Goal: Task Accomplishment & Management: Manage account settings

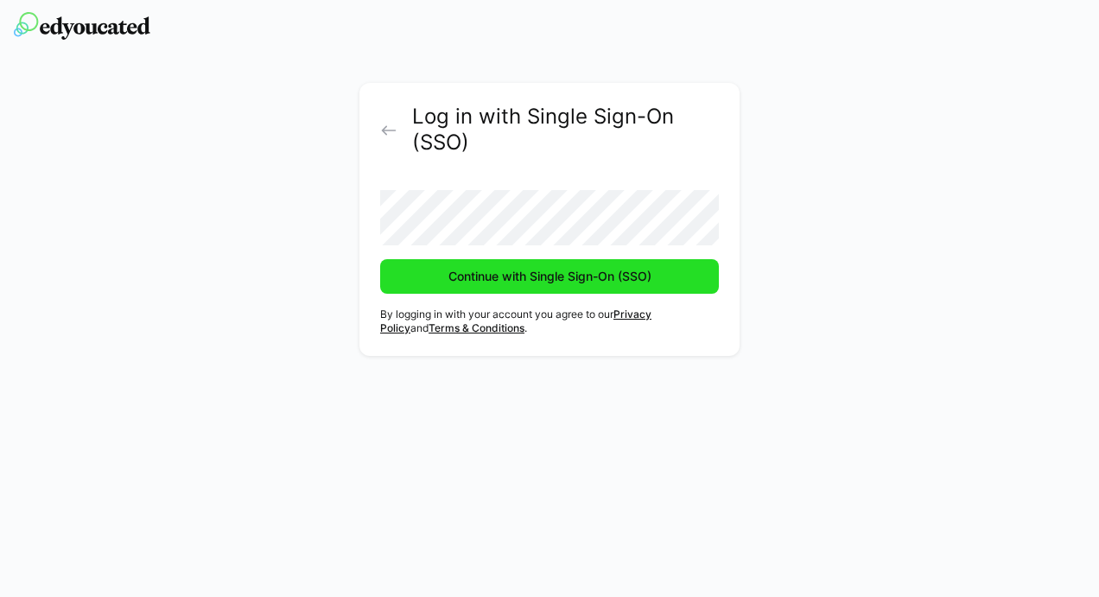
click at [550, 274] on span "Continue with Single Sign-On (SSO)" at bounding box center [550, 276] width 208 height 17
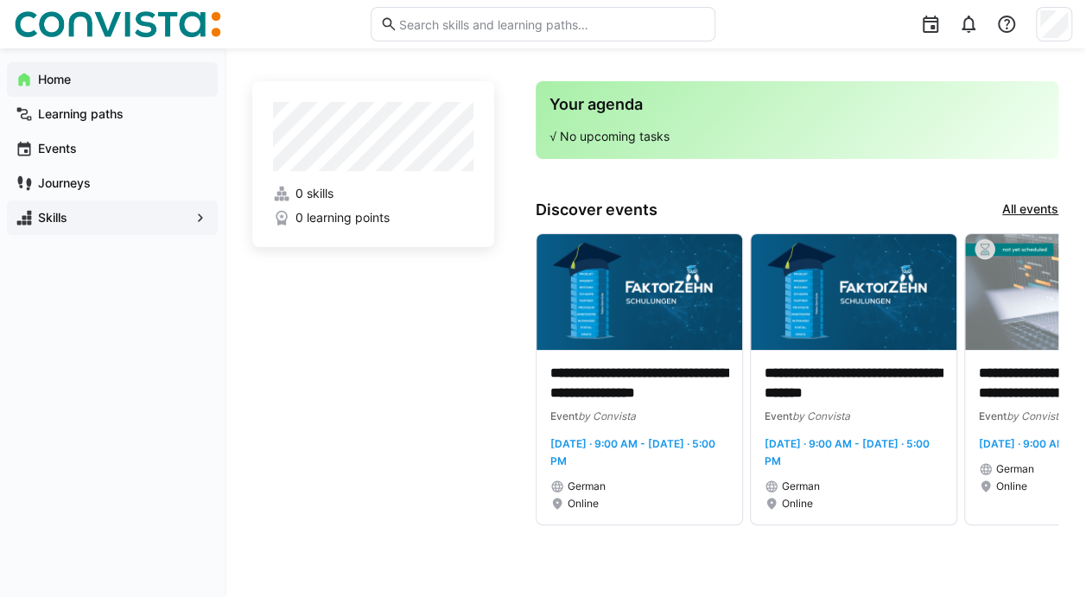
click at [70, 209] on span "Skills" at bounding box center [112, 217] width 154 height 17
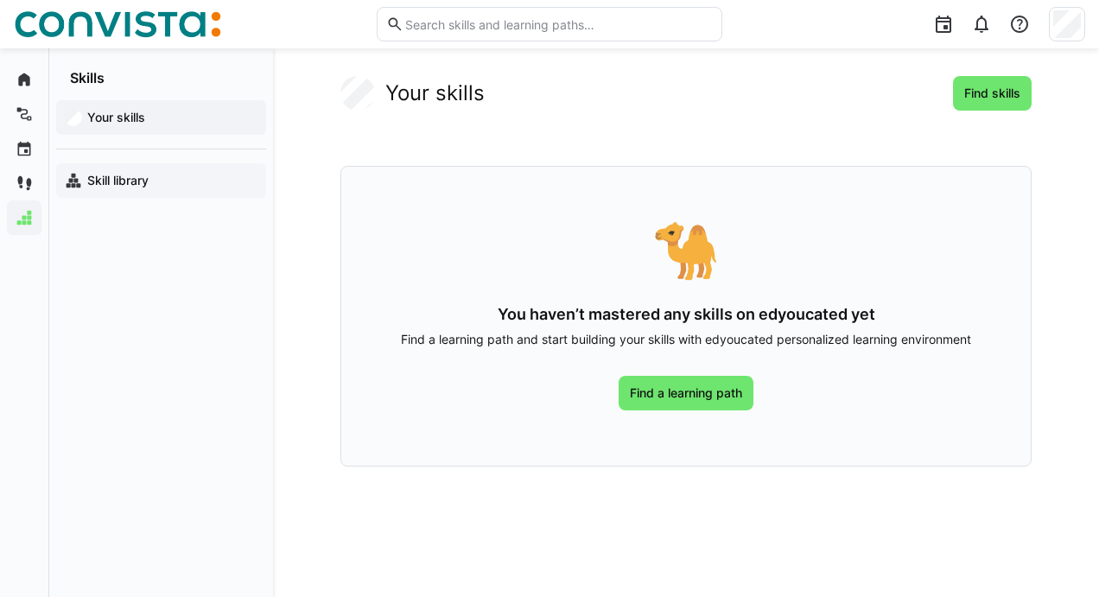
click at [0, 0] on app-navigation-label "Skill library" at bounding box center [0, 0] width 0 height 0
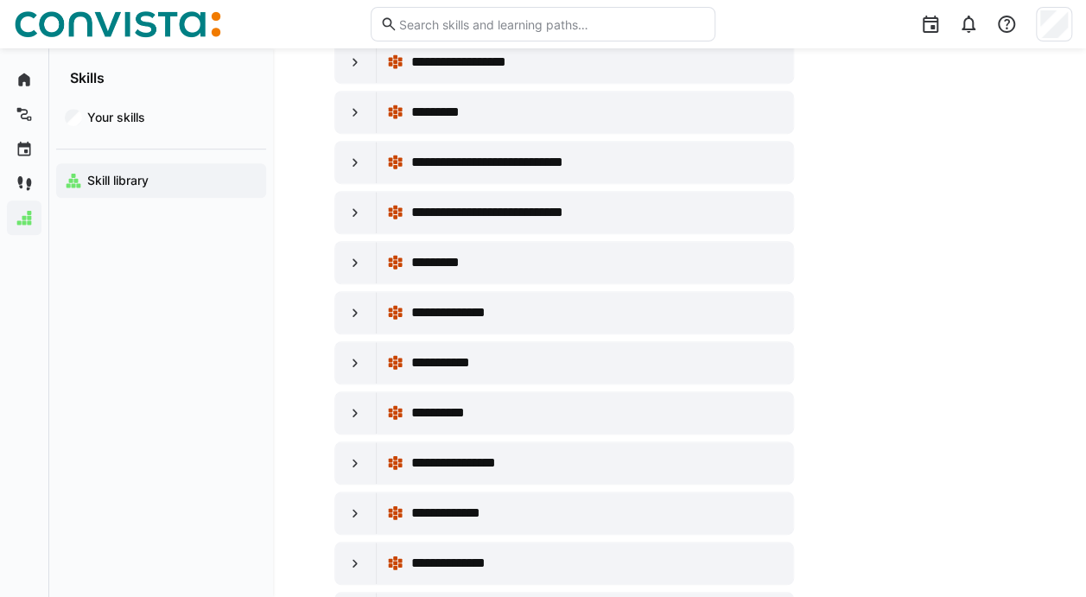
scroll to position [10439, 0]
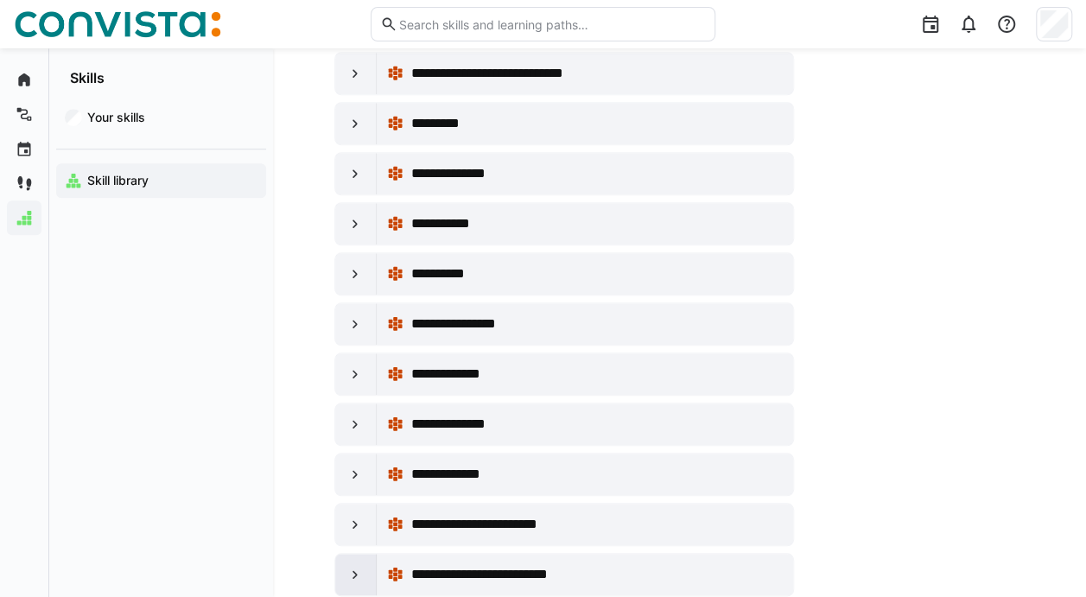
click at [354, 566] on eds-icon at bounding box center [355, 574] width 17 height 17
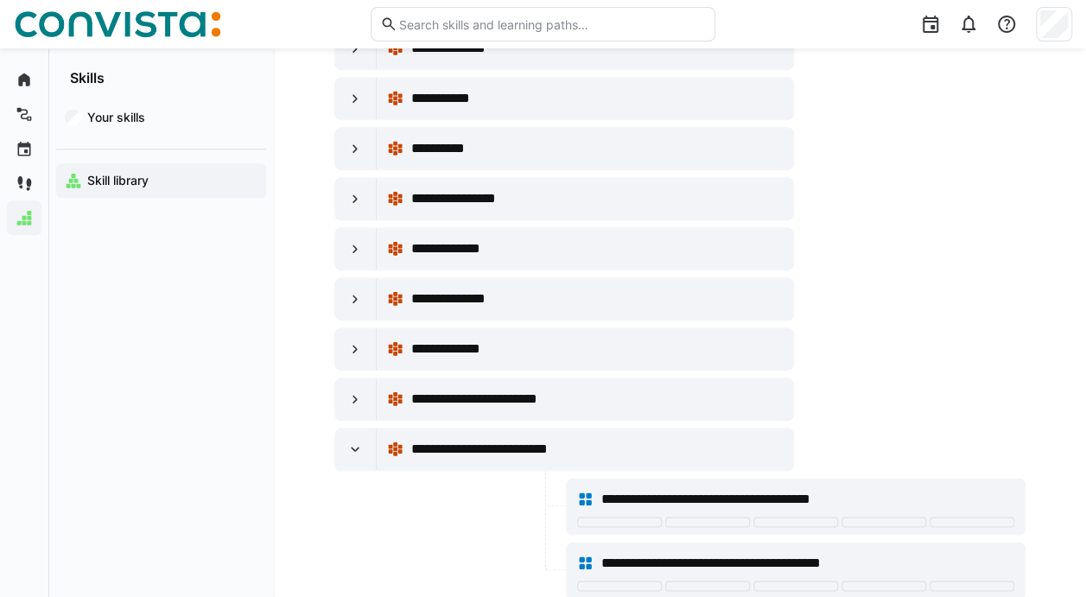
scroll to position [10566, 0]
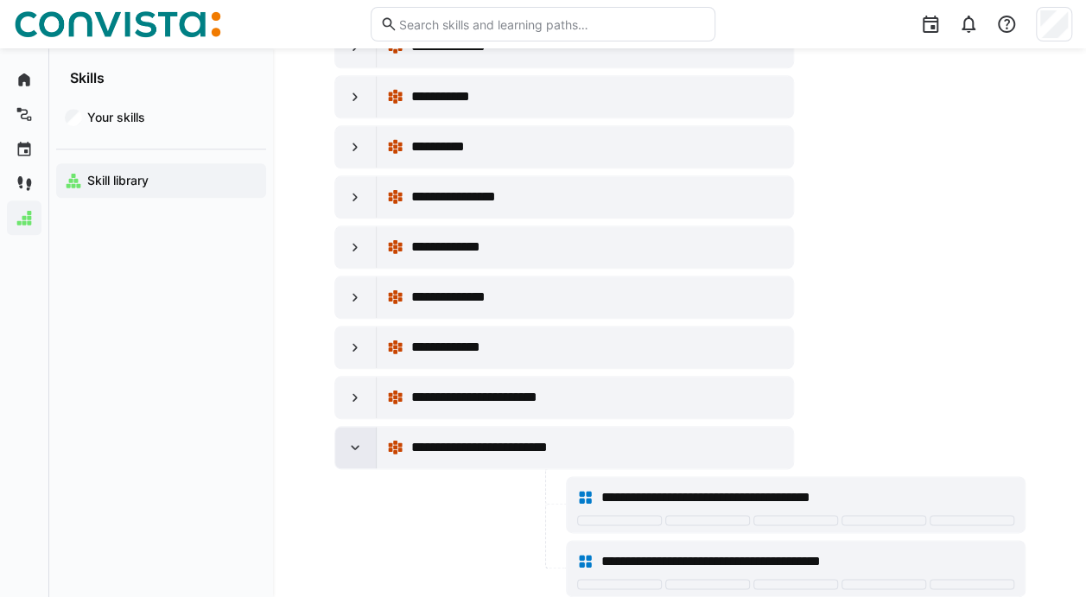
click at [342, 427] on div at bounding box center [355, 447] width 41 height 41
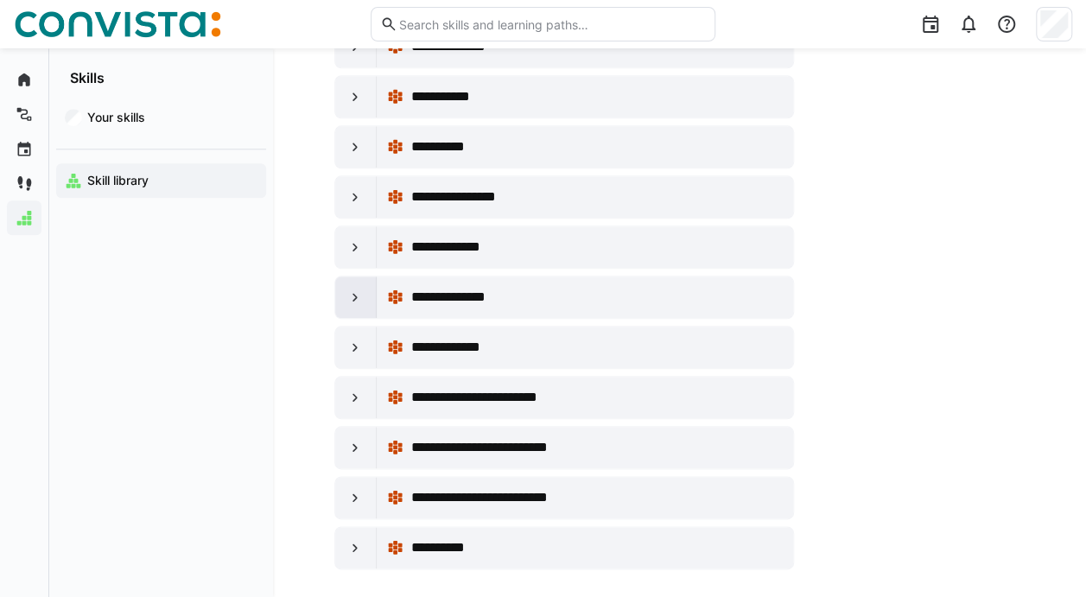
scroll to position [10439, 0]
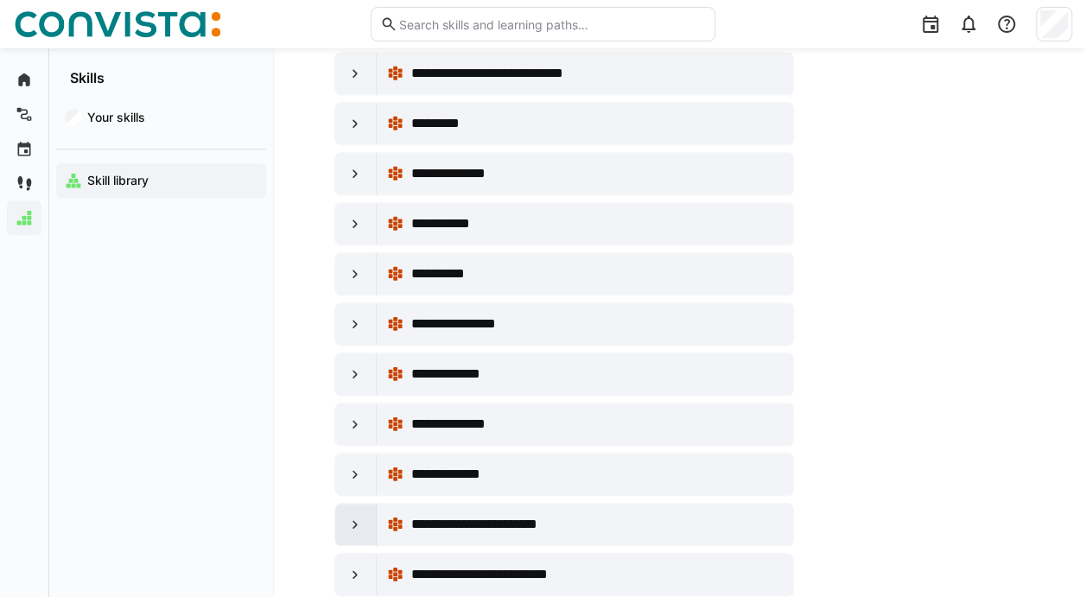
click at [365, 504] on div at bounding box center [355, 524] width 41 height 41
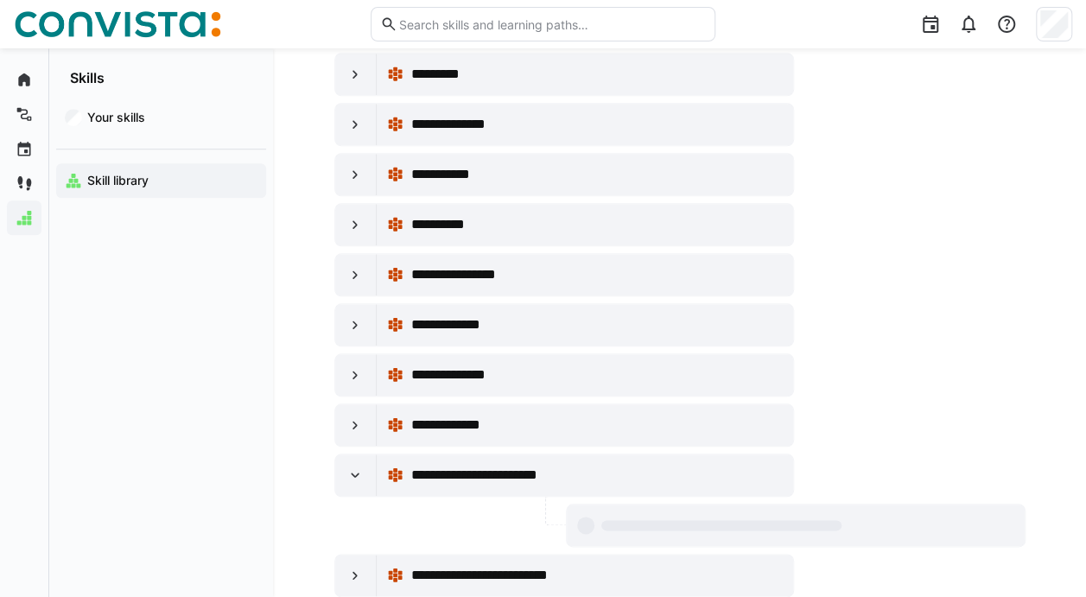
scroll to position [10566, 0]
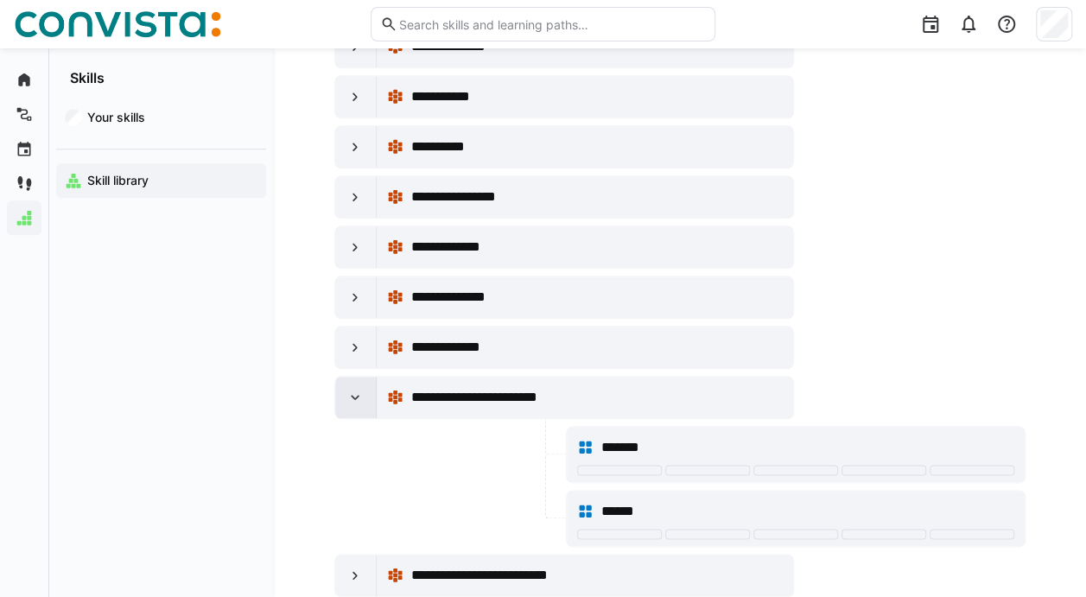
click at [358, 389] on eds-icon at bounding box center [355, 397] width 17 height 17
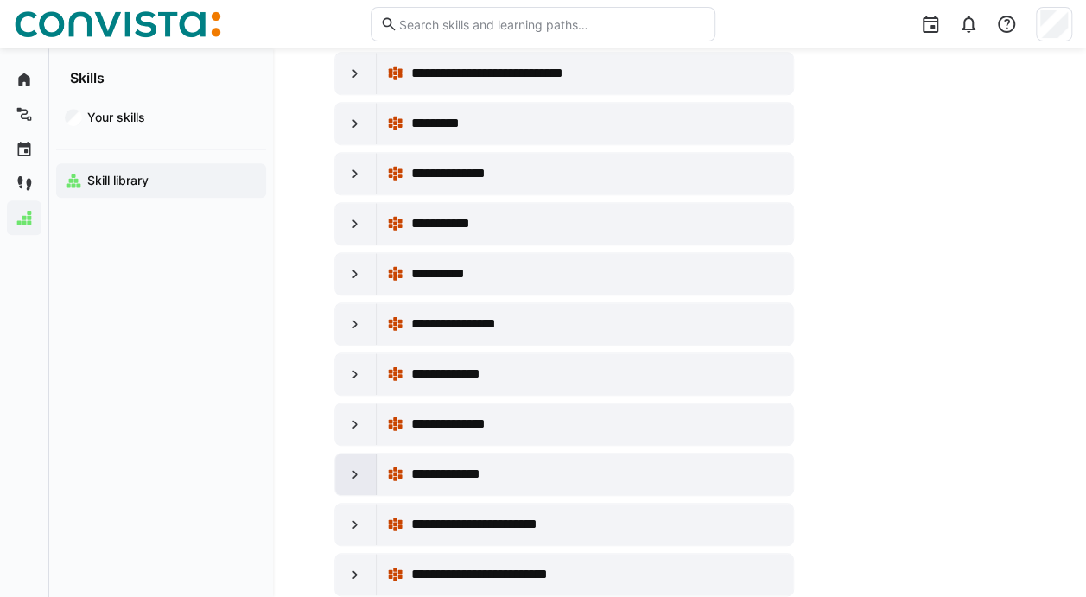
click at [359, 466] on eds-icon at bounding box center [355, 474] width 17 height 17
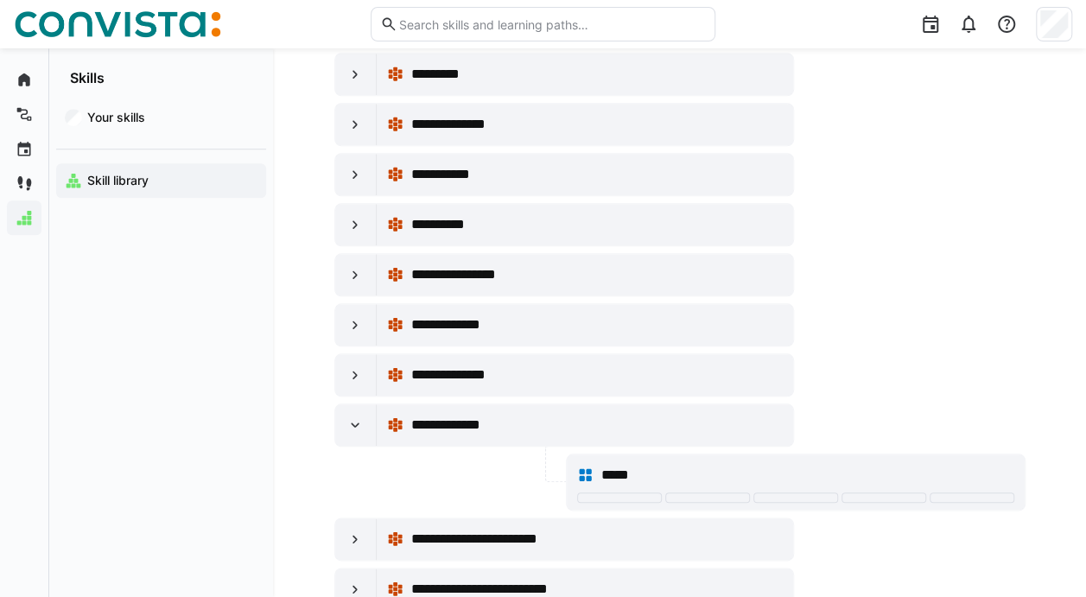
scroll to position [10502, 0]
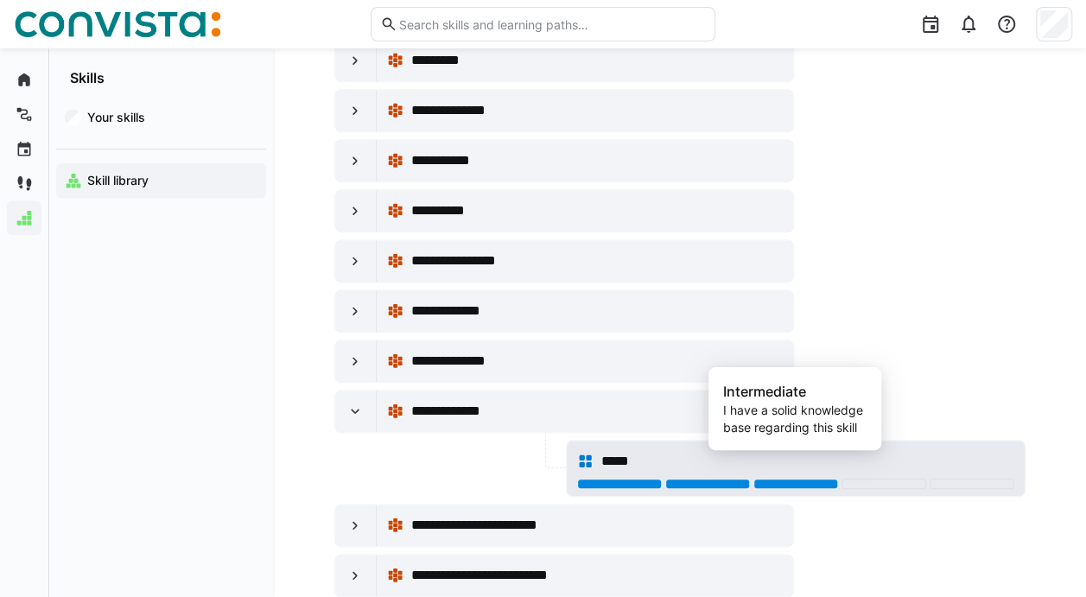
click at [775, 479] on div at bounding box center [796, 484] width 85 height 10
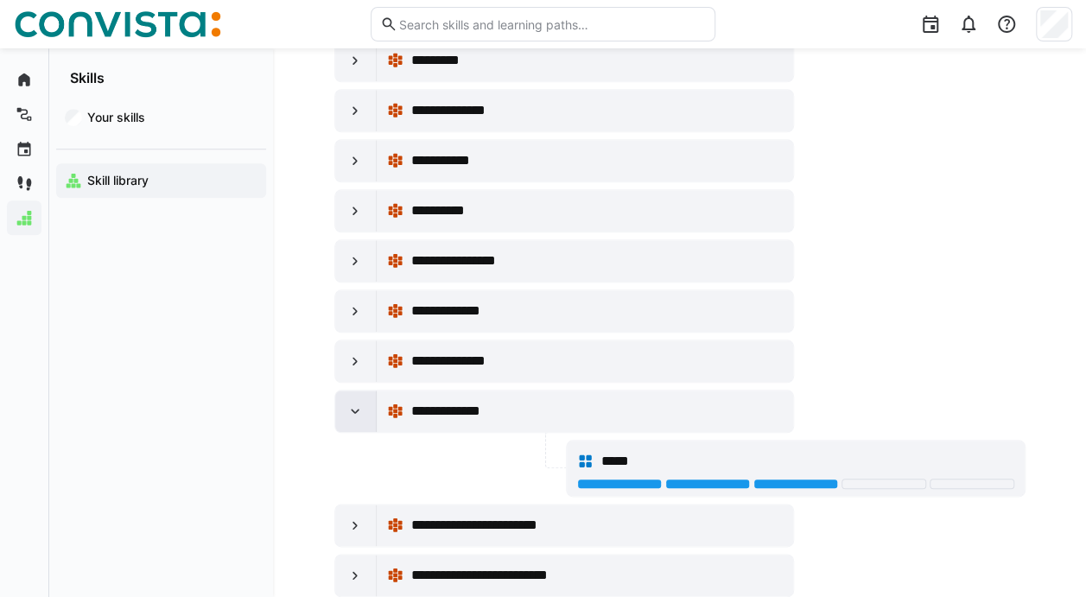
click at [361, 403] on eds-icon at bounding box center [355, 411] width 17 height 17
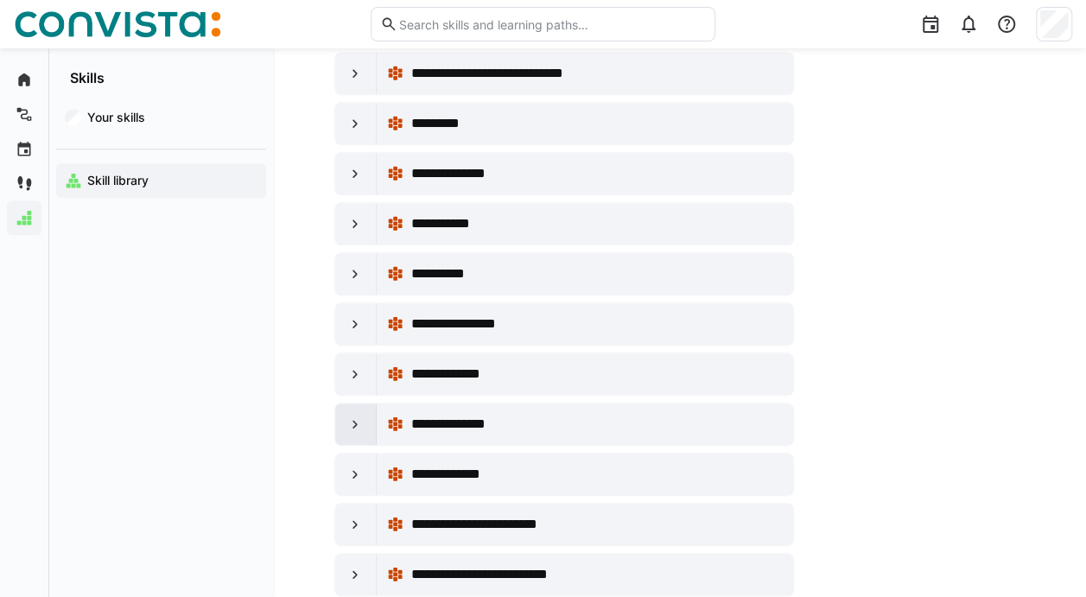
click at [356, 416] on eds-icon at bounding box center [355, 424] width 17 height 17
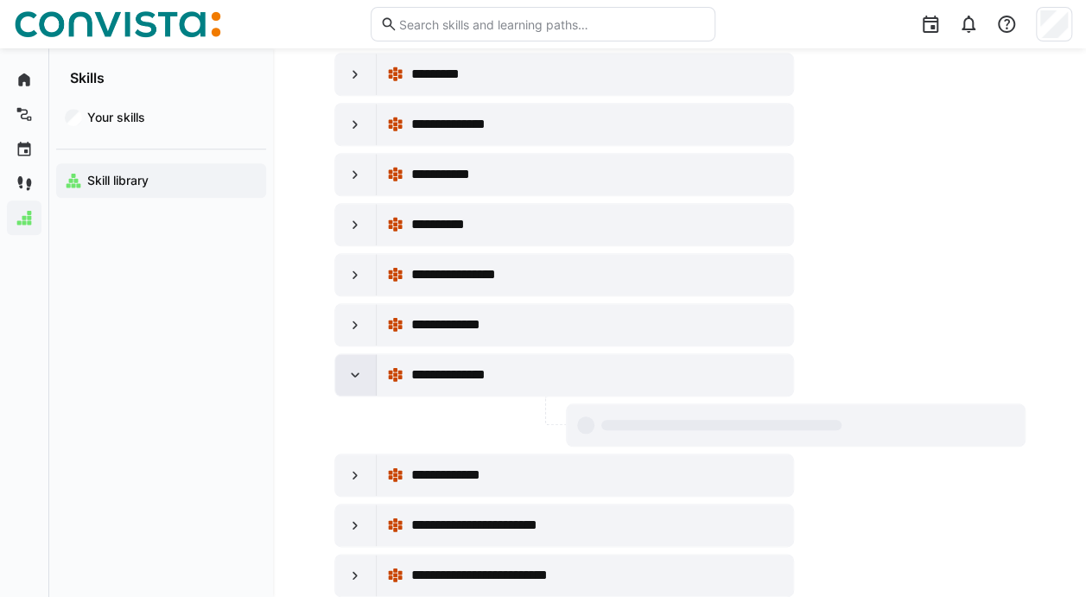
scroll to position [10566, 0]
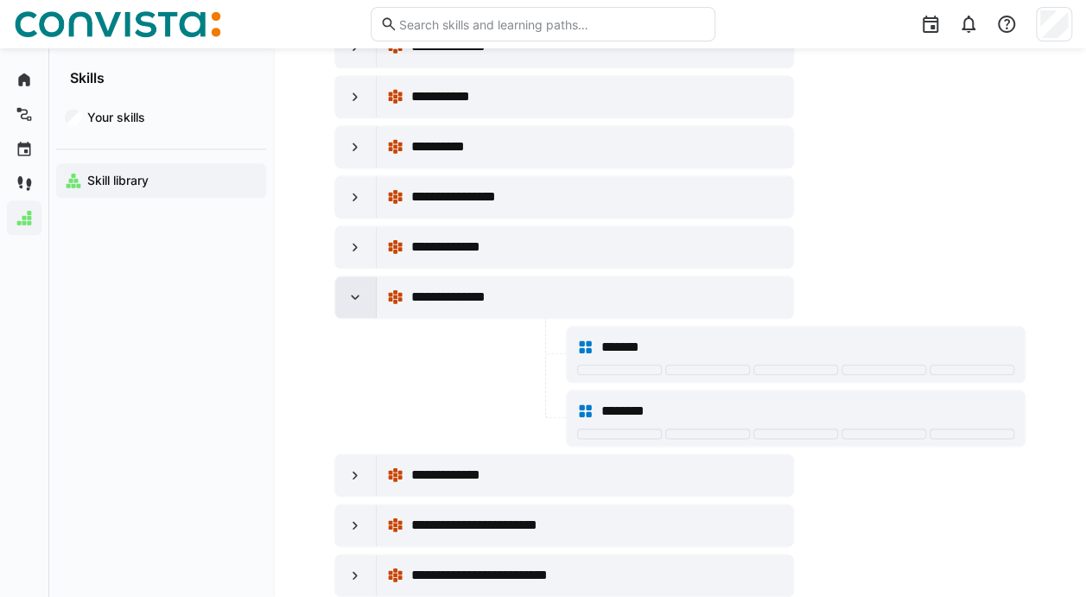
click at [357, 289] on eds-icon at bounding box center [355, 297] width 17 height 17
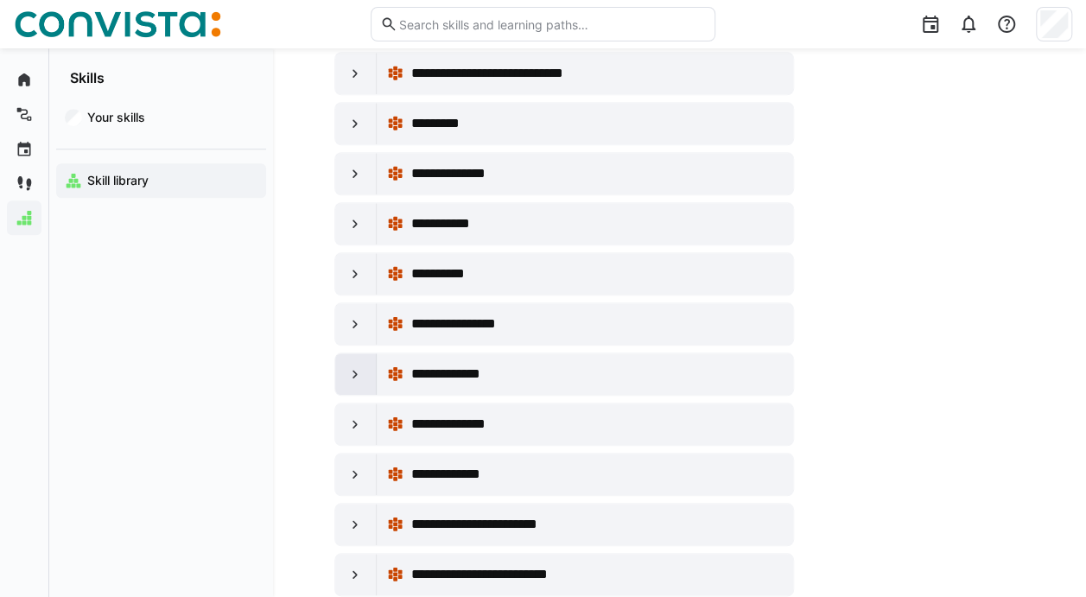
click at [353, 366] on eds-icon at bounding box center [355, 374] width 17 height 17
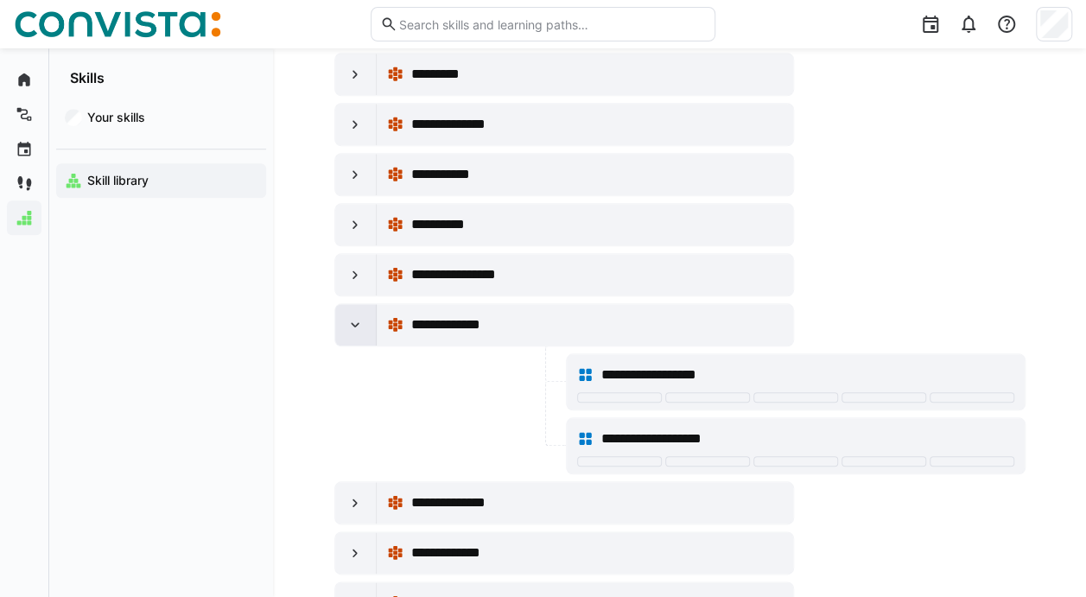
scroll to position [10566, 0]
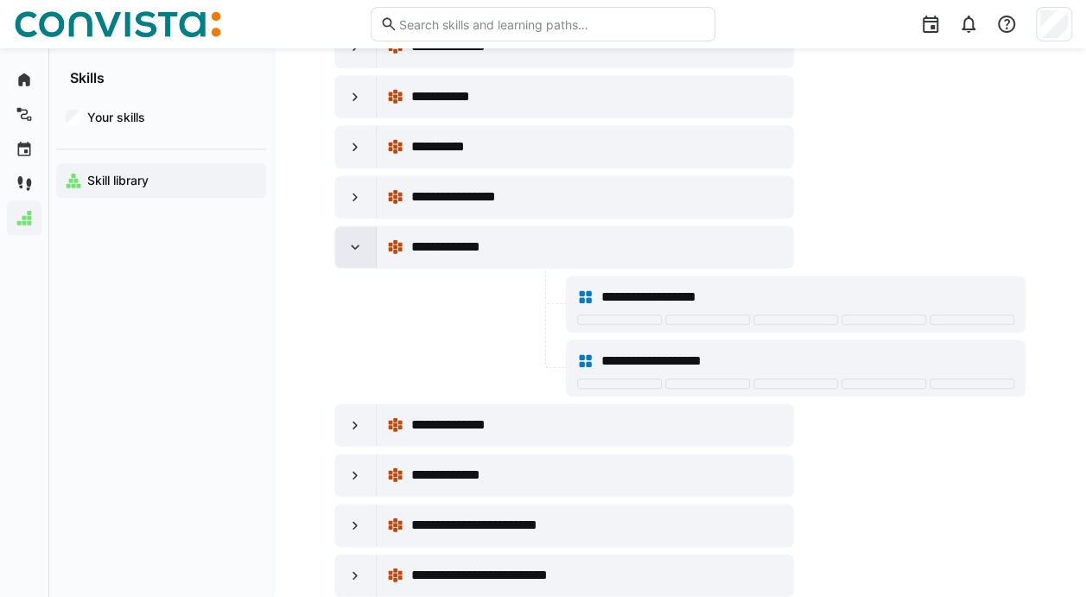
click at [356, 239] on eds-icon at bounding box center [355, 247] width 17 height 17
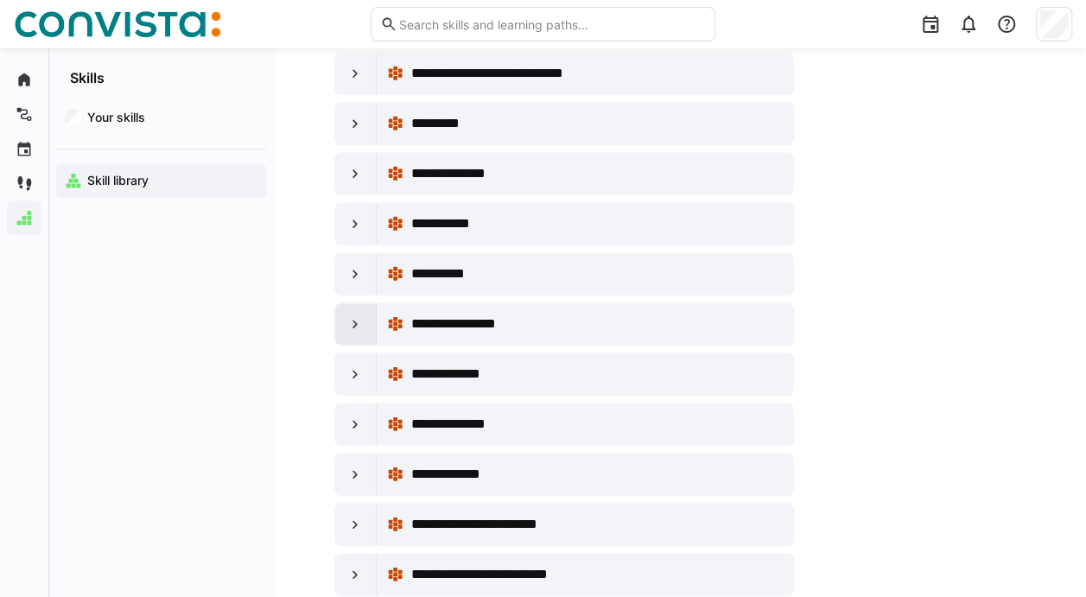
click at [353, 315] on eds-icon at bounding box center [355, 323] width 17 height 17
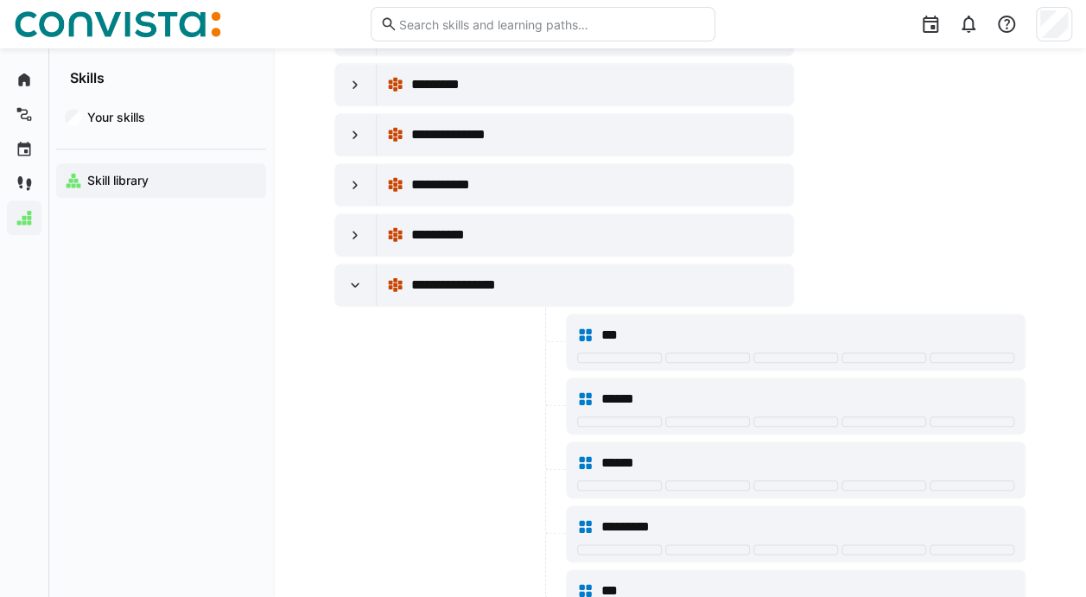
scroll to position [10394, 0]
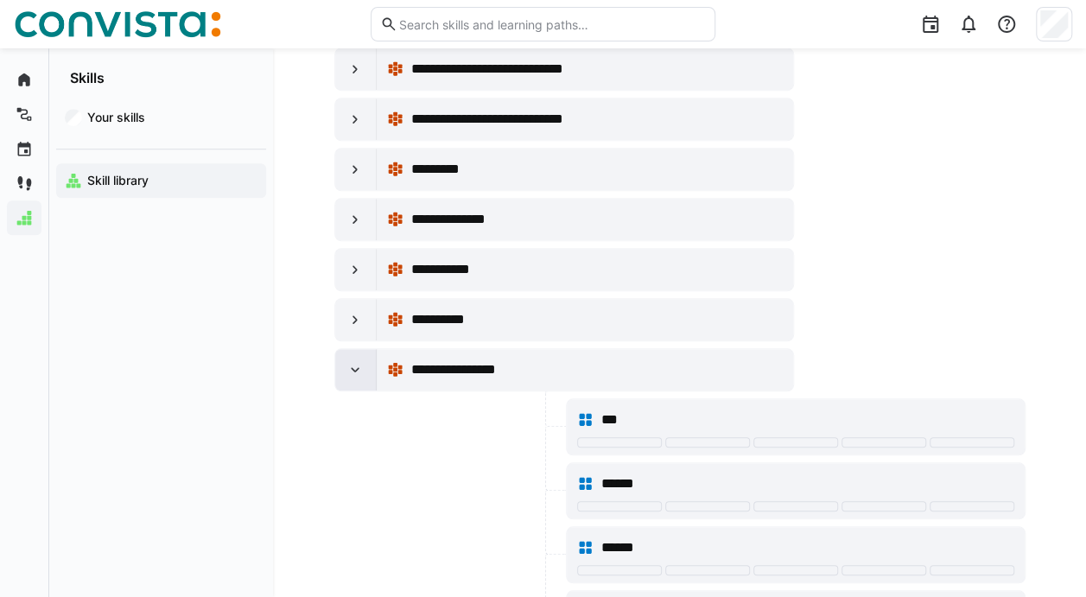
click at [349, 361] on eds-icon at bounding box center [355, 369] width 17 height 17
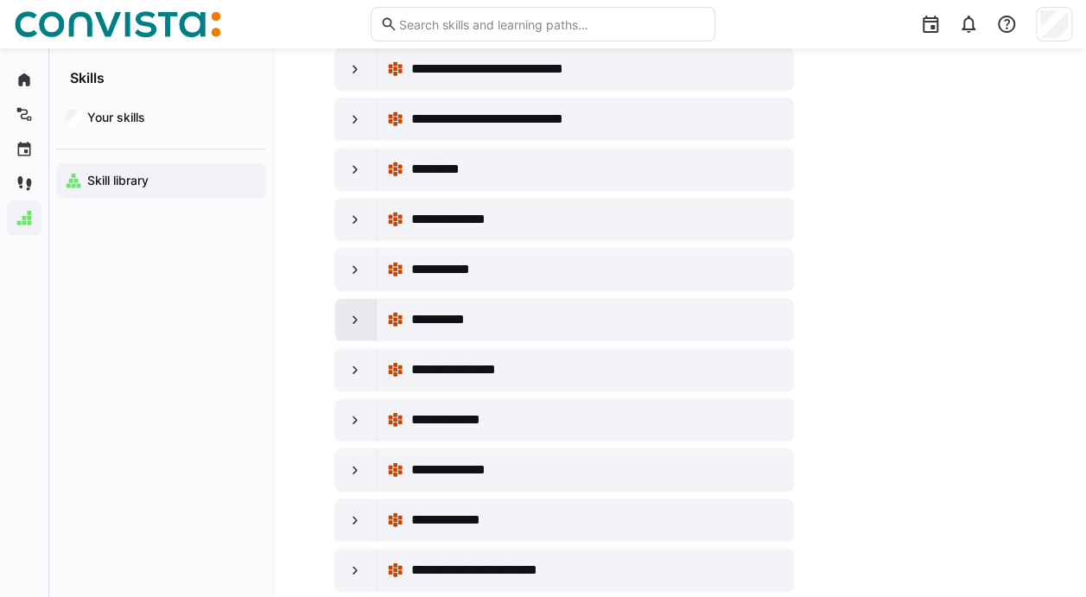
click at [358, 311] on eds-icon at bounding box center [355, 319] width 17 height 17
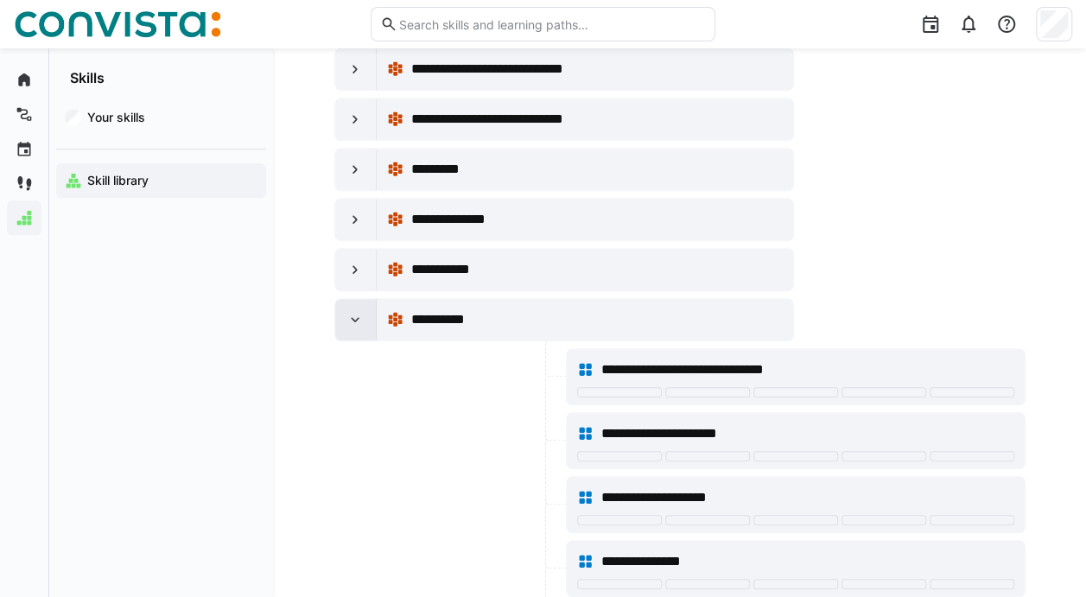
click at [358, 311] on eds-icon at bounding box center [355, 319] width 17 height 17
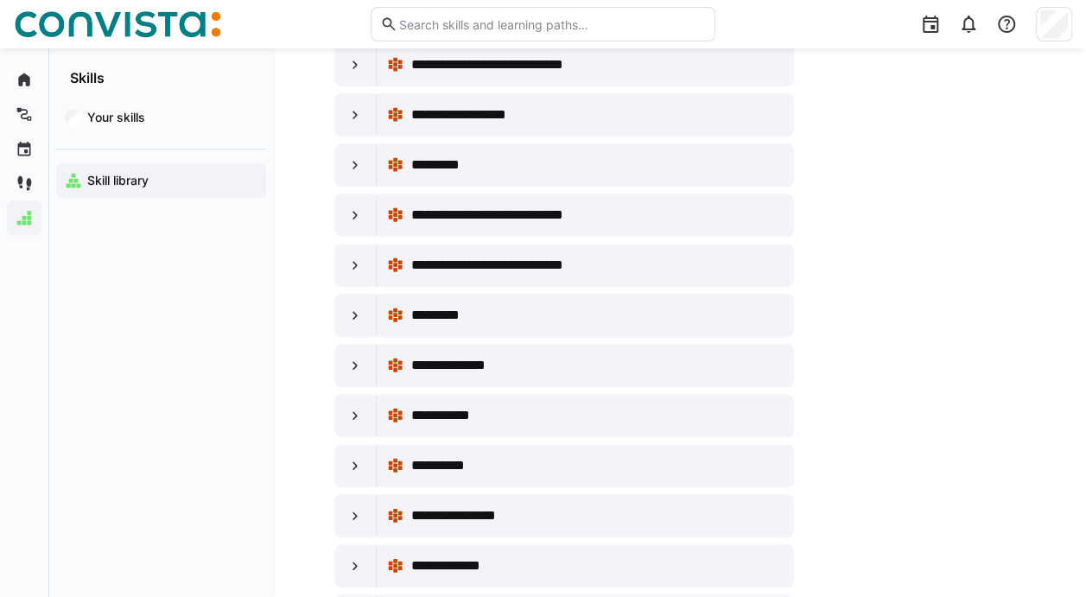
scroll to position [10221, 0]
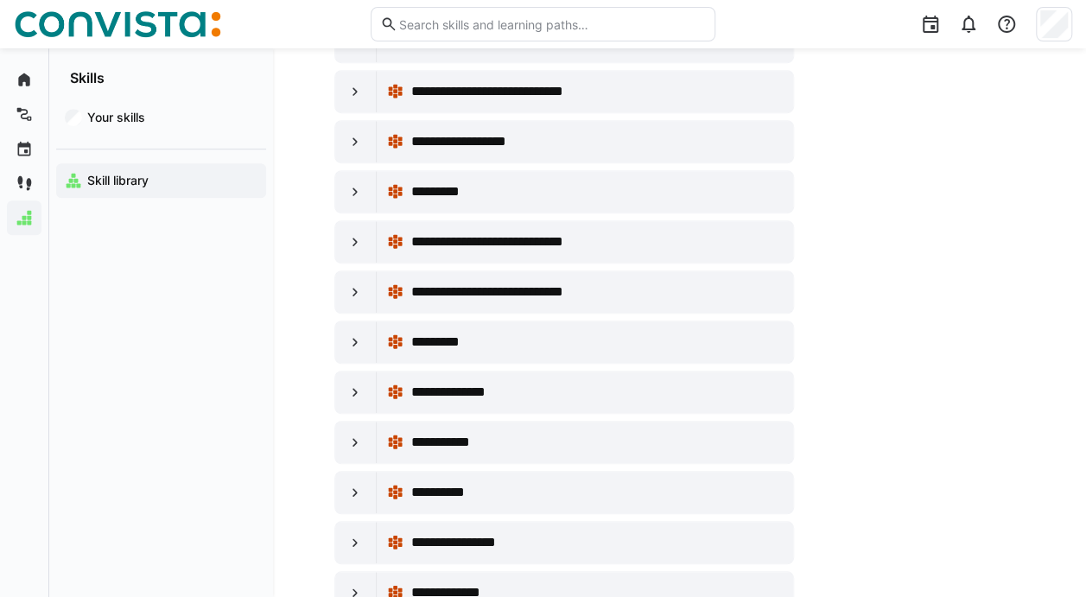
click at [362, 283] on eds-icon at bounding box center [355, 291] width 17 height 17
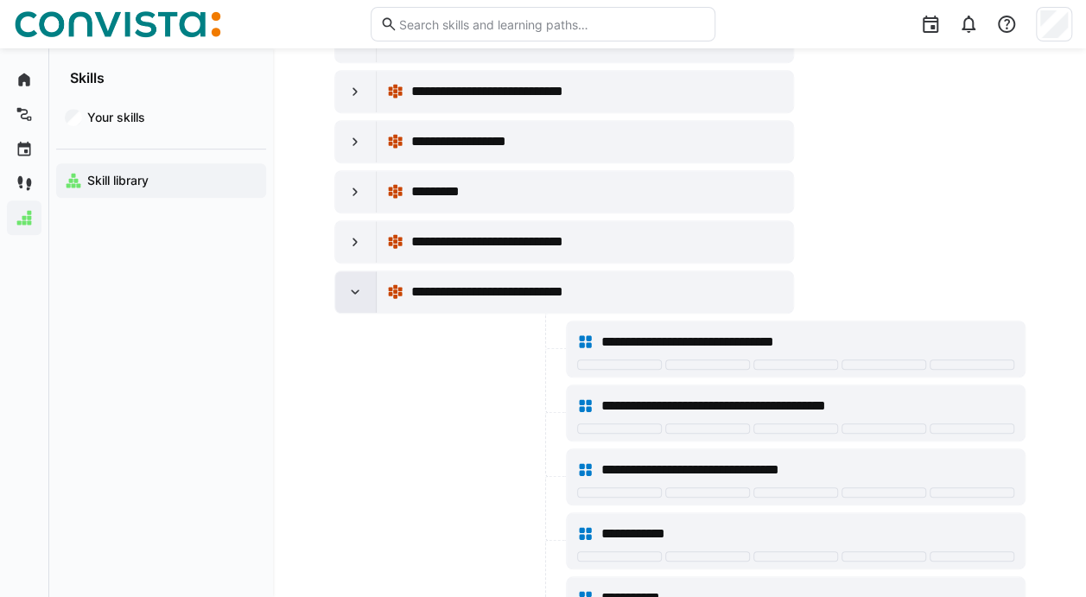
click at [362, 283] on eds-icon at bounding box center [355, 291] width 17 height 17
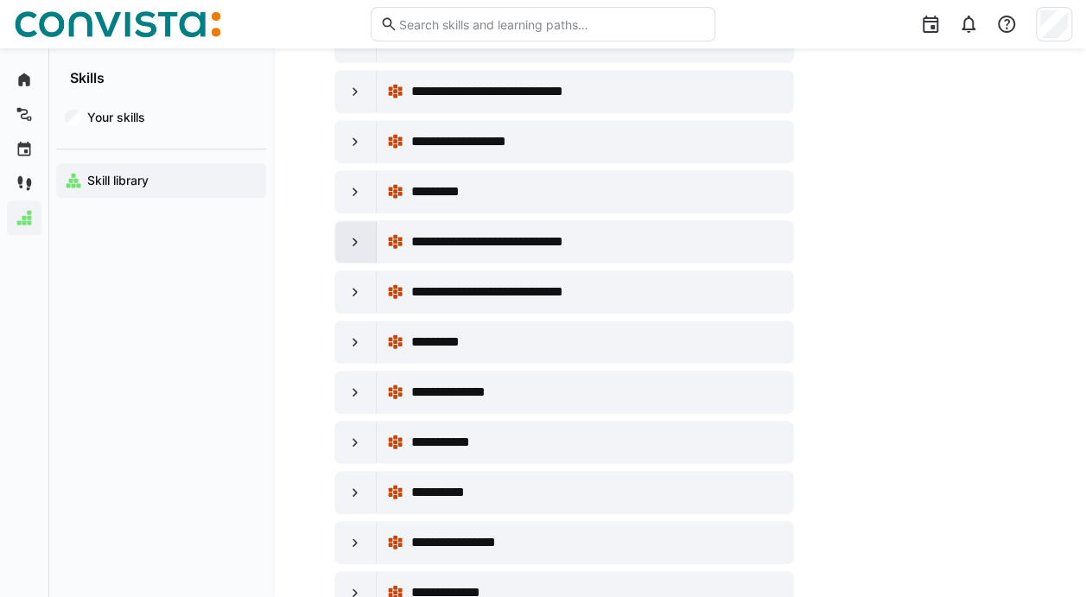
click at [360, 233] on eds-icon at bounding box center [355, 241] width 17 height 17
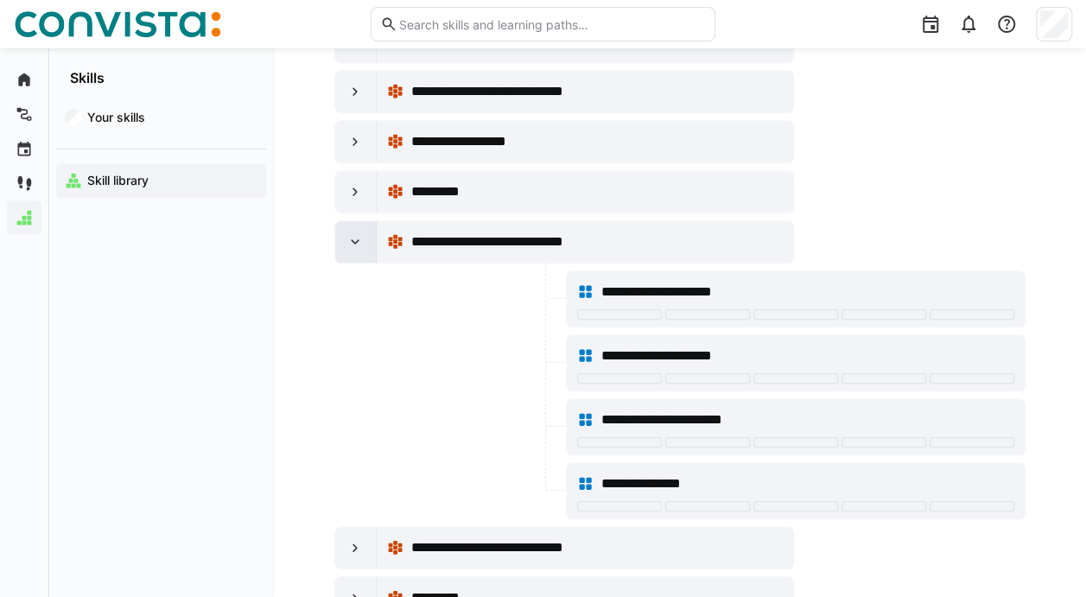
click at [360, 233] on eds-icon at bounding box center [355, 241] width 17 height 17
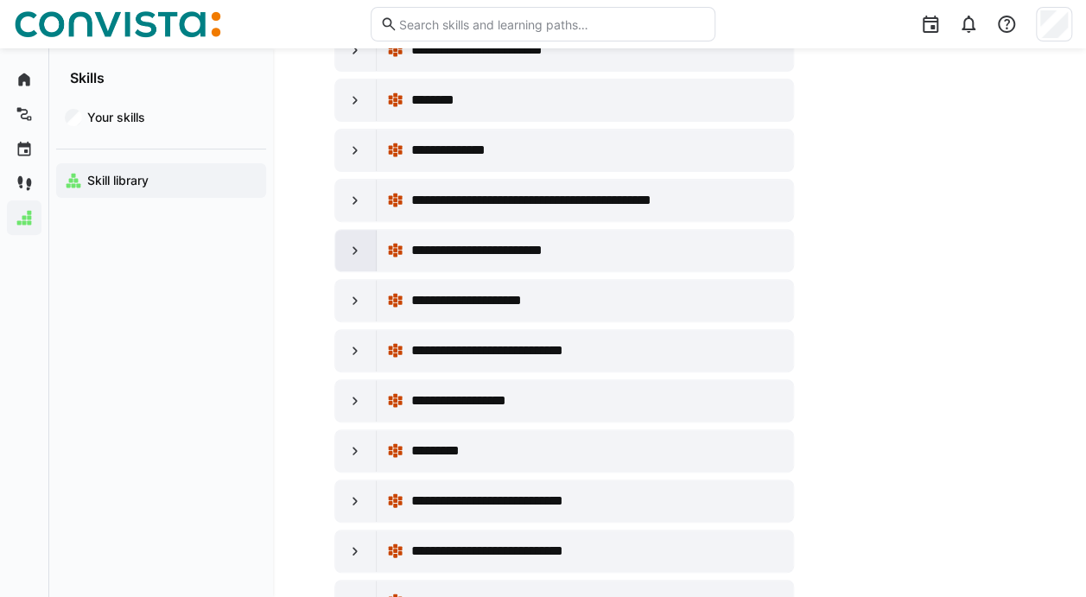
scroll to position [9875, 0]
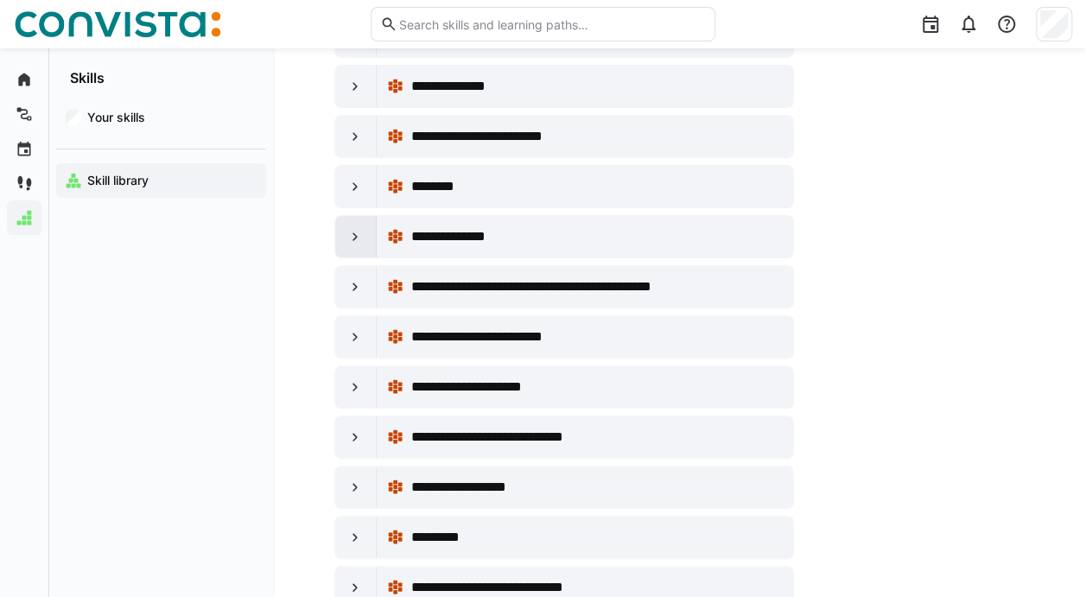
click at [356, 228] on eds-icon at bounding box center [355, 236] width 17 height 17
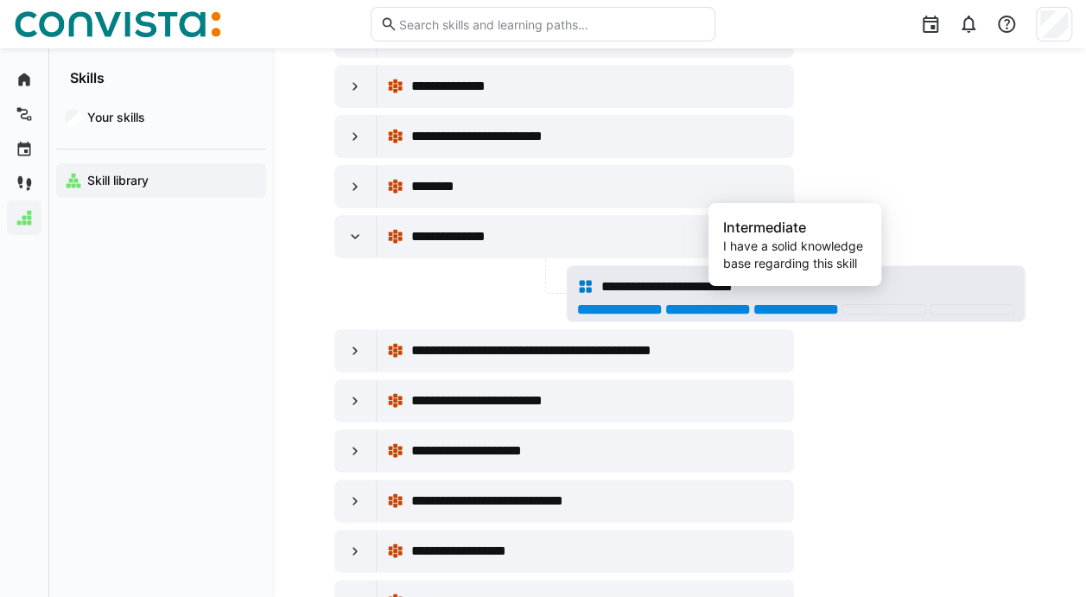
click at [766, 304] on div at bounding box center [796, 309] width 85 height 10
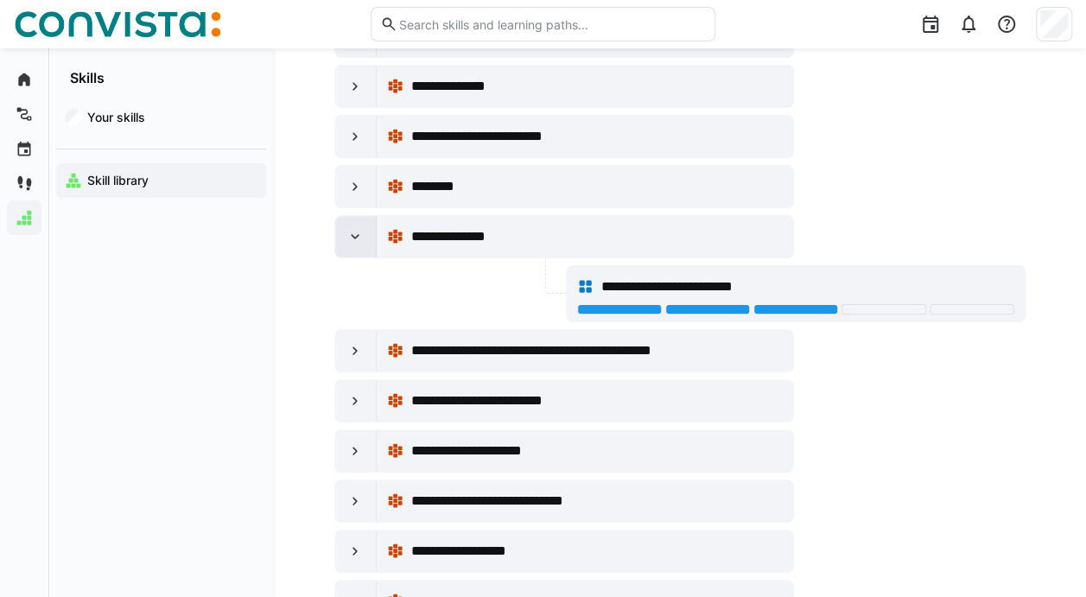
click at [356, 228] on eds-icon at bounding box center [355, 236] width 17 height 17
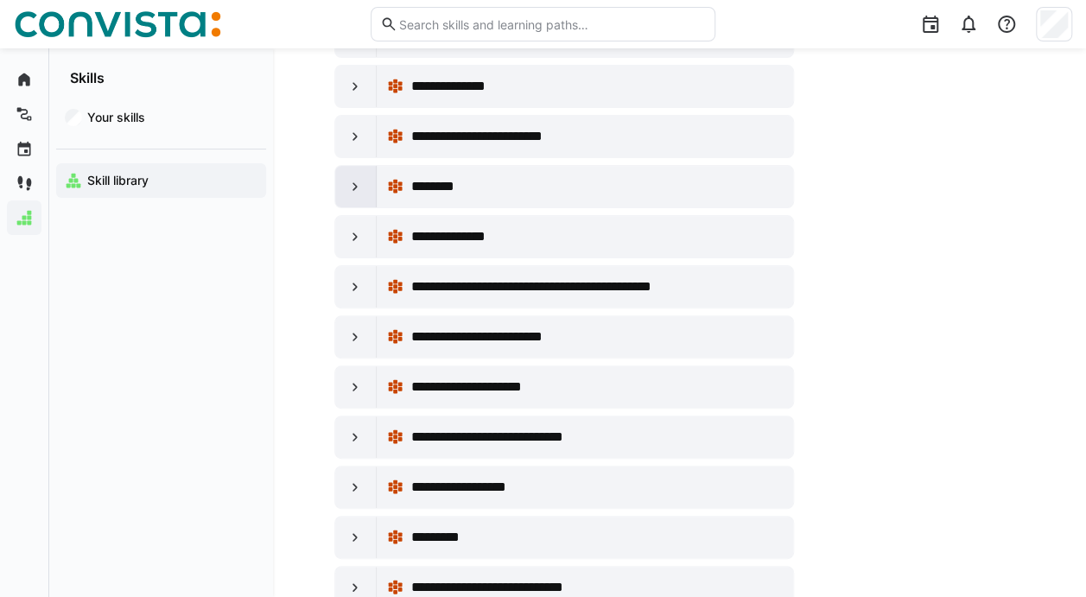
click at [361, 178] on eds-icon at bounding box center [355, 186] width 17 height 17
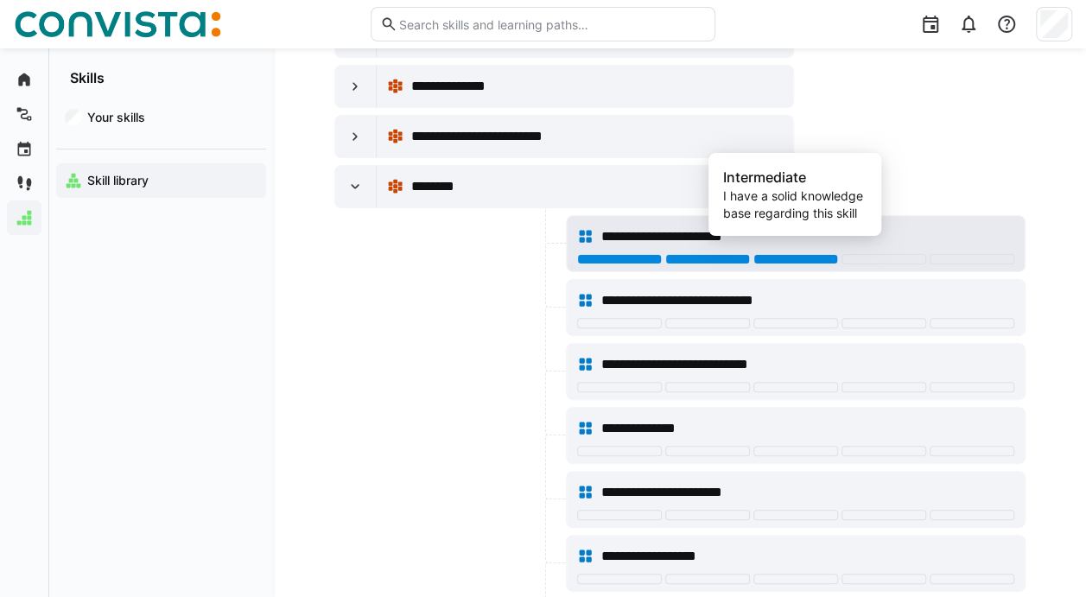
click at [764, 254] on div at bounding box center [796, 259] width 85 height 10
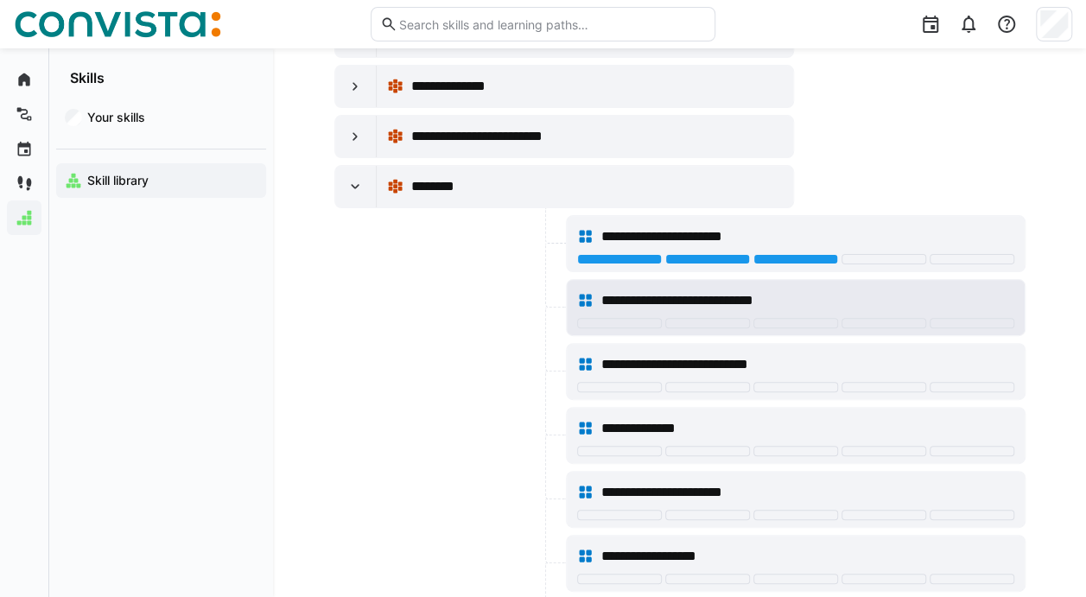
click at [774, 283] on div "**********" at bounding box center [795, 300] width 437 height 35
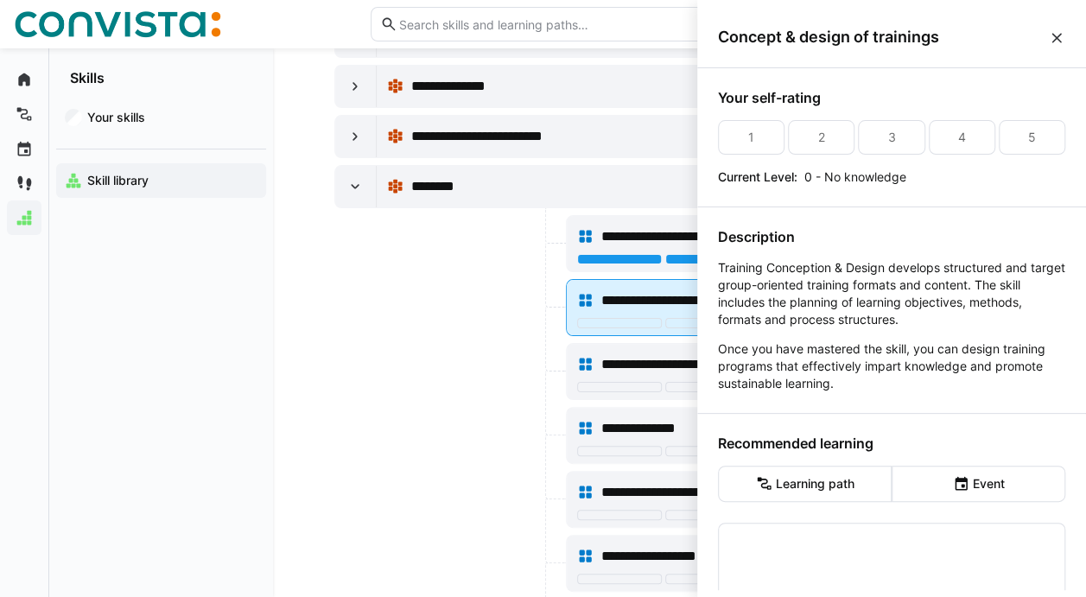
scroll to position [0, 0]
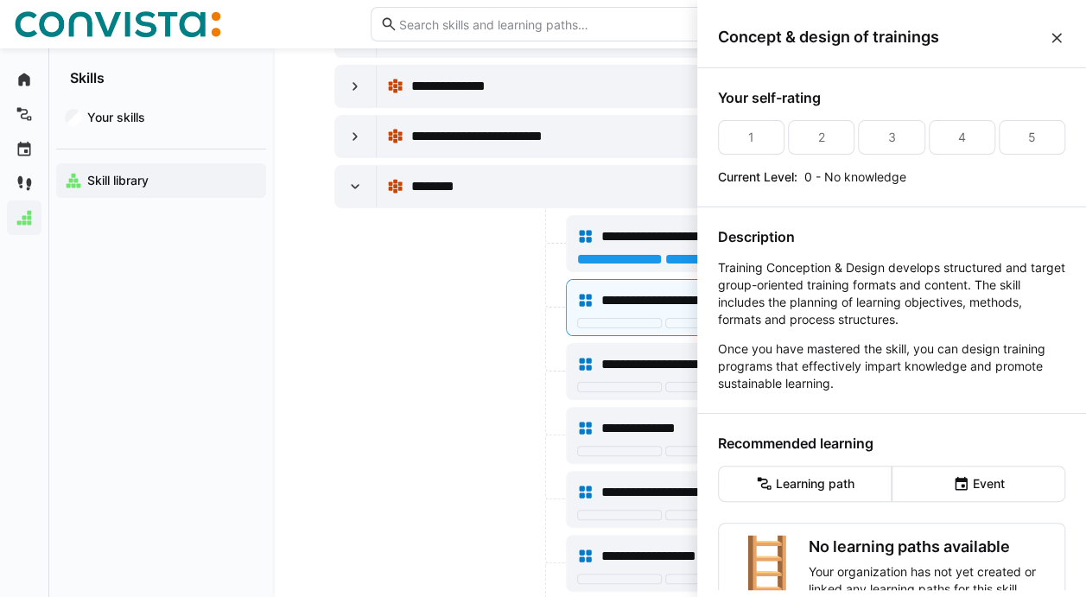
click at [515, 279] on div at bounding box center [448, 307] width 228 height 57
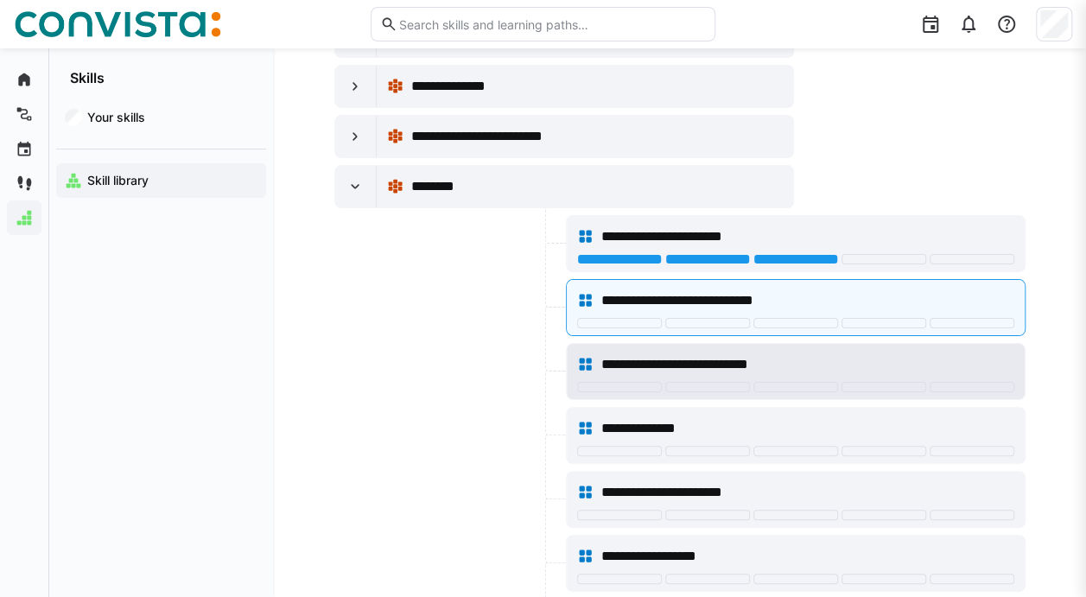
scroll to position [9875, 0]
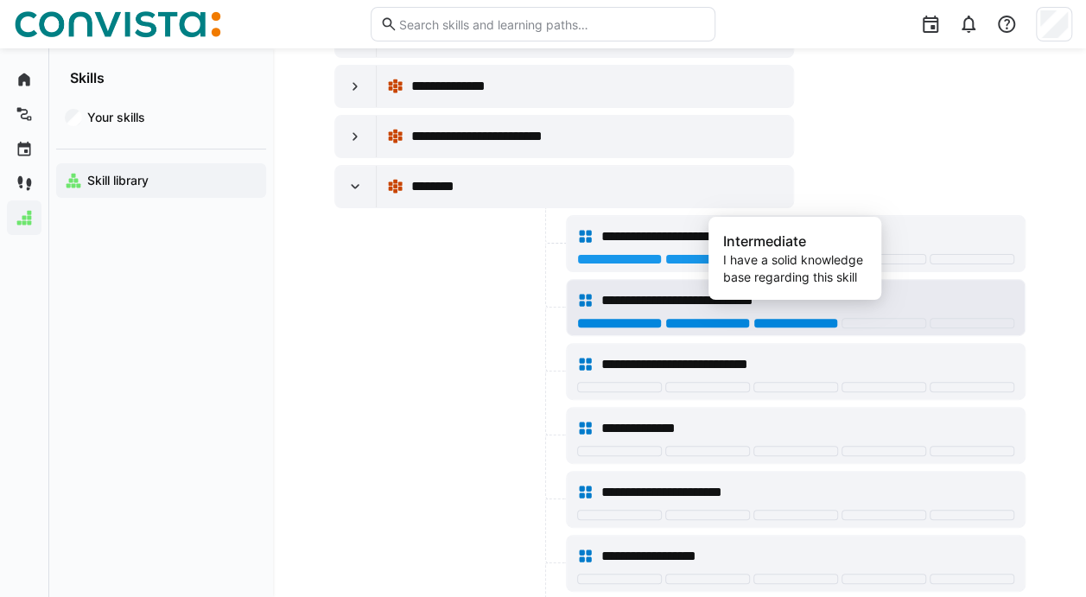
click at [807, 318] on div at bounding box center [796, 323] width 85 height 10
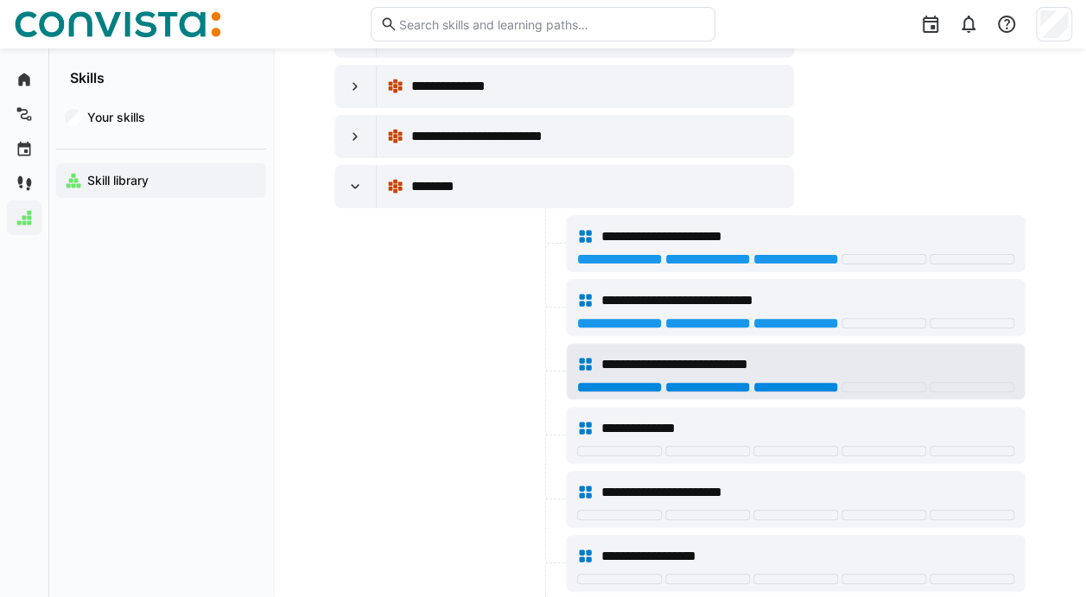
click at [784, 382] on div at bounding box center [796, 387] width 85 height 10
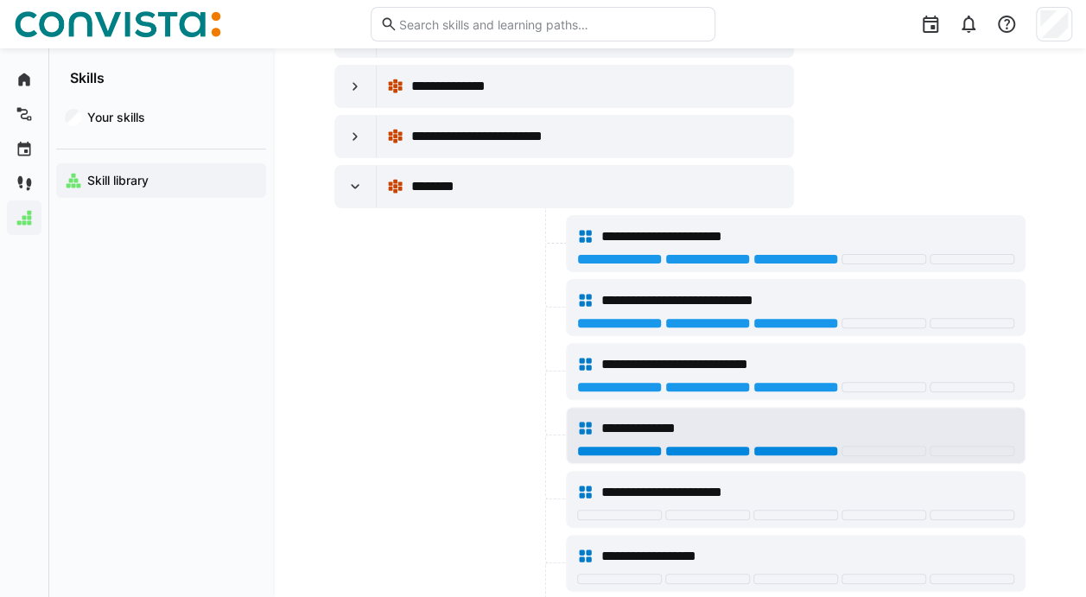
click at [777, 446] on div at bounding box center [796, 451] width 85 height 10
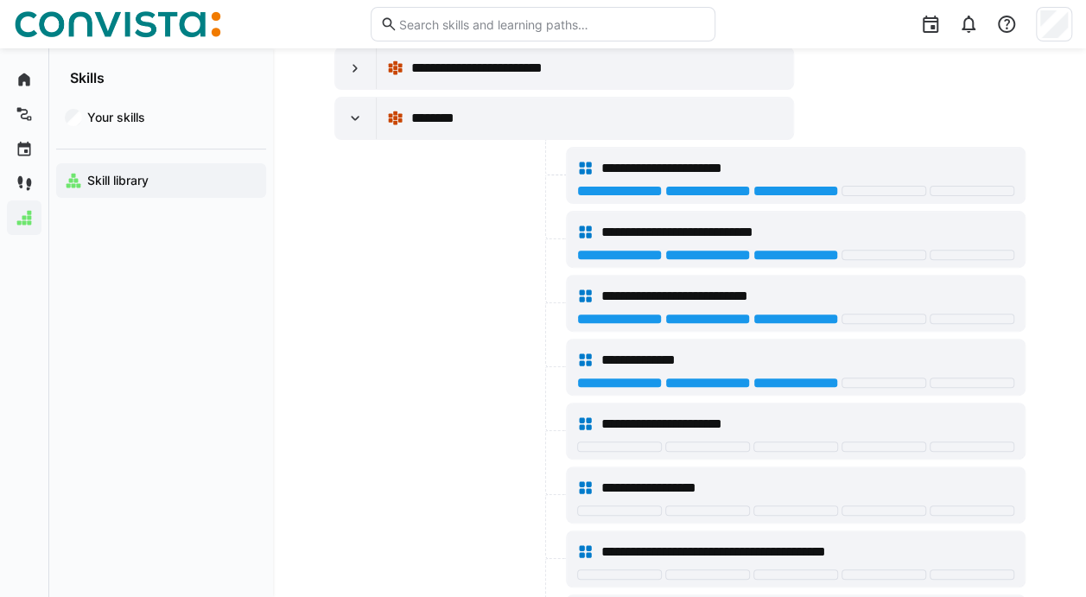
scroll to position [10048, 0]
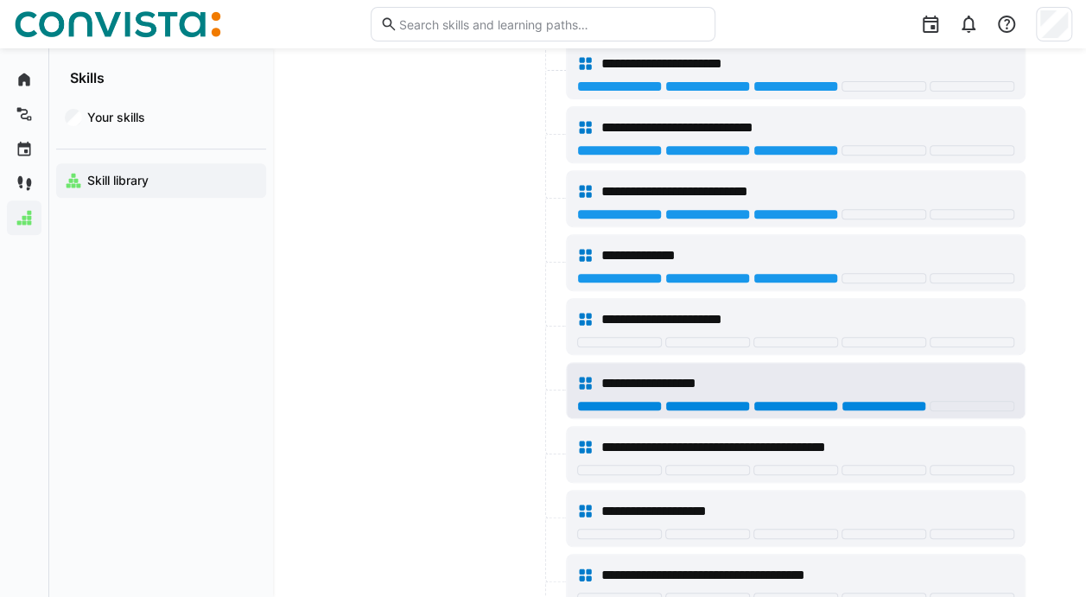
click at [878, 401] on div at bounding box center [884, 406] width 85 height 10
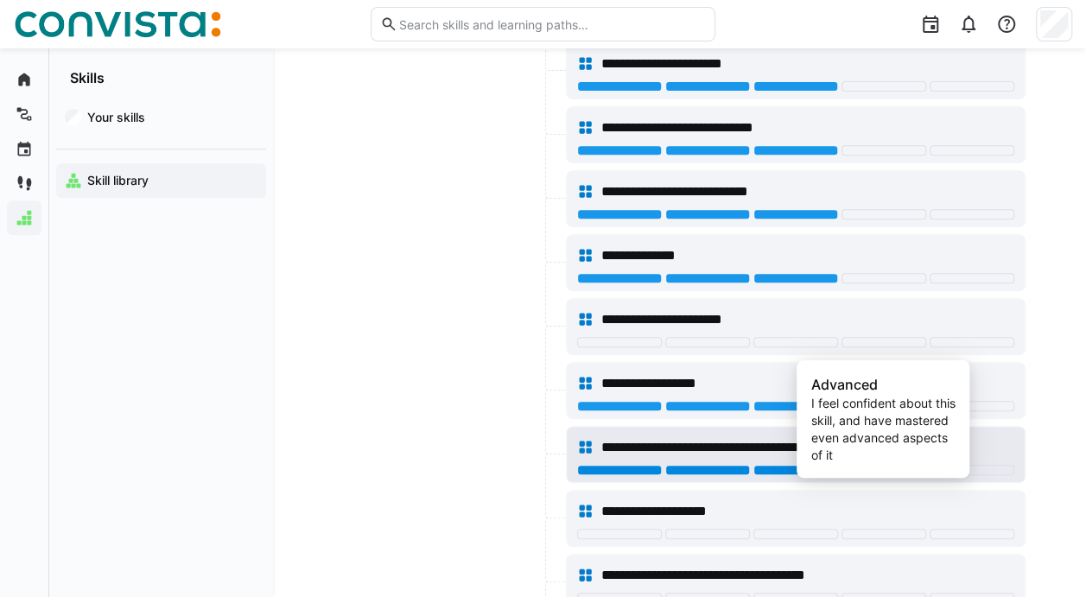
click at [880, 465] on div at bounding box center [884, 470] width 85 height 10
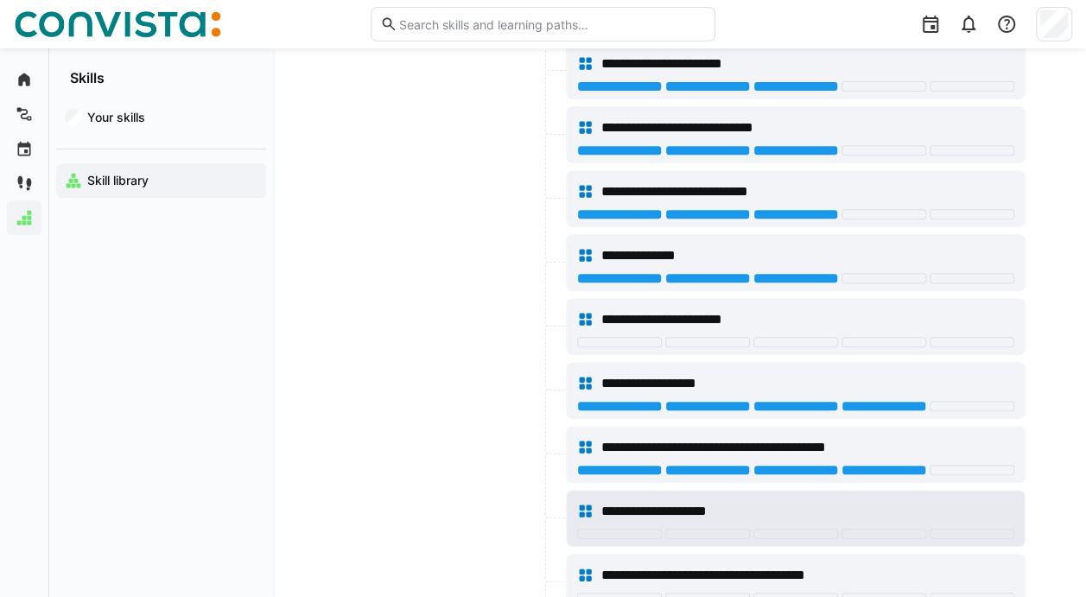
click at [868, 494] on div "**********" at bounding box center [795, 511] width 437 height 35
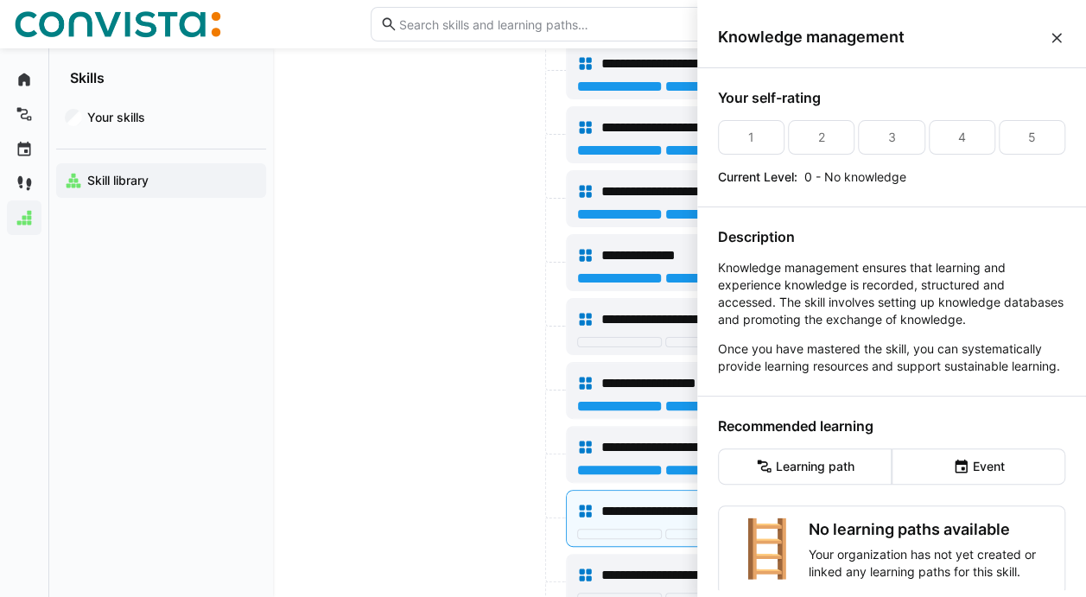
click at [467, 426] on div at bounding box center [448, 454] width 228 height 57
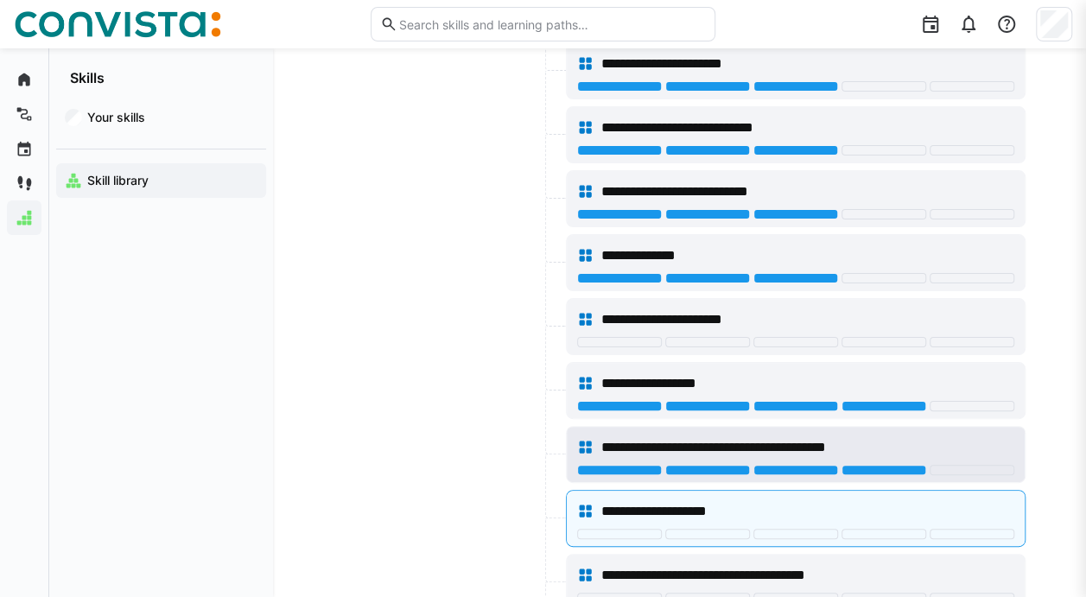
scroll to position [10048, 0]
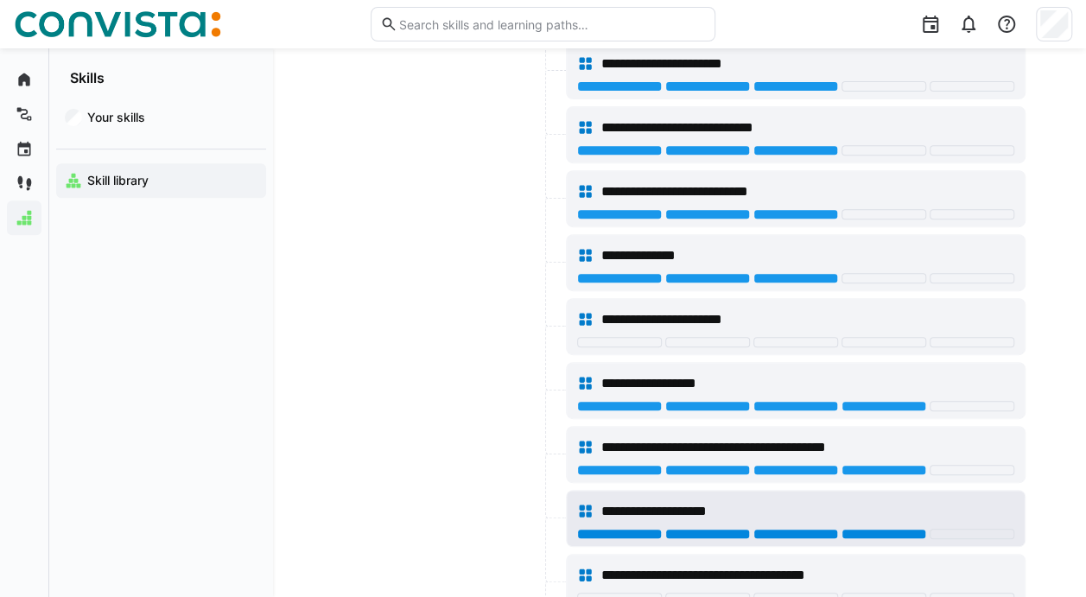
click at [870, 529] on div at bounding box center [884, 534] width 85 height 10
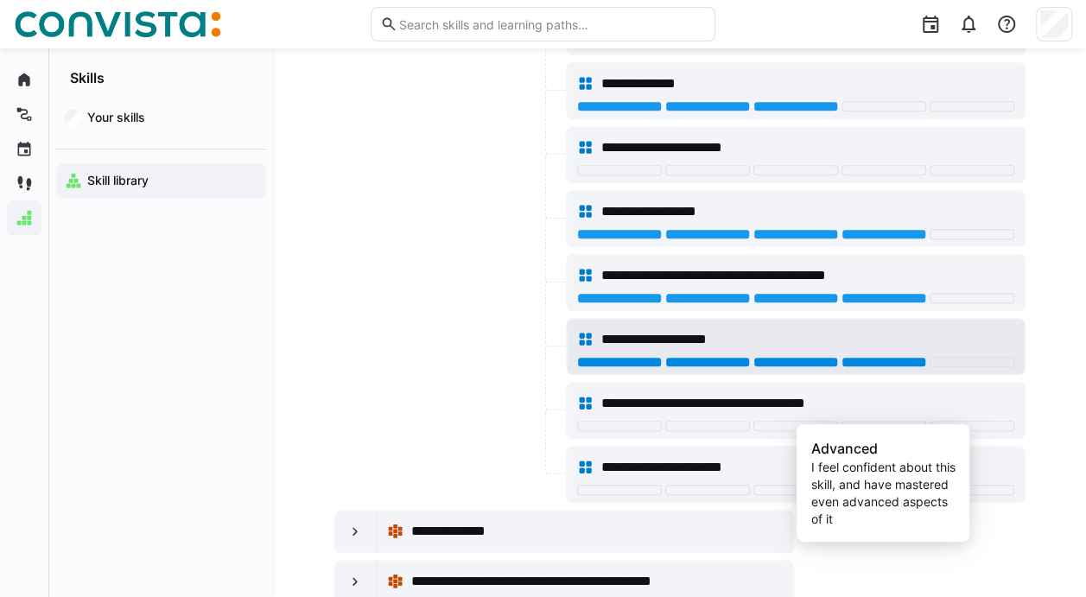
scroll to position [10221, 0]
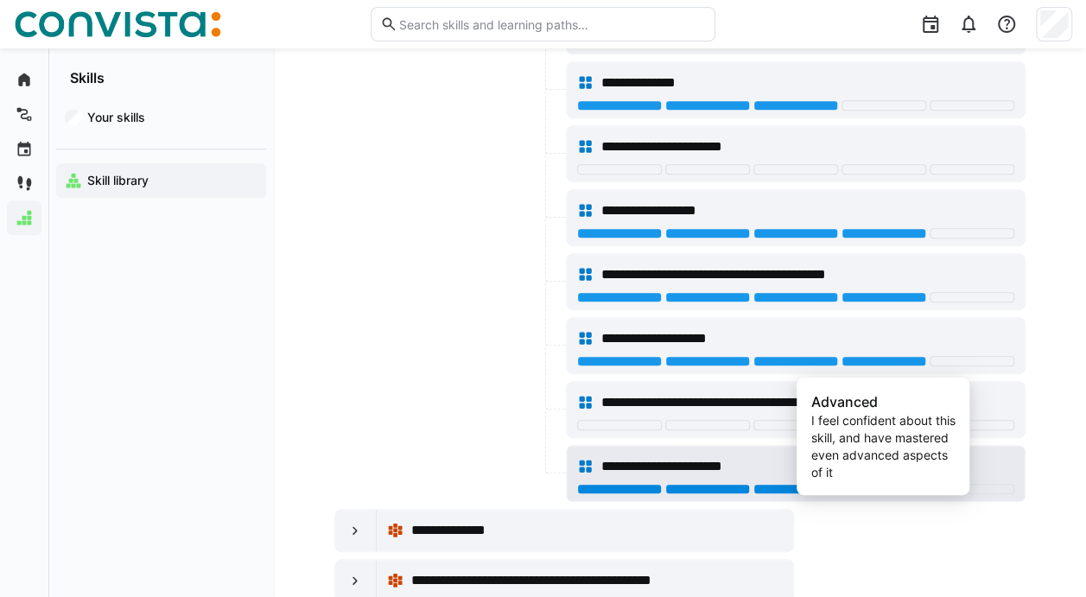
click at [888, 484] on div at bounding box center [884, 489] width 85 height 10
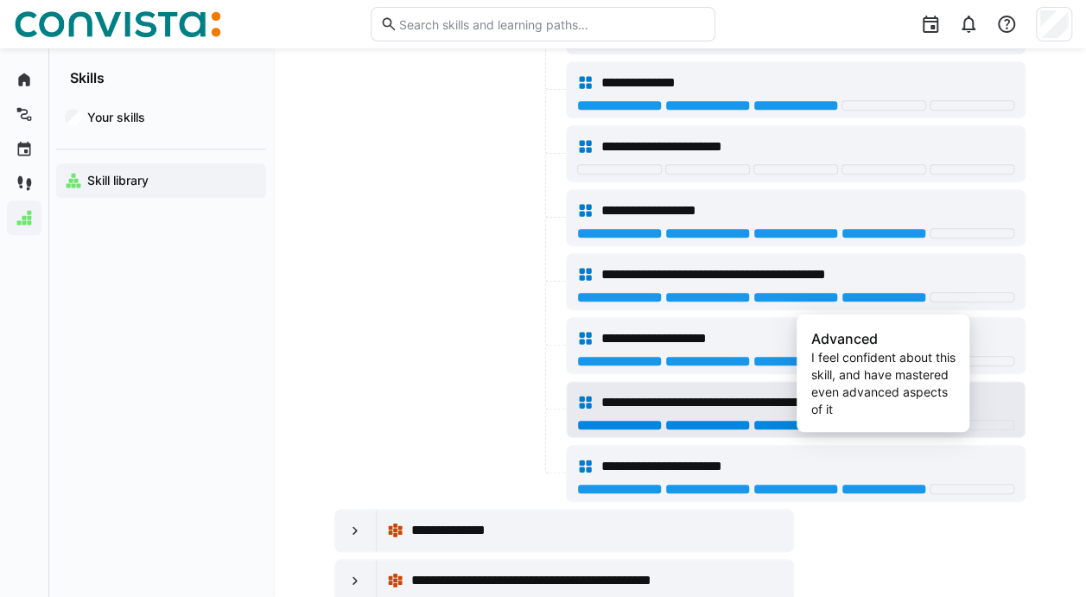
click at [883, 420] on div at bounding box center [884, 425] width 85 height 10
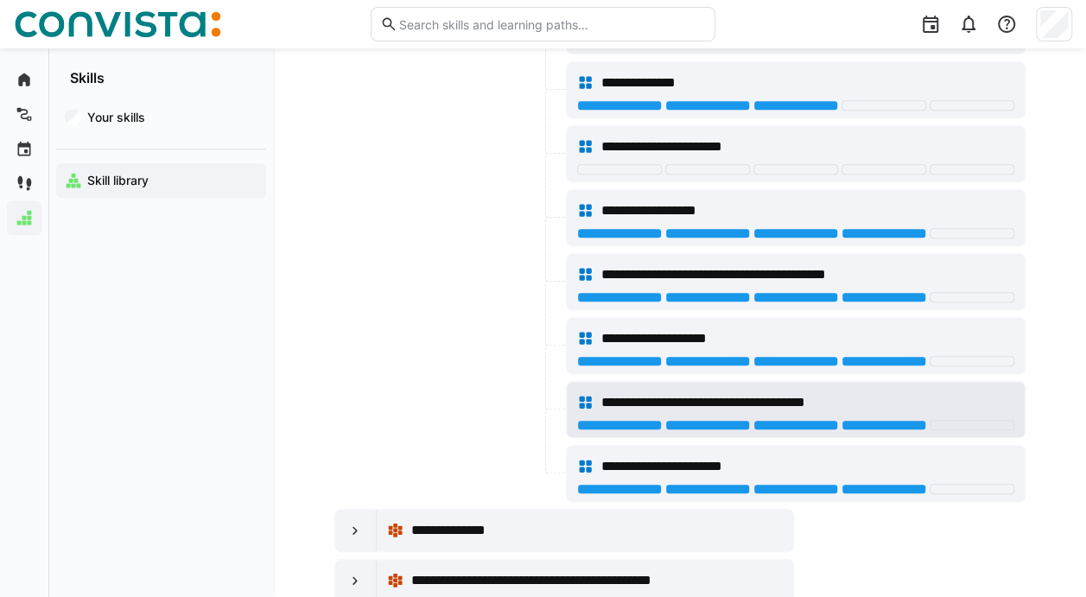
scroll to position [9961, 0]
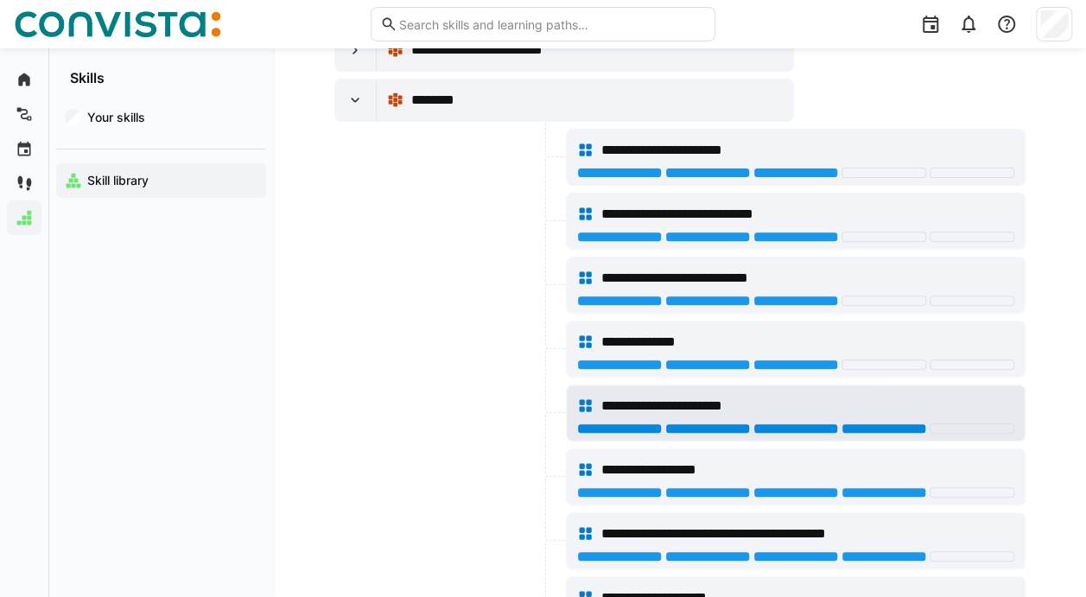
click at [866, 423] on div at bounding box center [884, 428] width 85 height 10
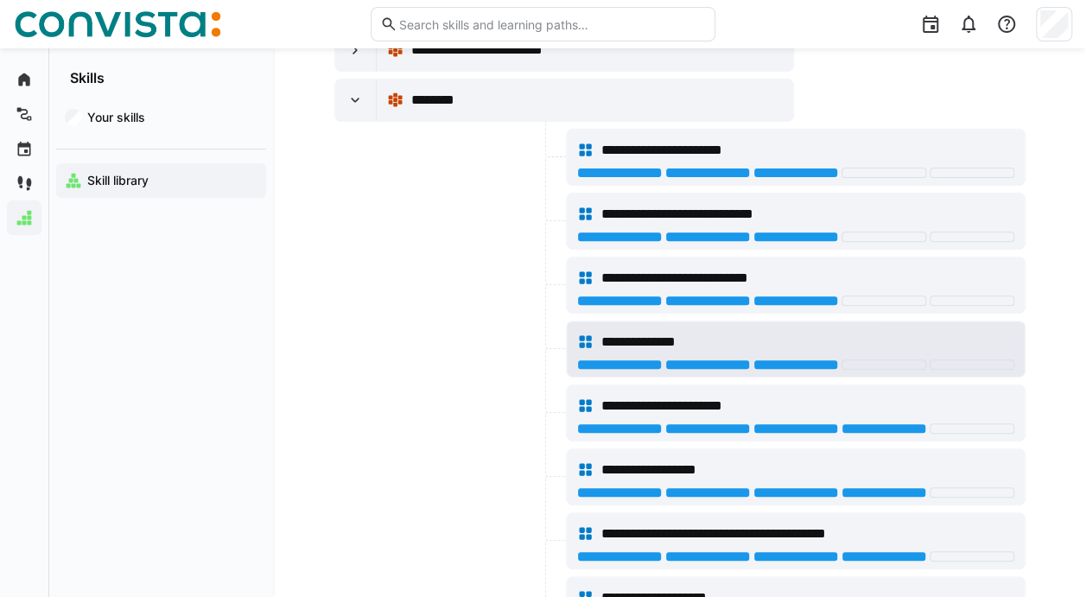
click at [868, 325] on div "**********" at bounding box center [795, 342] width 437 height 35
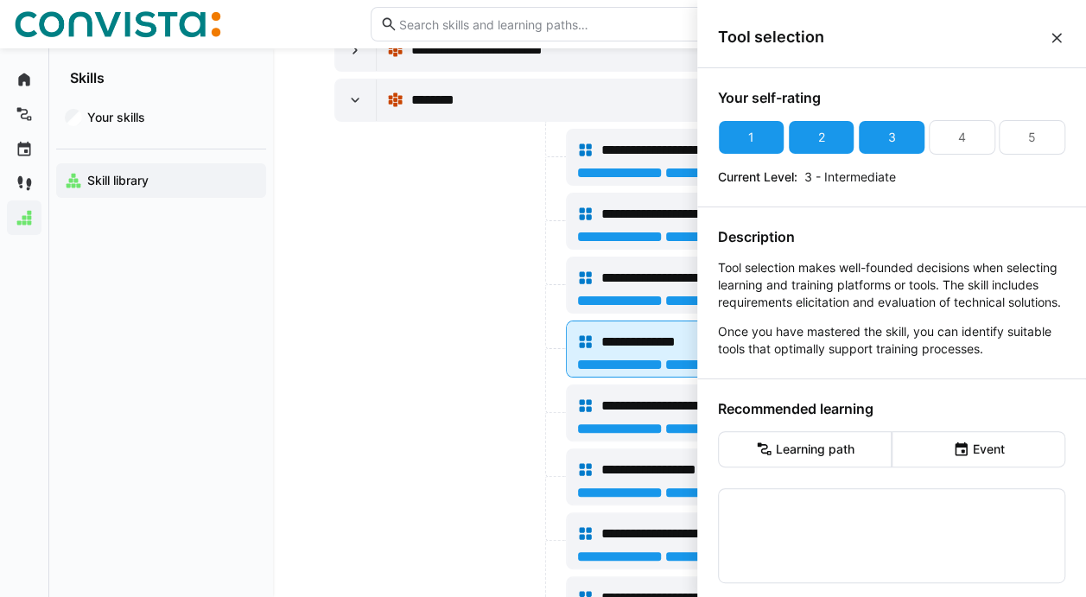
scroll to position [0, 0]
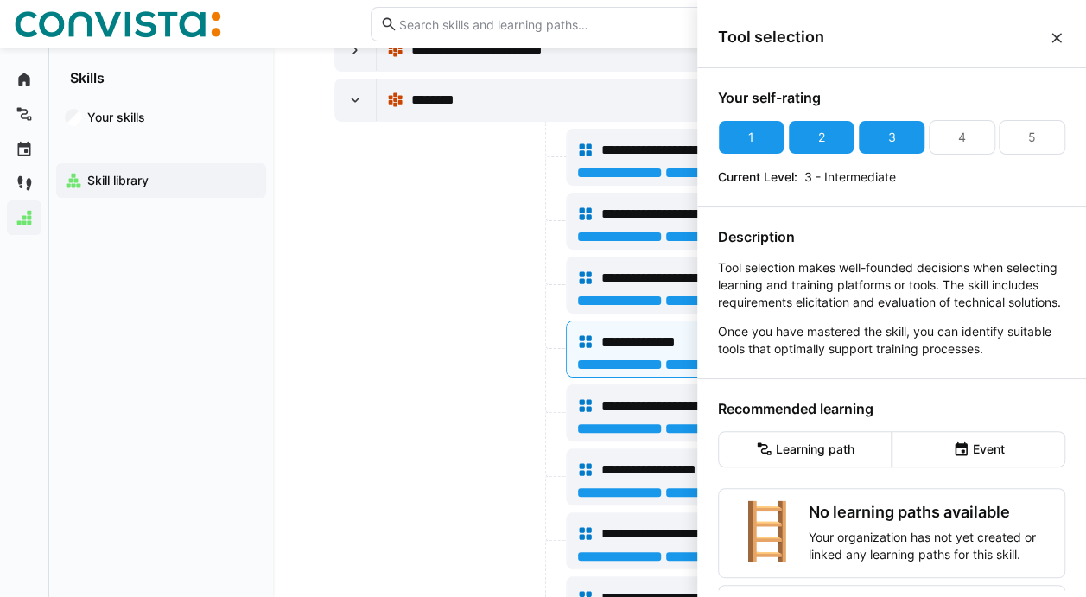
click at [427, 321] on div at bounding box center [448, 349] width 228 height 57
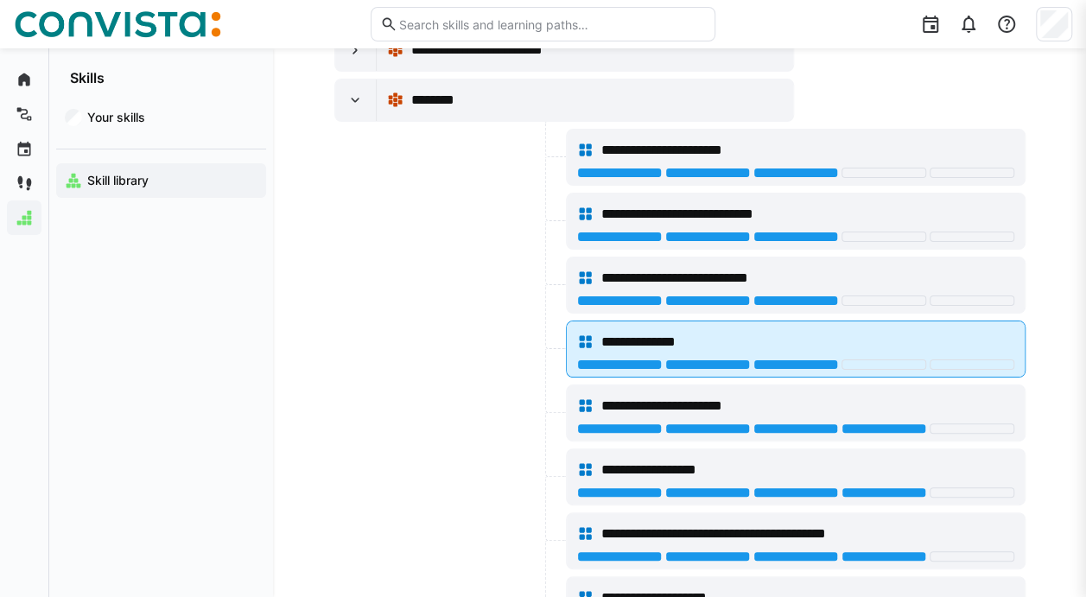
scroll to position [9961, 0]
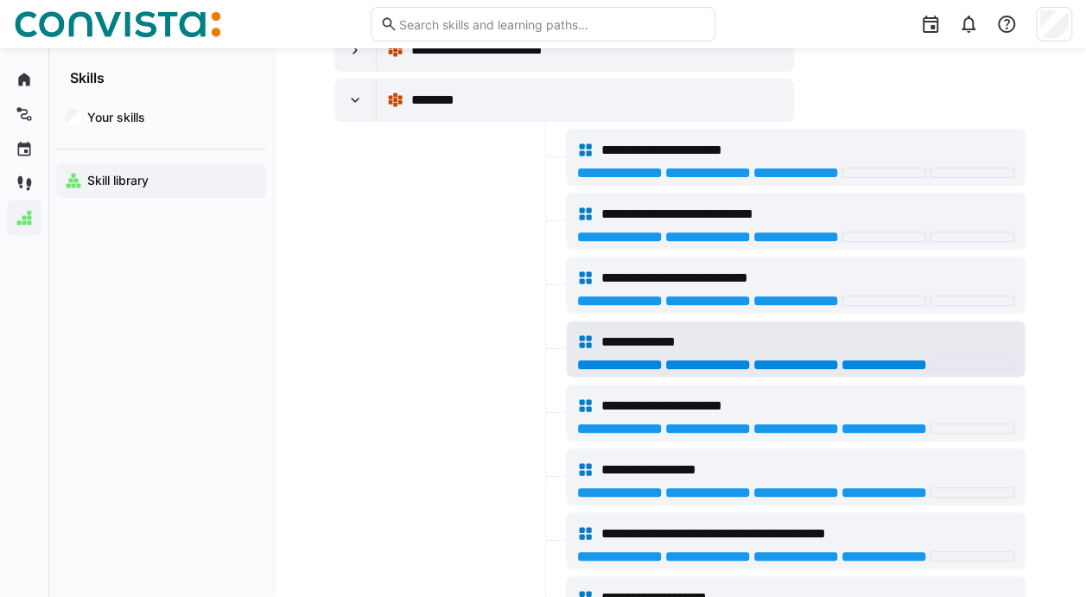
click at [854, 360] on div at bounding box center [884, 365] width 85 height 10
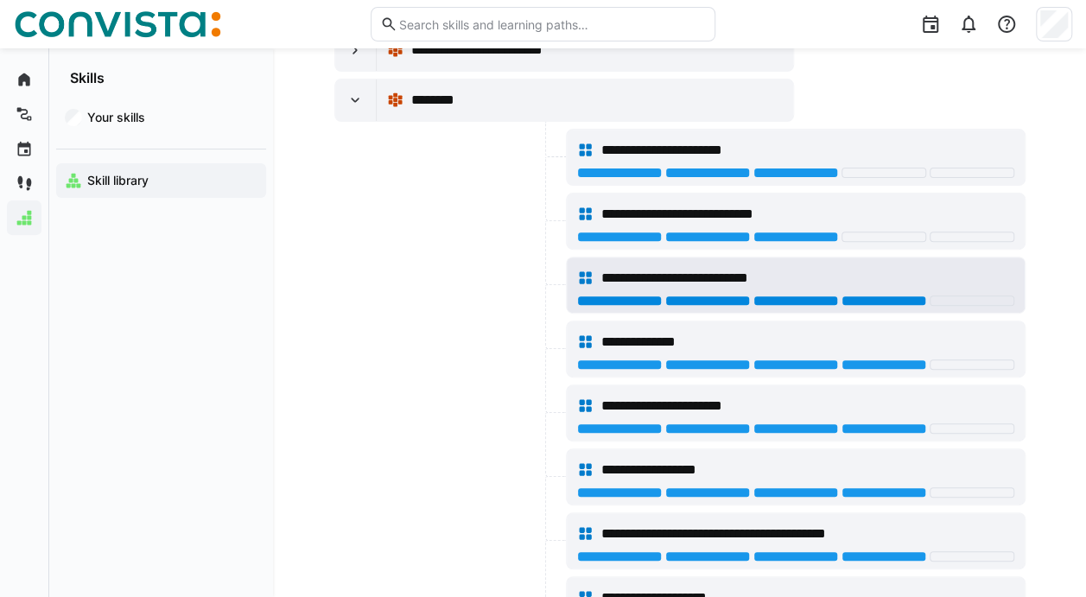
click at [881, 296] on div at bounding box center [884, 301] width 85 height 10
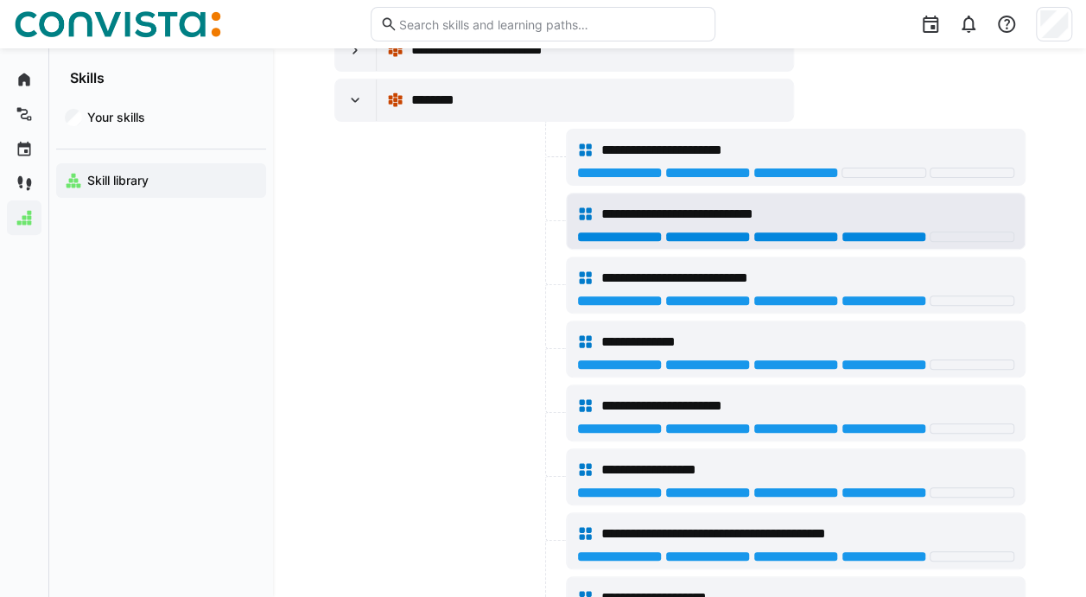
click at [873, 232] on div at bounding box center [884, 237] width 85 height 10
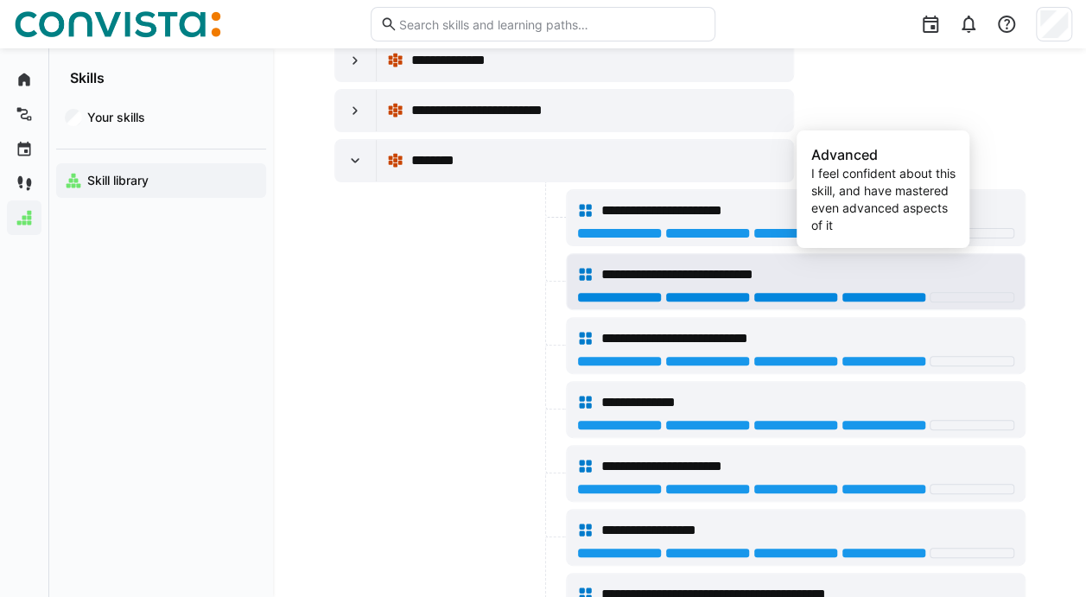
scroll to position [9875, 0]
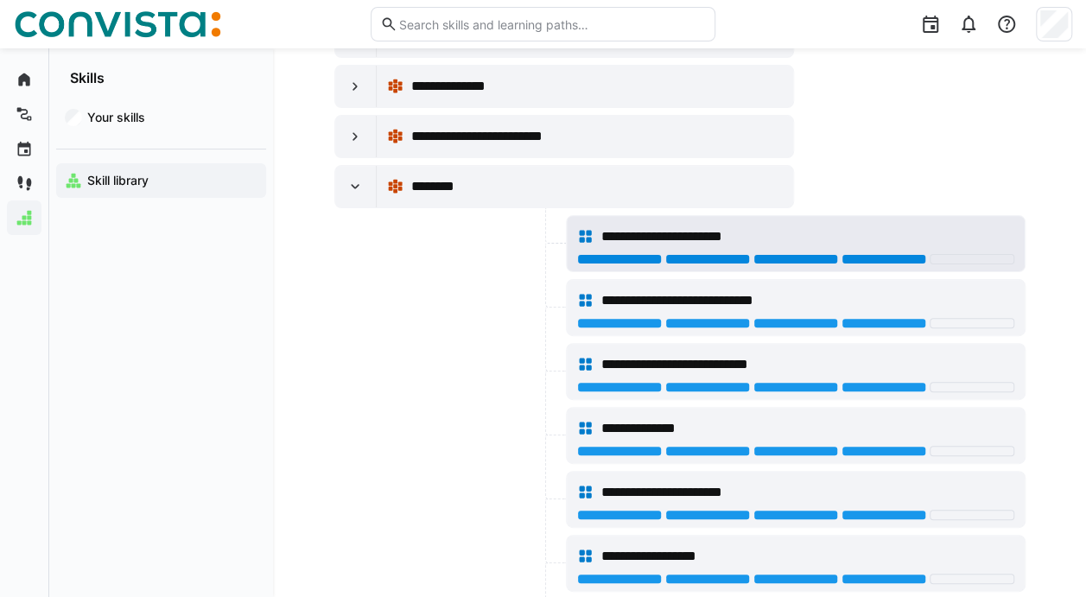
click at [869, 254] on div at bounding box center [884, 259] width 85 height 10
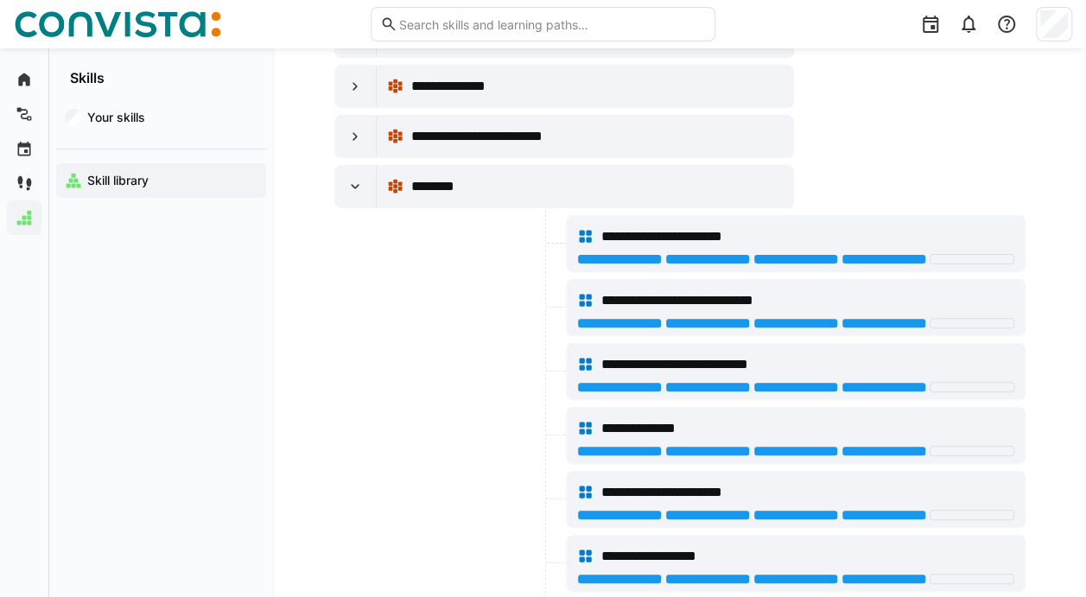
click at [415, 279] on div at bounding box center [448, 307] width 228 height 57
click at [358, 166] on div at bounding box center [355, 186] width 41 height 41
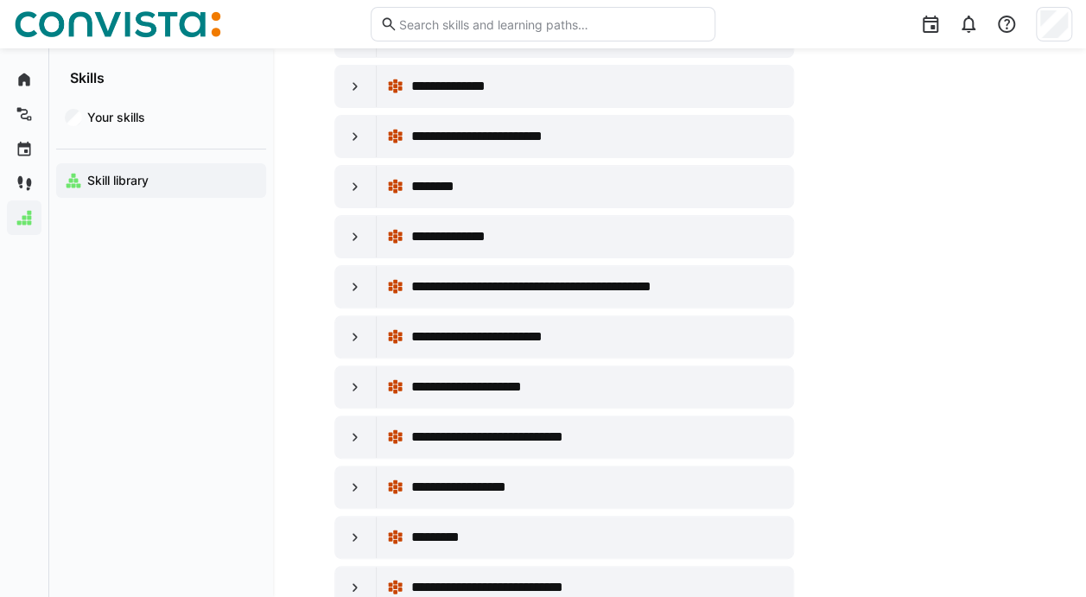
scroll to position [9789, 0]
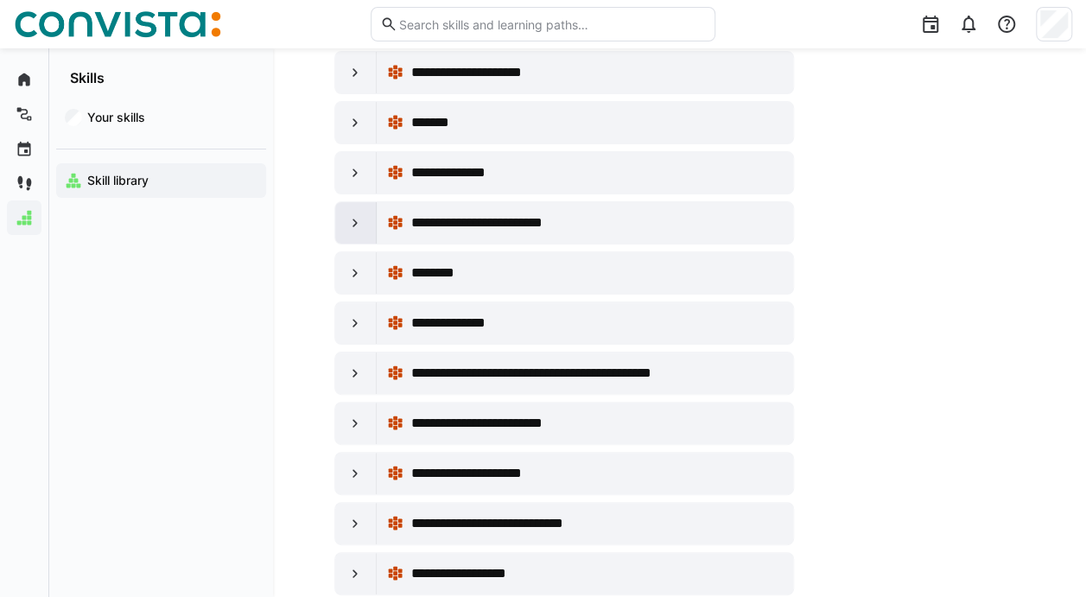
click at [360, 214] on eds-icon at bounding box center [355, 222] width 17 height 17
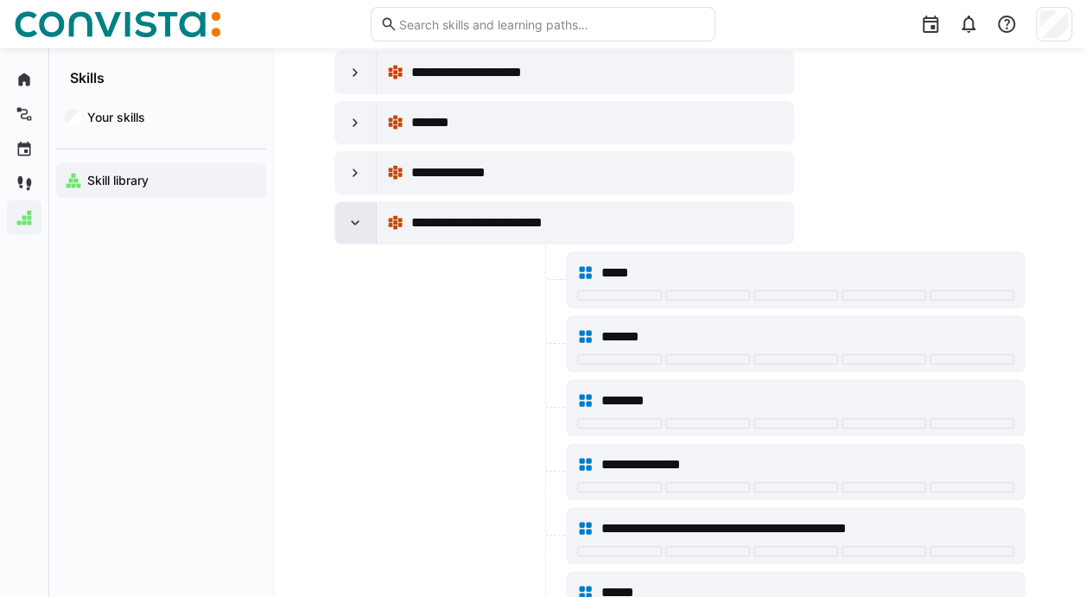
click at [360, 214] on eds-icon at bounding box center [355, 222] width 17 height 17
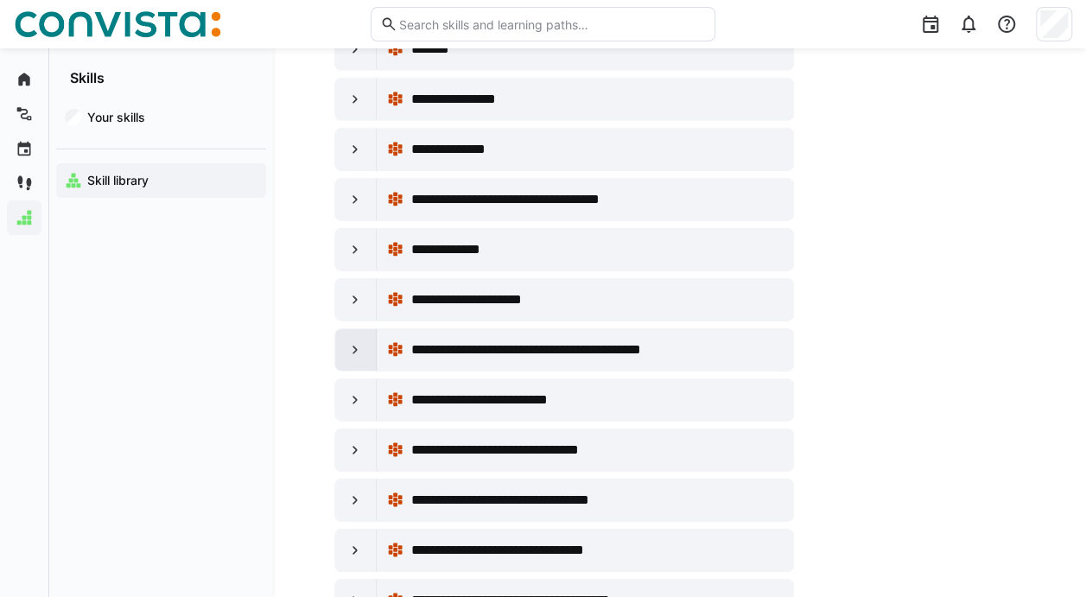
scroll to position [9184, 0]
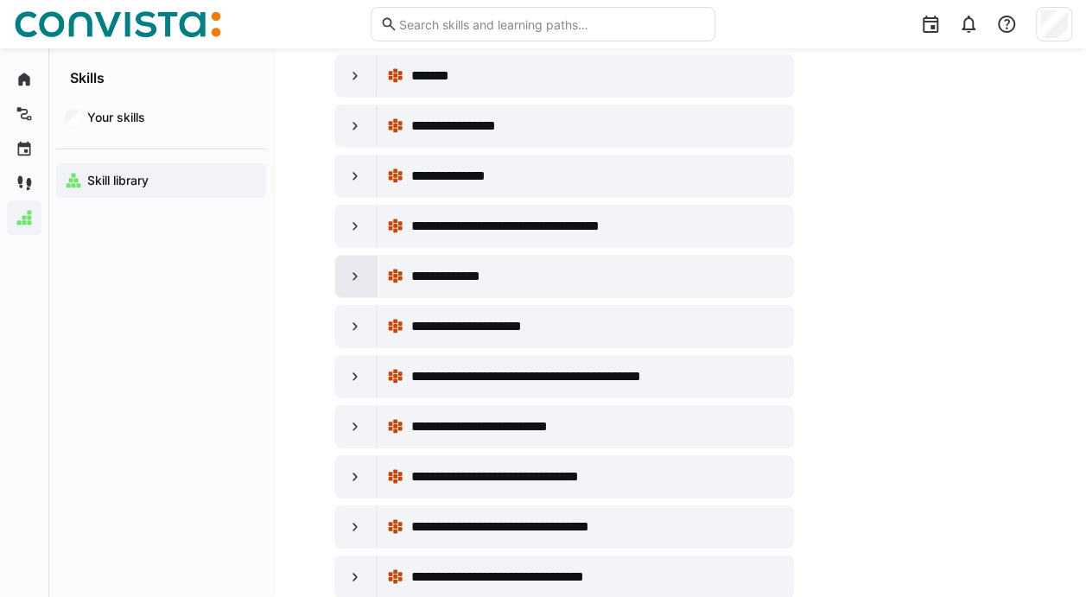
click at [354, 268] on eds-icon at bounding box center [355, 276] width 17 height 17
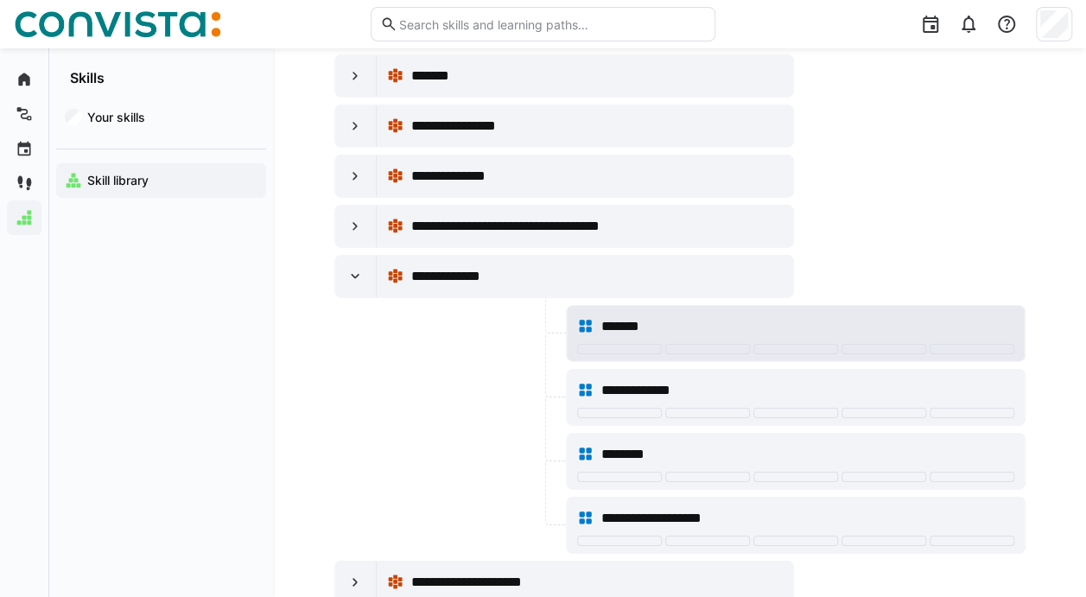
click at [949, 344] on div at bounding box center [795, 351] width 437 height 14
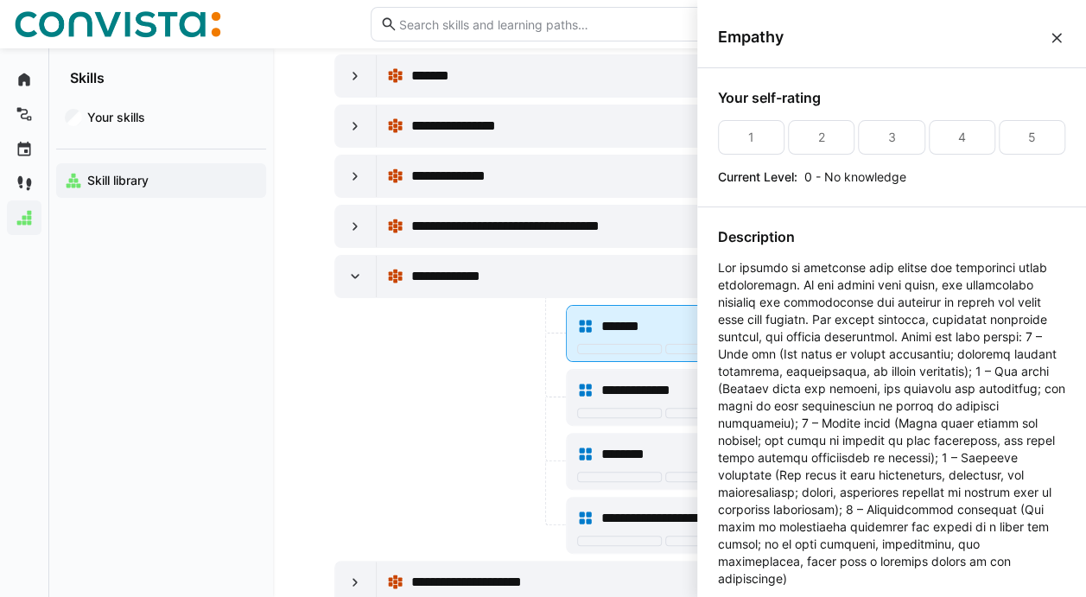
scroll to position [0, 0]
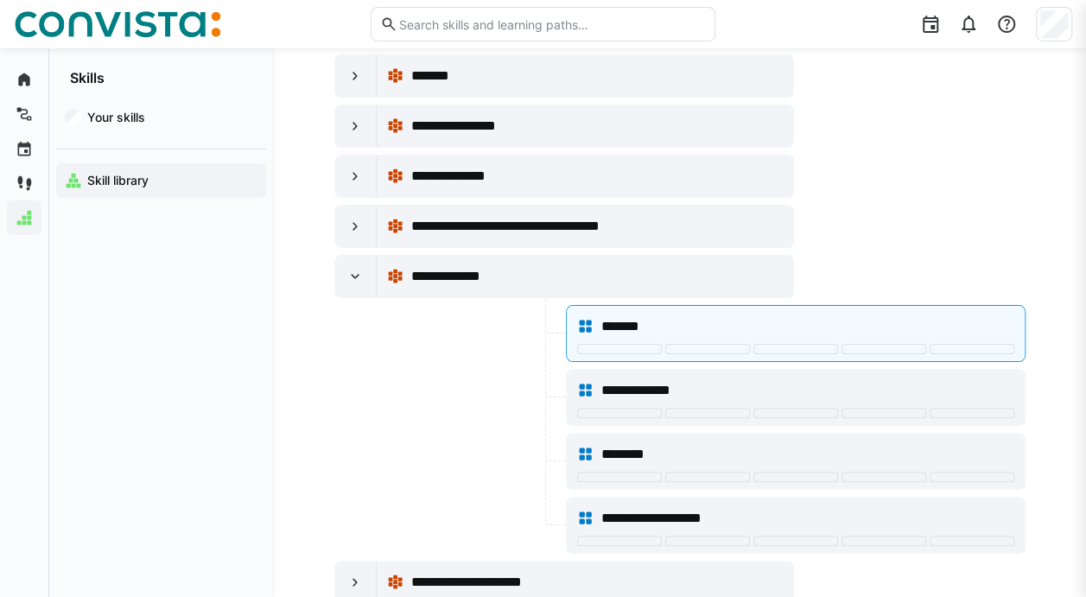
scroll to position [9184, 0]
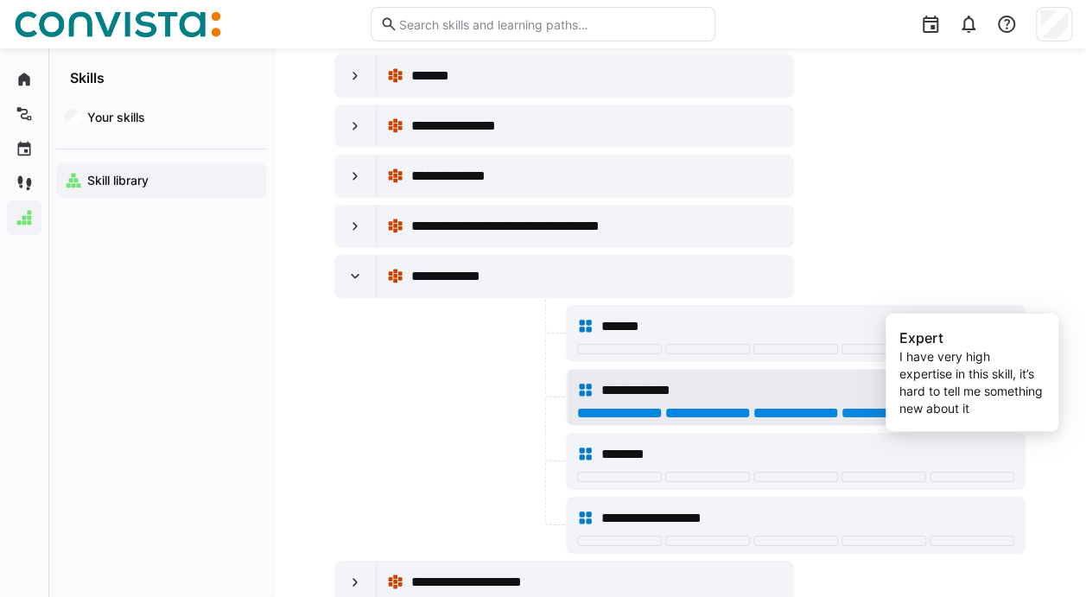
click at [954, 408] on div at bounding box center [972, 413] width 85 height 10
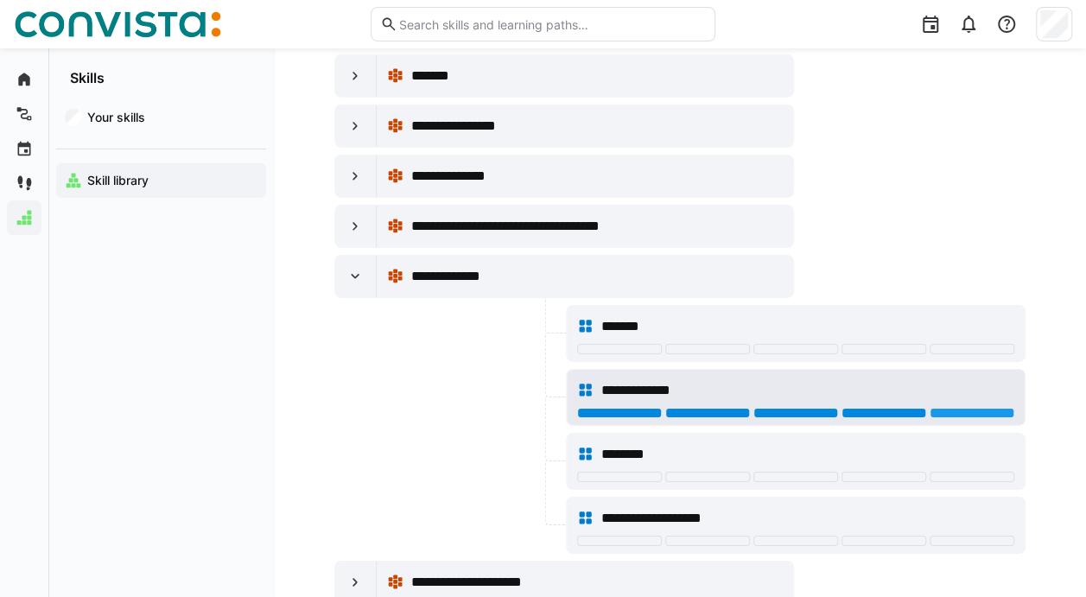
click at [885, 408] on div at bounding box center [884, 413] width 85 height 10
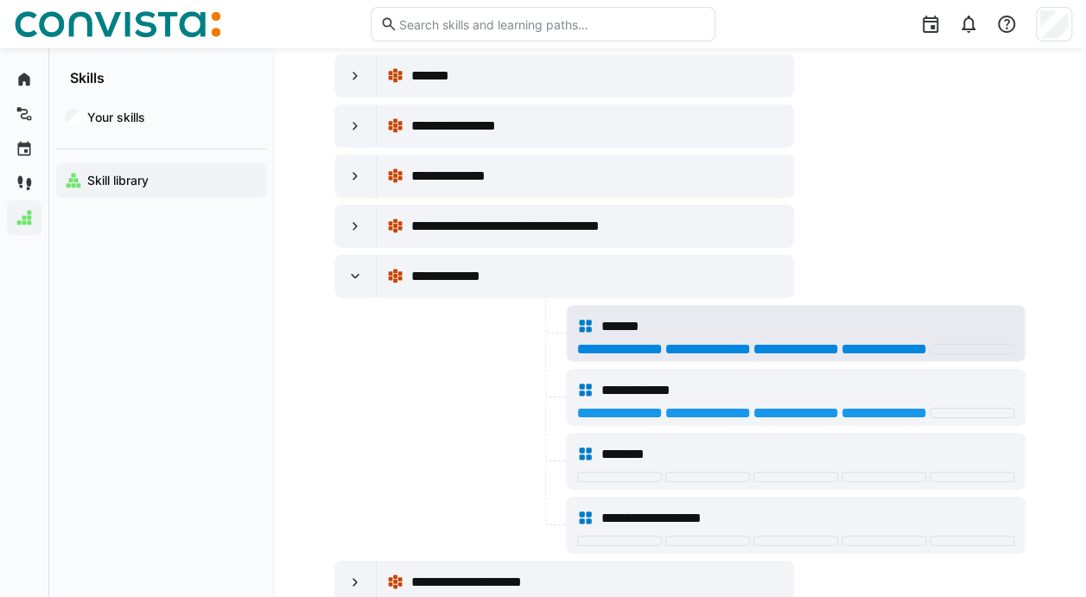
click at [880, 344] on div at bounding box center [884, 349] width 85 height 10
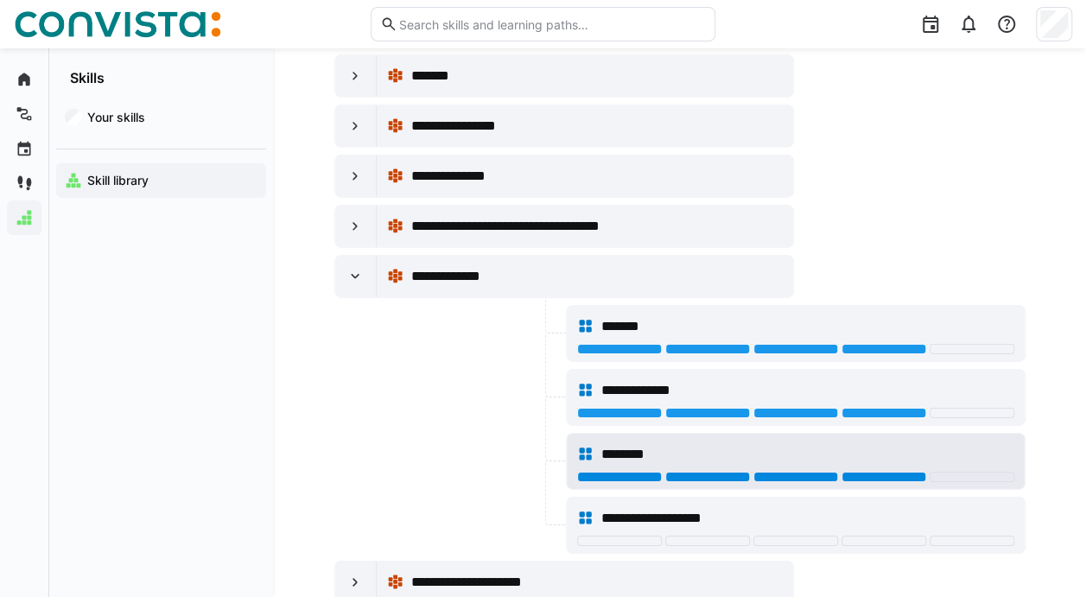
click at [869, 472] on div at bounding box center [884, 477] width 85 height 10
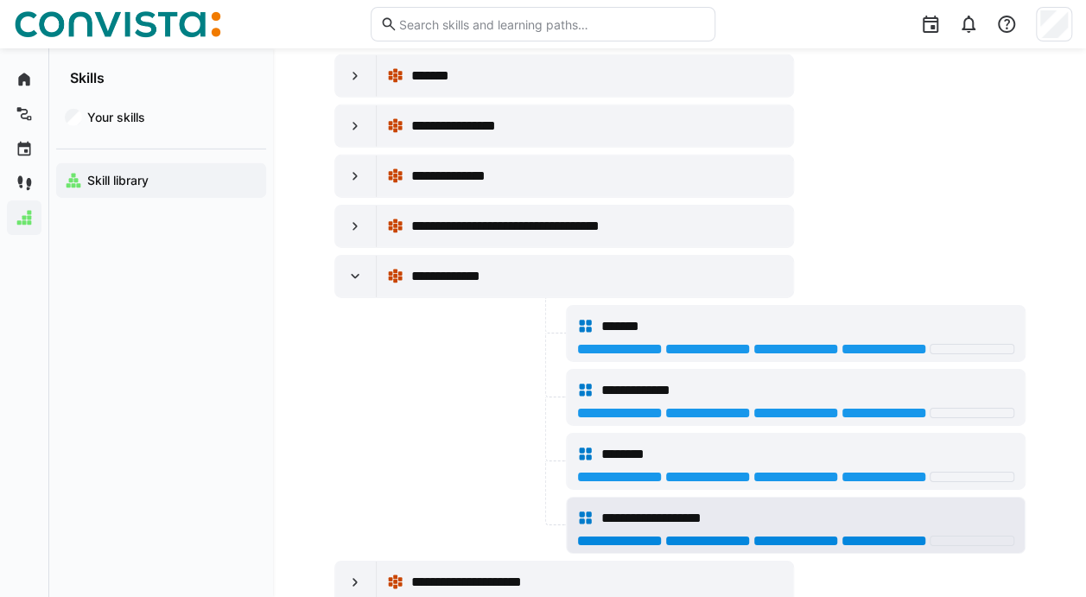
click at [871, 536] on div at bounding box center [884, 541] width 85 height 10
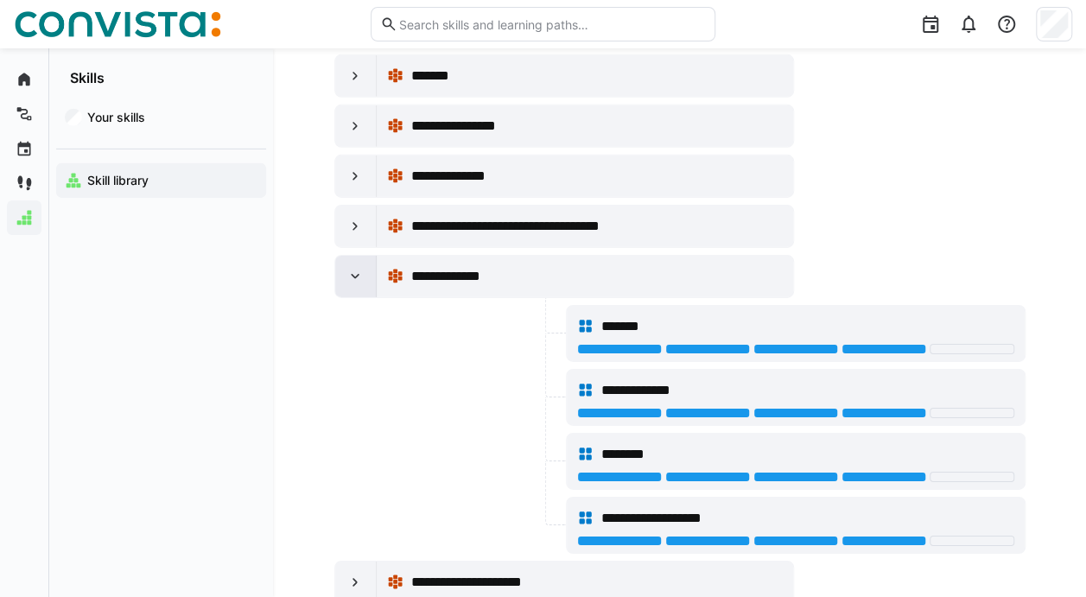
click at [347, 268] on eds-icon at bounding box center [355, 276] width 17 height 17
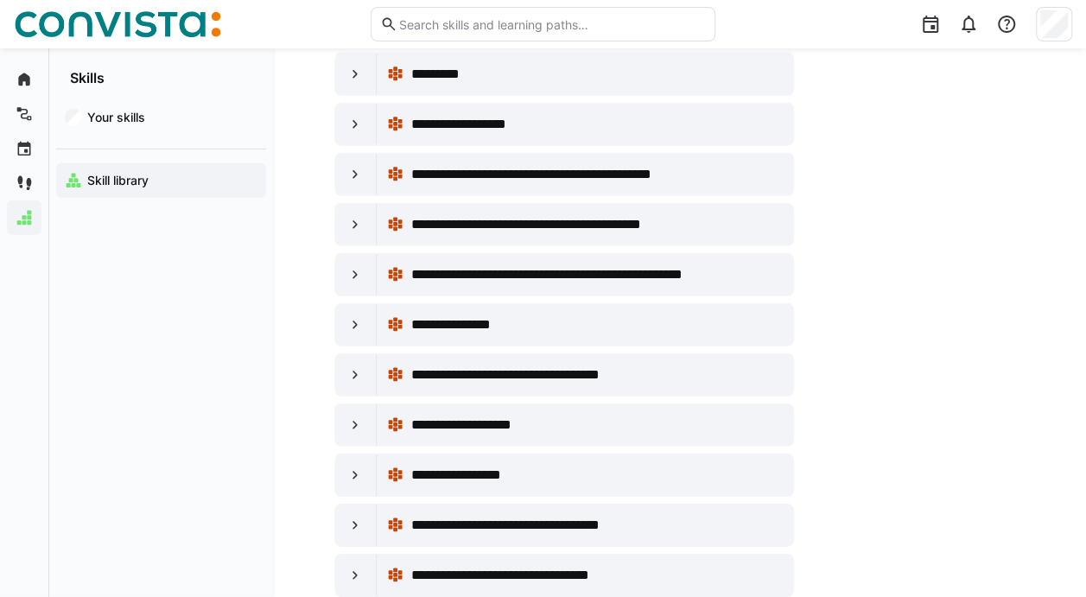
scroll to position [5727, 0]
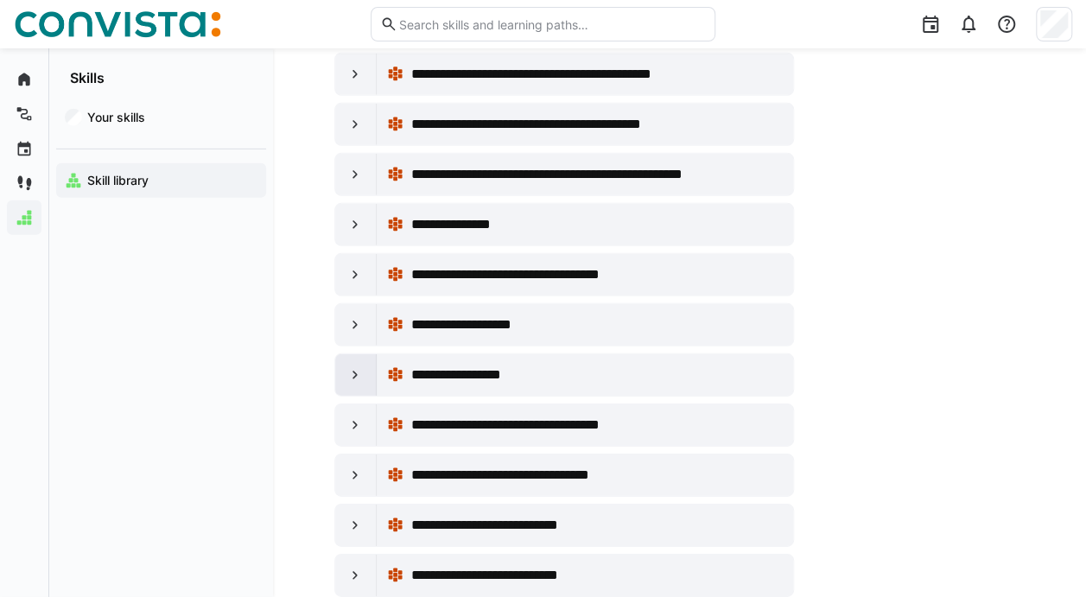
click at [363, 354] on div at bounding box center [355, 374] width 41 height 41
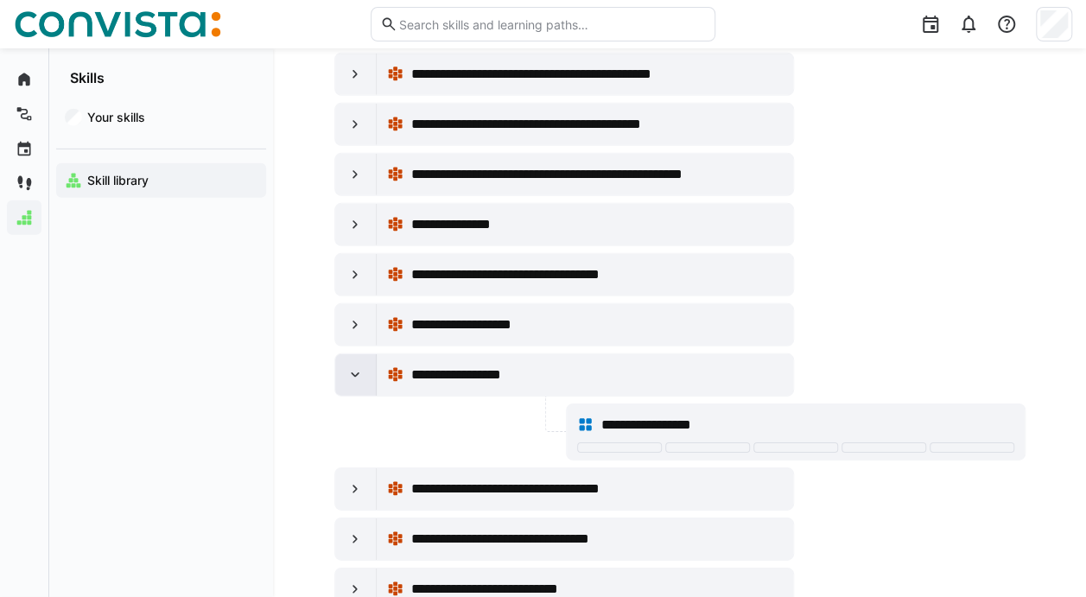
click at [361, 366] on eds-icon at bounding box center [355, 374] width 17 height 17
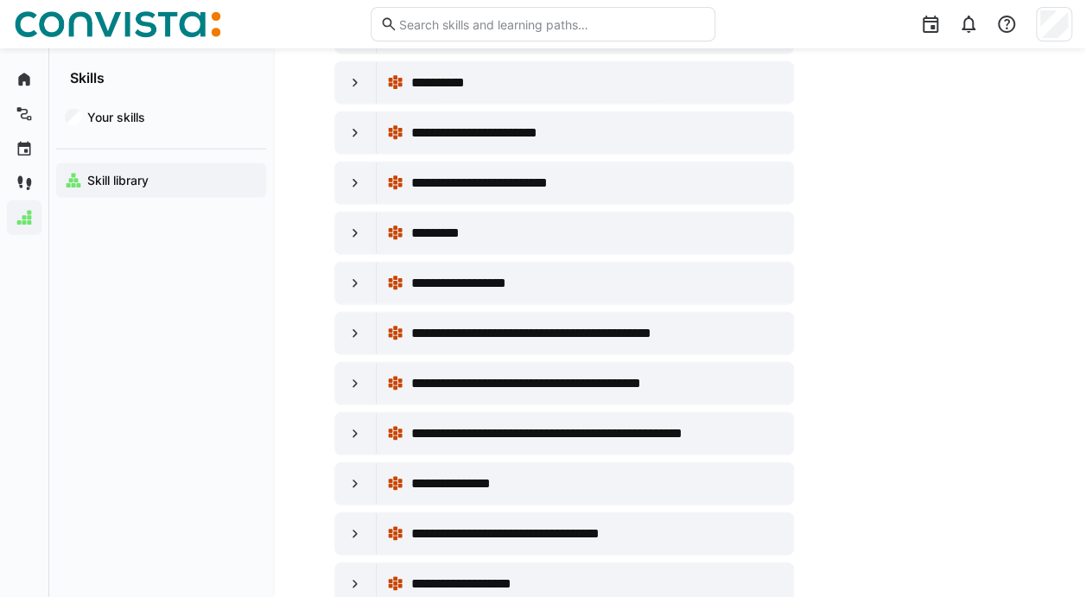
scroll to position [5381, 0]
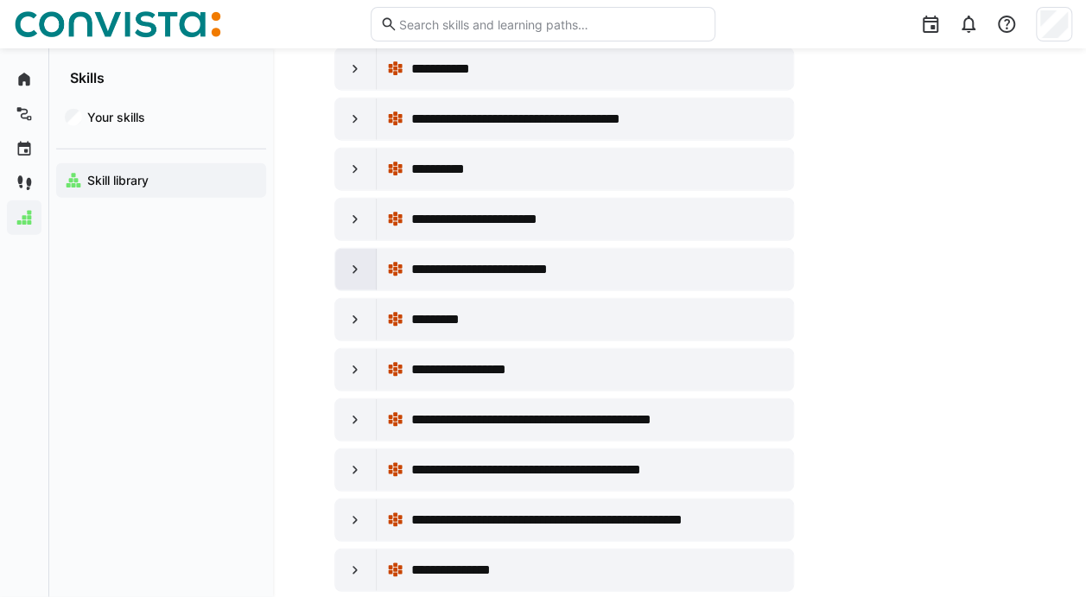
click at [358, 249] on div at bounding box center [355, 269] width 41 height 41
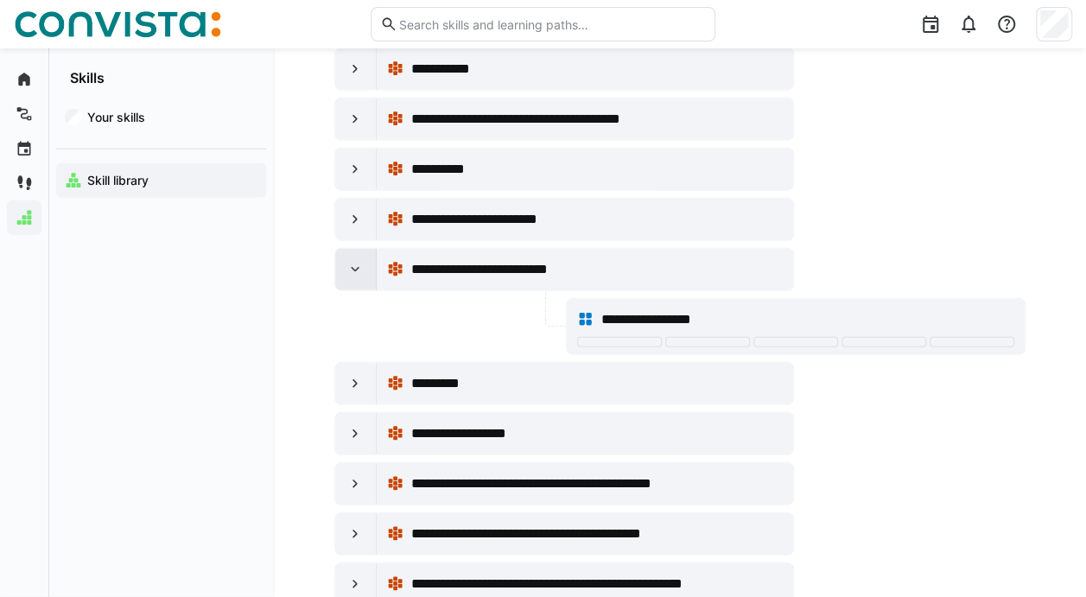
click at [354, 261] on eds-icon at bounding box center [355, 269] width 17 height 17
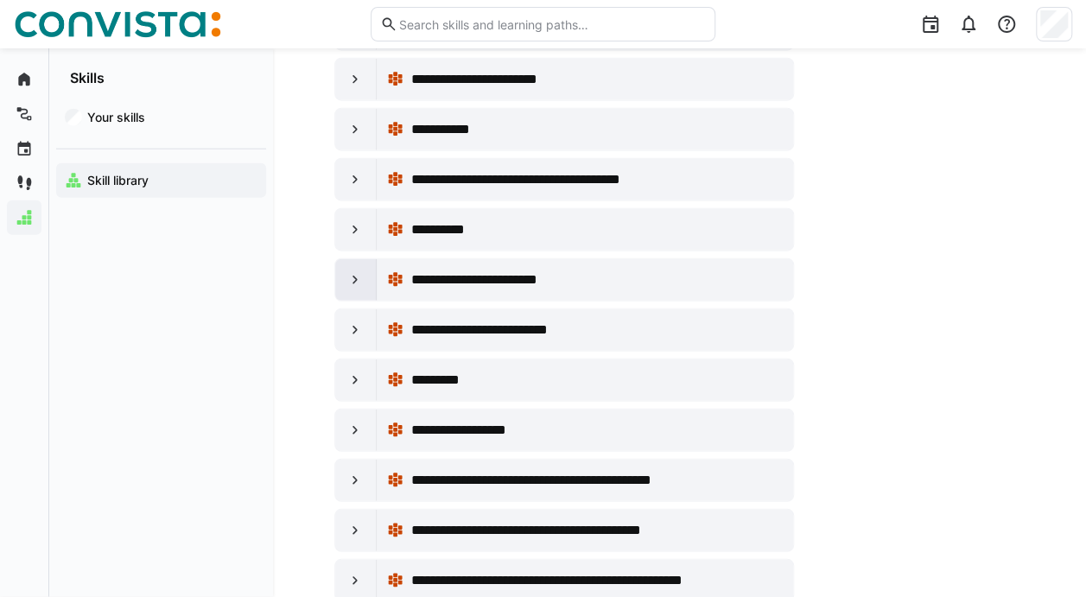
scroll to position [5294, 0]
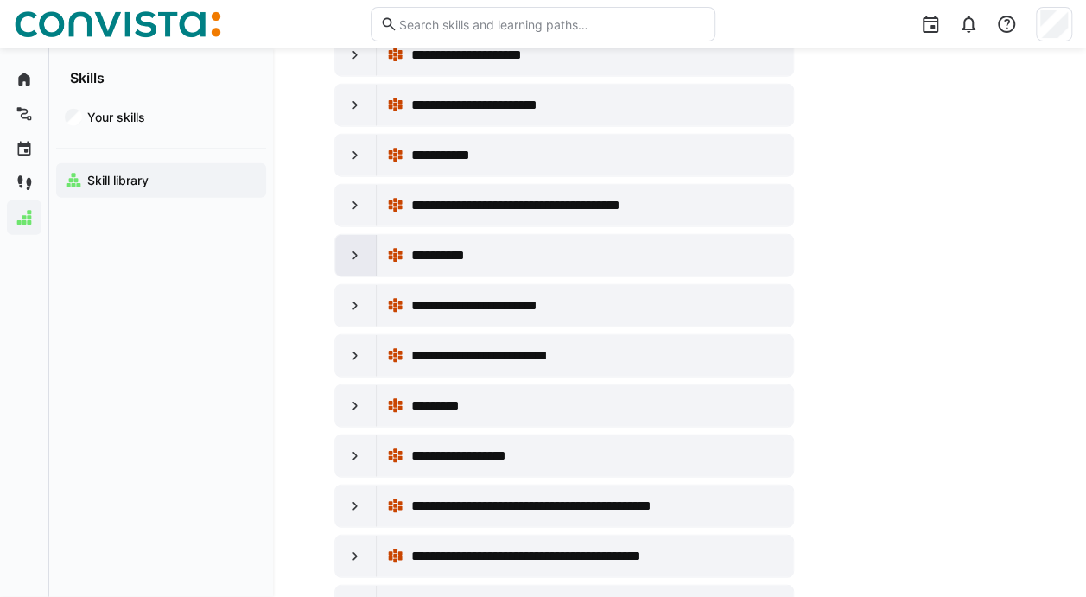
click at [359, 247] on eds-icon at bounding box center [355, 255] width 17 height 17
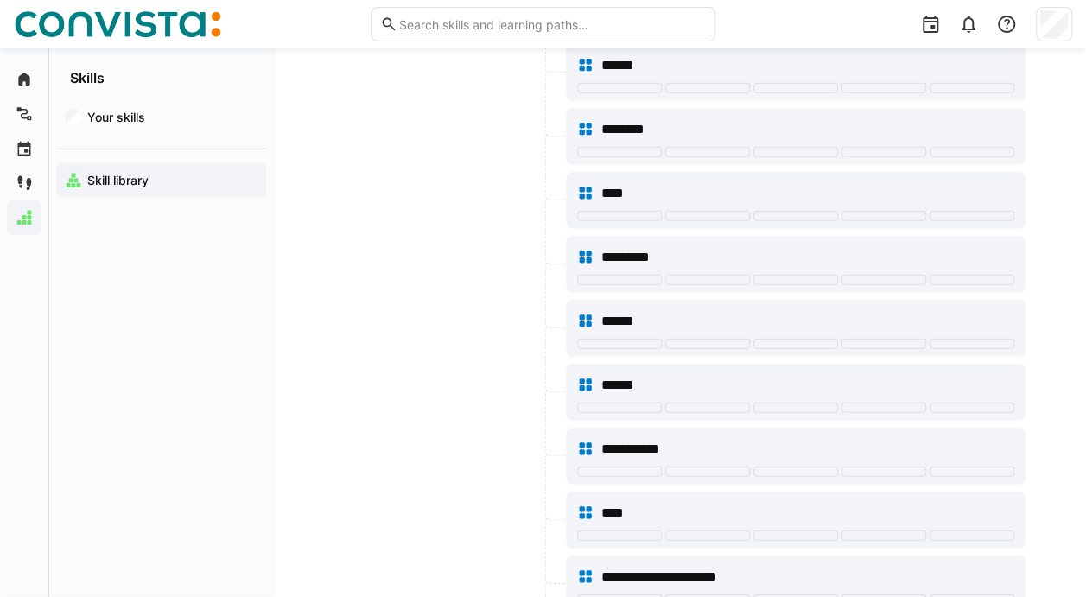
scroll to position [5467, 0]
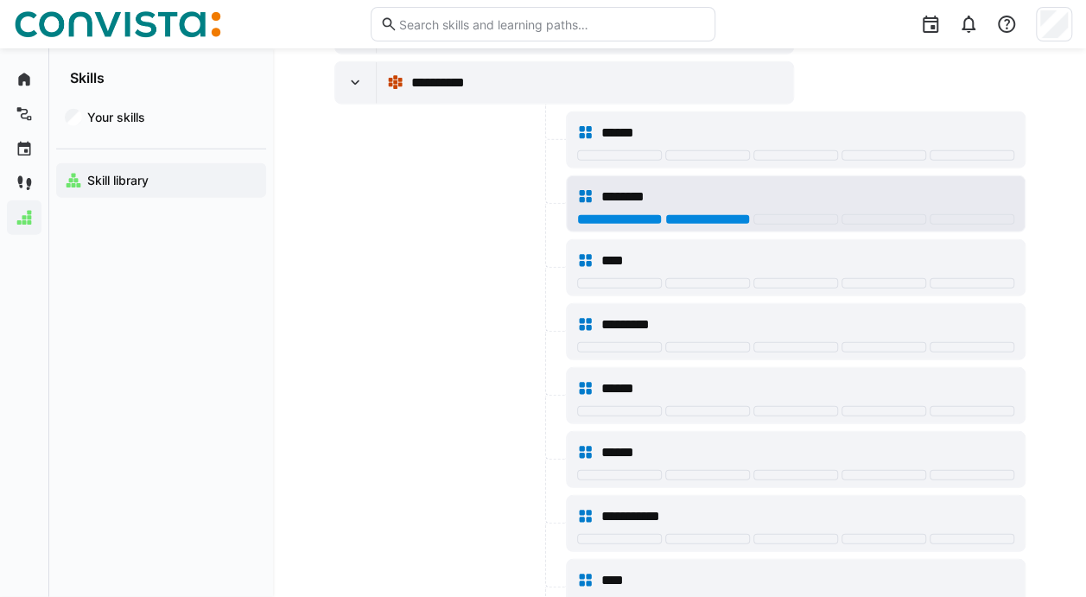
click at [688, 214] on div at bounding box center [707, 219] width 85 height 10
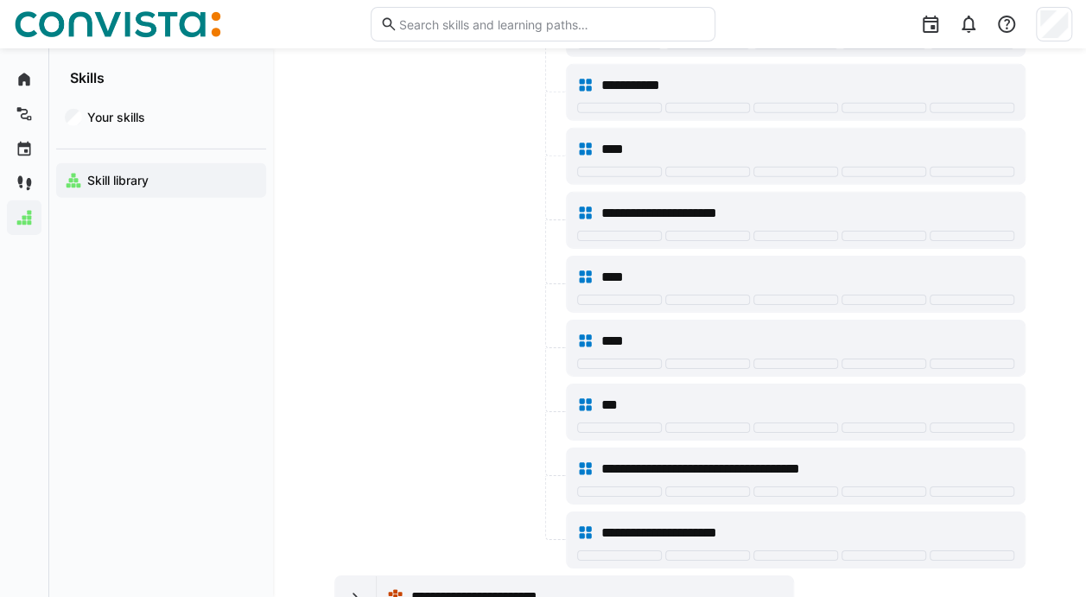
scroll to position [5899, 0]
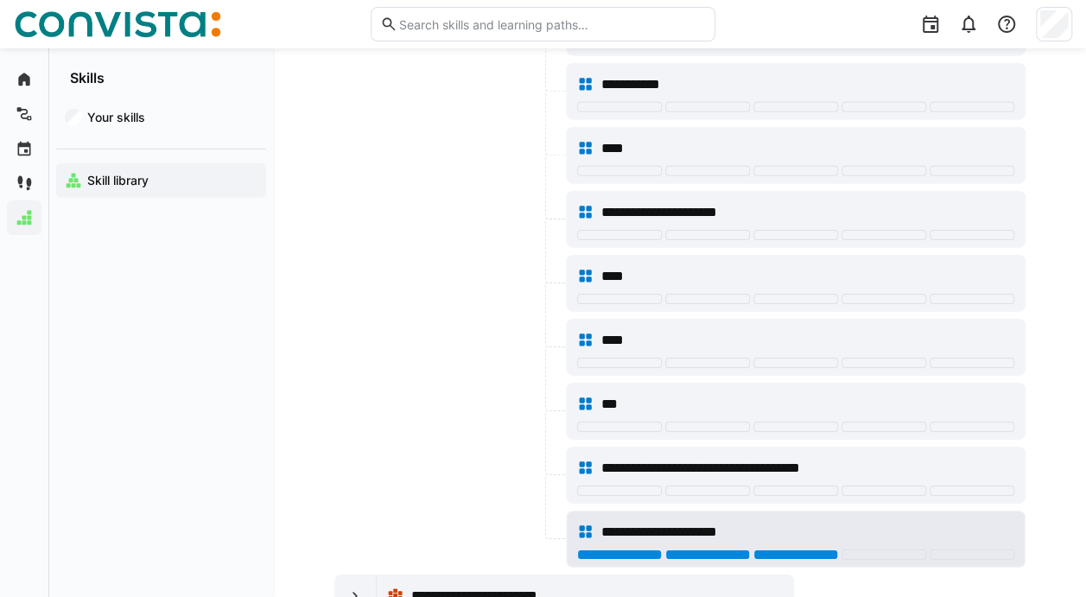
click at [769, 550] on div at bounding box center [796, 555] width 85 height 10
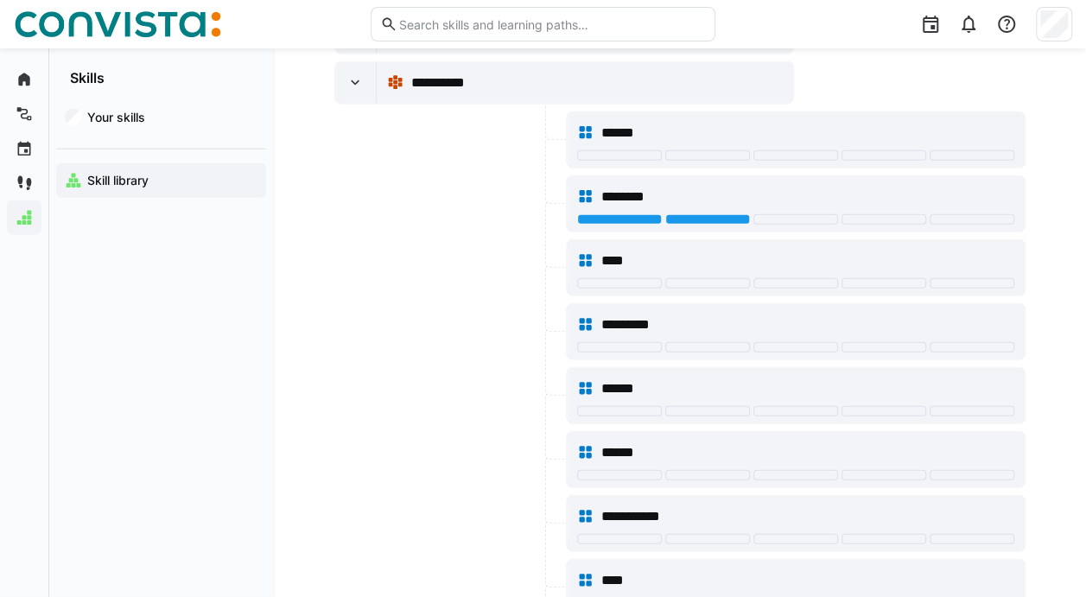
scroll to position [5294, 0]
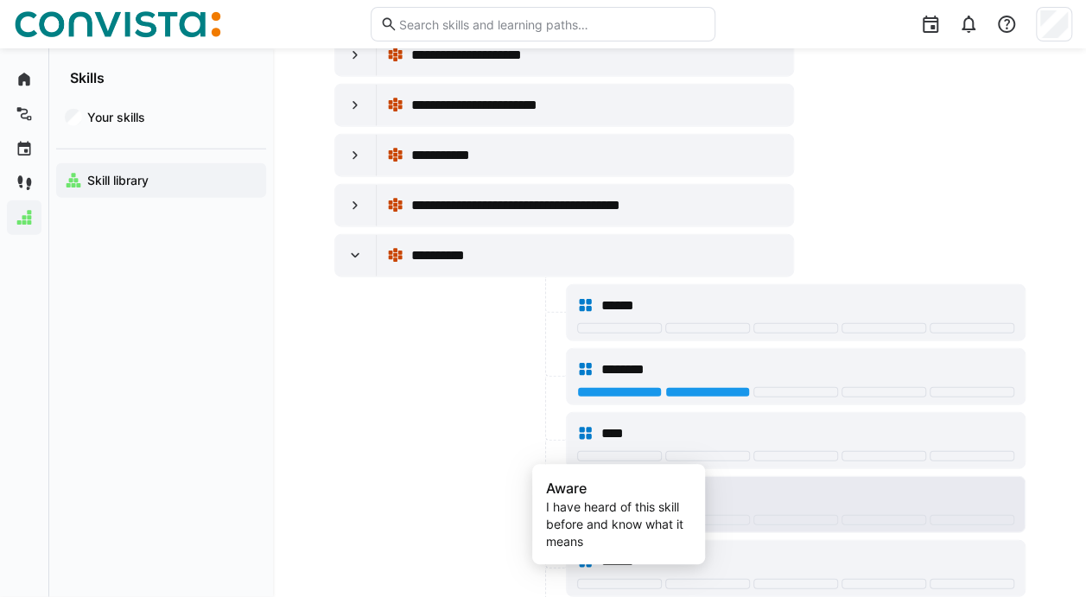
click at [624, 515] on div at bounding box center [619, 520] width 85 height 10
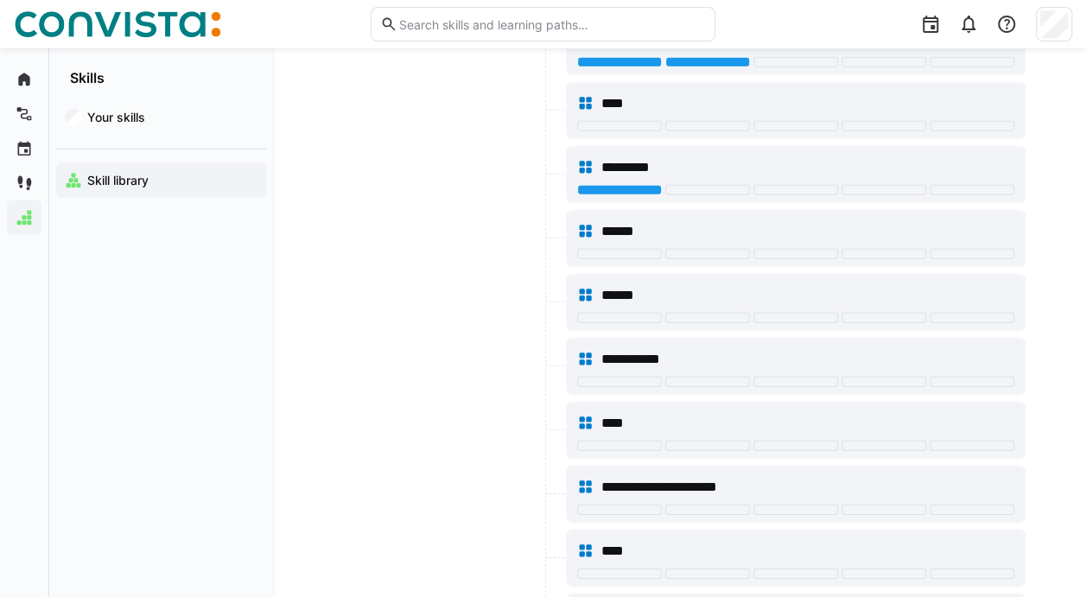
scroll to position [5640, 0]
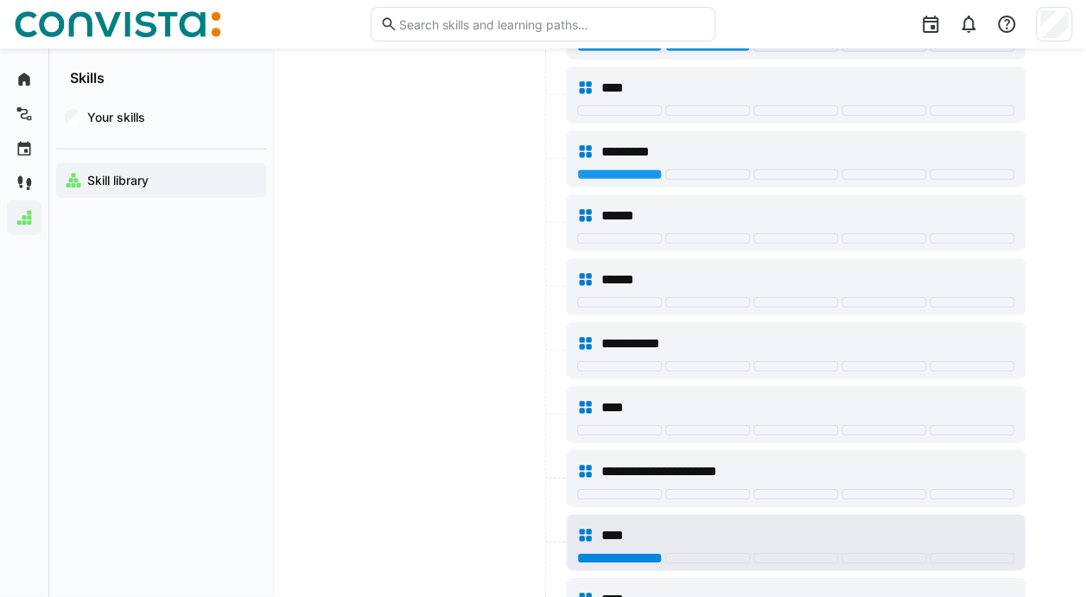
click at [593, 553] on div at bounding box center [619, 558] width 85 height 10
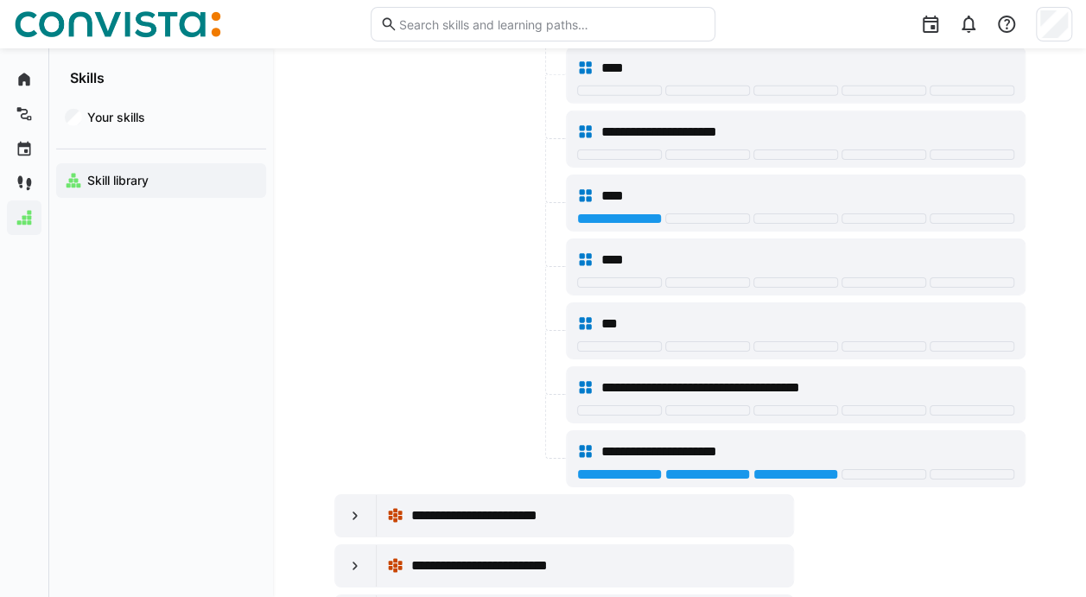
scroll to position [5986, 0]
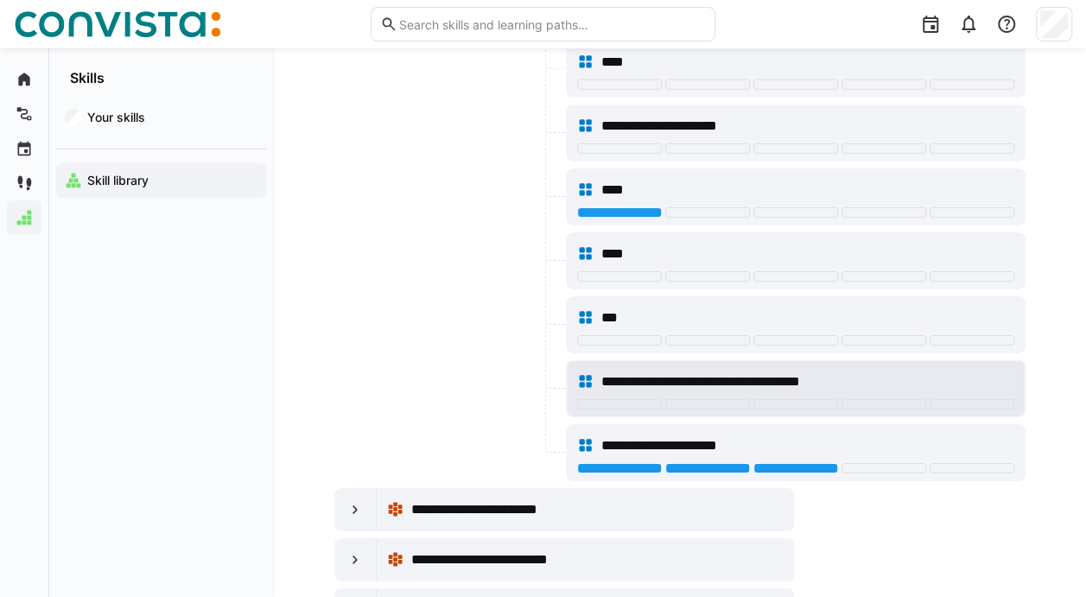
click at [608, 365] on div "**********" at bounding box center [795, 382] width 437 height 35
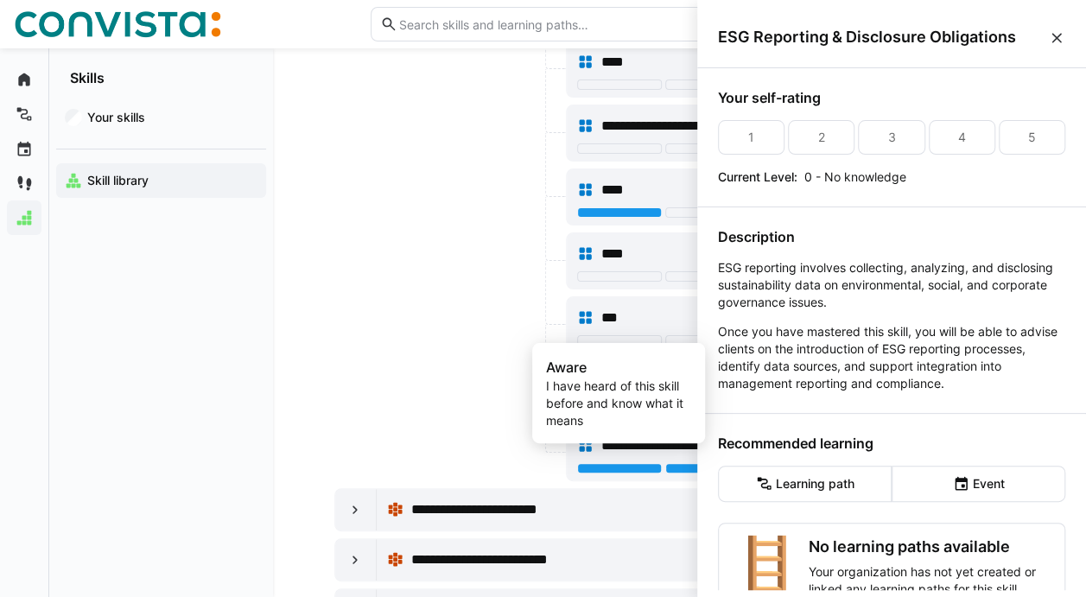
click at [615, 399] on div at bounding box center [619, 404] width 85 height 10
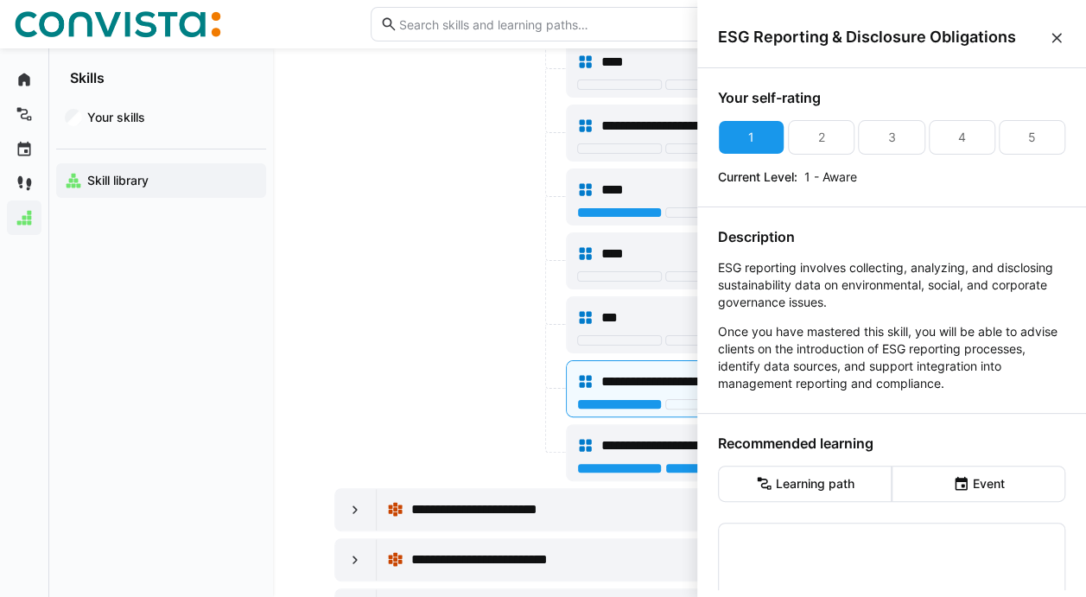
click at [542, 360] on div at bounding box center [448, 388] width 228 height 57
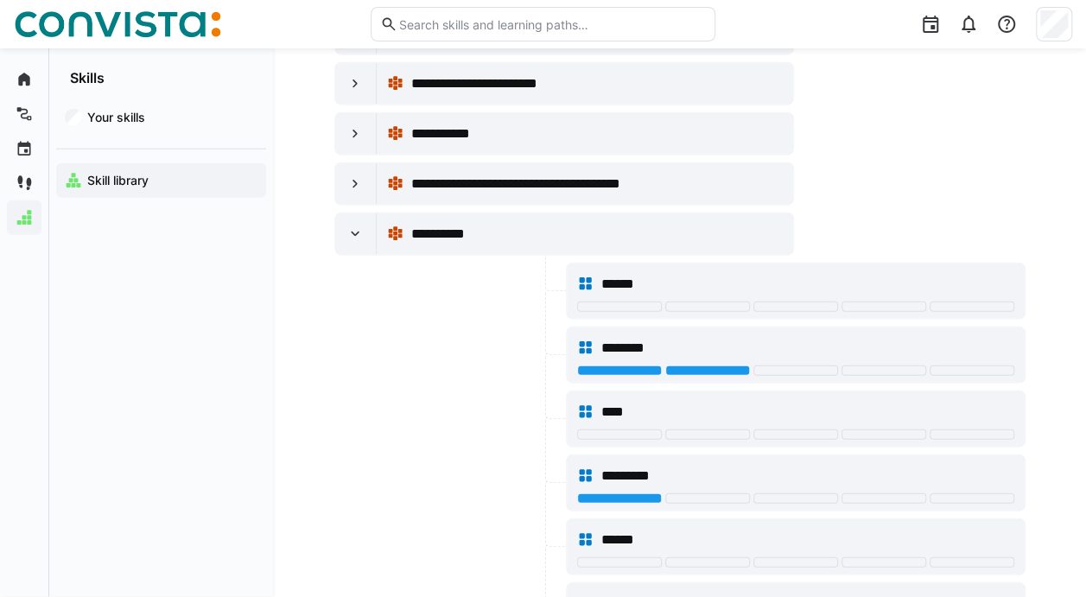
scroll to position [5294, 0]
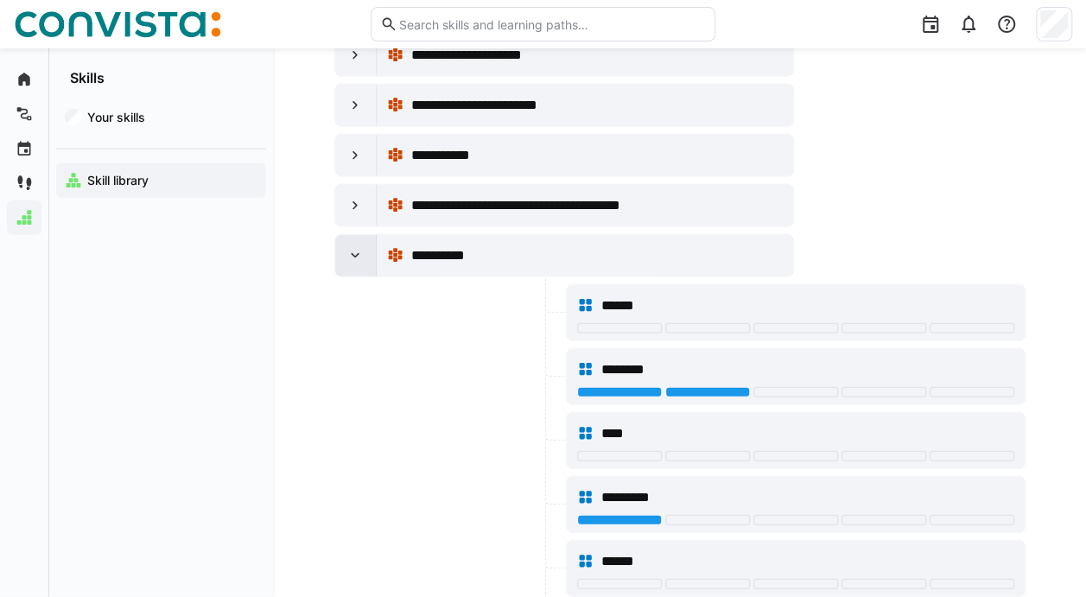
click at [362, 247] on eds-icon at bounding box center [355, 255] width 17 height 17
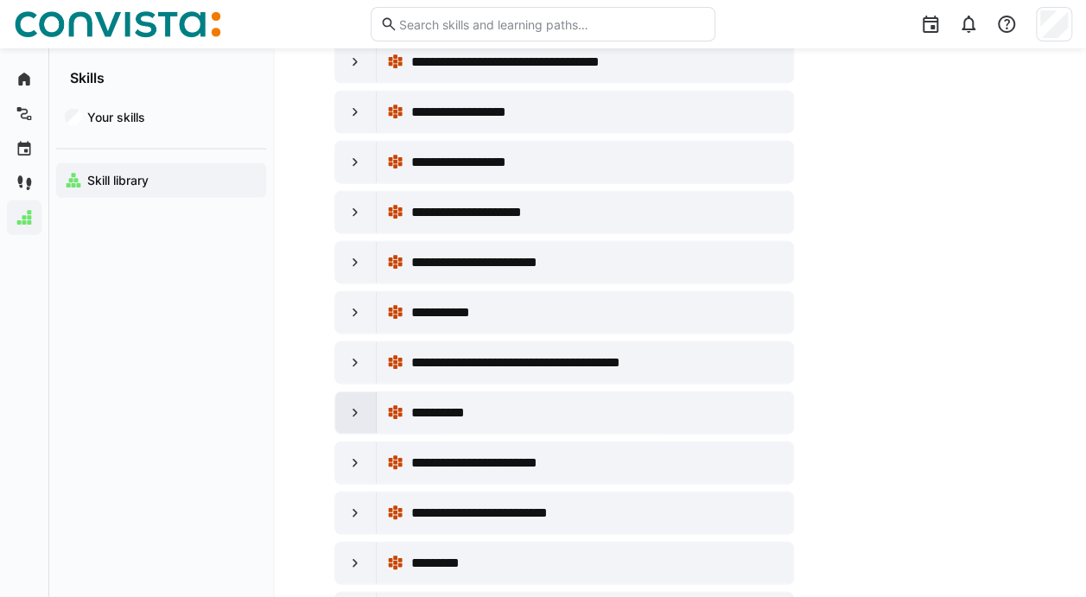
scroll to position [5122, 0]
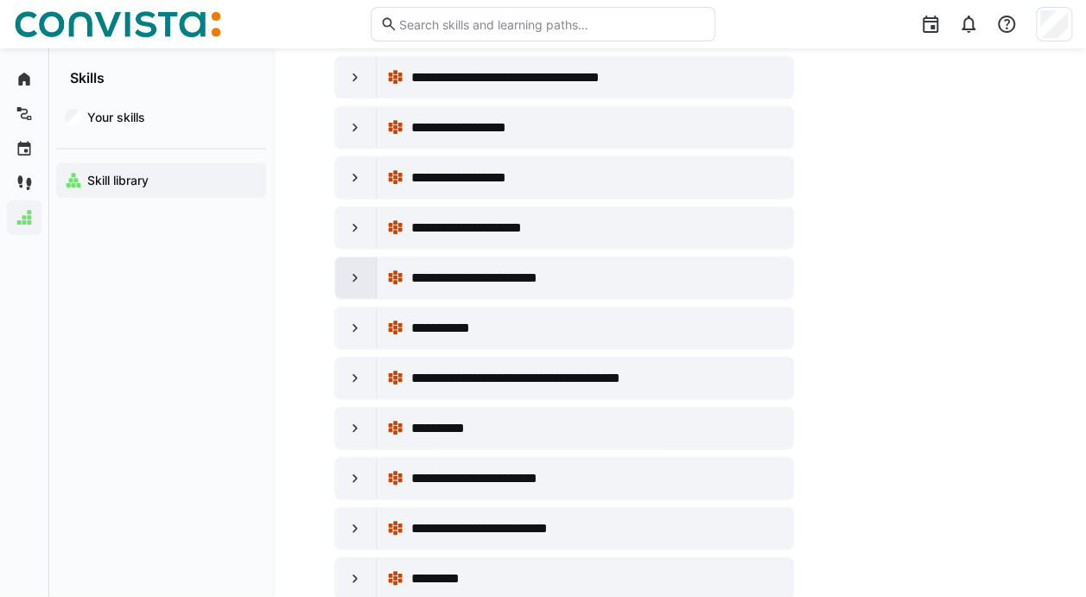
click at [359, 270] on eds-icon at bounding box center [355, 278] width 17 height 17
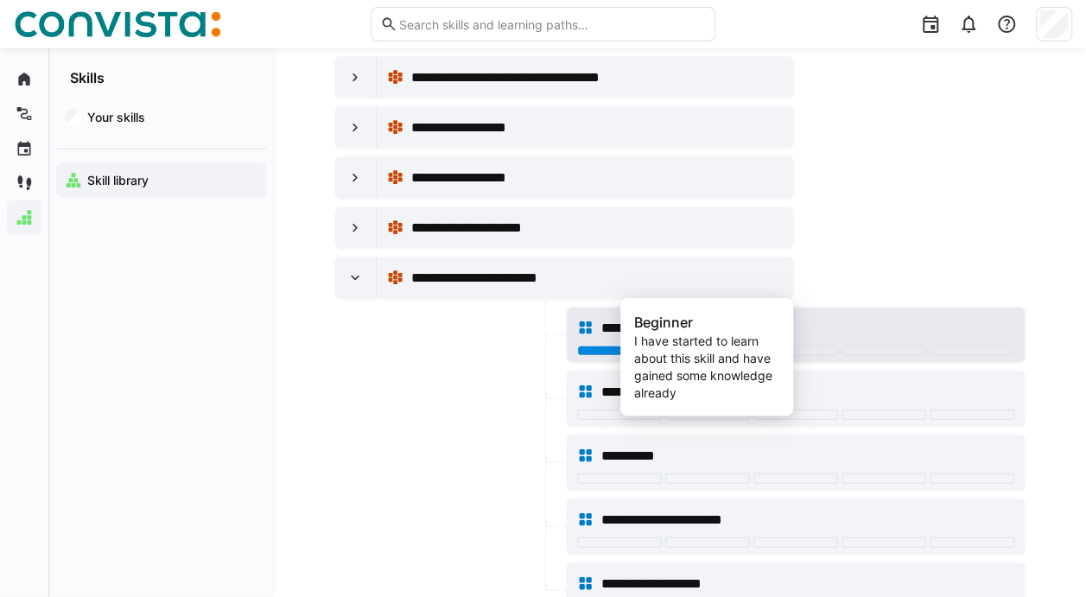
click at [678, 346] on div at bounding box center [707, 351] width 85 height 10
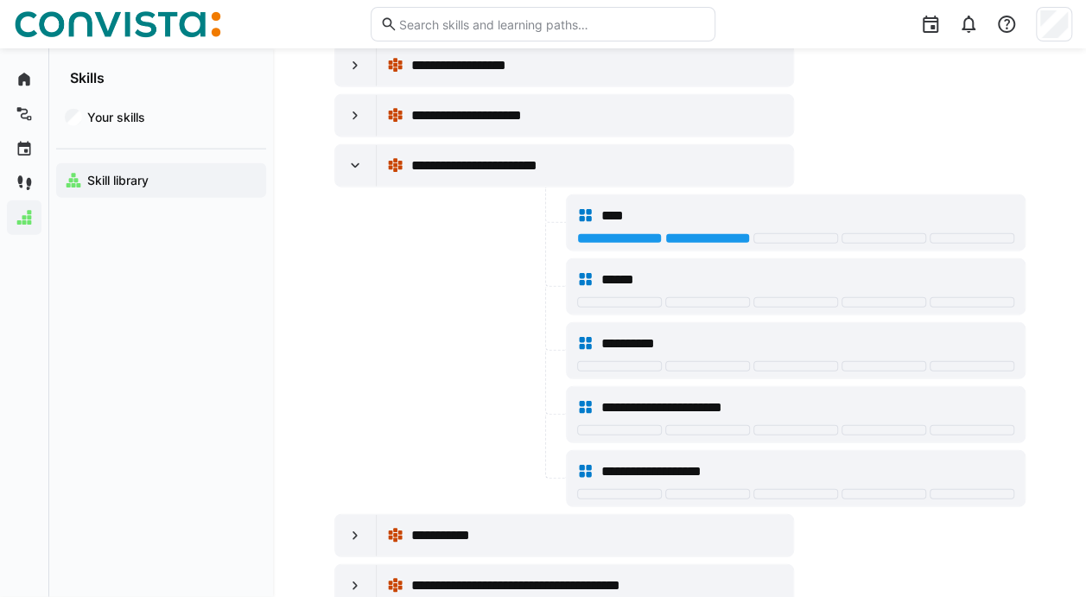
scroll to position [5208, 0]
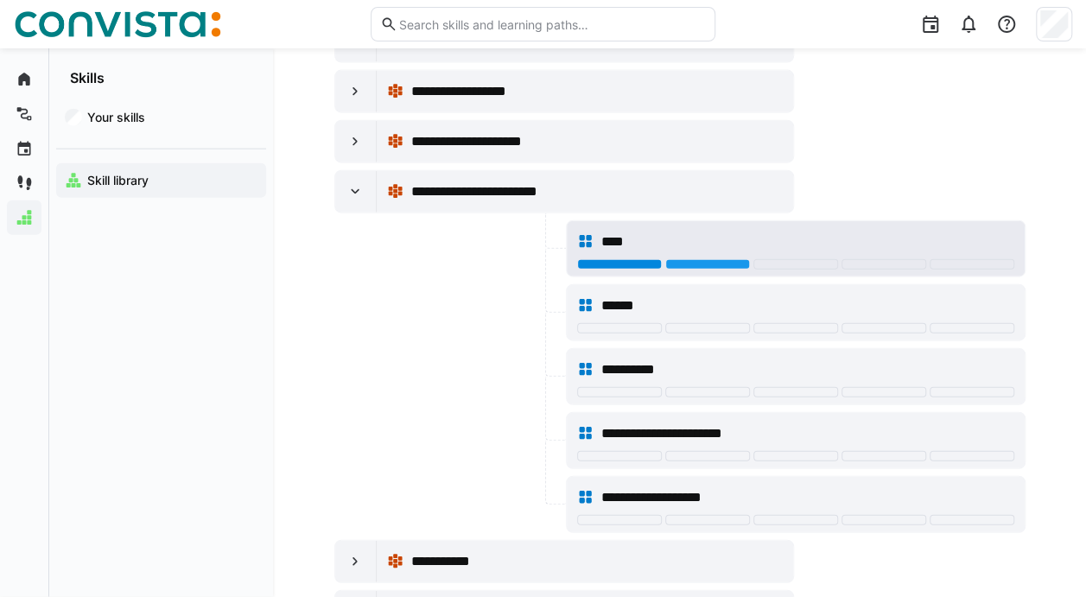
click at [641, 259] on div at bounding box center [619, 264] width 85 height 10
click at [676, 259] on div at bounding box center [707, 264] width 85 height 10
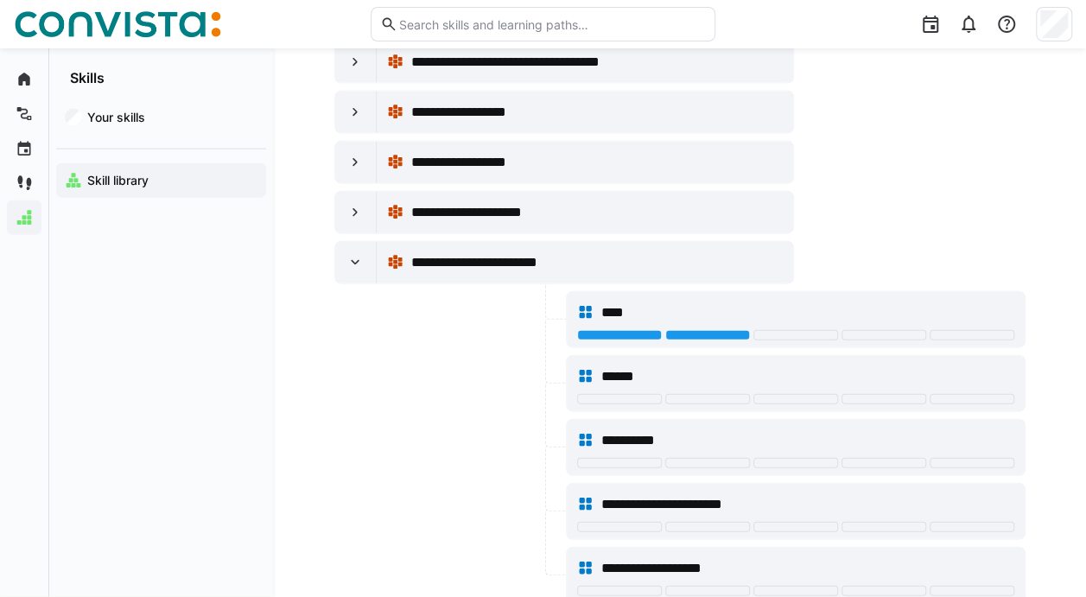
scroll to position [5122, 0]
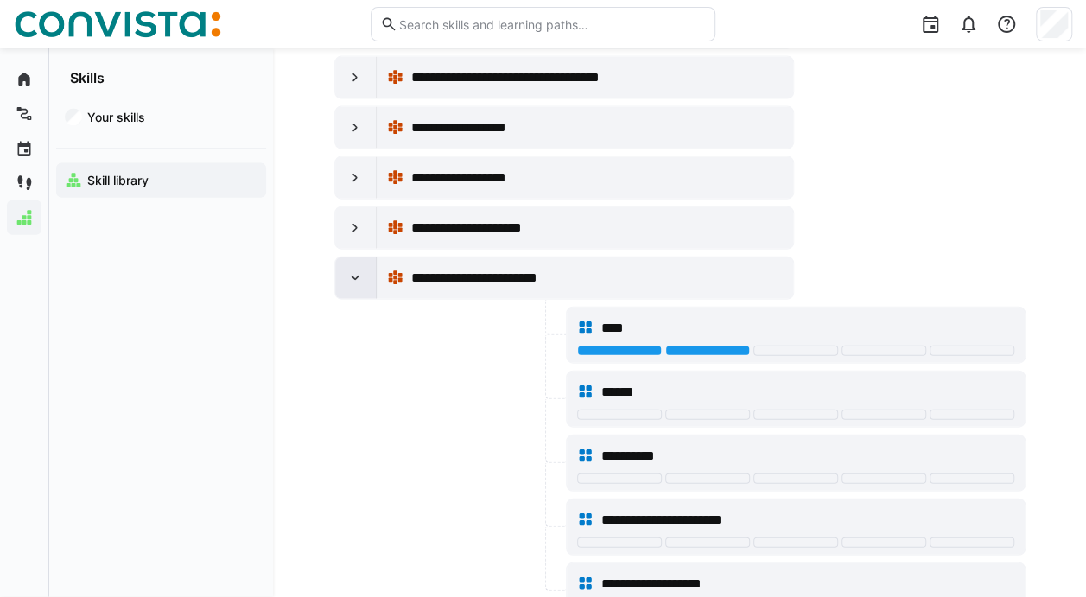
click at [366, 258] on div at bounding box center [355, 278] width 41 height 41
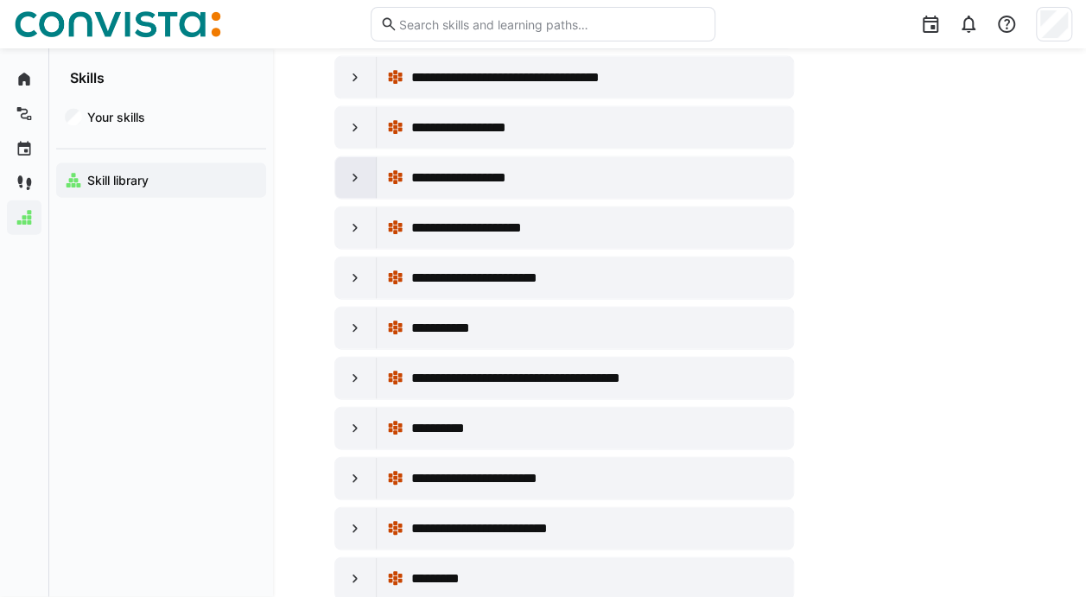
click at [357, 169] on eds-icon at bounding box center [355, 177] width 17 height 17
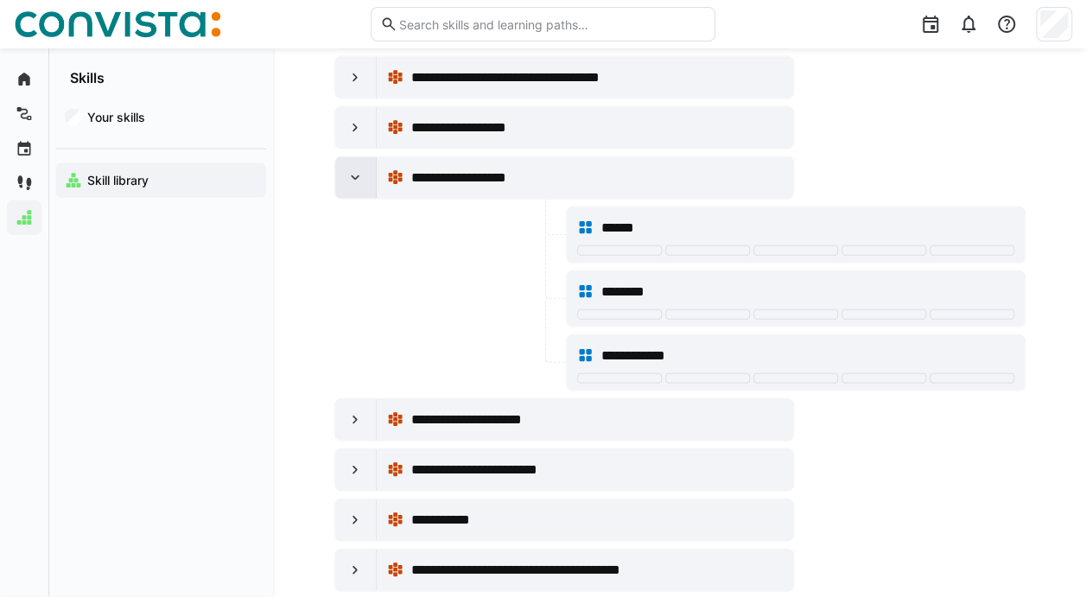
click at [357, 169] on eds-icon at bounding box center [355, 177] width 17 height 17
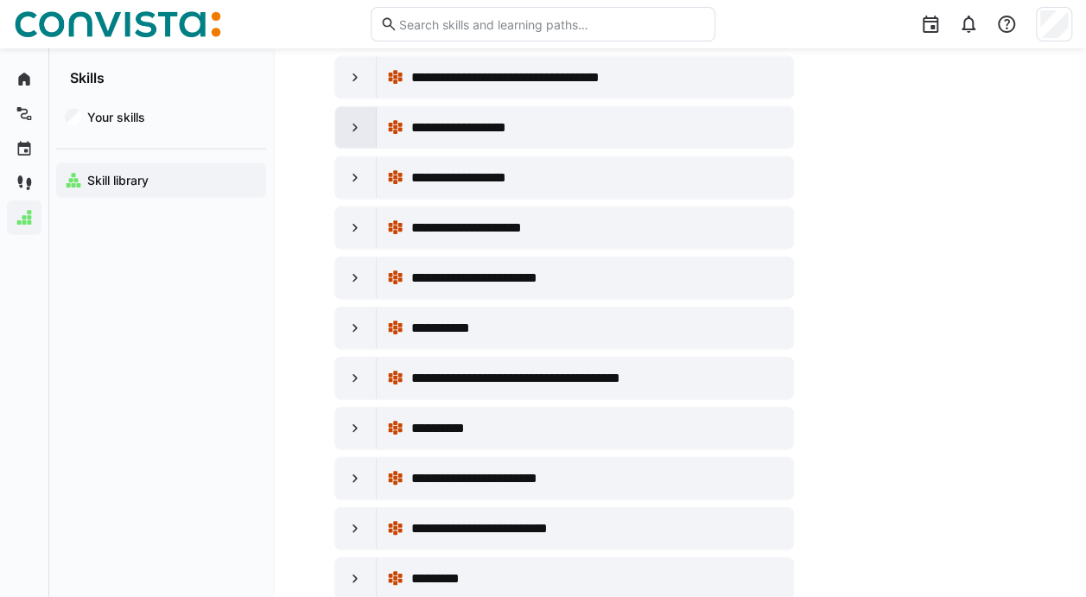
click at [372, 107] on div at bounding box center [355, 127] width 41 height 41
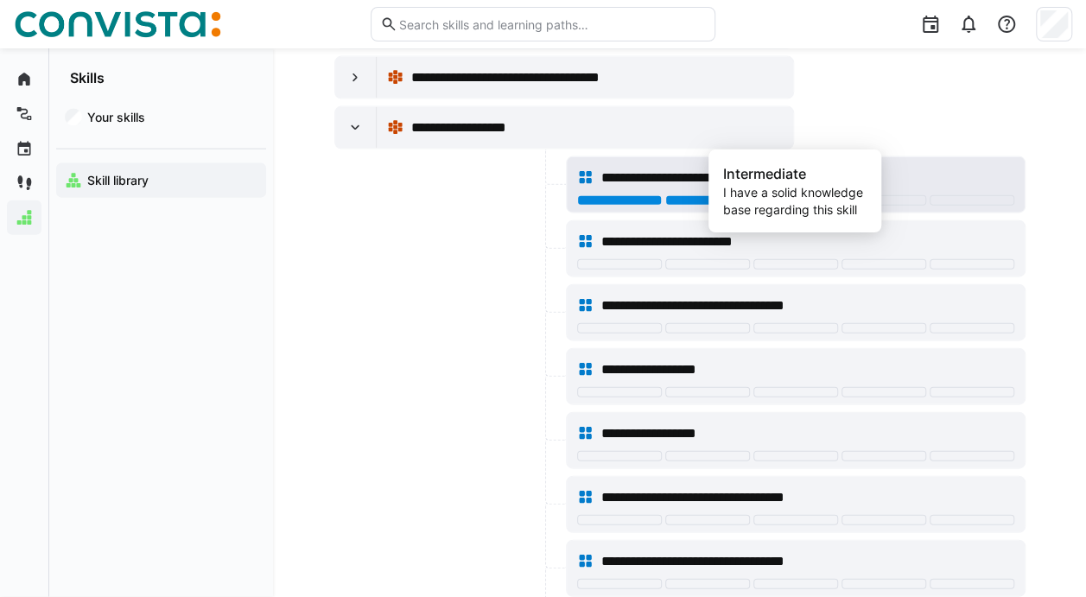
click at [793, 195] on div at bounding box center [796, 200] width 85 height 10
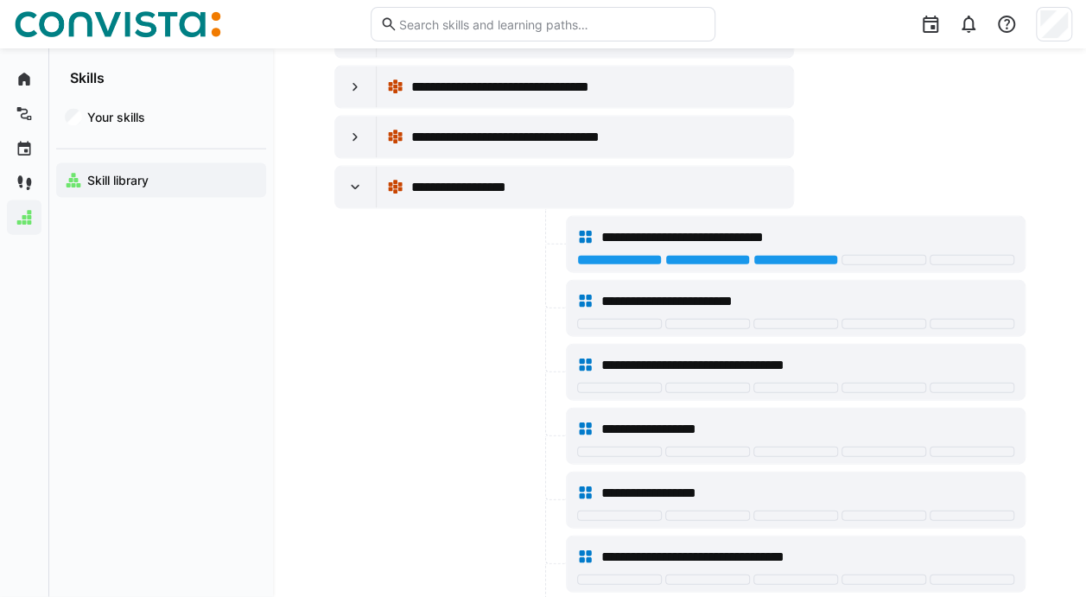
scroll to position [5035, 0]
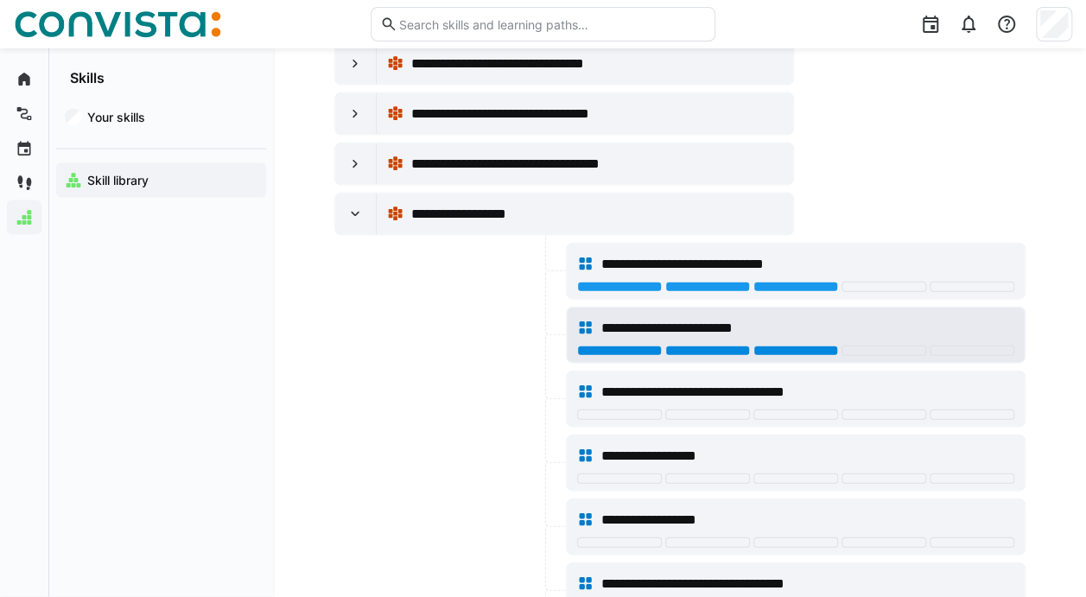
click at [794, 346] on div at bounding box center [796, 351] width 85 height 10
click at [640, 318] on span "**********" at bounding box center [690, 328] width 178 height 21
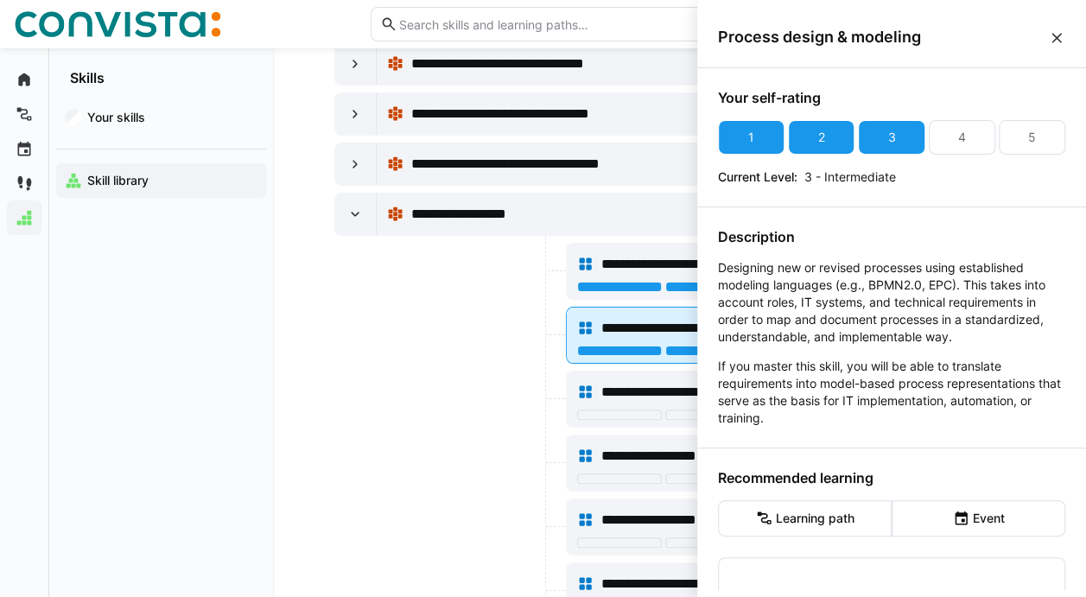
scroll to position [0, 0]
click at [640, 318] on span "**********" at bounding box center [690, 328] width 178 height 21
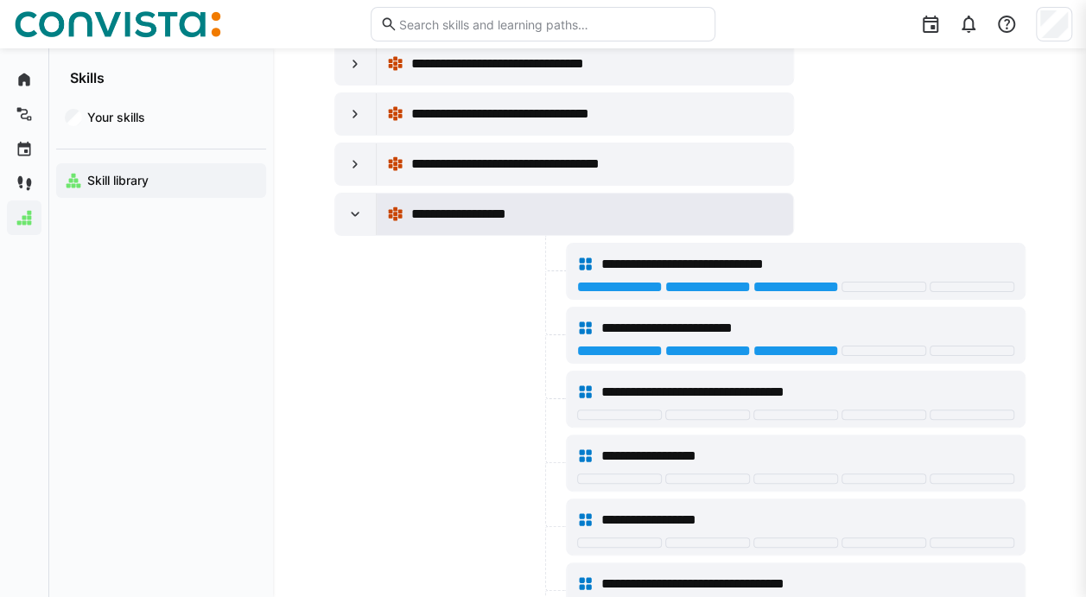
scroll to position [5035, 0]
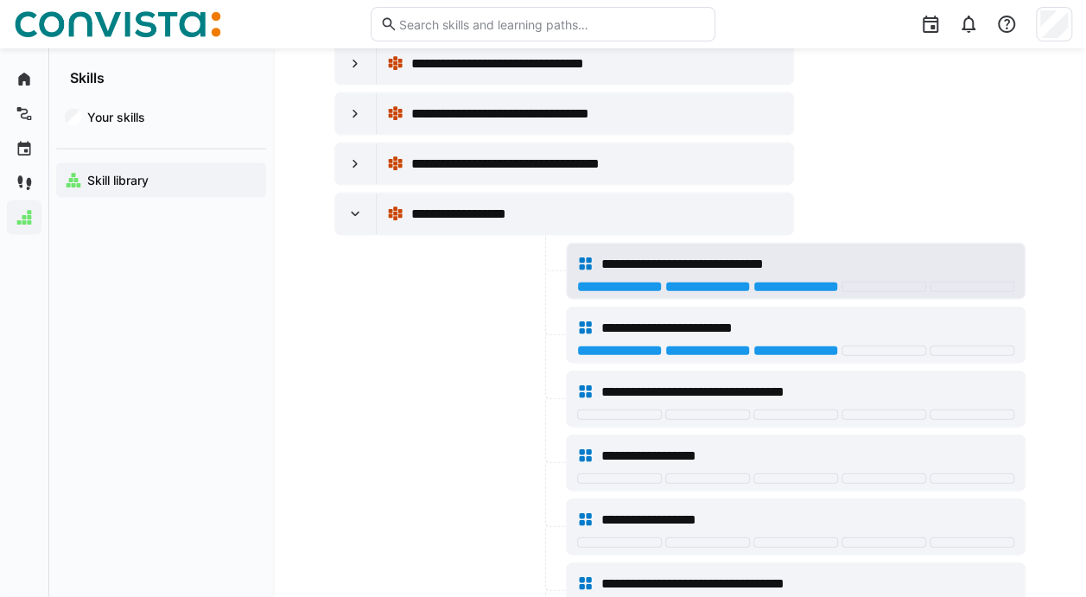
click at [653, 254] on span "**********" at bounding box center [705, 264] width 208 height 21
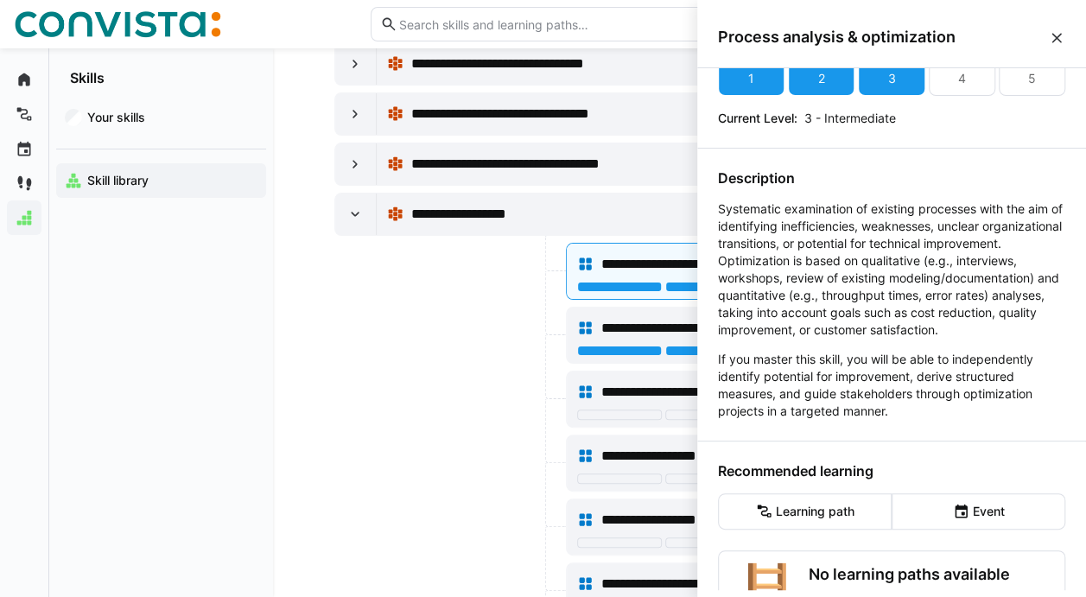
scroll to position [86, 0]
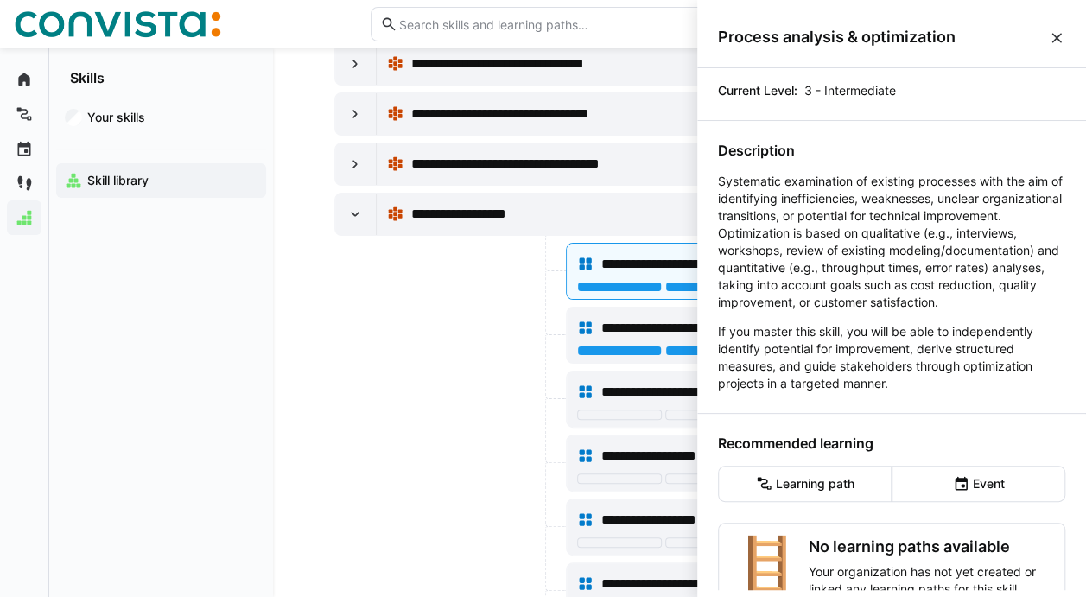
click at [500, 307] on div at bounding box center [448, 335] width 228 height 57
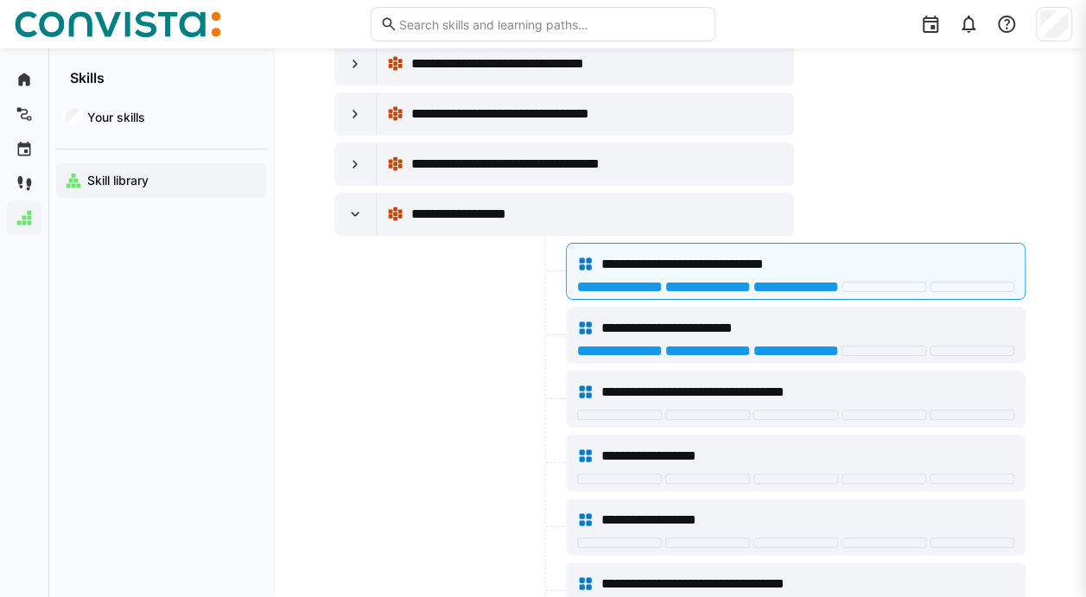
scroll to position [5035, 0]
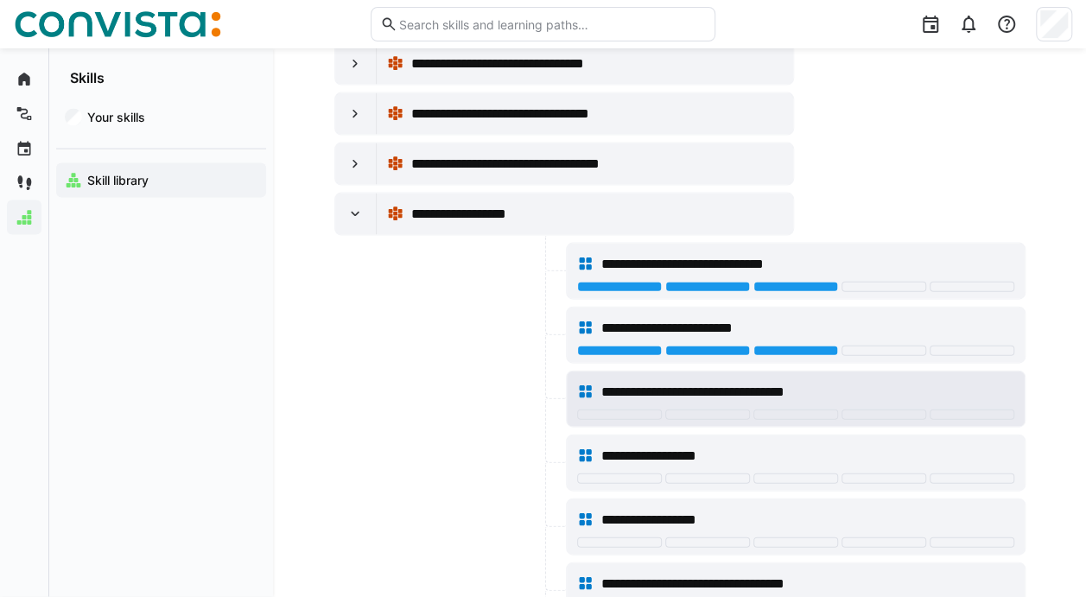
click at [629, 382] on span "**********" at bounding box center [718, 392] width 235 height 21
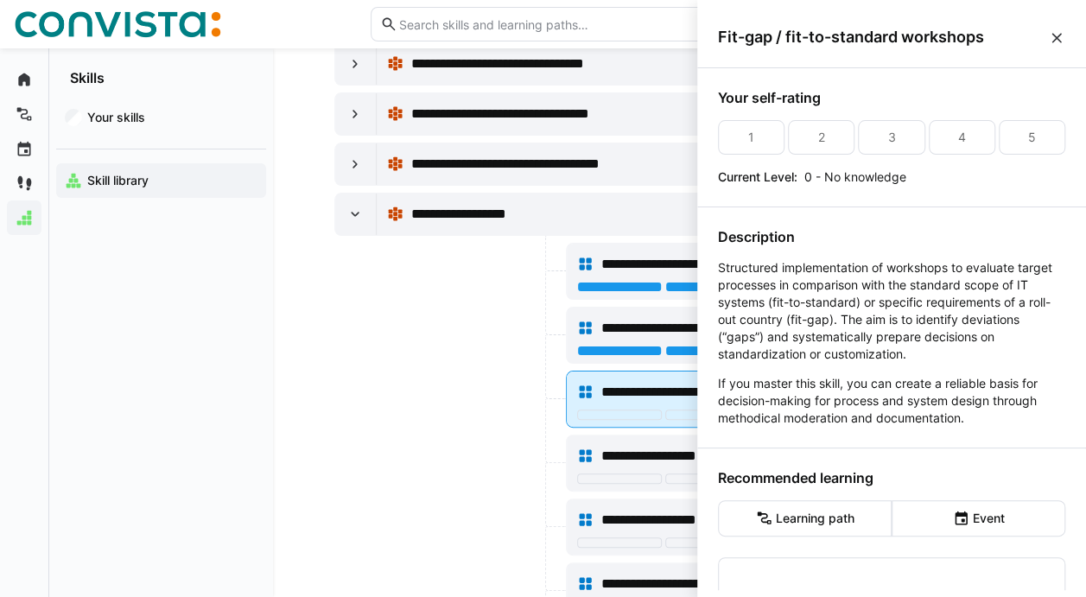
scroll to position [0, 0]
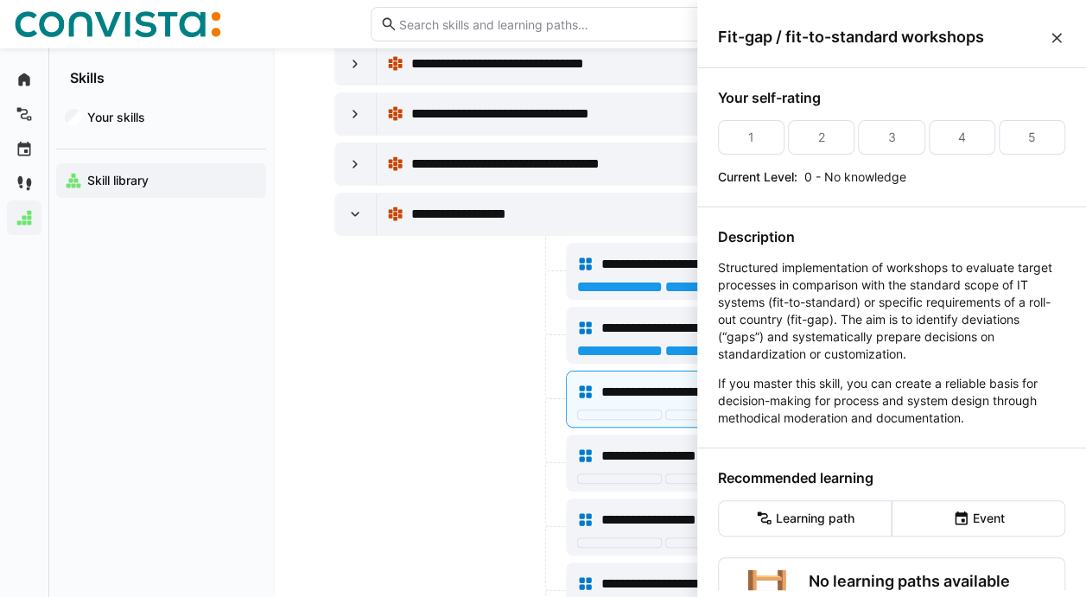
click at [481, 371] on div at bounding box center [448, 399] width 228 height 57
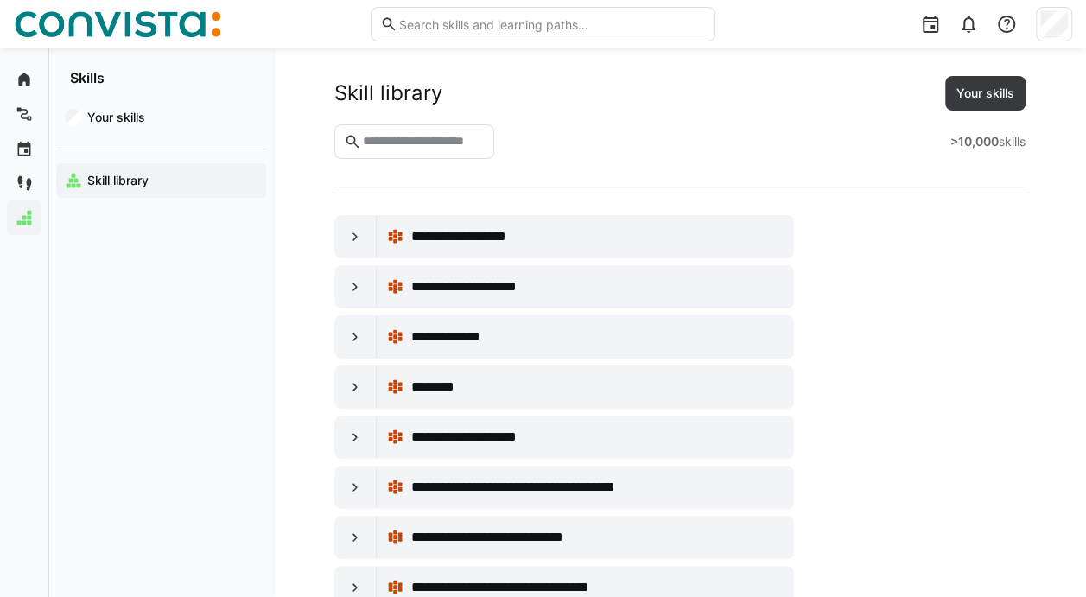
scroll to position [5035, 0]
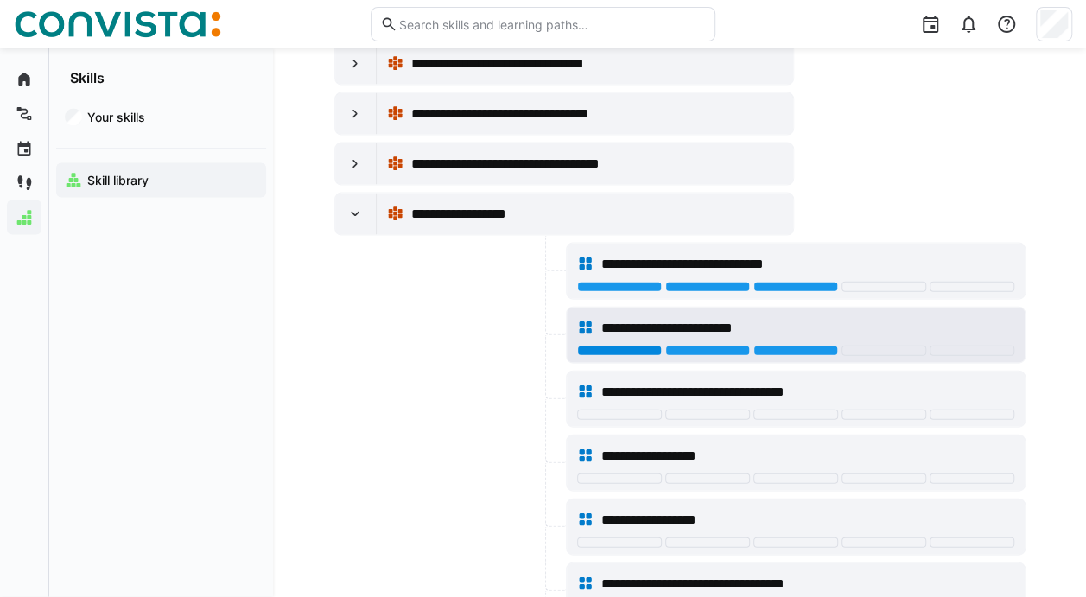
click at [624, 346] on div at bounding box center [619, 351] width 85 height 10
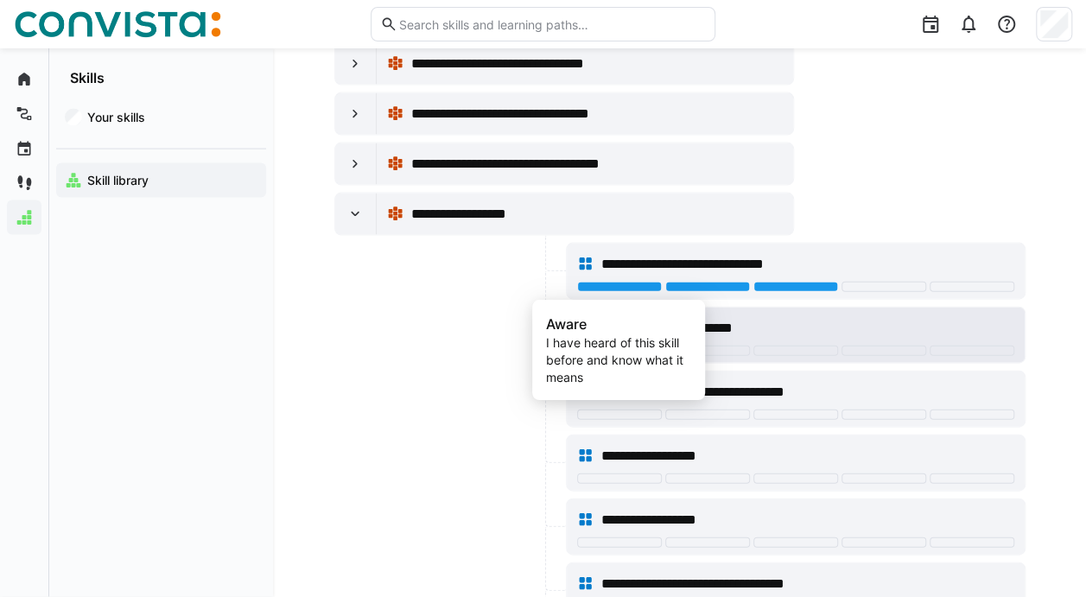
click at [608, 346] on div at bounding box center [619, 351] width 85 height 10
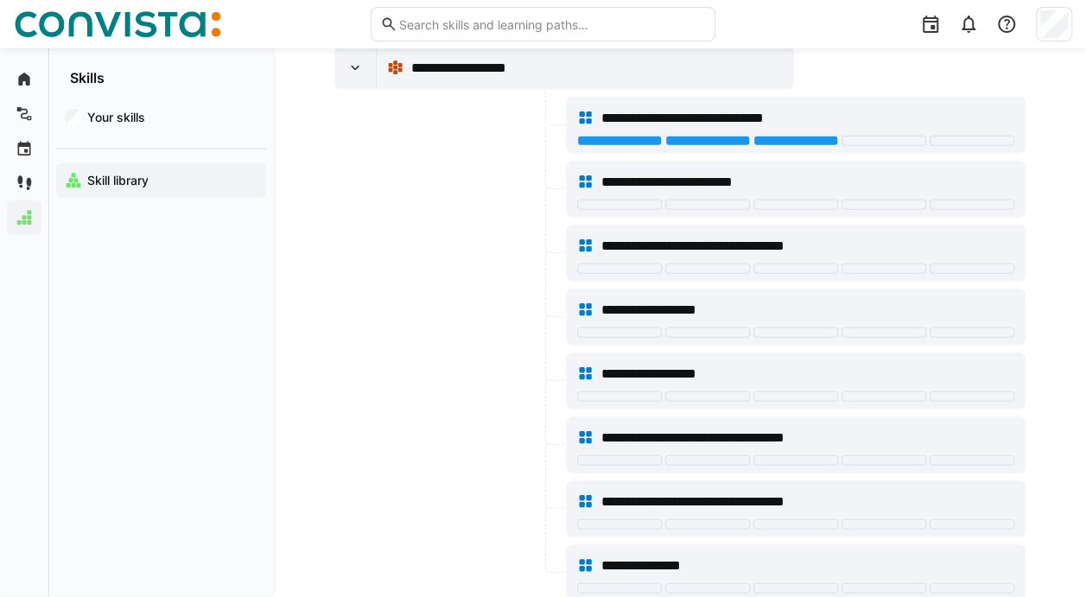
scroll to position [5208, 0]
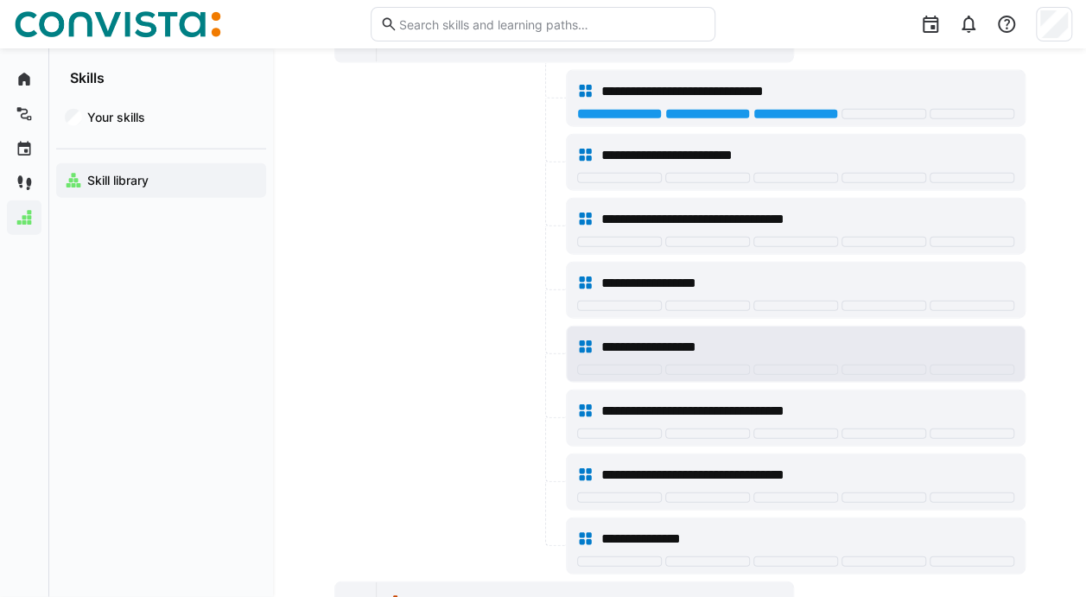
click at [611, 337] on span "**********" at bounding box center [669, 347] width 137 height 21
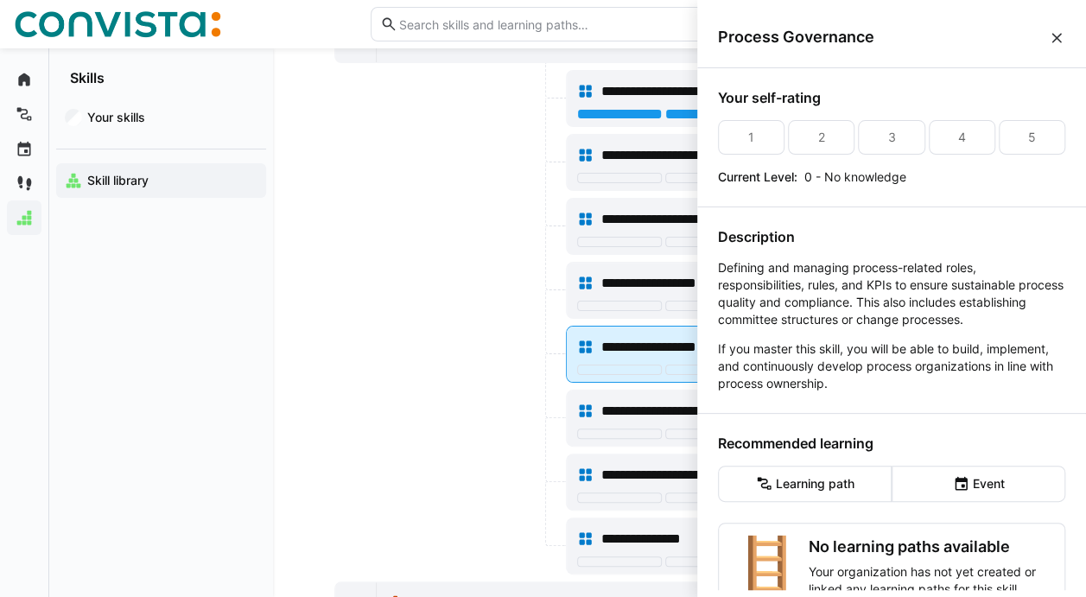
click at [610, 337] on span "**********" at bounding box center [669, 347] width 137 height 21
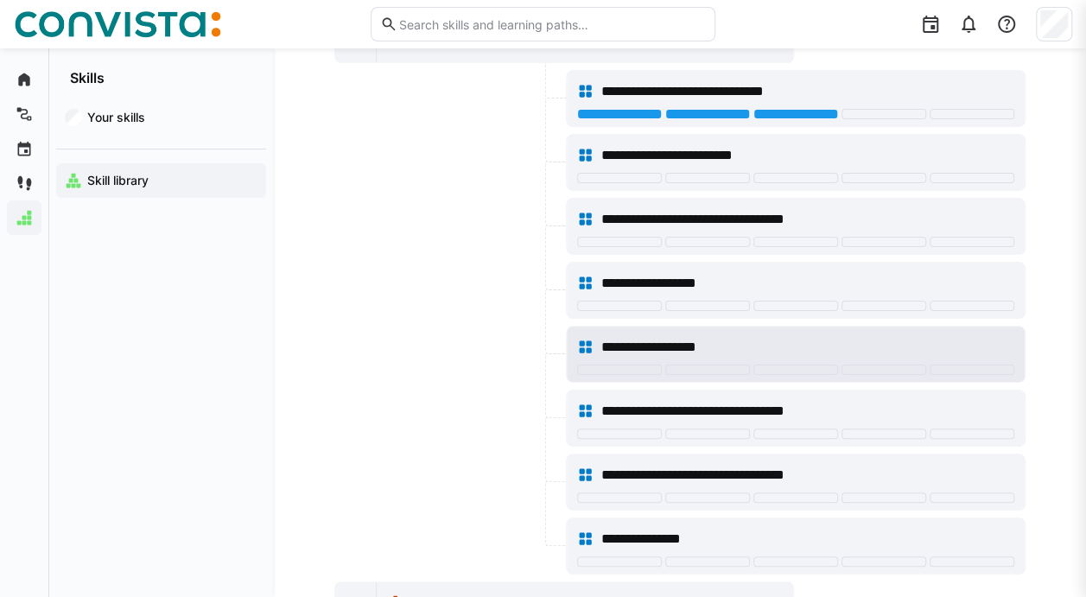
scroll to position [5208, 0]
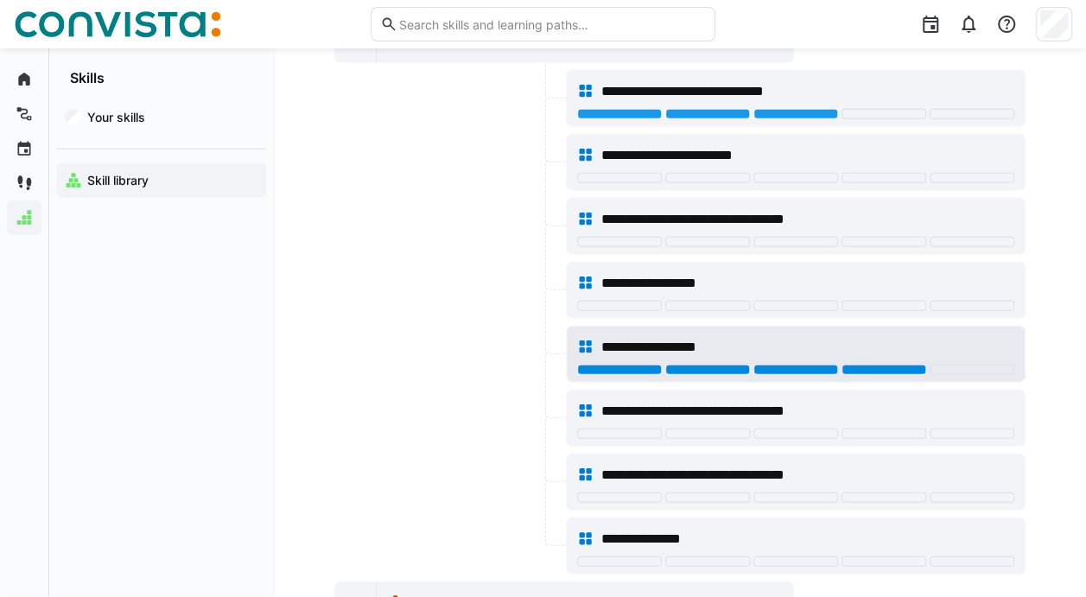
click at [847, 365] on div at bounding box center [884, 370] width 85 height 10
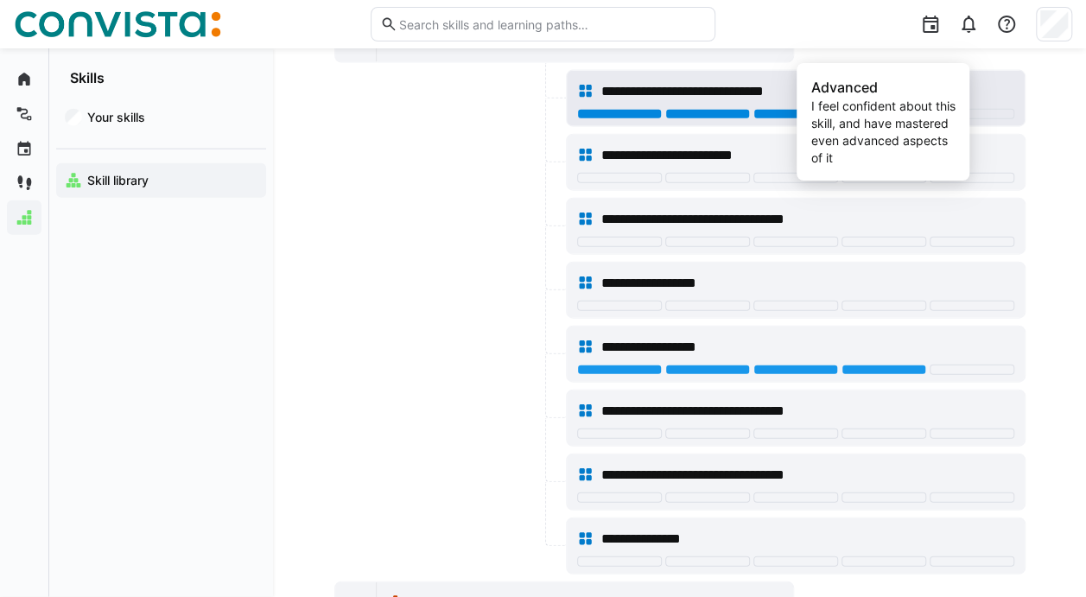
click at [866, 109] on div at bounding box center [884, 114] width 85 height 10
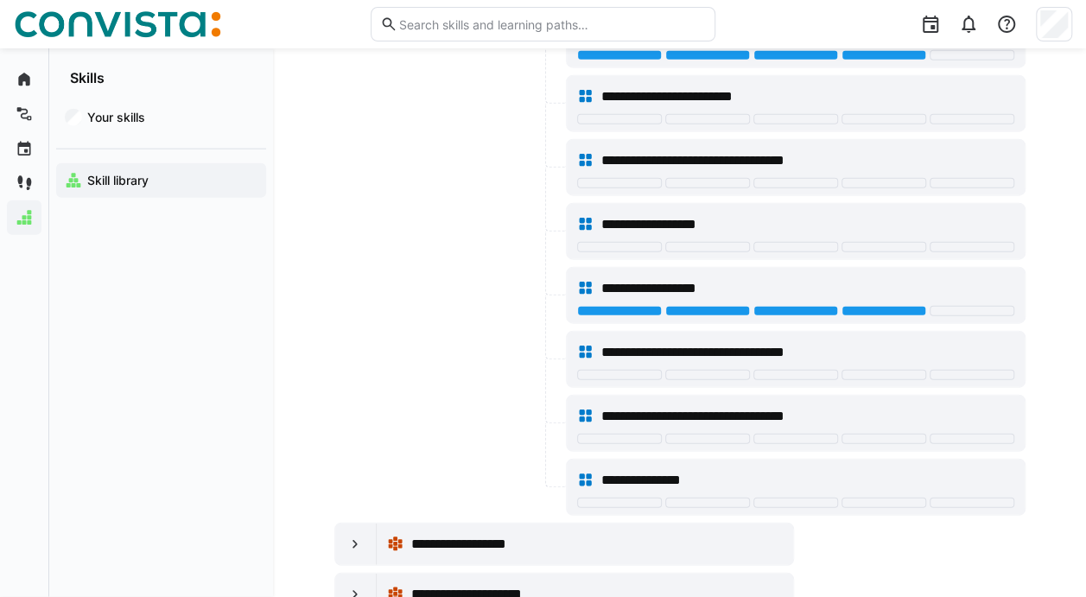
scroll to position [5294, 0]
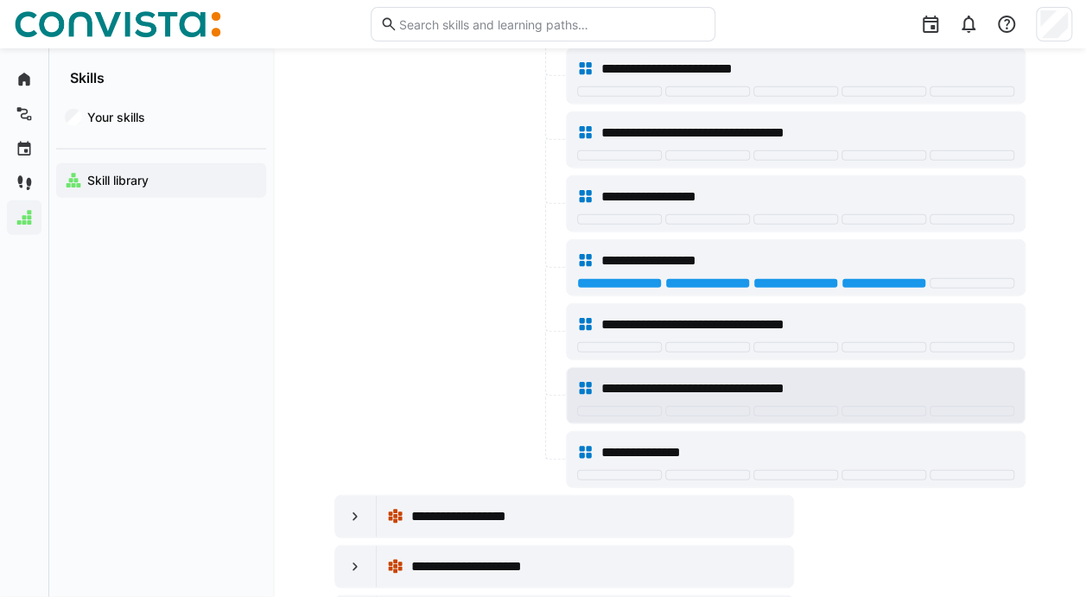
click at [586, 380] on eds-icon at bounding box center [585, 388] width 17 height 17
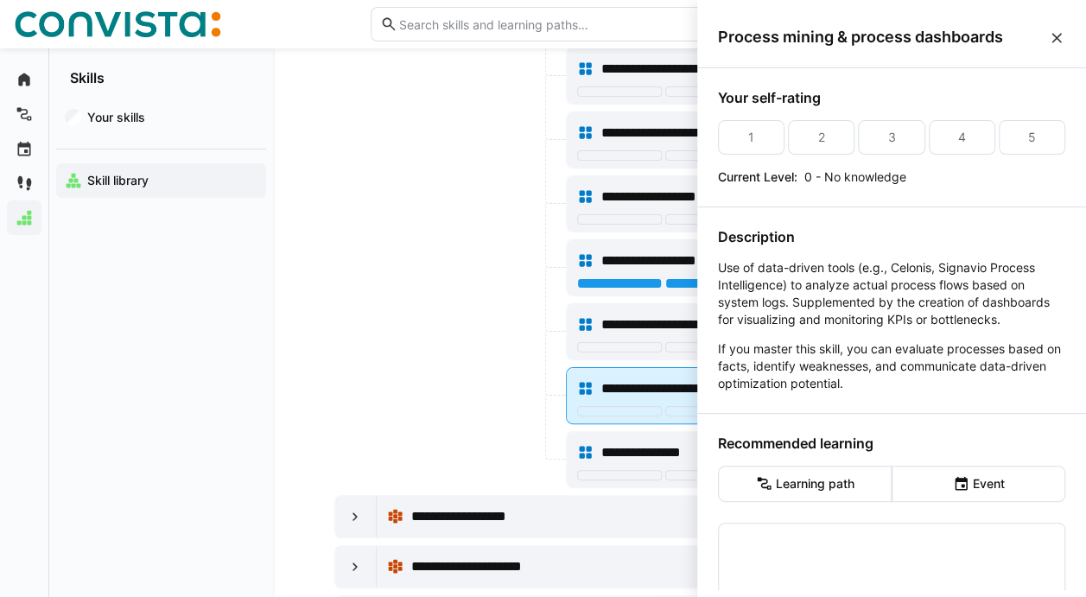
scroll to position [0, 0]
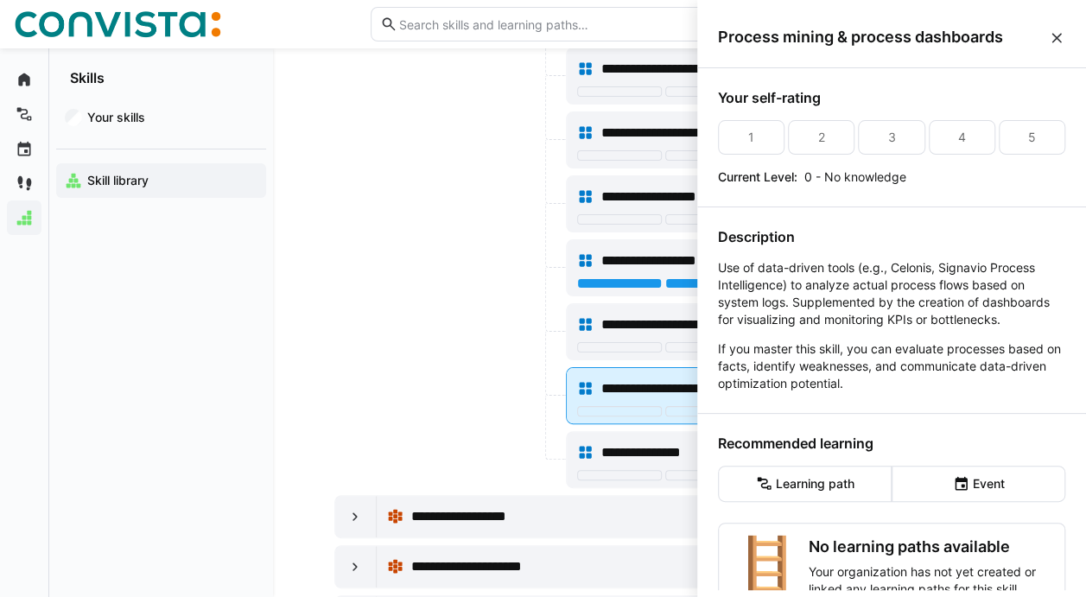
click at [584, 380] on eds-icon at bounding box center [585, 388] width 17 height 17
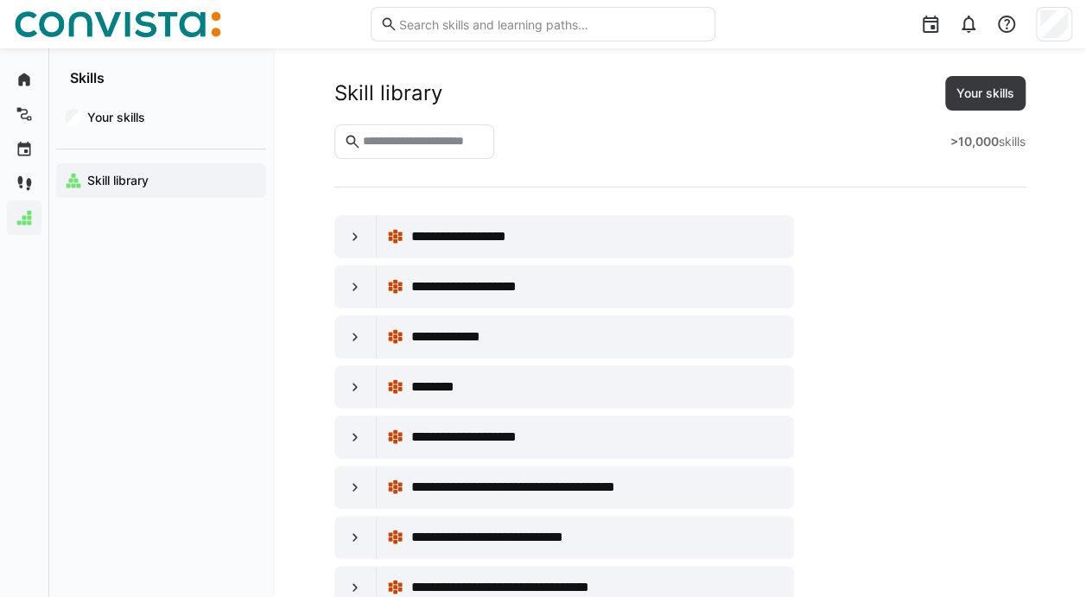
scroll to position [5294, 0]
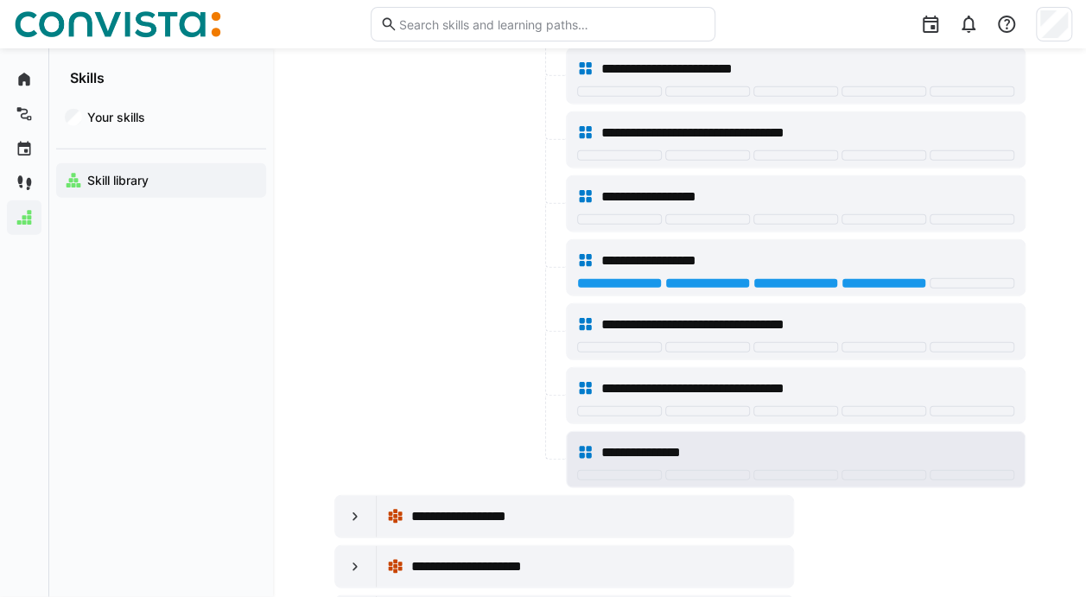
click at [575, 432] on div "**********" at bounding box center [796, 459] width 458 height 55
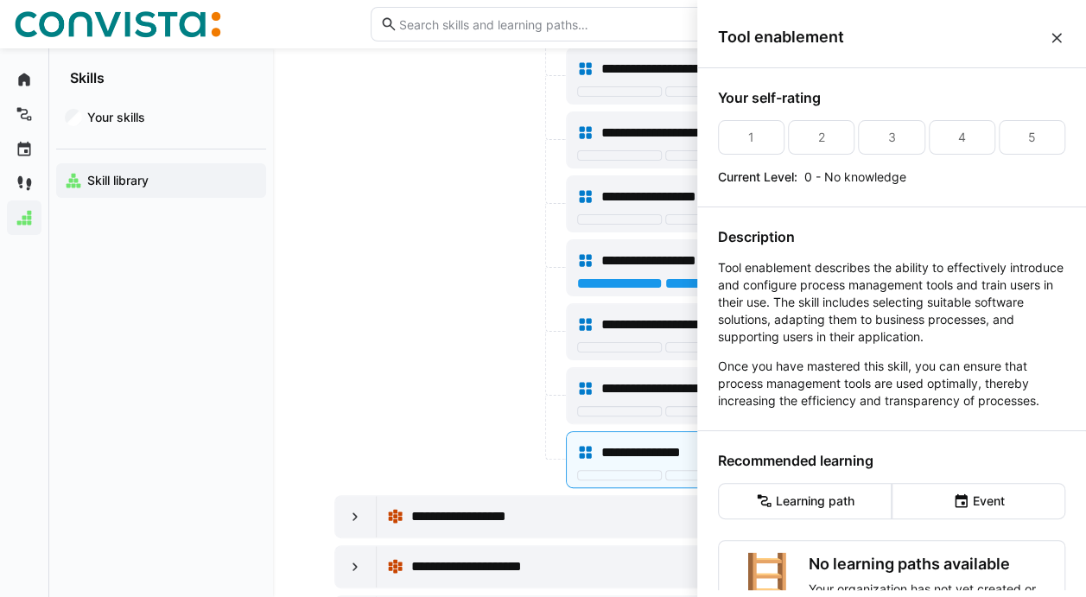
click at [368, 303] on div at bounding box center [448, 331] width 228 height 57
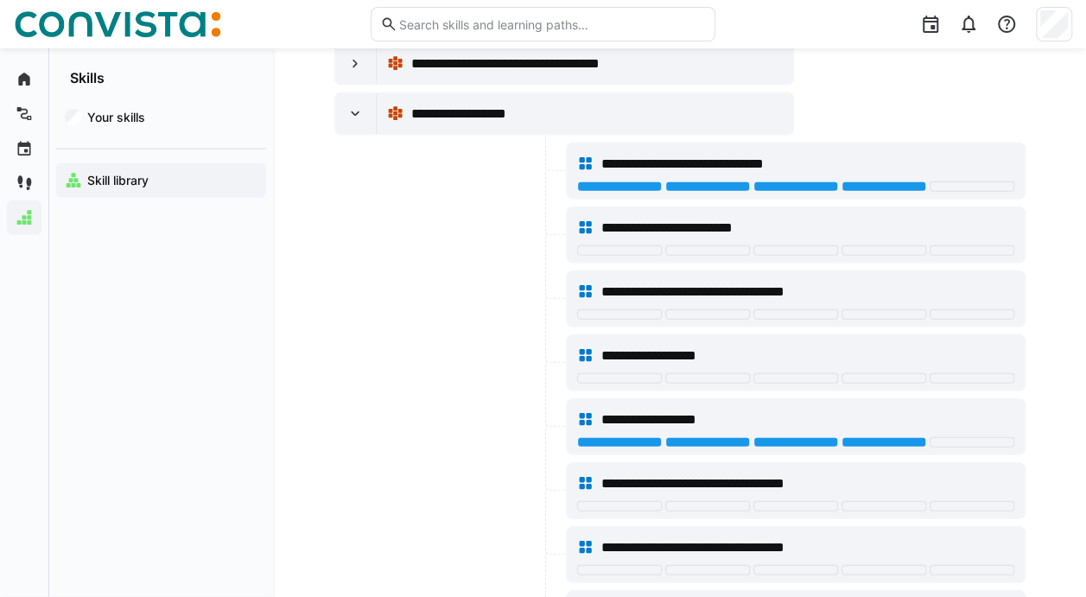
scroll to position [5035, 0]
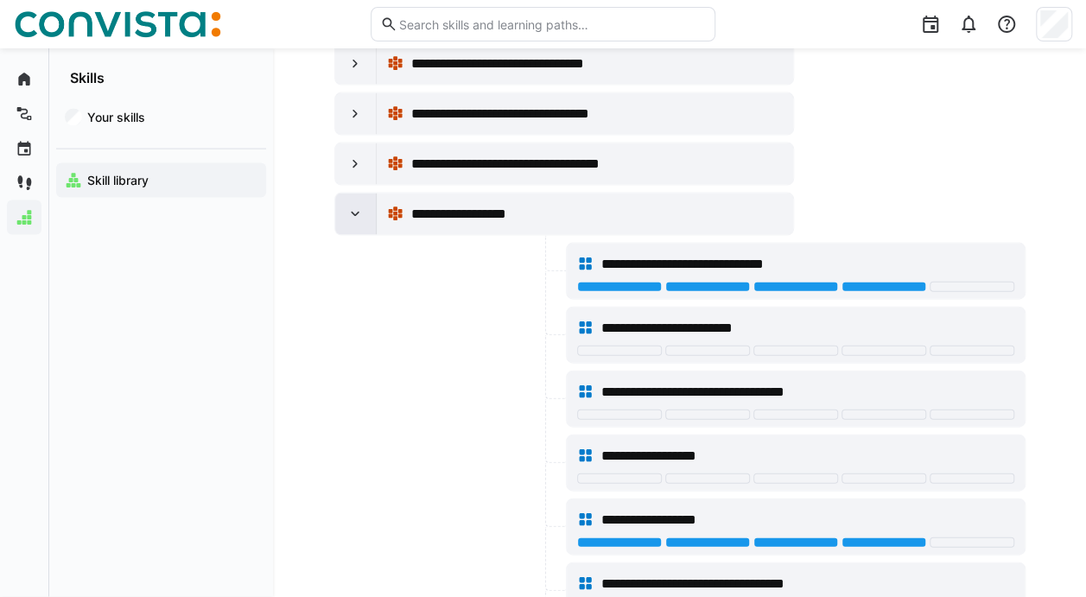
click at [351, 206] on eds-icon at bounding box center [355, 214] width 17 height 17
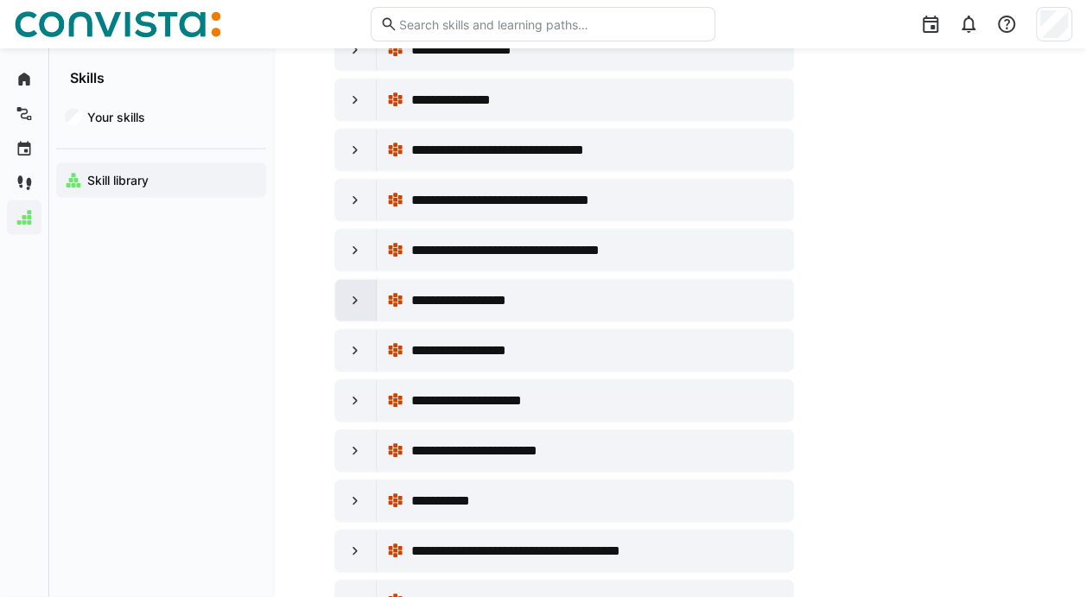
scroll to position [4862, 0]
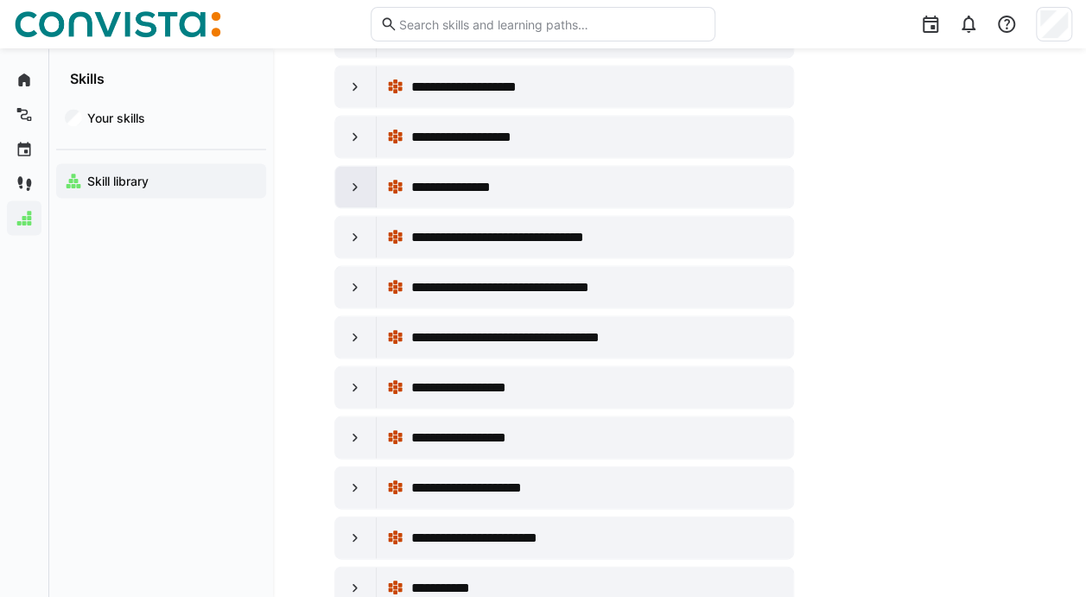
click at [357, 178] on eds-icon at bounding box center [355, 186] width 17 height 17
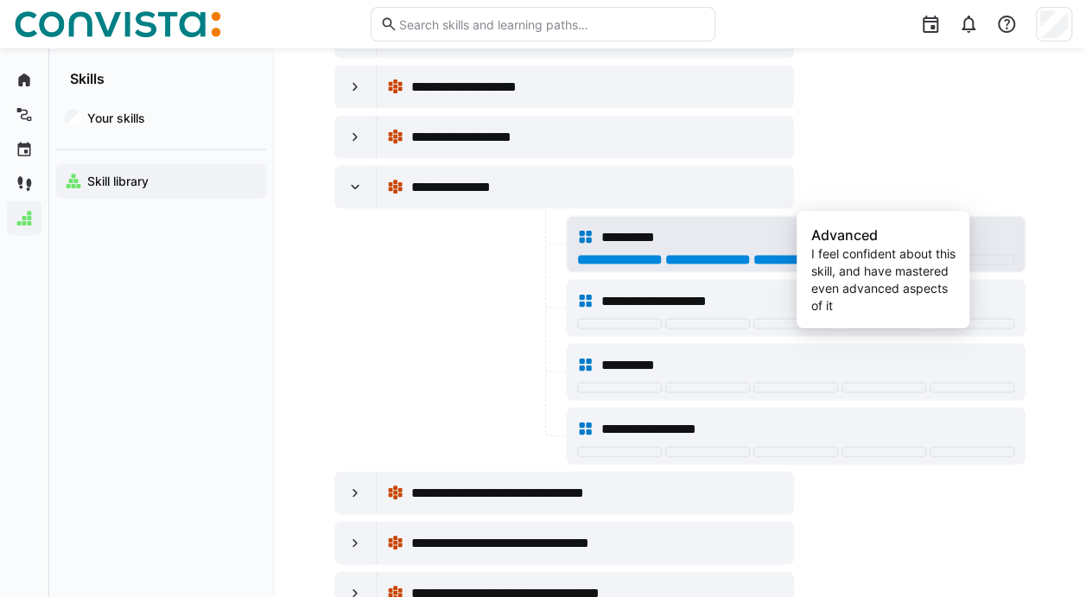
click at [844, 254] on div at bounding box center [884, 259] width 85 height 10
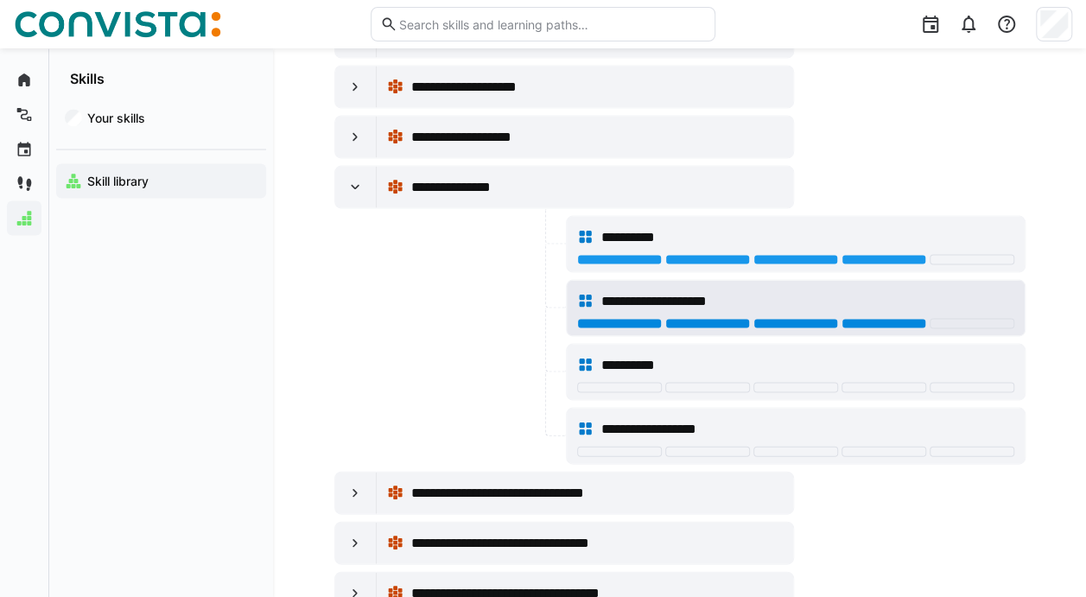
click at [857, 318] on div at bounding box center [884, 323] width 85 height 10
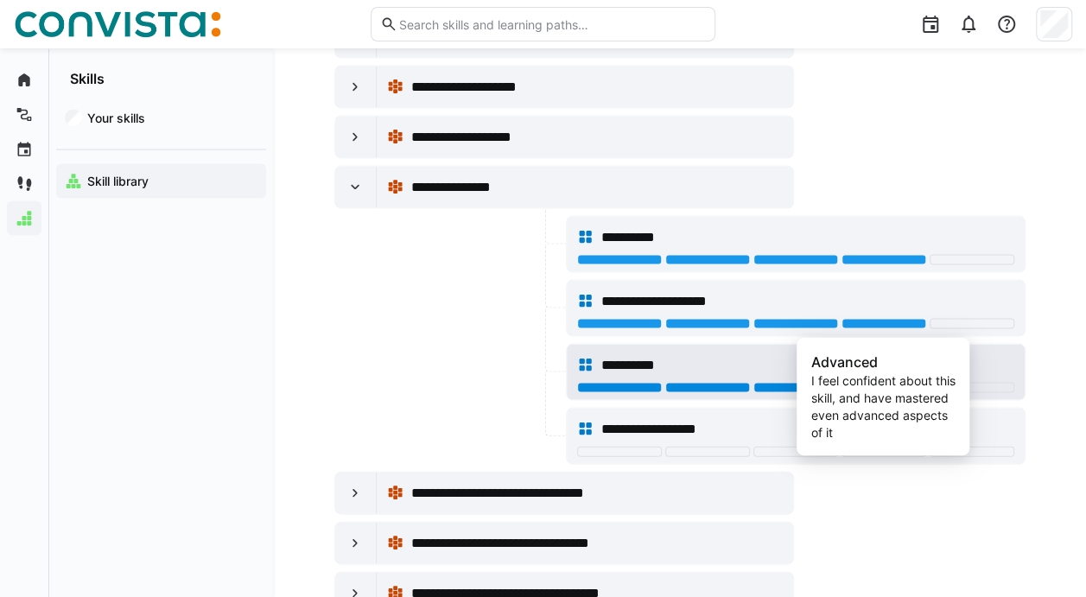
click at [904, 382] on div at bounding box center [884, 387] width 85 height 10
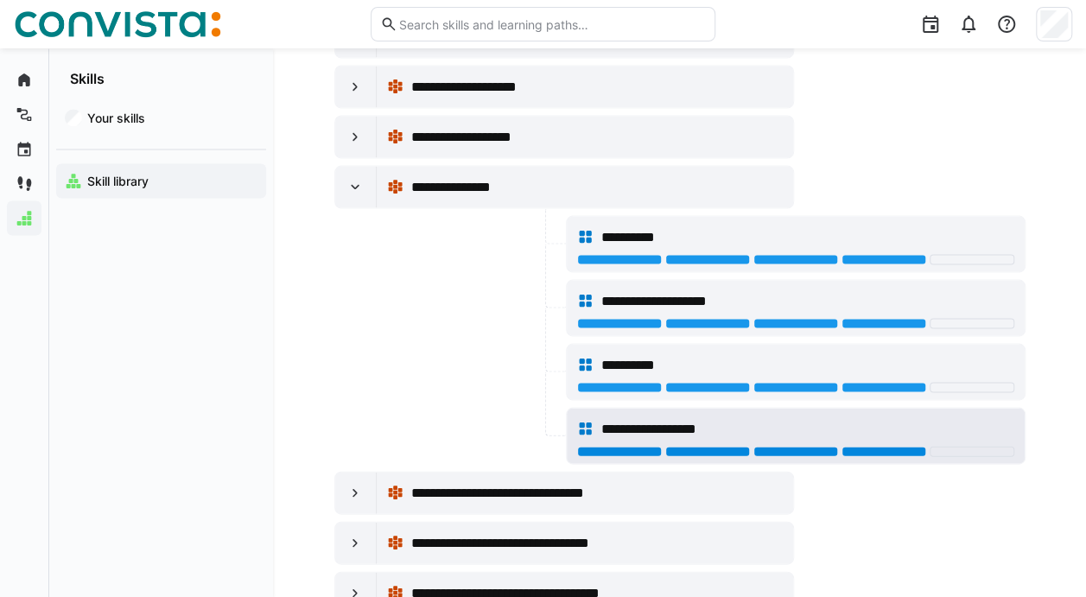
click at [886, 446] on div at bounding box center [884, 451] width 85 height 10
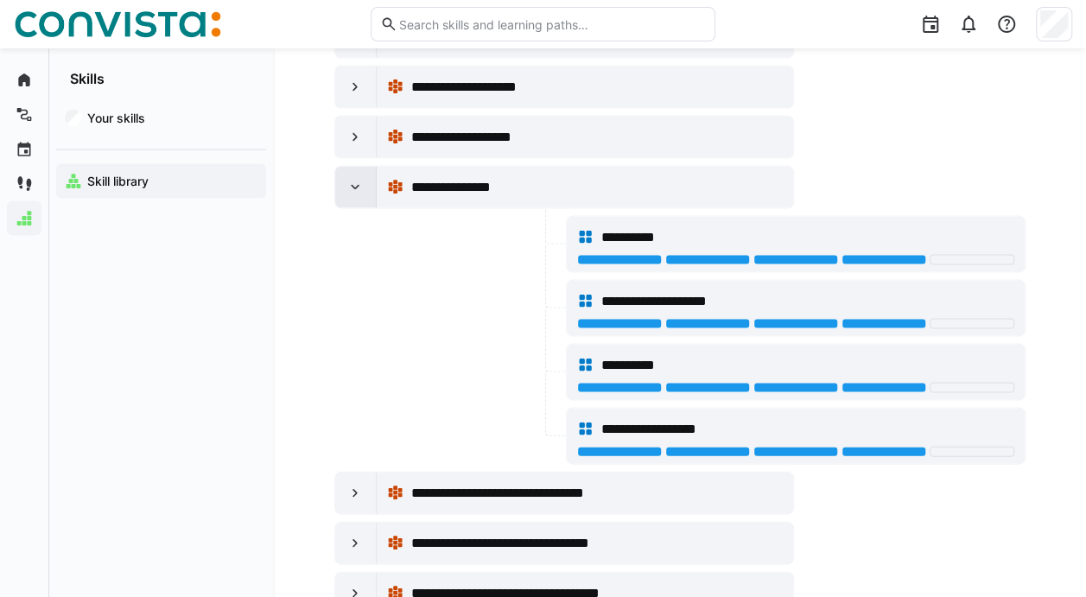
click at [358, 166] on div at bounding box center [355, 186] width 41 height 41
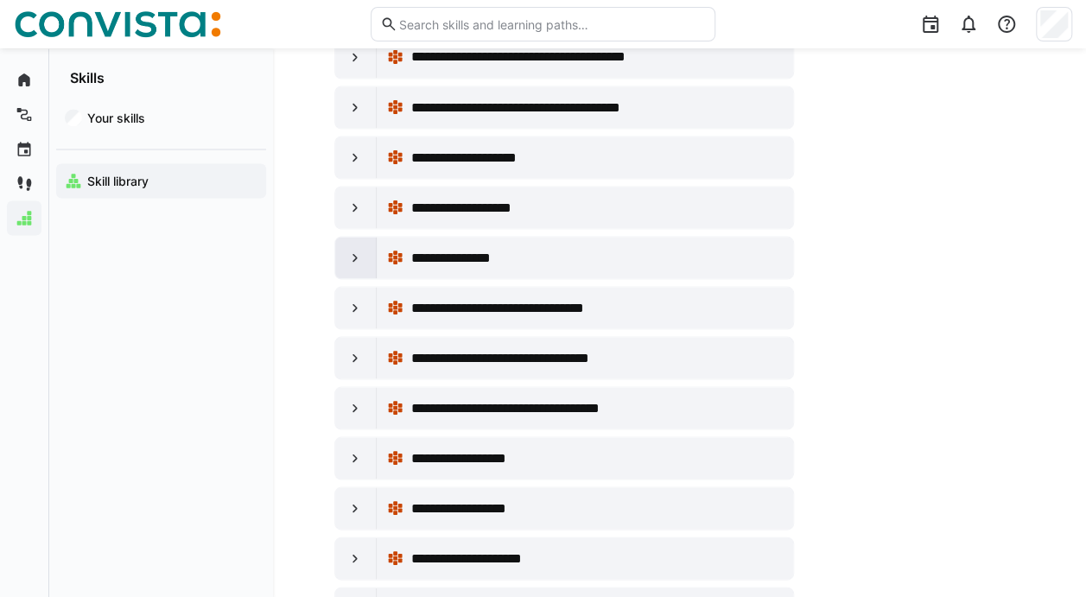
scroll to position [4776, 0]
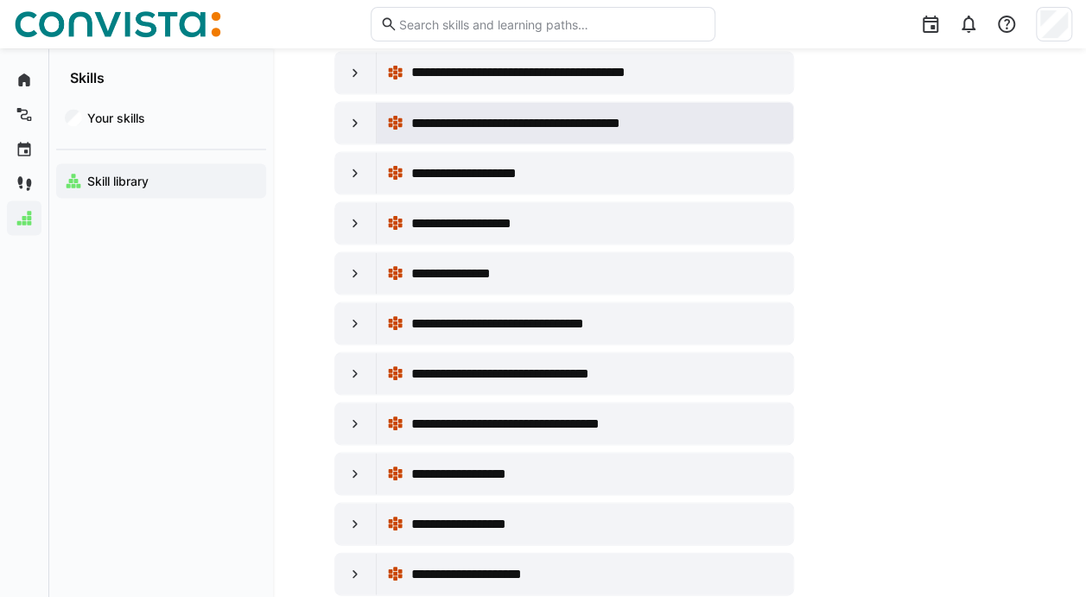
click at [377, 102] on div "**********" at bounding box center [585, 122] width 417 height 41
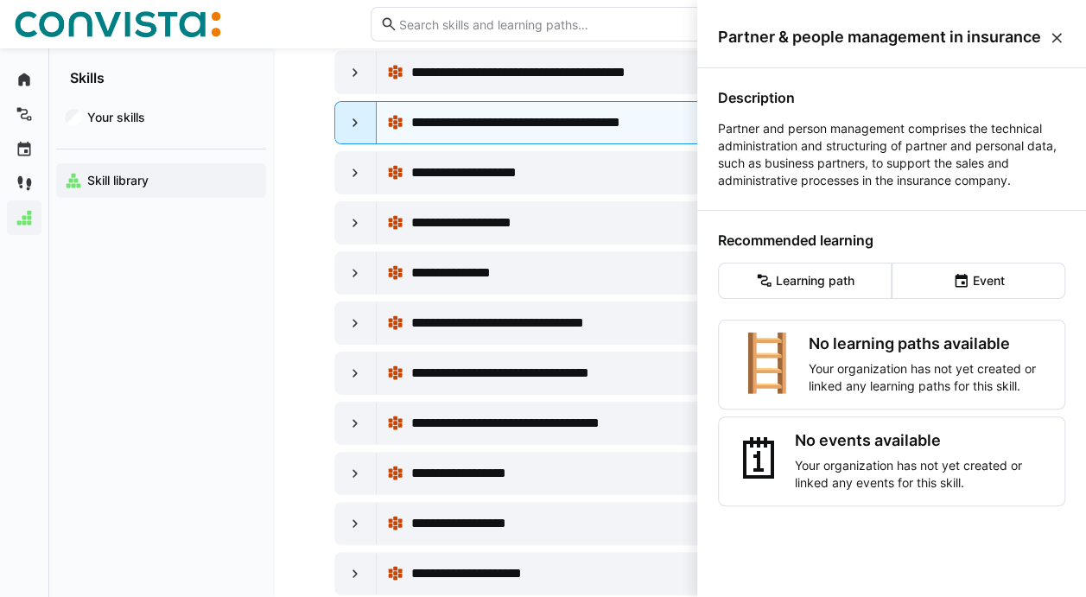
click at [359, 114] on eds-icon at bounding box center [355, 122] width 17 height 17
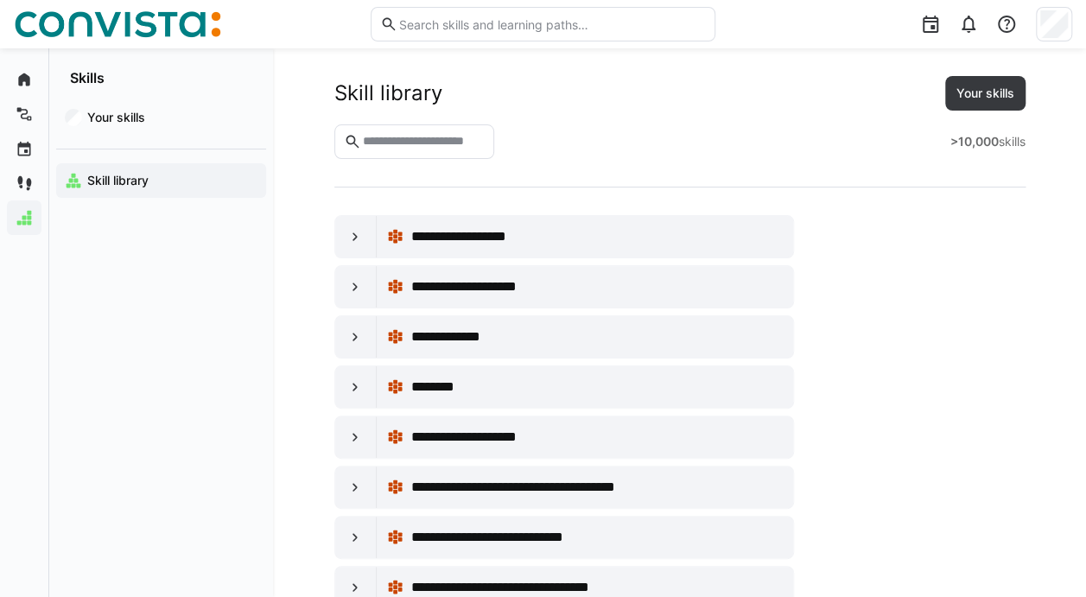
scroll to position [4776, 0]
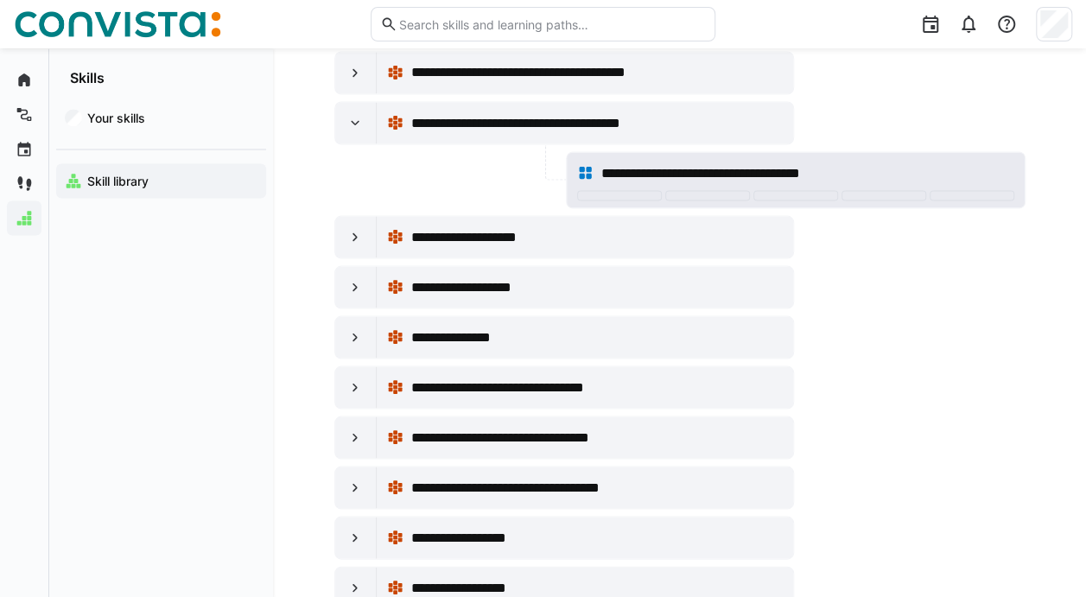
click at [654, 162] on span "**********" at bounding box center [736, 172] width 270 height 21
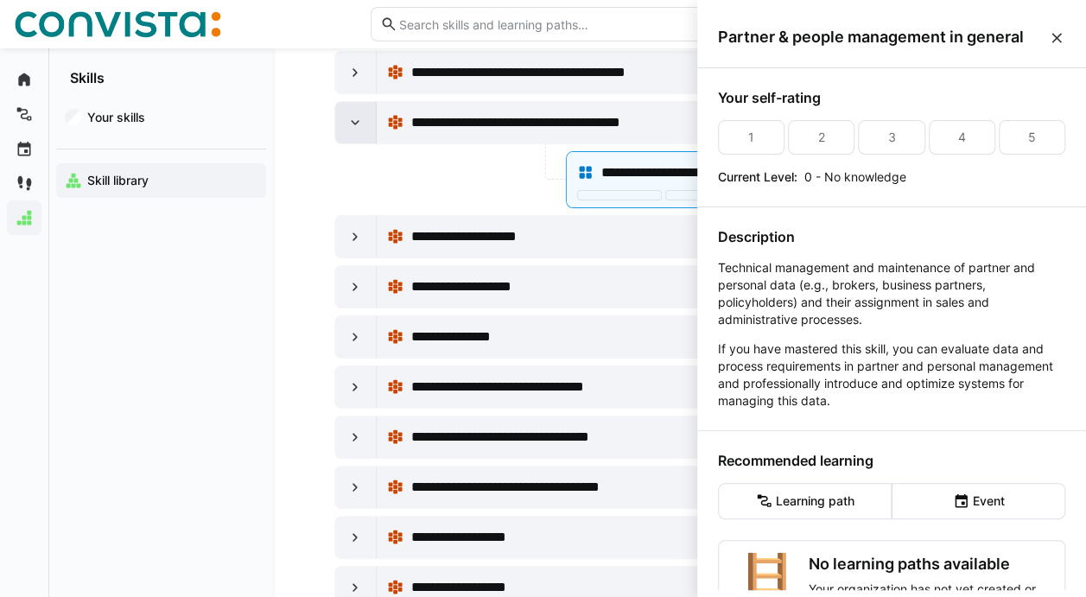
click at [363, 102] on div at bounding box center [355, 122] width 41 height 41
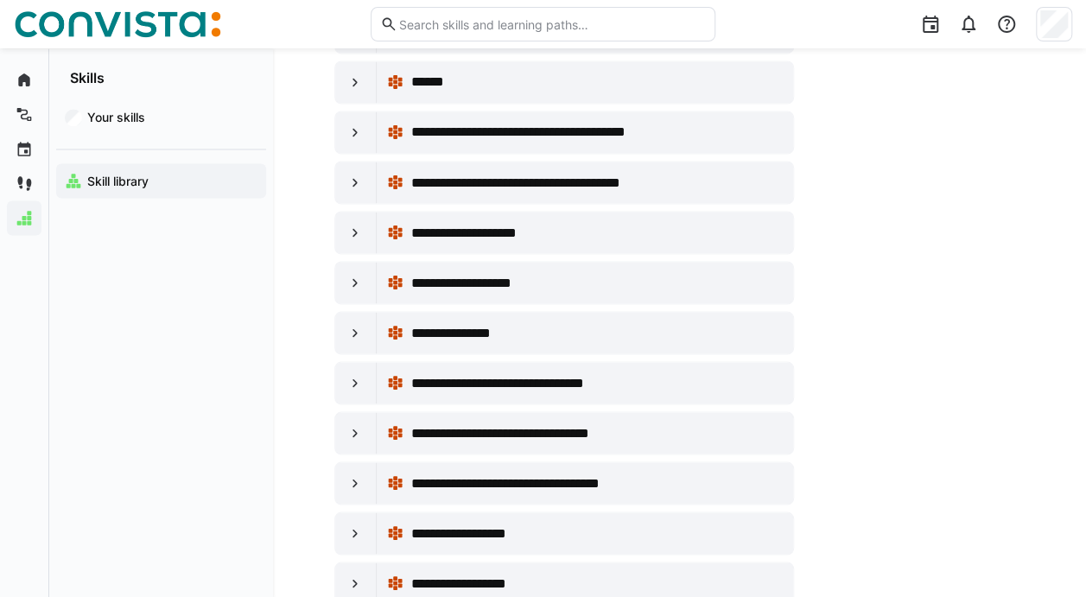
scroll to position [4689, 0]
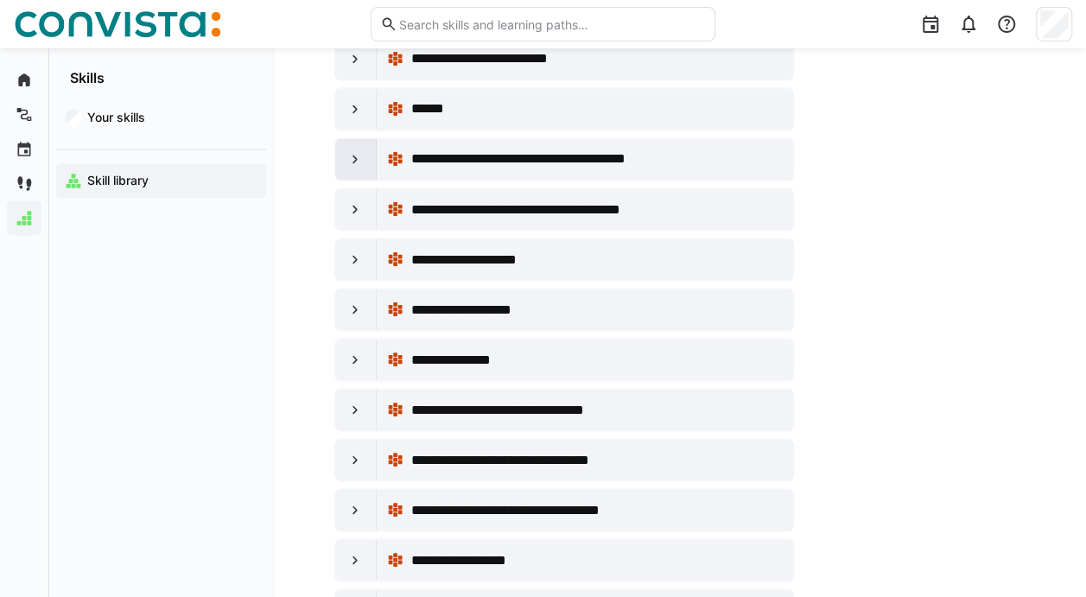
click at [363, 150] on eds-icon at bounding box center [355, 158] width 17 height 17
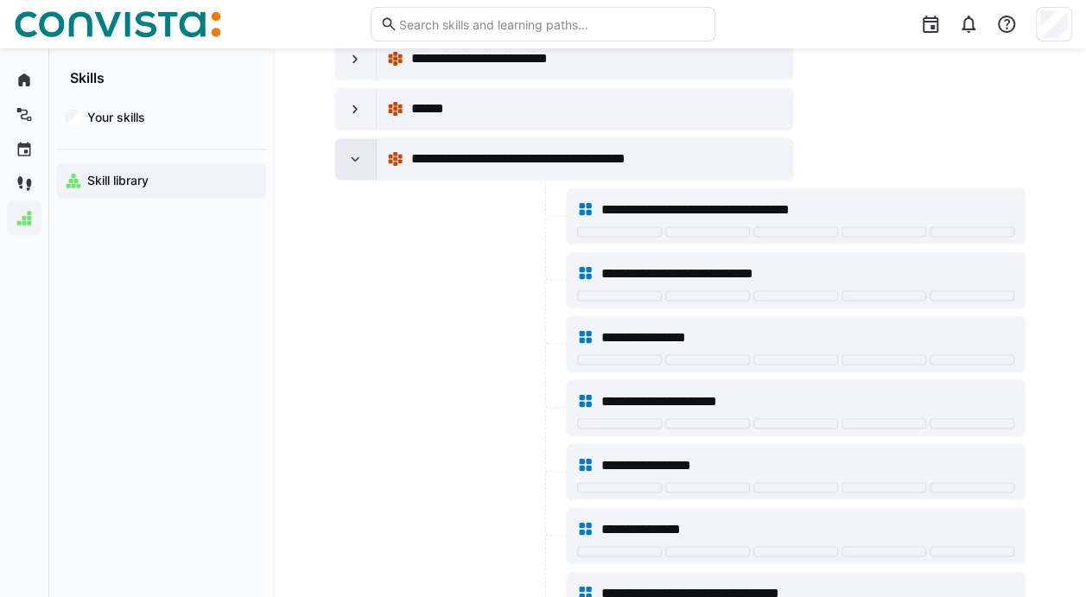
click at [363, 150] on eds-icon at bounding box center [355, 158] width 17 height 17
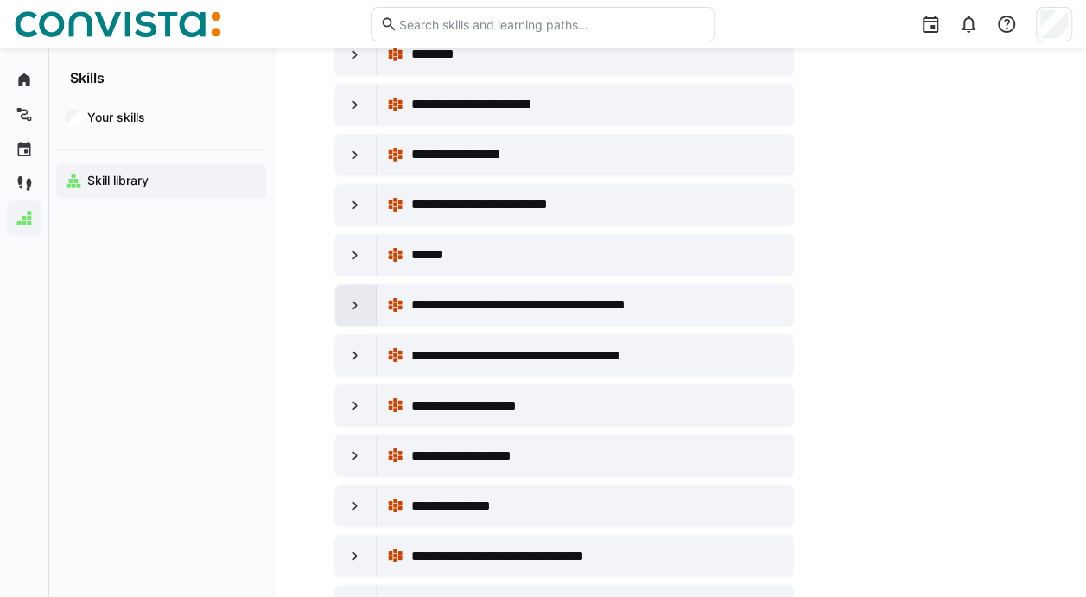
scroll to position [4517, 0]
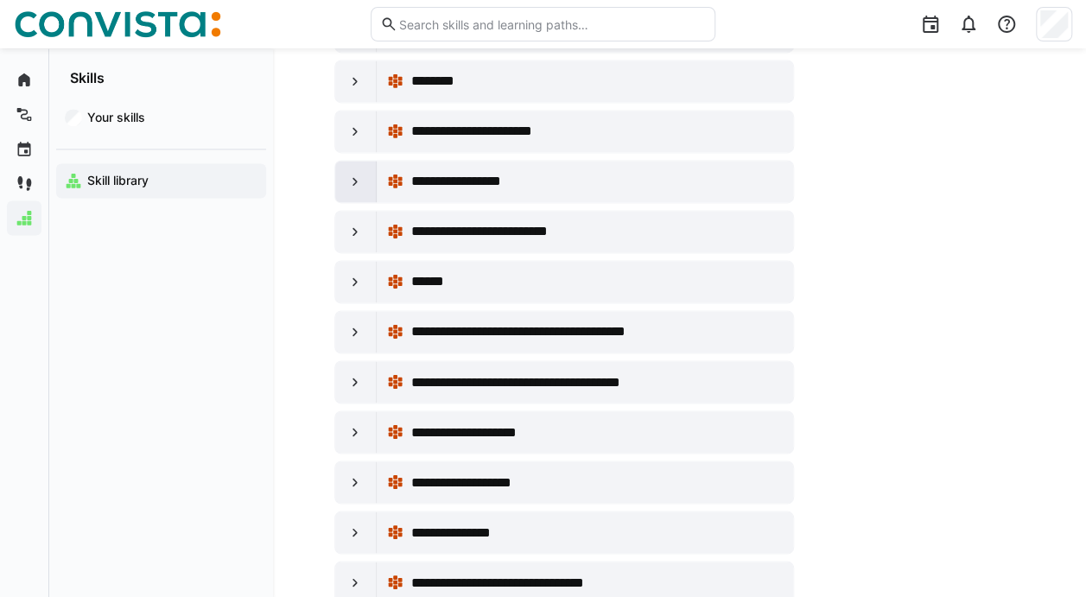
click at [356, 173] on eds-icon at bounding box center [355, 181] width 17 height 17
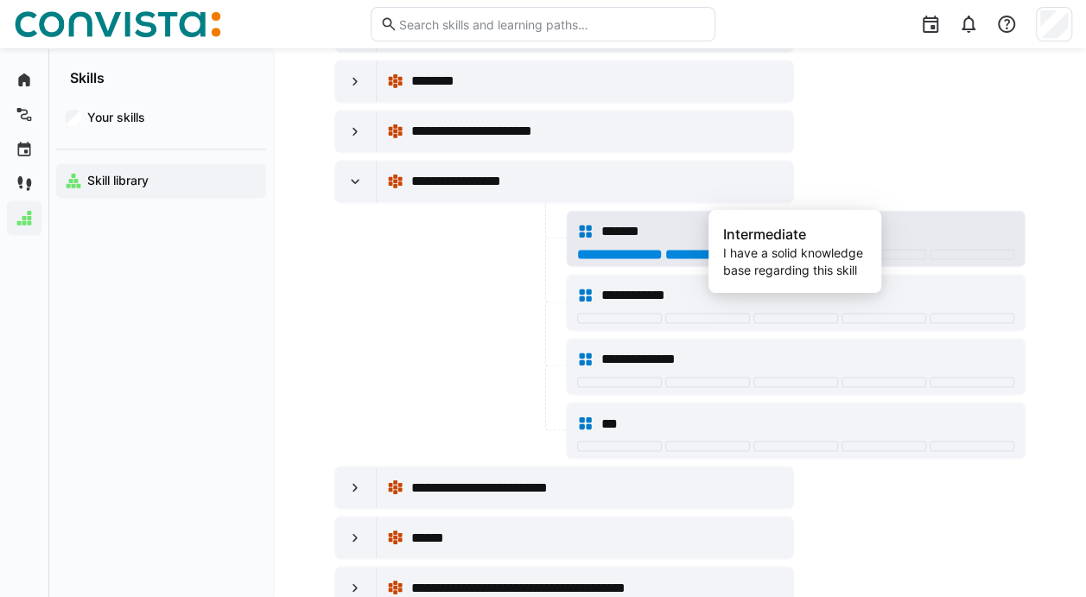
click at [762, 249] on div at bounding box center [796, 254] width 85 height 10
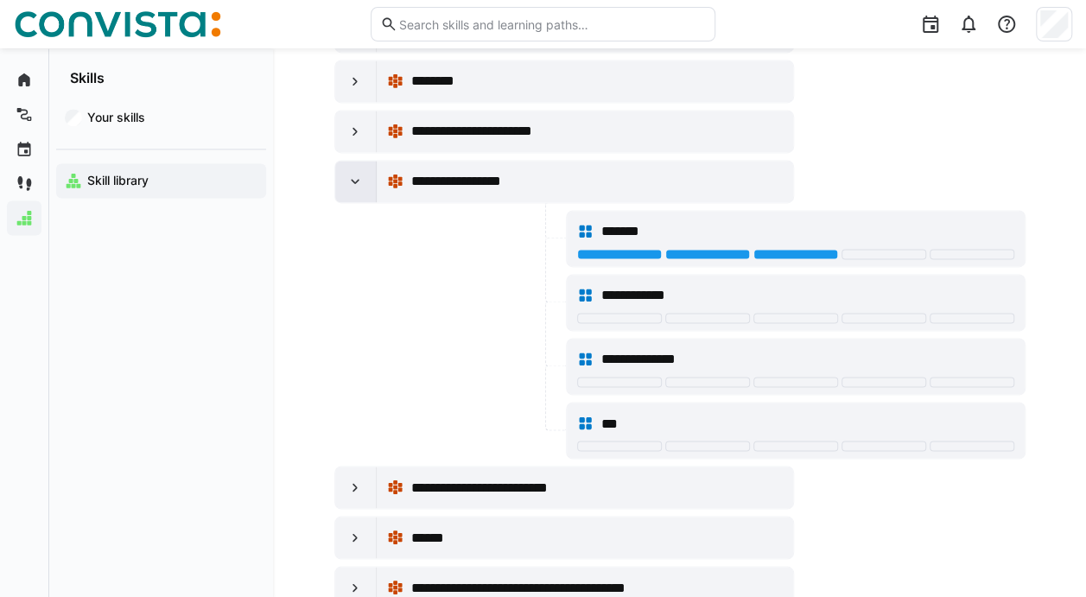
click at [365, 161] on div at bounding box center [355, 181] width 41 height 41
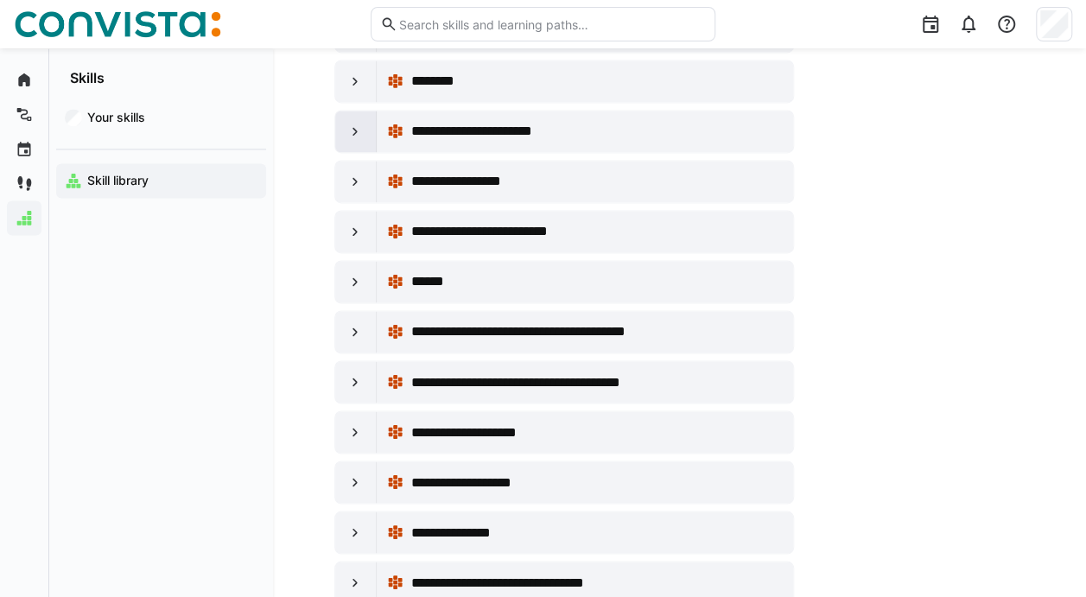
click at [355, 123] on eds-icon at bounding box center [355, 131] width 17 height 17
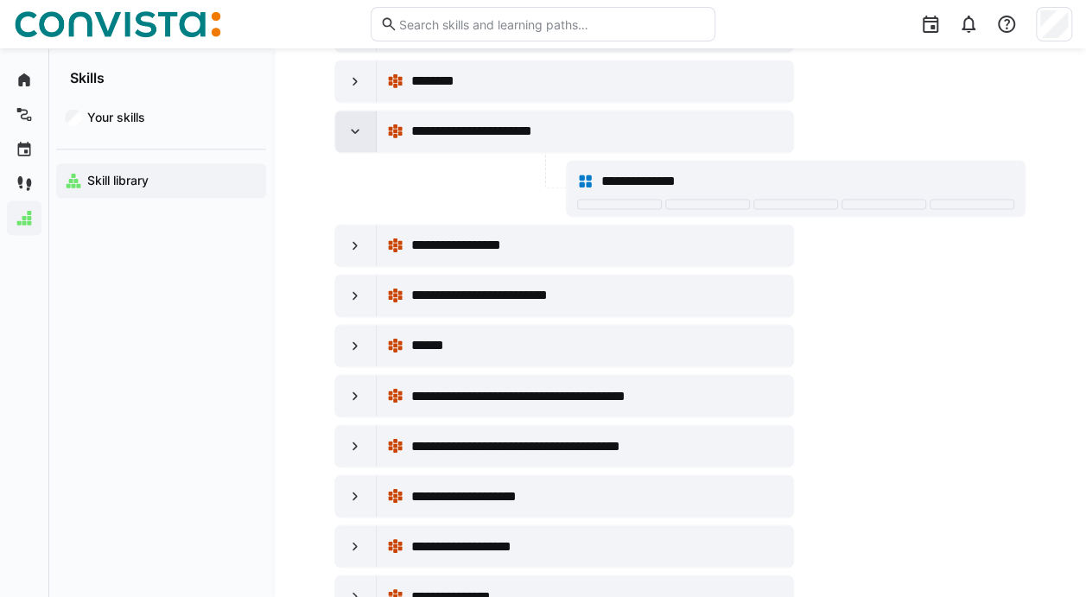
click at [355, 123] on eds-icon at bounding box center [355, 131] width 17 height 17
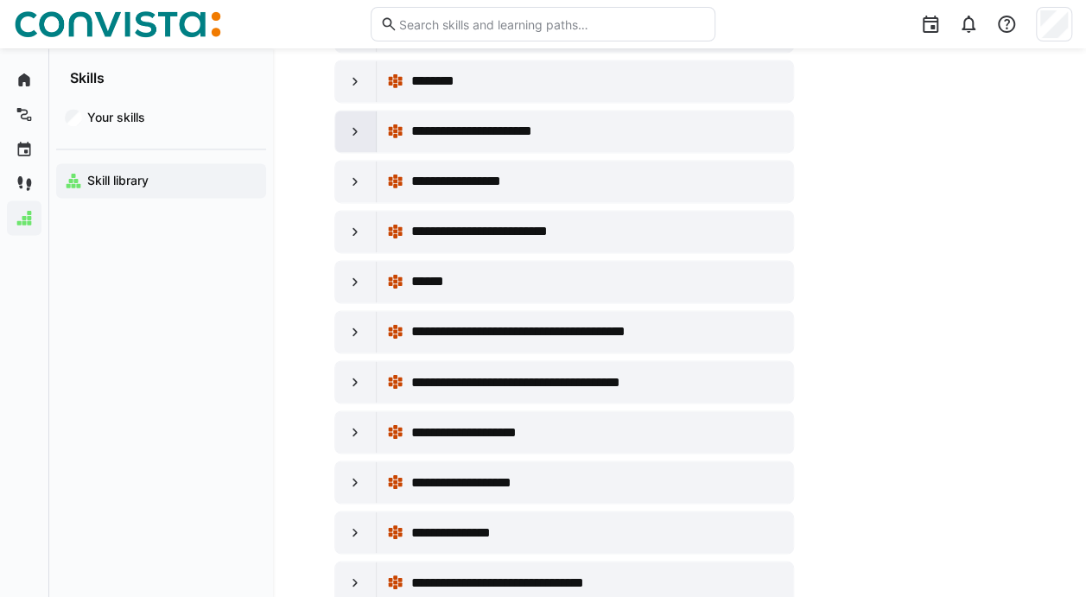
scroll to position [4430, 0]
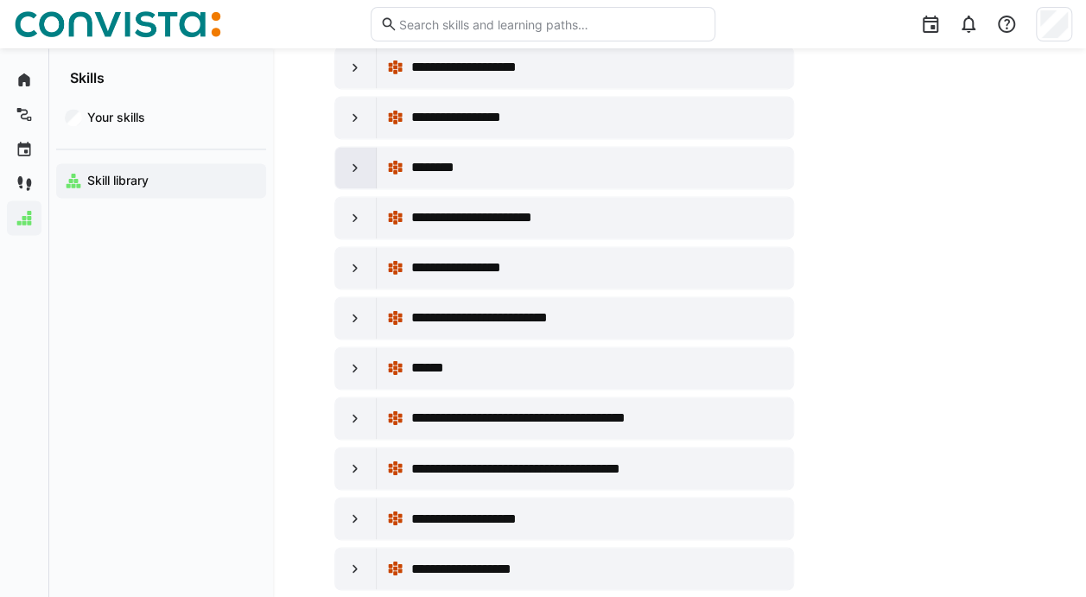
click at [362, 159] on eds-icon at bounding box center [355, 167] width 17 height 17
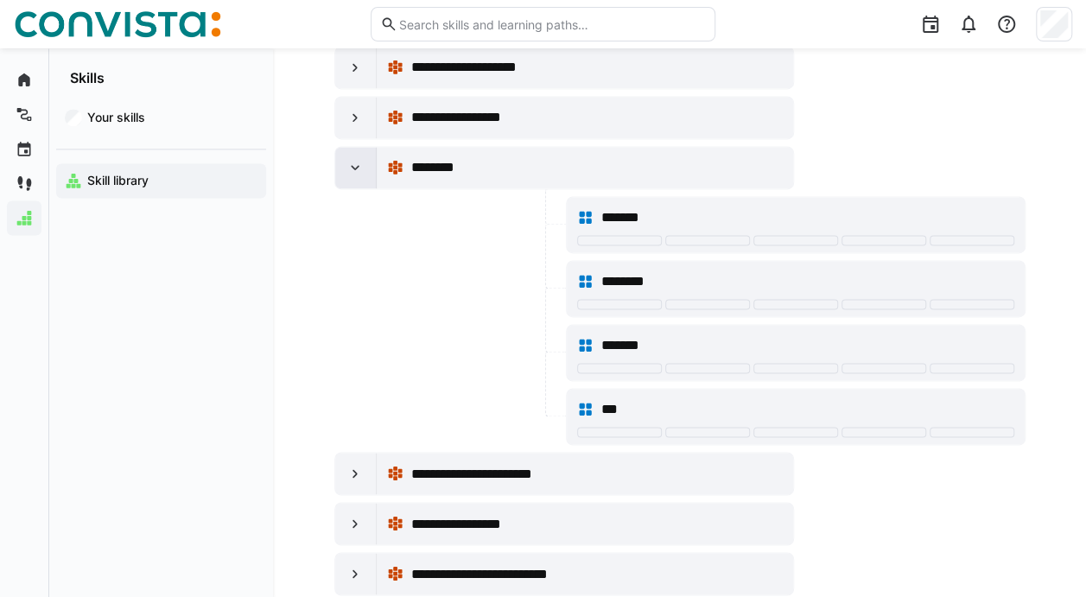
click at [353, 159] on eds-icon at bounding box center [355, 167] width 17 height 17
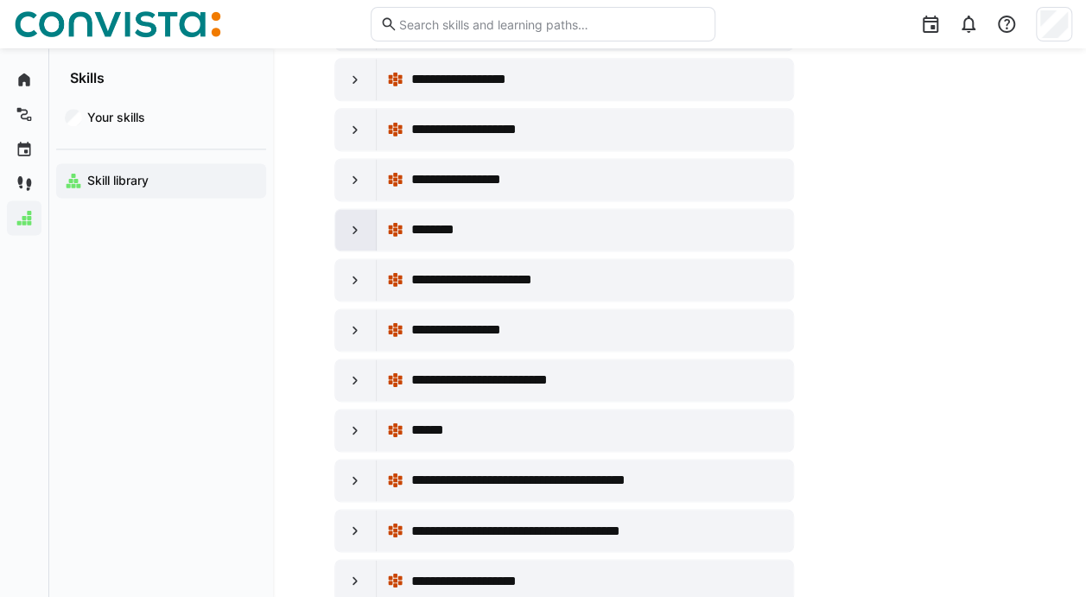
scroll to position [4344, 0]
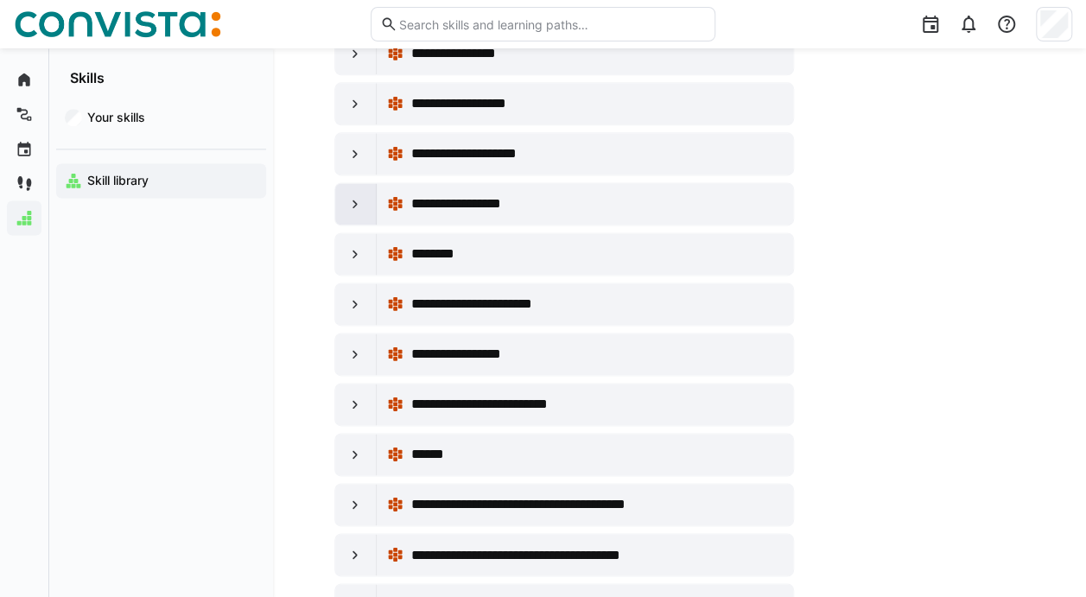
click at [356, 195] on eds-icon at bounding box center [355, 203] width 17 height 17
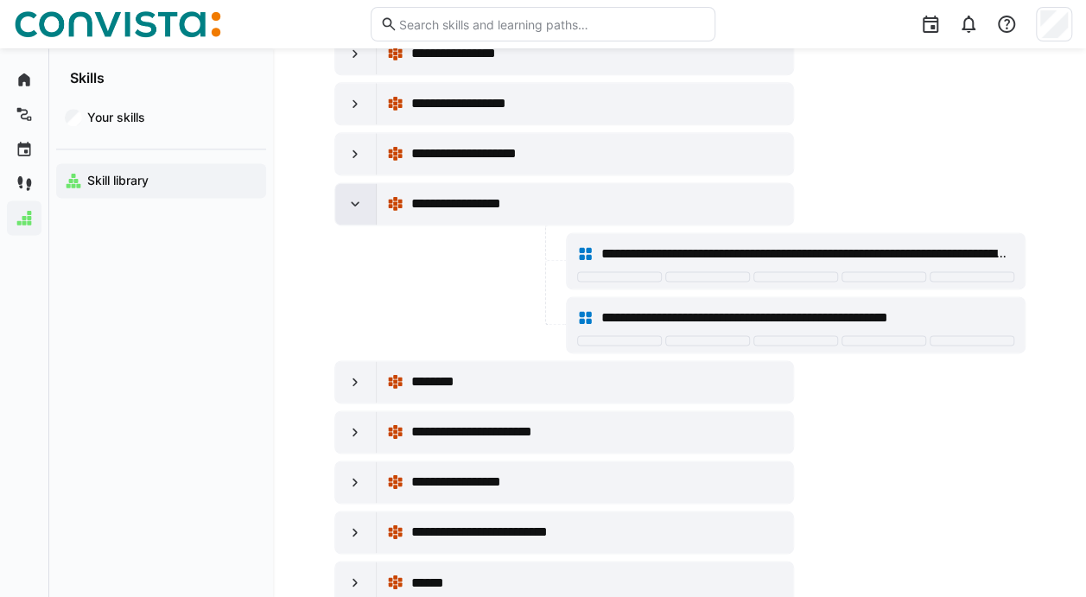
click at [356, 195] on eds-icon at bounding box center [355, 203] width 17 height 17
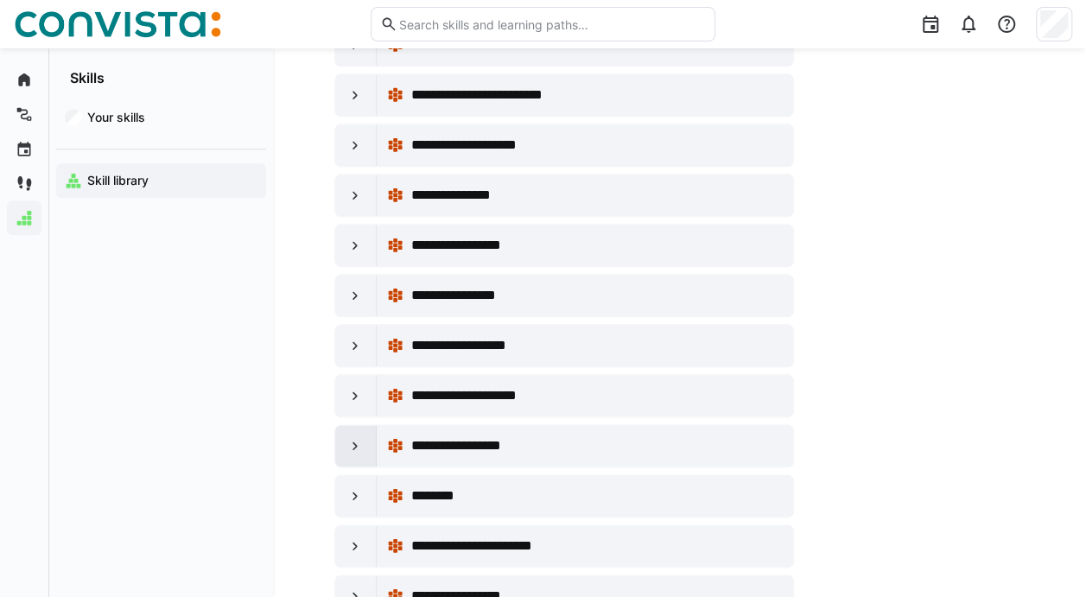
scroll to position [4084, 0]
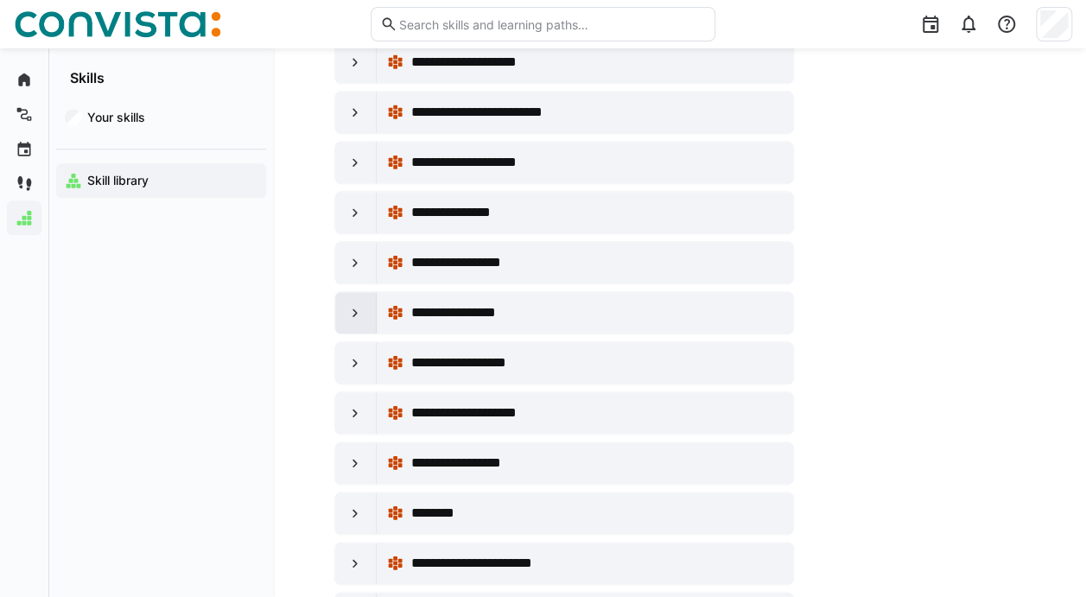
click at [363, 304] on eds-icon at bounding box center [355, 312] width 17 height 17
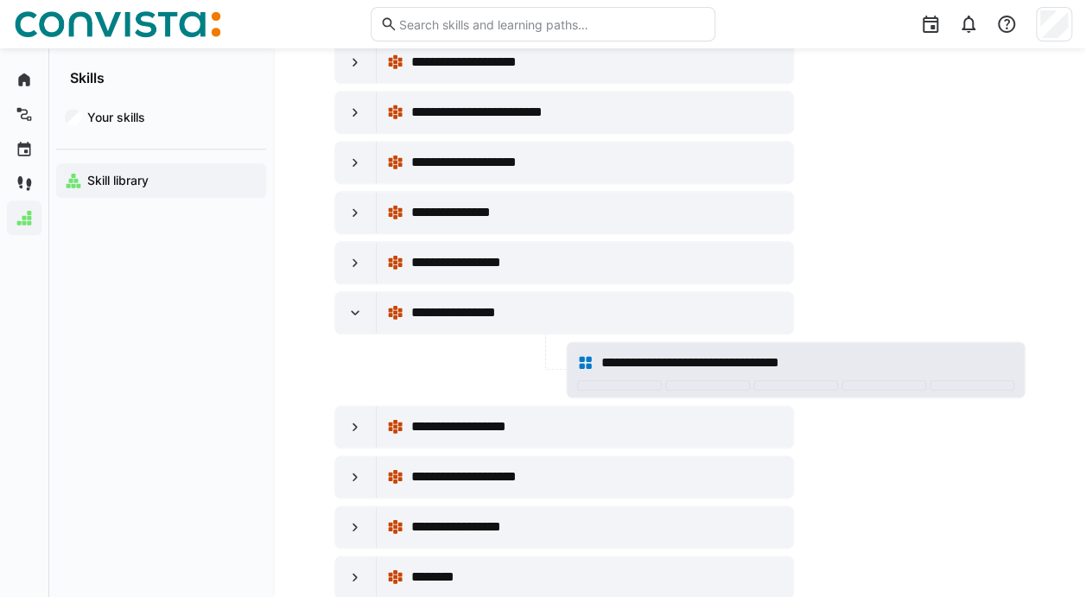
click at [644, 353] on span "**********" at bounding box center [725, 363] width 248 height 21
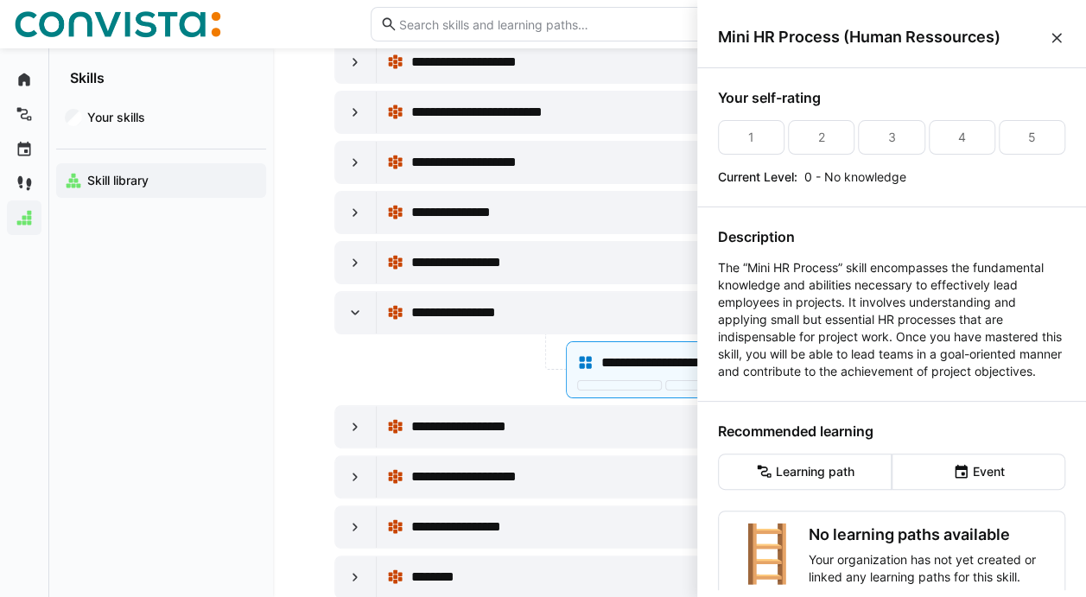
click at [515, 341] on div at bounding box center [448, 369] width 228 height 57
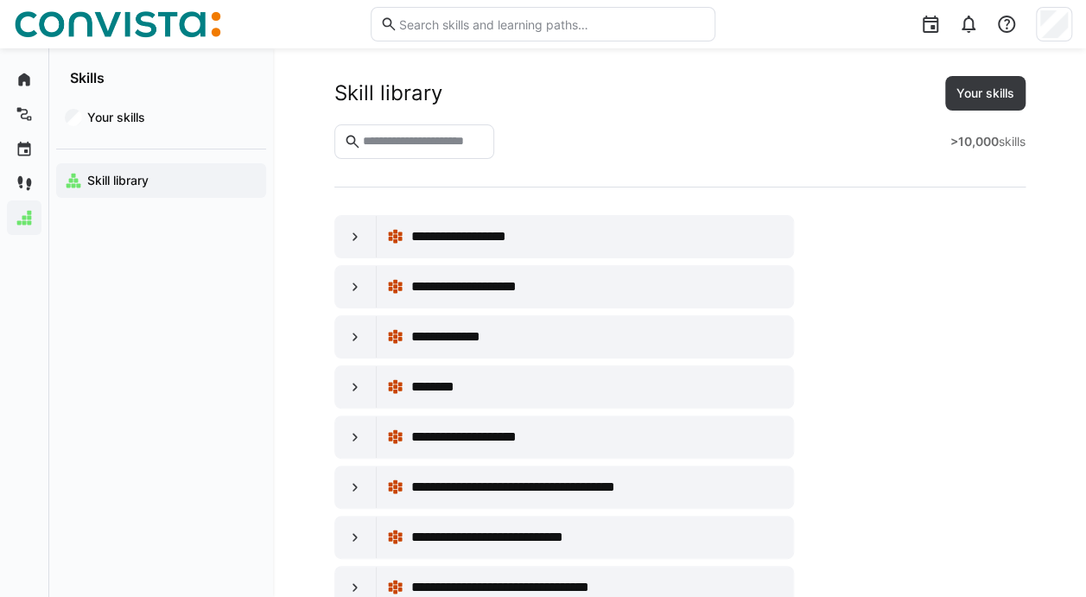
scroll to position [4084, 0]
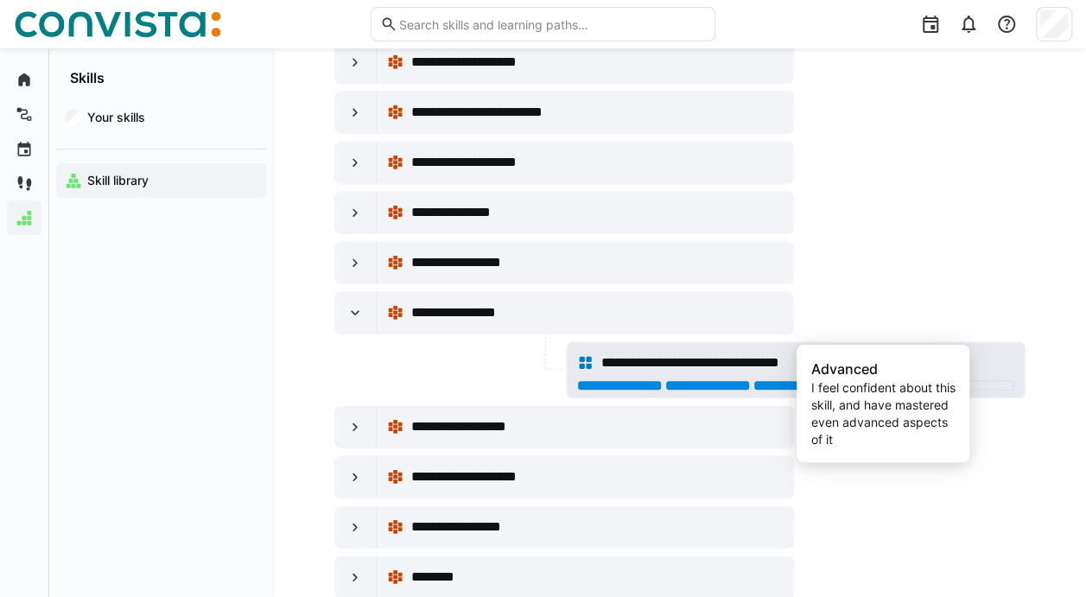
click at [857, 380] on div at bounding box center [884, 385] width 85 height 10
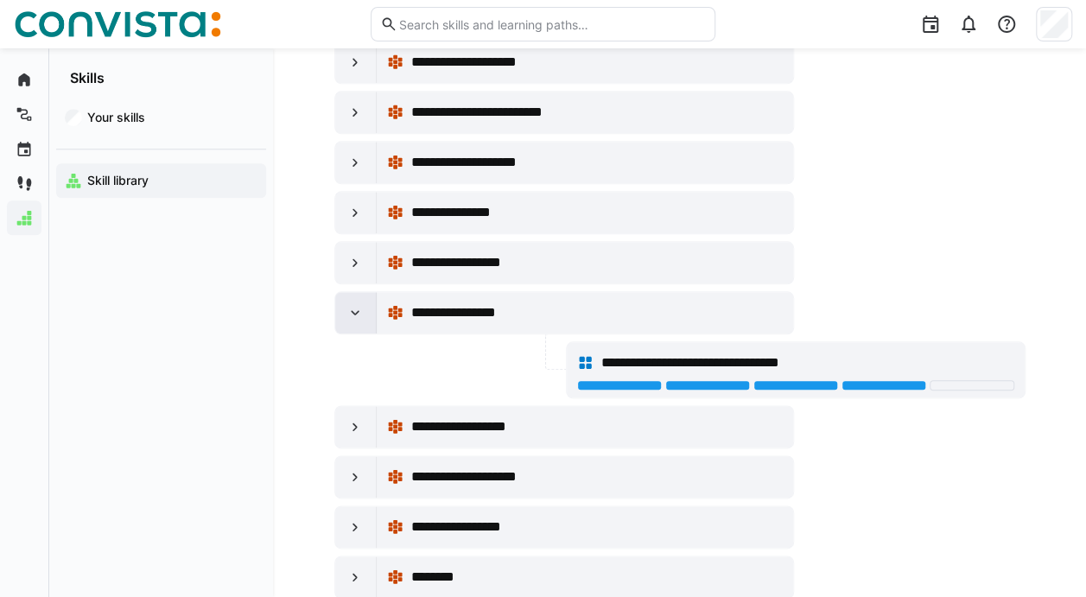
click at [354, 304] on eds-icon at bounding box center [355, 312] width 17 height 17
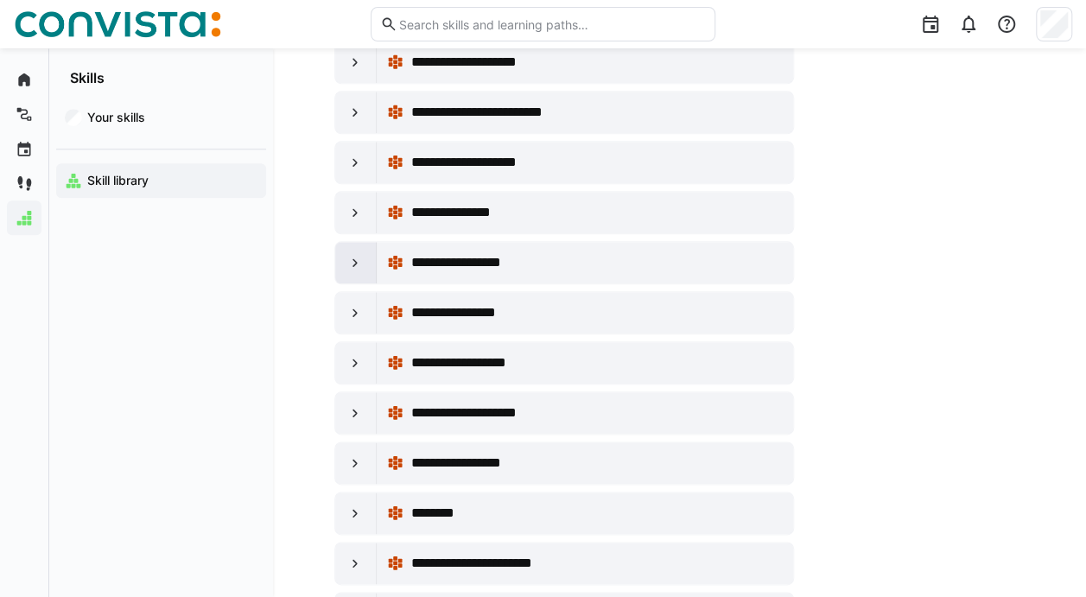
click at [347, 254] on eds-icon at bounding box center [355, 262] width 17 height 17
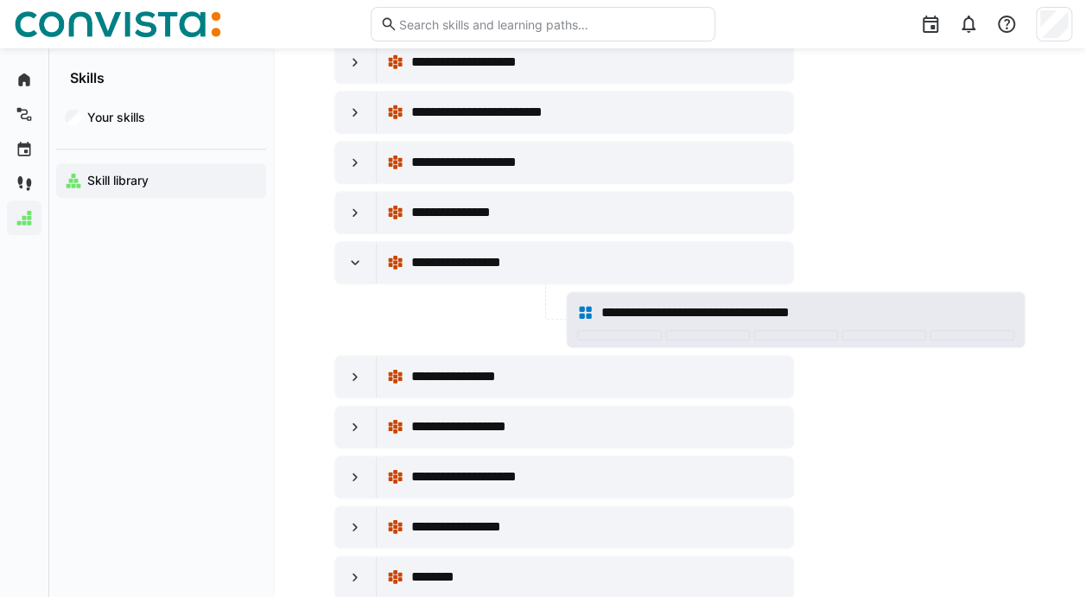
click at [823, 302] on span "**********" at bounding box center [731, 312] width 260 height 21
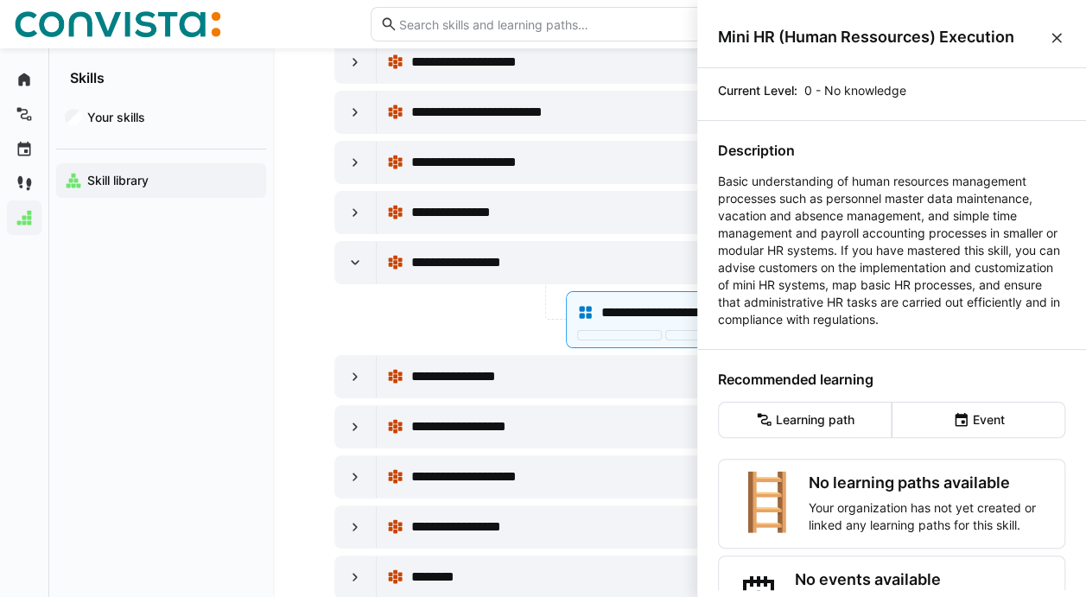
scroll to position [0, 0]
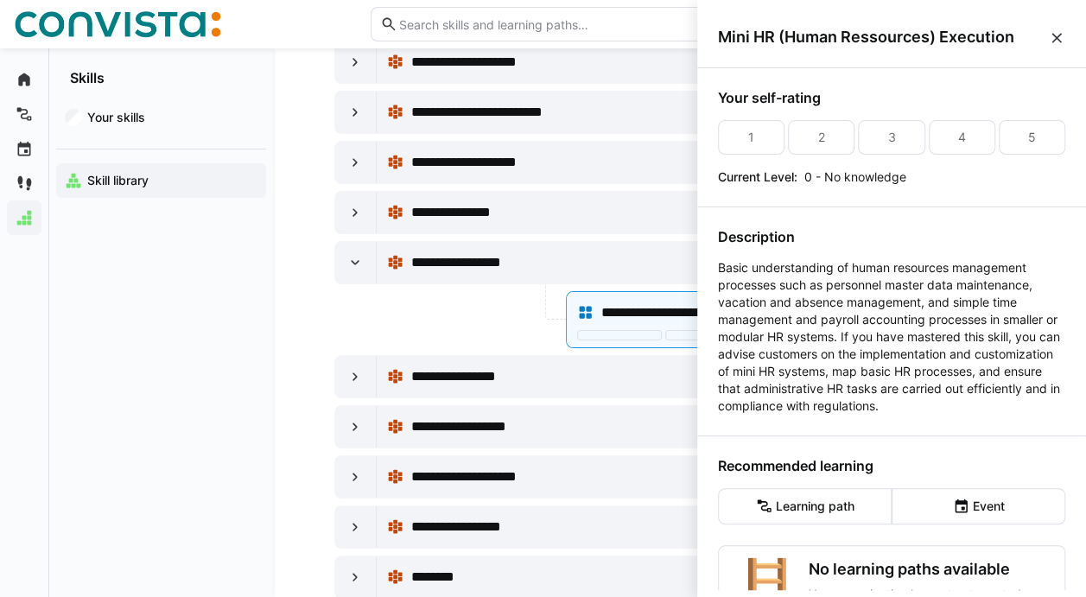
click at [467, 291] on div at bounding box center [448, 319] width 228 height 57
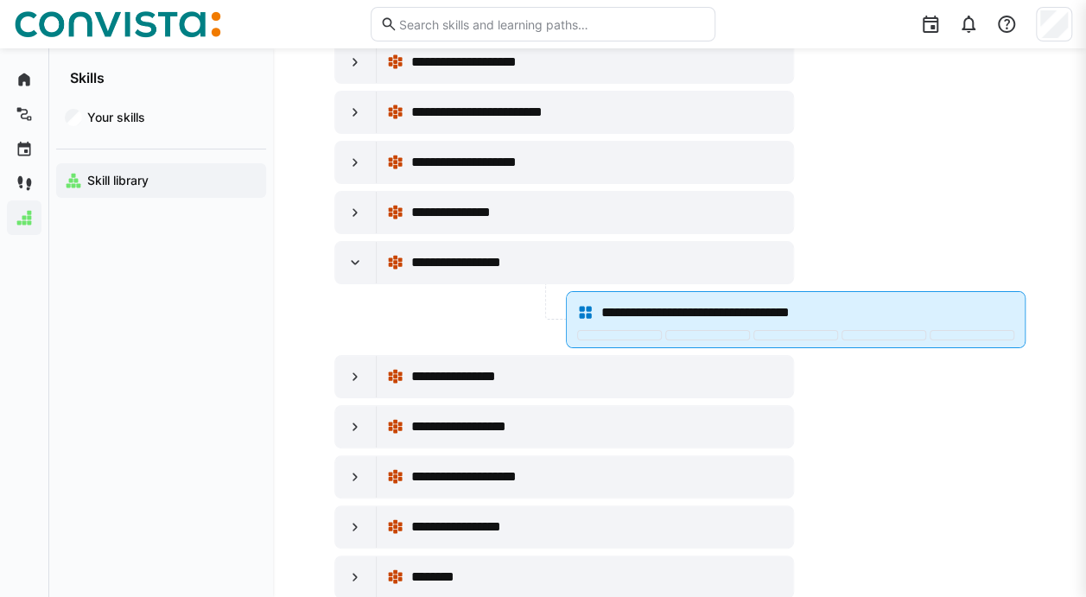
scroll to position [4084, 0]
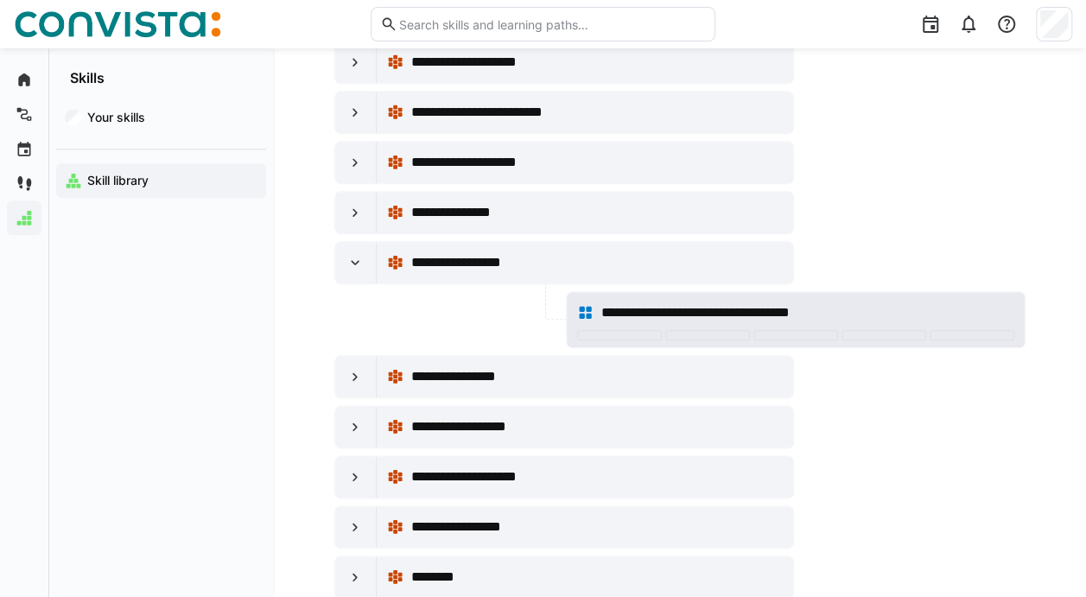
click at [679, 302] on span "**********" at bounding box center [731, 312] width 260 height 21
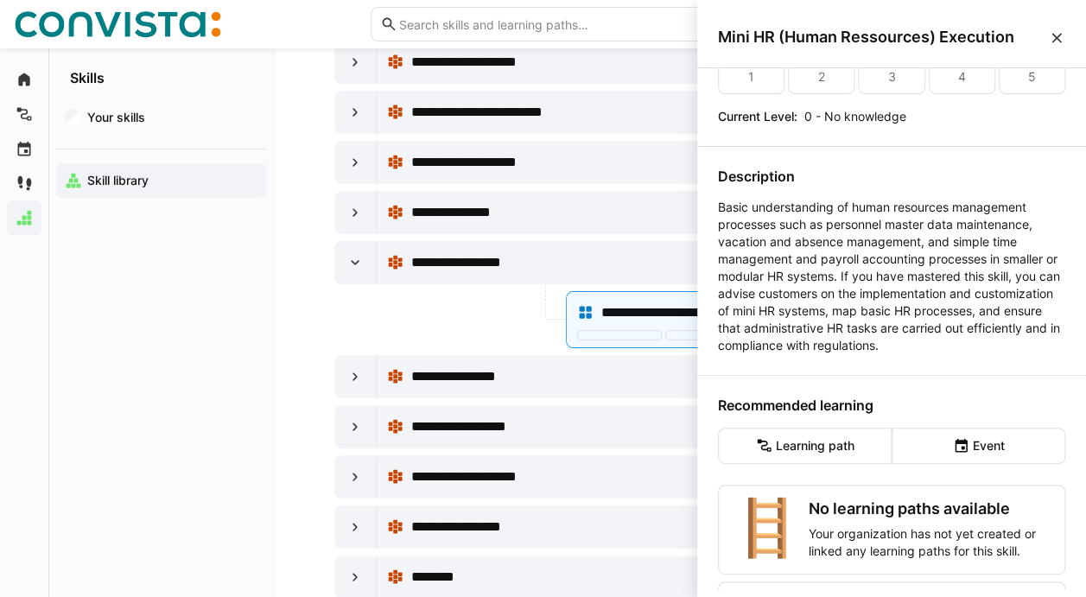
scroll to position [86, 0]
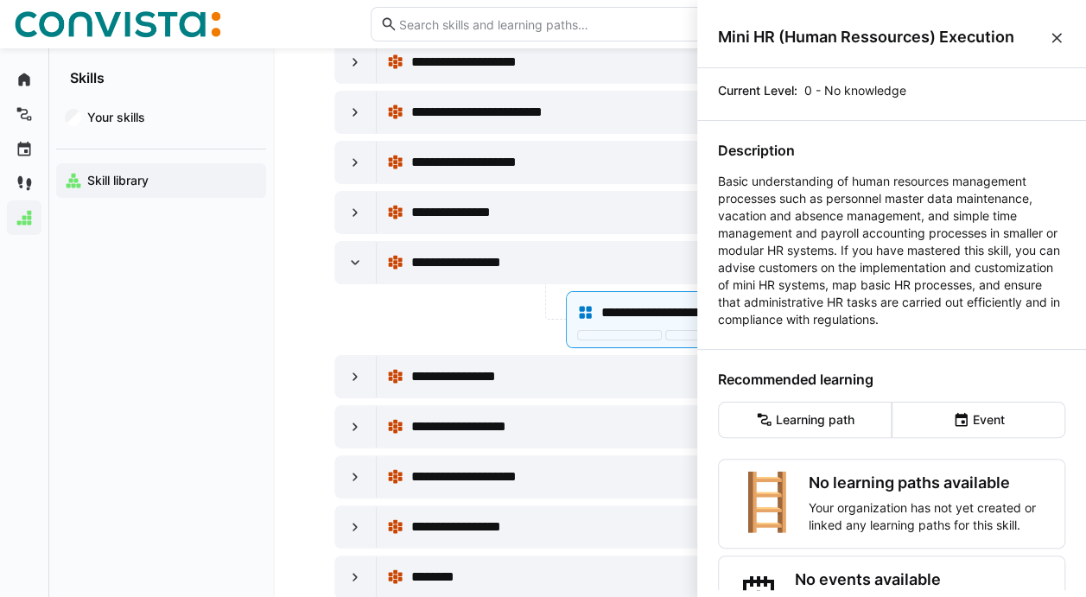
click at [510, 293] on div at bounding box center [448, 319] width 228 height 57
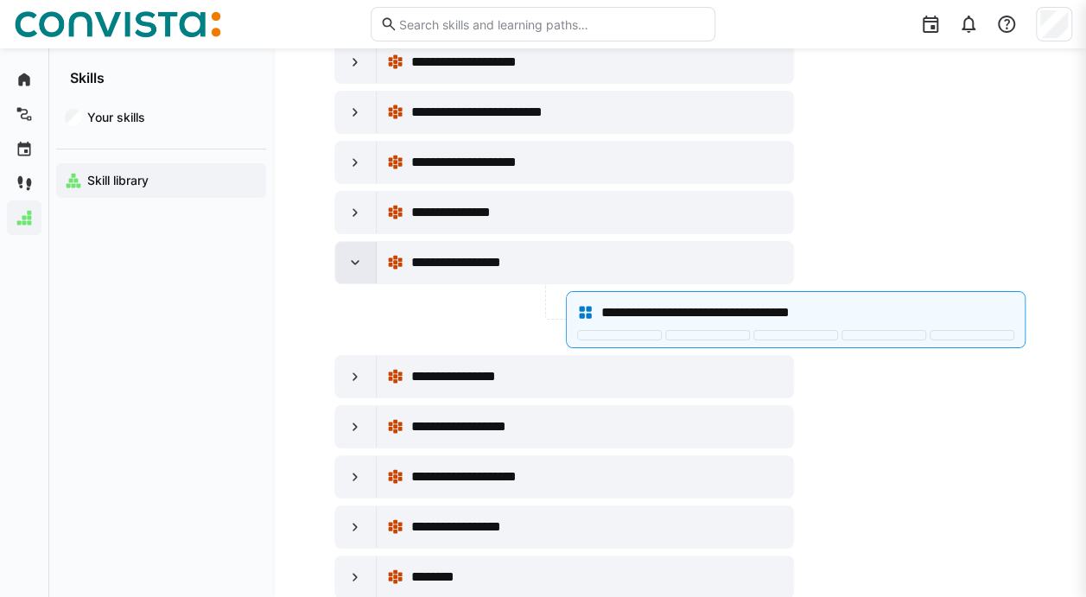
scroll to position [4084, 0]
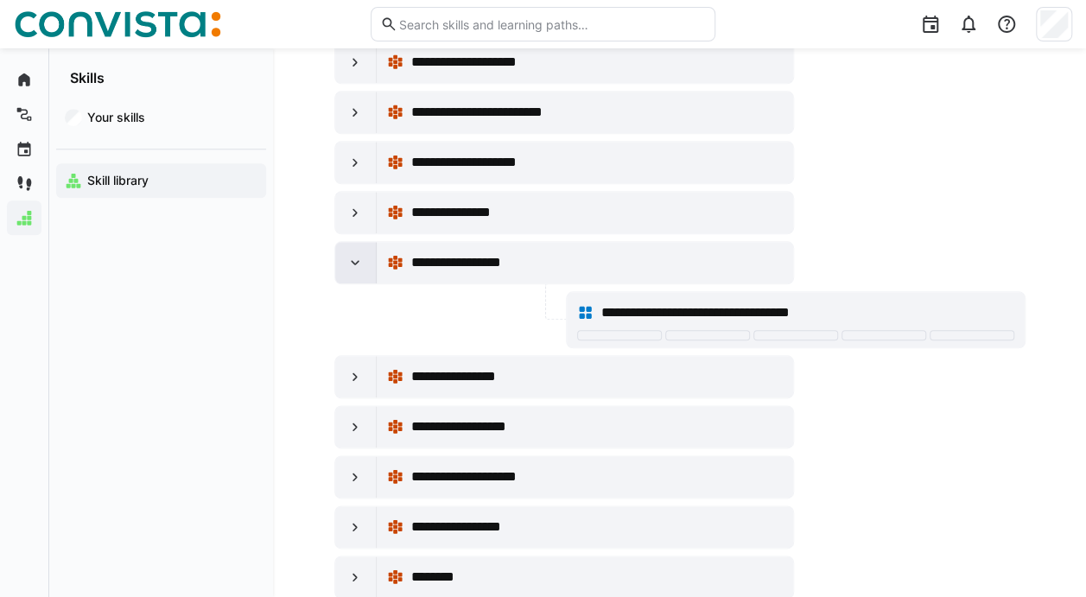
click at [350, 254] on eds-icon at bounding box center [355, 262] width 17 height 17
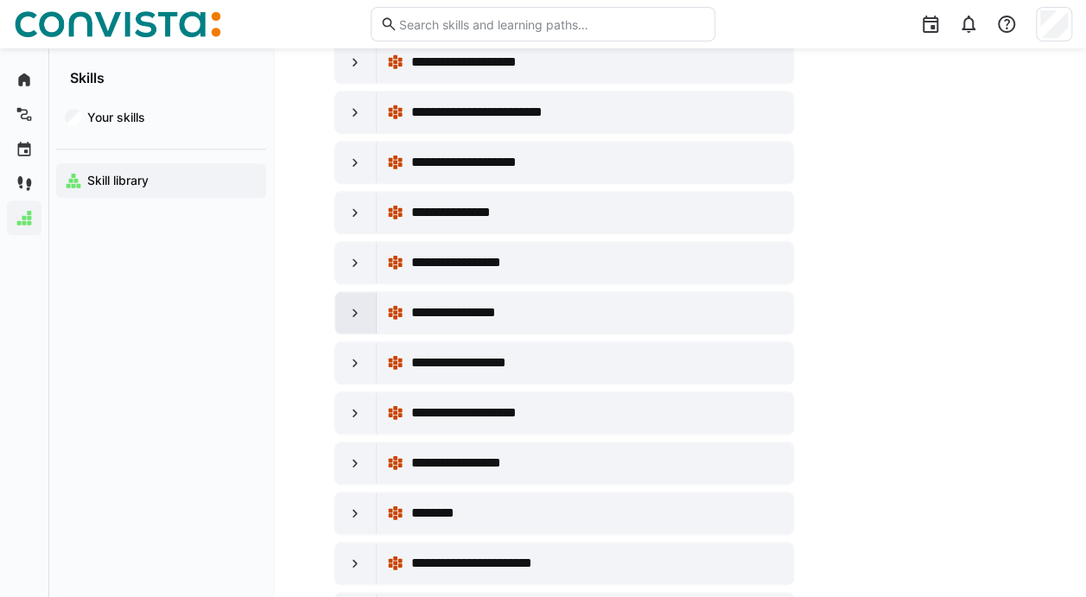
click at [353, 304] on eds-icon at bounding box center [355, 312] width 17 height 17
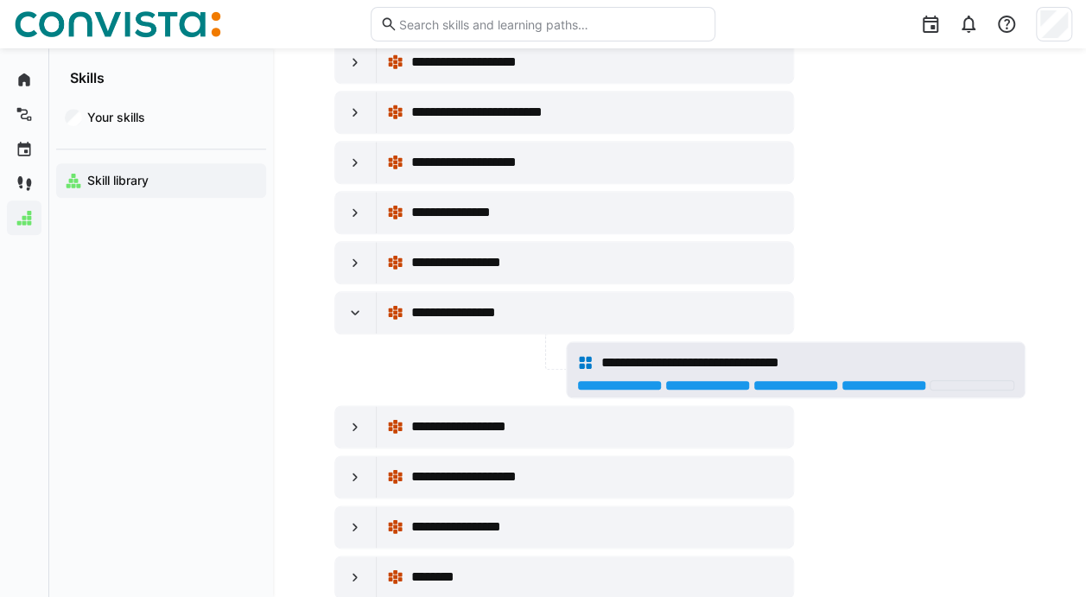
click at [790, 353] on span "**********" at bounding box center [725, 363] width 248 height 21
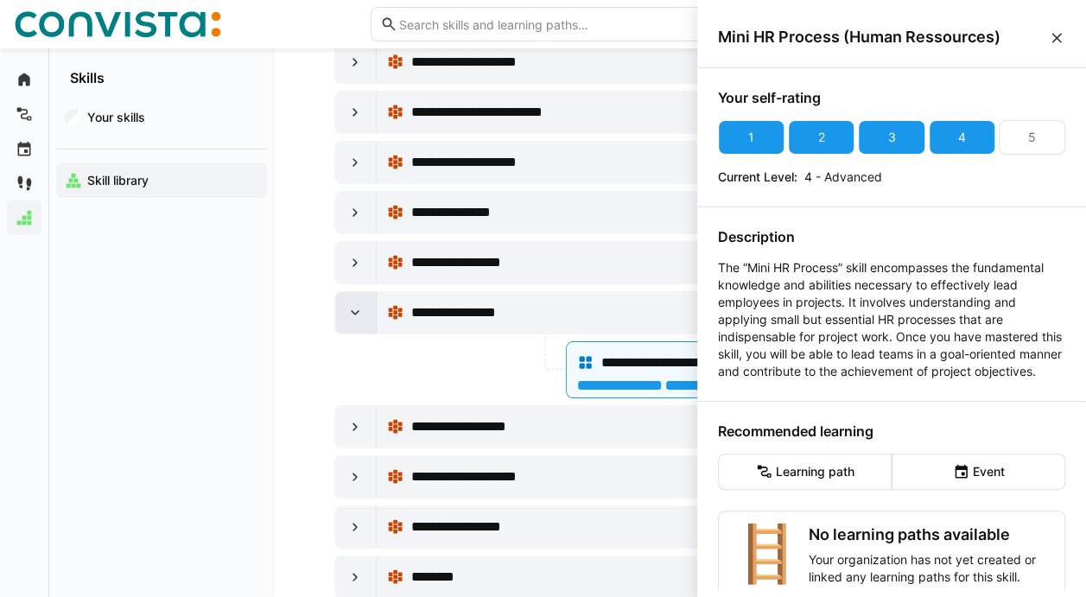
click at [358, 304] on eds-icon at bounding box center [355, 312] width 17 height 17
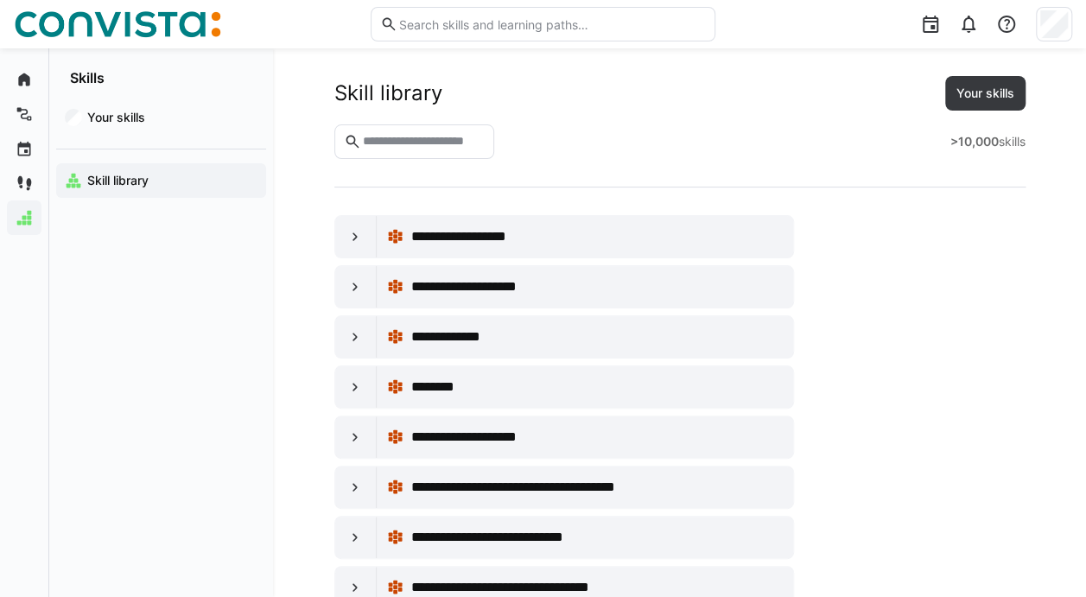
scroll to position [4084, 0]
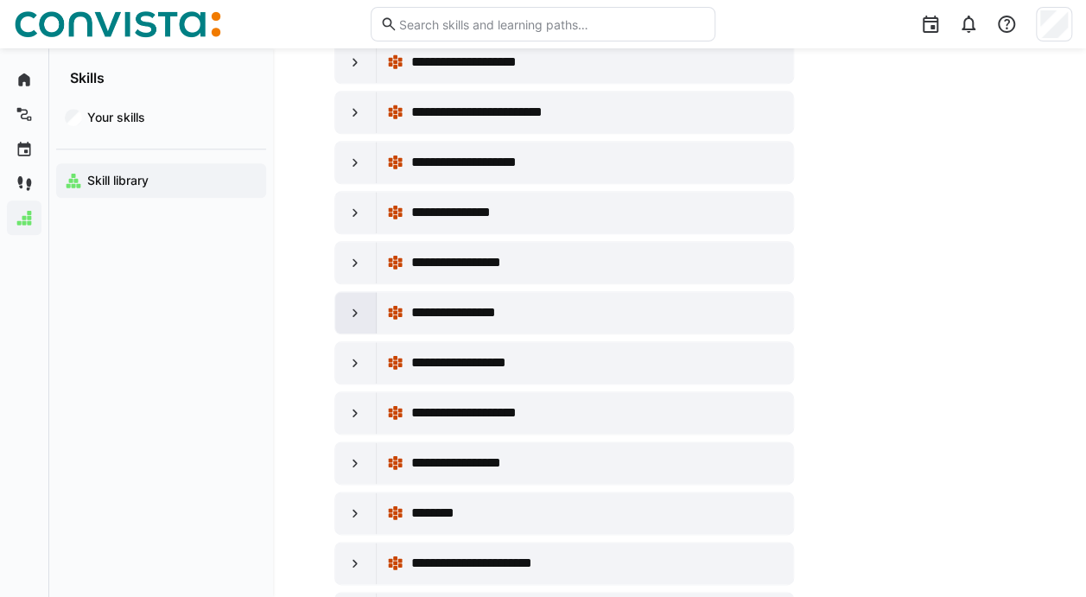
click at [348, 304] on eds-icon at bounding box center [355, 312] width 17 height 17
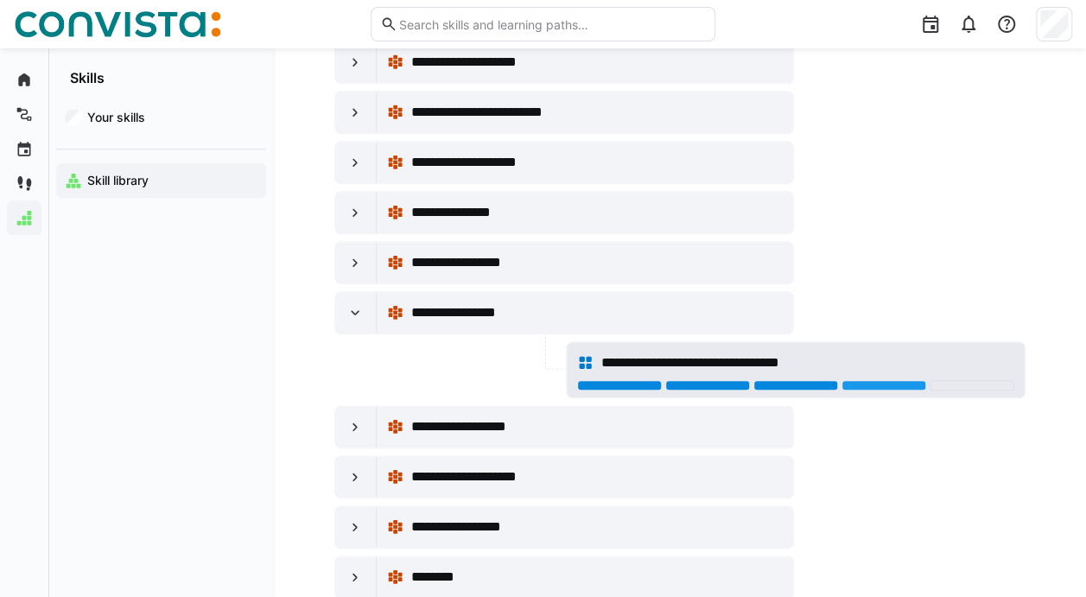
click at [819, 380] on div at bounding box center [796, 385] width 85 height 10
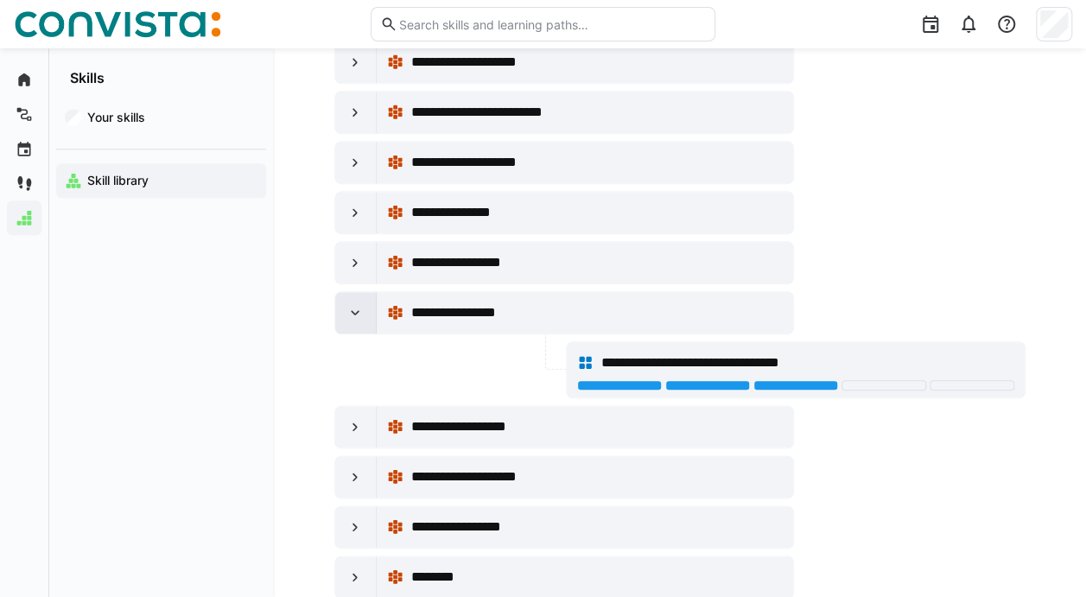
click at [363, 292] on div at bounding box center [355, 312] width 41 height 41
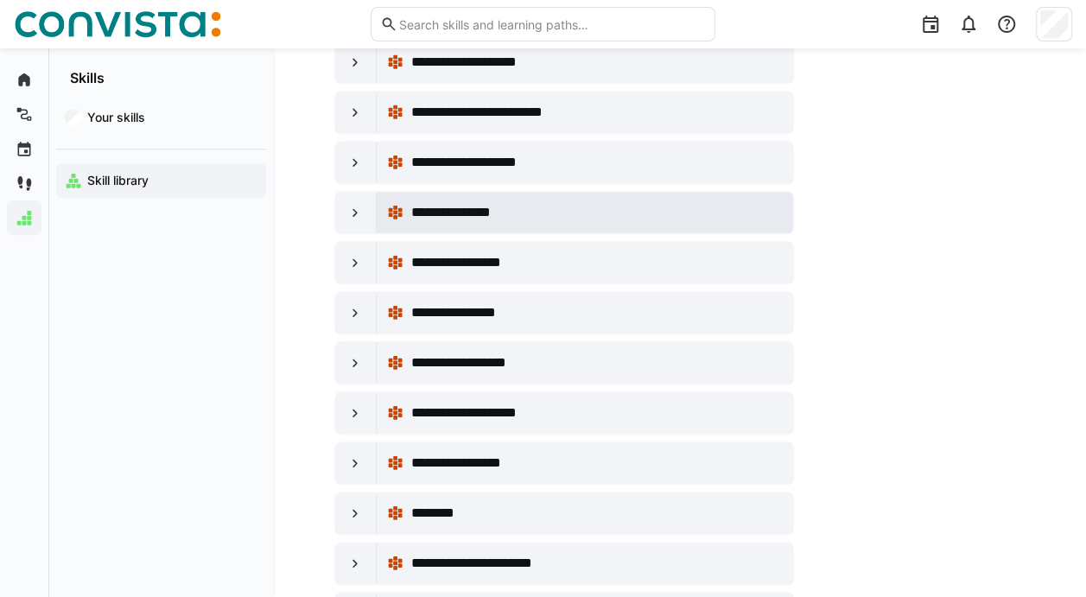
scroll to position [3998, 0]
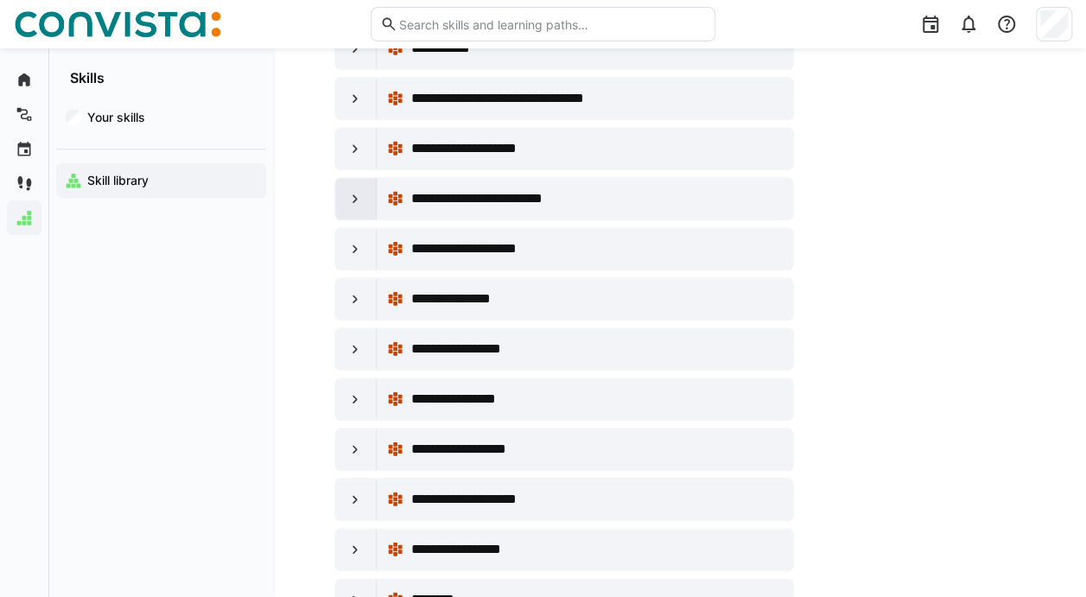
click at [366, 178] on div at bounding box center [355, 198] width 41 height 41
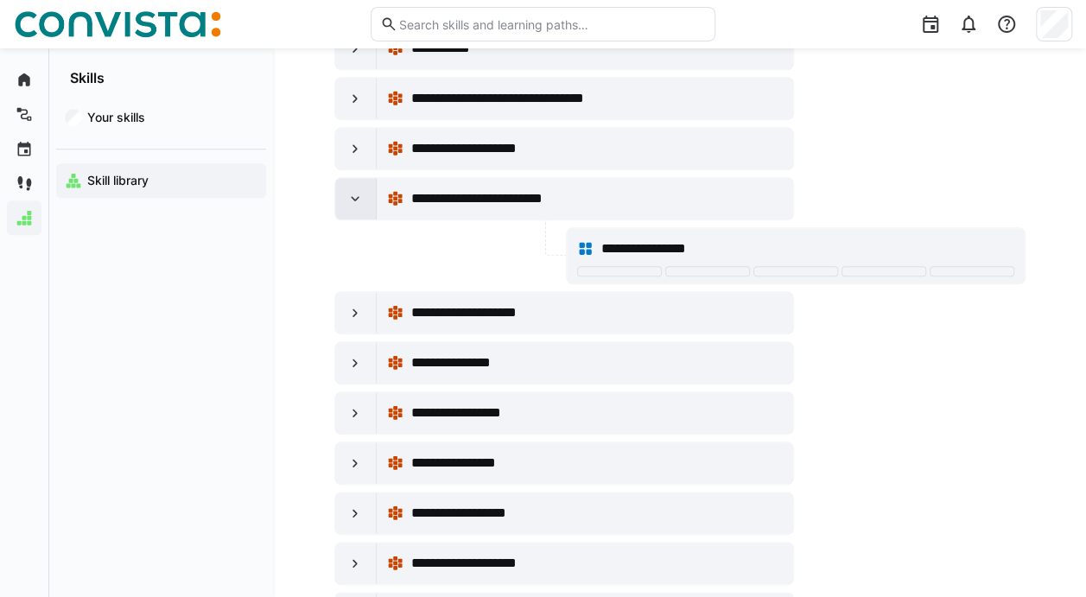
click at [356, 190] on eds-icon at bounding box center [355, 198] width 17 height 17
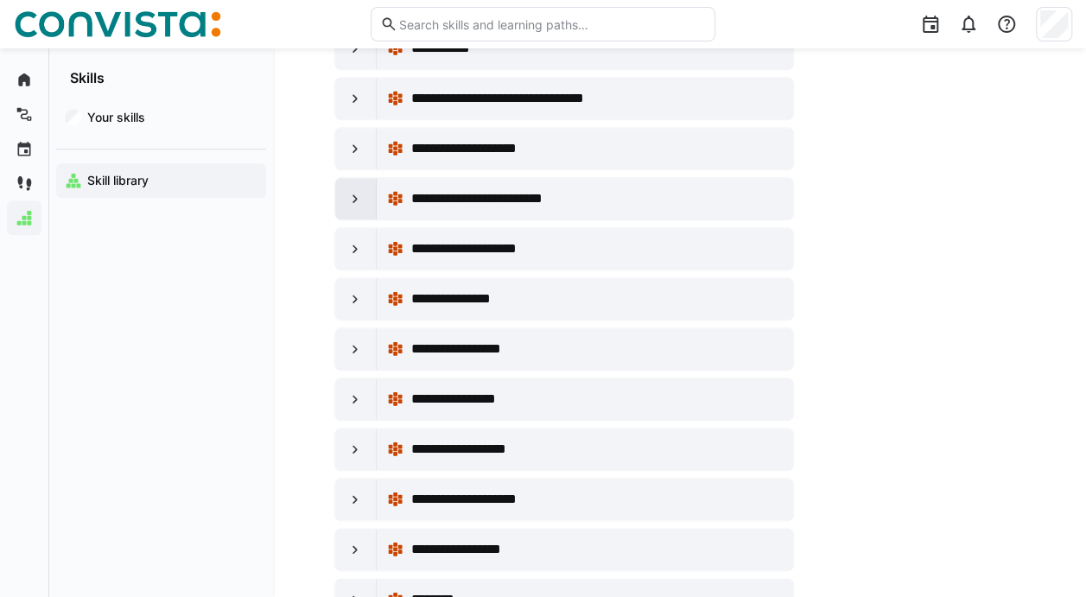
click at [356, 190] on eds-icon at bounding box center [355, 198] width 17 height 17
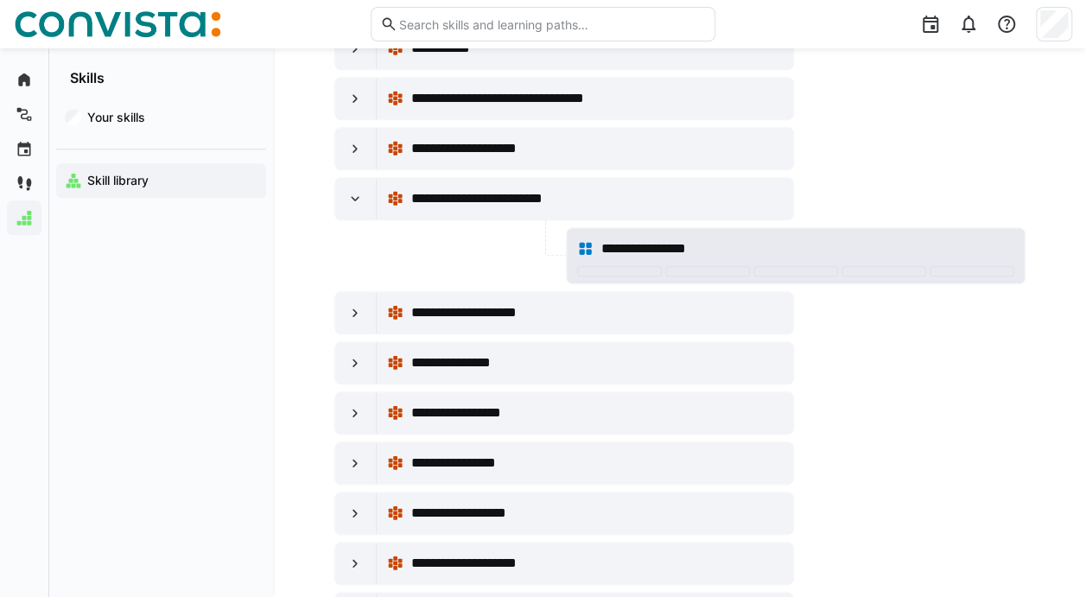
click at [747, 239] on div "**********" at bounding box center [807, 249] width 413 height 21
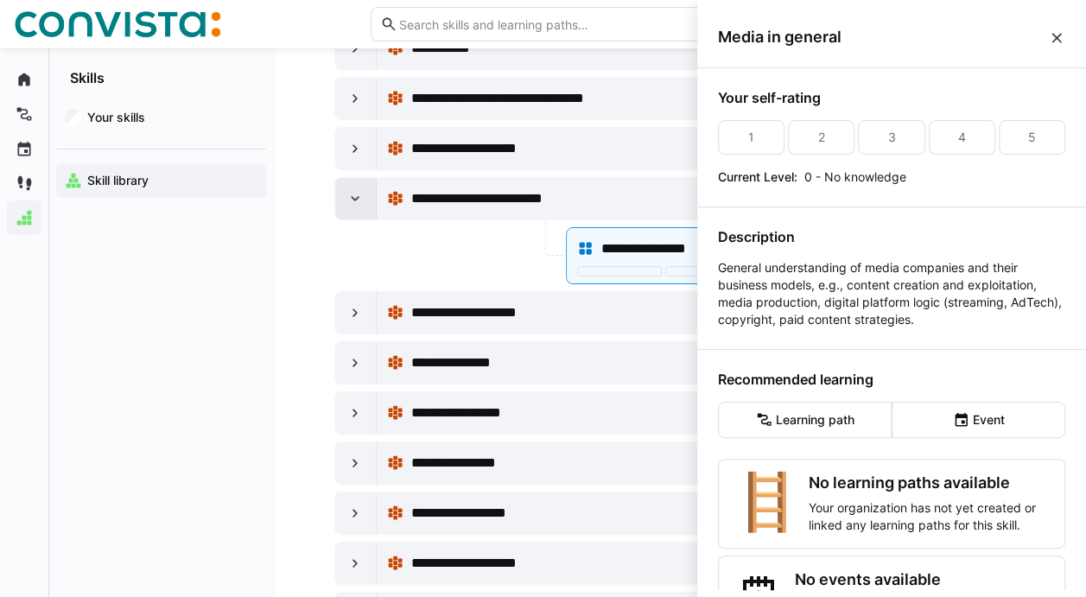
click at [351, 190] on eds-icon at bounding box center [355, 198] width 17 height 17
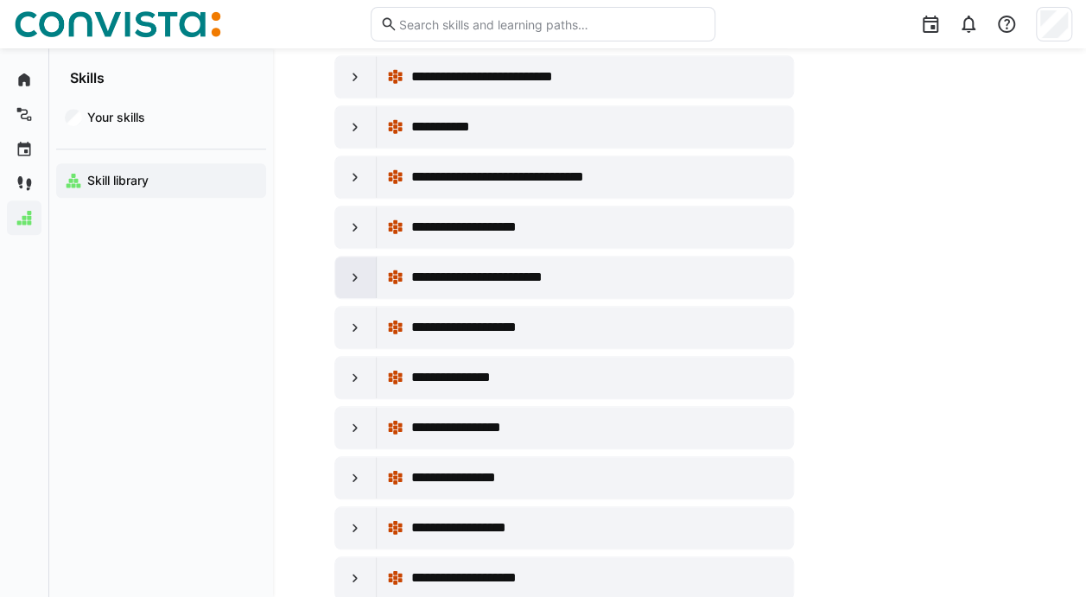
scroll to position [3912, 0]
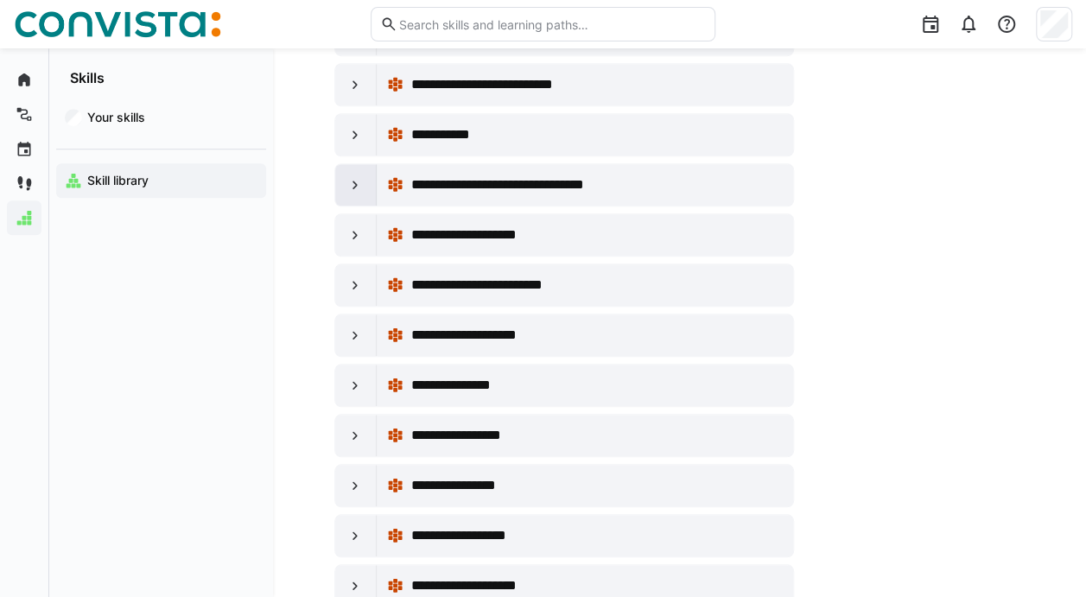
click at [366, 164] on div at bounding box center [355, 184] width 41 height 41
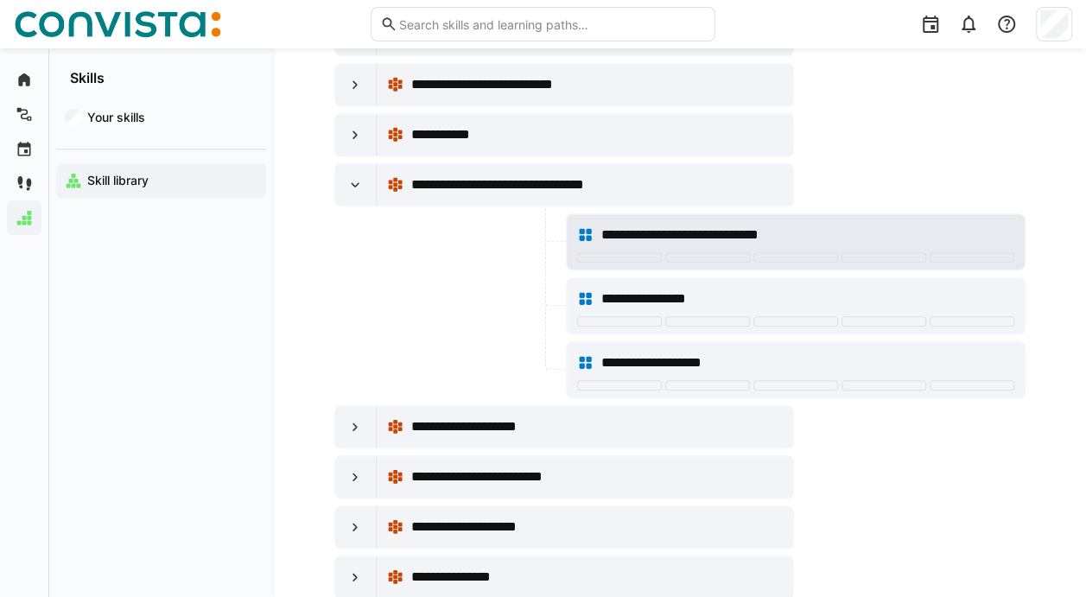
click at [788, 225] on span "**********" at bounding box center [704, 235] width 207 height 21
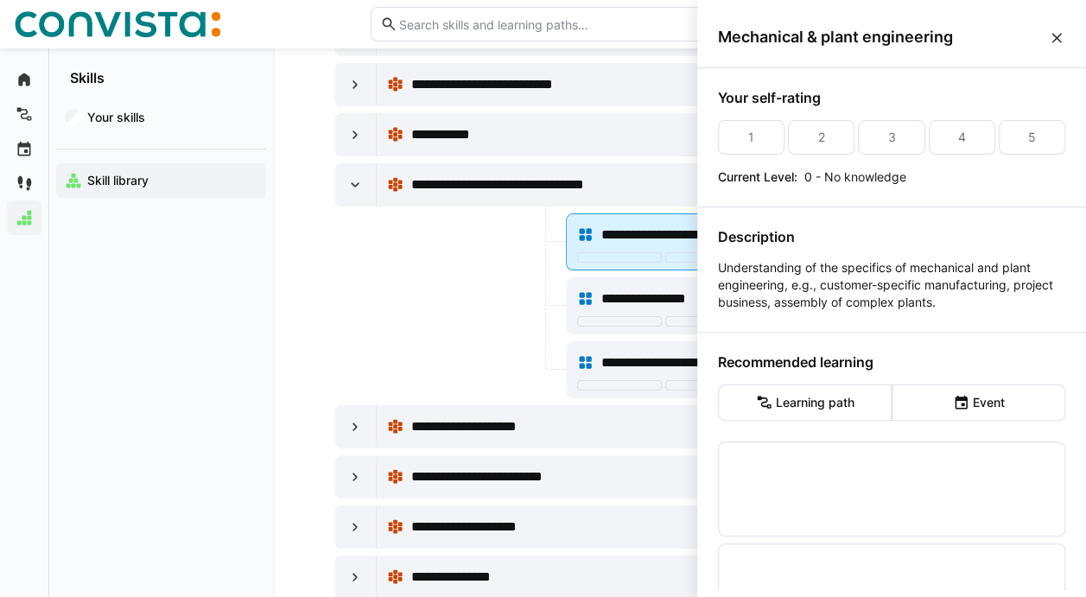
scroll to position [0, 0]
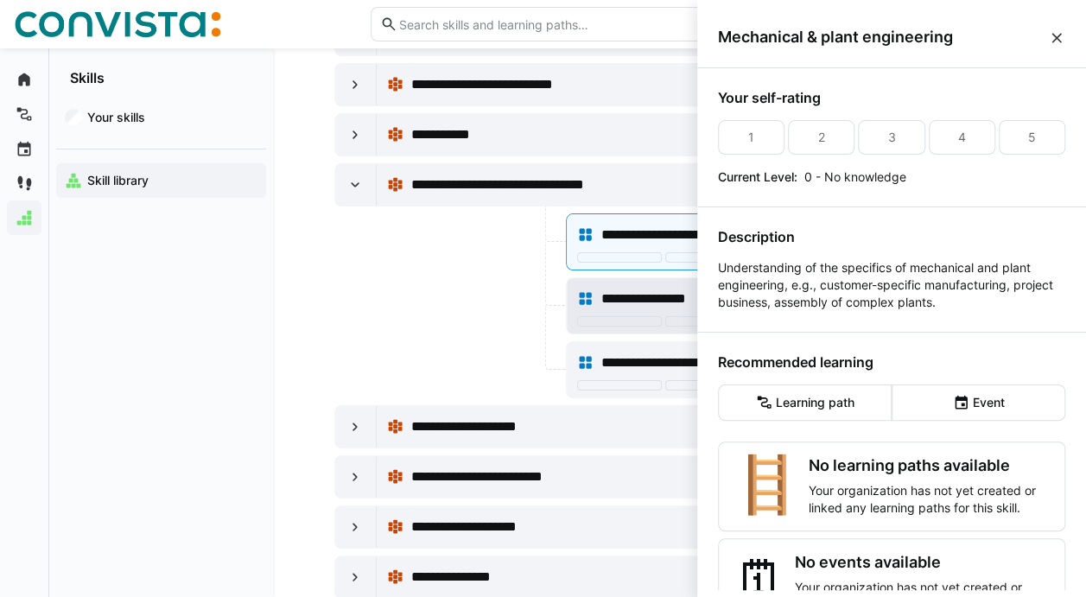
click at [686, 282] on div "**********" at bounding box center [795, 299] width 437 height 35
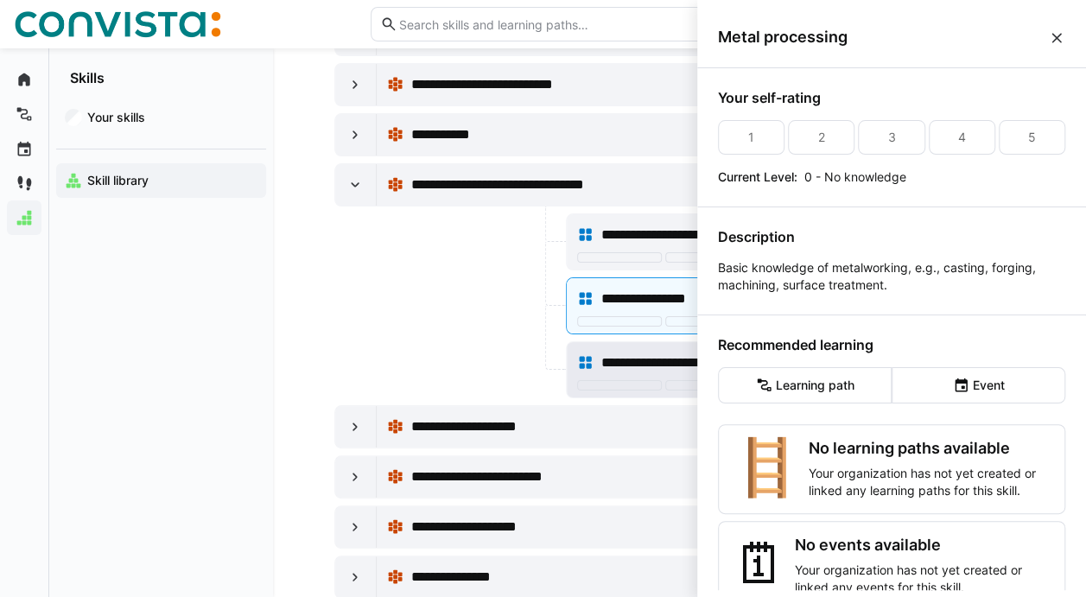
click at [669, 353] on span "**********" at bounding box center [665, 363] width 128 height 21
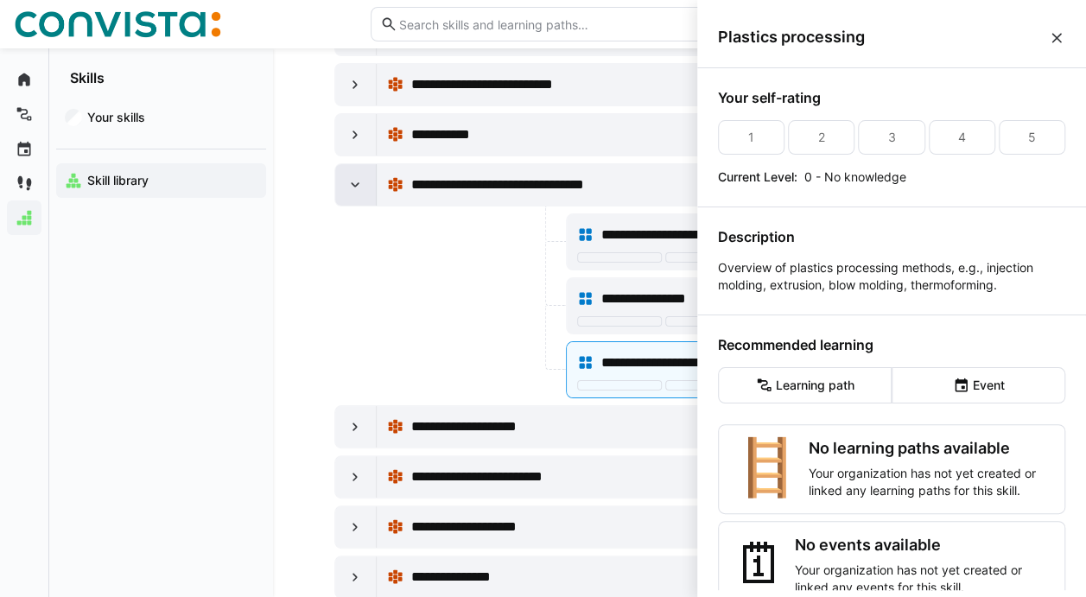
click at [364, 164] on div at bounding box center [355, 184] width 41 height 41
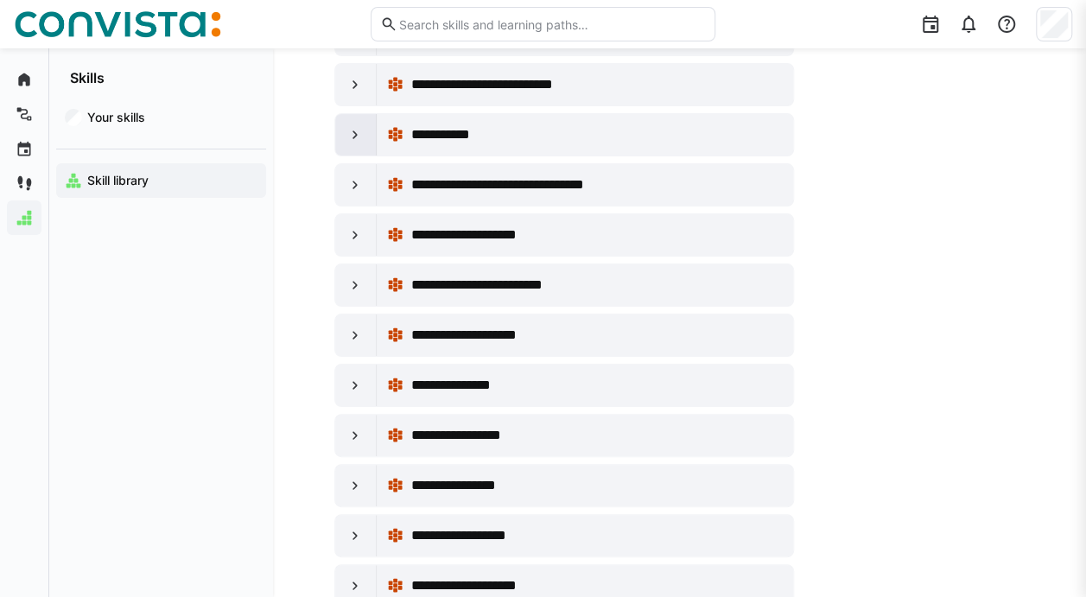
click at [362, 114] on div at bounding box center [355, 134] width 41 height 41
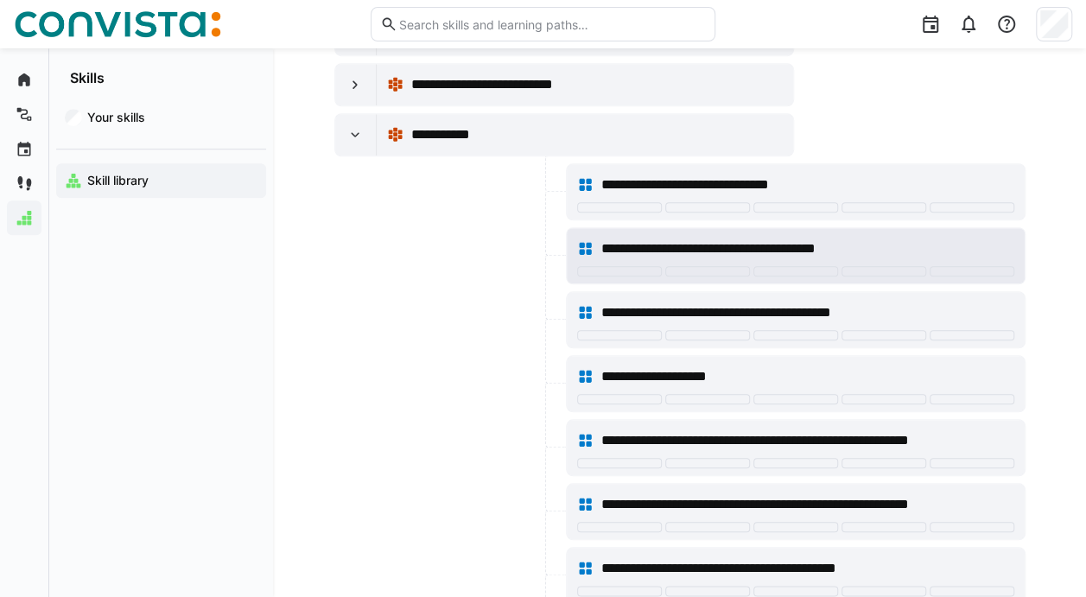
click at [763, 239] on span "**********" at bounding box center [746, 249] width 291 height 21
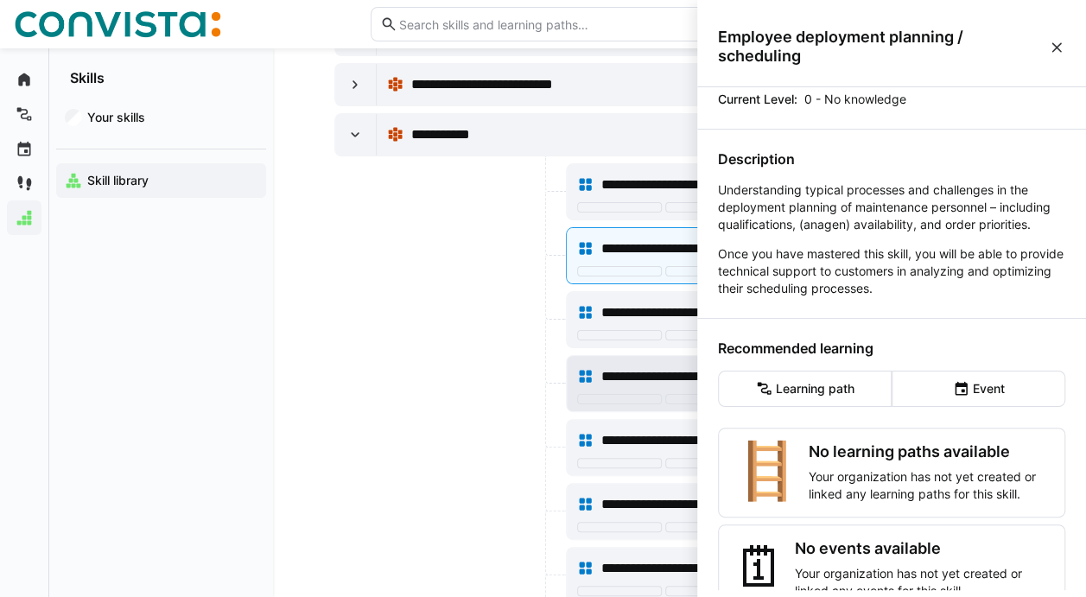
scroll to position [70, 0]
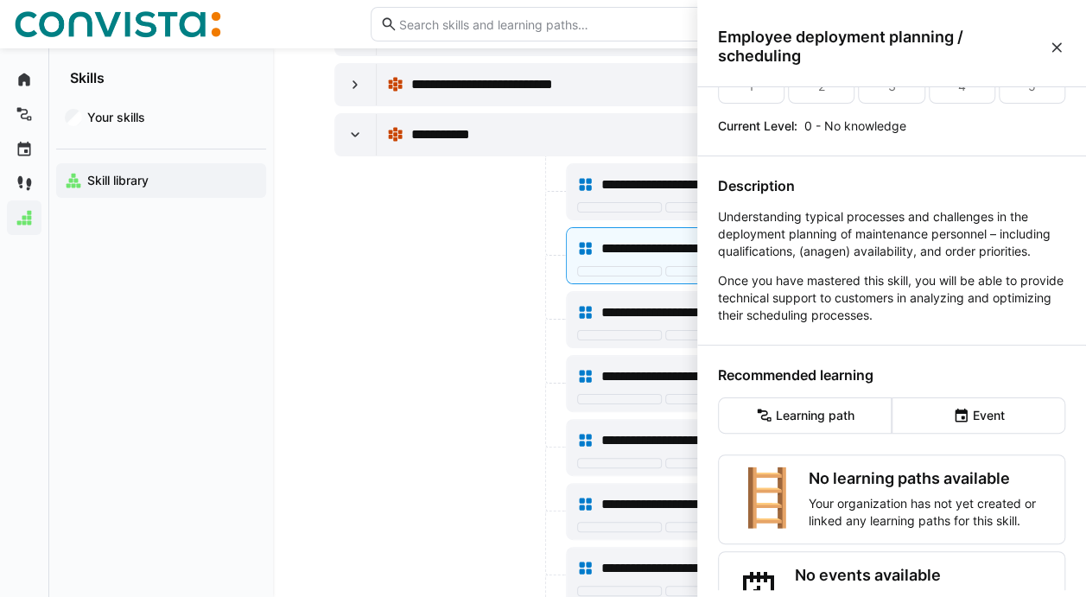
drag, startPoint x: 385, startPoint y: 321, endPoint x: 399, endPoint y: 314, distance: 16.2
click at [387, 355] on div at bounding box center [448, 383] width 228 height 57
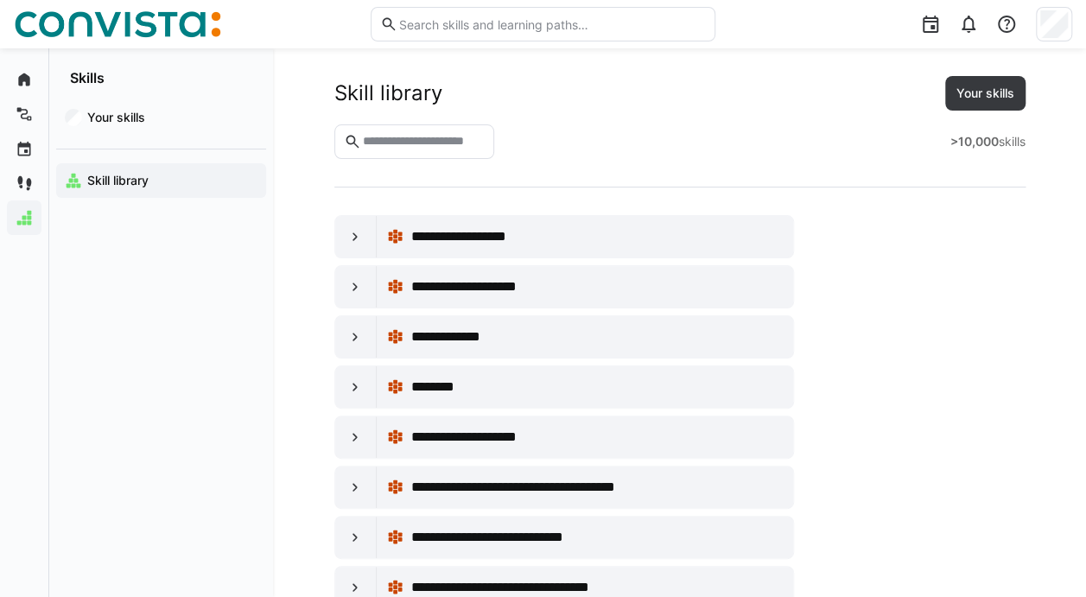
scroll to position [3912, 0]
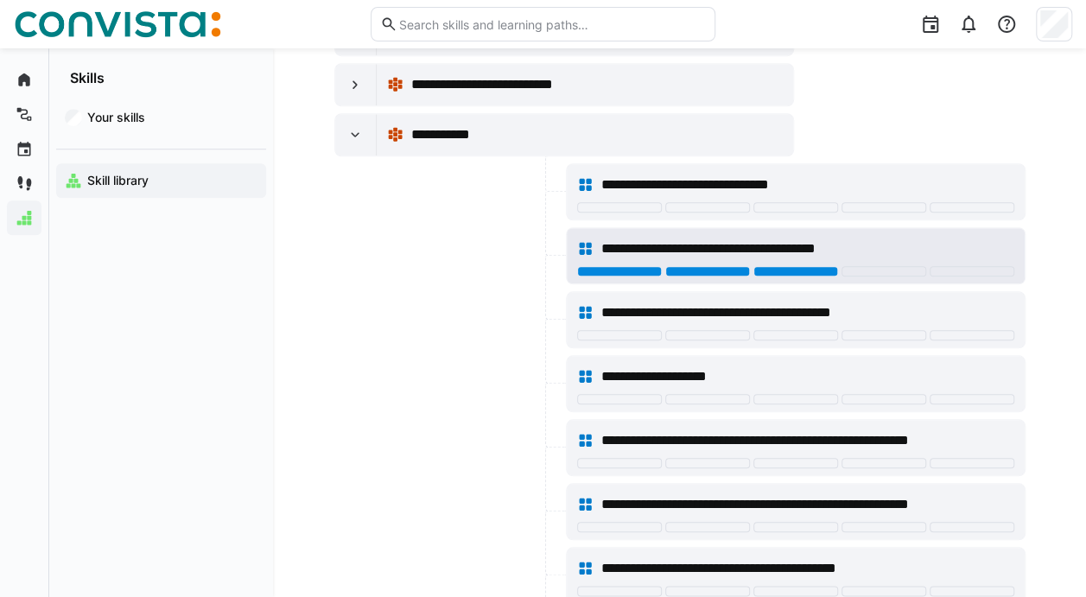
click at [816, 266] on div at bounding box center [796, 271] width 85 height 10
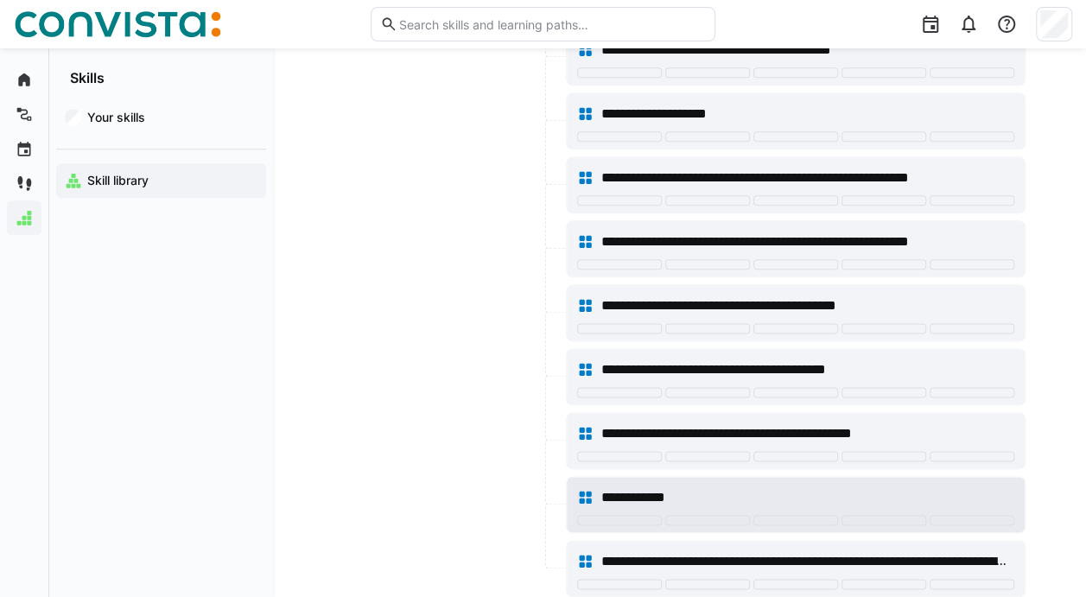
scroll to position [4171, 0]
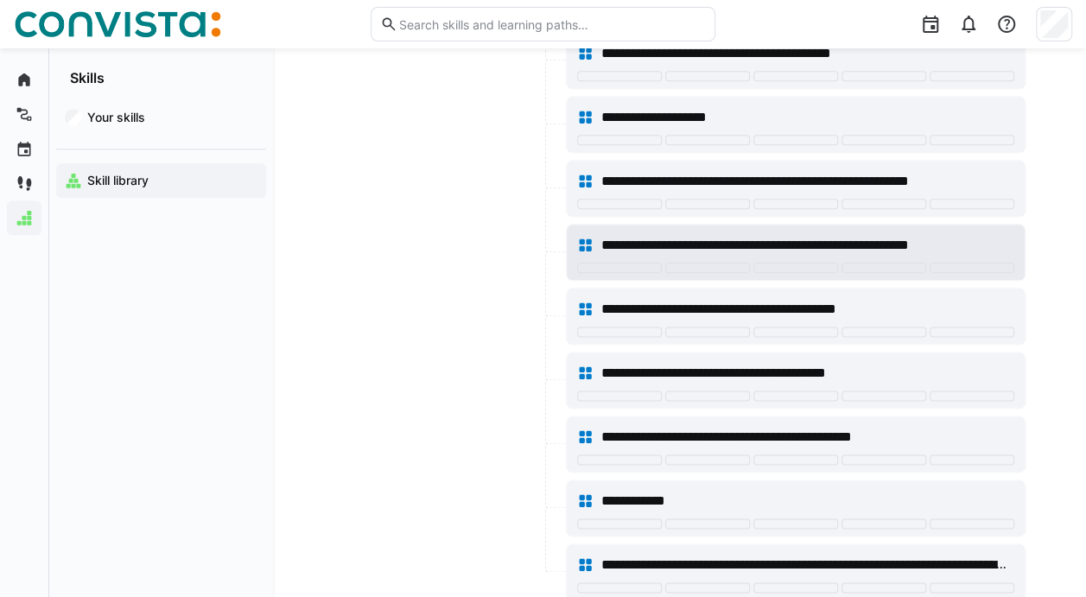
click at [811, 228] on div "**********" at bounding box center [795, 245] width 437 height 35
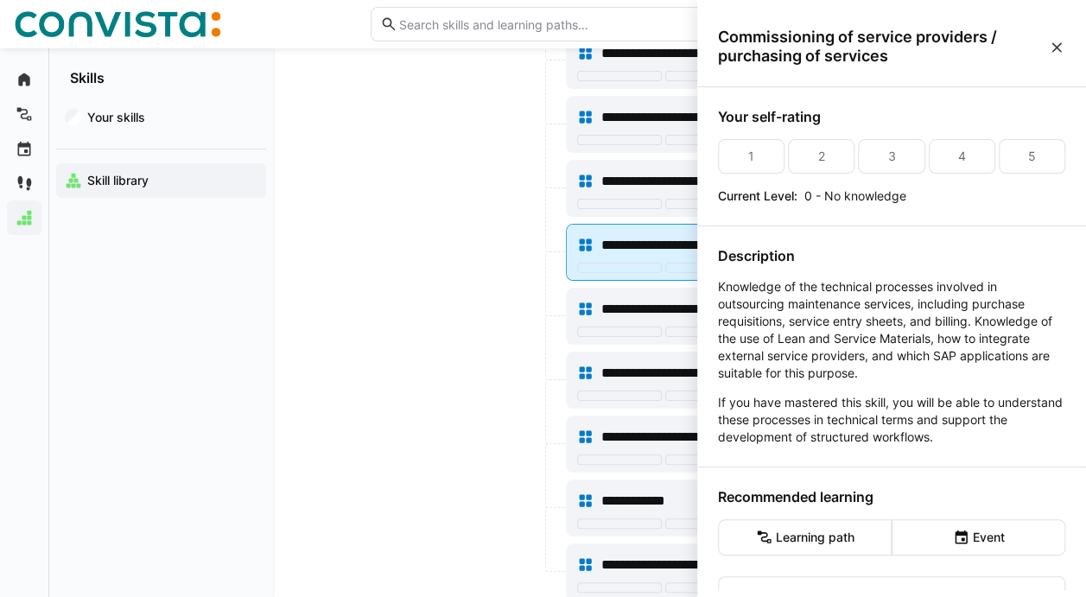
scroll to position [0, 0]
click at [344, 288] on div at bounding box center [448, 316] width 228 height 57
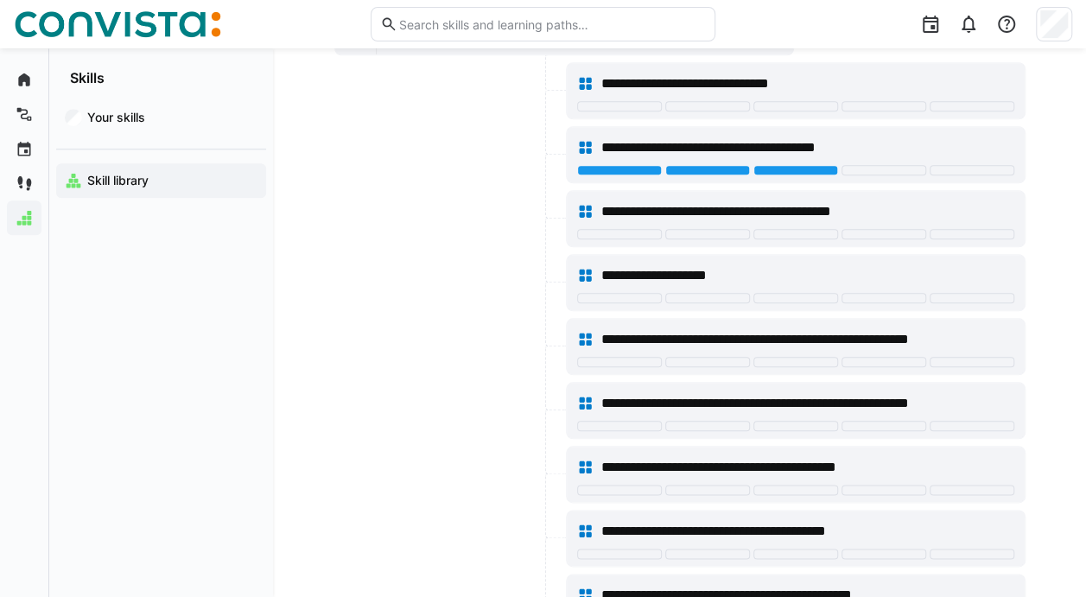
scroll to position [3998, 0]
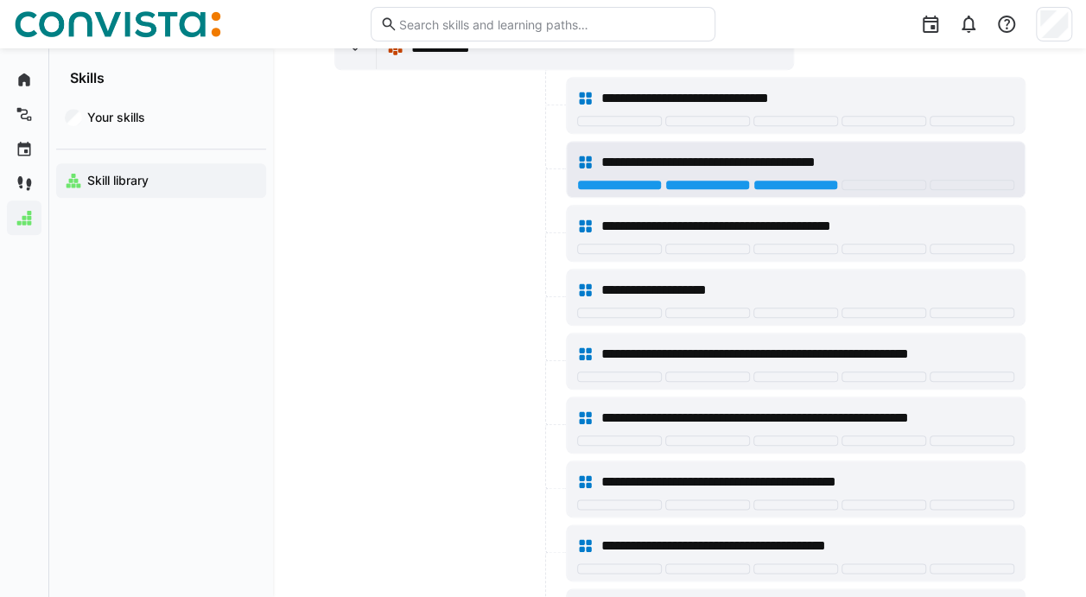
click at [640, 152] on span "**********" at bounding box center [746, 162] width 291 height 21
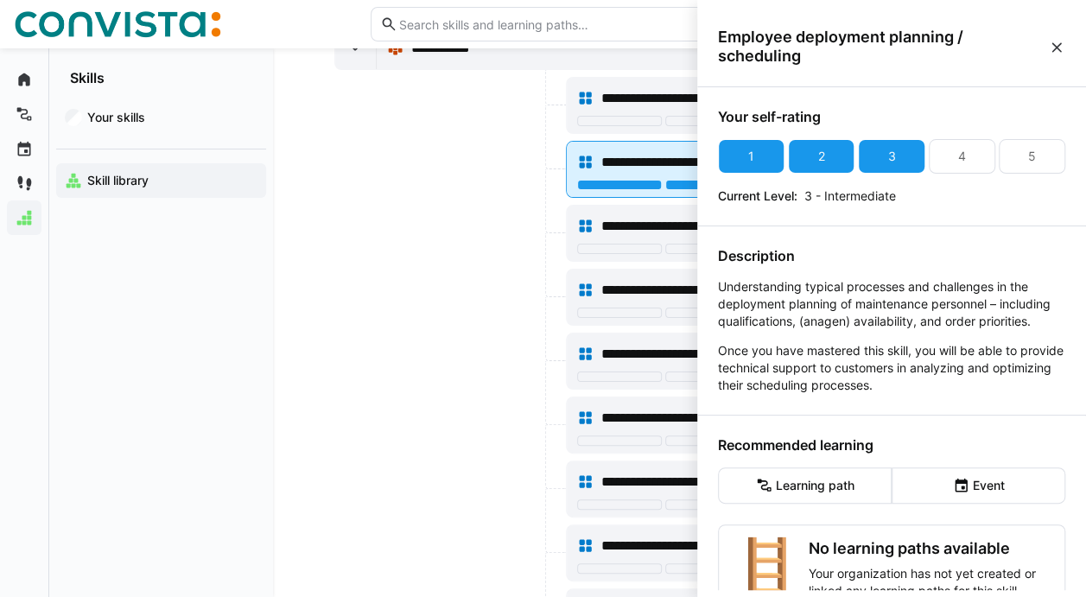
scroll to position [0, 0]
click at [738, 125] on div "Your self-rating 1 2 3 4 5 Current Level: 3 - Intermediate" at bounding box center [891, 156] width 347 height 97
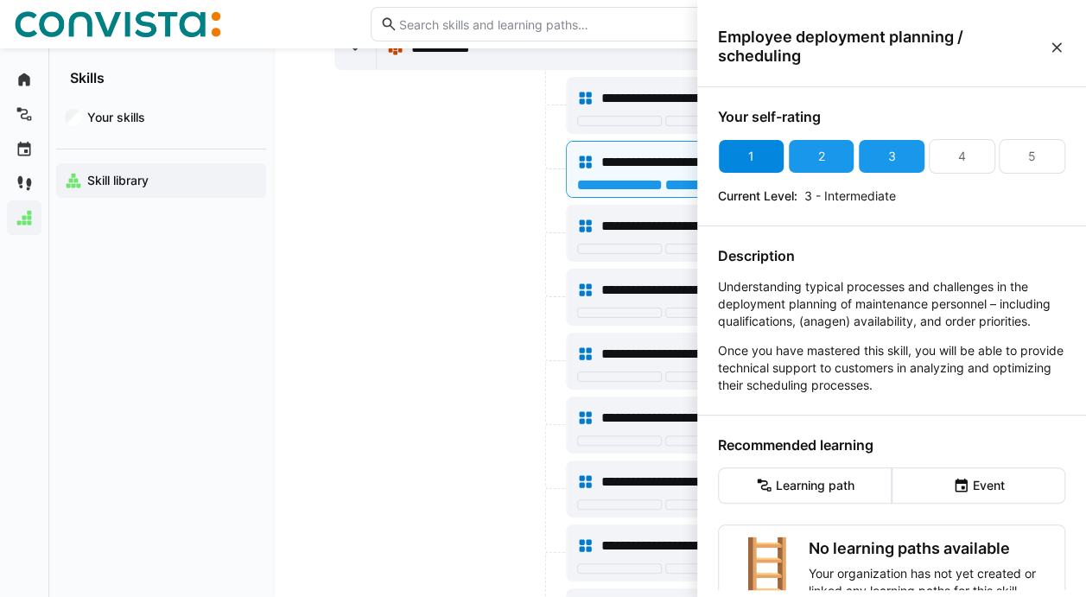
click at [752, 153] on div "1" at bounding box center [751, 156] width 6 height 17
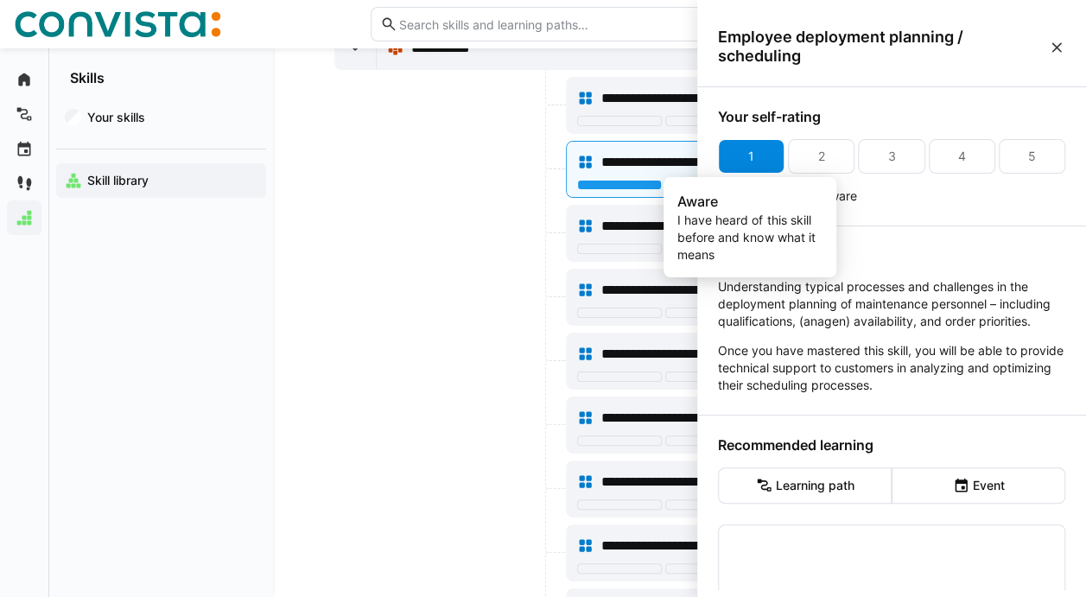
click at [752, 153] on div "1" at bounding box center [751, 156] width 6 height 17
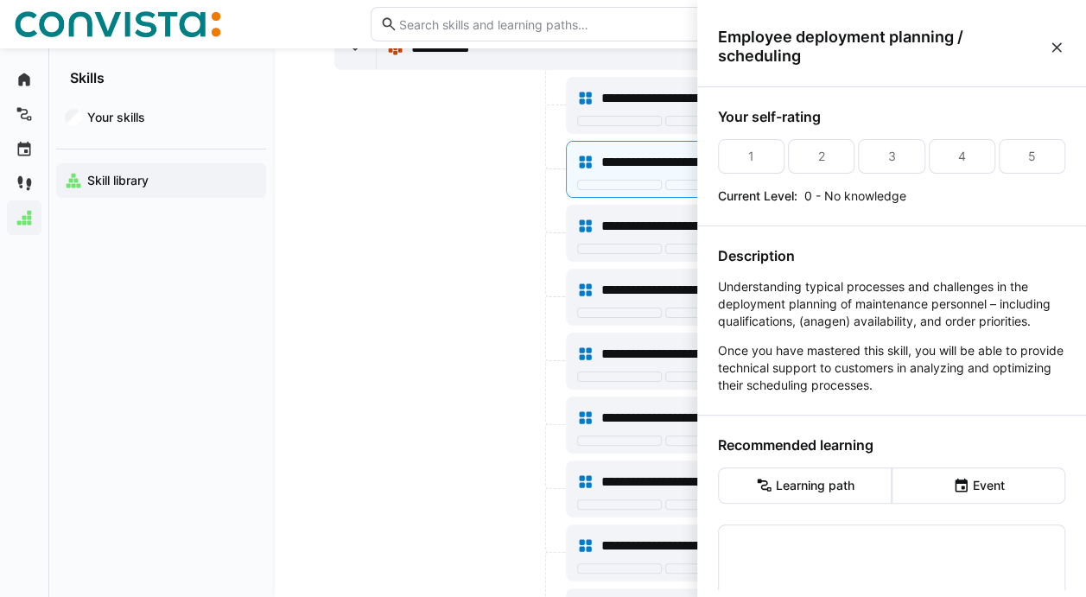
click at [455, 205] on div at bounding box center [448, 233] width 228 height 57
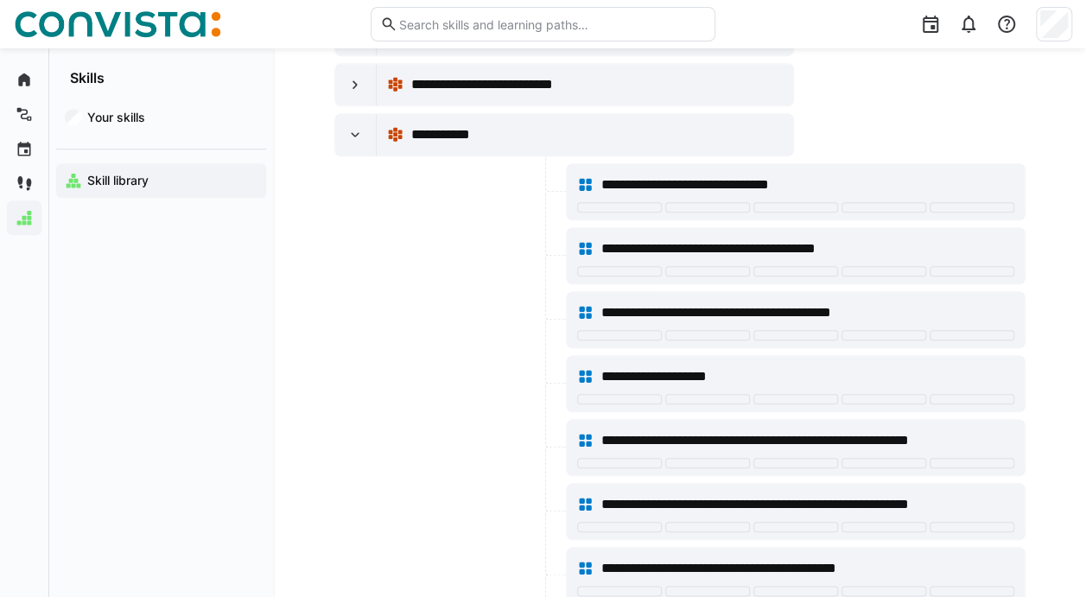
scroll to position [3912, 0]
click at [362, 126] on eds-icon at bounding box center [355, 134] width 17 height 17
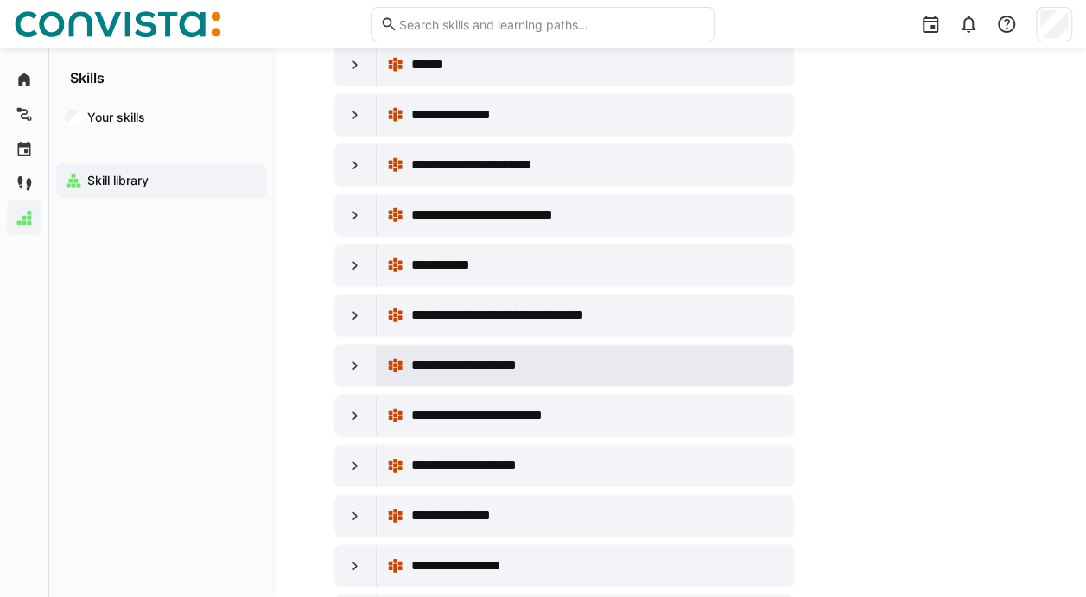
scroll to position [3739, 0]
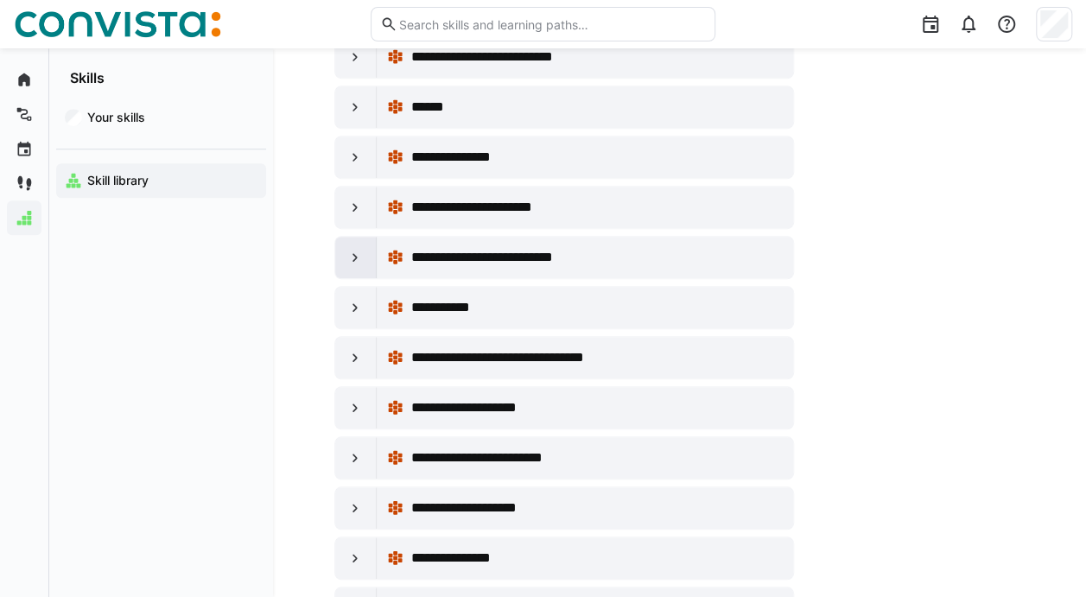
click at [372, 237] on div at bounding box center [355, 257] width 41 height 41
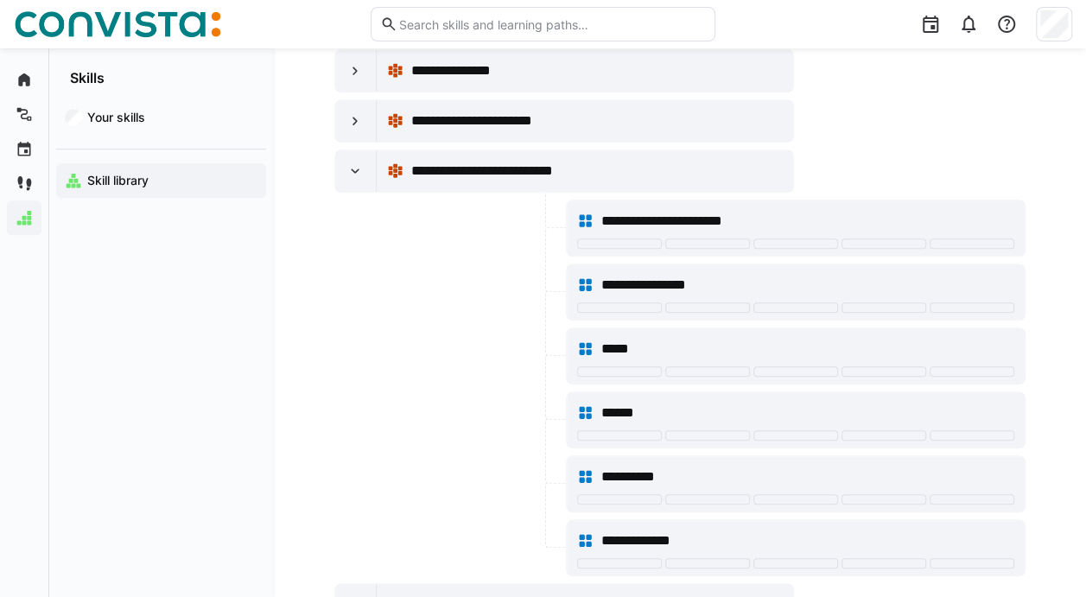
scroll to position [3825, 0]
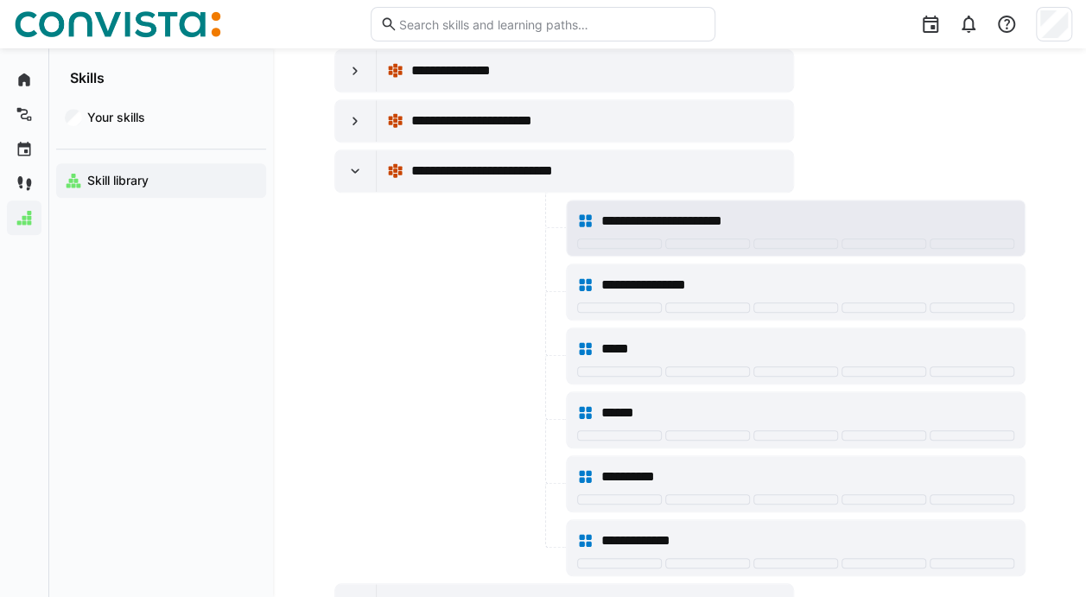
click at [717, 204] on div "**********" at bounding box center [795, 221] width 437 height 35
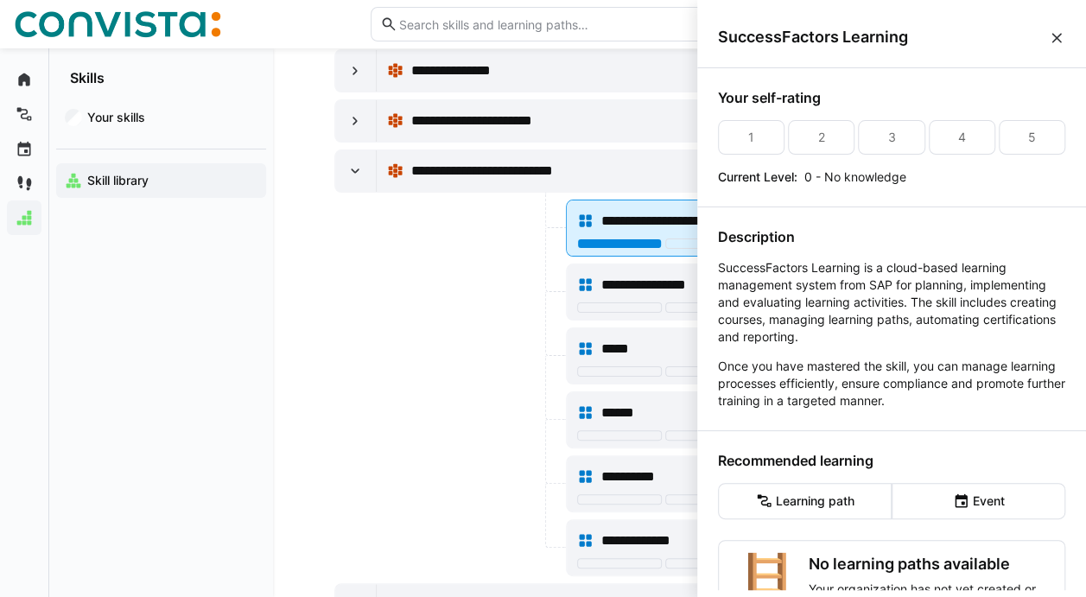
click at [630, 239] on div at bounding box center [619, 244] width 85 height 10
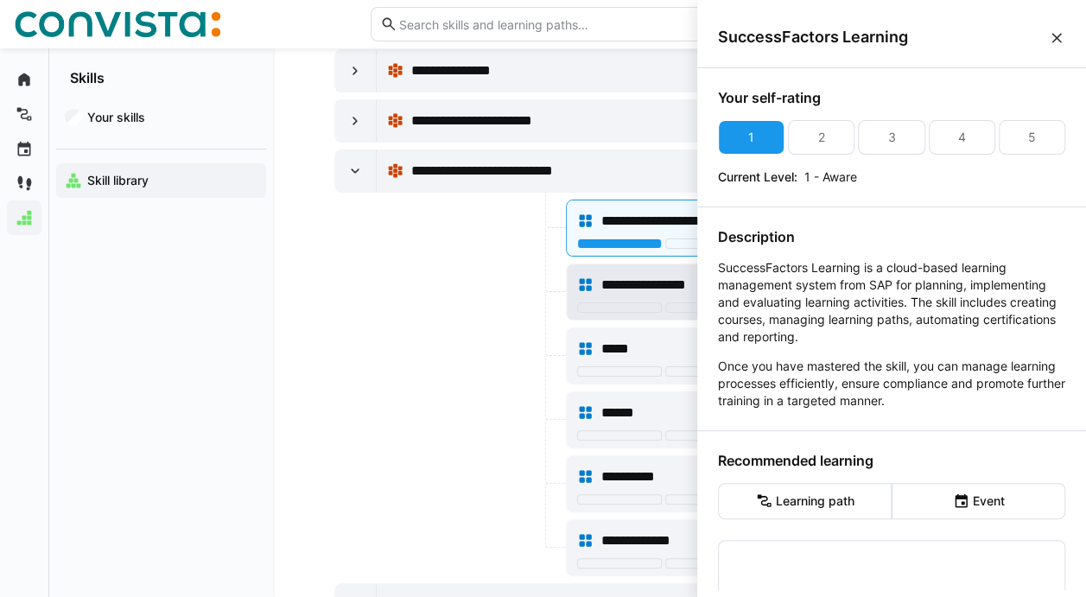
click at [623, 275] on span "**********" at bounding box center [661, 285] width 121 height 21
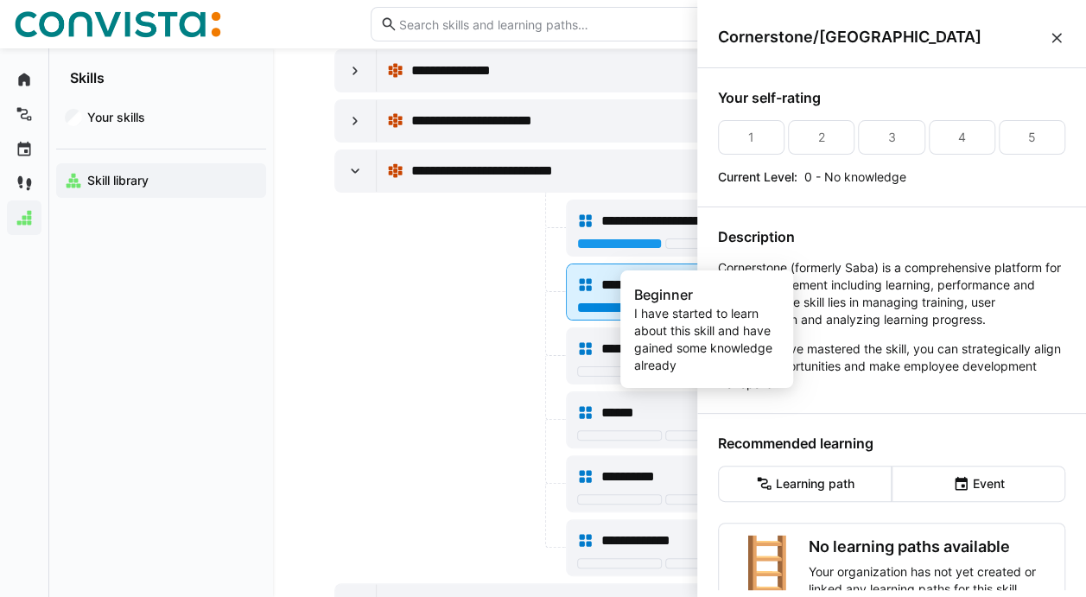
click at [669, 302] on div at bounding box center [707, 307] width 85 height 10
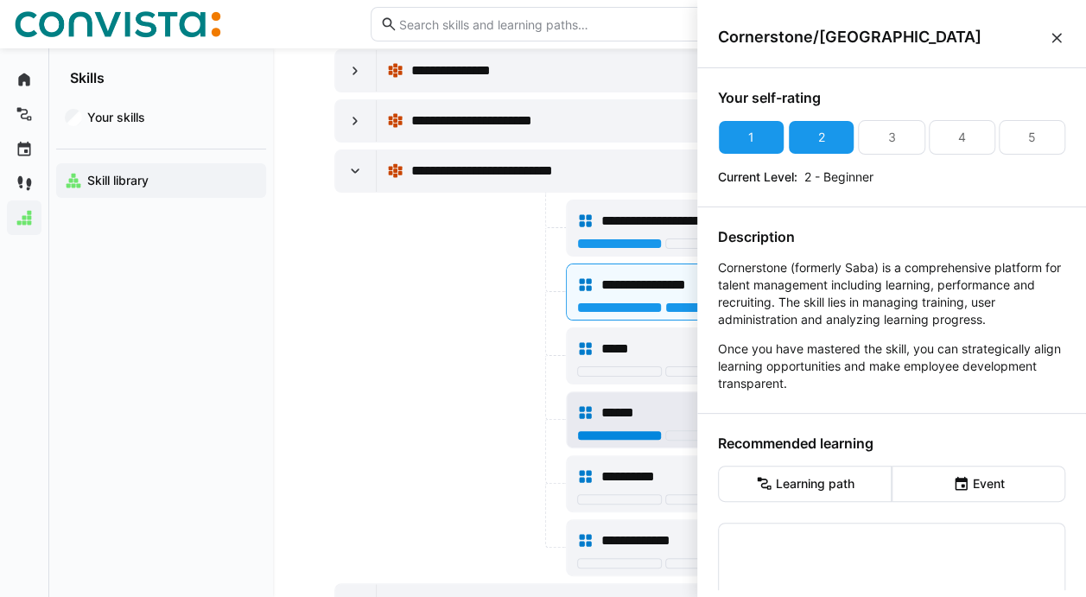
click at [608, 430] on div at bounding box center [619, 435] width 85 height 10
click at [649, 531] on span "**********" at bounding box center [644, 541] width 87 height 21
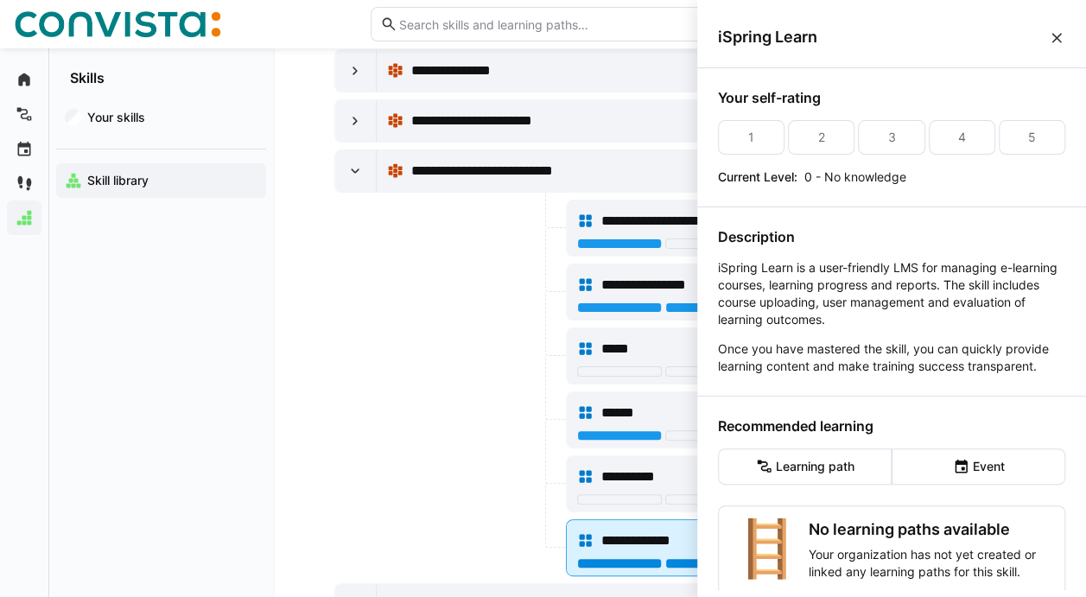
click at [679, 558] on div at bounding box center [707, 563] width 85 height 10
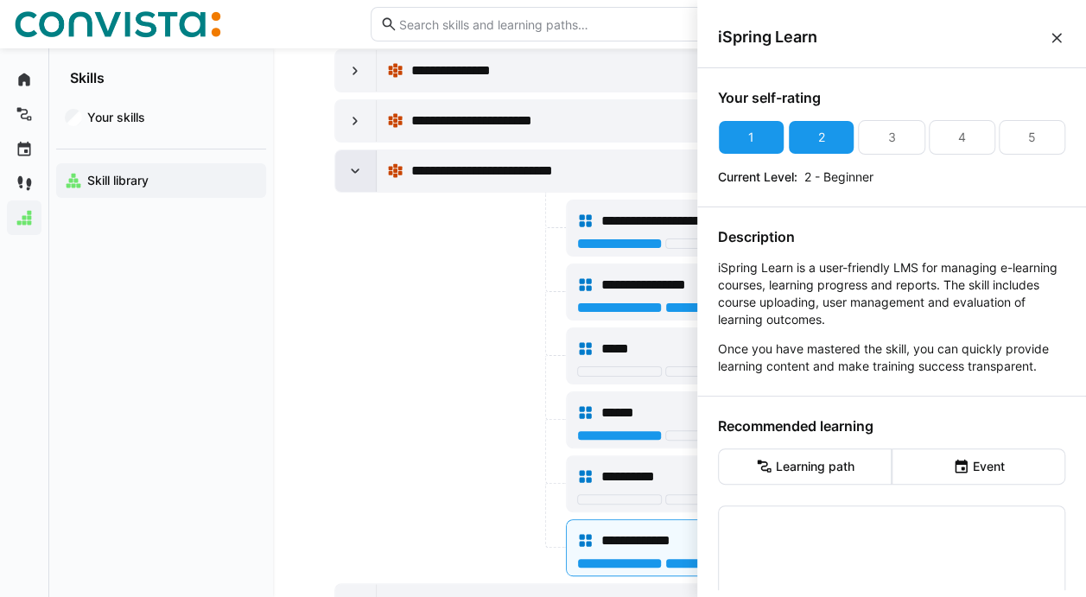
click at [343, 150] on div at bounding box center [355, 170] width 41 height 41
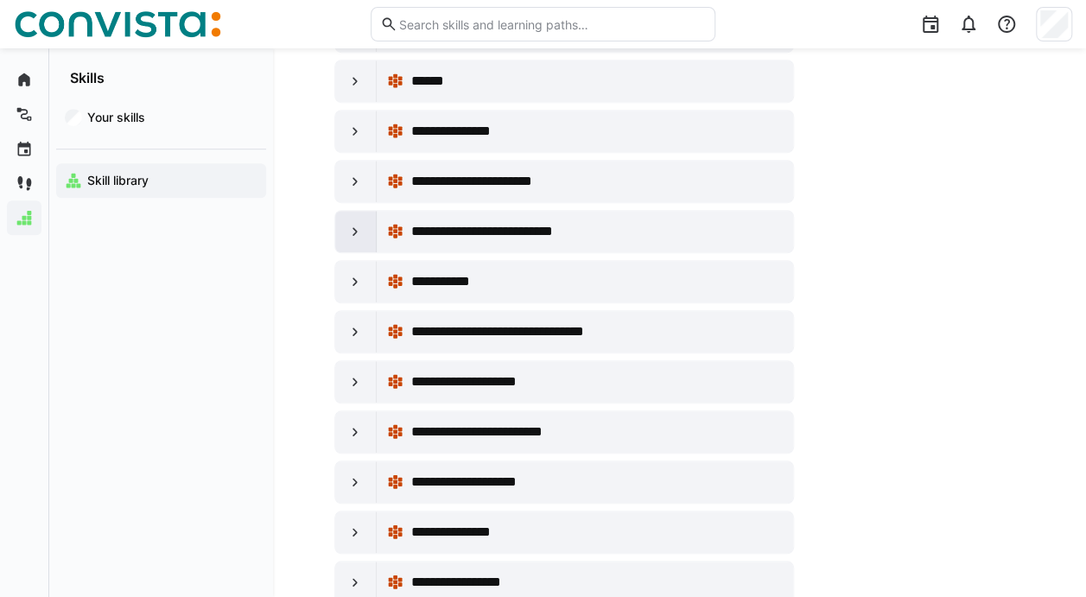
scroll to position [3739, 0]
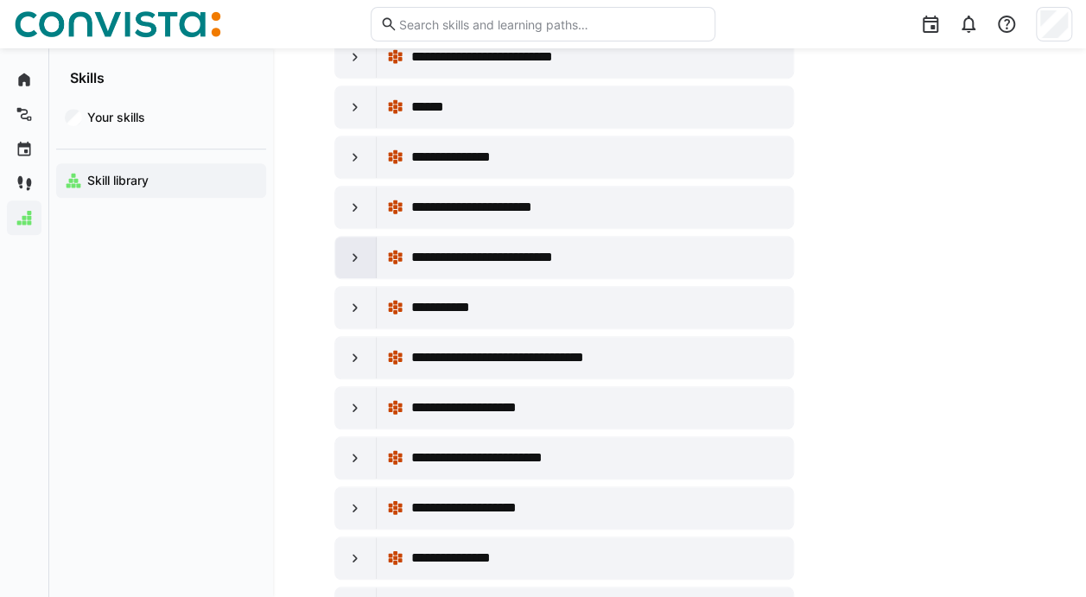
click at [349, 149] on eds-icon at bounding box center [355, 157] width 17 height 17
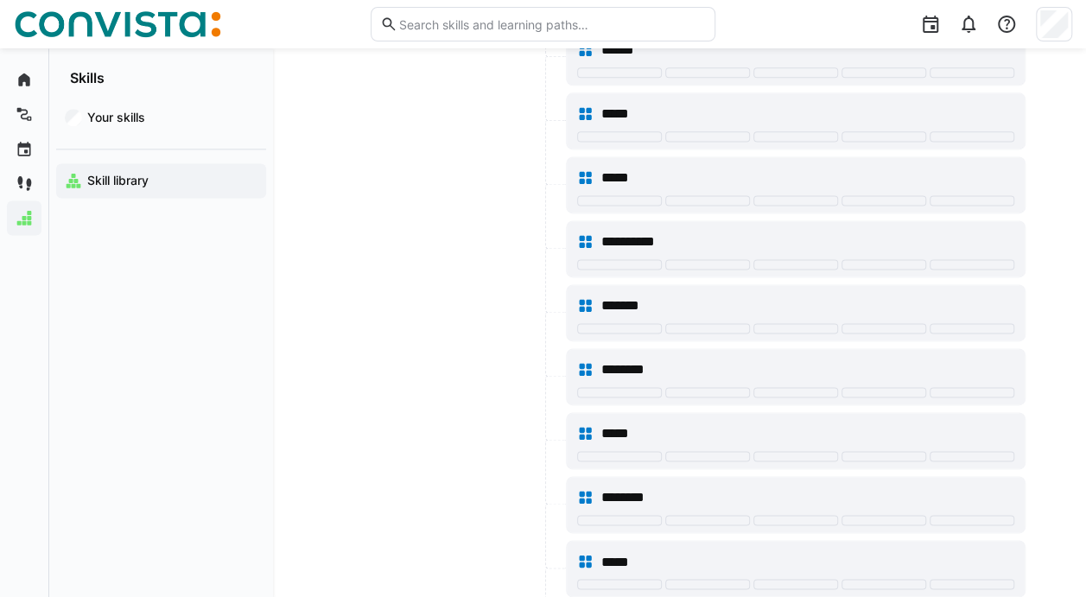
scroll to position [4171, 0]
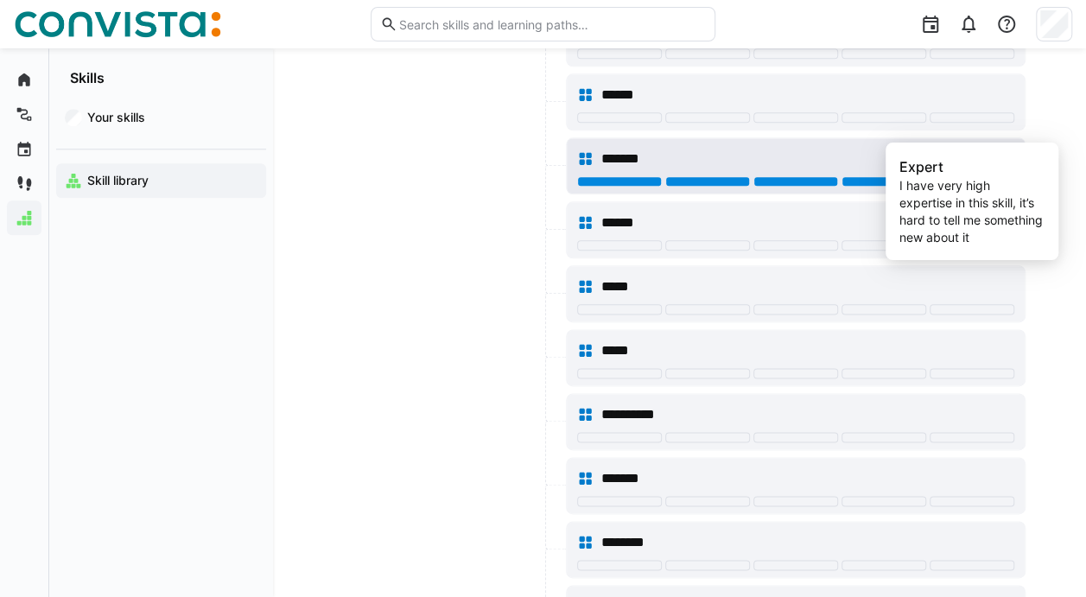
click at [943, 176] on div at bounding box center [972, 181] width 85 height 10
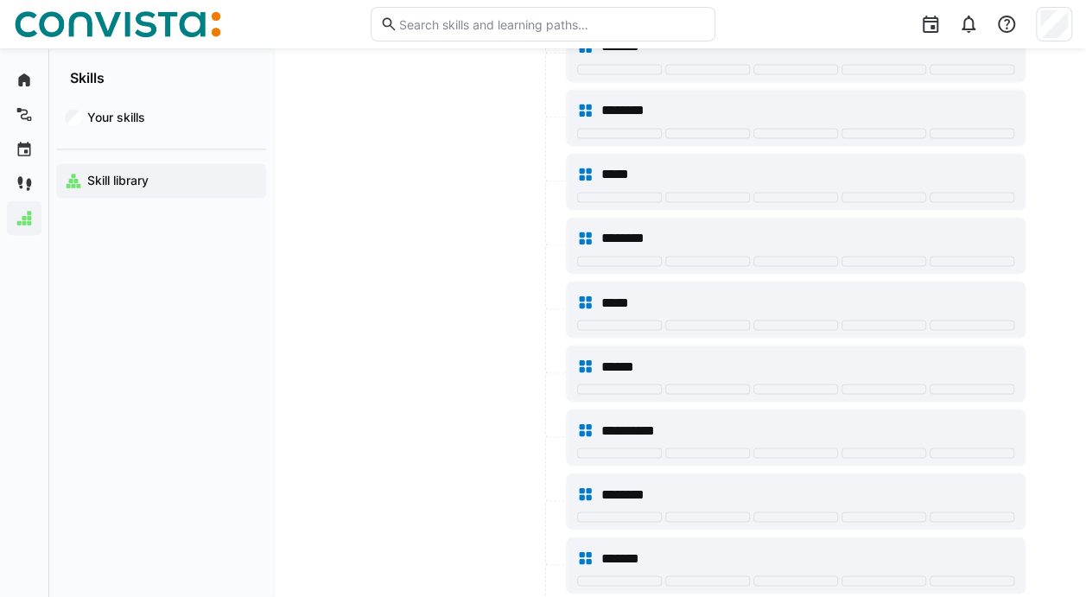
scroll to position [4689, 0]
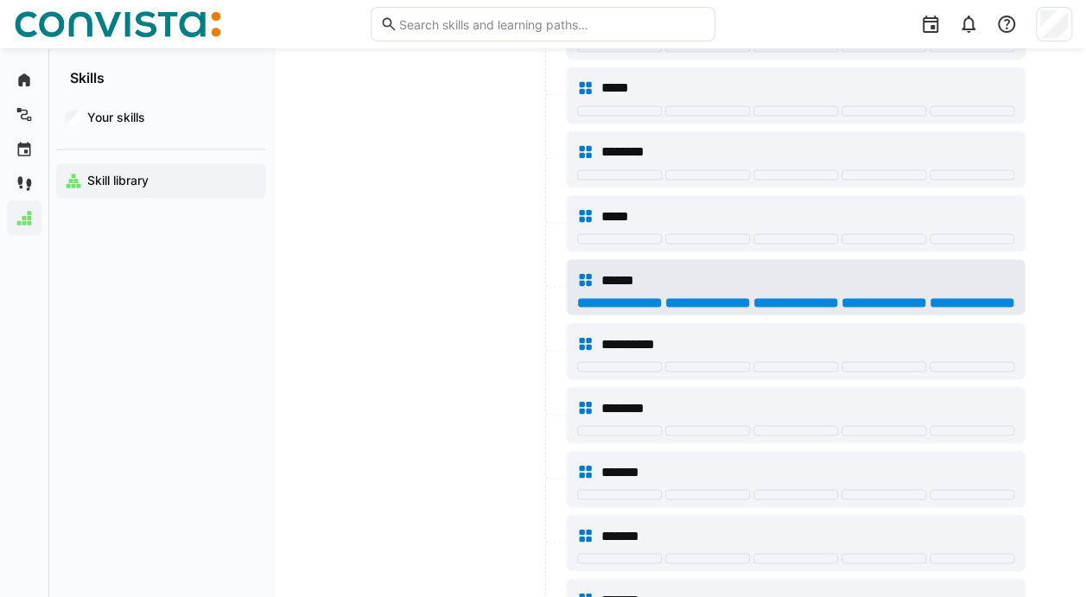
click at [970, 297] on div at bounding box center [972, 302] width 85 height 10
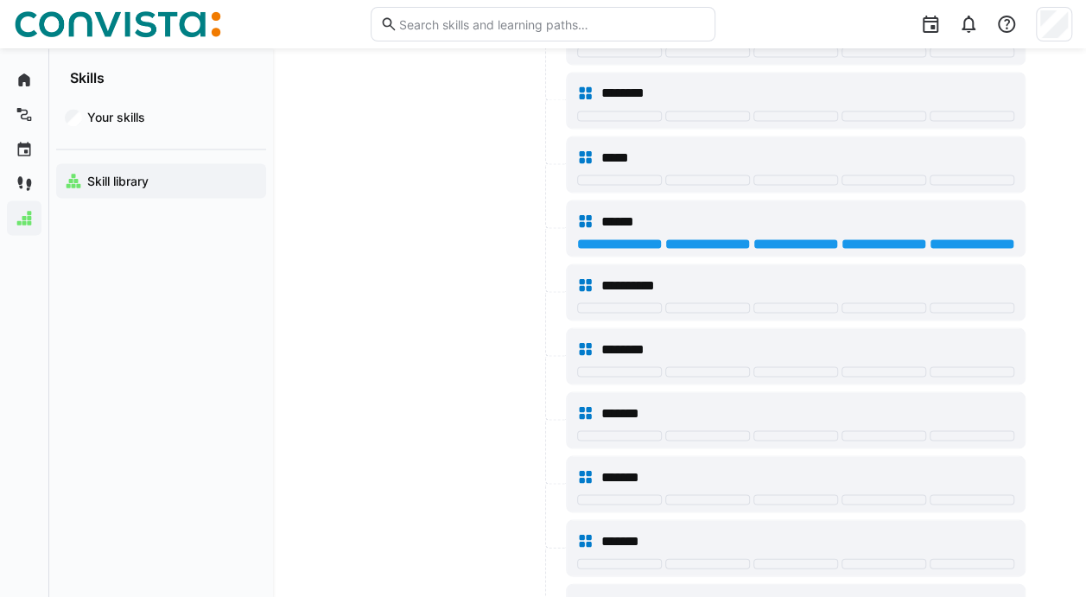
scroll to position [4776, 0]
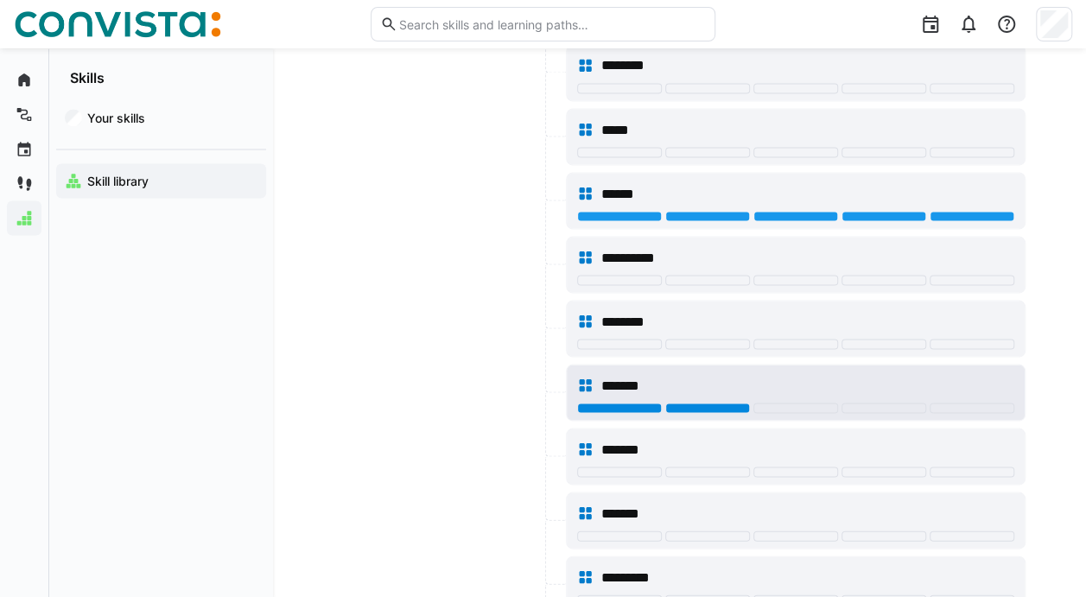
click at [725, 403] on div at bounding box center [707, 408] width 85 height 10
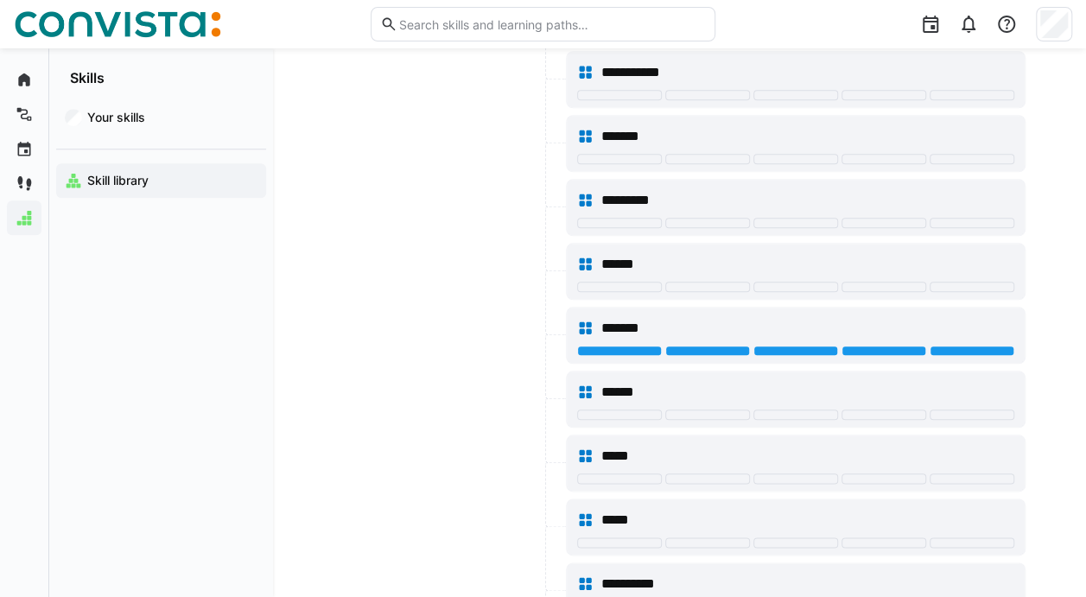
scroll to position [3998, 0]
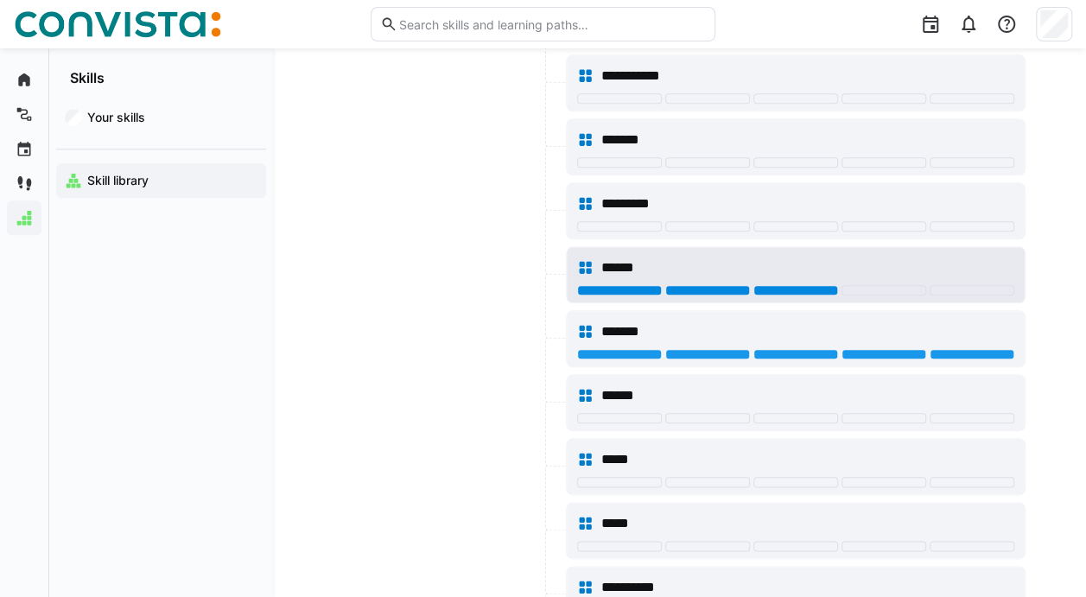
click at [820, 285] on div at bounding box center [796, 290] width 85 height 10
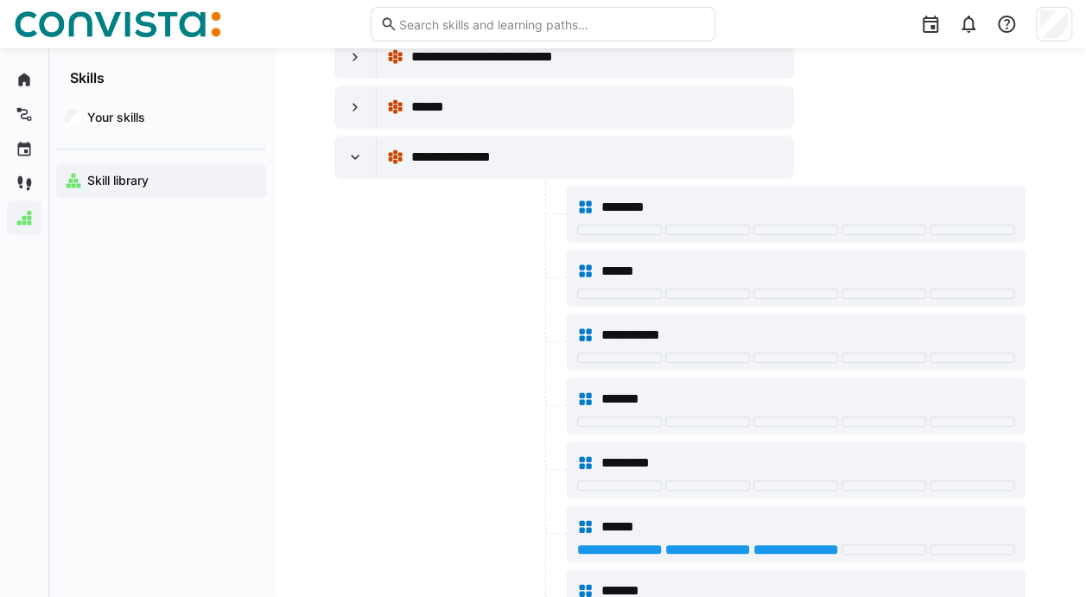
scroll to position [3739, 0]
click at [354, 149] on eds-icon at bounding box center [355, 157] width 17 height 17
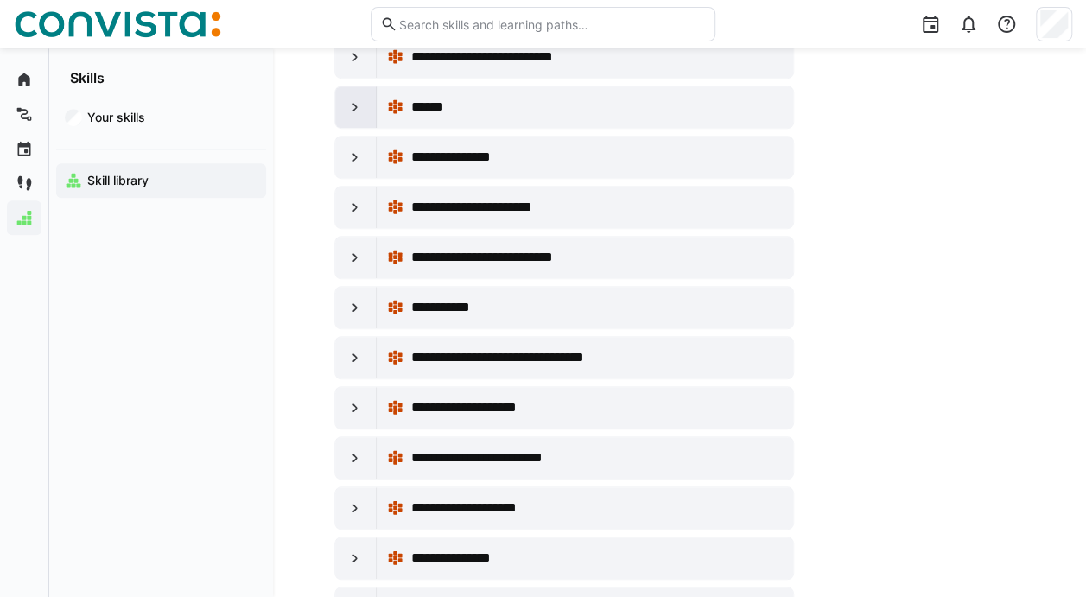
click at [354, 99] on eds-icon at bounding box center [355, 107] width 17 height 17
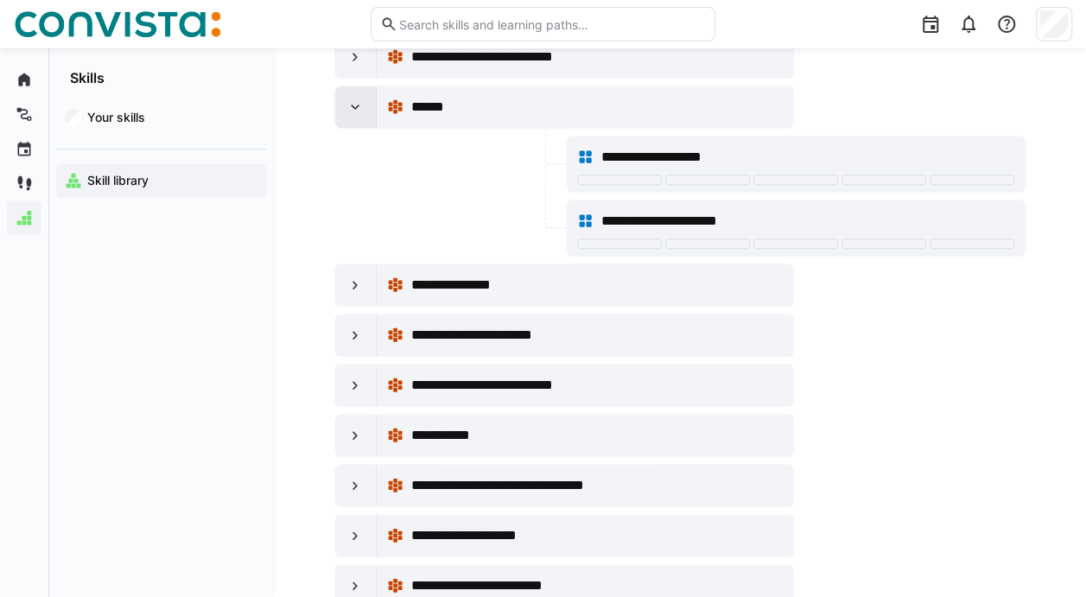
click at [356, 99] on eds-icon at bounding box center [355, 107] width 17 height 17
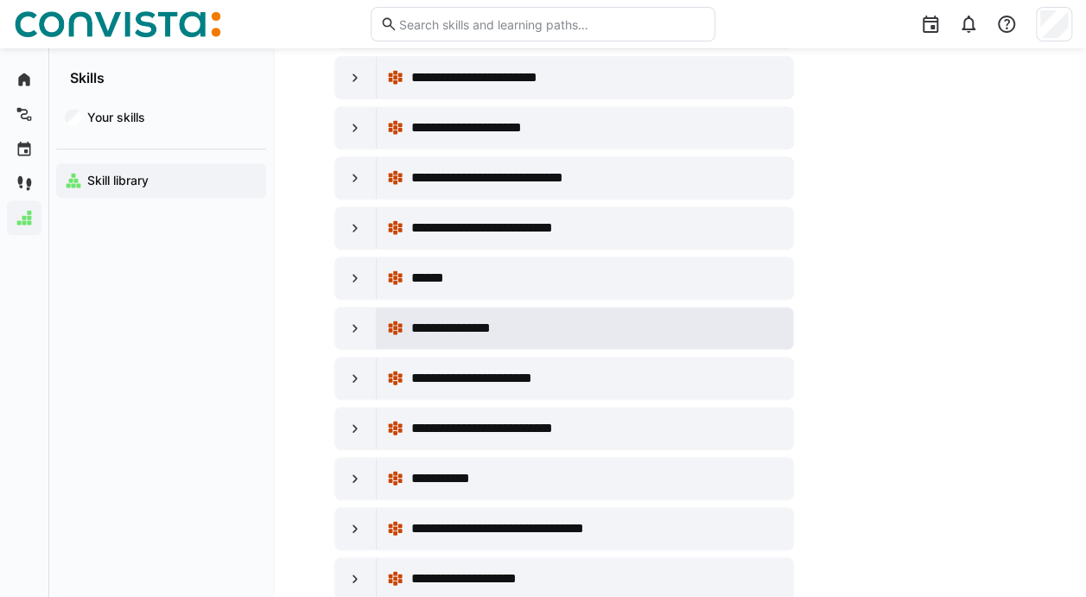
scroll to position [3566, 0]
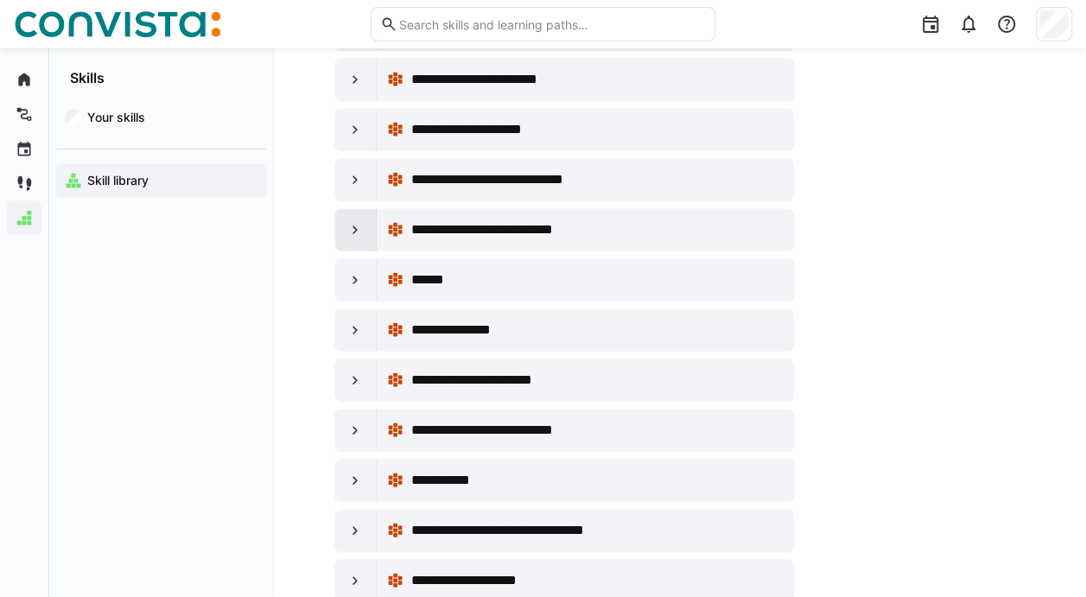
click at [355, 221] on eds-icon at bounding box center [355, 229] width 17 height 17
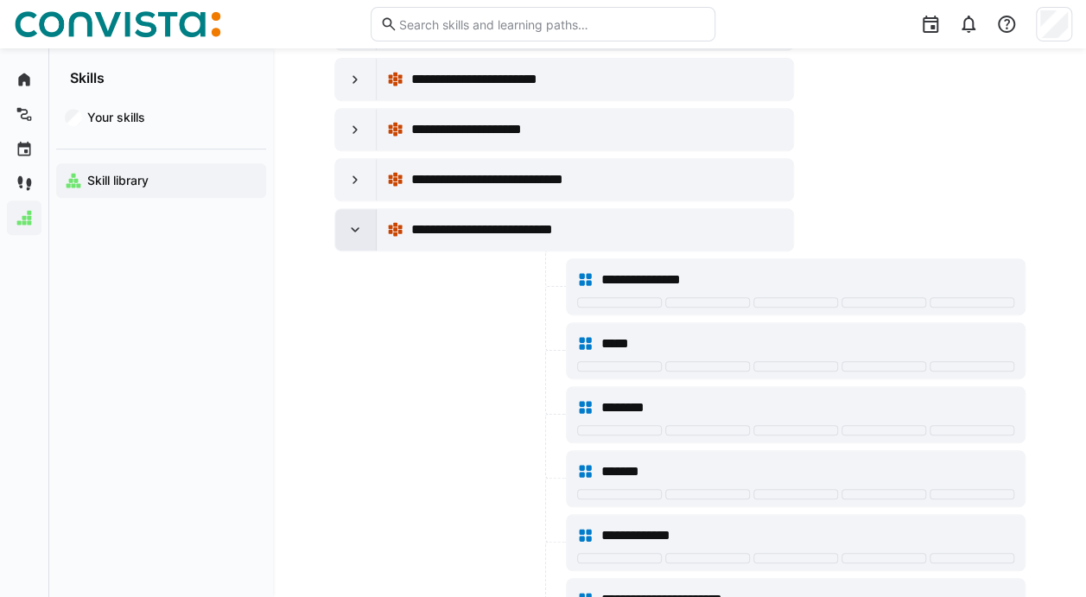
click at [355, 221] on eds-icon at bounding box center [355, 229] width 17 height 17
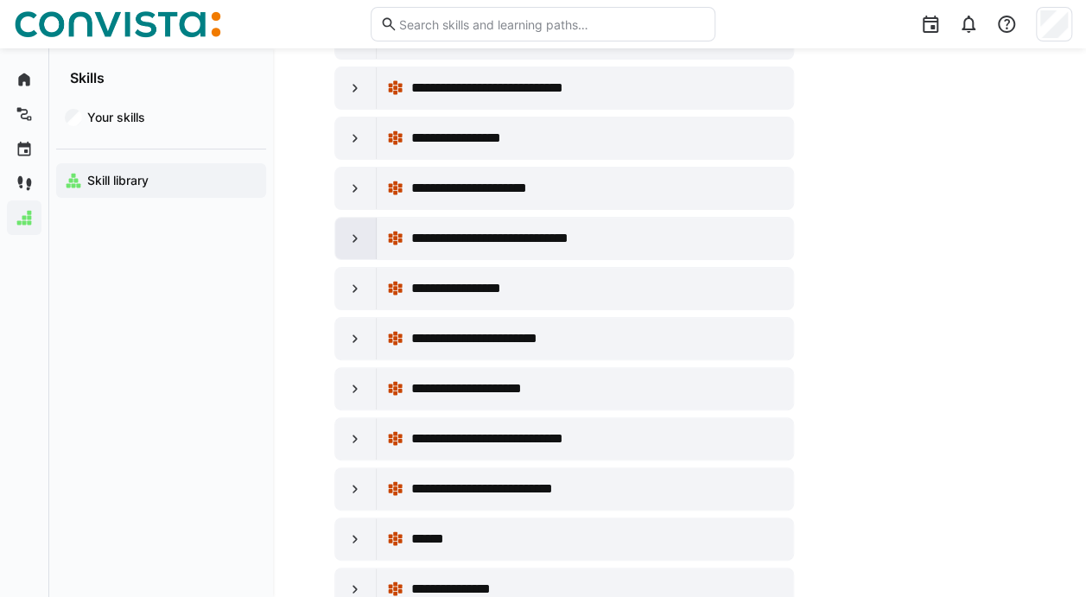
scroll to position [3220, 0]
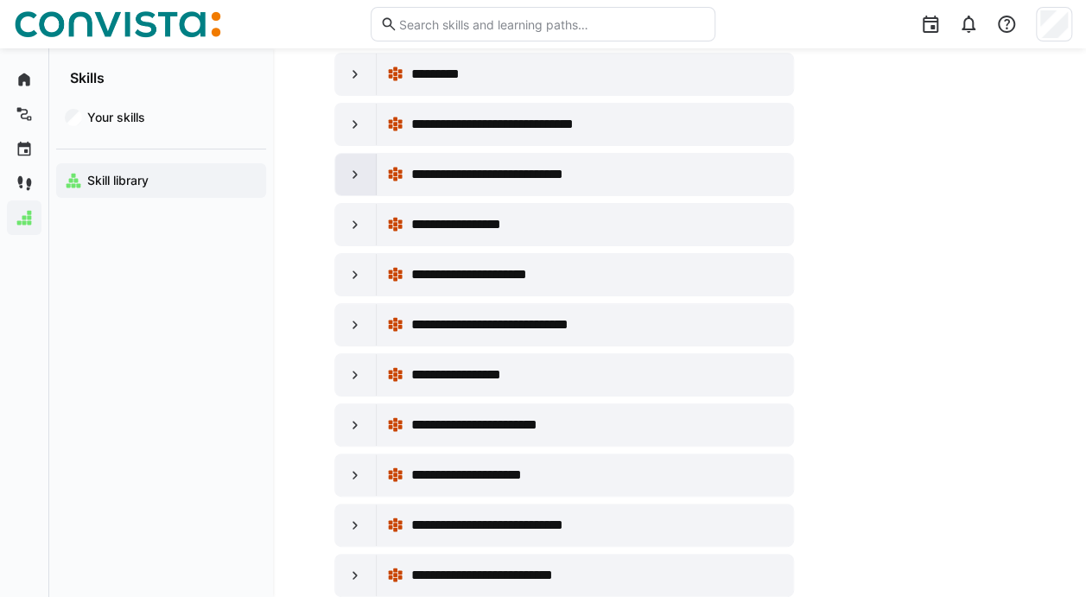
click at [355, 166] on eds-icon at bounding box center [355, 174] width 17 height 17
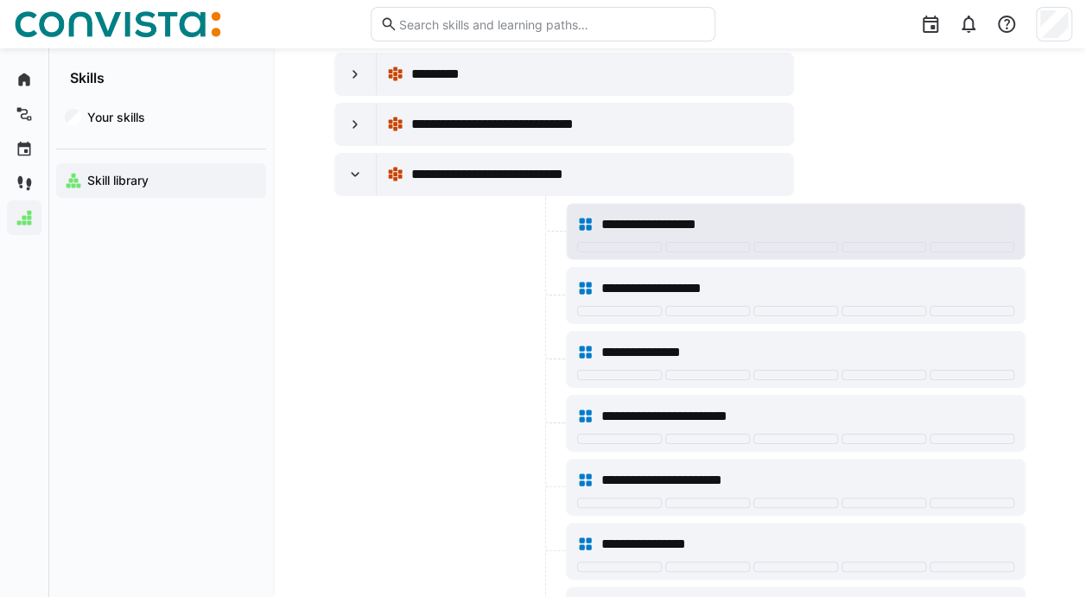
click at [769, 214] on div "**********" at bounding box center [807, 224] width 413 height 21
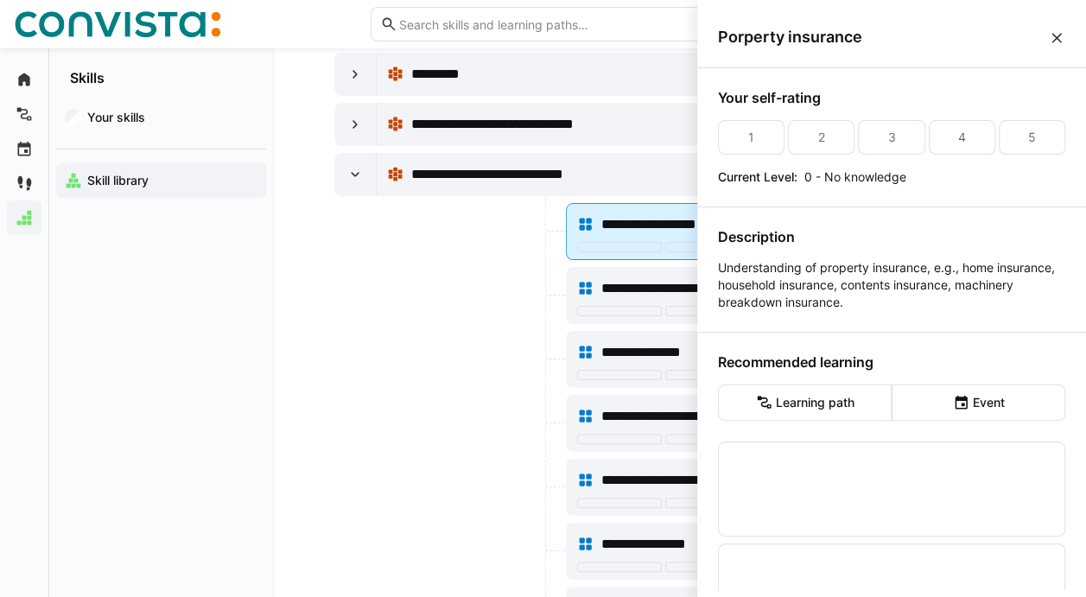
scroll to position [0, 0]
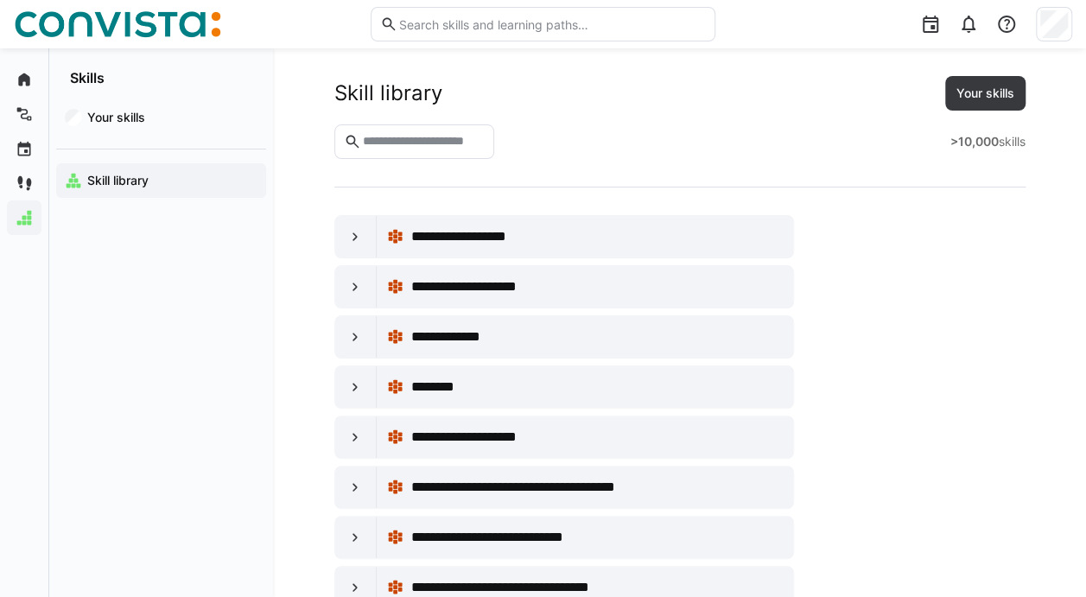
scroll to position [3220, 0]
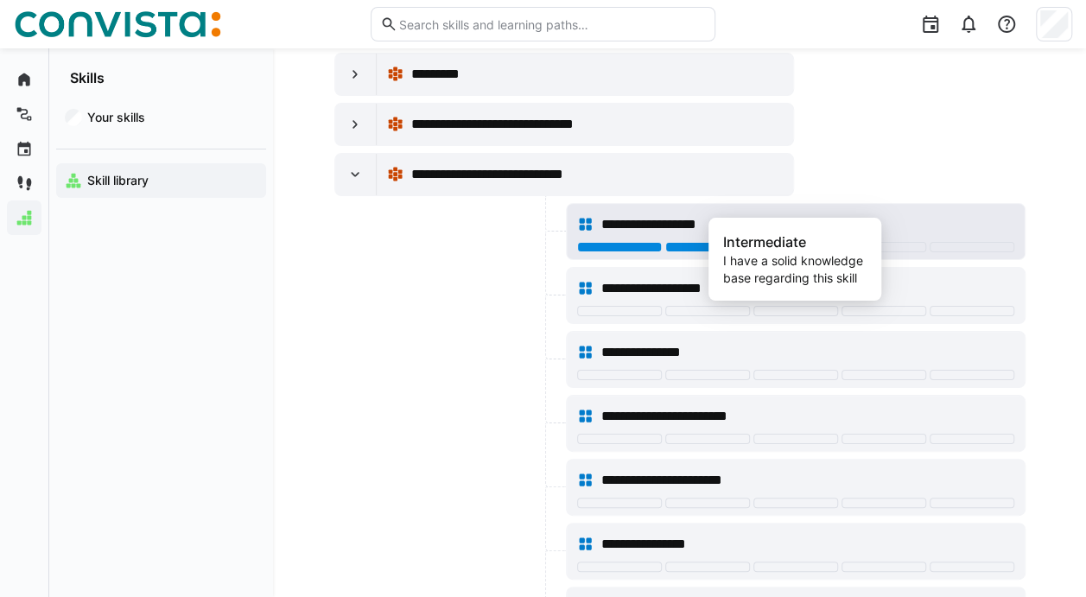
click at [781, 242] on div at bounding box center [796, 247] width 85 height 10
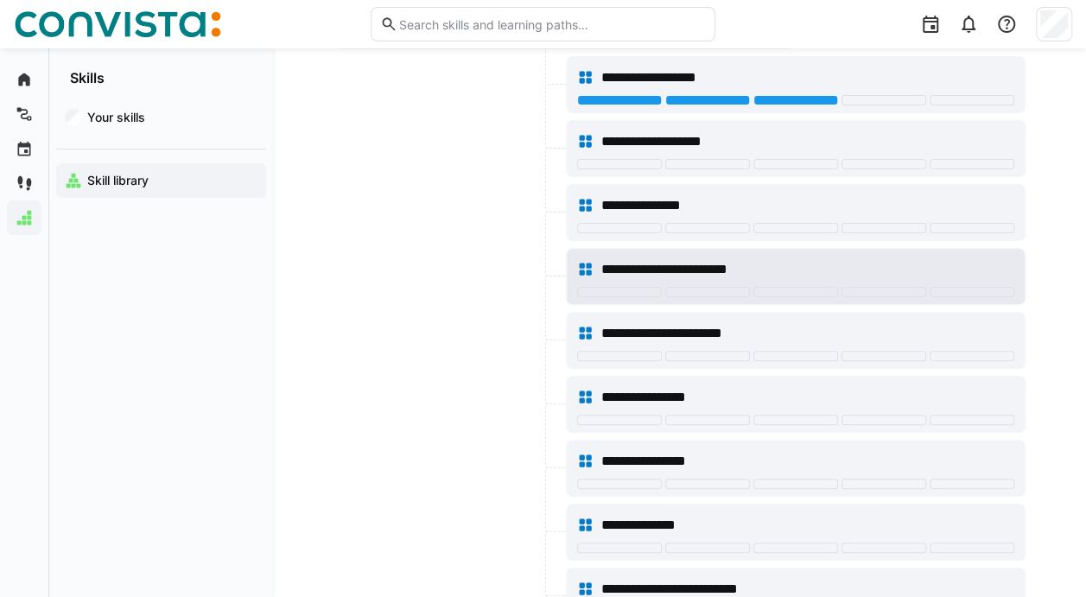
scroll to position [3393, 0]
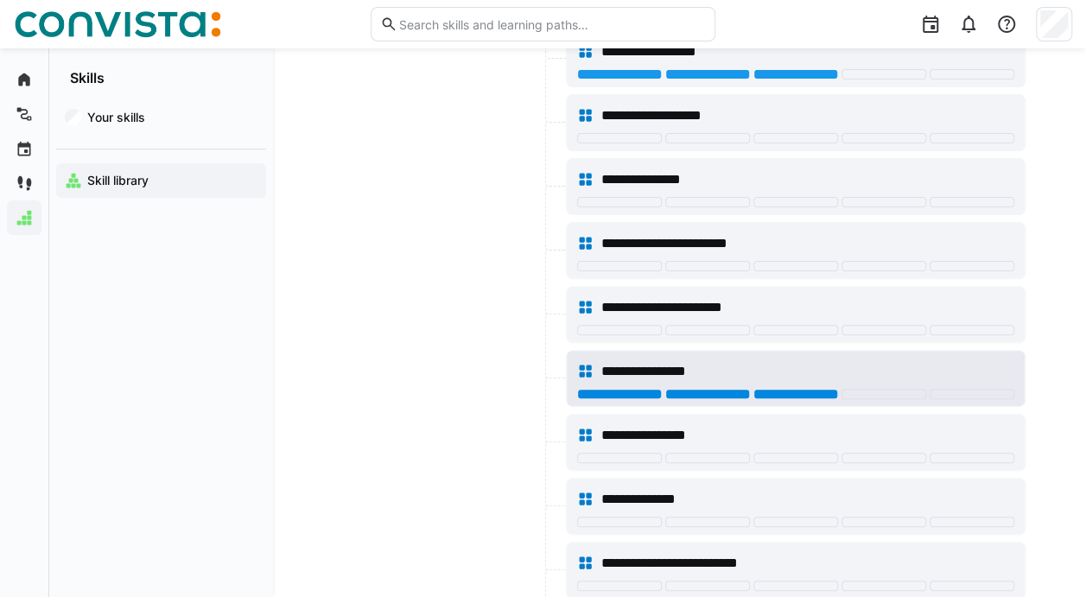
click at [812, 389] on div at bounding box center [796, 394] width 85 height 10
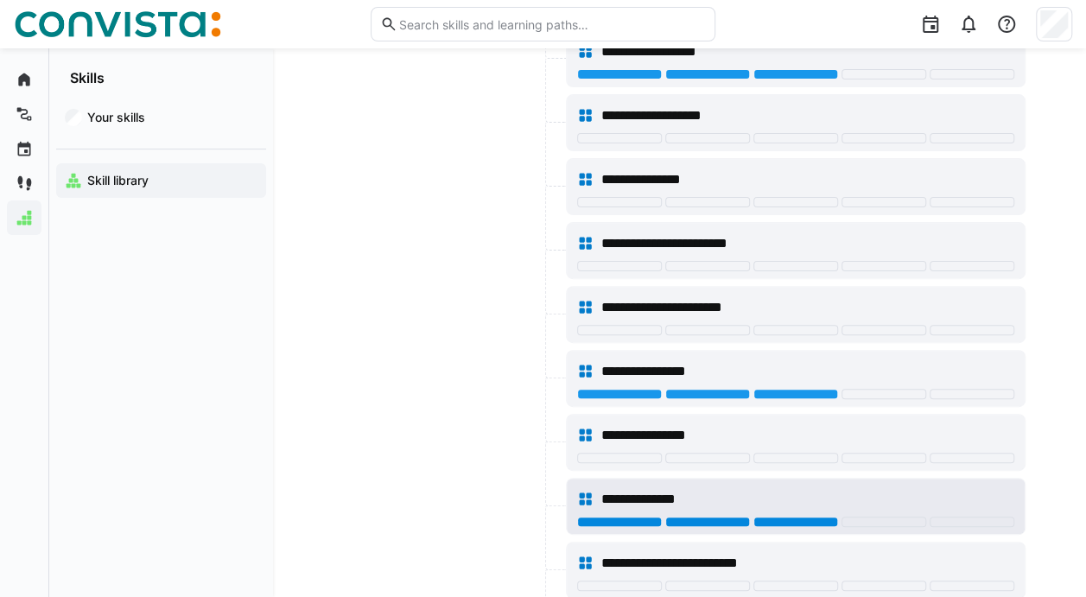
click at [805, 517] on div at bounding box center [796, 522] width 85 height 10
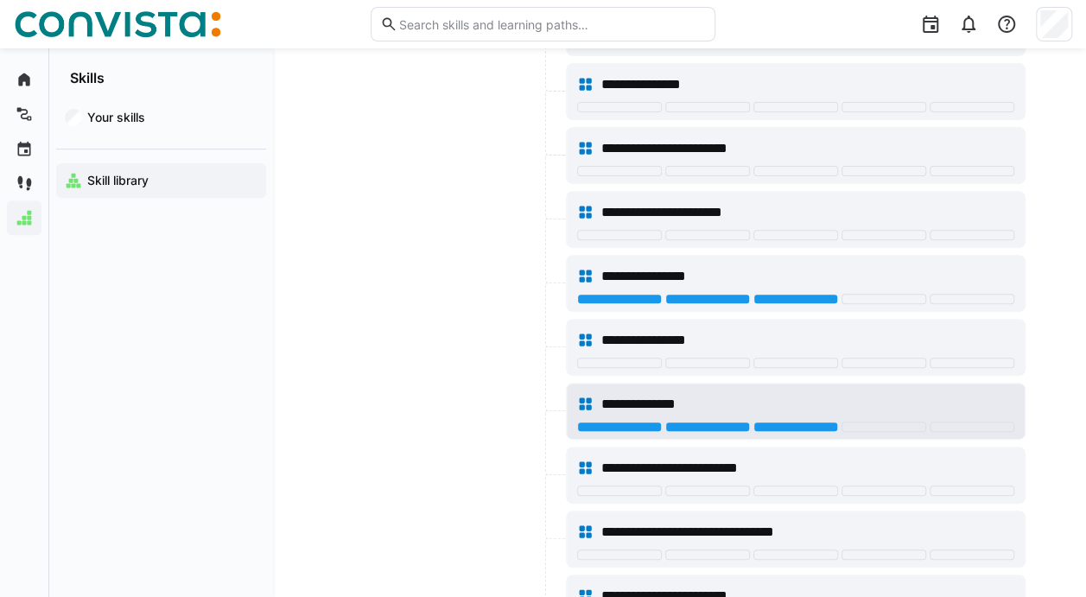
scroll to position [3566, 0]
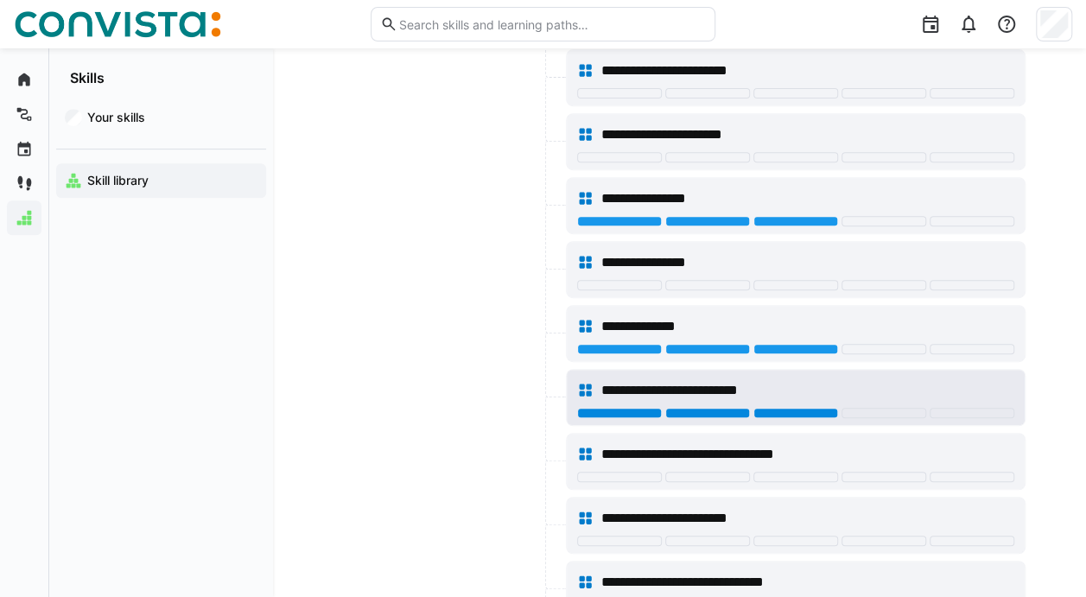
click at [807, 408] on div at bounding box center [796, 413] width 85 height 10
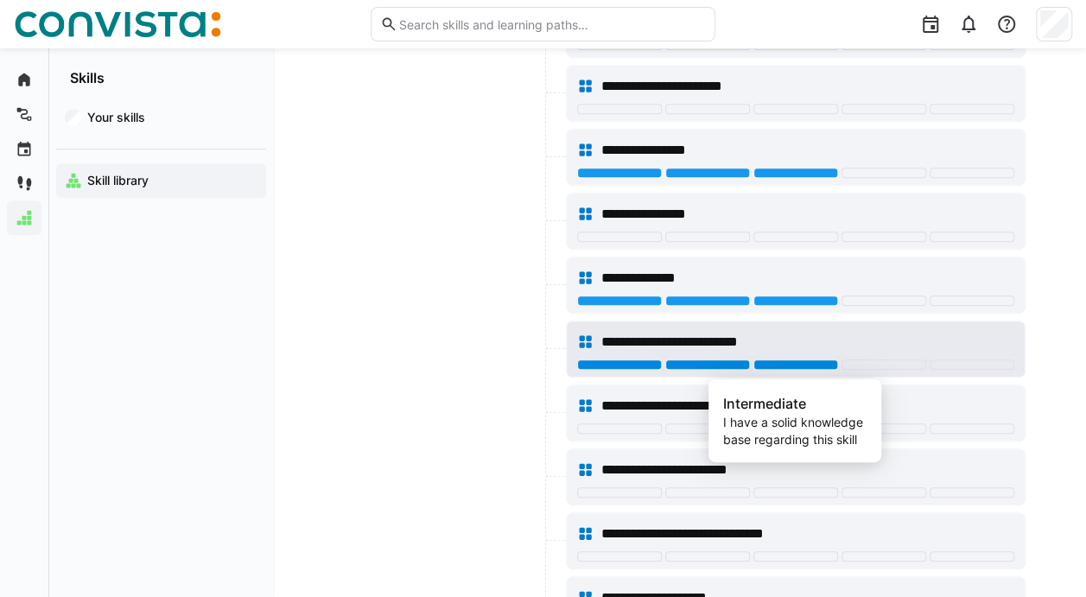
scroll to position [3652, 0]
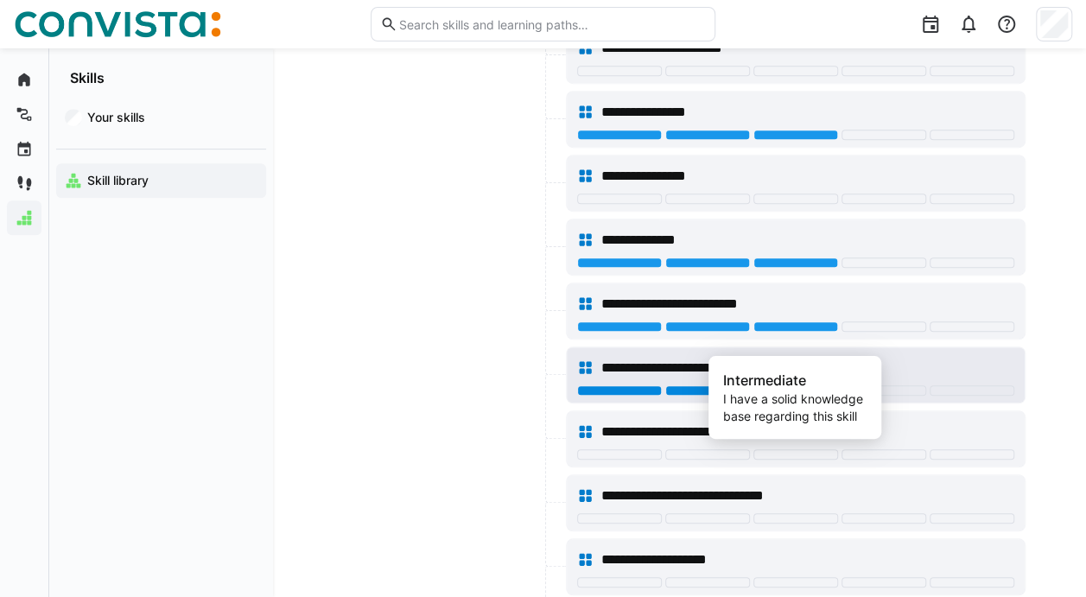
click at [805, 385] on div at bounding box center [796, 390] width 85 height 10
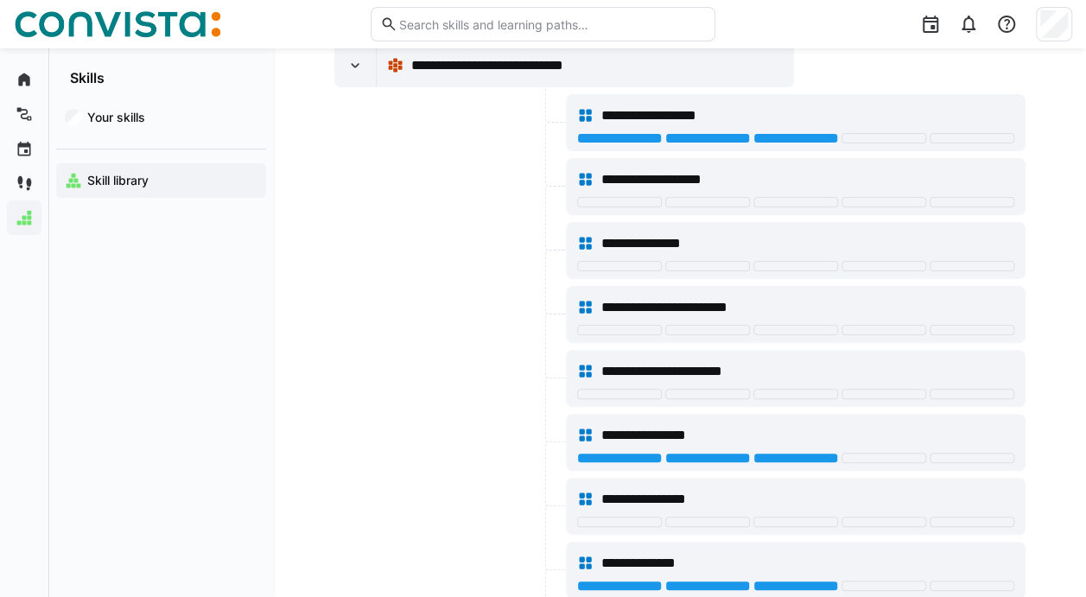
scroll to position [3307, 0]
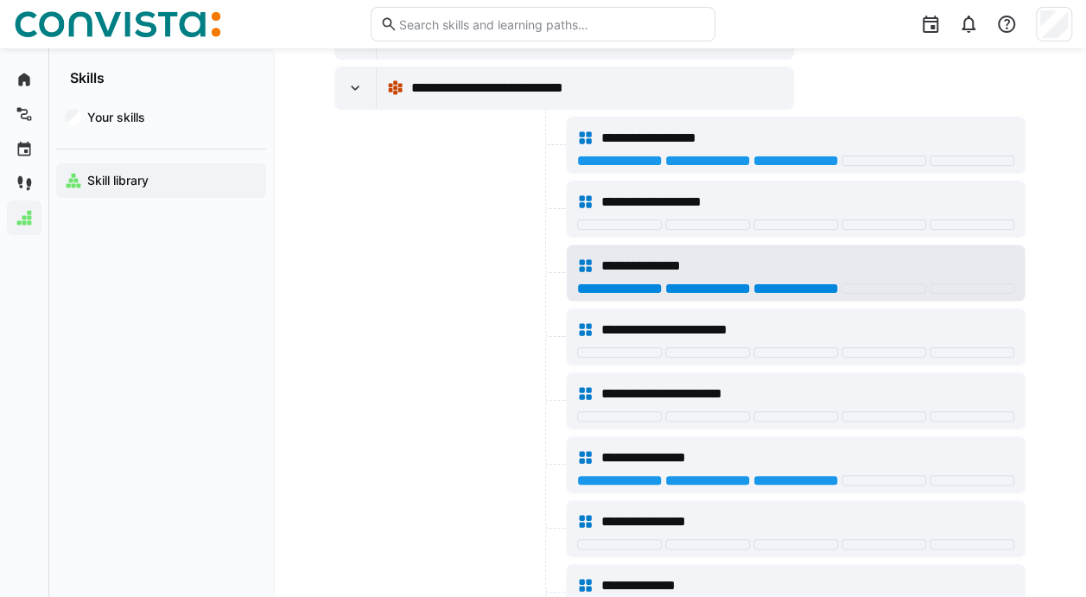
click at [818, 283] on div at bounding box center [796, 288] width 85 height 10
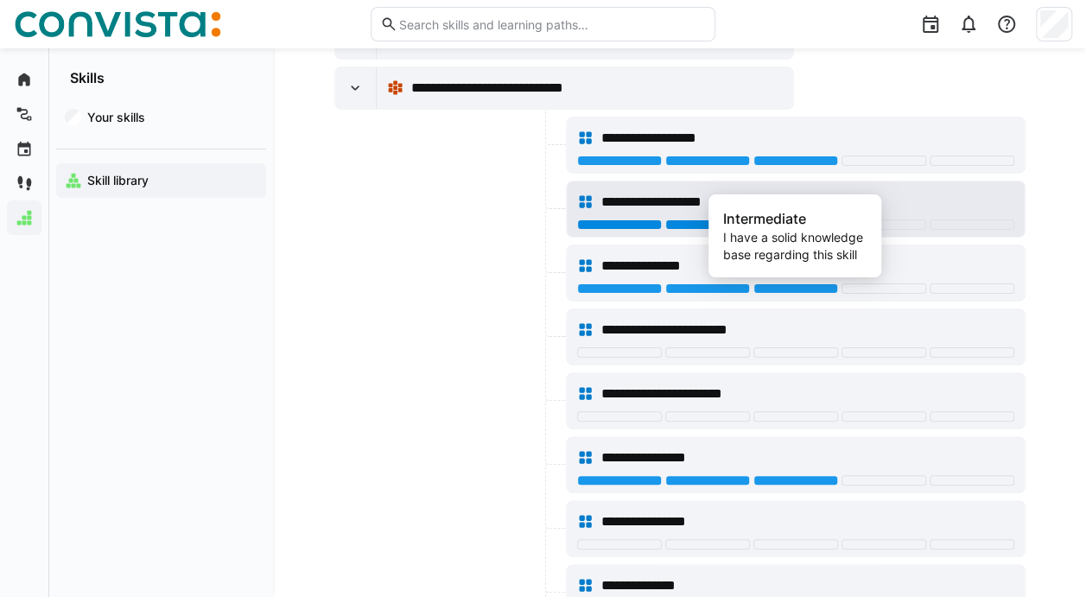
click at [810, 220] on div at bounding box center [796, 225] width 85 height 10
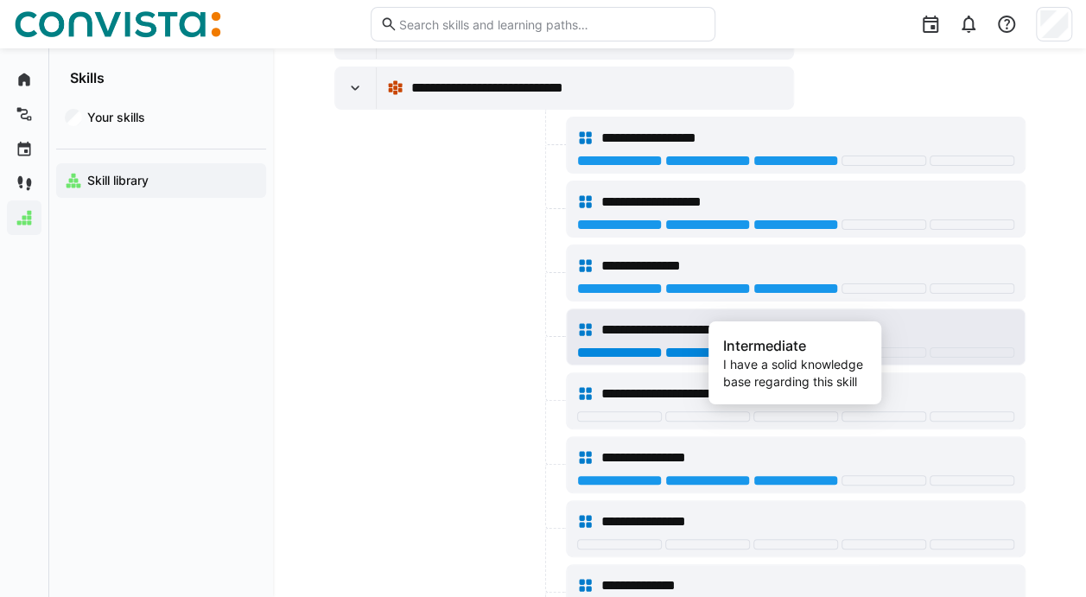
click at [794, 347] on div at bounding box center [796, 352] width 85 height 10
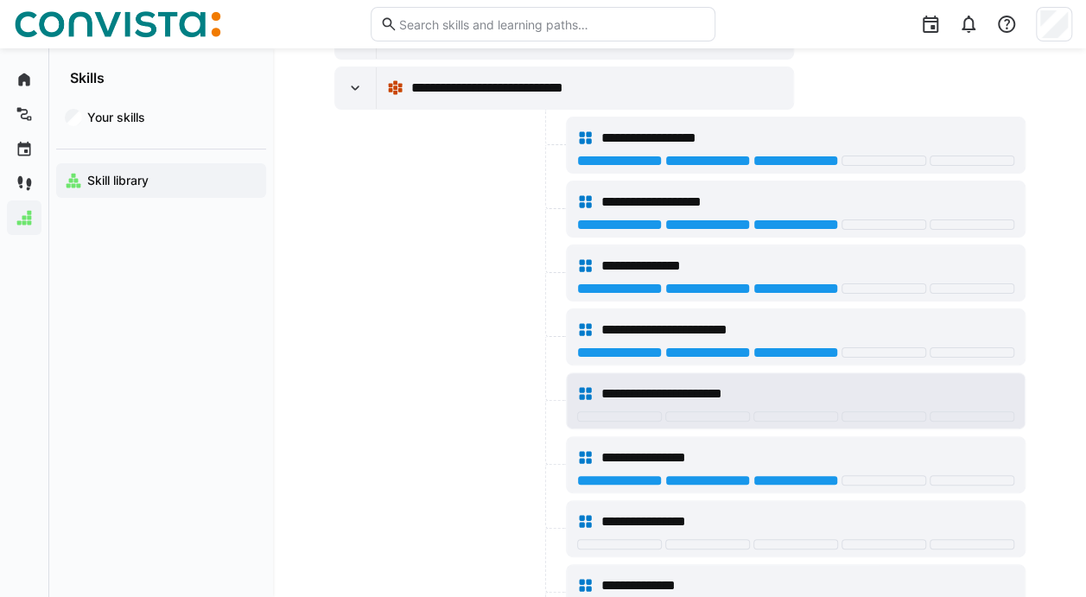
click at [696, 384] on span "**********" at bounding box center [680, 394] width 158 height 21
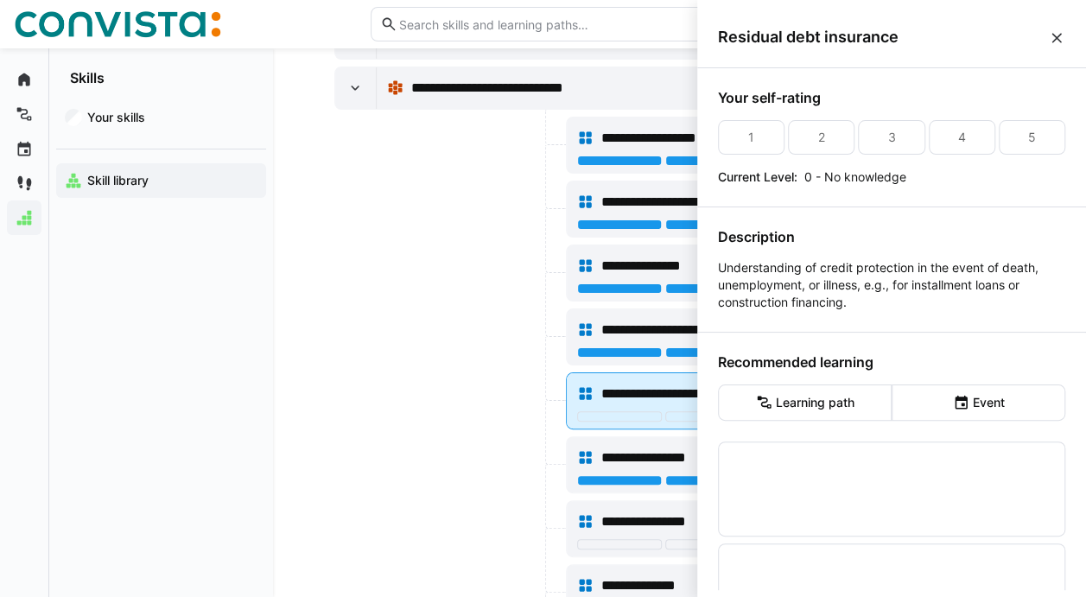
scroll to position [0, 0]
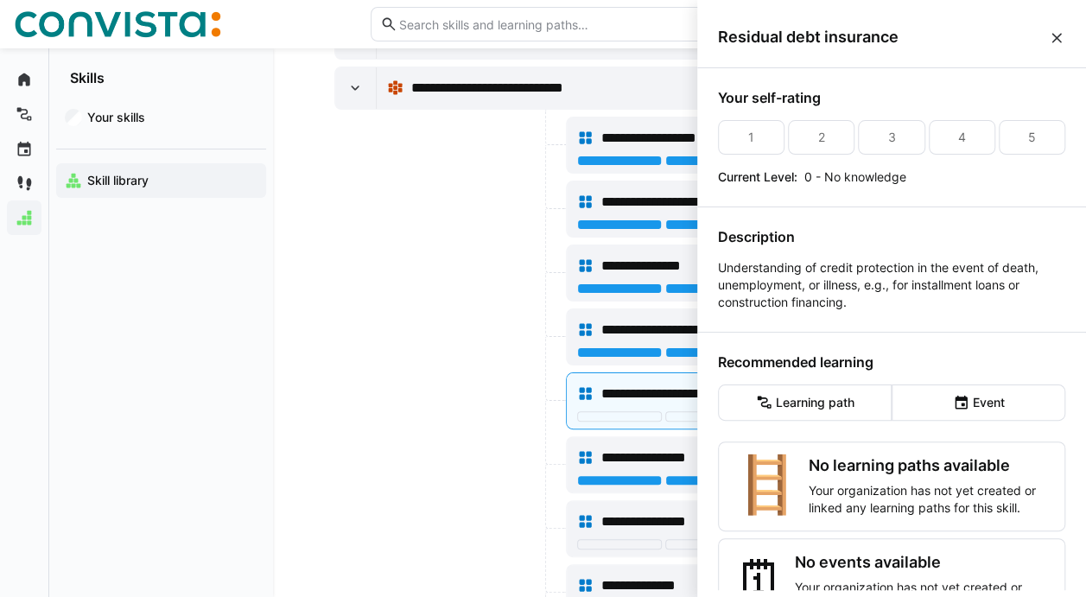
click at [1052, 38] on eds-icon at bounding box center [1056, 37] width 17 height 17
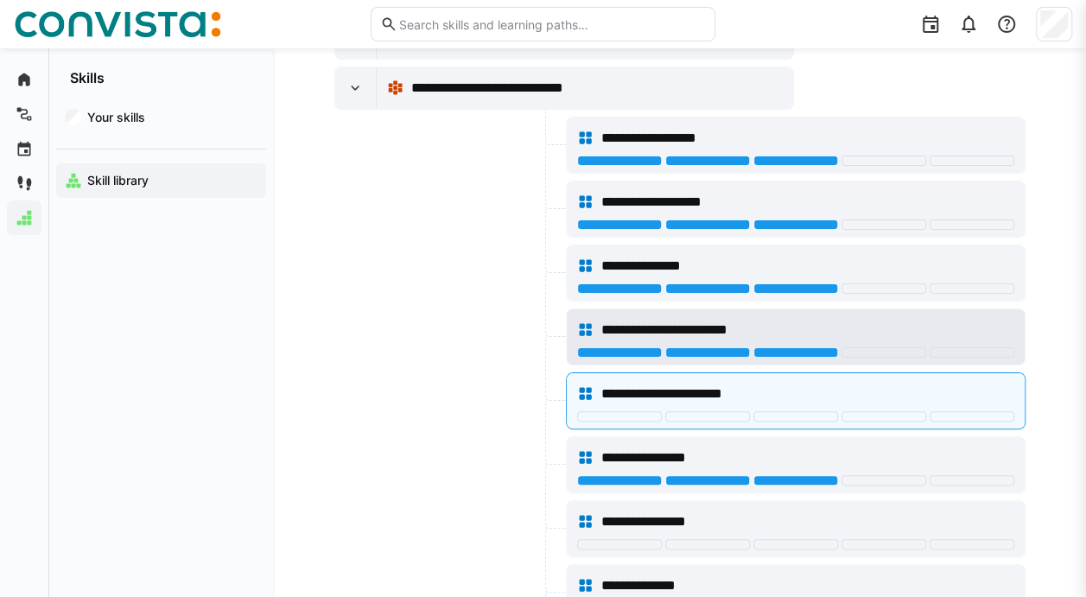
scroll to position [3307, 0]
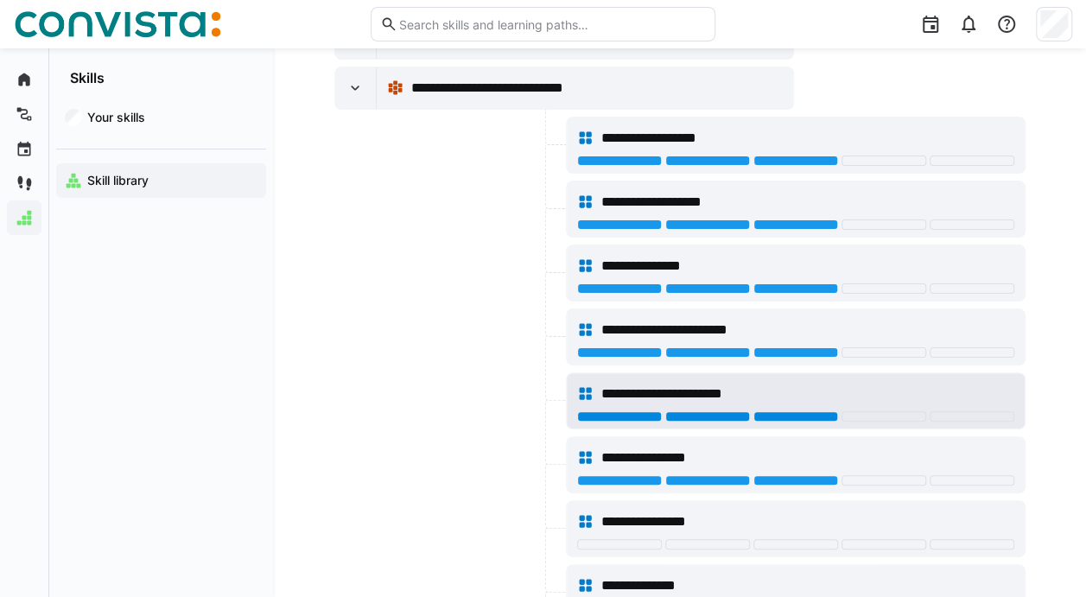
click at [786, 411] on div at bounding box center [796, 416] width 85 height 10
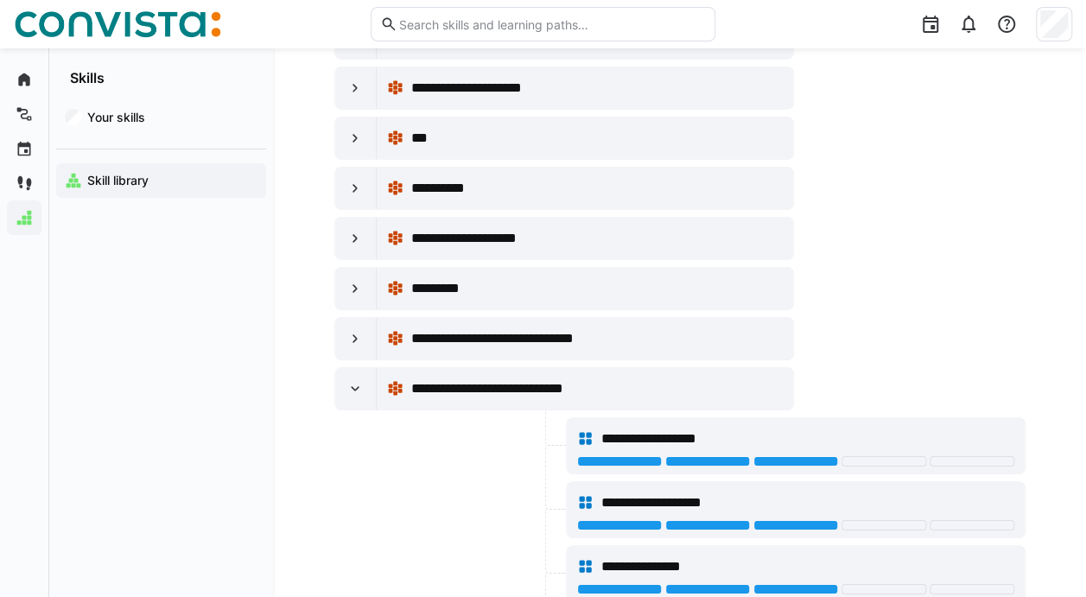
scroll to position [2961, 0]
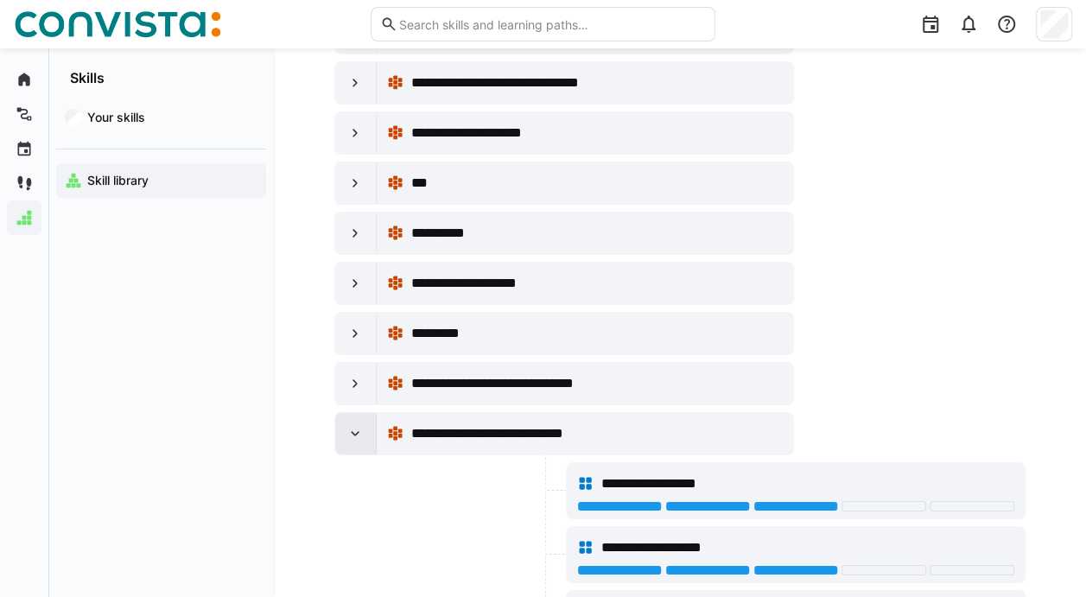
click at [350, 425] on eds-icon at bounding box center [355, 433] width 17 height 17
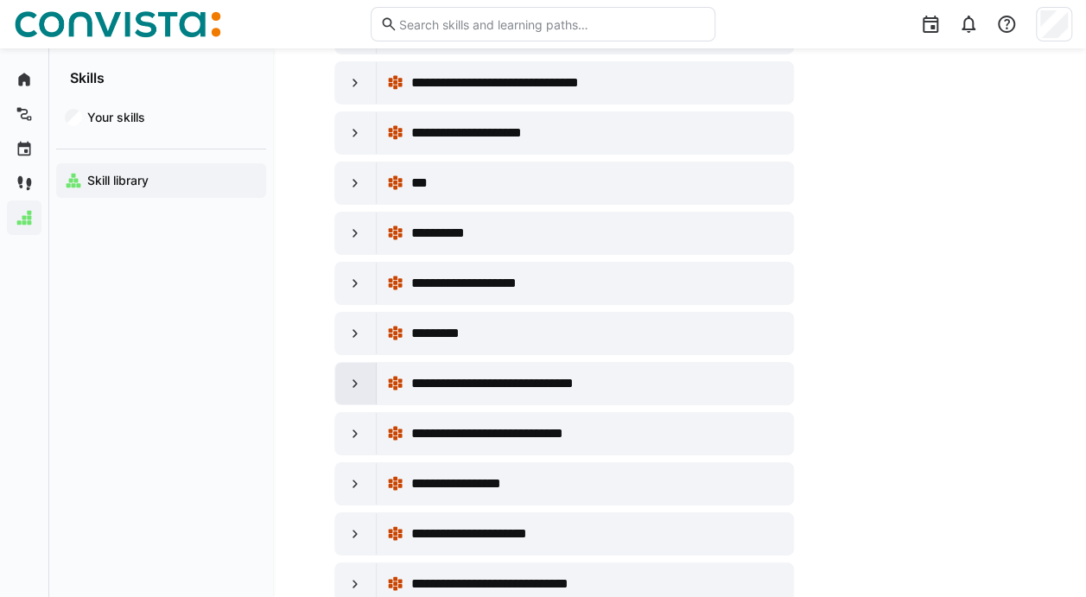
click at [360, 375] on eds-icon at bounding box center [355, 383] width 17 height 17
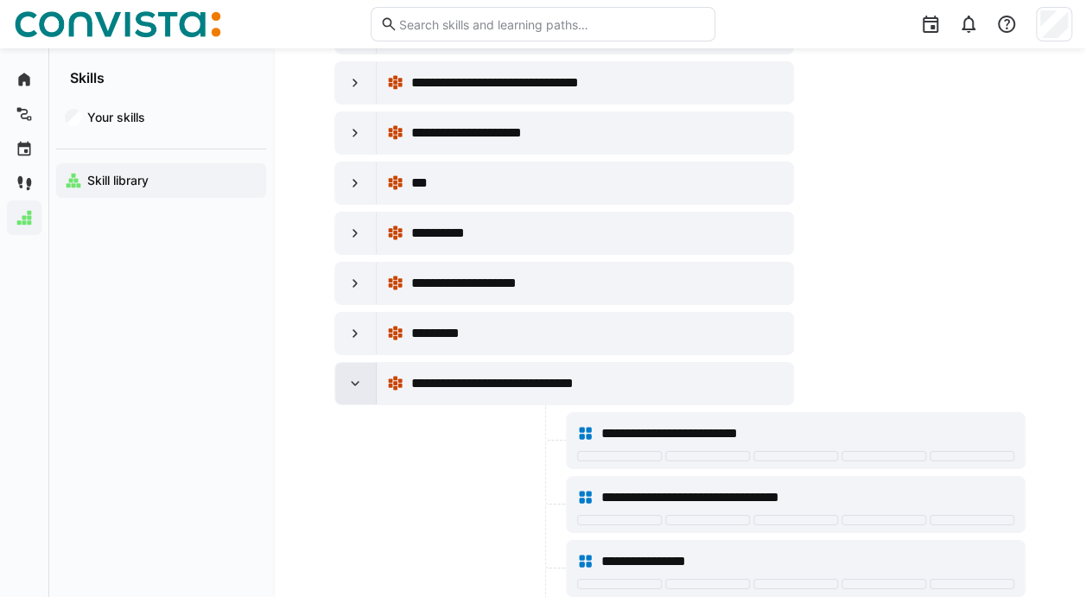
click at [360, 375] on eds-icon at bounding box center [355, 383] width 17 height 17
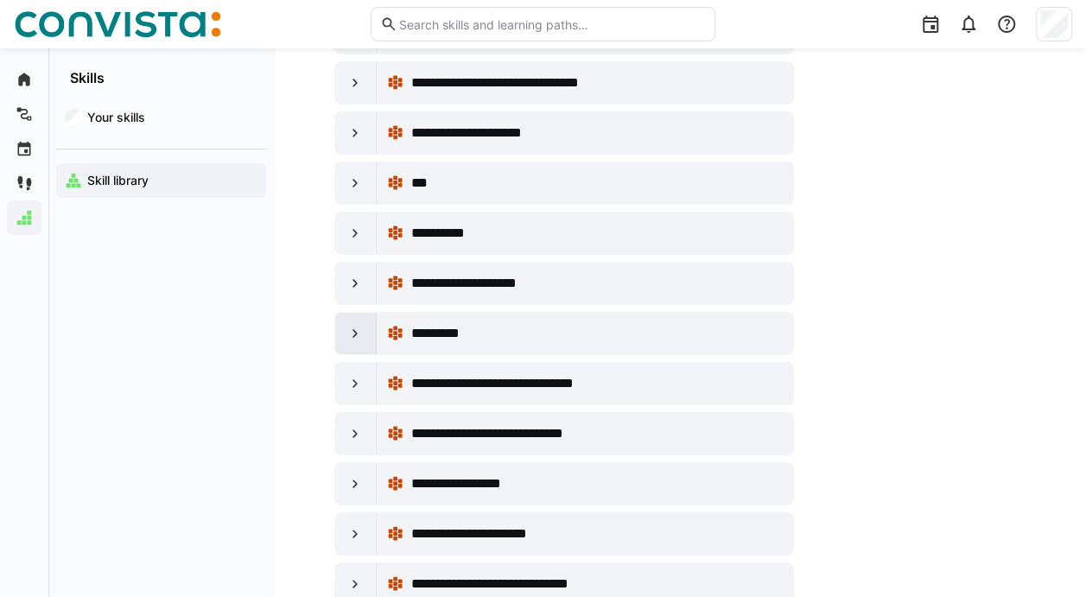
click at [366, 313] on div at bounding box center [355, 333] width 41 height 41
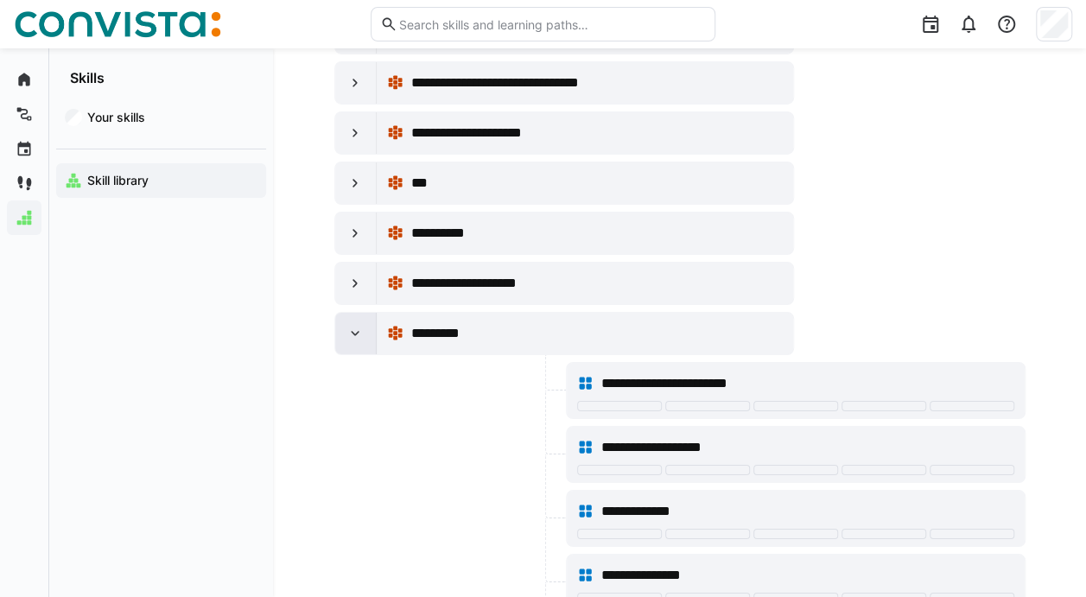
click at [365, 313] on div at bounding box center [355, 333] width 41 height 41
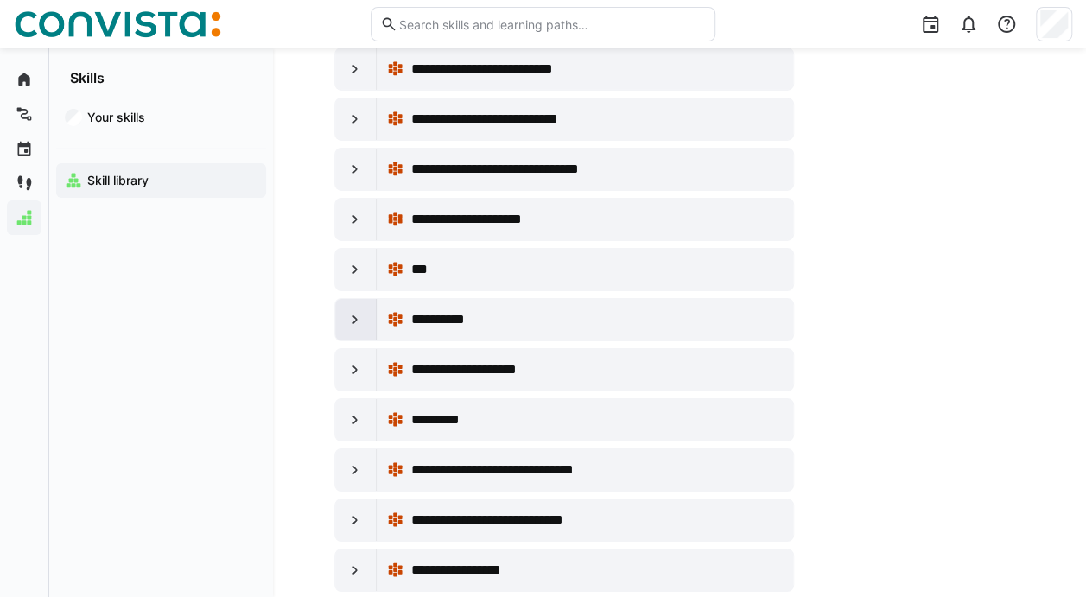
scroll to position [2788, 0]
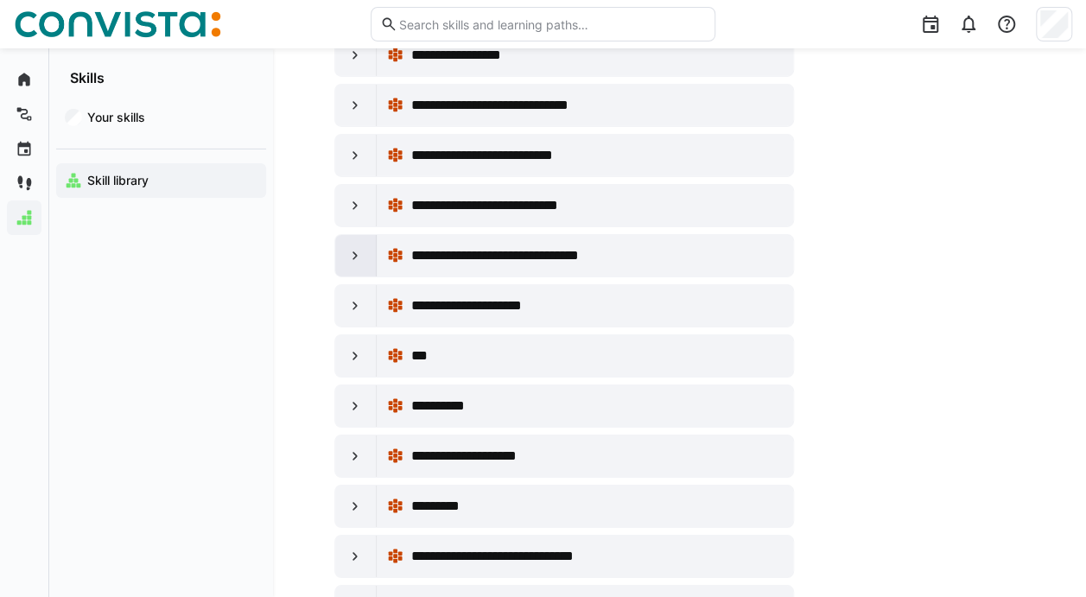
click at [356, 247] on eds-icon at bounding box center [355, 255] width 17 height 17
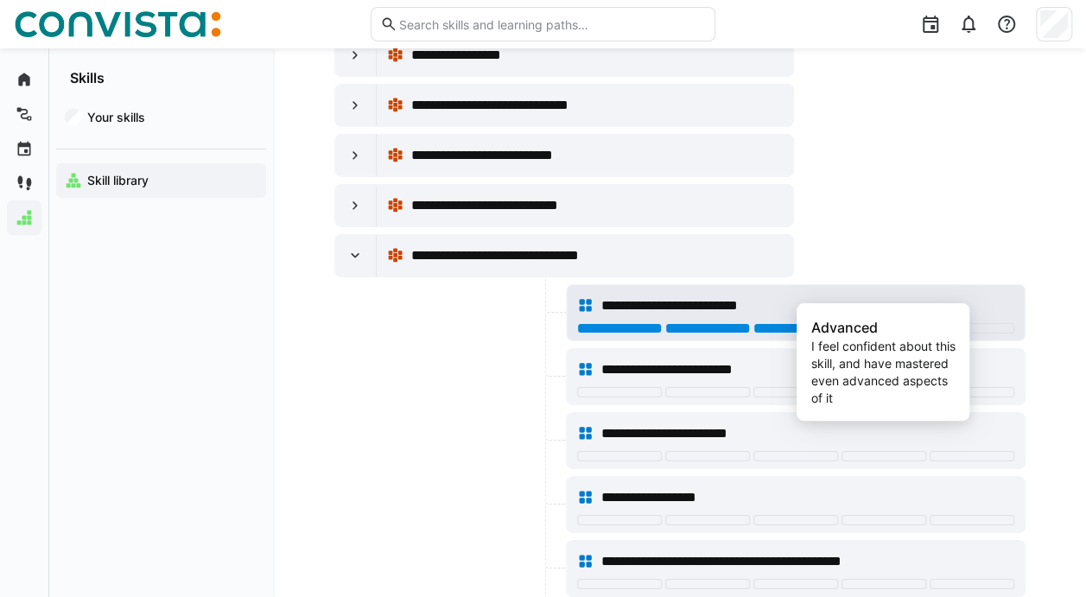
click at [871, 323] on div at bounding box center [884, 328] width 85 height 10
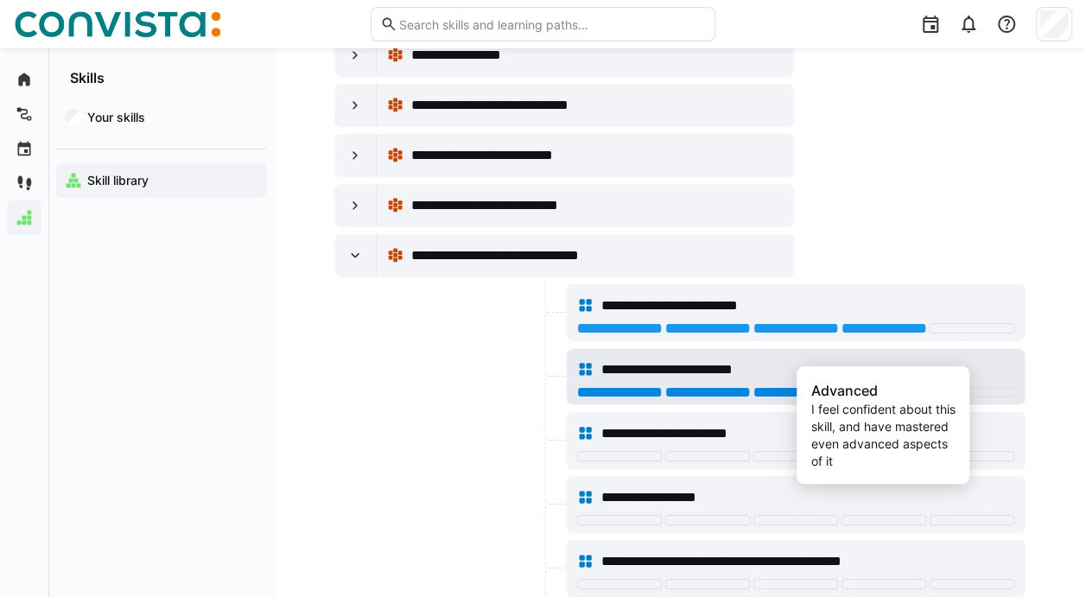
click at [863, 387] on div at bounding box center [884, 392] width 85 height 10
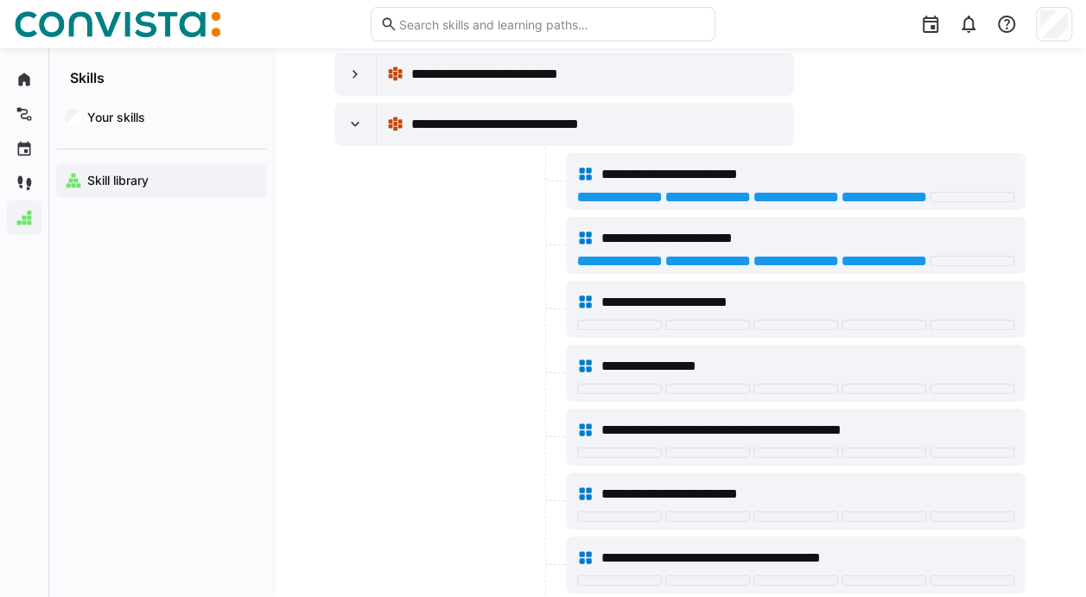
scroll to position [2961, 0]
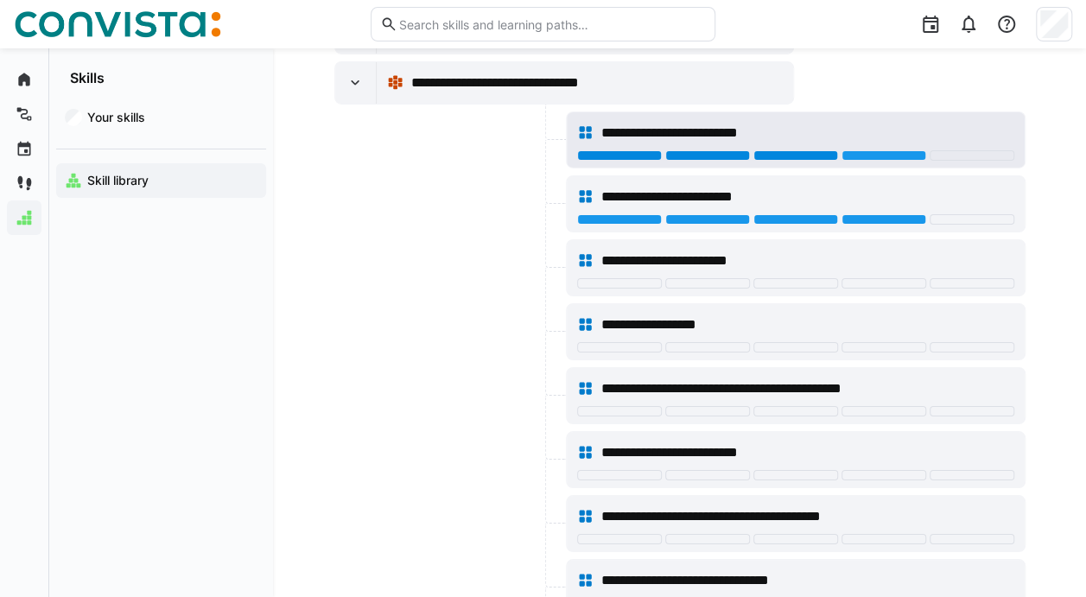
click at [780, 118] on div "**********" at bounding box center [796, 139] width 458 height 55
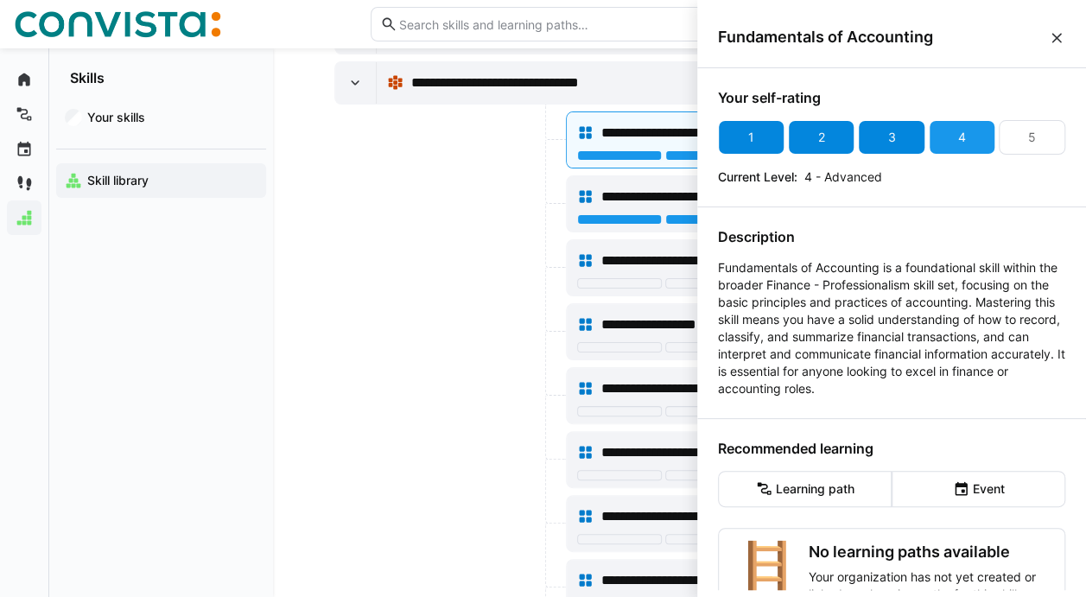
click at [868, 133] on div "3" at bounding box center [891, 137] width 67 height 35
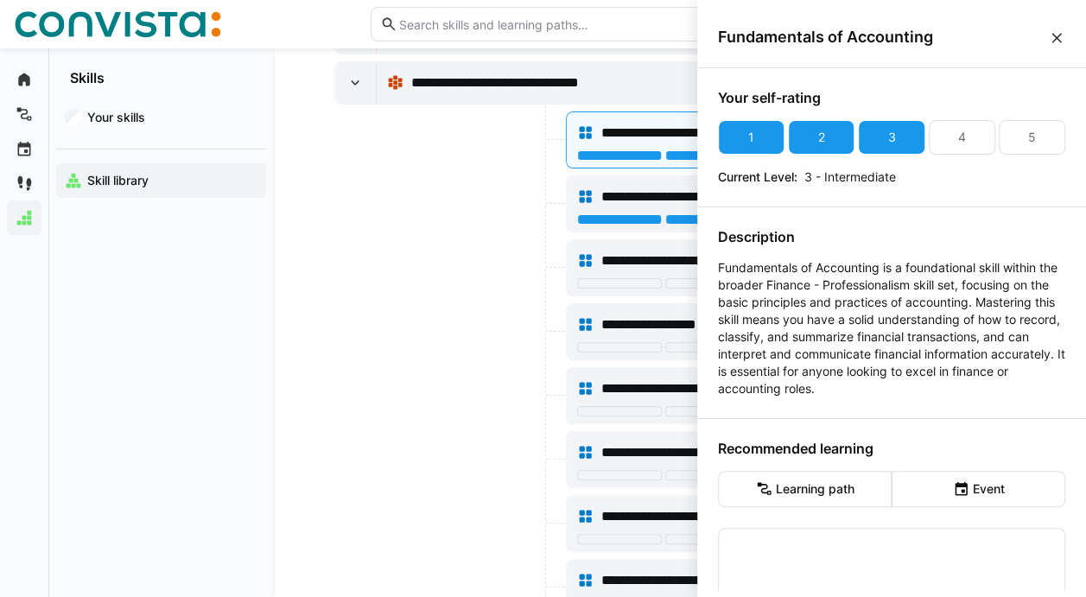
click at [478, 175] on div at bounding box center [448, 203] width 228 height 57
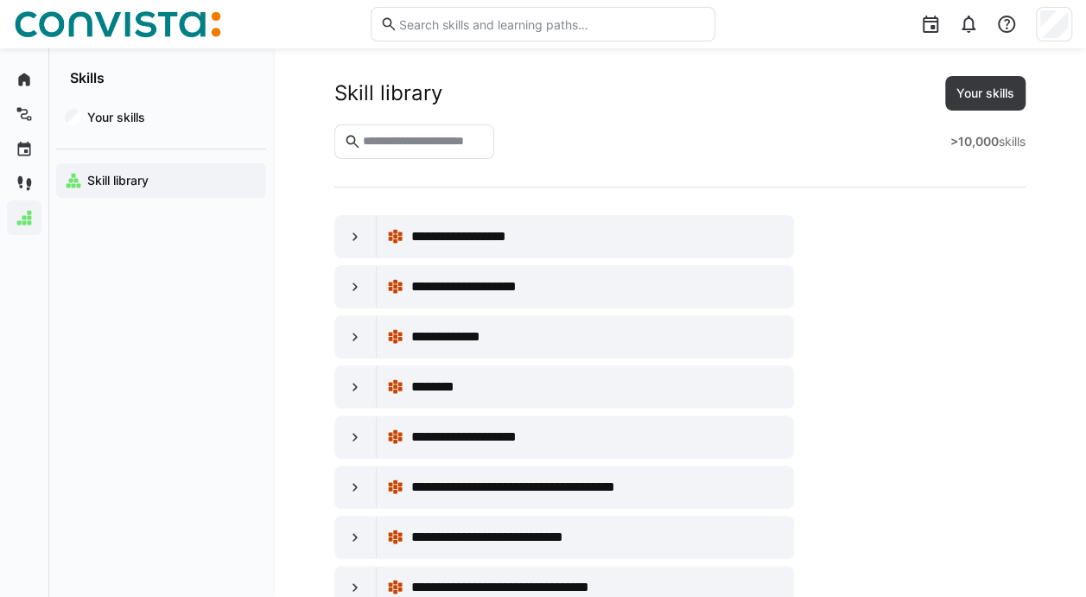
scroll to position [2961, 0]
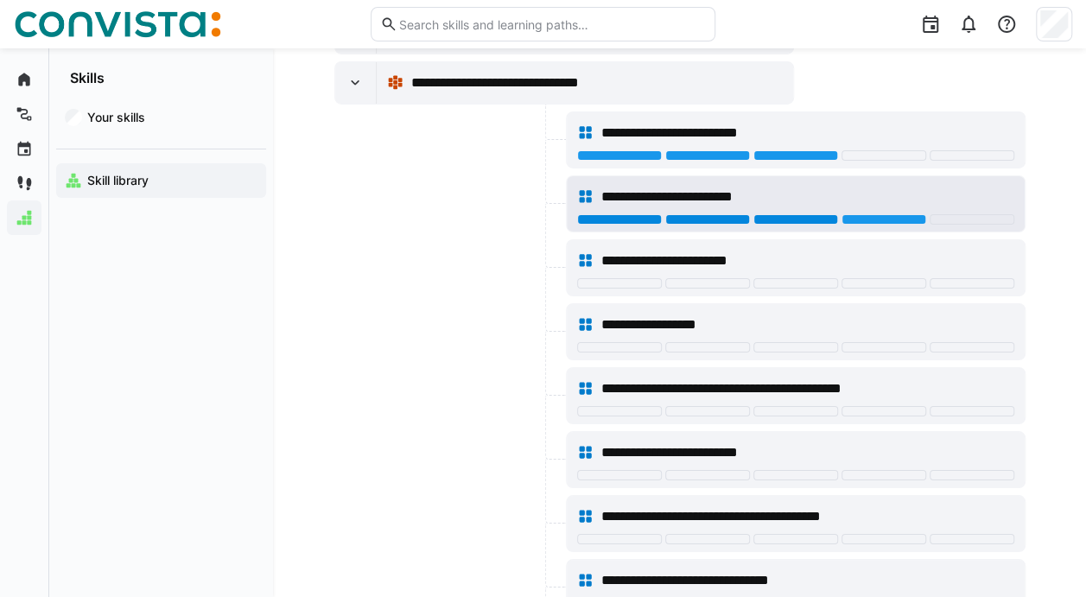
click at [786, 214] on div at bounding box center [796, 219] width 85 height 10
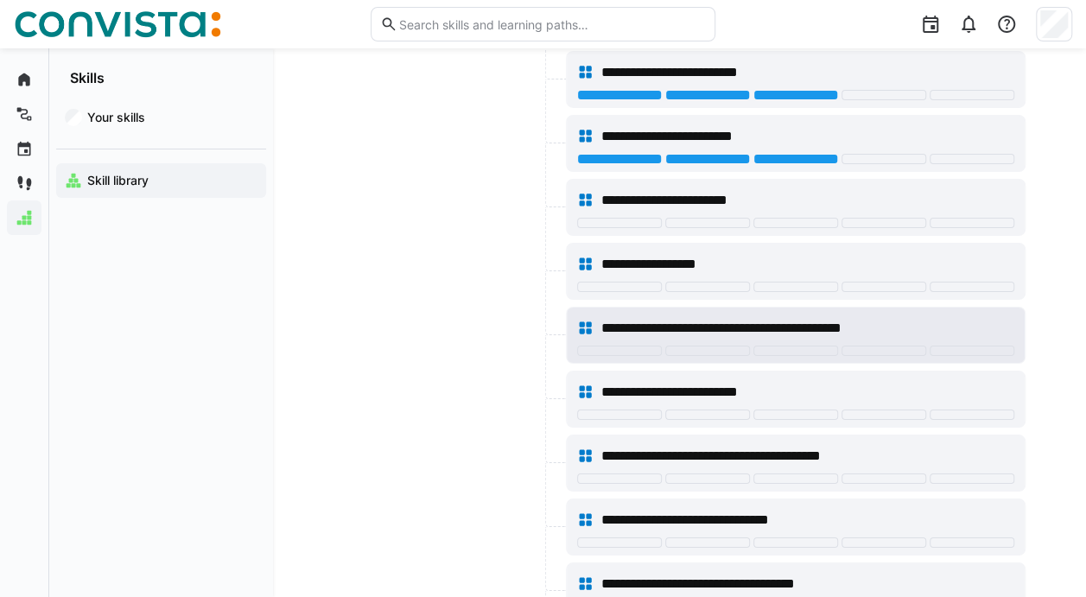
scroll to position [3047, 0]
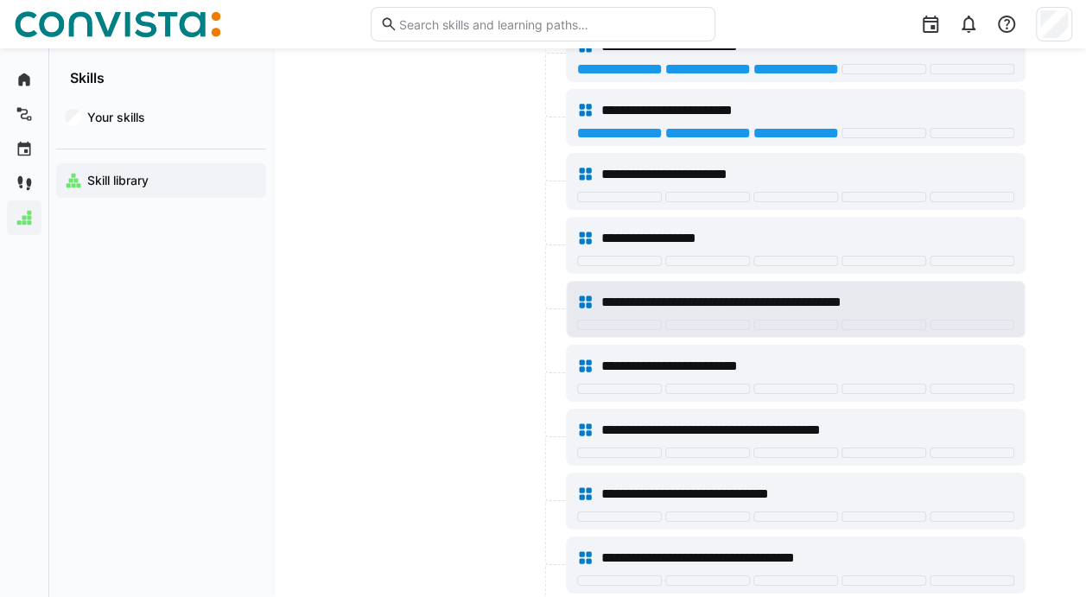
click at [812, 285] on div "**********" at bounding box center [795, 302] width 437 height 35
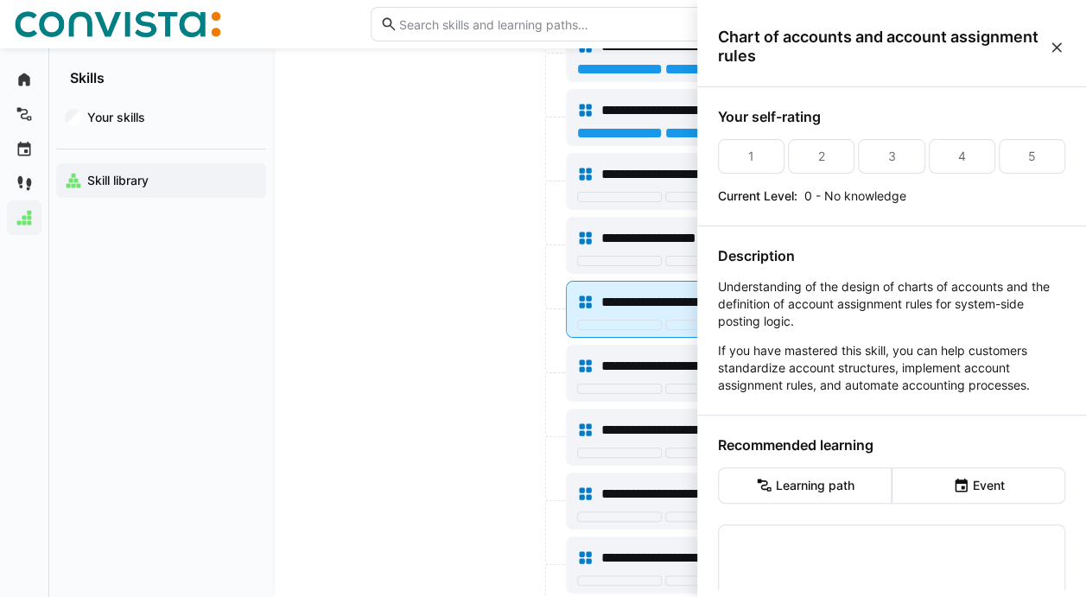
scroll to position [0, 0]
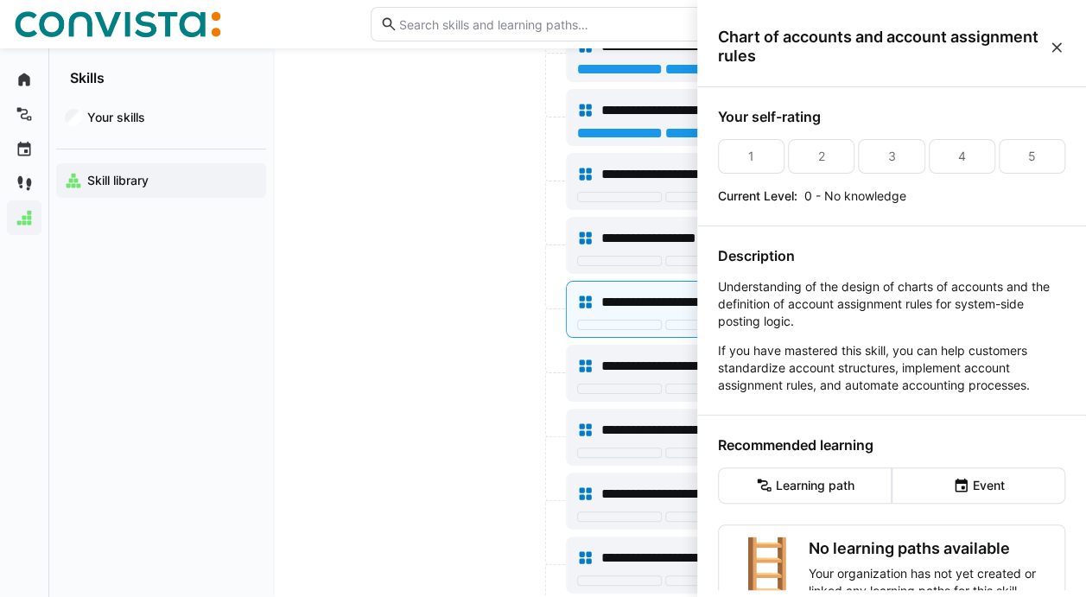
click at [493, 281] on div at bounding box center [448, 309] width 228 height 57
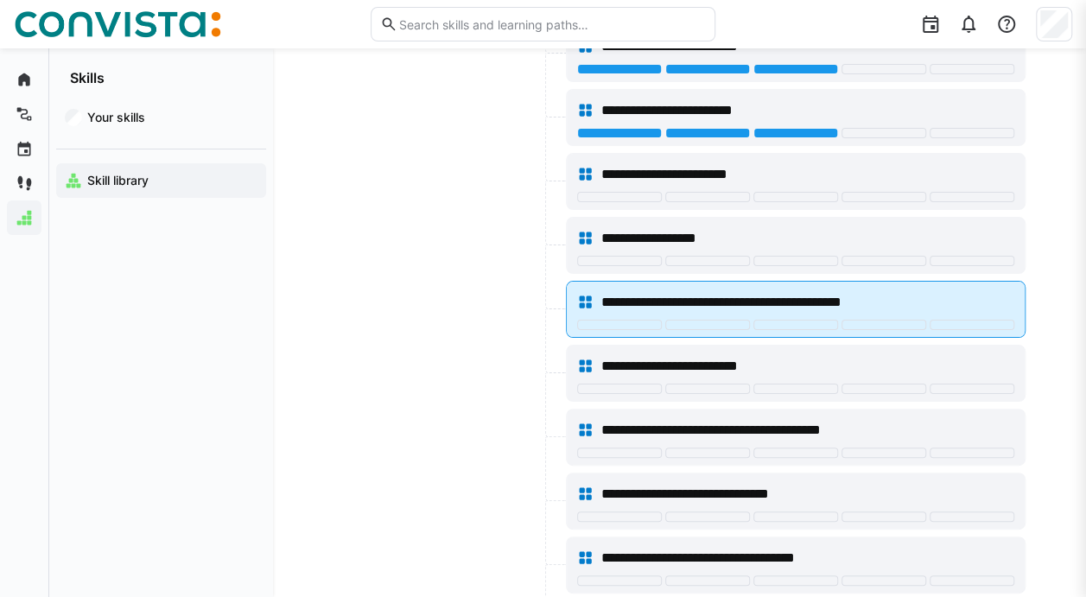
scroll to position [3047, 0]
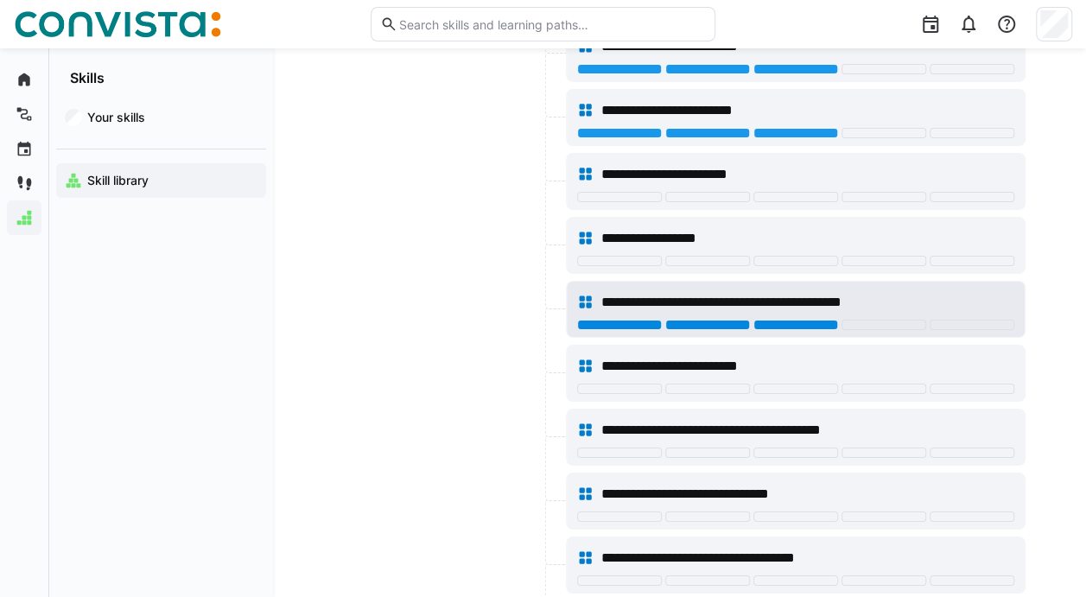
click at [781, 320] on div at bounding box center [796, 325] width 85 height 10
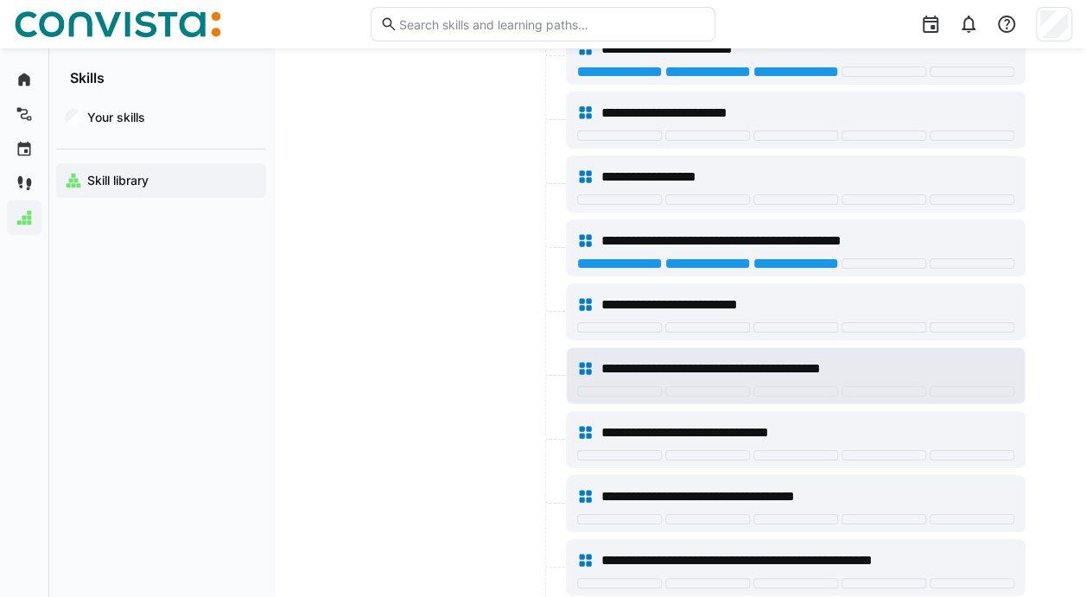
scroll to position [3134, 0]
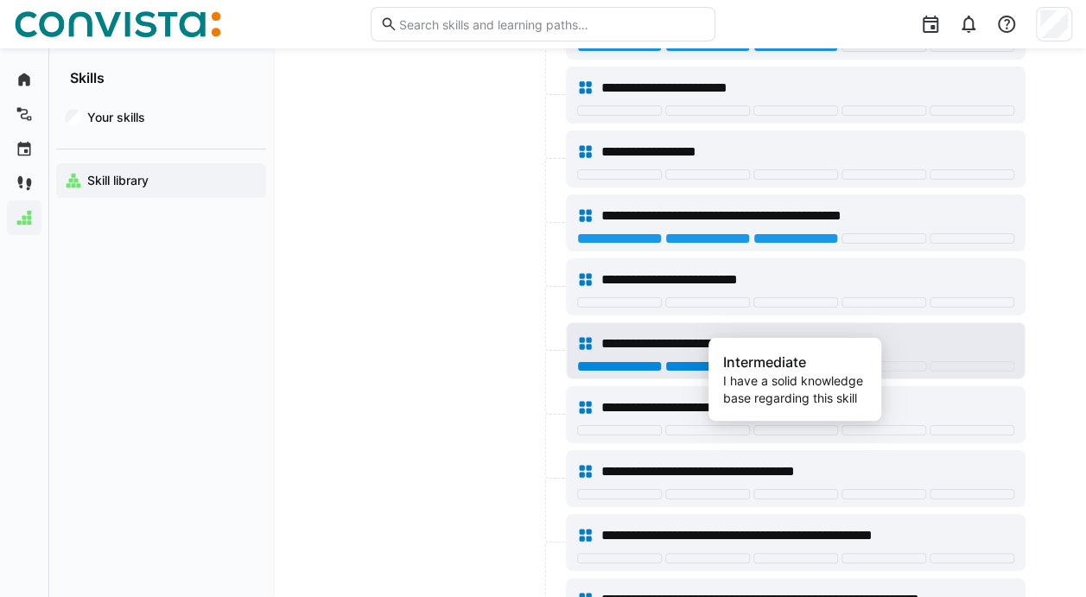
click at [781, 361] on div at bounding box center [796, 366] width 85 height 10
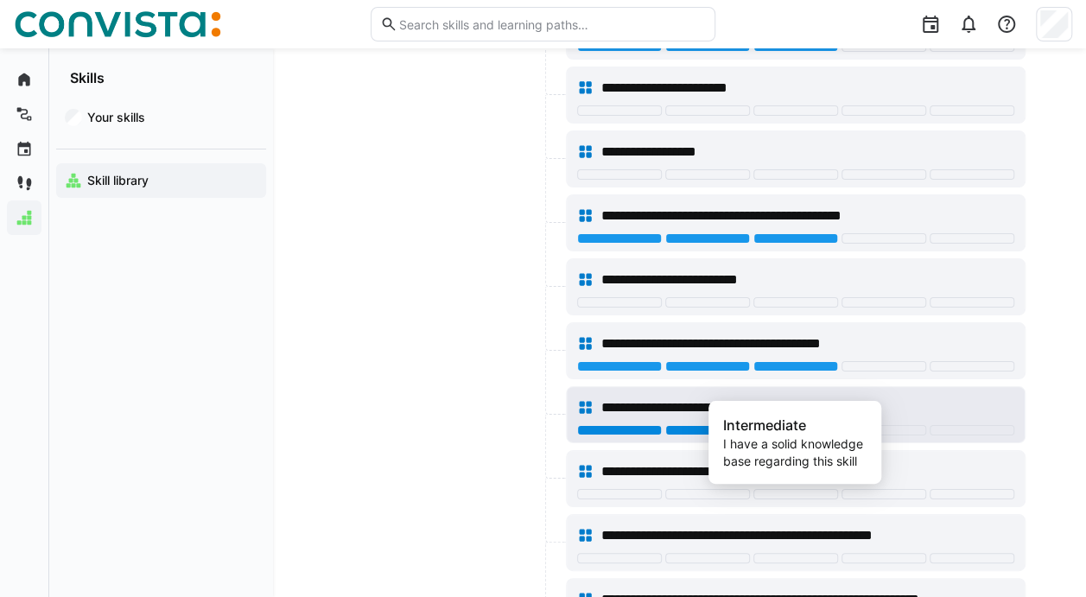
click at [811, 425] on div at bounding box center [796, 430] width 85 height 10
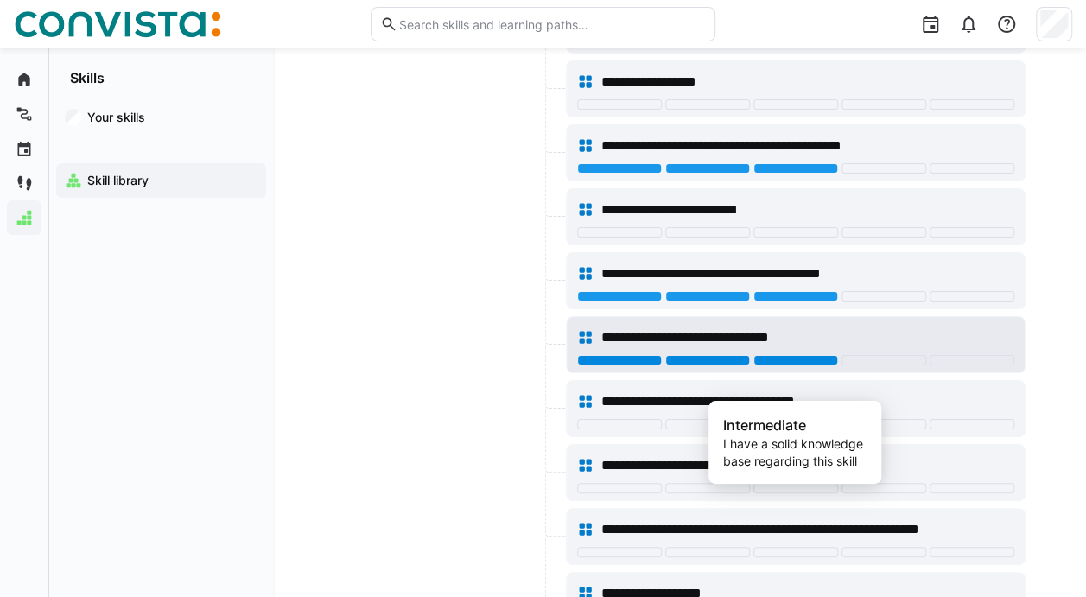
scroll to position [3220, 0]
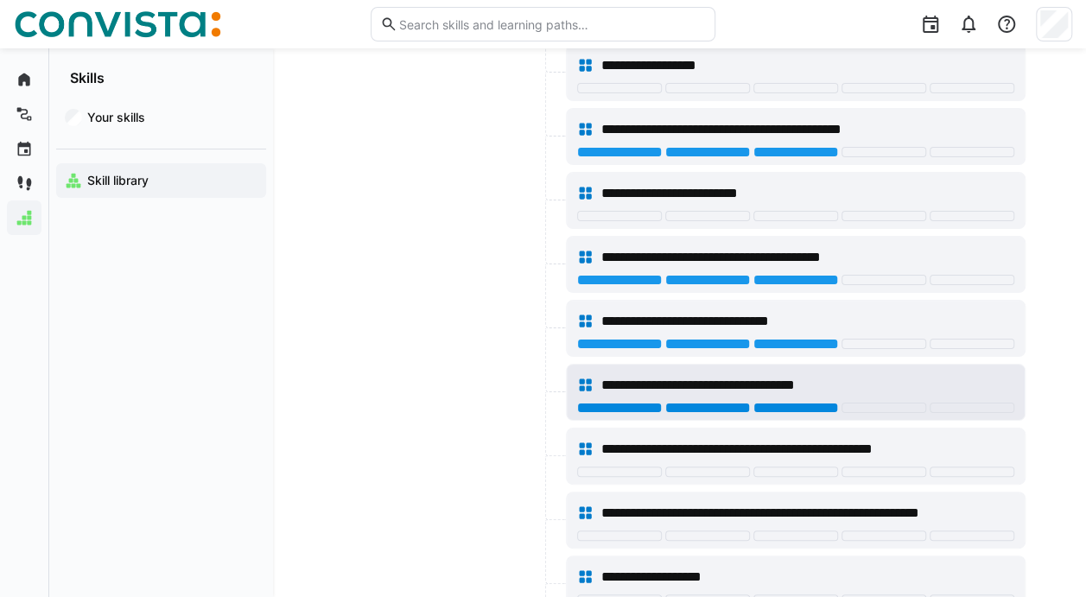
click at [805, 403] on div at bounding box center [796, 408] width 85 height 10
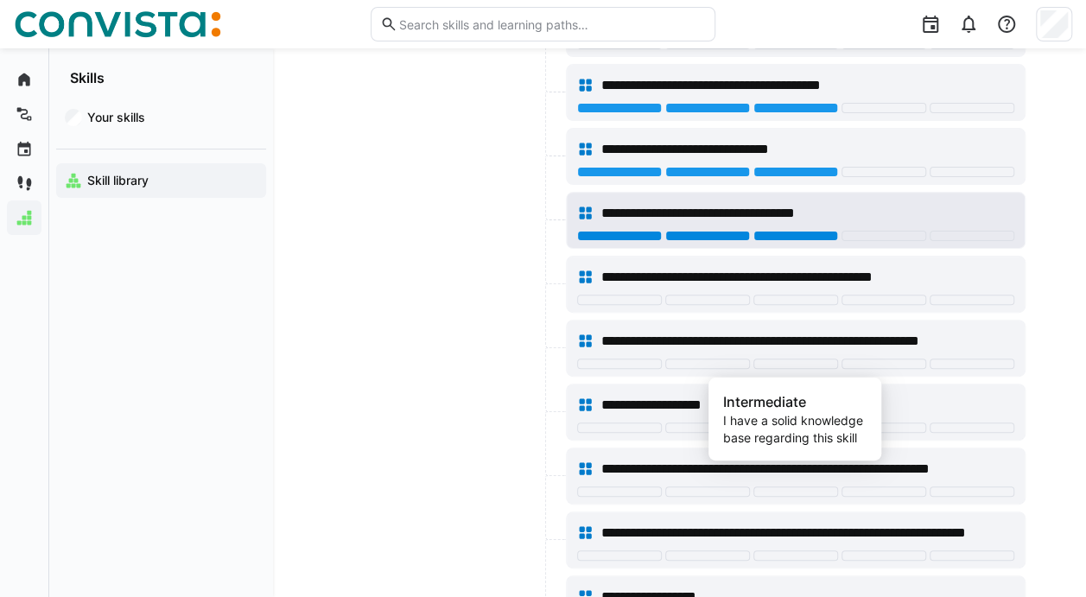
scroll to position [3393, 0]
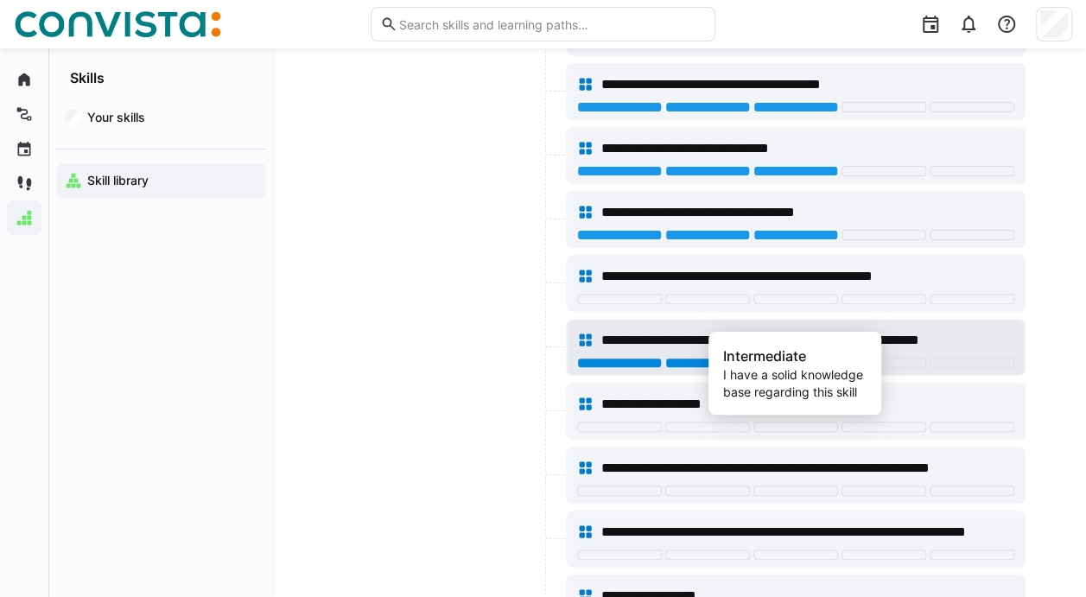
click at [788, 358] on div at bounding box center [796, 363] width 85 height 10
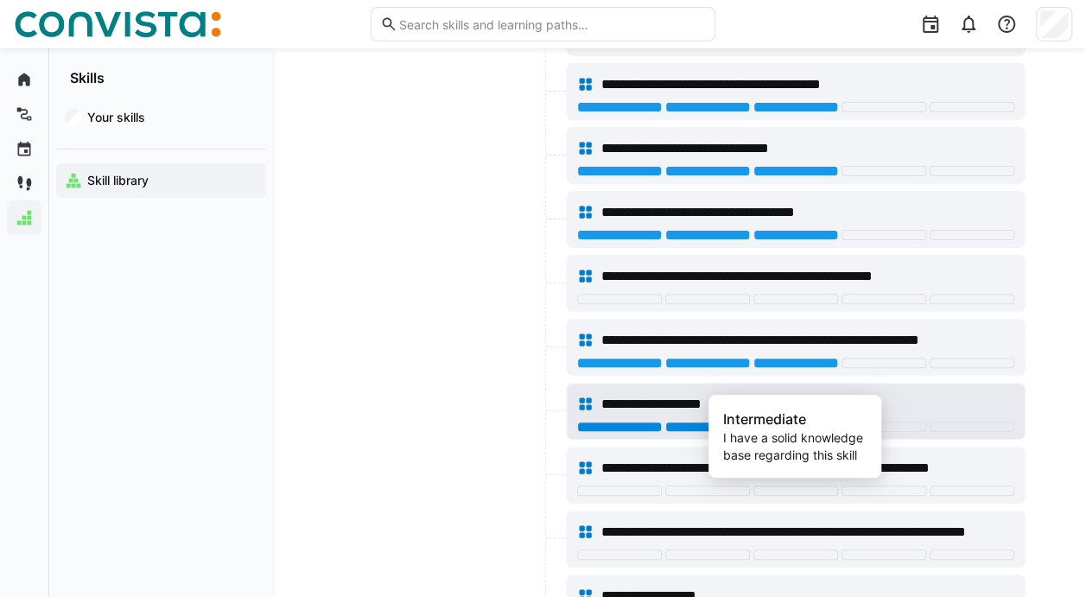
click at [803, 422] on div at bounding box center [796, 427] width 85 height 10
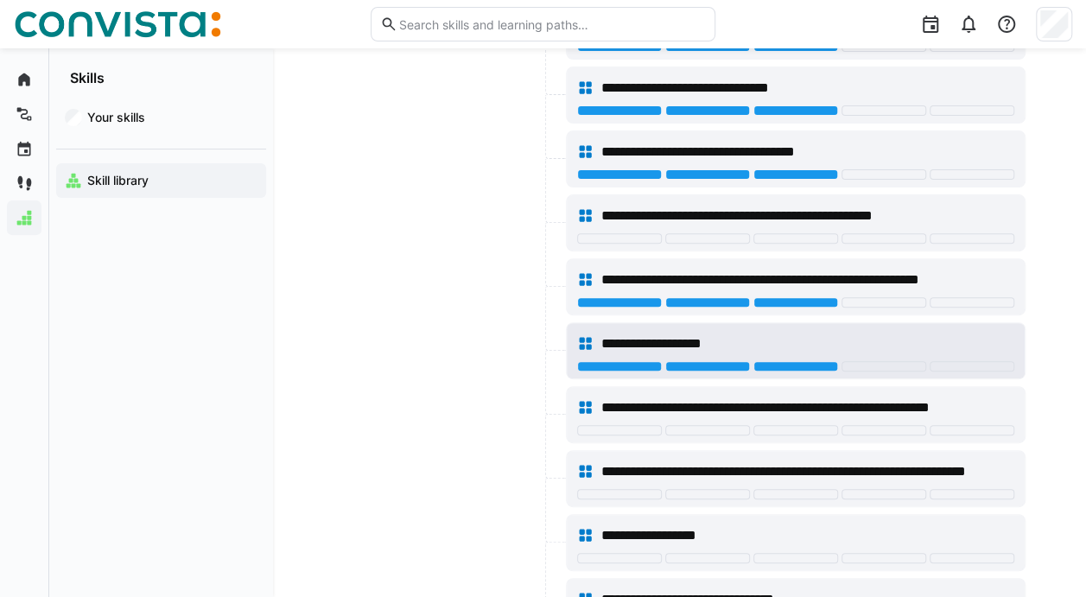
scroll to position [3479, 0]
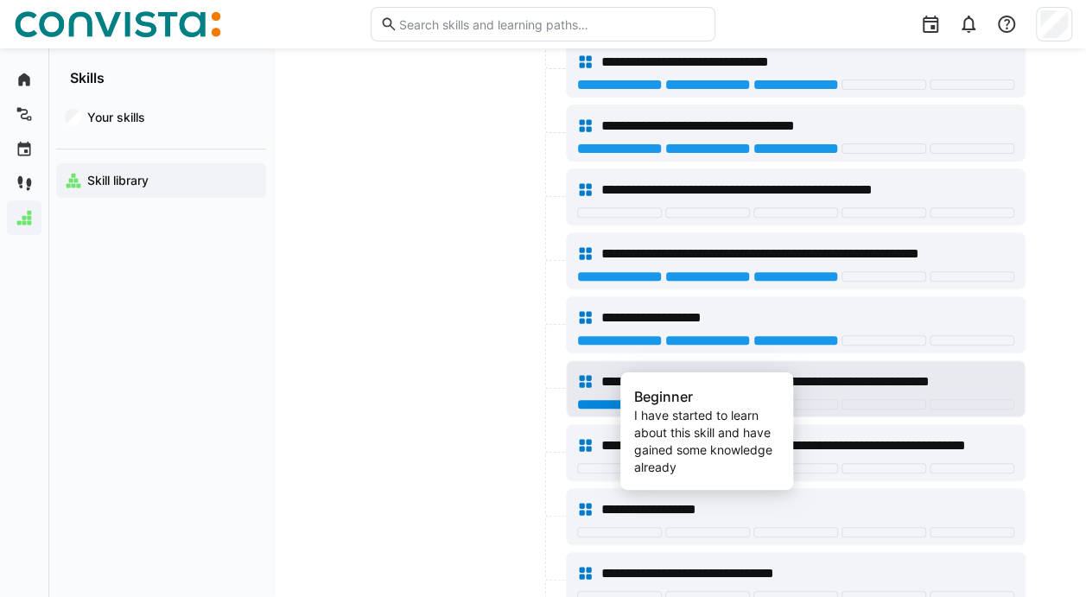
click at [710, 399] on div at bounding box center [707, 404] width 85 height 10
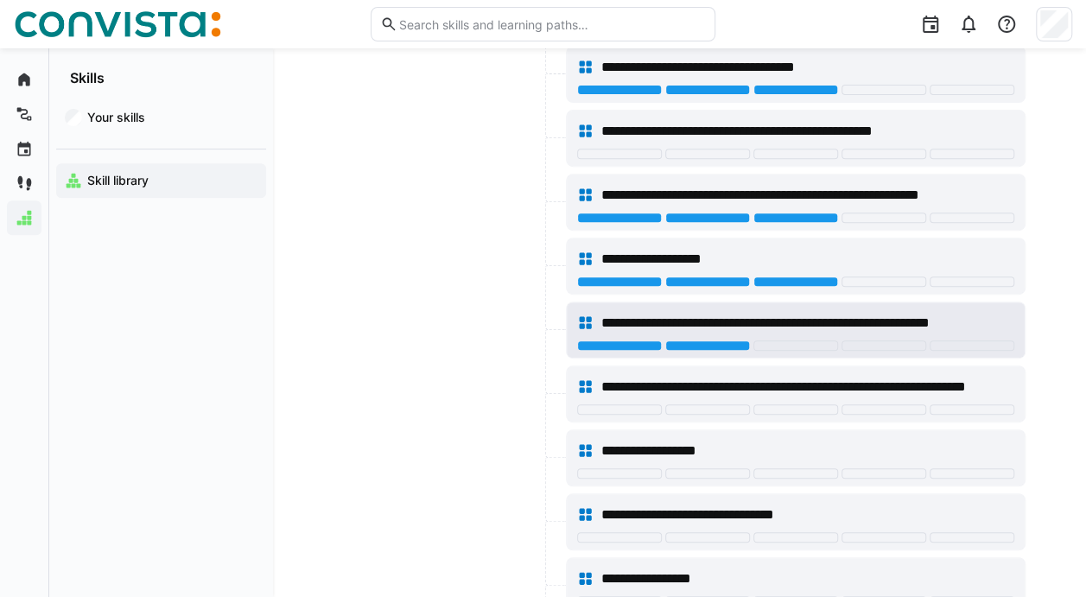
scroll to position [3566, 0]
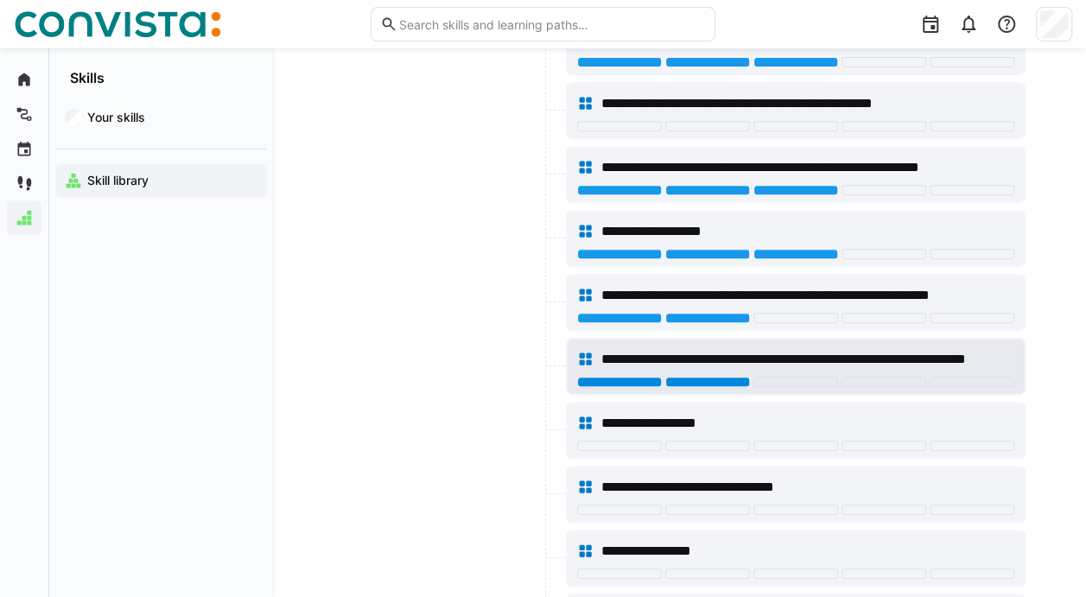
click at [704, 377] on div at bounding box center [707, 382] width 85 height 10
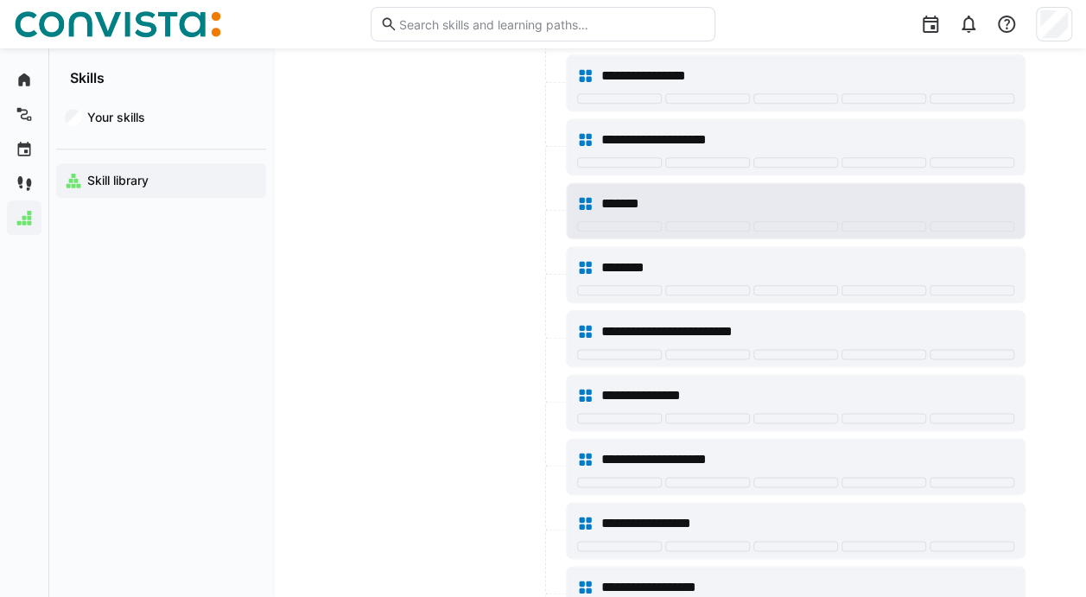
scroll to position [4171, 0]
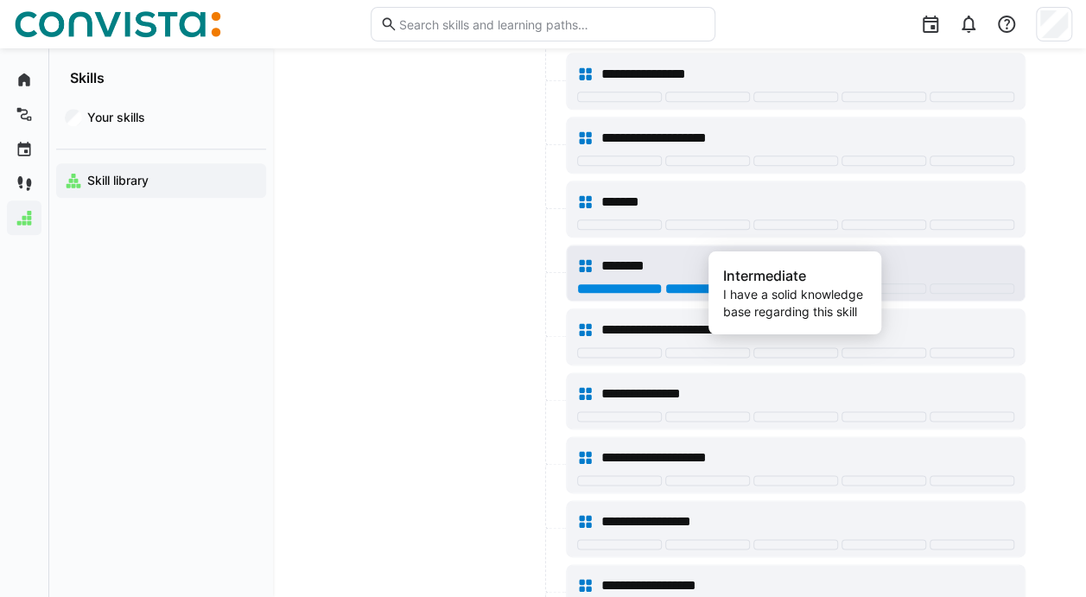
click at [780, 283] on div at bounding box center [796, 288] width 85 height 10
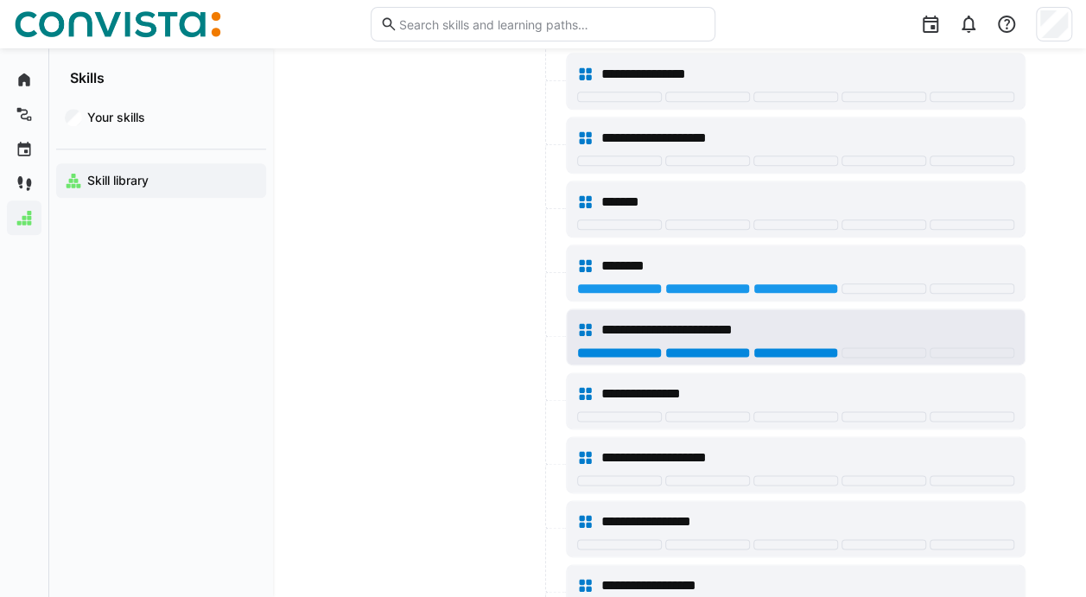
click at [781, 347] on div at bounding box center [796, 352] width 85 height 10
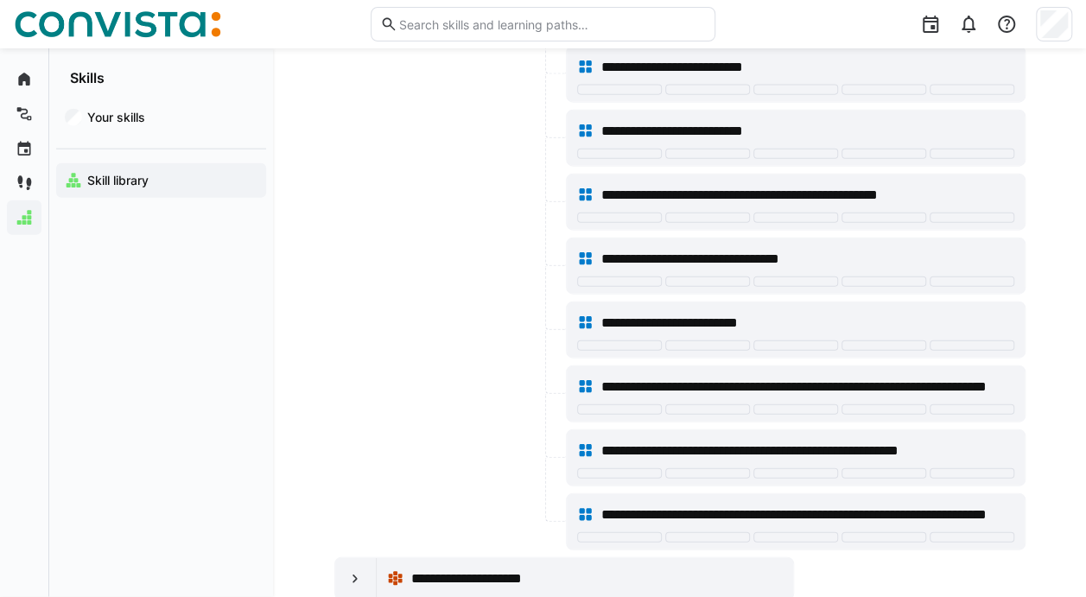
scroll to position [5208, 0]
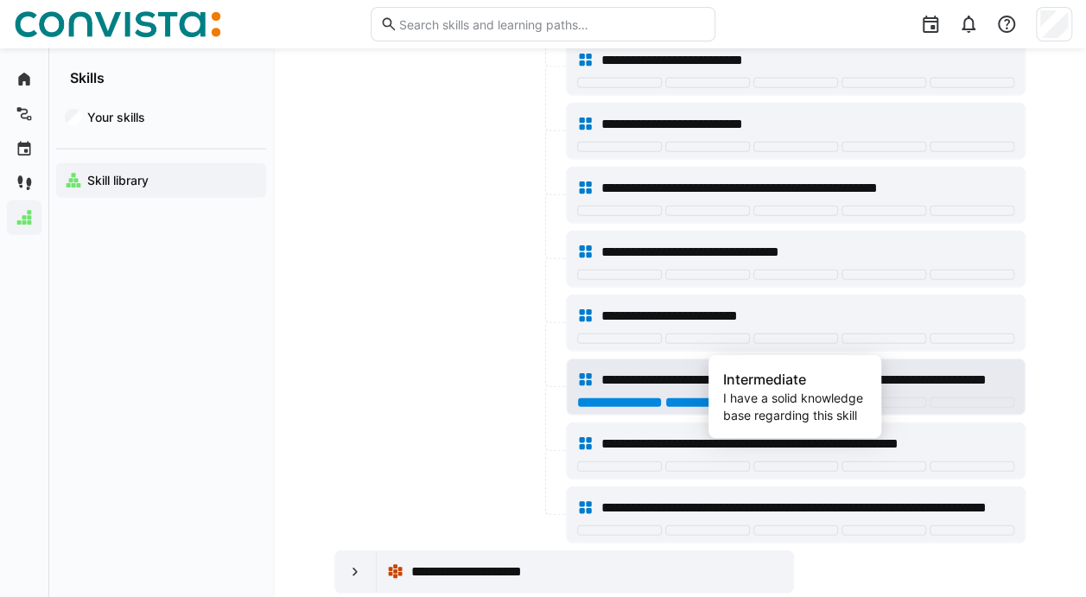
click at [778, 398] on div at bounding box center [796, 403] width 85 height 10
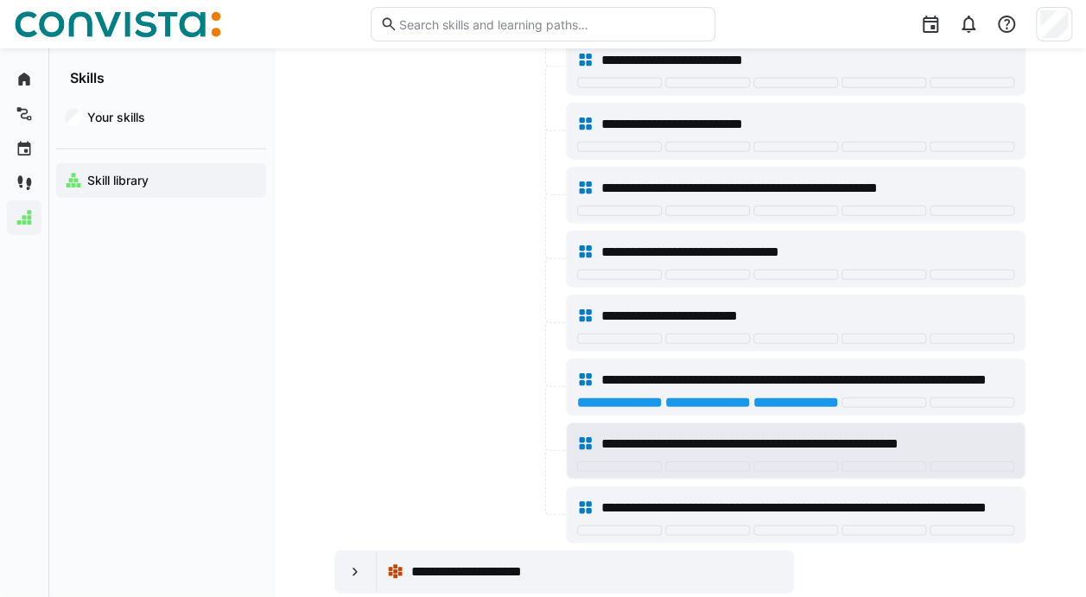
click at [790, 427] on div "**********" at bounding box center [795, 444] width 437 height 35
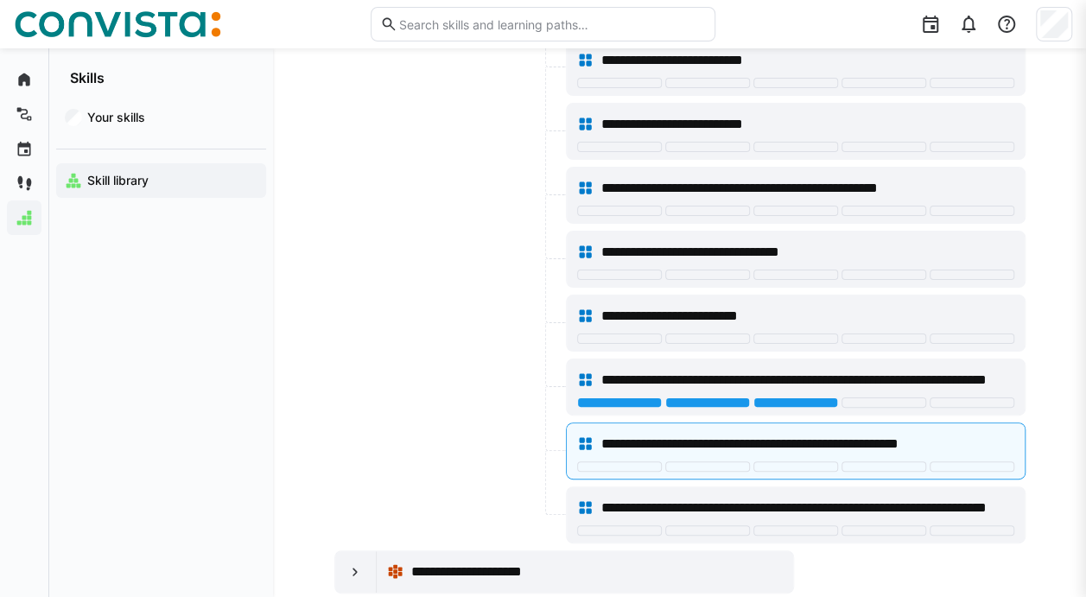
scroll to position [5208, 0]
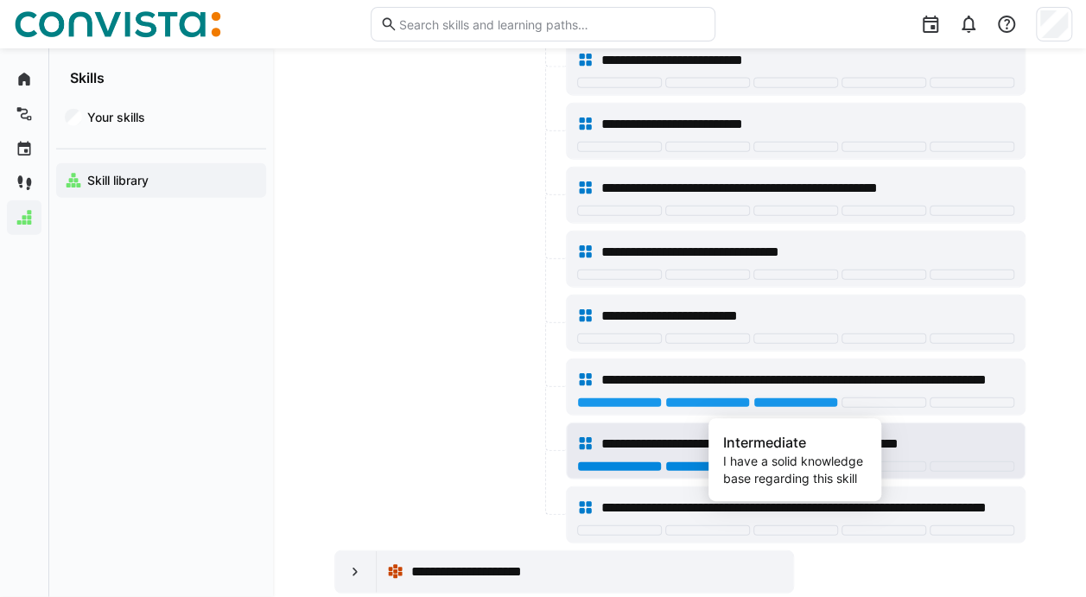
click at [801, 462] on div at bounding box center [796, 467] width 85 height 10
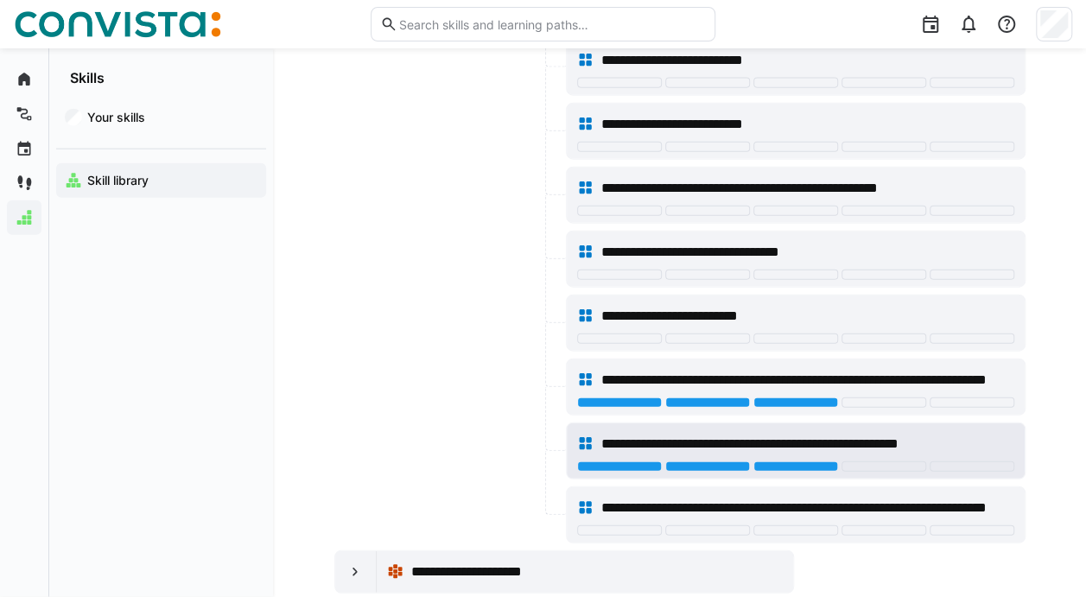
scroll to position [5122, 0]
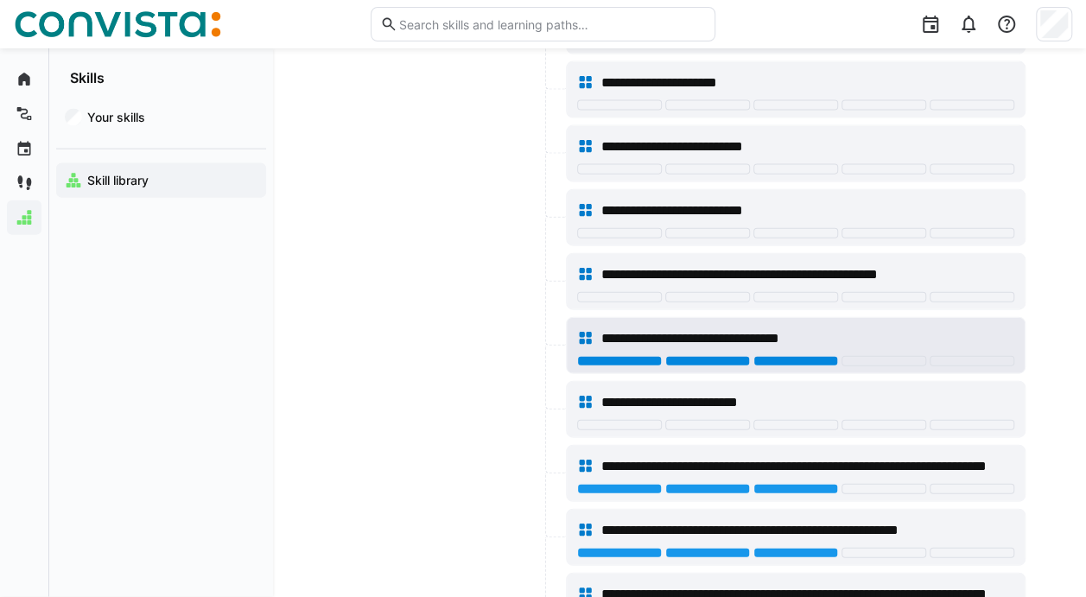
click at [797, 356] on div at bounding box center [796, 361] width 85 height 10
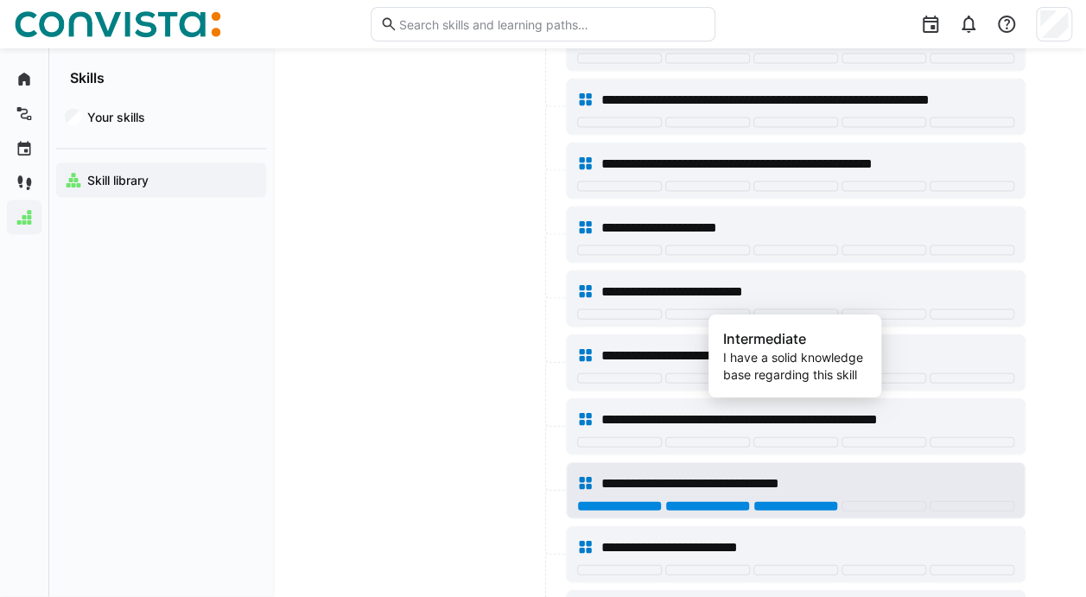
scroll to position [4949, 0]
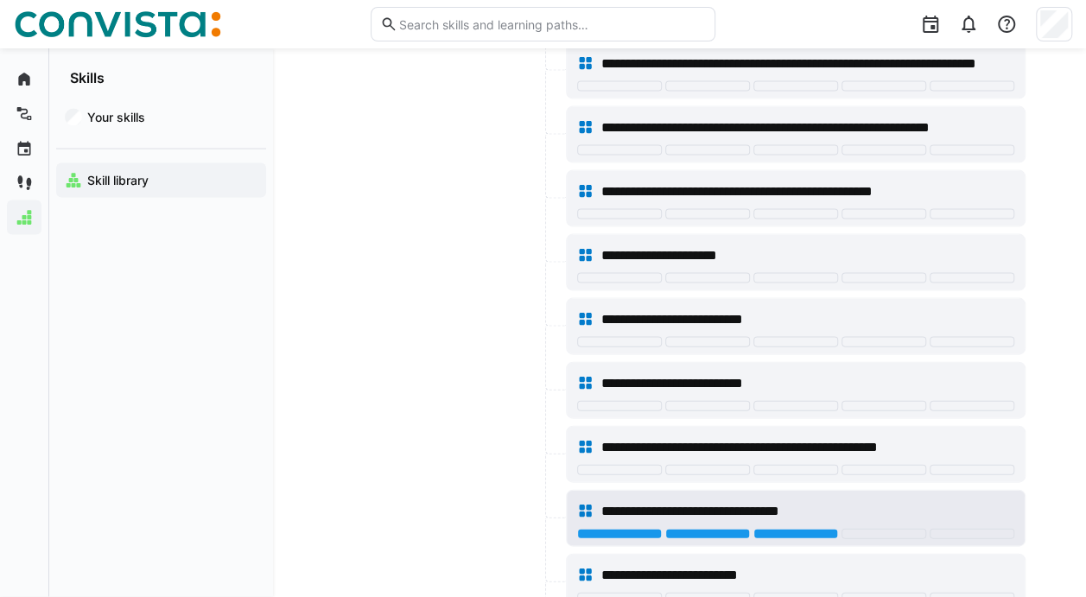
click at [702, 529] on div at bounding box center [707, 534] width 85 height 10
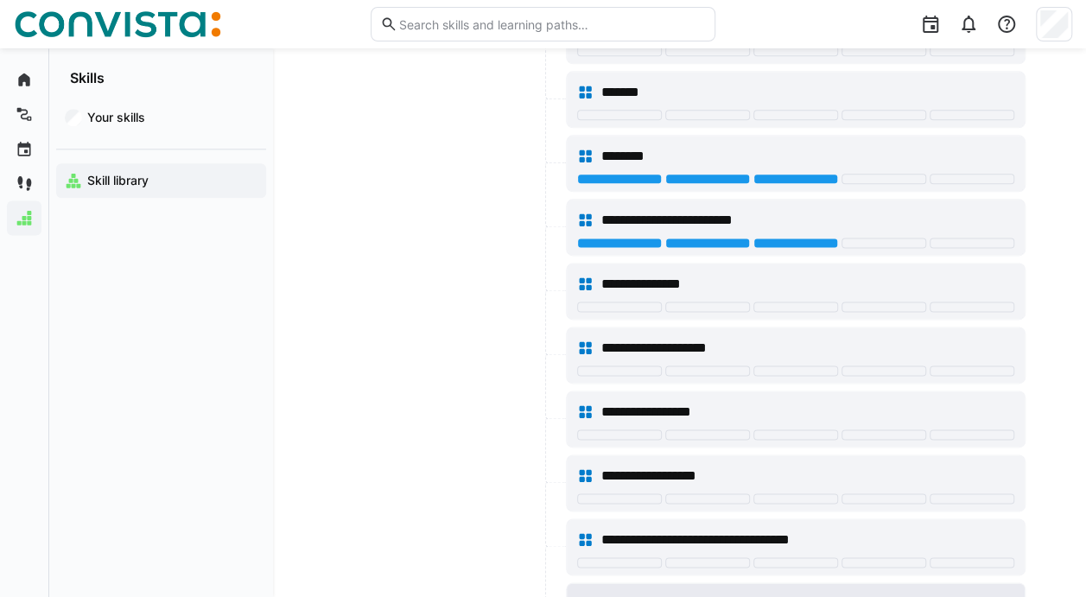
scroll to position [4344, 0]
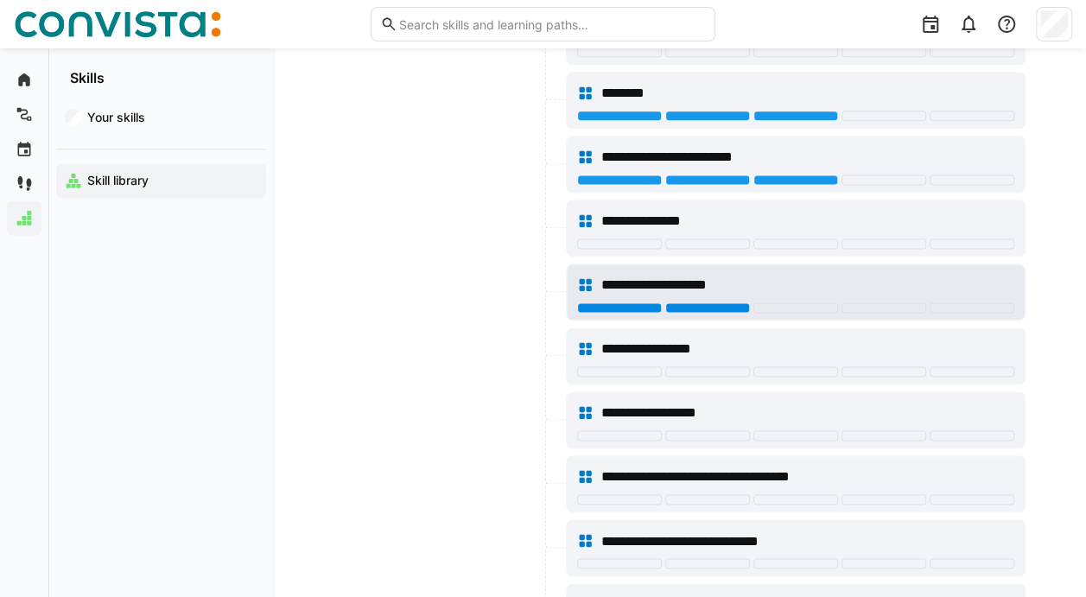
click at [713, 302] on div at bounding box center [707, 307] width 85 height 10
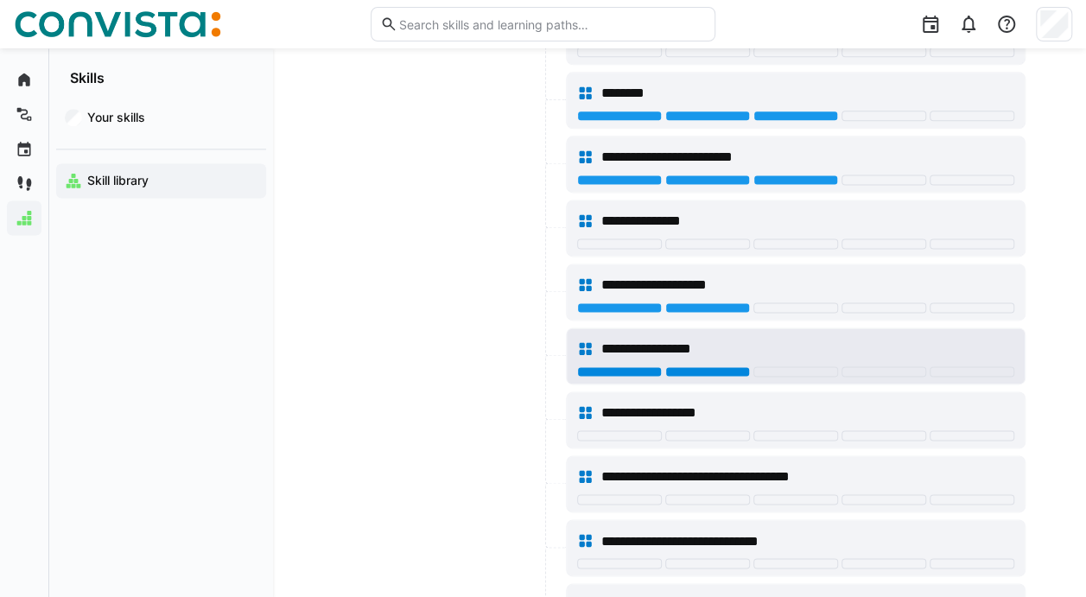
click at [700, 366] on div at bounding box center [707, 371] width 85 height 10
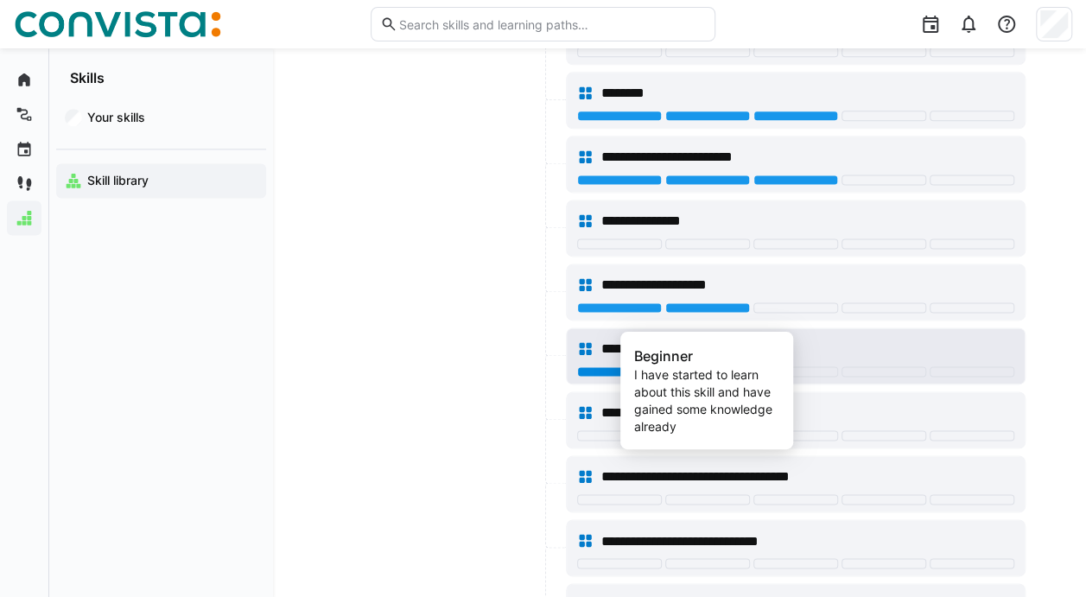
click at [700, 366] on div at bounding box center [707, 371] width 85 height 10
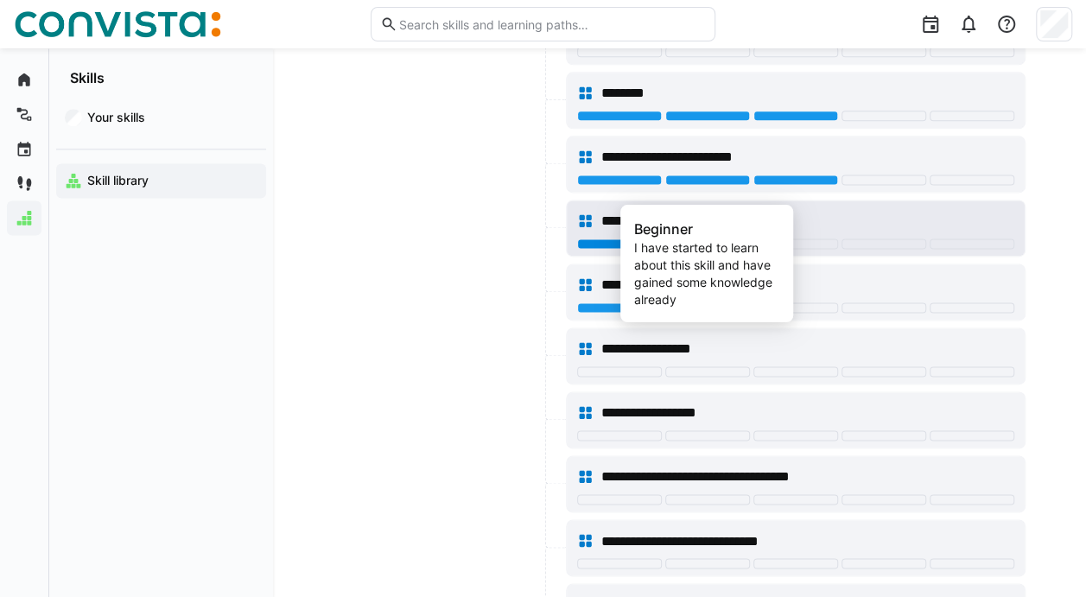
click at [703, 239] on div at bounding box center [707, 244] width 85 height 10
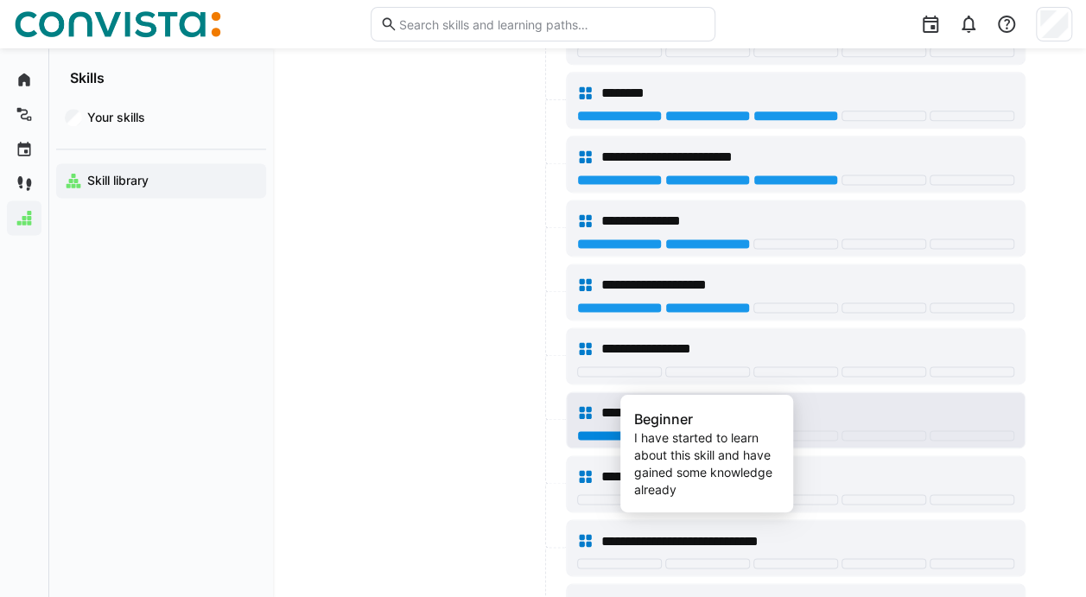
click at [700, 430] on div at bounding box center [707, 435] width 85 height 10
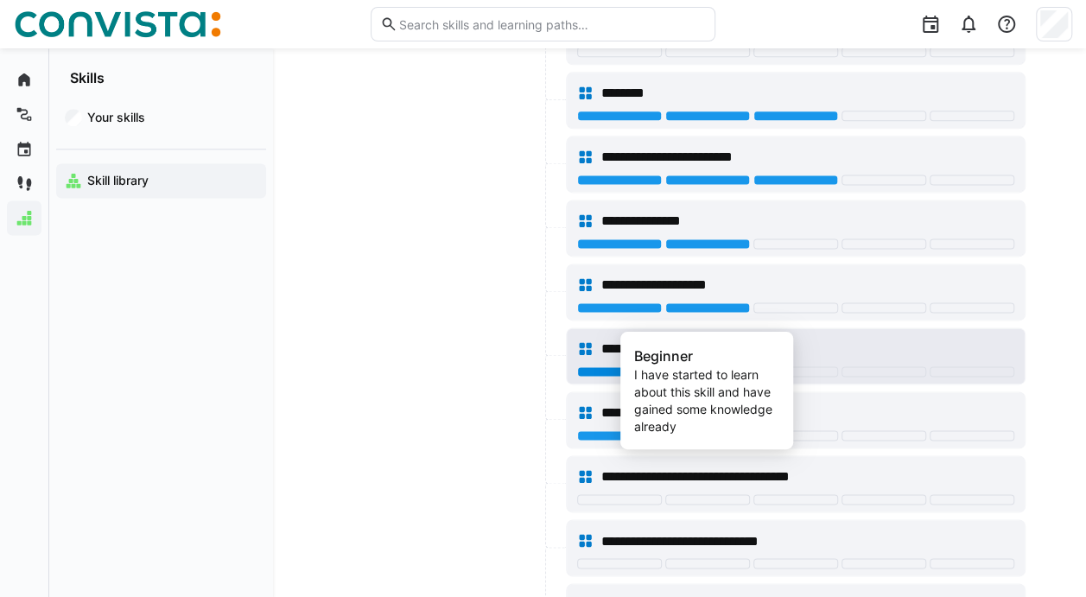
click at [709, 366] on div at bounding box center [707, 371] width 85 height 10
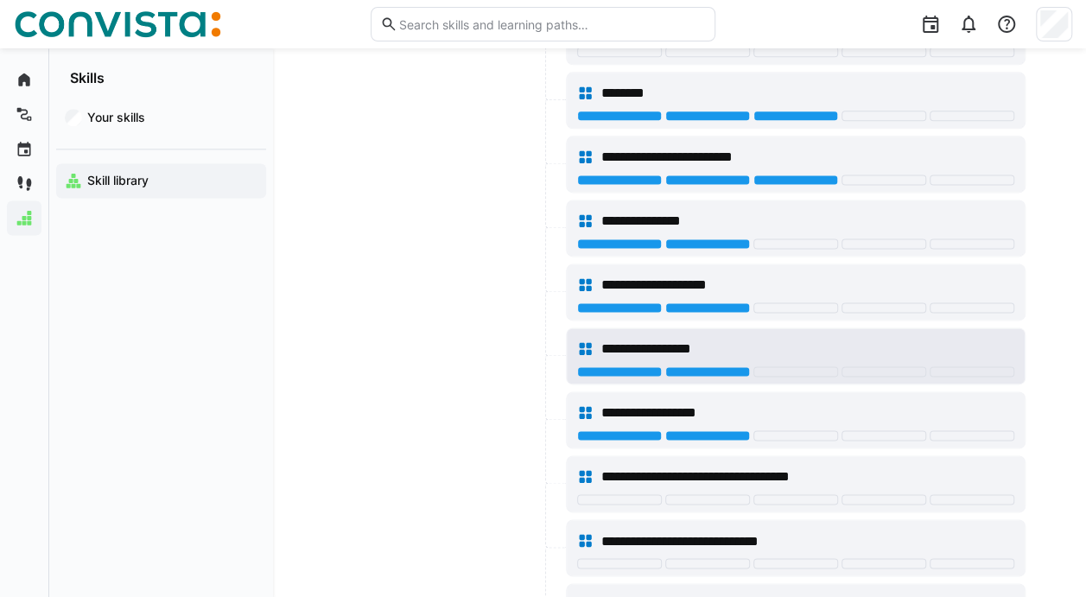
scroll to position [4430, 0]
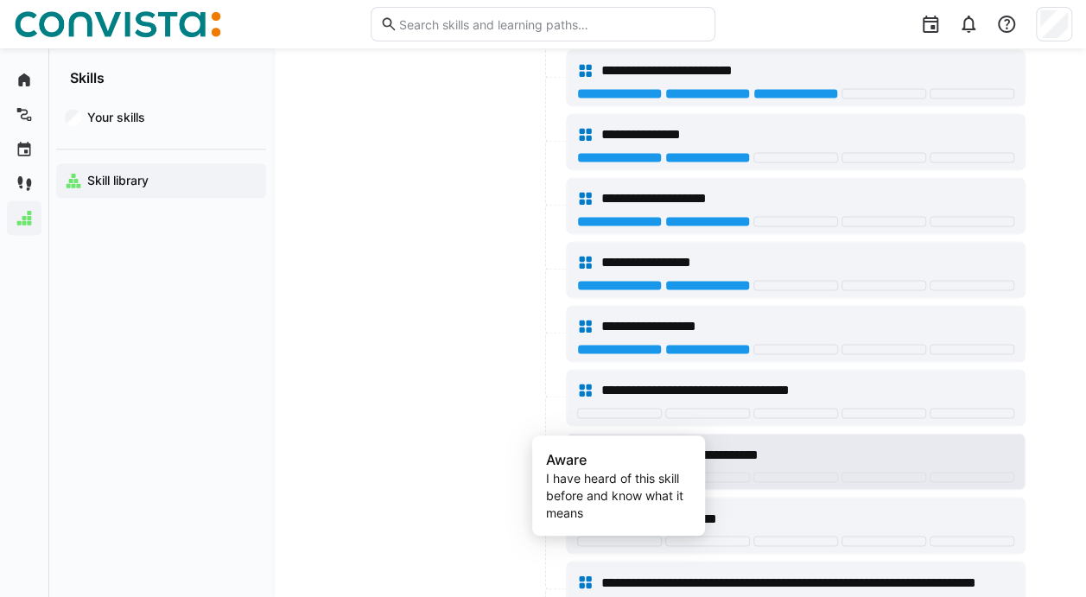
click at [627, 472] on div at bounding box center [619, 477] width 85 height 10
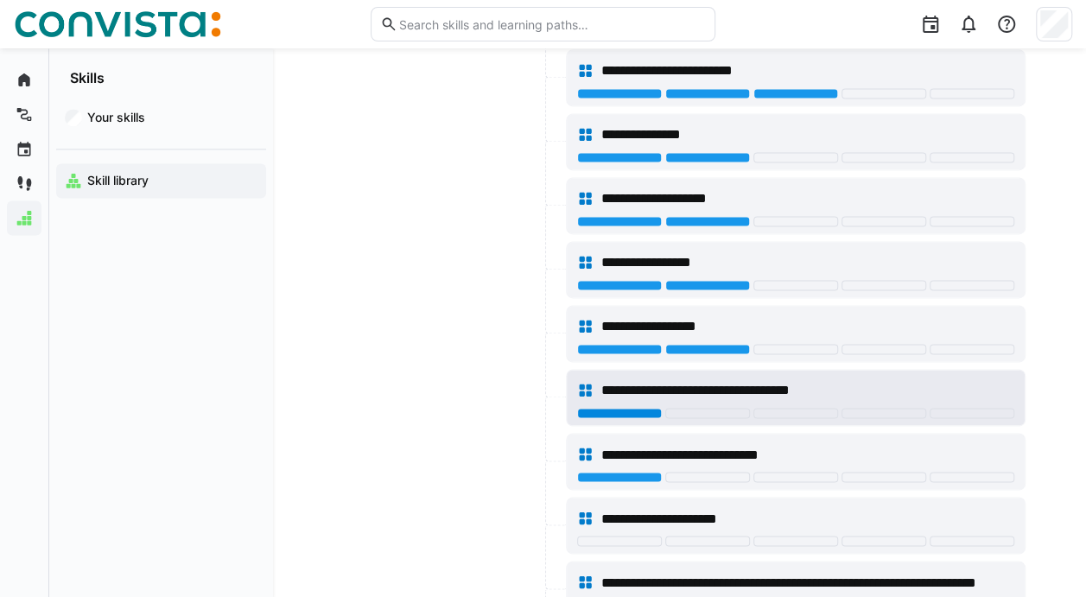
click at [634, 408] on div at bounding box center [619, 413] width 85 height 10
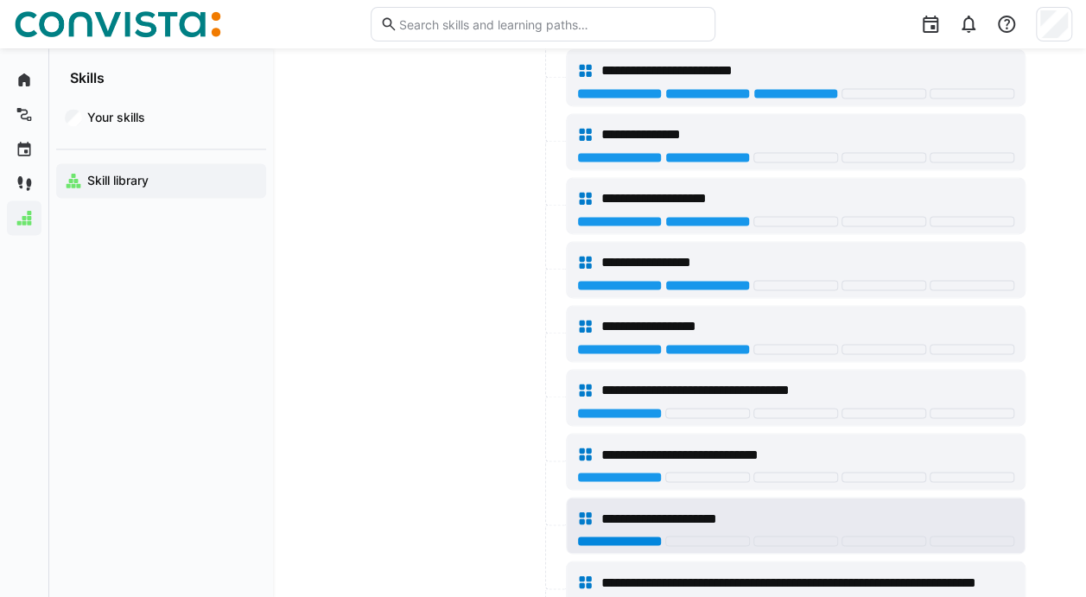
click at [626, 536] on div at bounding box center [619, 541] width 85 height 10
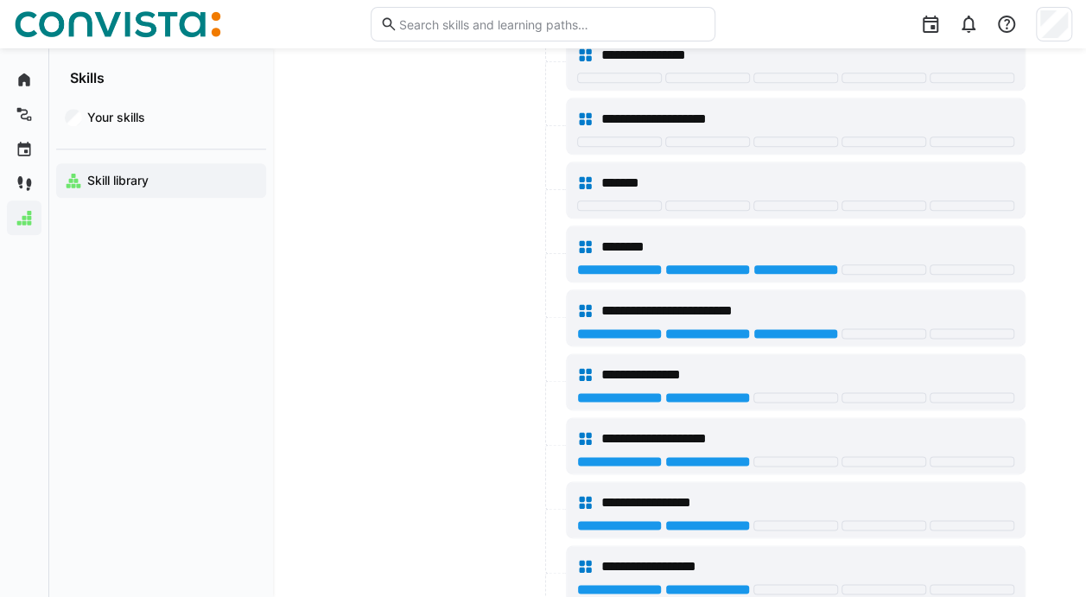
scroll to position [4171, 0]
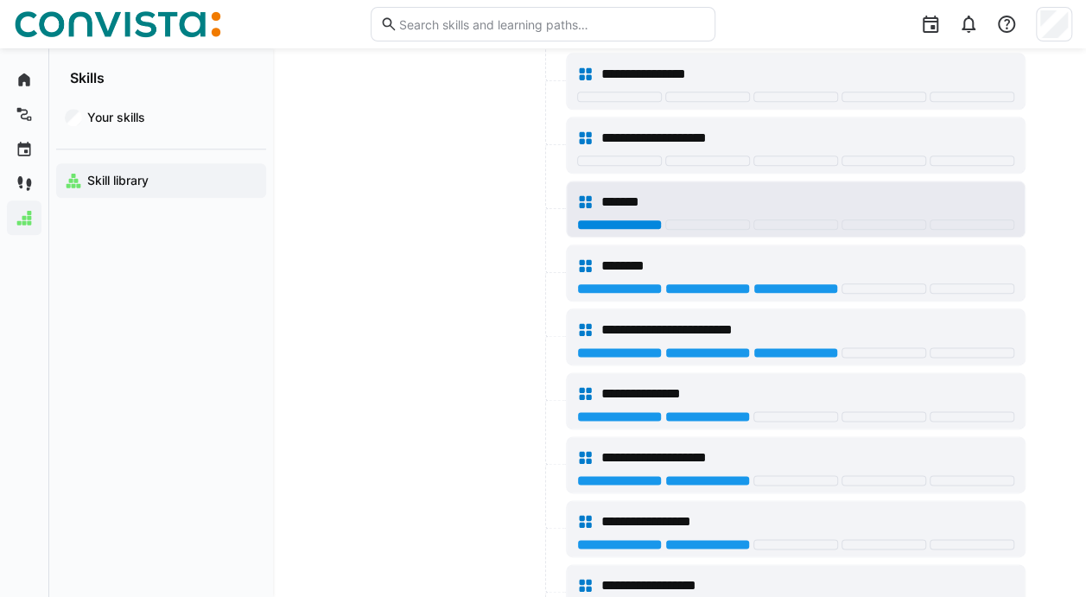
click at [642, 220] on div at bounding box center [619, 225] width 85 height 10
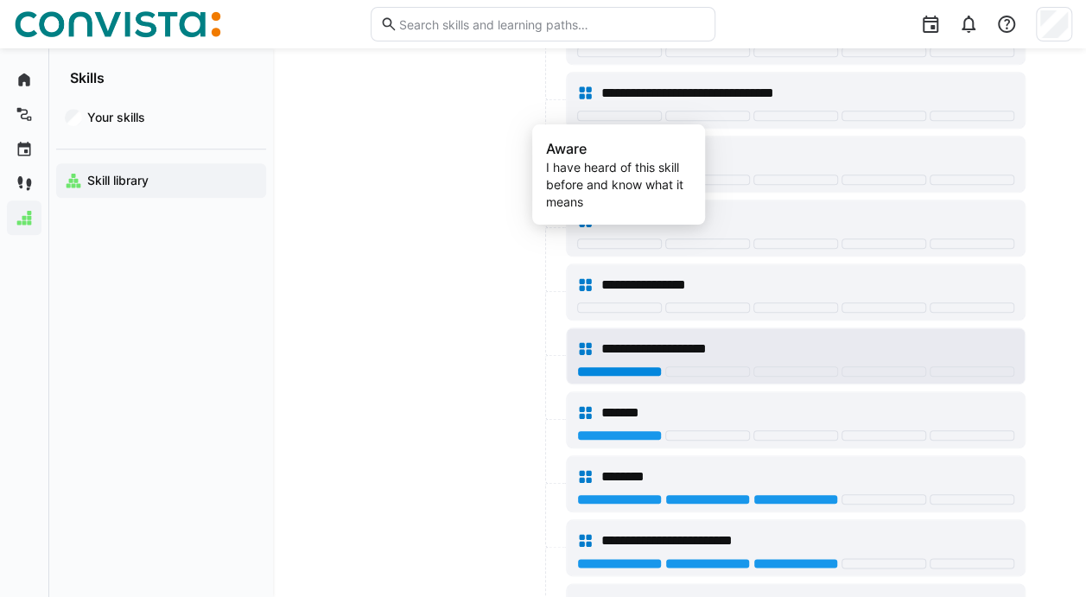
scroll to position [3912, 0]
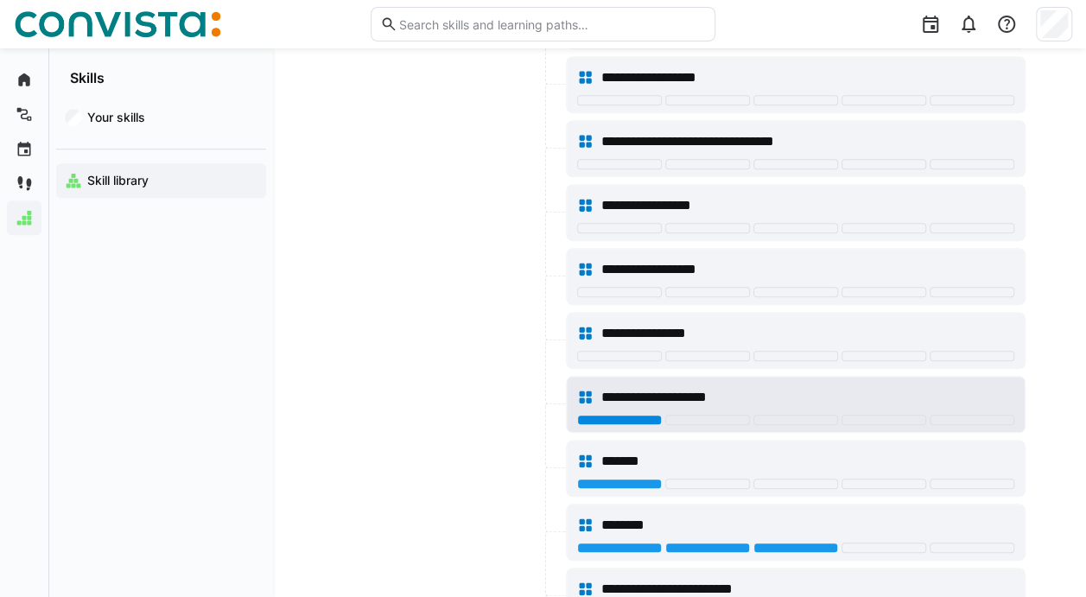
click at [650, 415] on div at bounding box center [619, 420] width 85 height 10
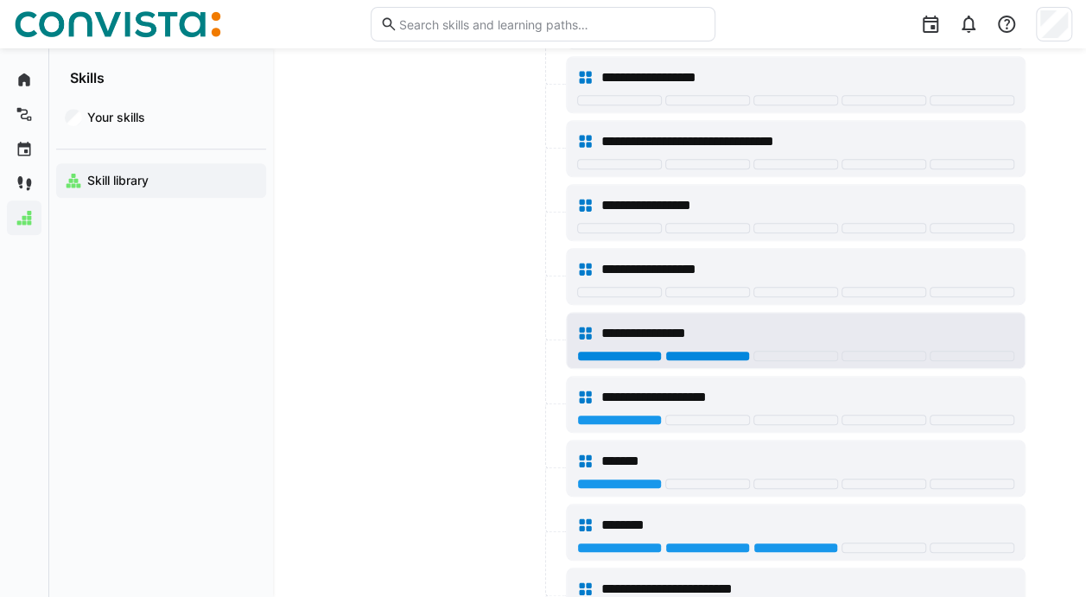
click at [717, 351] on div at bounding box center [707, 356] width 85 height 10
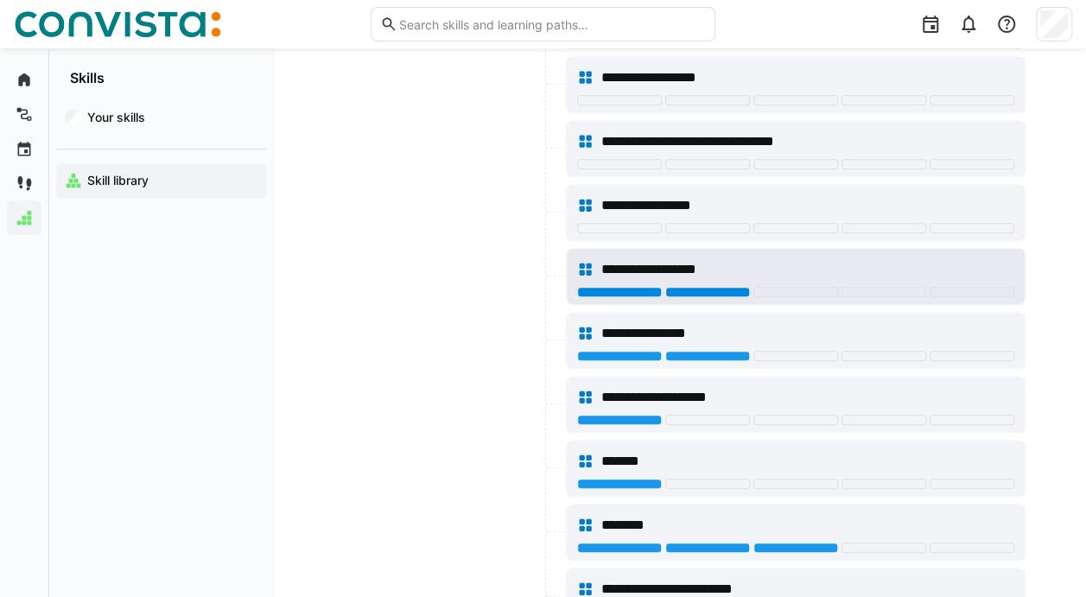
click at [684, 287] on div at bounding box center [707, 292] width 85 height 10
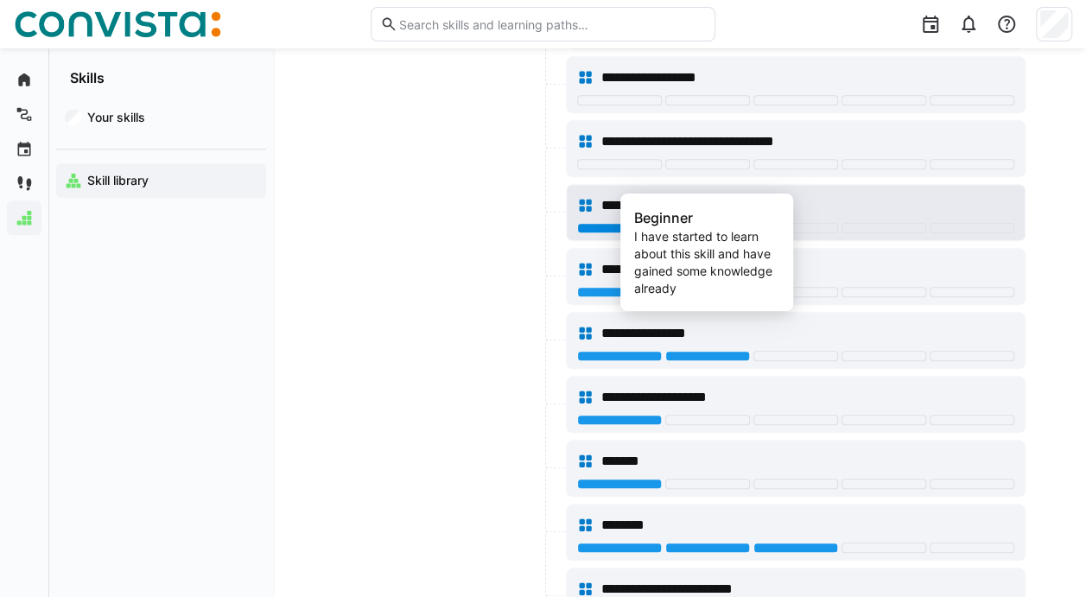
click at [705, 223] on div at bounding box center [707, 228] width 85 height 10
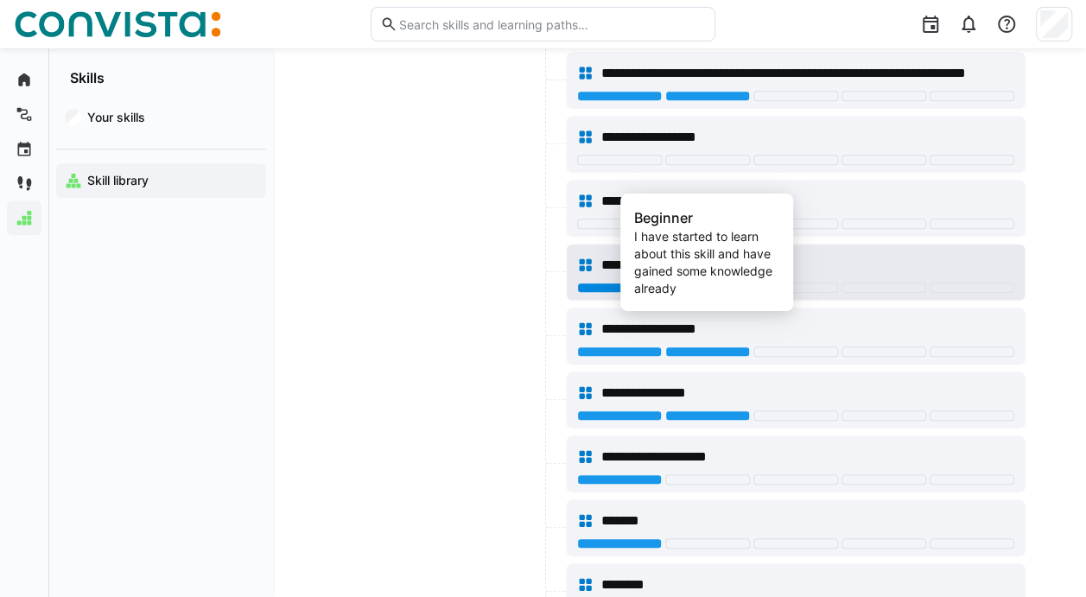
scroll to position [3825, 0]
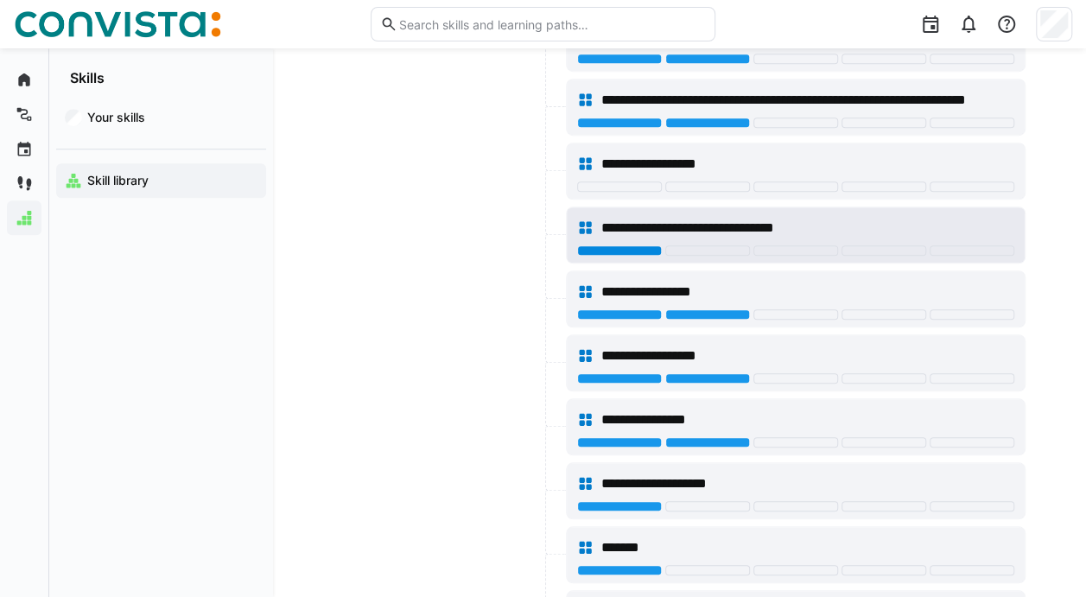
click at [615, 245] on div at bounding box center [619, 250] width 85 height 10
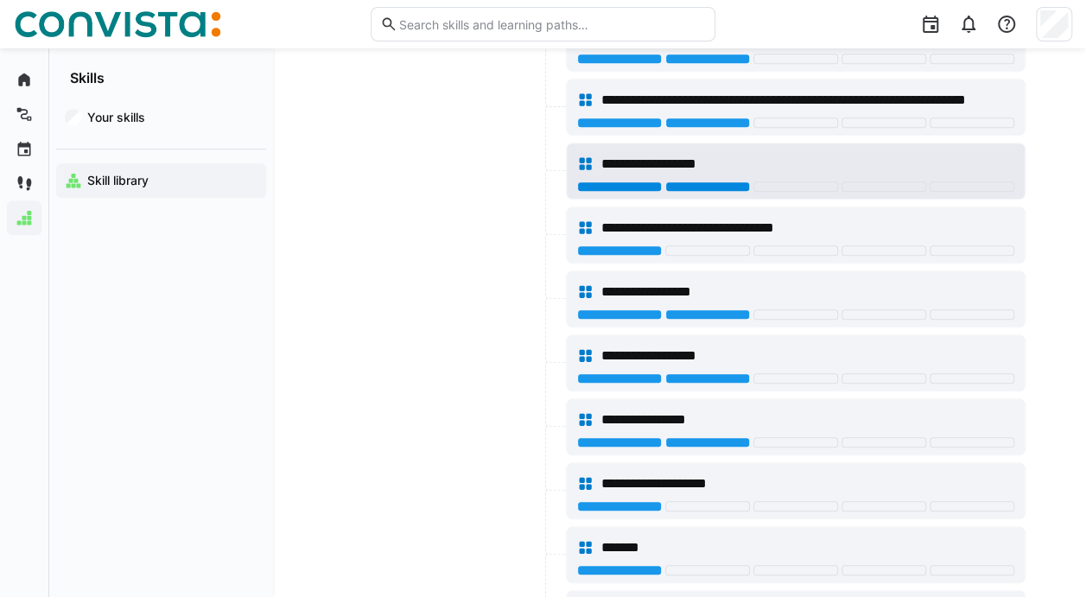
click at [704, 181] on div at bounding box center [707, 186] width 85 height 10
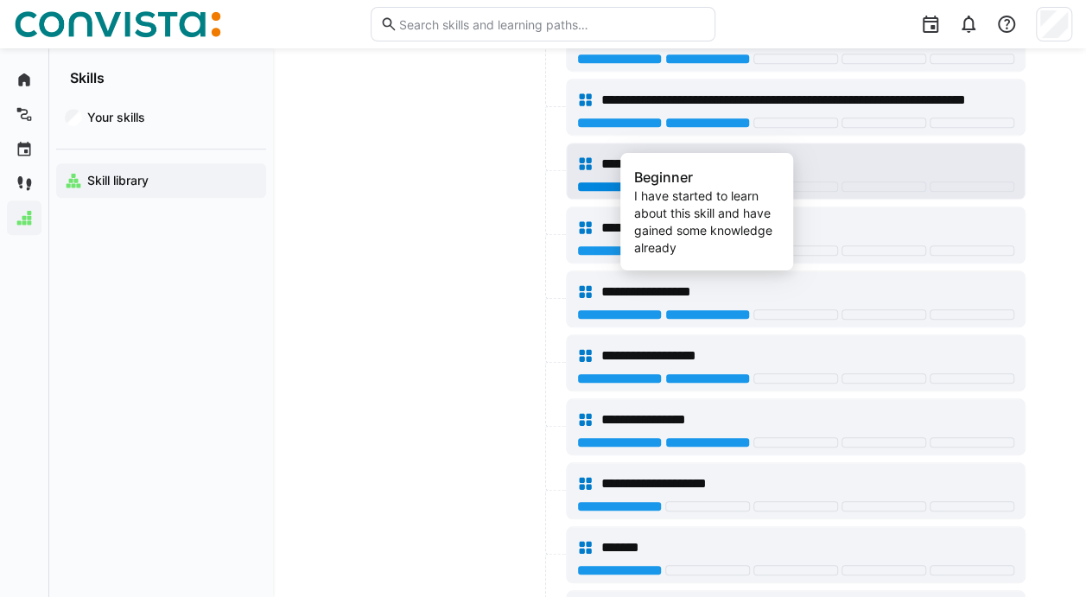
click at [704, 181] on div at bounding box center [707, 186] width 85 height 10
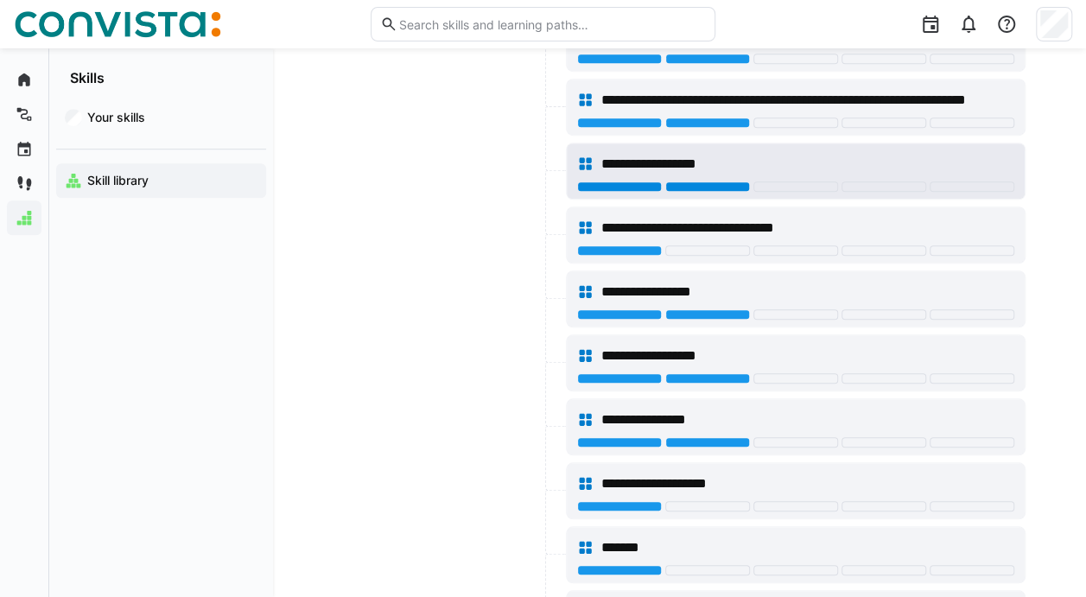
click at [728, 181] on div at bounding box center [707, 186] width 85 height 10
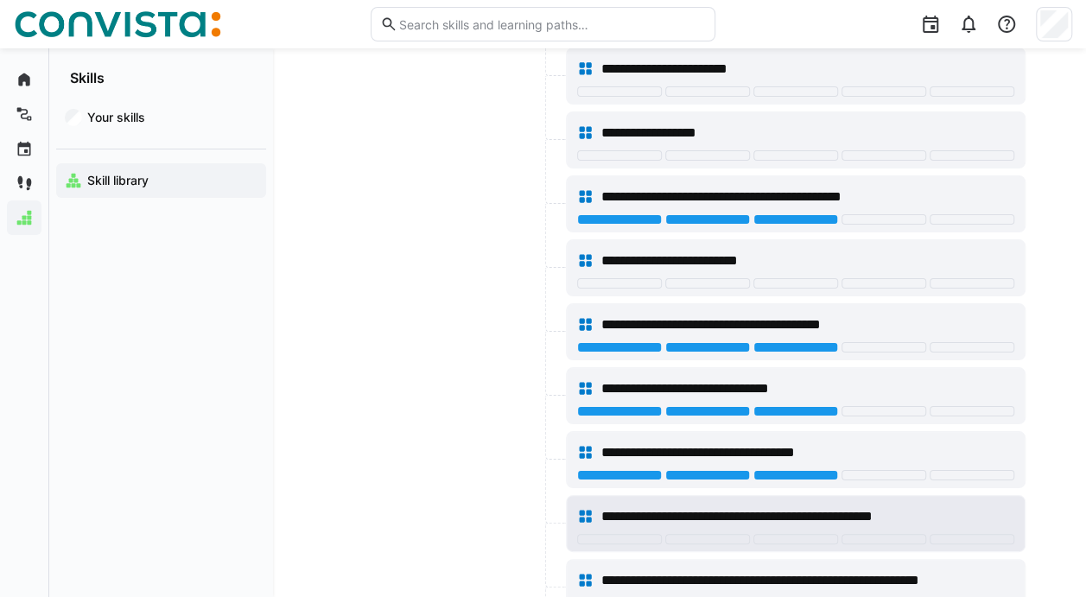
scroll to position [3134, 0]
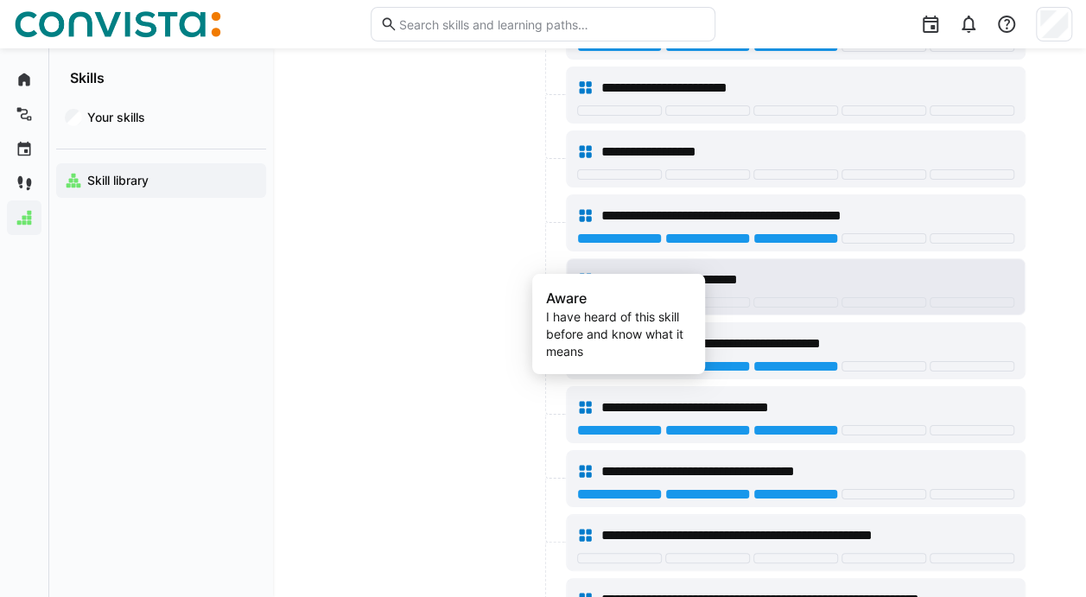
click at [636, 297] on div at bounding box center [619, 302] width 85 height 10
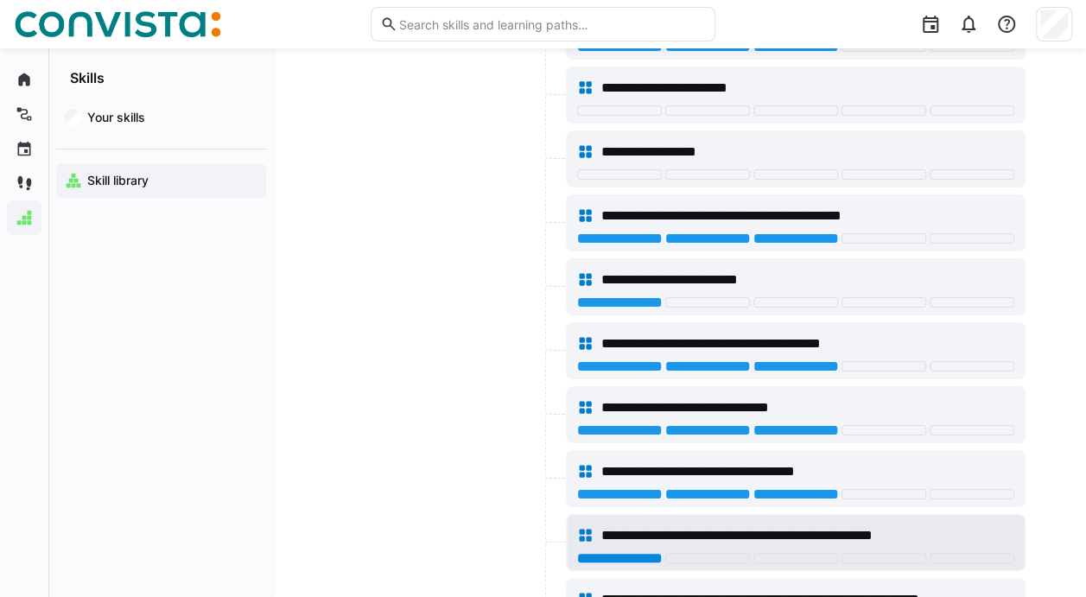
click at [609, 553] on div at bounding box center [619, 558] width 85 height 10
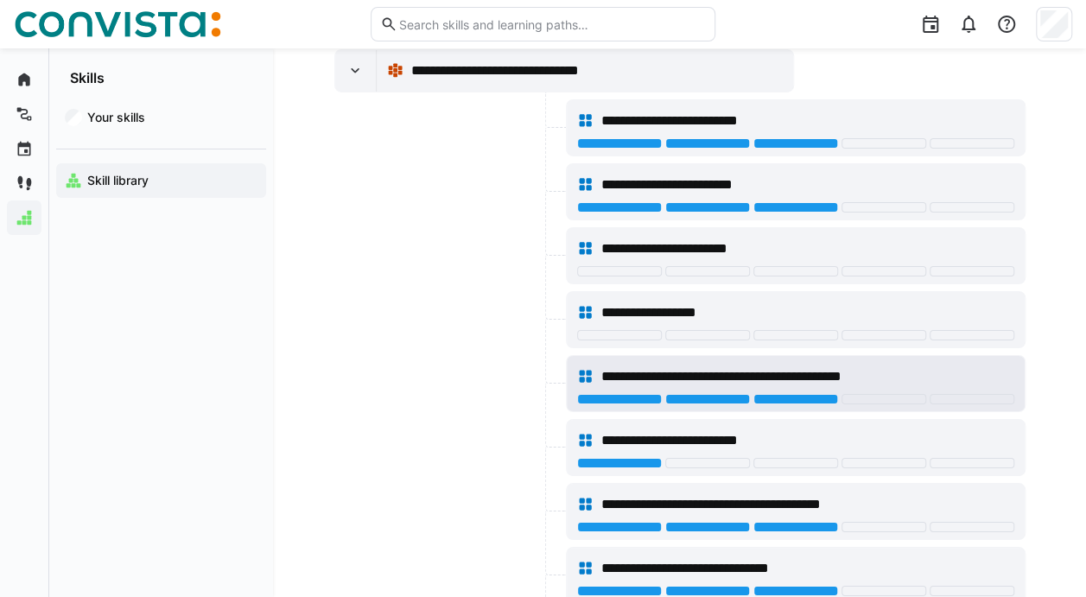
scroll to position [2961, 0]
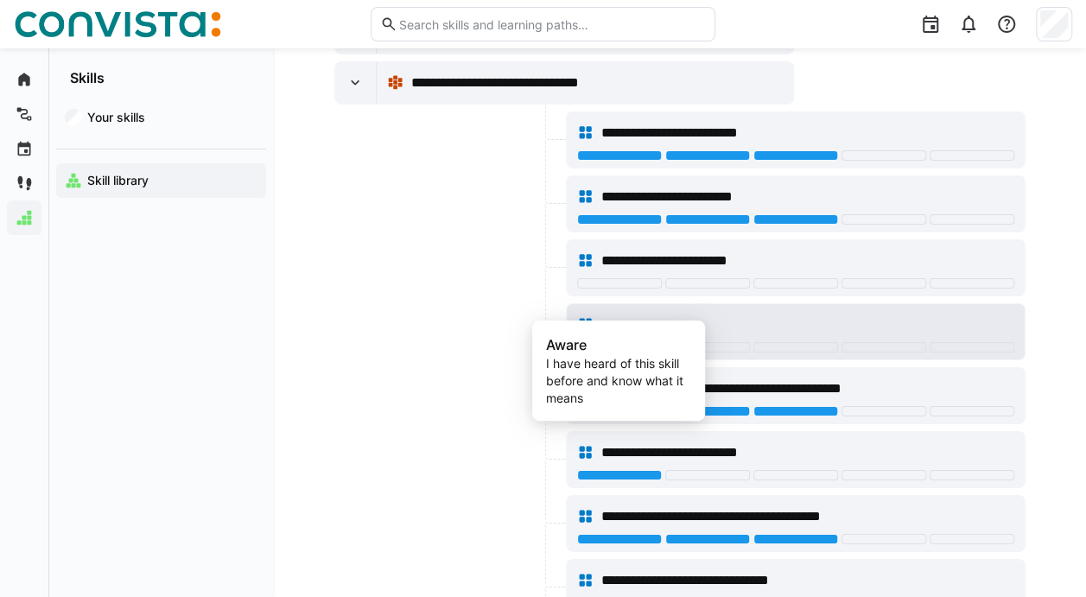
click at [641, 342] on div at bounding box center [619, 347] width 85 height 10
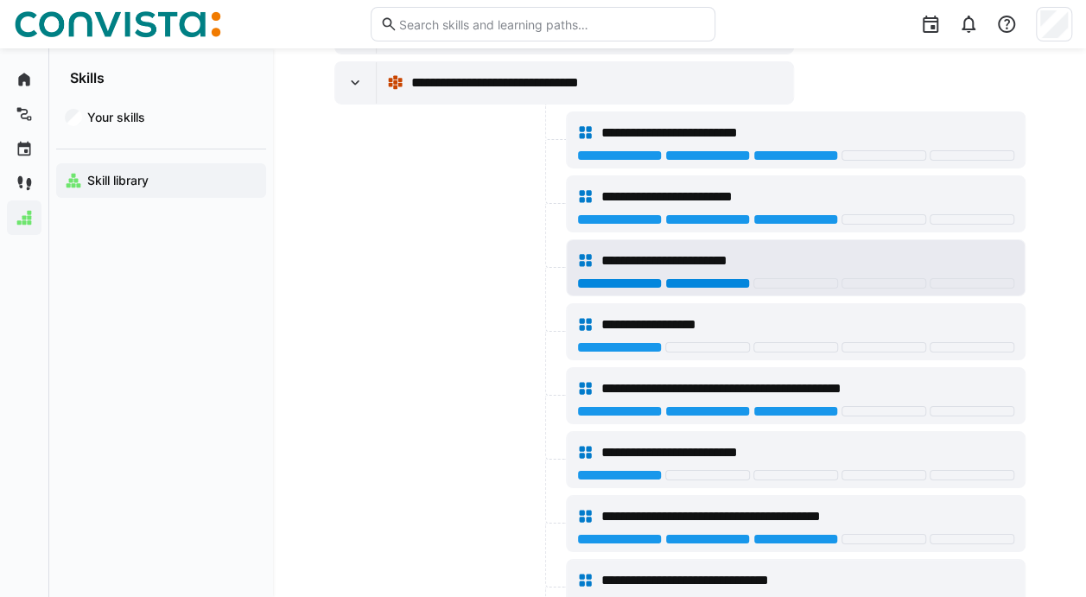
click at [703, 278] on div at bounding box center [707, 283] width 85 height 10
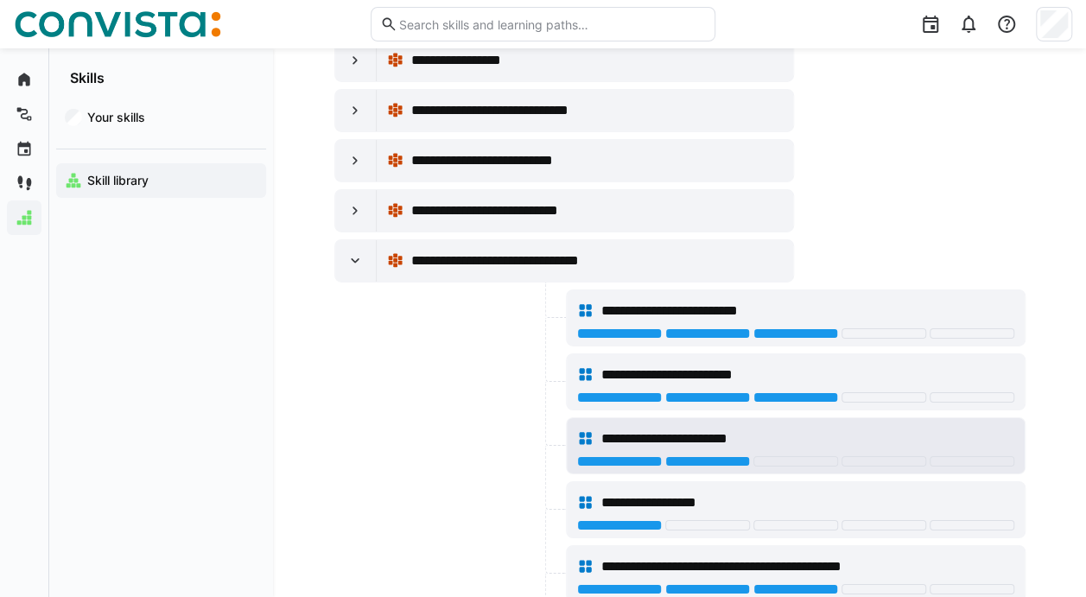
scroll to position [2702, 0]
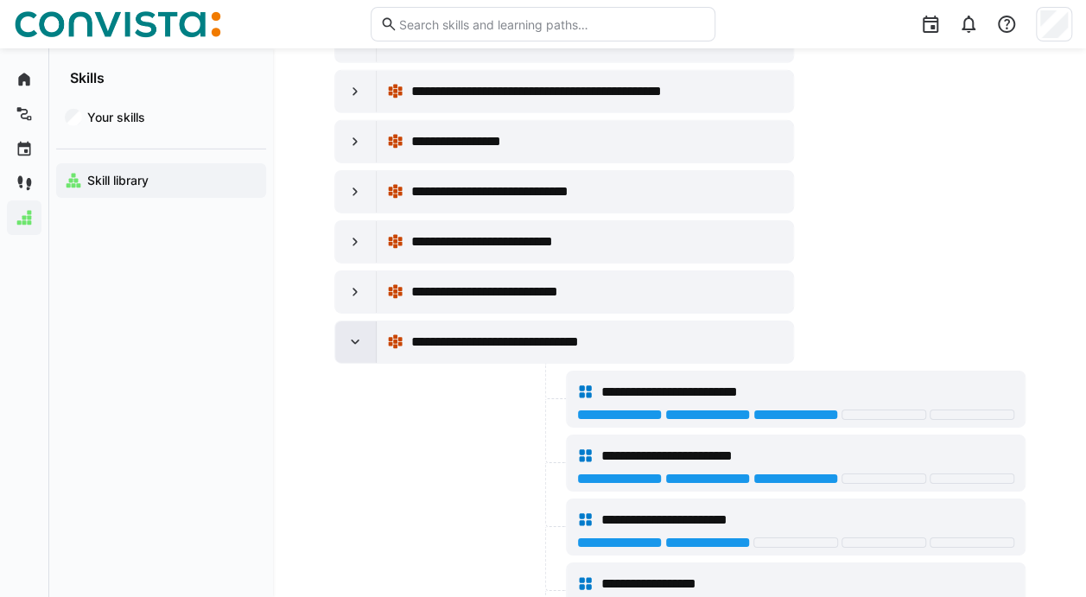
click at [343, 322] on div at bounding box center [355, 342] width 41 height 41
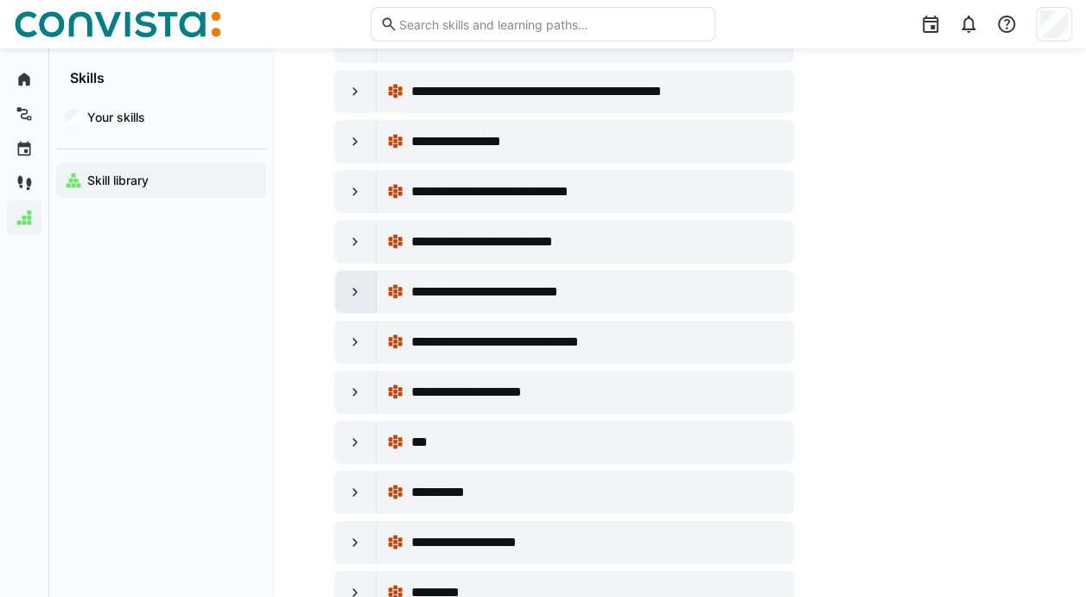
click at [356, 283] on eds-icon at bounding box center [355, 291] width 17 height 17
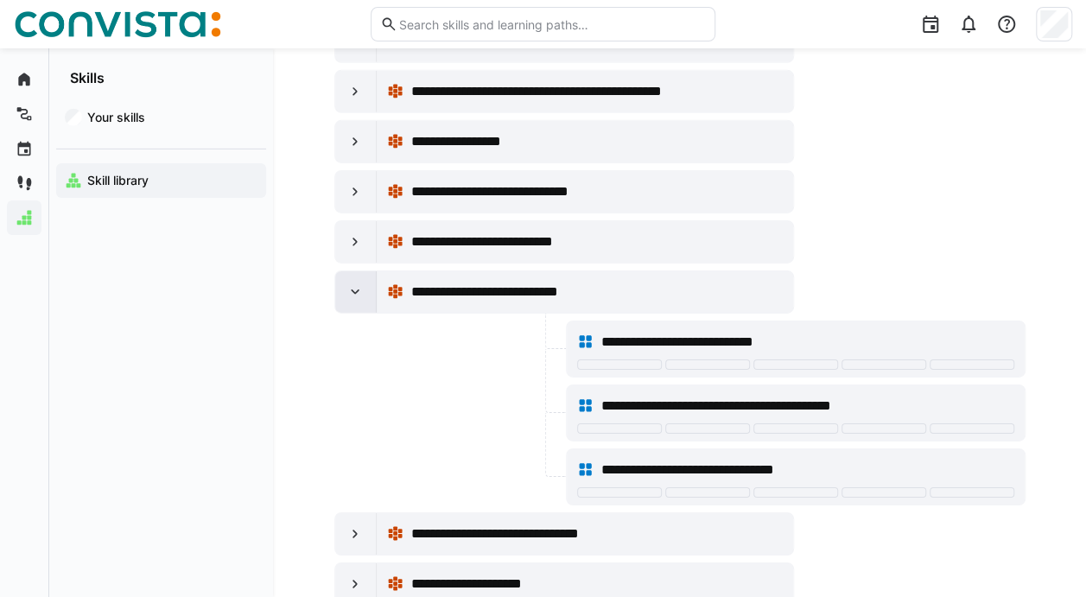
click at [363, 271] on div at bounding box center [355, 291] width 41 height 41
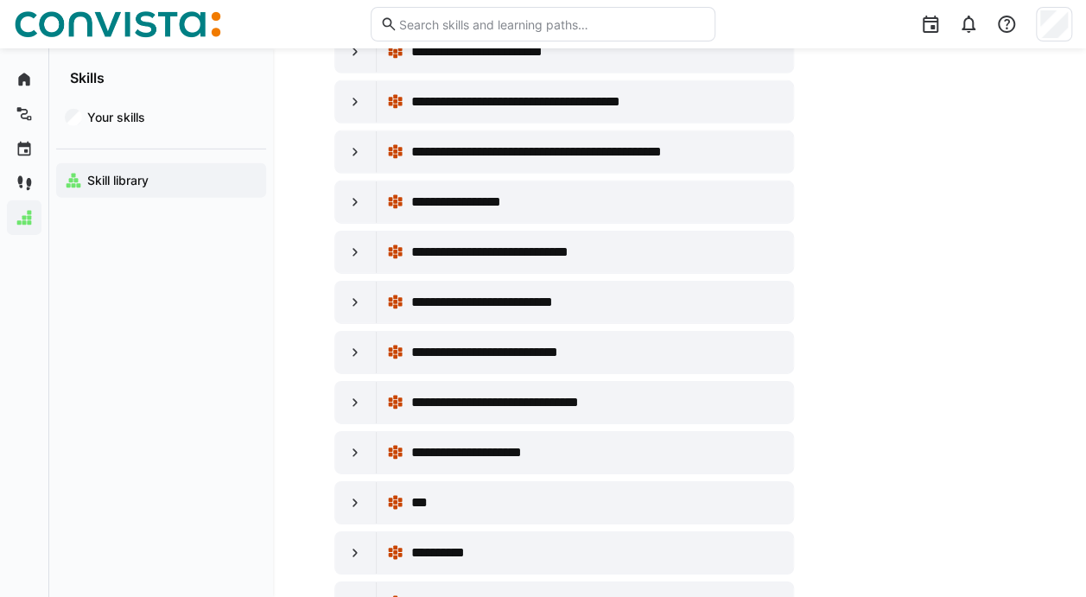
scroll to position [2615, 0]
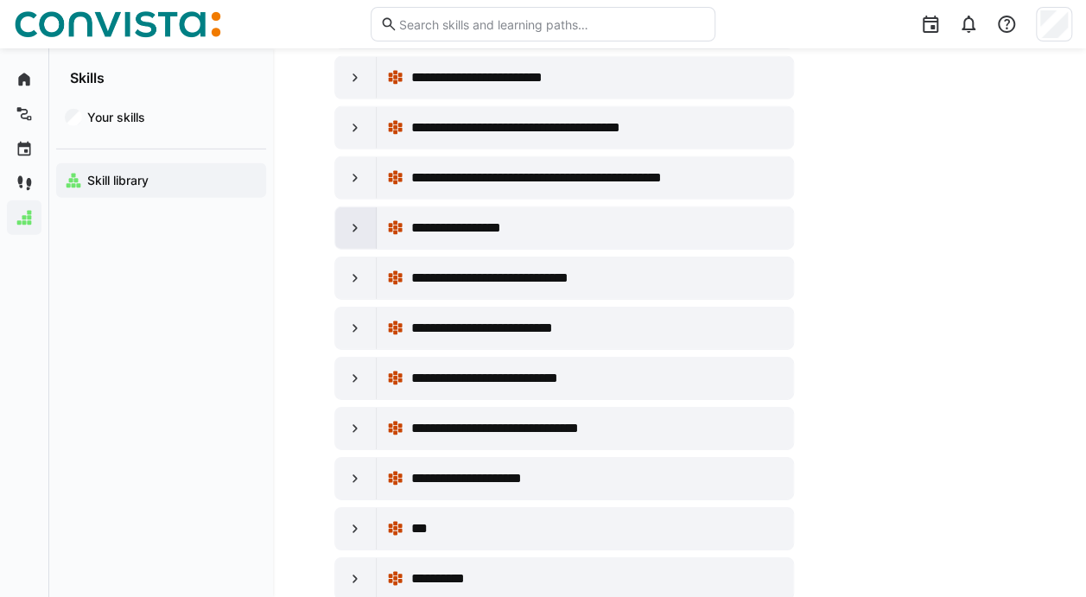
click at [371, 207] on div at bounding box center [355, 227] width 41 height 41
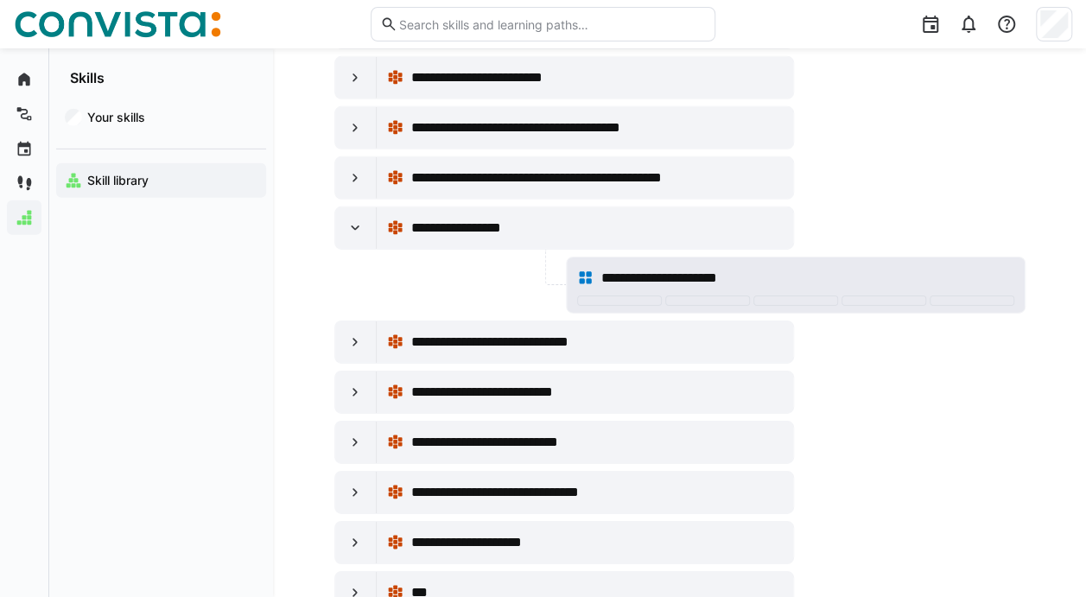
click at [735, 261] on div "**********" at bounding box center [795, 278] width 437 height 35
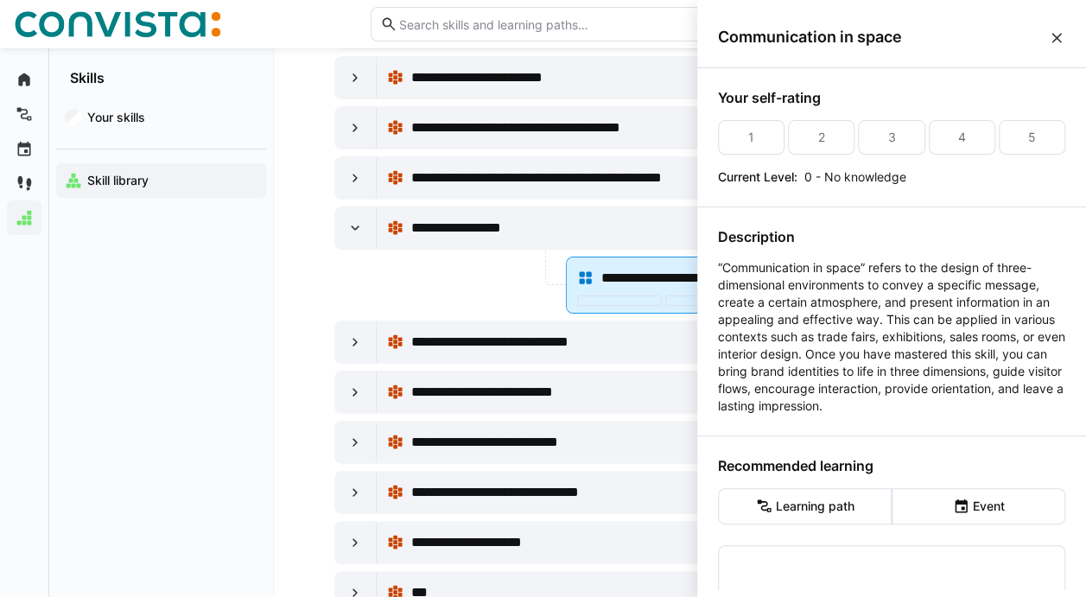
scroll to position [0, 0]
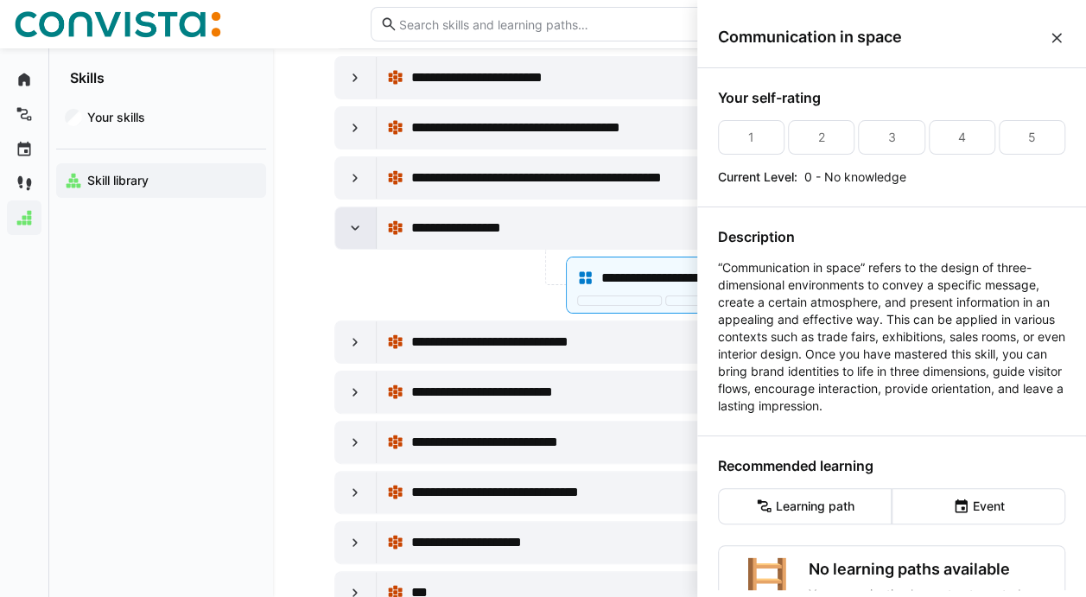
click at [351, 220] on eds-icon at bounding box center [355, 228] width 17 height 17
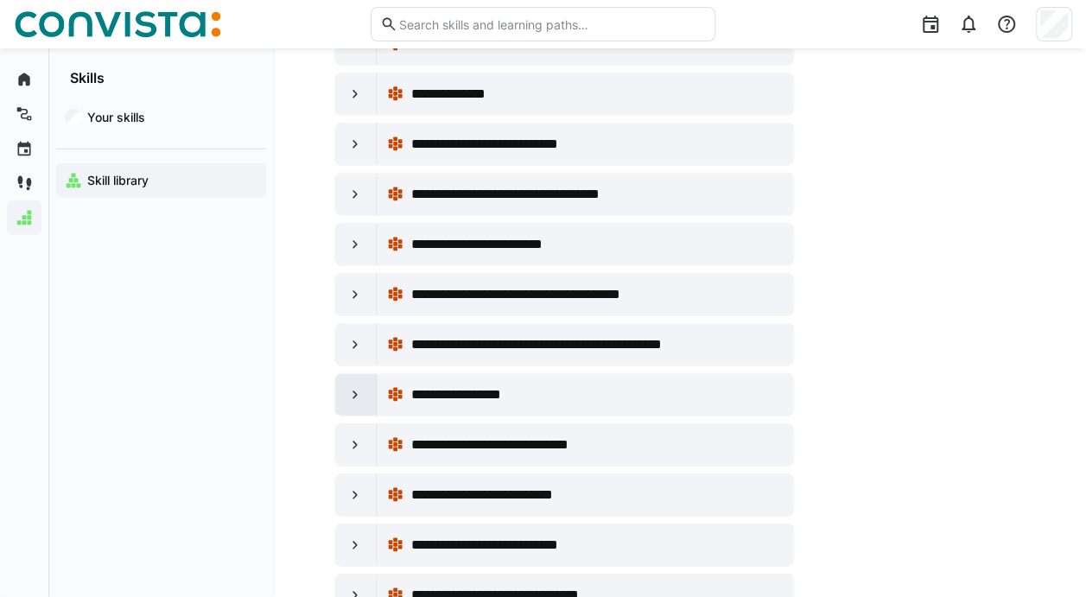
scroll to position [2442, 0]
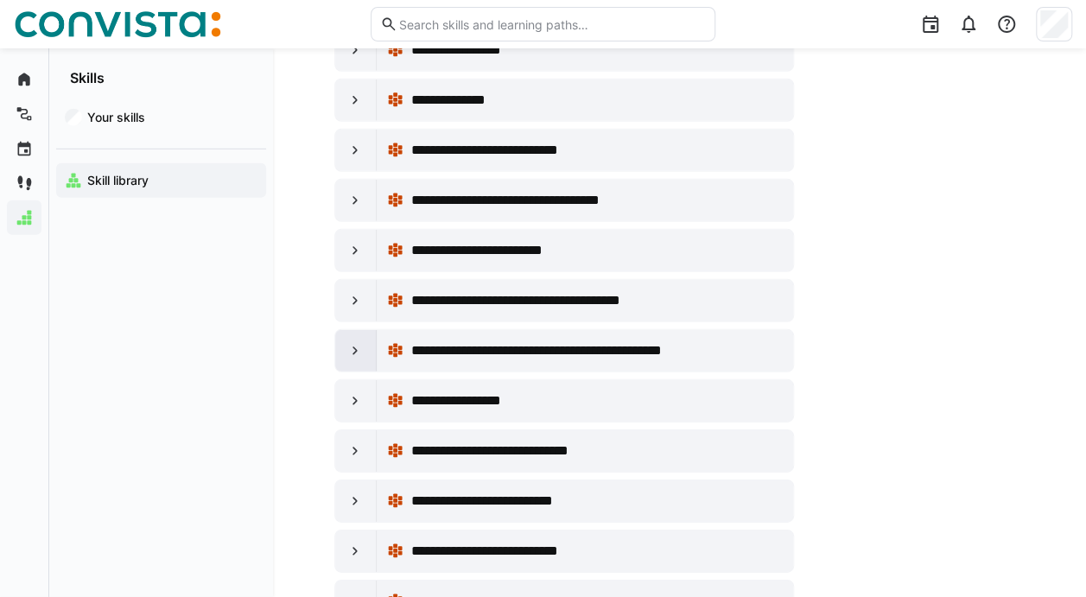
click at [365, 330] on div at bounding box center [355, 350] width 41 height 41
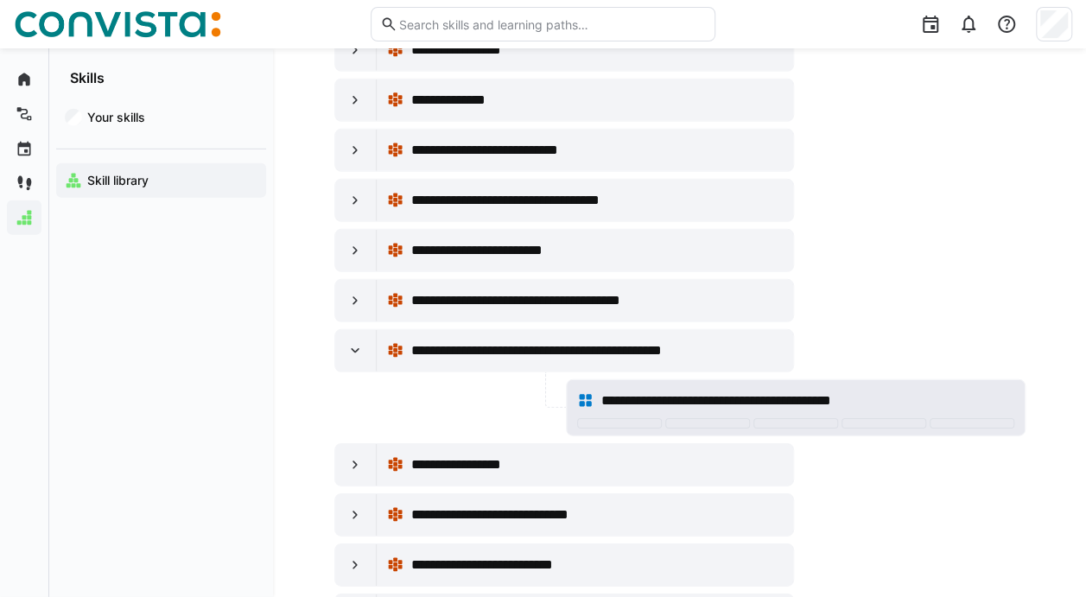
click at [636, 391] on span "**********" at bounding box center [758, 401] width 315 height 21
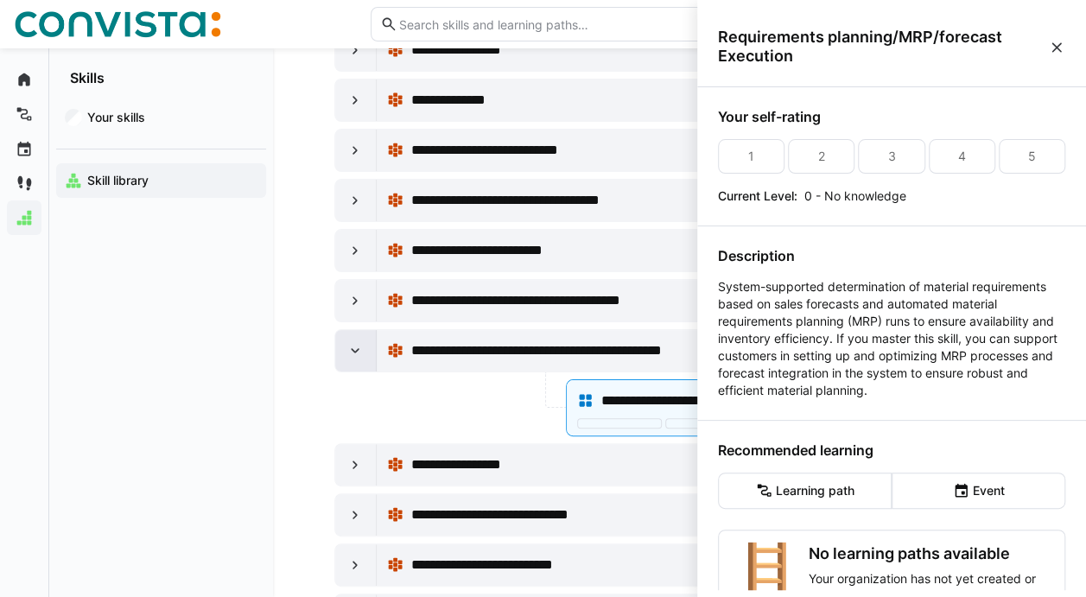
click at [358, 330] on div at bounding box center [355, 350] width 41 height 41
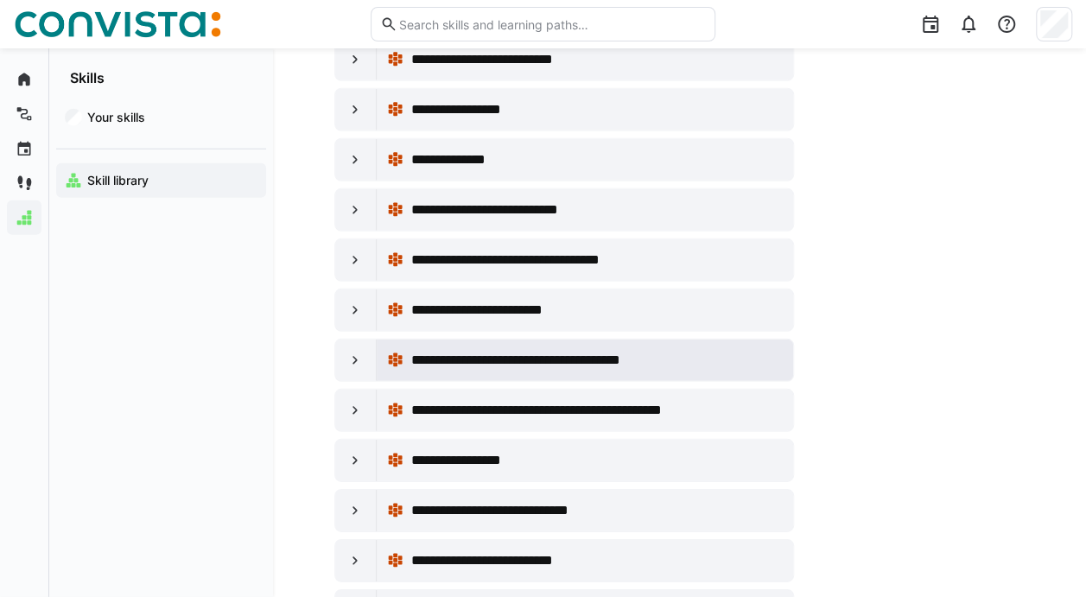
scroll to position [2356, 0]
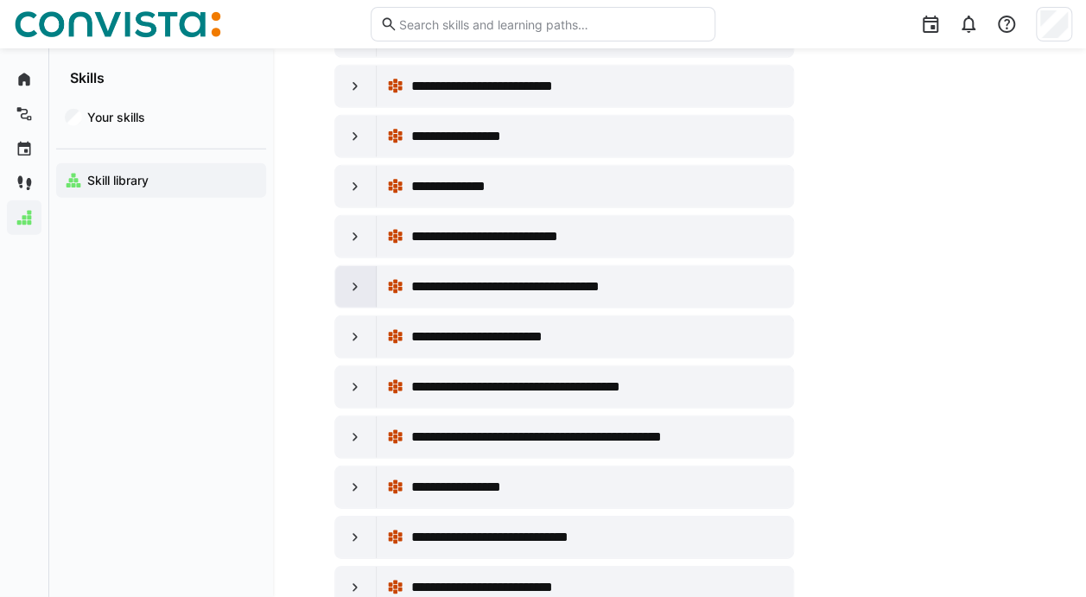
click at [365, 266] on div at bounding box center [355, 286] width 41 height 41
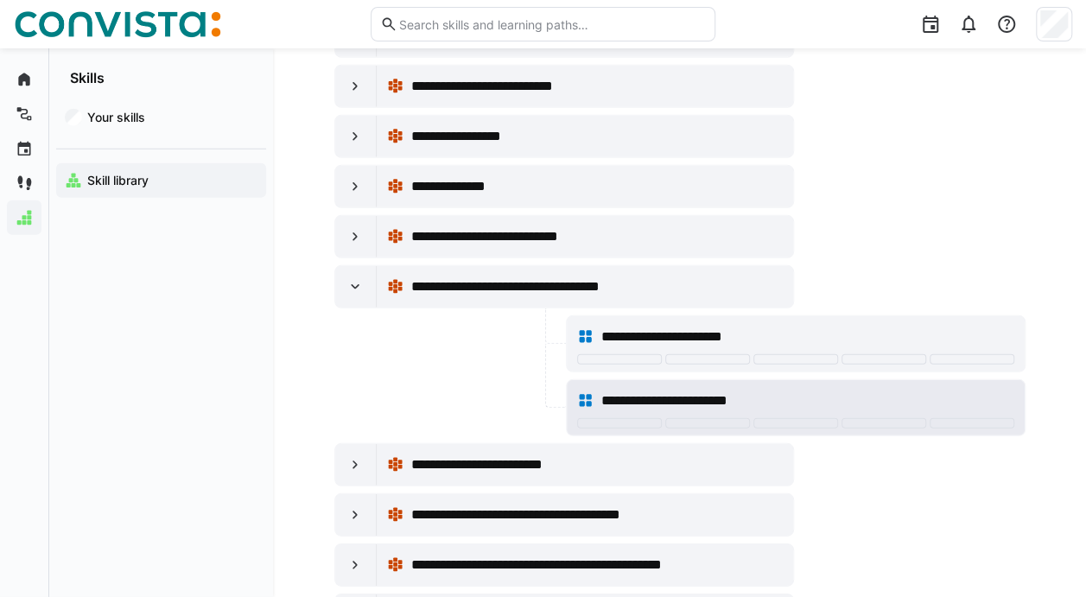
click at [659, 391] on span "**********" at bounding box center [689, 401] width 176 height 21
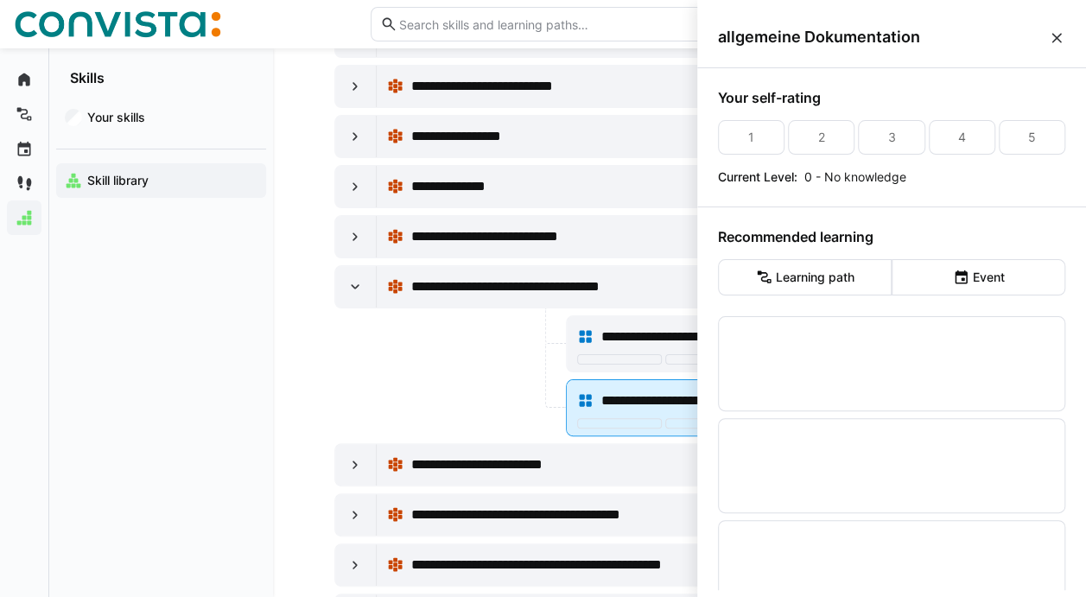
scroll to position [0, 0]
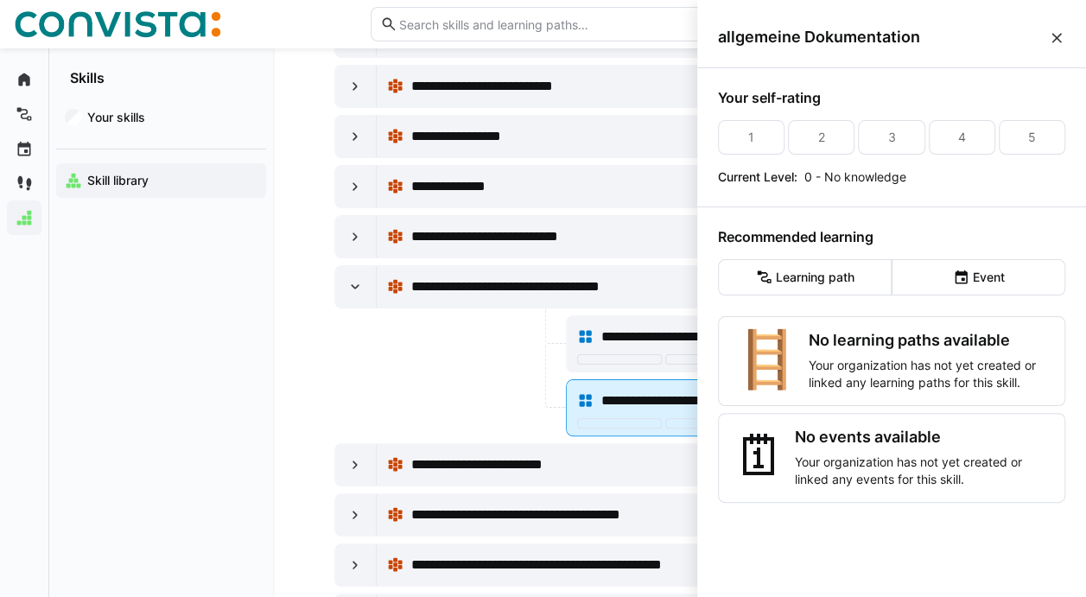
click at [659, 391] on span "**********" at bounding box center [689, 401] width 176 height 21
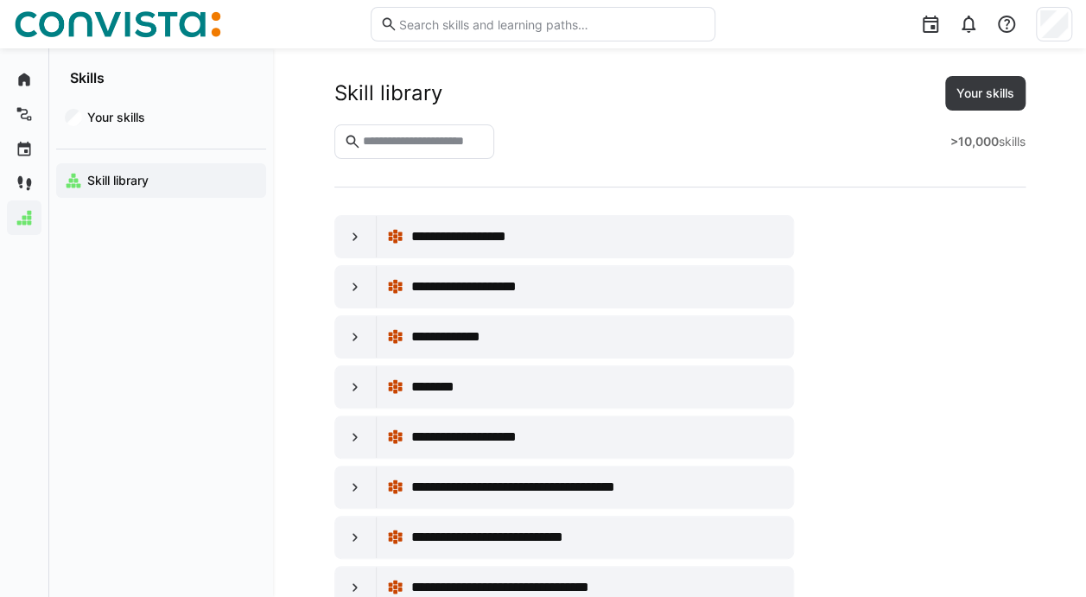
scroll to position [2356, 0]
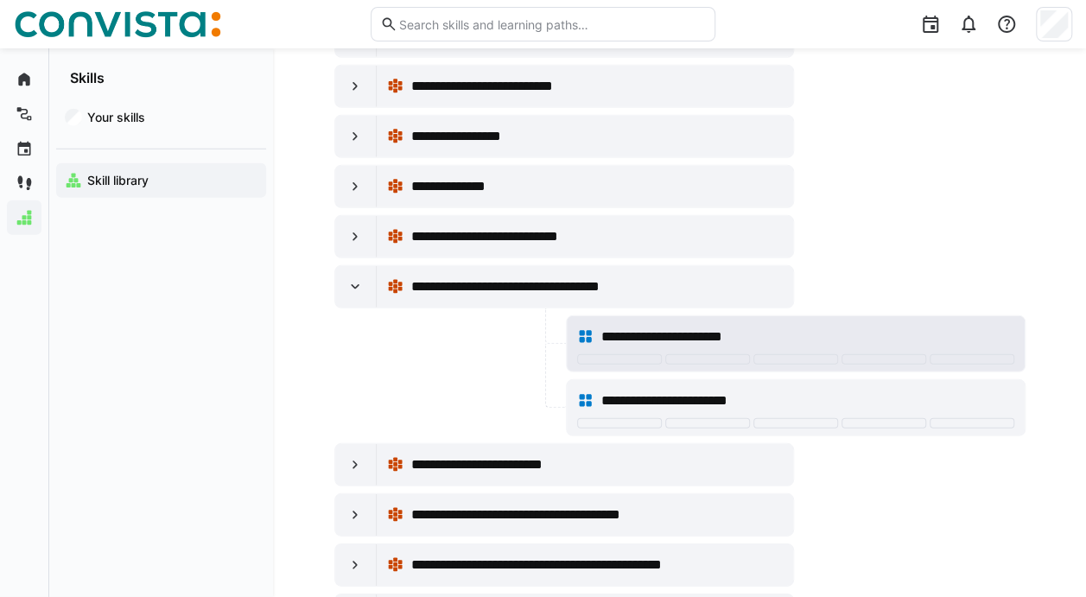
click at [666, 327] on span "**********" at bounding box center [684, 337] width 167 height 21
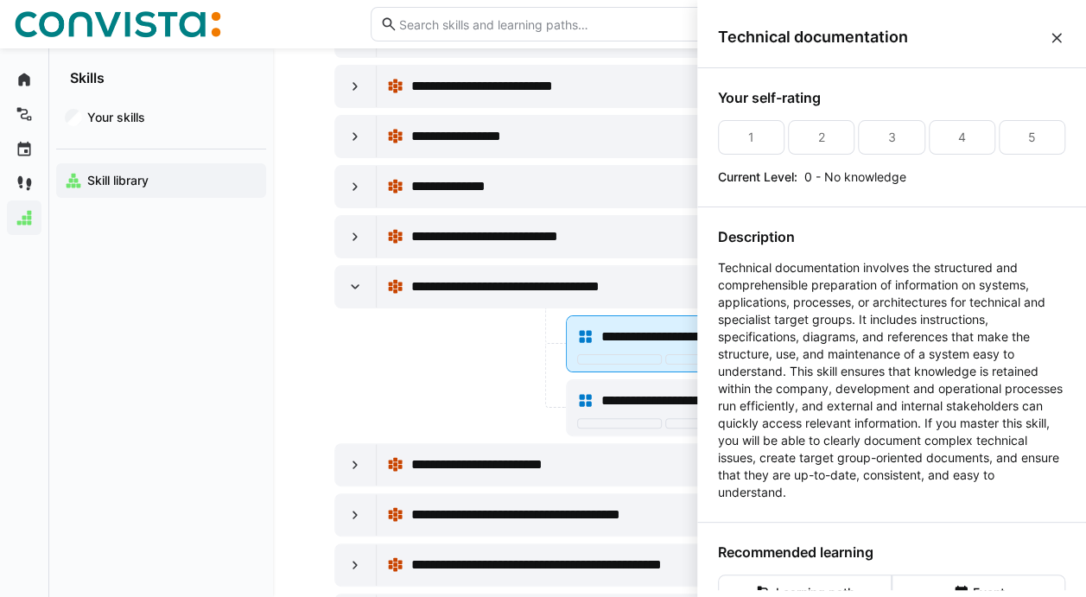
scroll to position [0, 0]
click at [348, 278] on eds-icon at bounding box center [355, 286] width 17 height 17
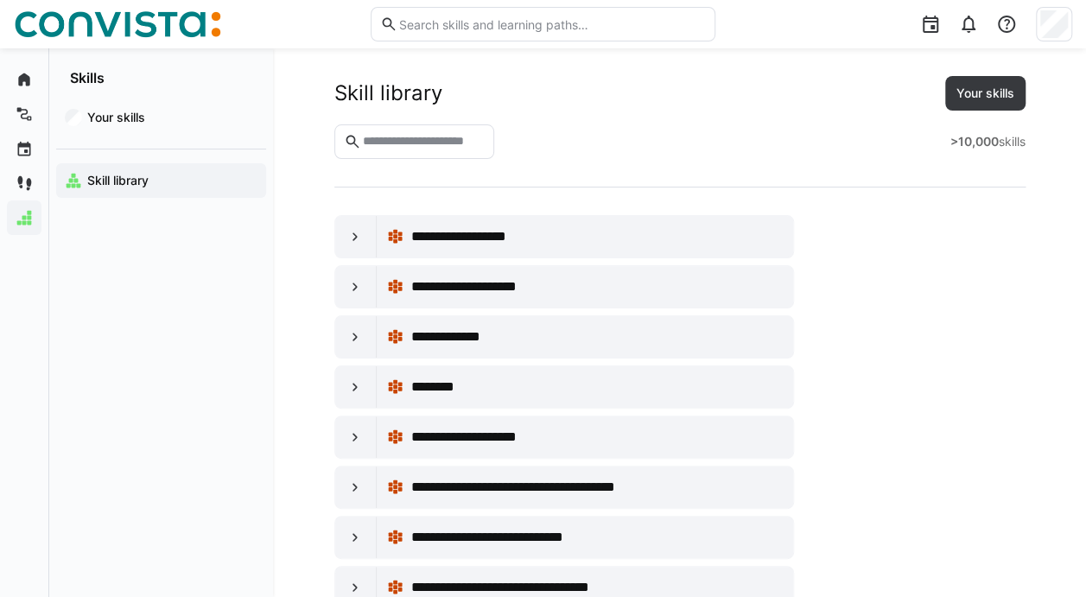
scroll to position [2356, 0]
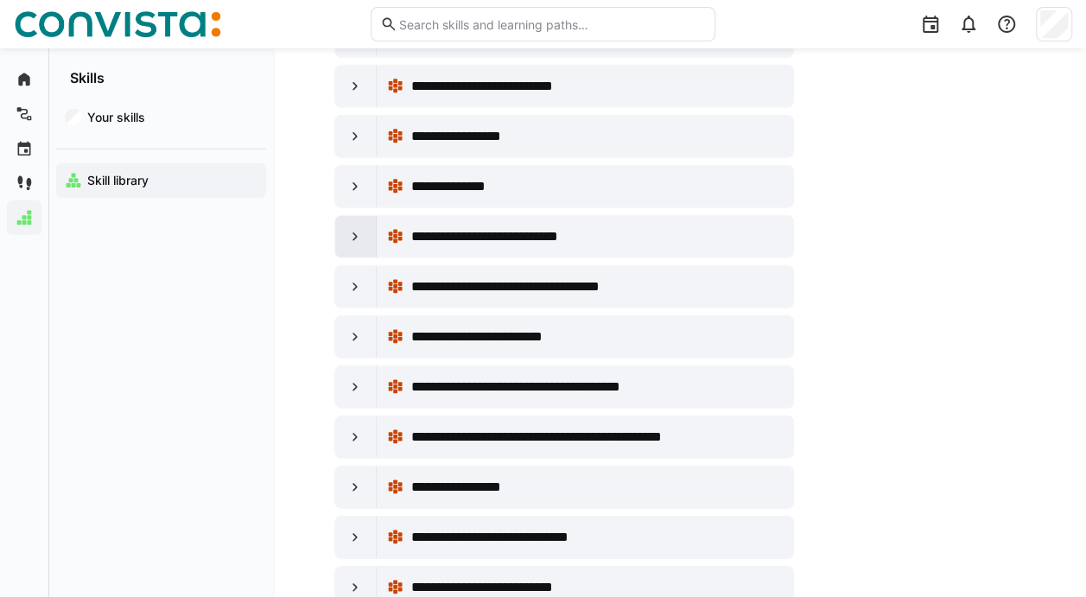
click at [349, 216] on div at bounding box center [355, 236] width 41 height 41
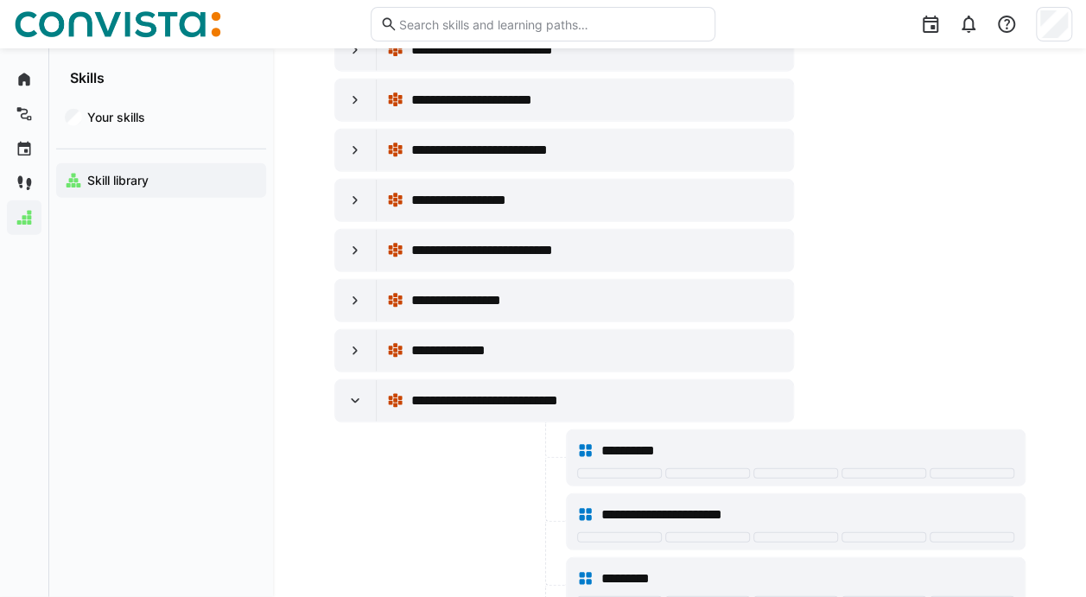
scroll to position [2183, 0]
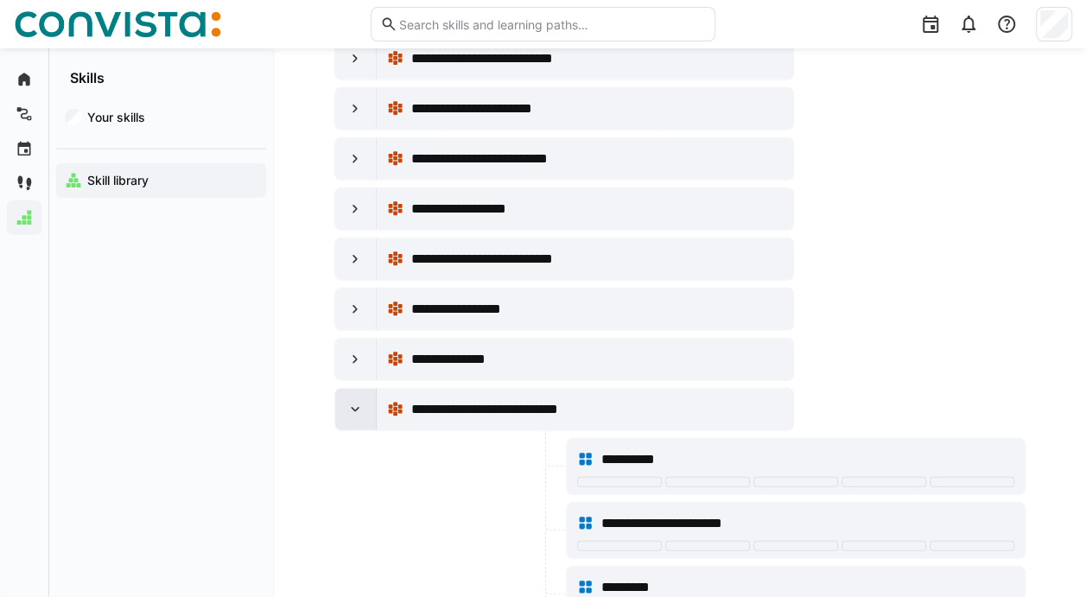
click at [365, 389] on div at bounding box center [355, 409] width 41 height 41
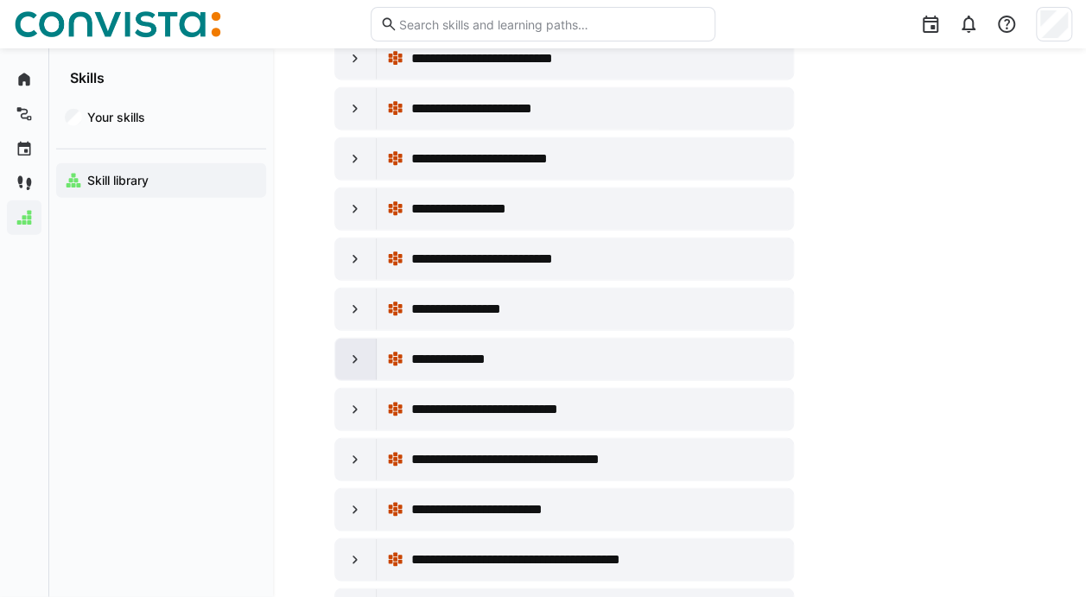
click at [364, 339] on div at bounding box center [355, 359] width 41 height 41
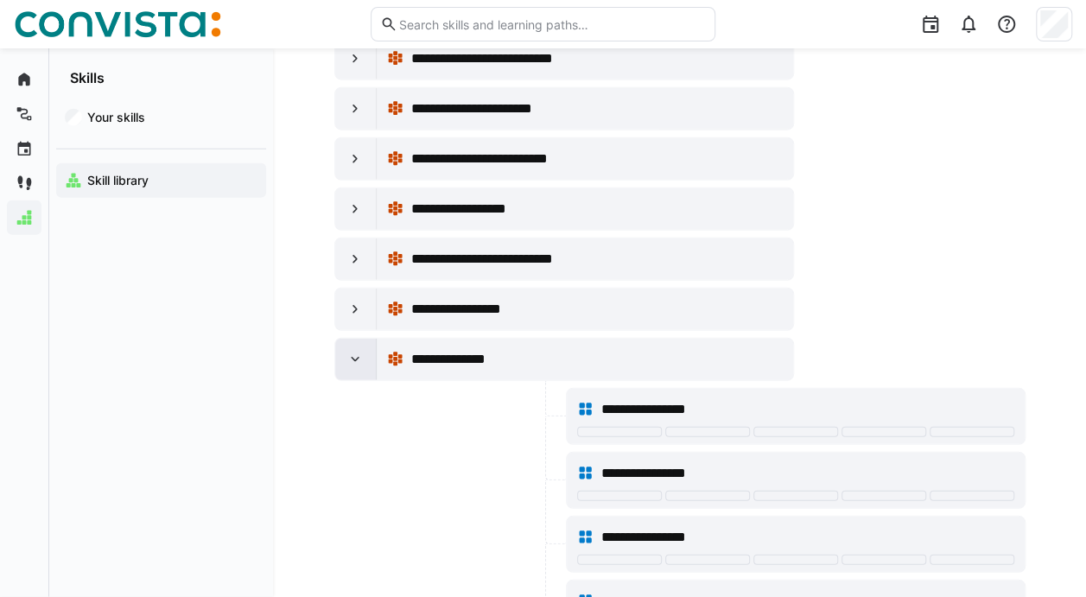
click at [364, 339] on div at bounding box center [355, 359] width 41 height 41
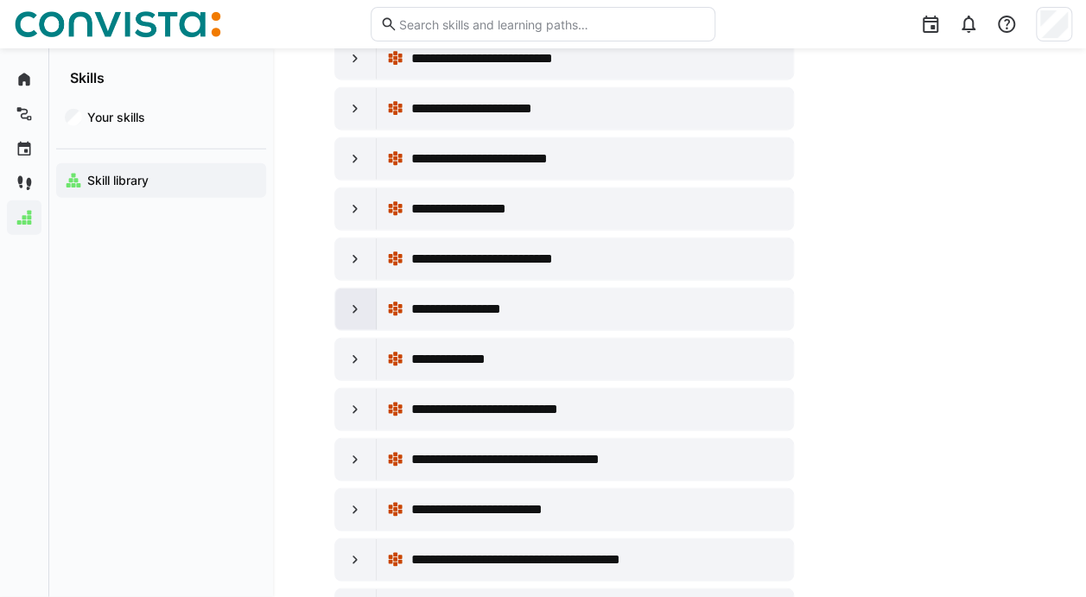
click at [361, 293] on div at bounding box center [355, 309] width 41 height 41
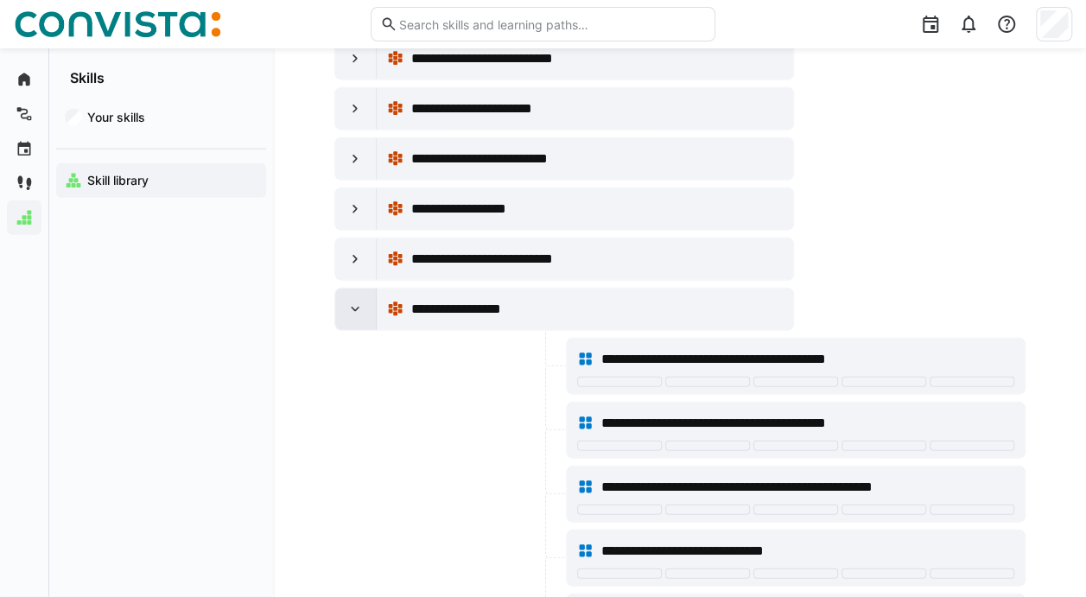
click at [361, 301] on eds-icon at bounding box center [355, 309] width 17 height 17
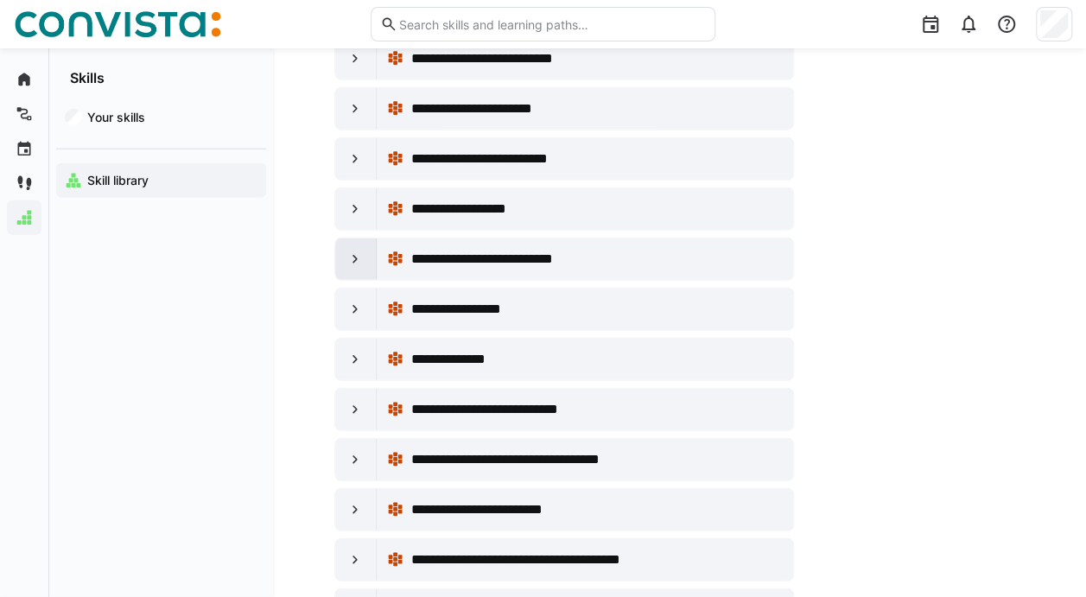
click at [344, 239] on div at bounding box center [355, 259] width 41 height 41
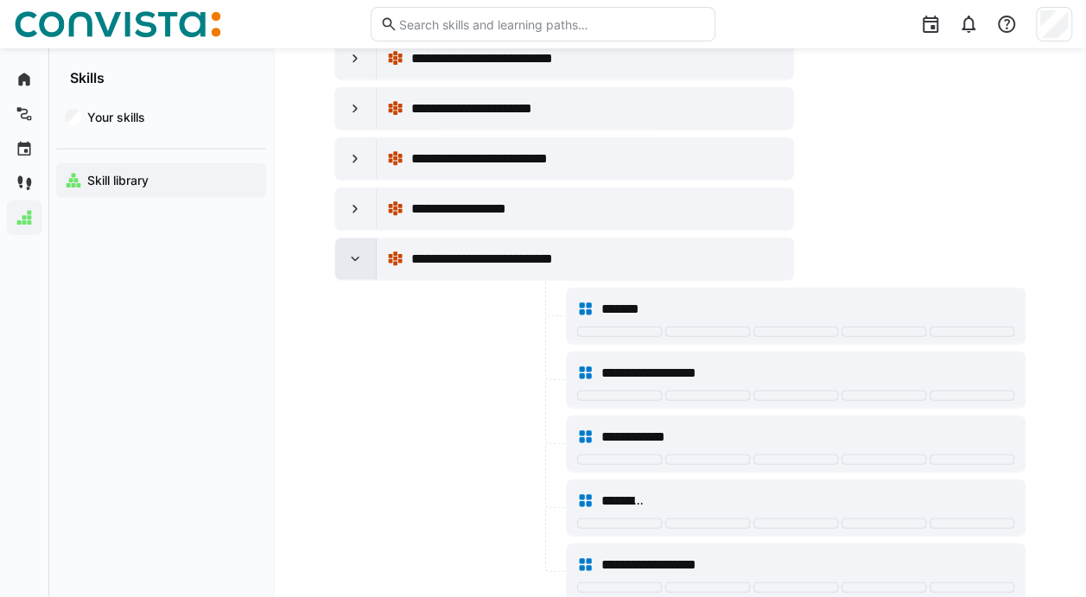
click at [347, 251] on eds-icon at bounding box center [355, 259] width 17 height 17
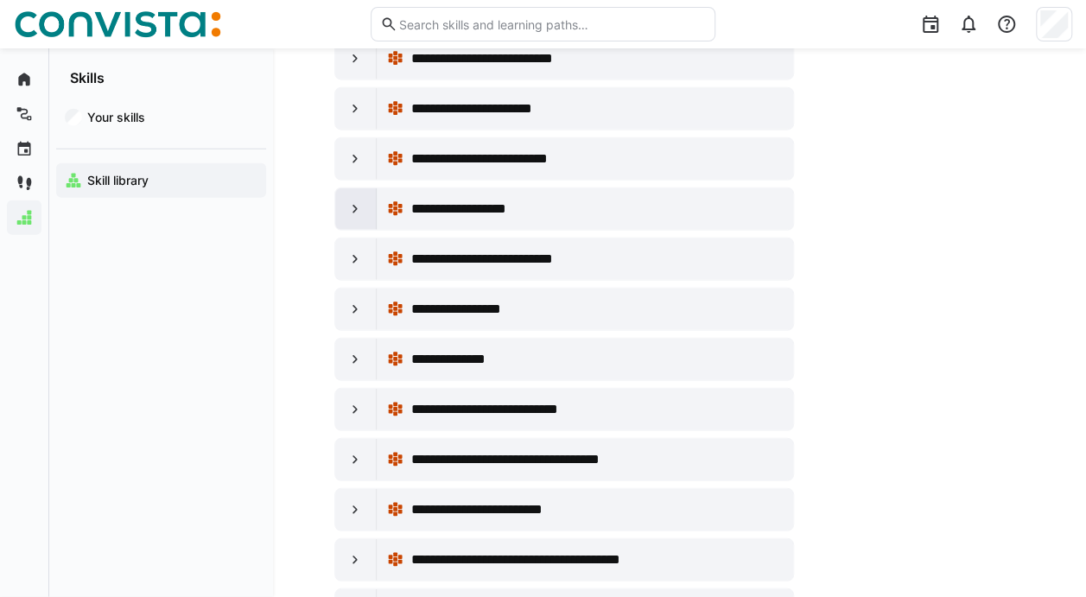
click at [350, 201] on eds-icon at bounding box center [355, 209] width 17 height 17
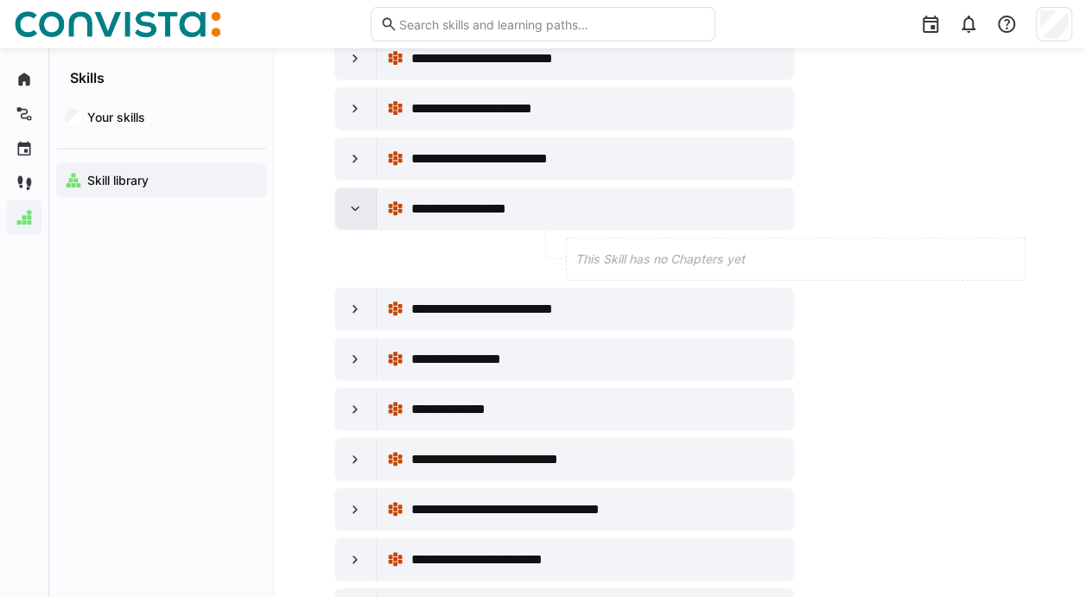
click at [357, 201] on eds-icon at bounding box center [355, 209] width 17 height 17
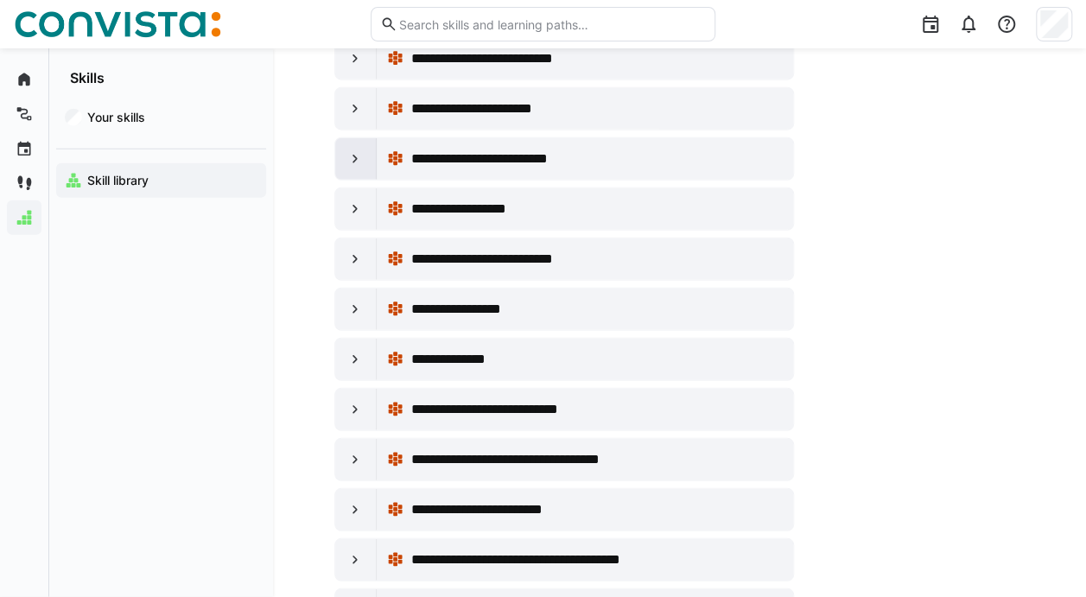
click at [366, 138] on div at bounding box center [355, 158] width 41 height 41
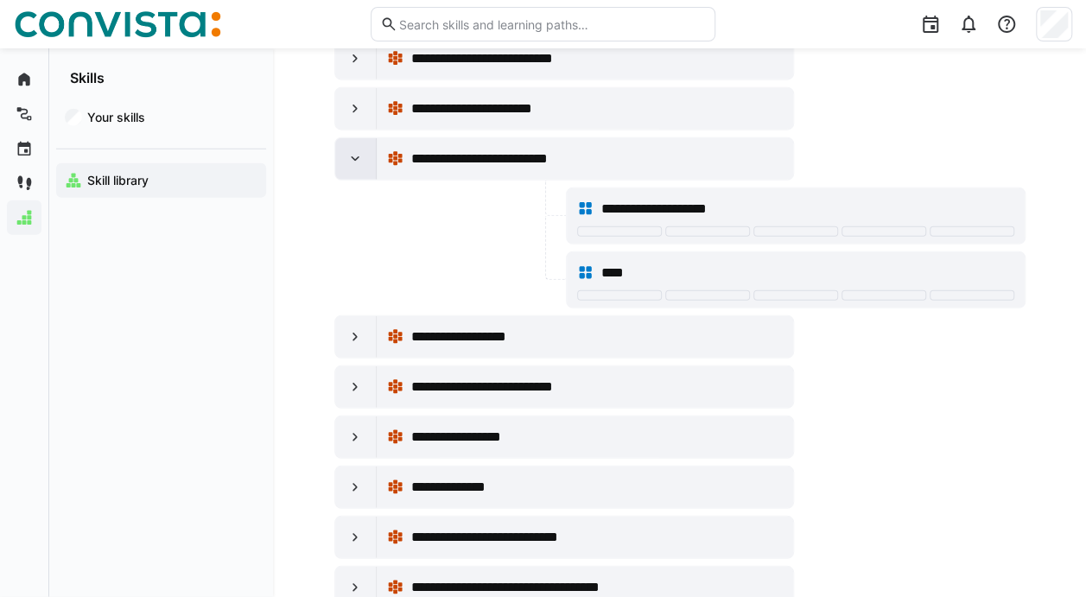
click at [366, 138] on div at bounding box center [355, 158] width 41 height 41
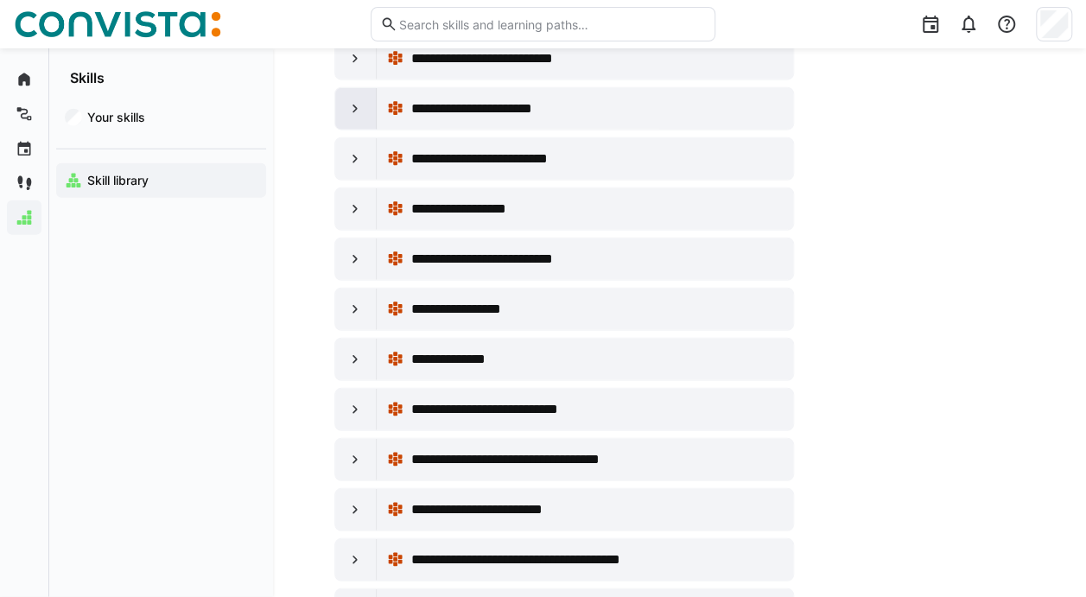
click at [370, 88] on div at bounding box center [355, 108] width 41 height 41
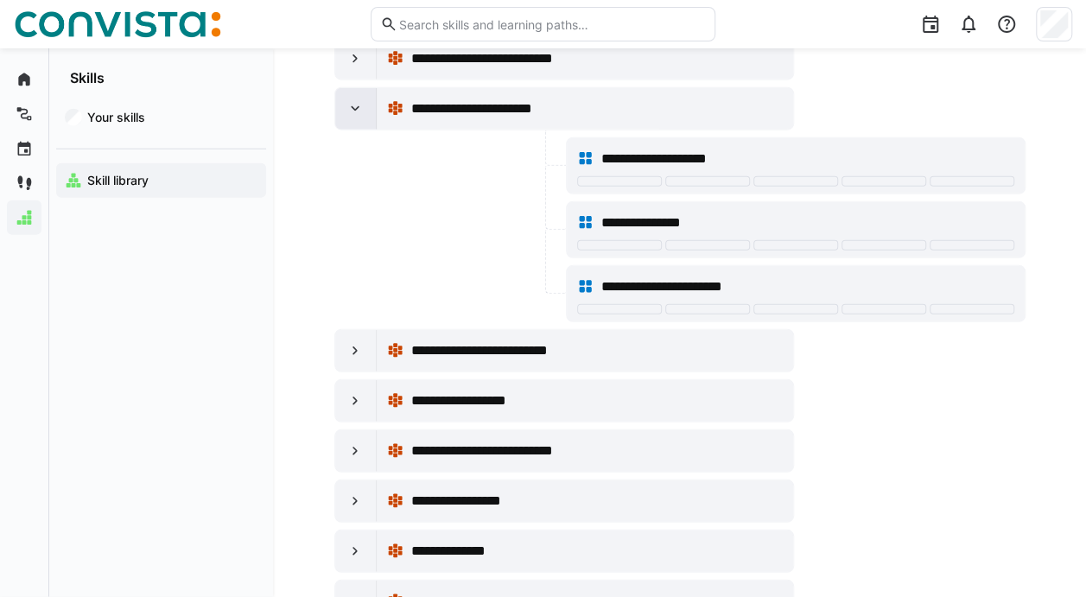
click at [370, 88] on div at bounding box center [355, 108] width 41 height 41
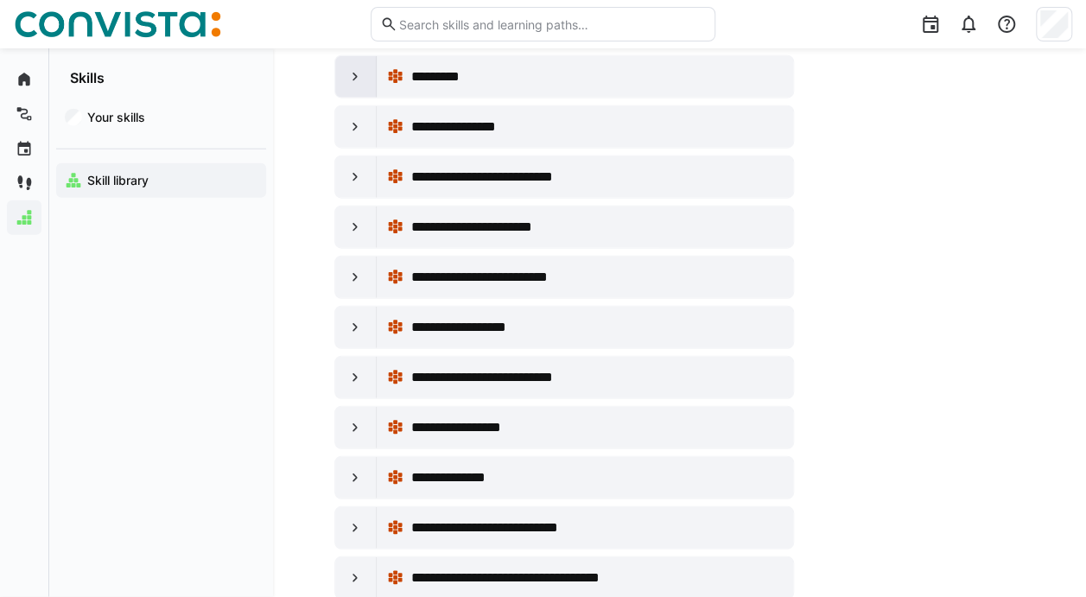
scroll to position [2010, 0]
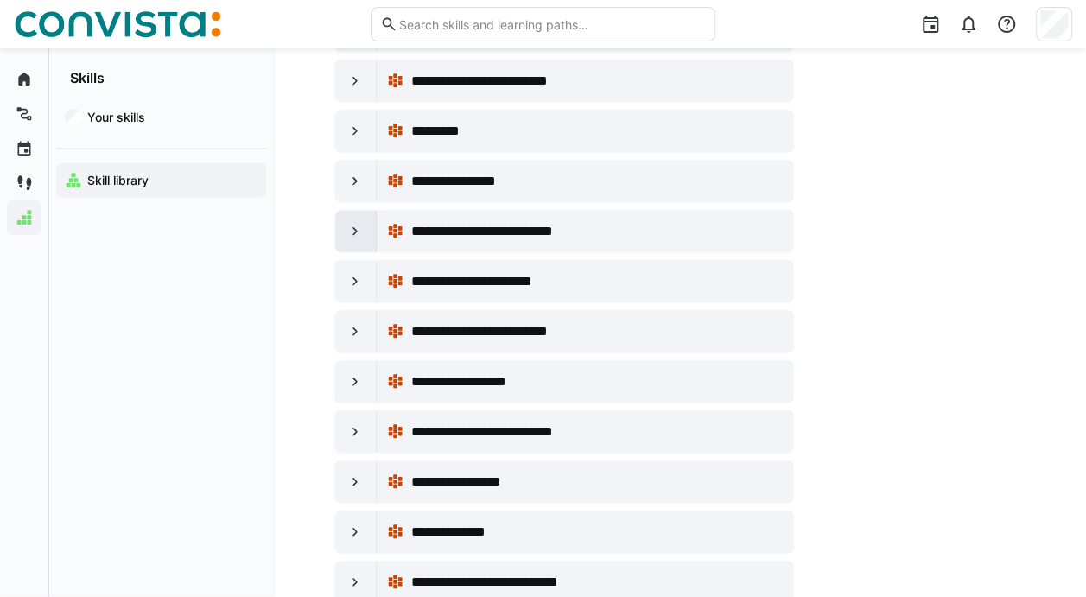
click at [362, 223] on eds-icon at bounding box center [355, 231] width 17 height 17
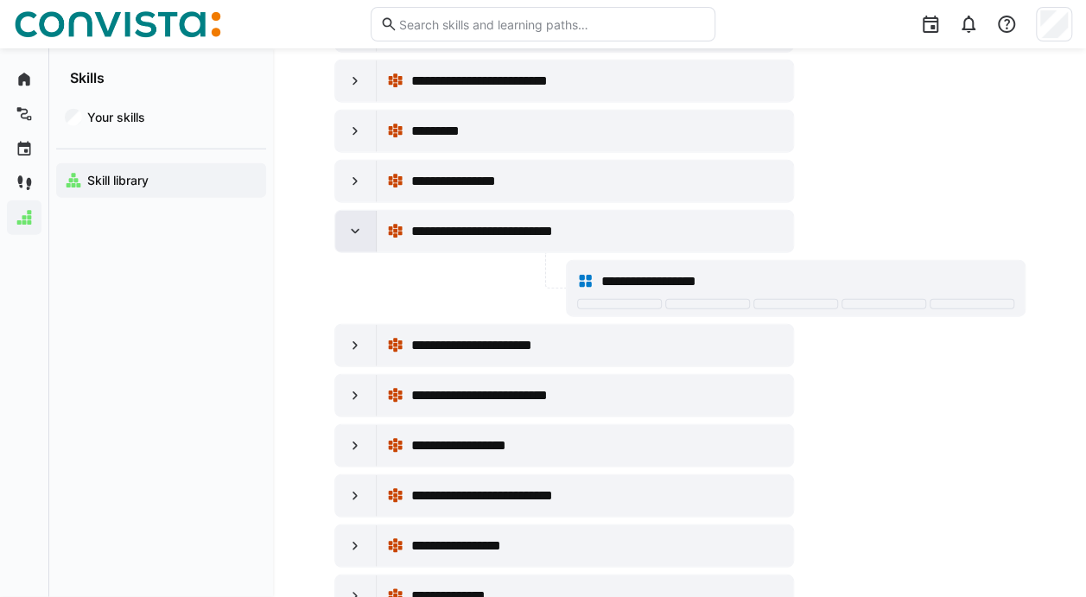
click at [362, 223] on eds-icon at bounding box center [355, 231] width 17 height 17
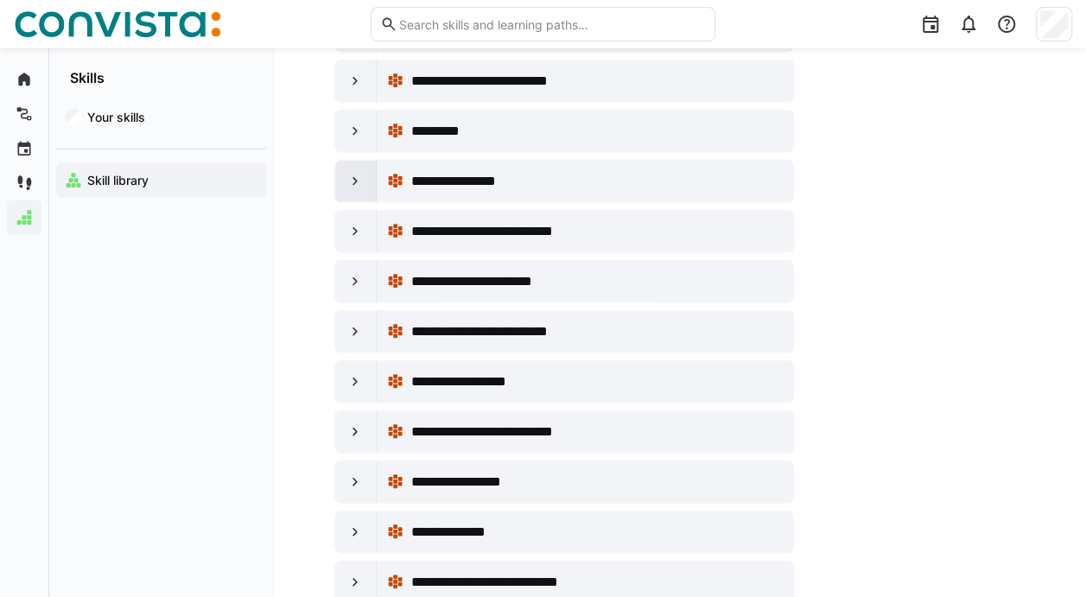
click at [354, 173] on eds-icon at bounding box center [355, 181] width 17 height 17
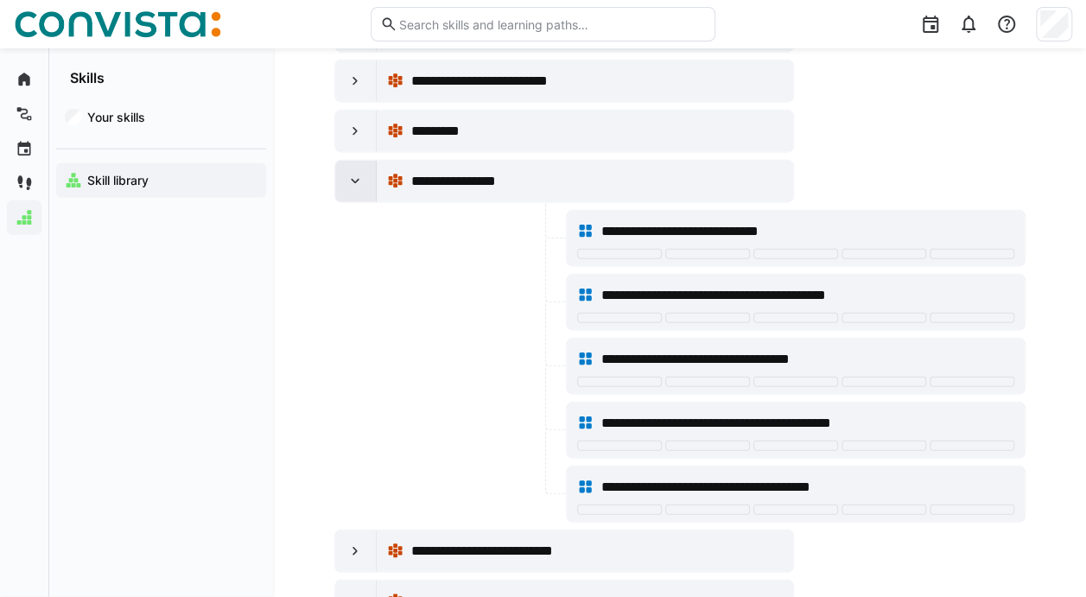
click at [354, 173] on eds-icon at bounding box center [355, 181] width 17 height 17
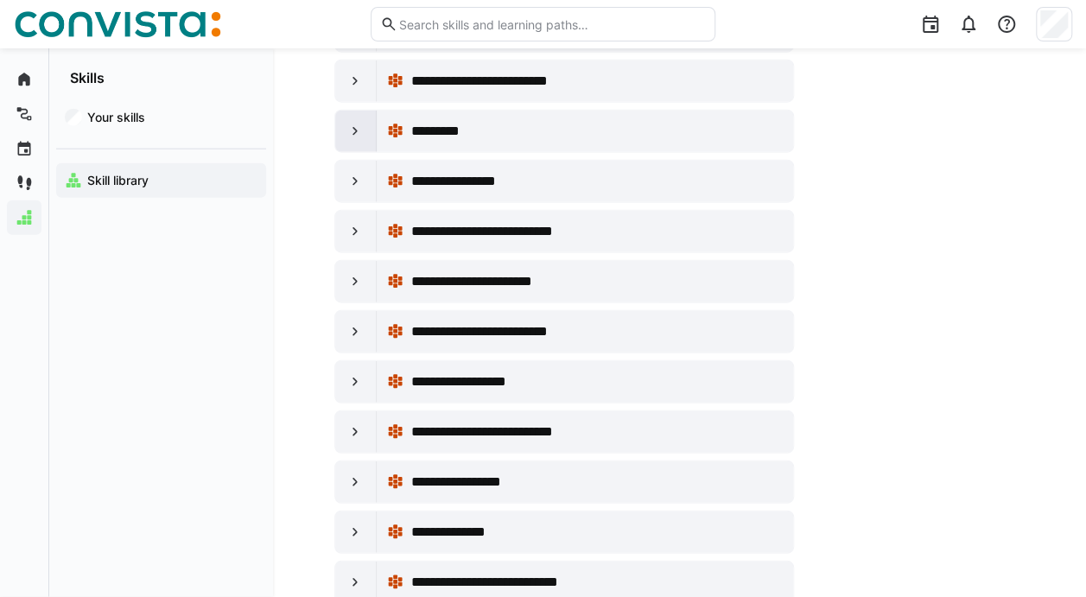
click at [361, 123] on eds-icon at bounding box center [355, 131] width 17 height 17
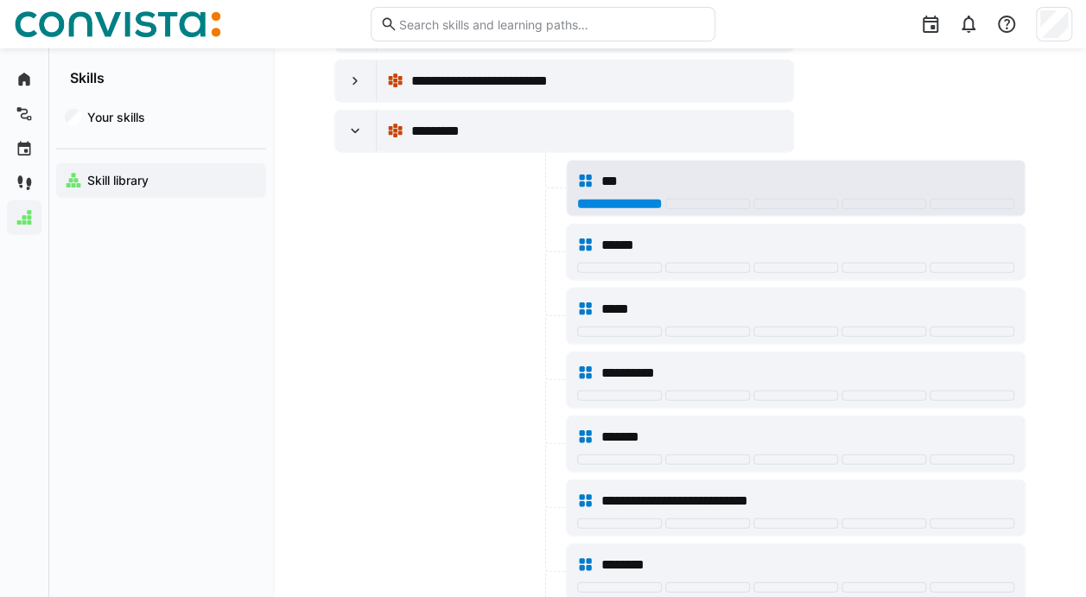
click at [632, 199] on div at bounding box center [619, 204] width 85 height 10
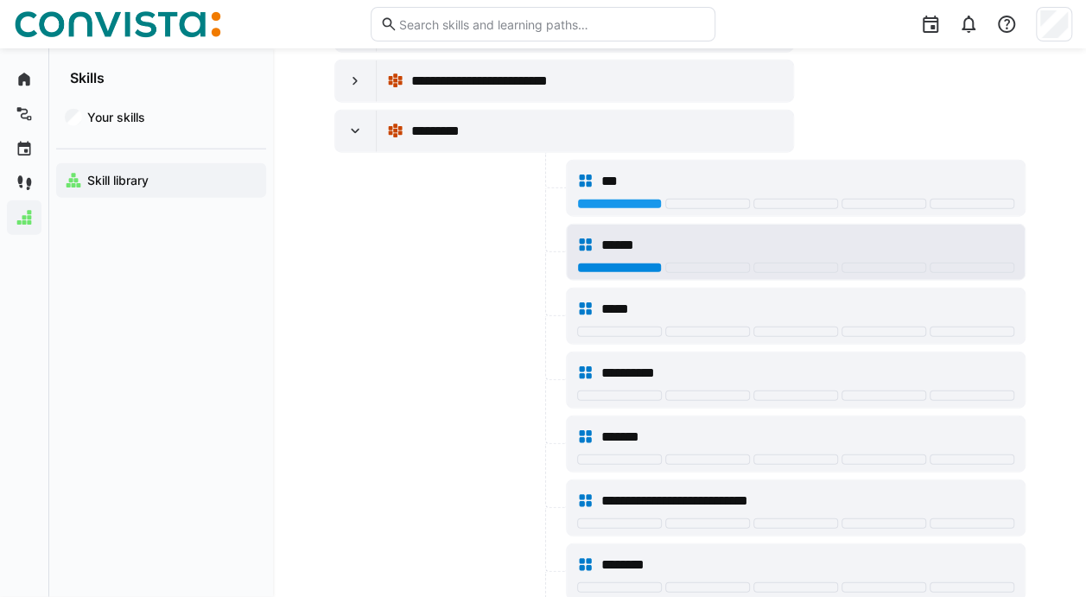
click at [621, 263] on div at bounding box center [619, 268] width 85 height 10
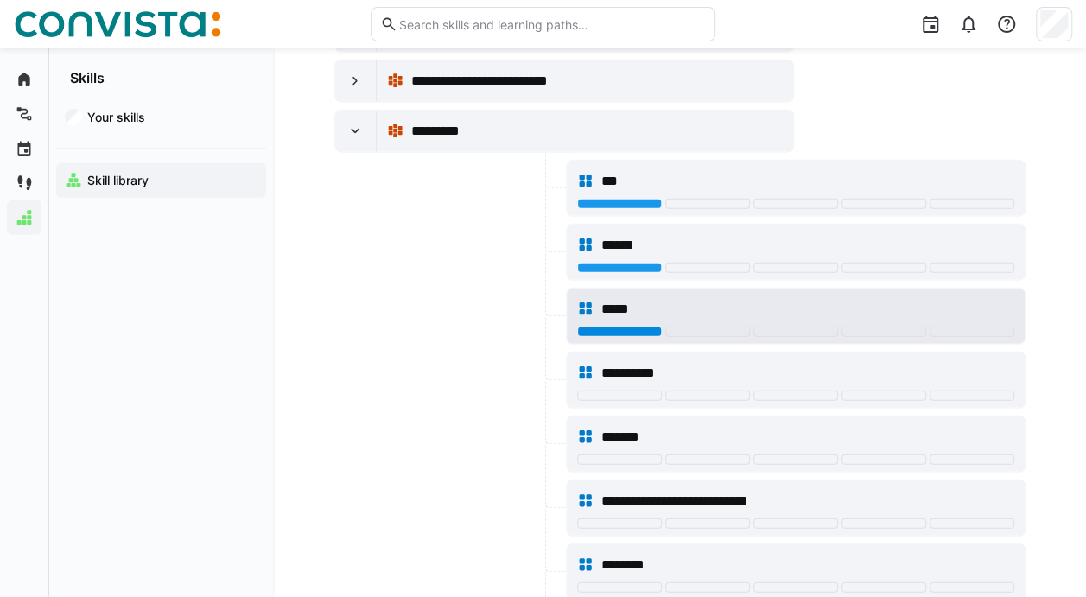
click at [635, 327] on div at bounding box center [619, 332] width 85 height 10
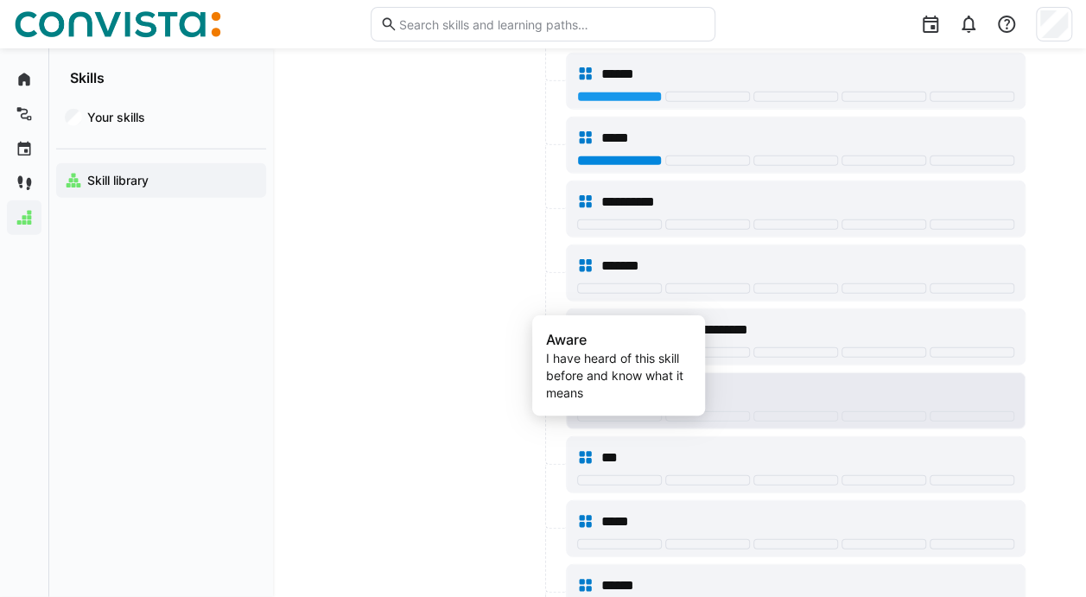
scroll to position [2183, 0]
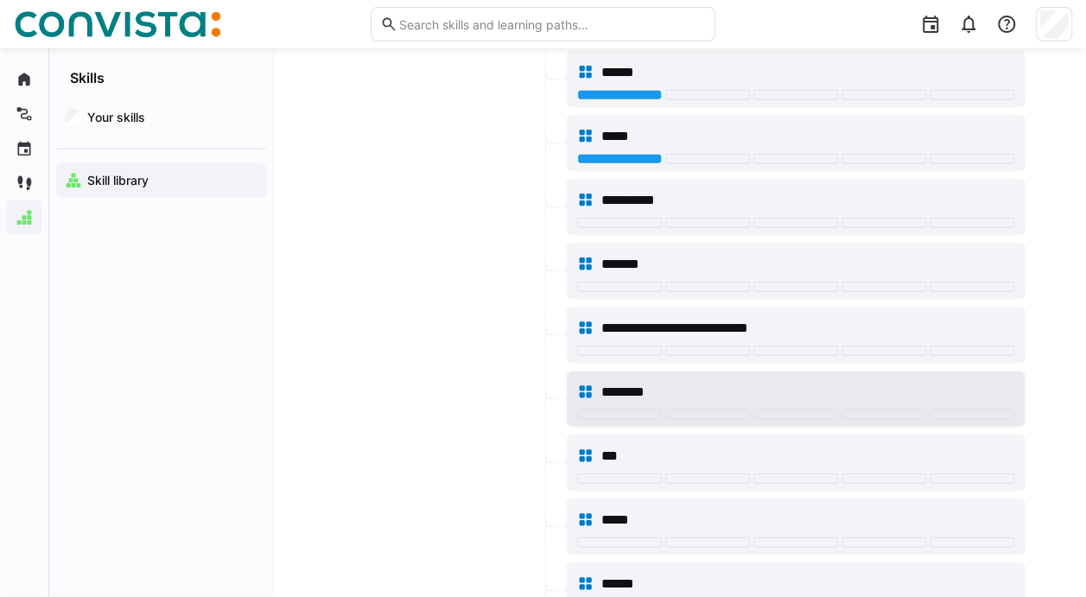
click at [627, 410] on div at bounding box center [619, 415] width 85 height 10
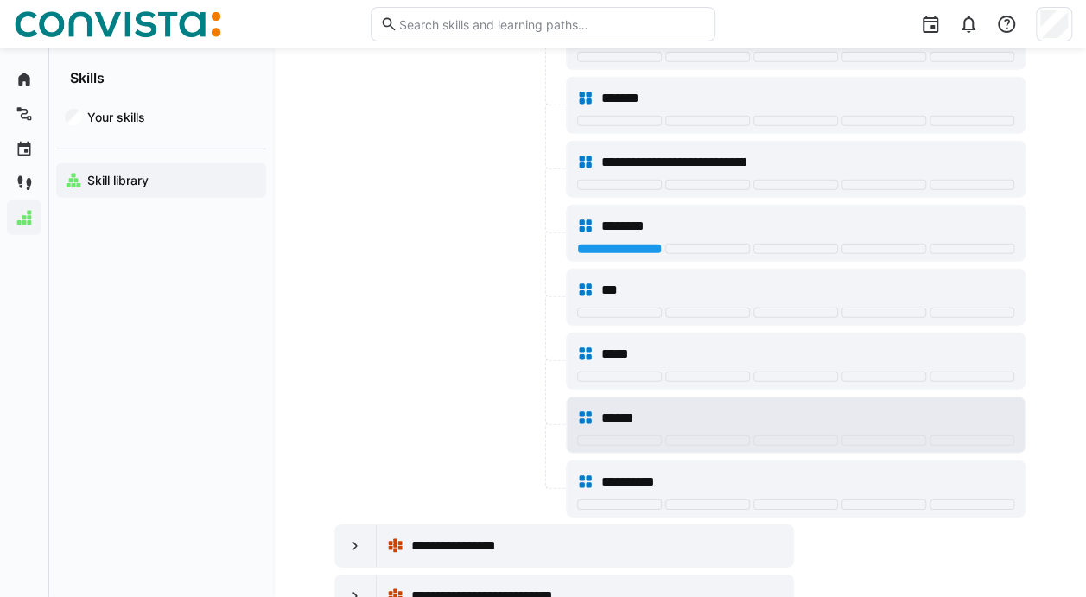
scroll to position [2356, 0]
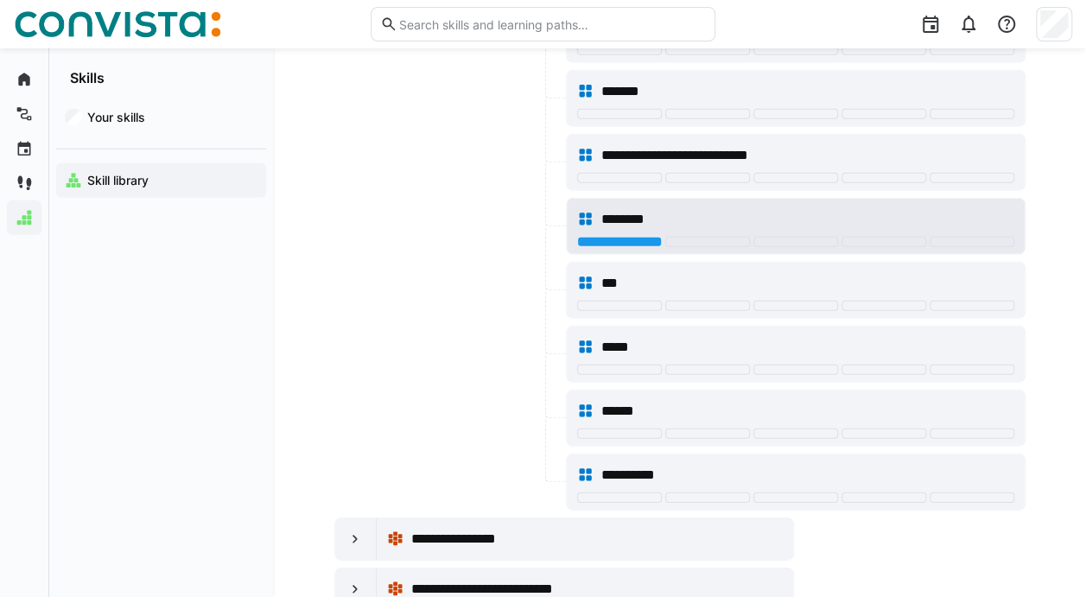
click at [630, 208] on div "********" at bounding box center [795, 219] width 437 height 35
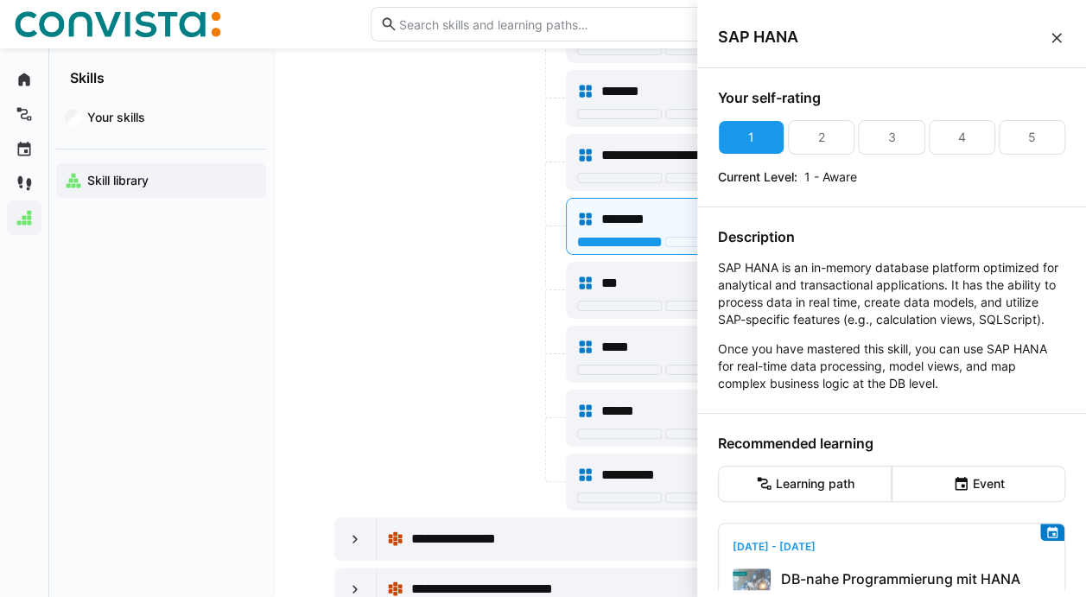
click at [525, 262] on div at bounding box center [448, 290] width 228 height 57
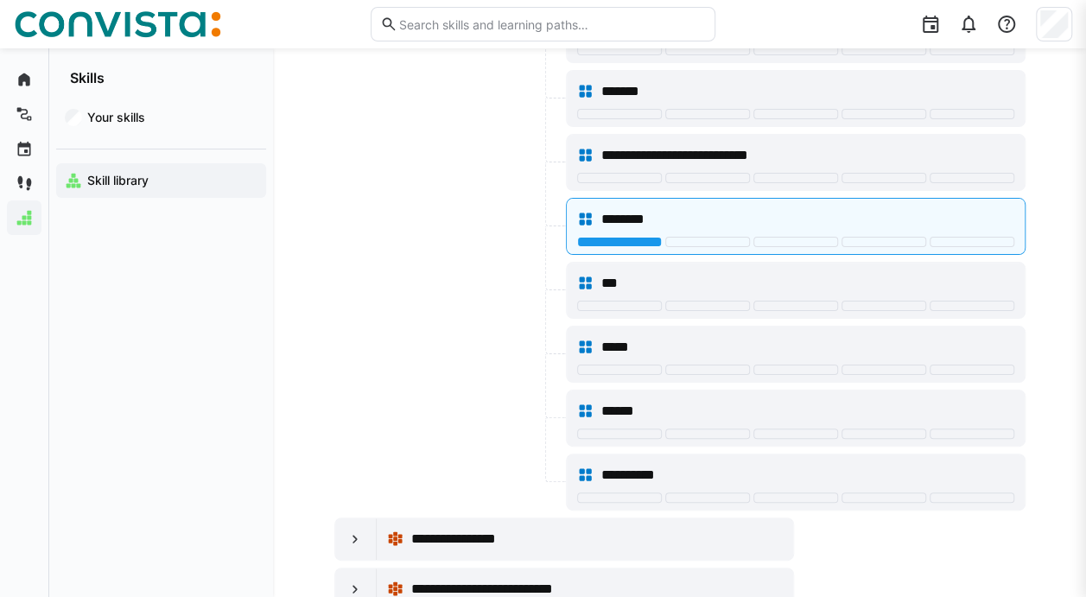
scroll to position [2356, 0]
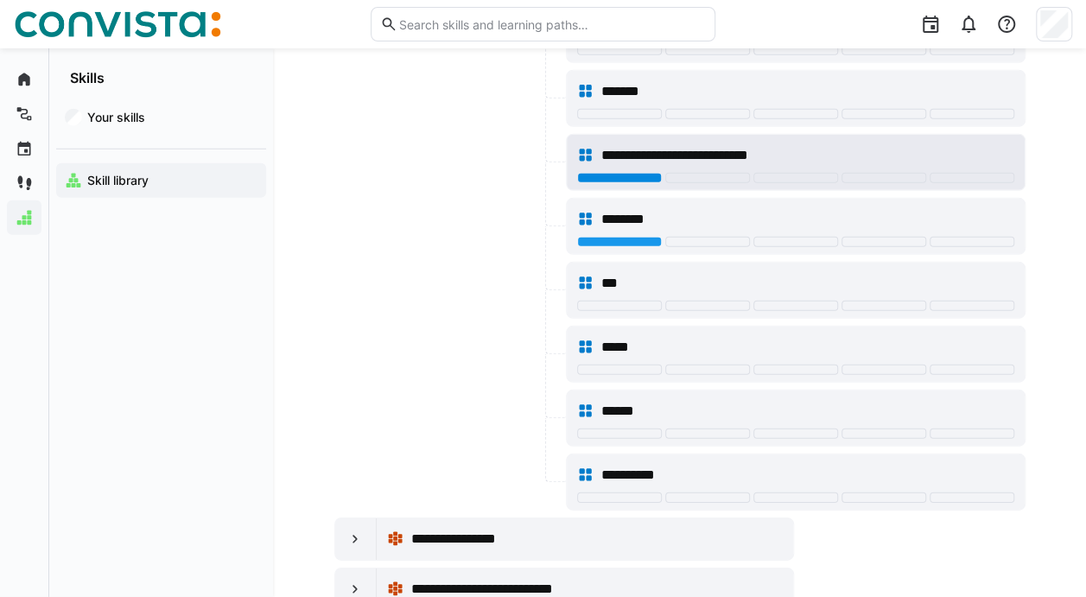
click at [597, 173] on div at bounding box center [619, 178] width 85 height 10
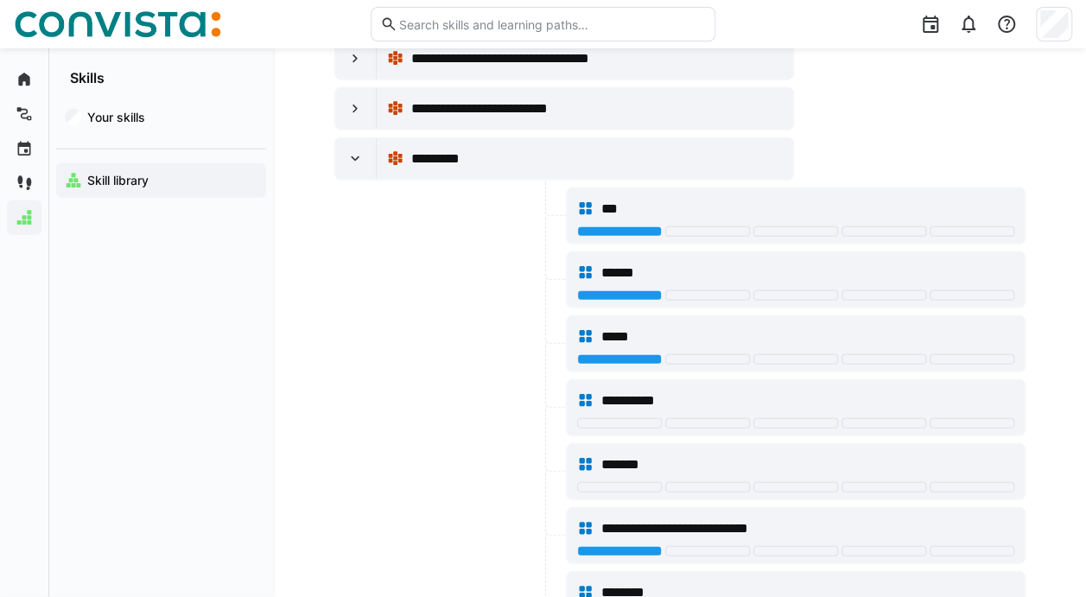
scroll to position [1924, 0]
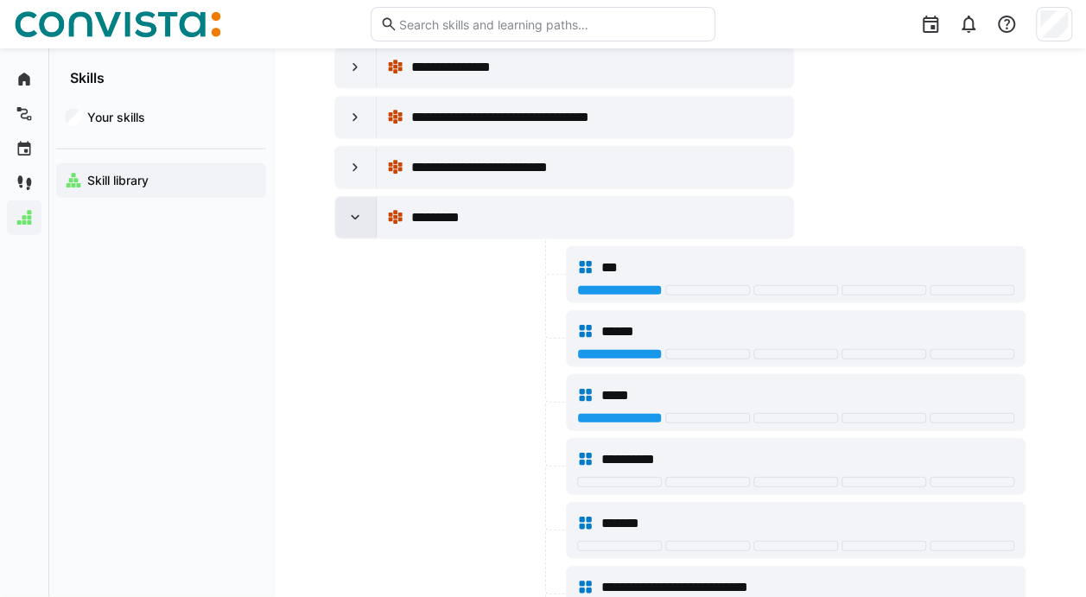
click at [363, 197] on div at bounding box center [355, 217] width 41 height 41
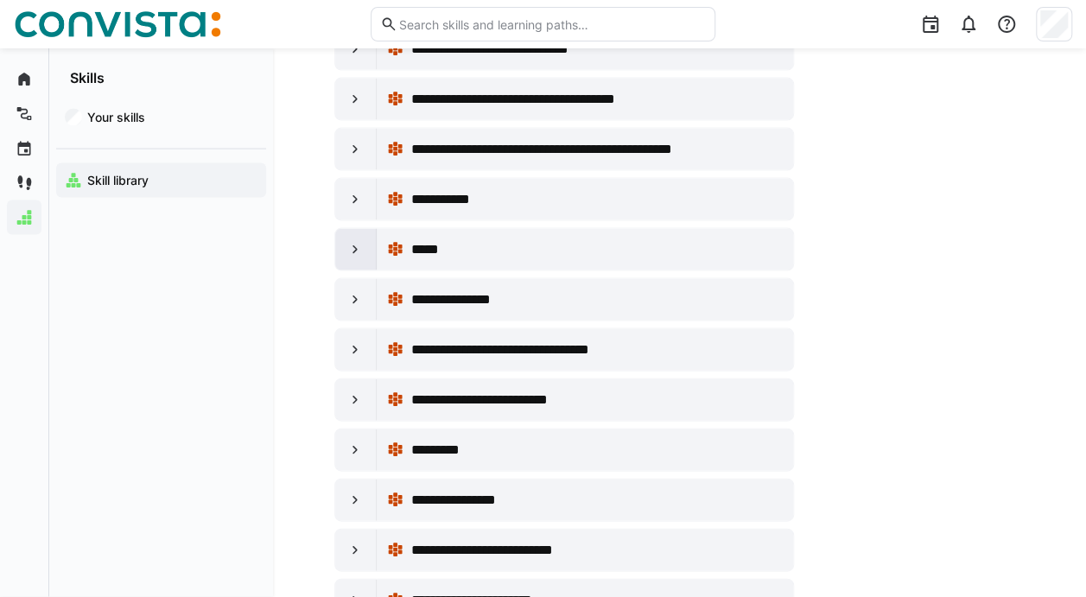
scroll to position [1665, 0]
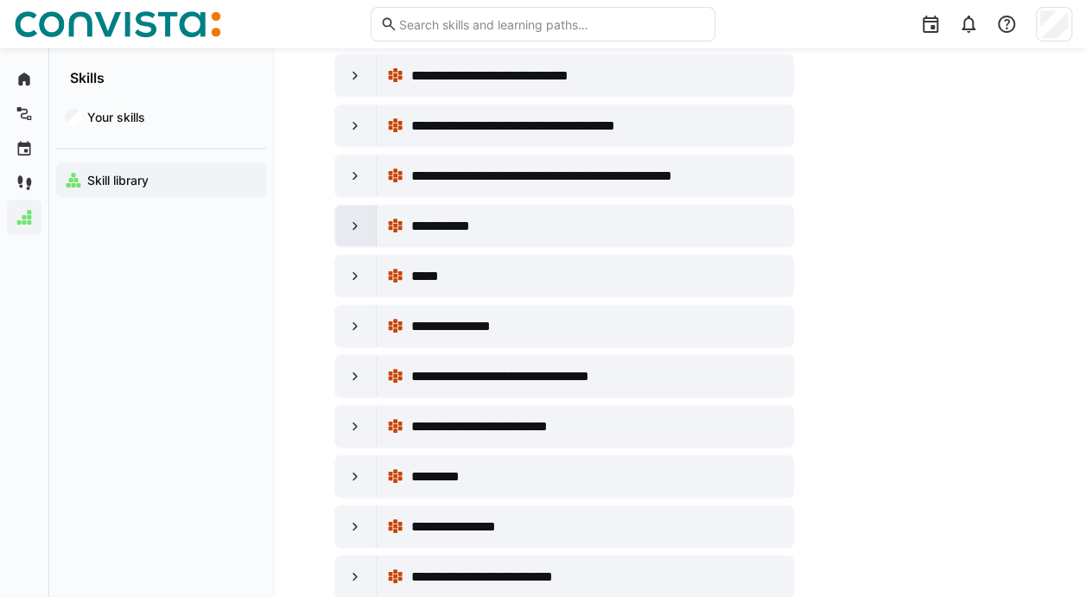
click at [348, 218] on eds-icon at bounding box center [355, 226] width 17 height 17
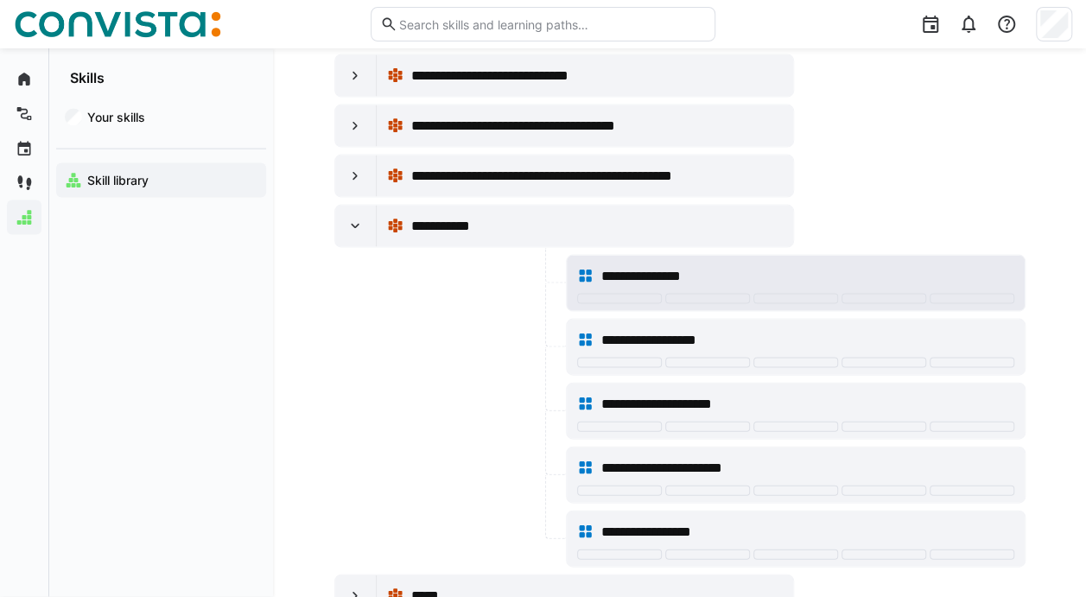
click at [625, 266] on span "**********" at bounding box center [650, 276] width 98 height 21
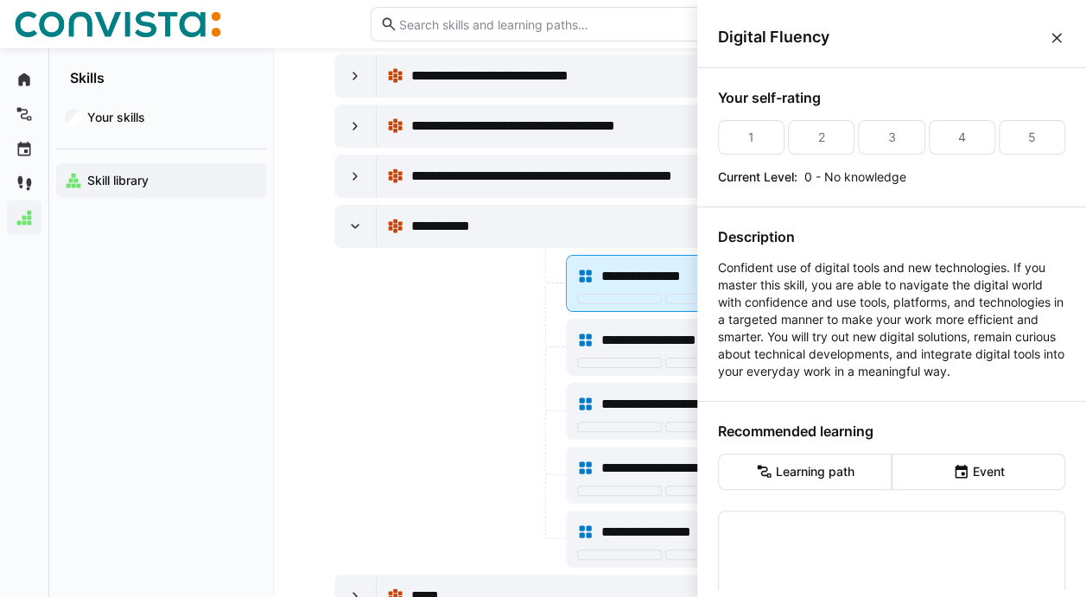
scroll to position [0, 0]
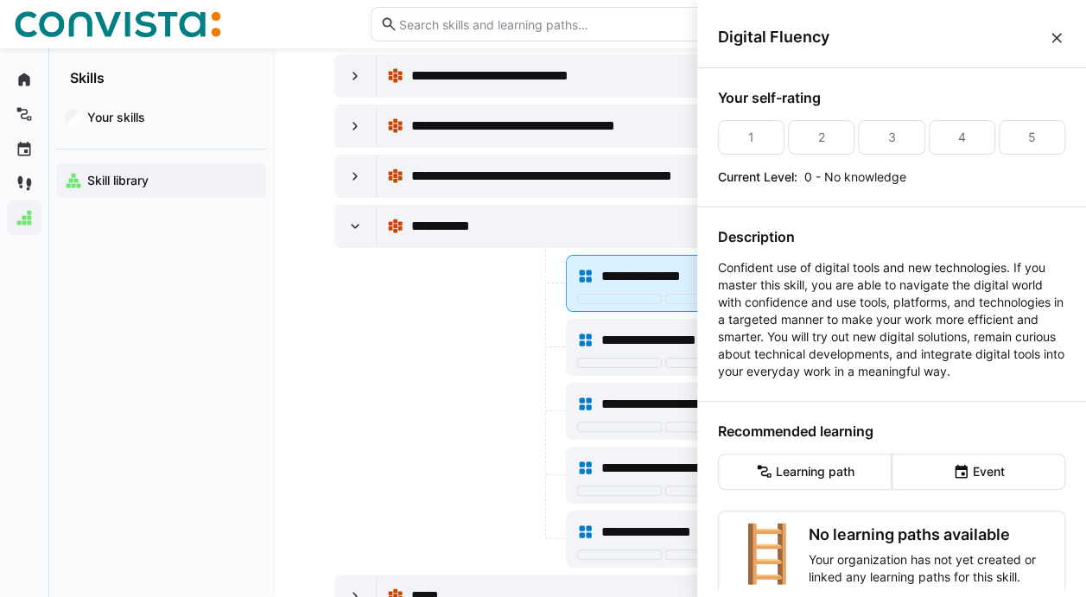
click at [627, 266] on span "**********" at bounding box center [650, 276] width 98 height 21
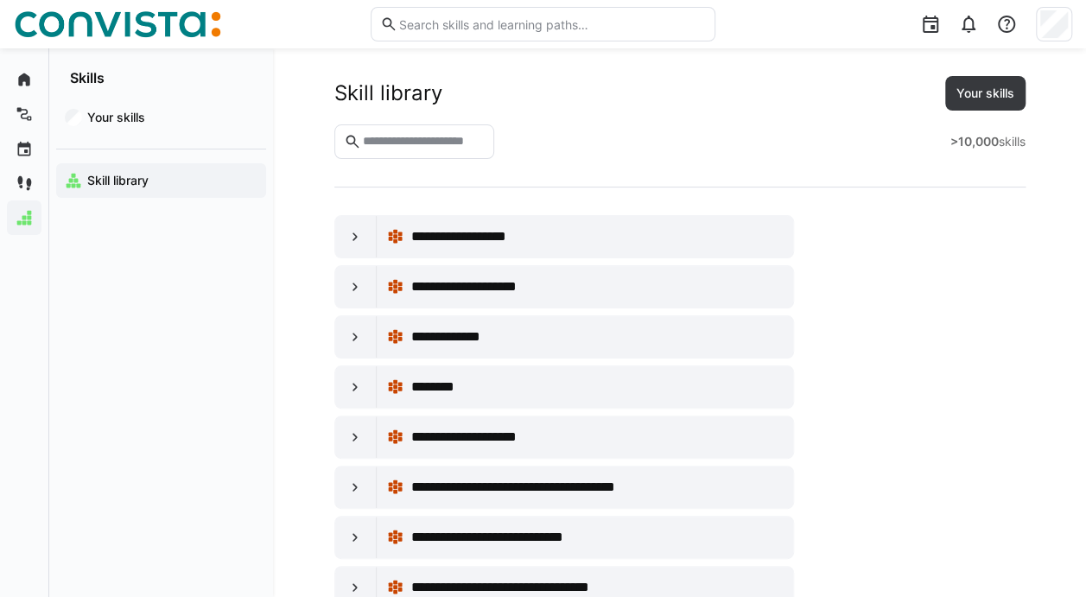
scroll to position [1665, 0]
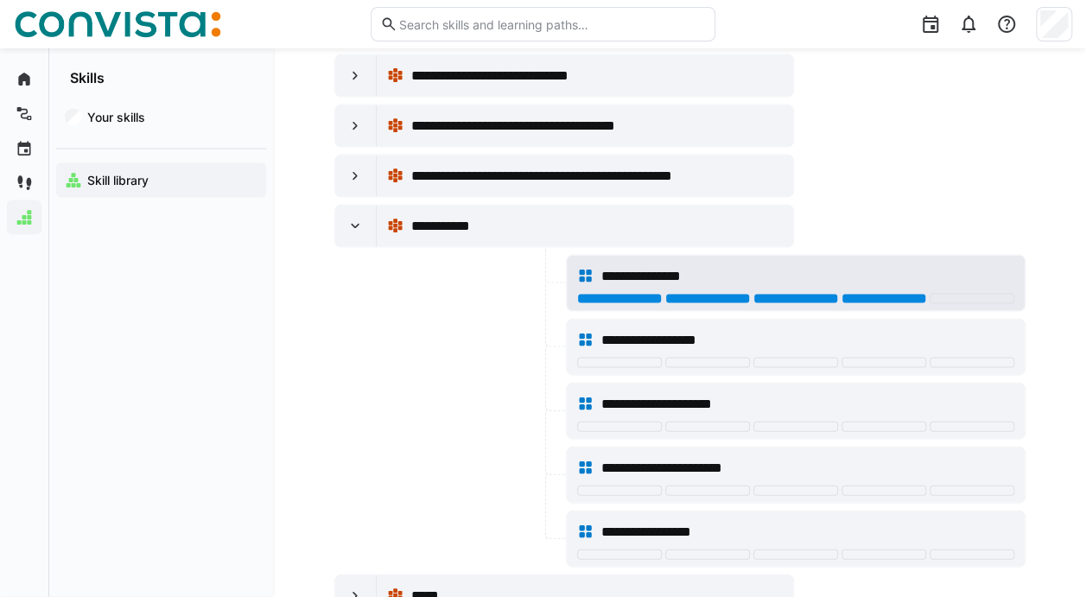
click at [869, 294] on div at bounding box center [884, 299] width 85 height 10
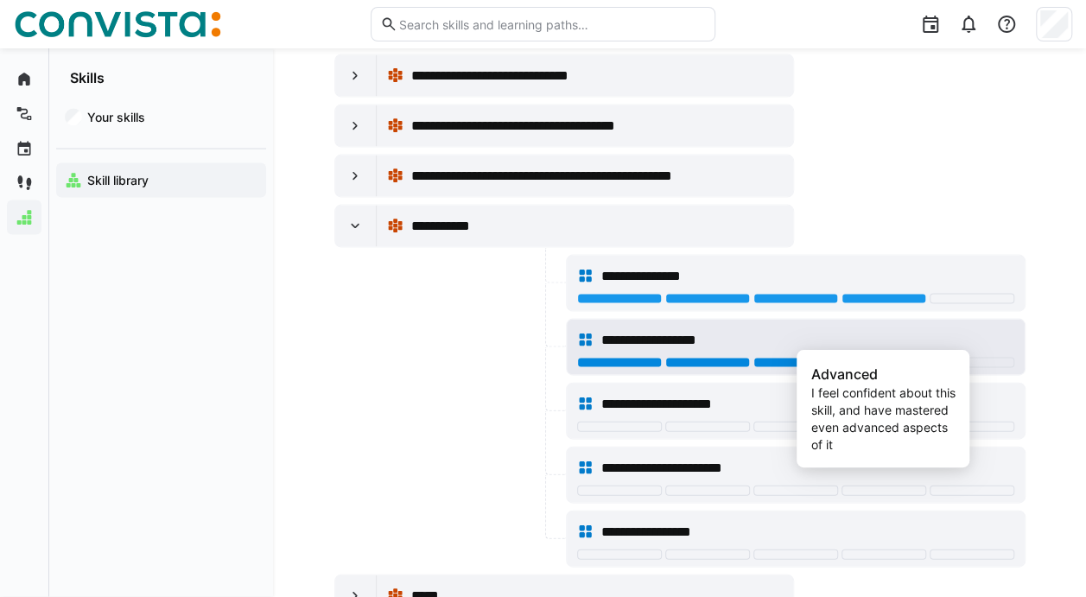
click at [873, 358] on div at bounding box center [884, 363] width 85 height 10
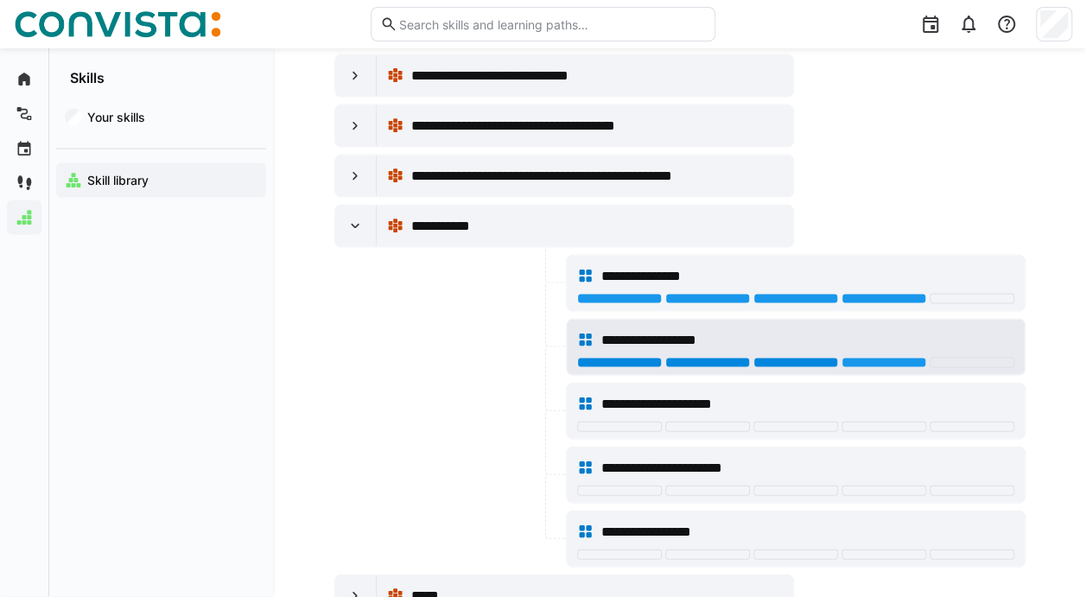
click at [773, 358] on div at bounding box center [796, 363] width 85 height 10
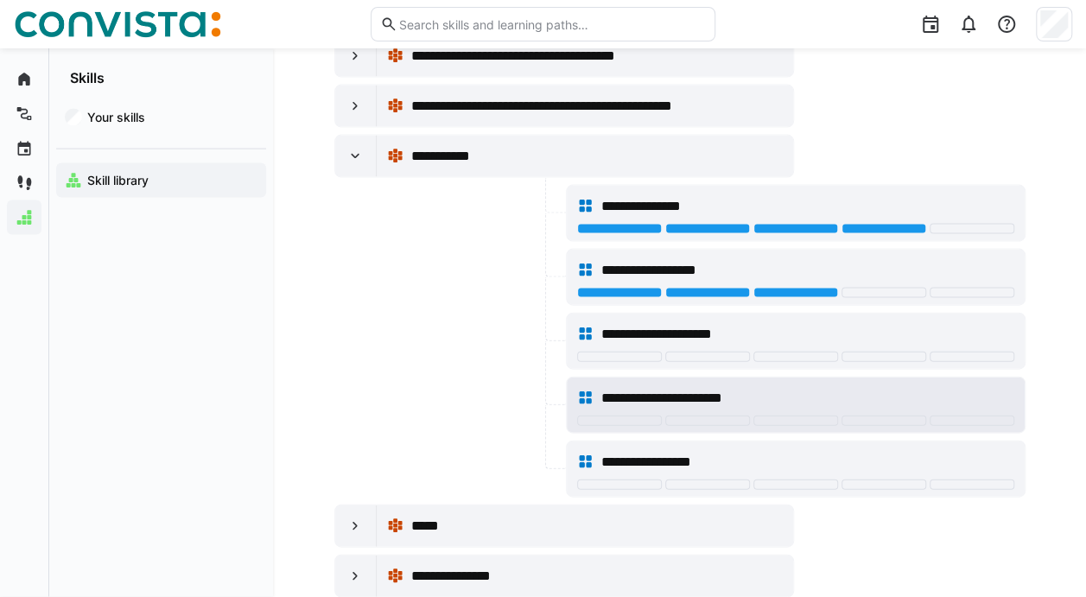
scroll to position [1751, 0]
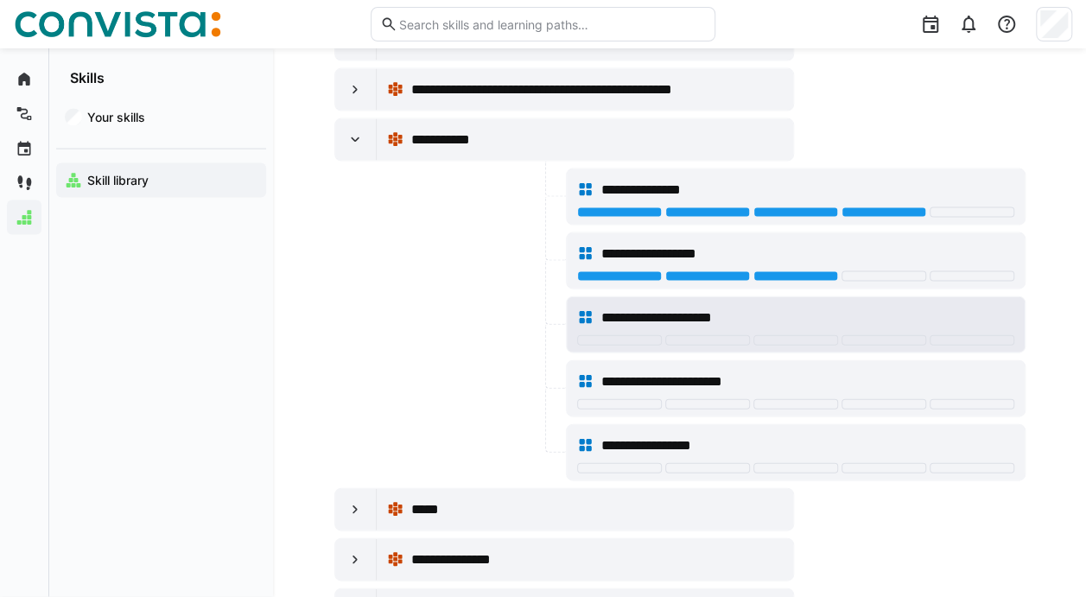
click at [808, 308] on div "**********" at bounding box center [795, 318] width 437 height 35
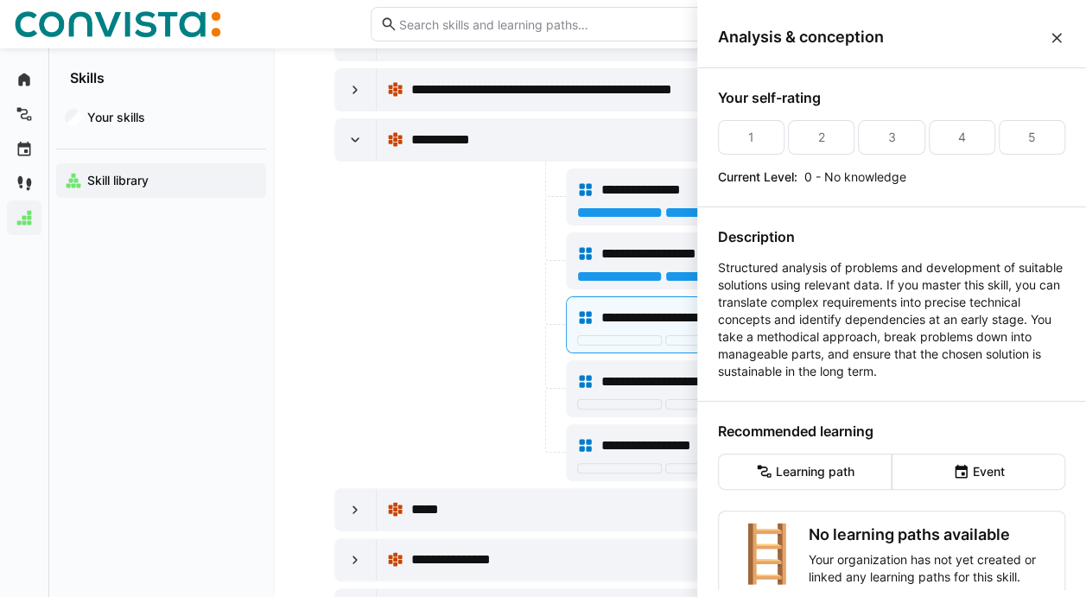
click at [485, 310] on div at bounding box center [448, 324] width 228 height 57
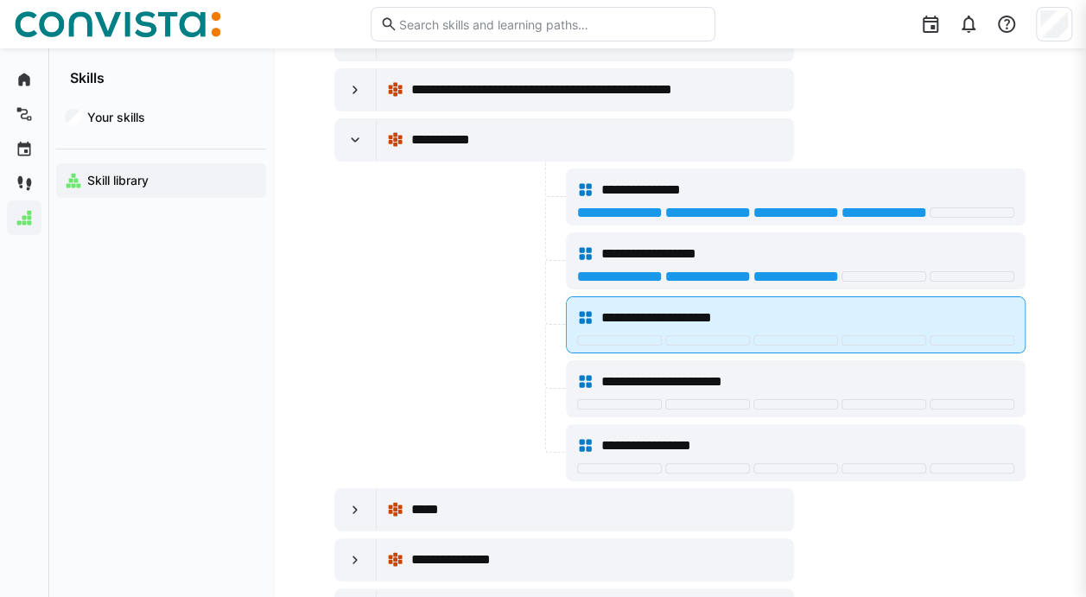
scroll to position [1751, 0]
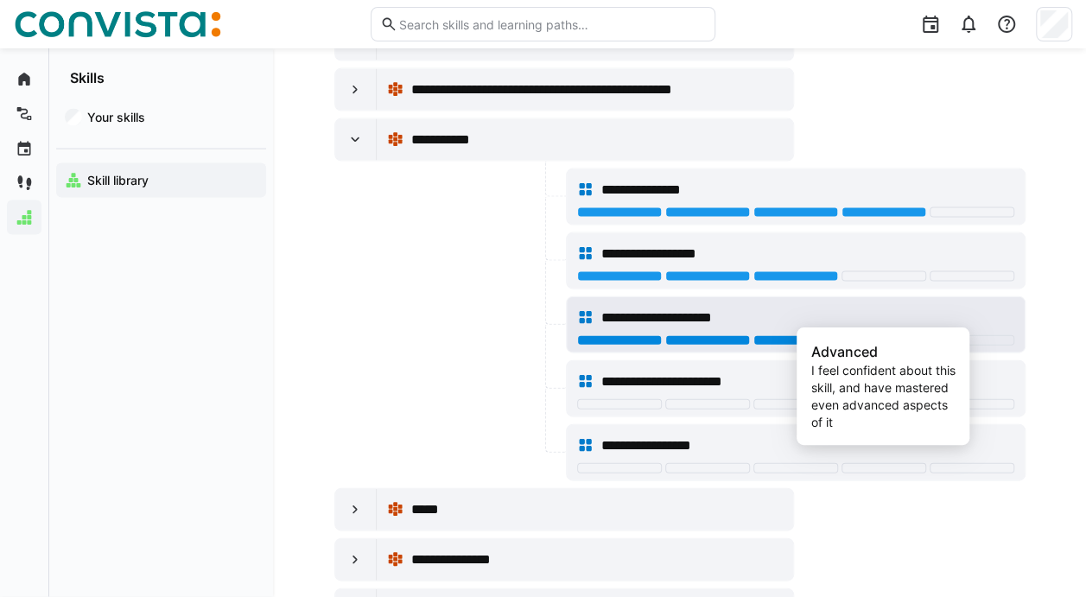
click at [866, 335] on div at bounding box center [884, 340] width 85 height 10
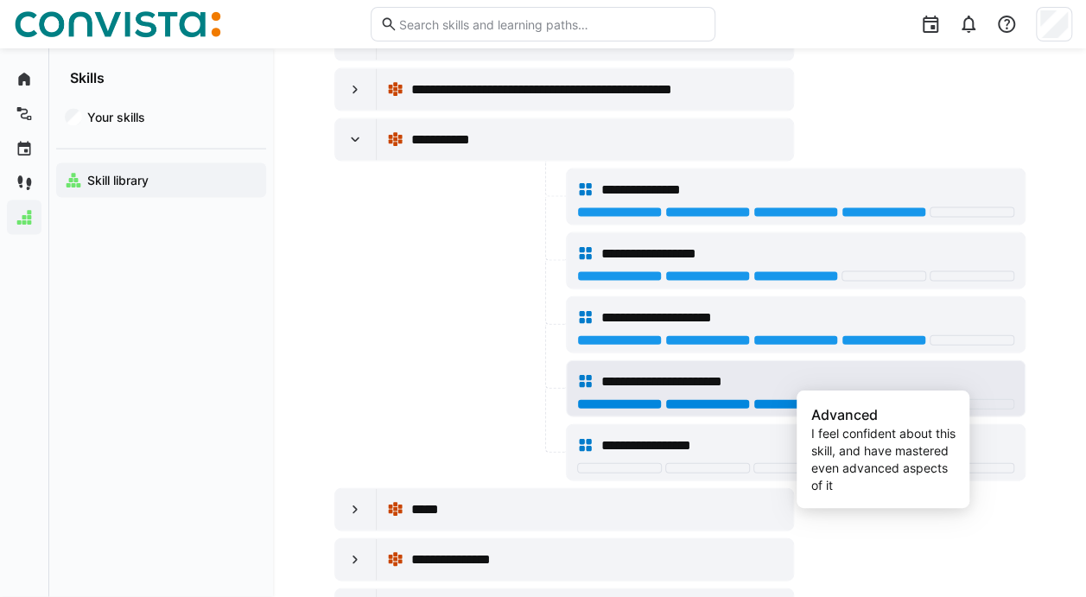
click at [885, 399] on div at bounding box center [884, 404] width 85 height 10
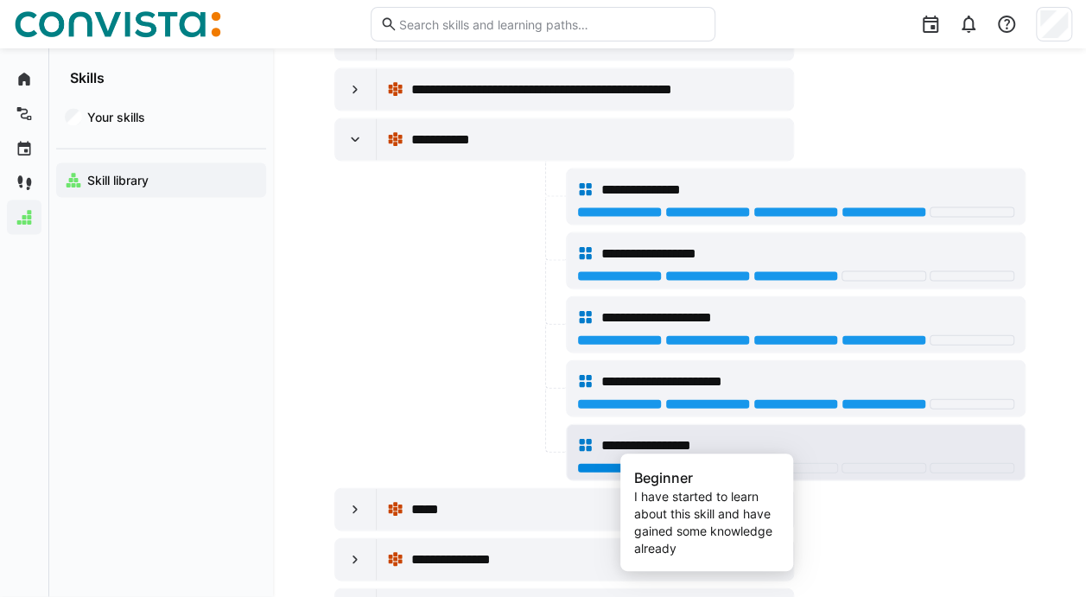
click at [723, 463] on div at bounding box center [707, 468] width 85 height 10
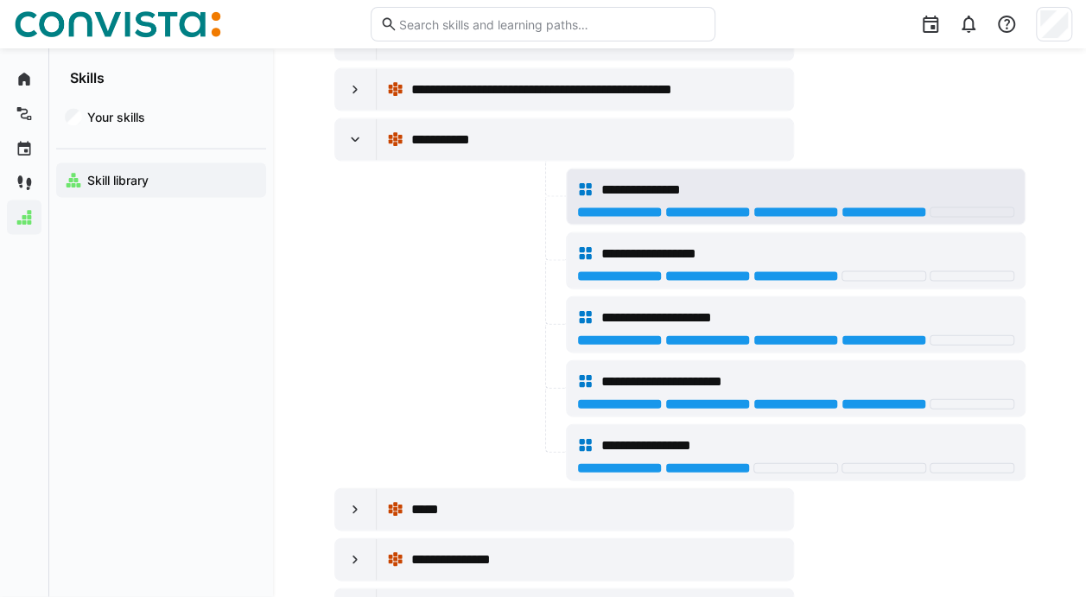
click at [766, 186] on div "**********" at bounding box center [795, 190] width 437 height 35
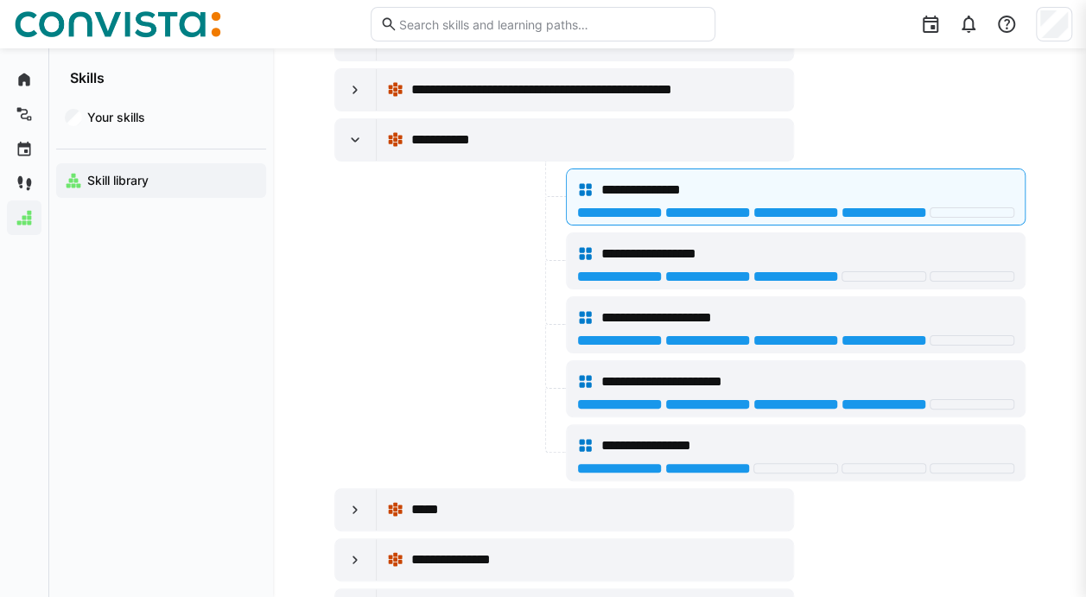
scroll to position [1751, 0]
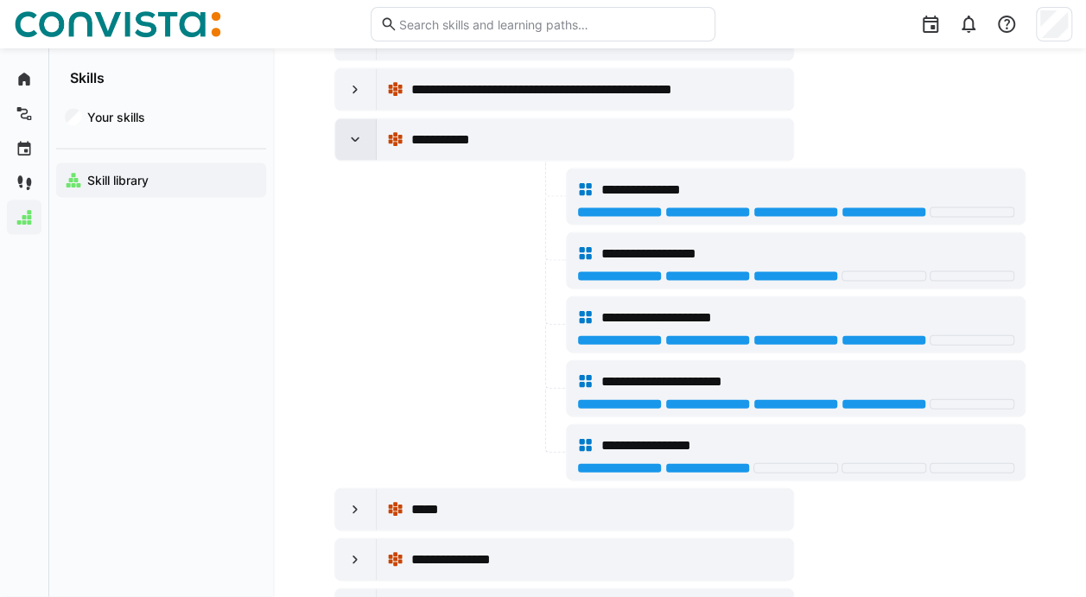
click at [356, 131] on eds-icon at bounding box center [355, 139] width 17 height 17
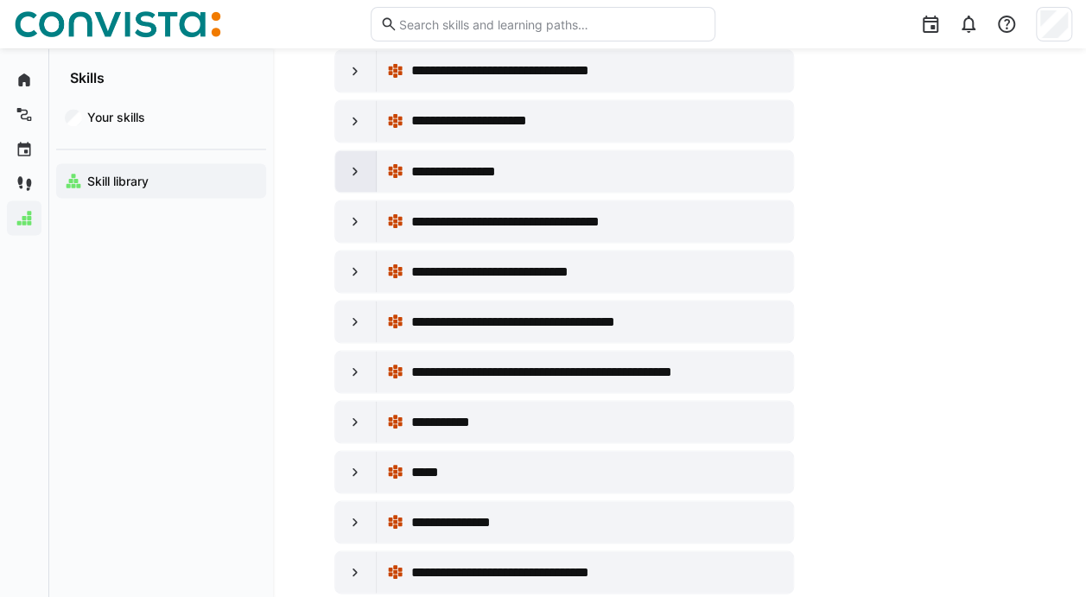
scroll to position [1405, 0]
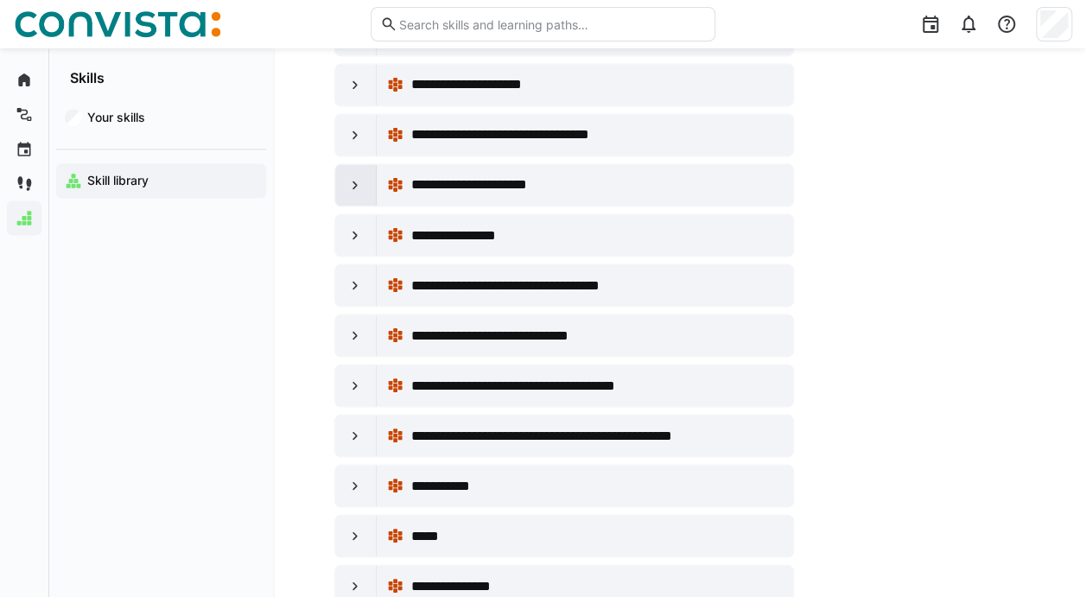
click at [347, 176] on eds-icon at bounding box center [355, 184] width 17 height 17
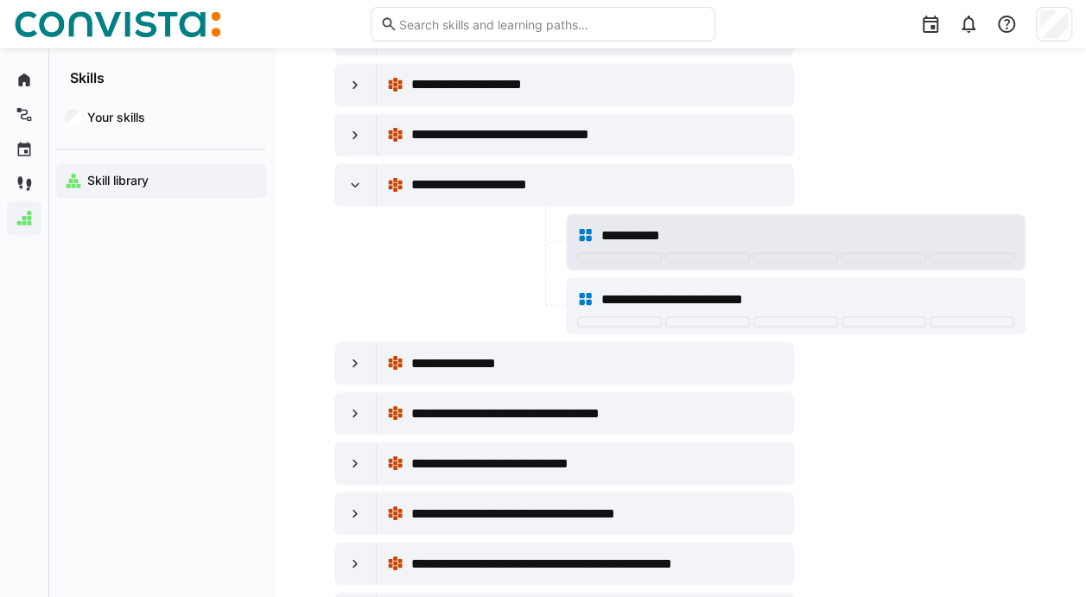
click at [657, 225] on span "**********" at bounding box center [639, 235] width 77 height 21
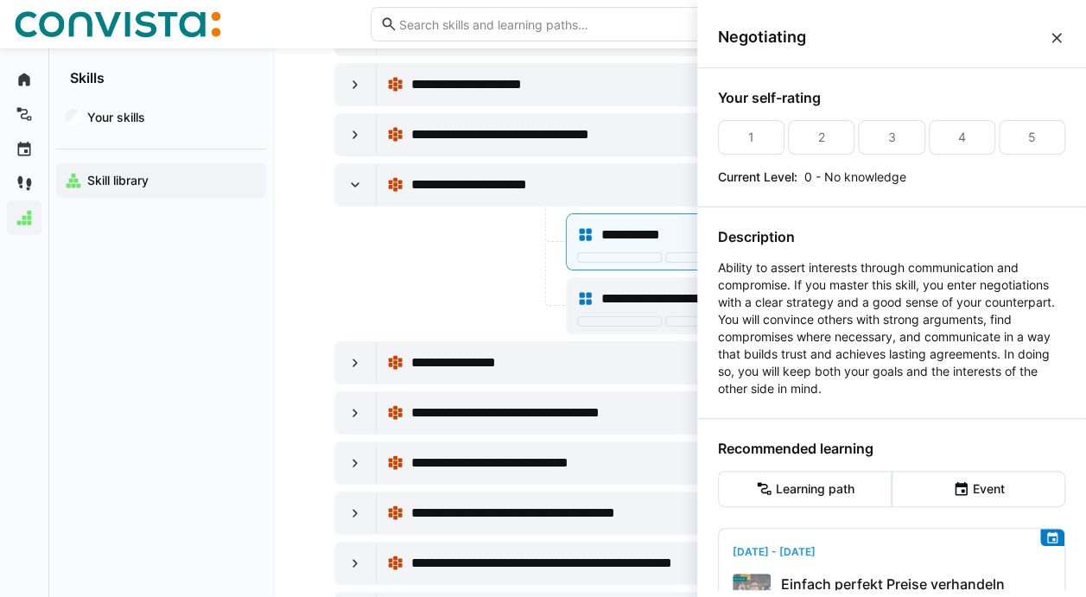
click at [453, 236] on div at bounding box center [448, 241] width 228 height 57
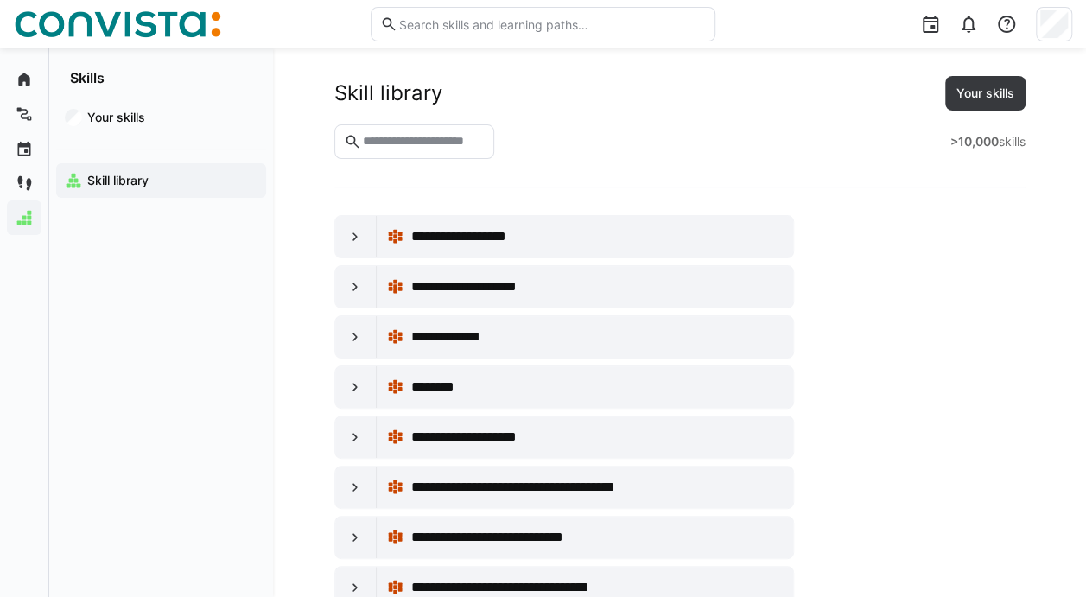
scroll to position [1405, 0]
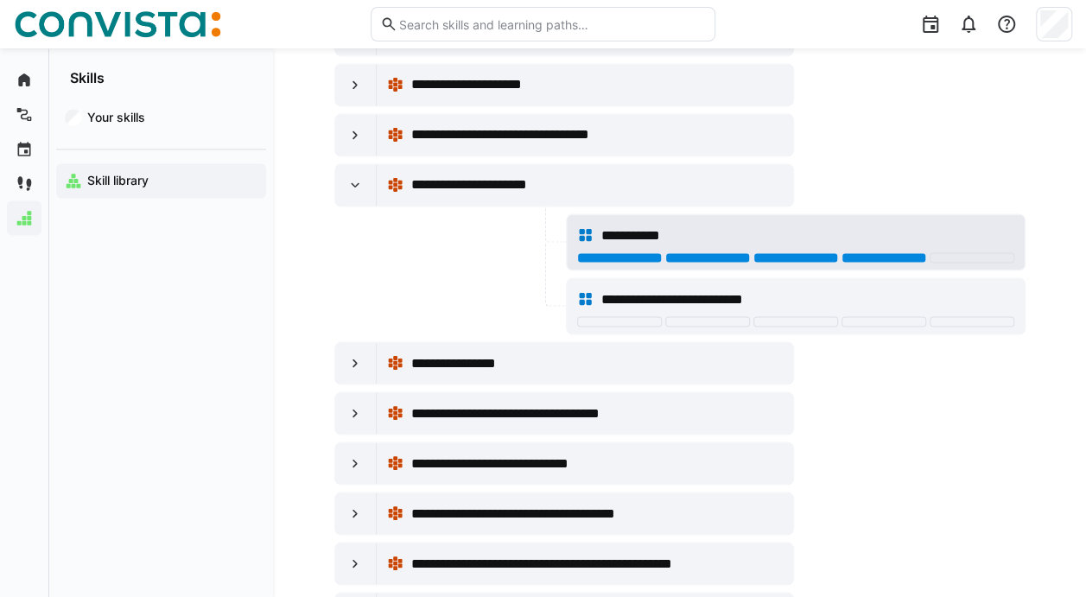
click at [882, 252] on div at bounding box center [884, 257] width 85 height 10
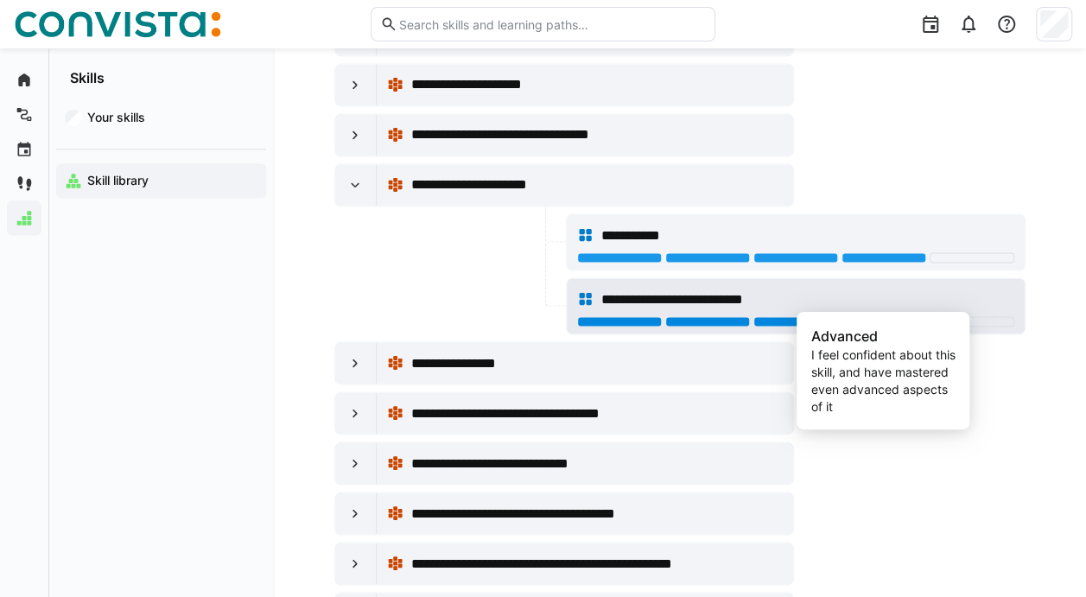
click at [888, 316] on div at bounding box center [884, 321] width 85 height 10
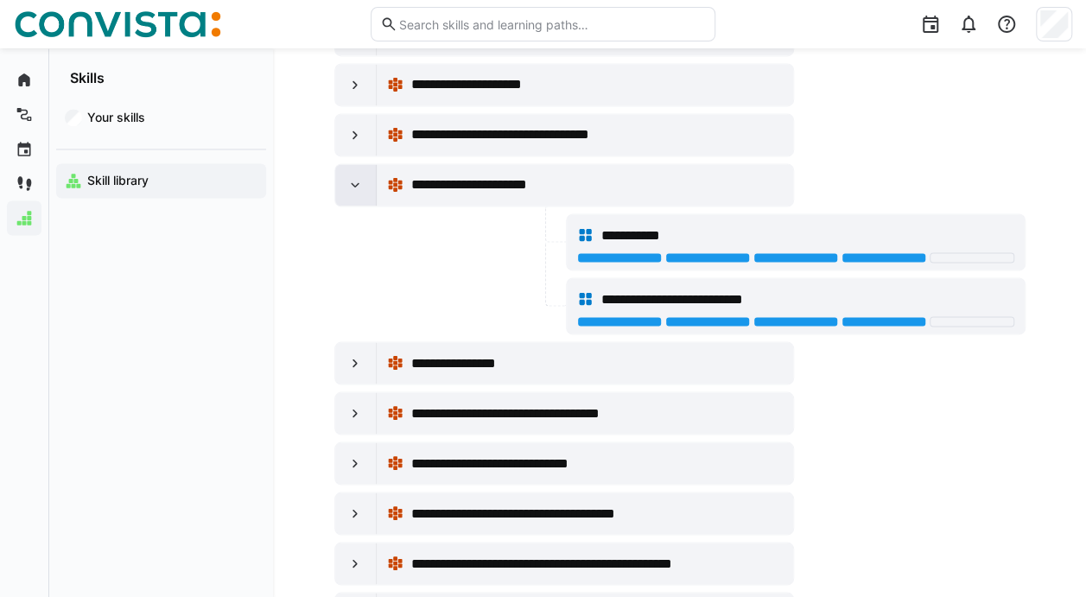
click at [348, 176] on eds-icon at bounding box center [355, 184] width 17 height 17
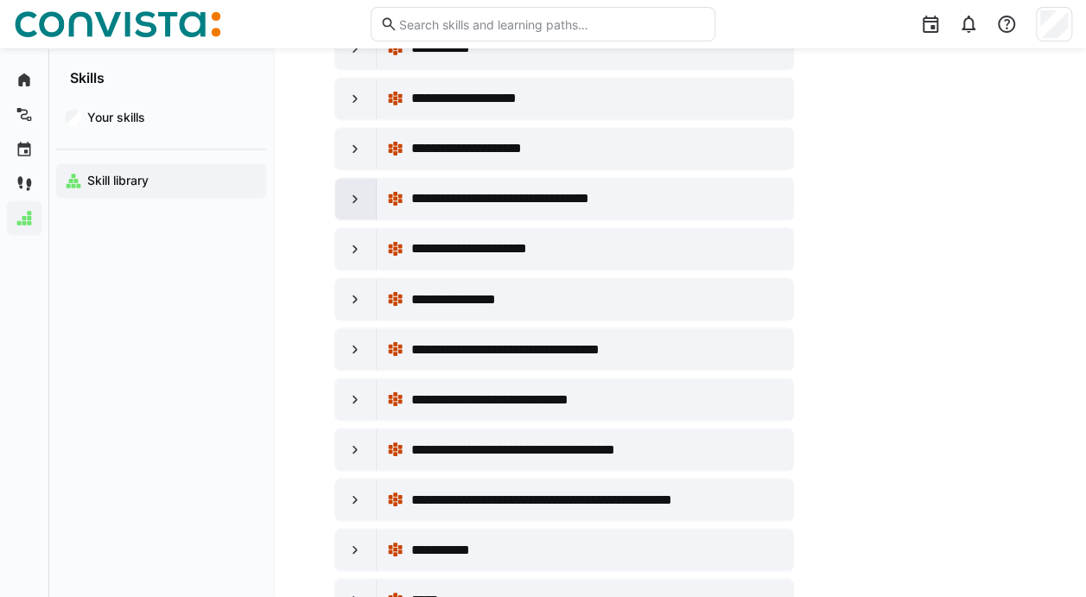
scroll to position [1319, 0]
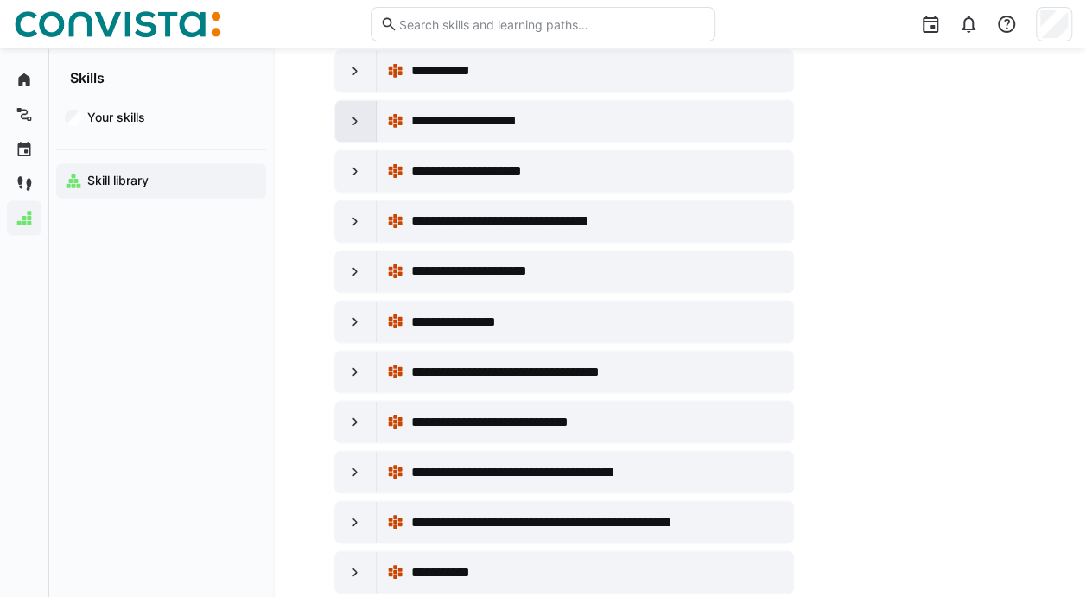
click at [360, 112] on eds-icon at bounding box center [355, 120] width 17 height 17
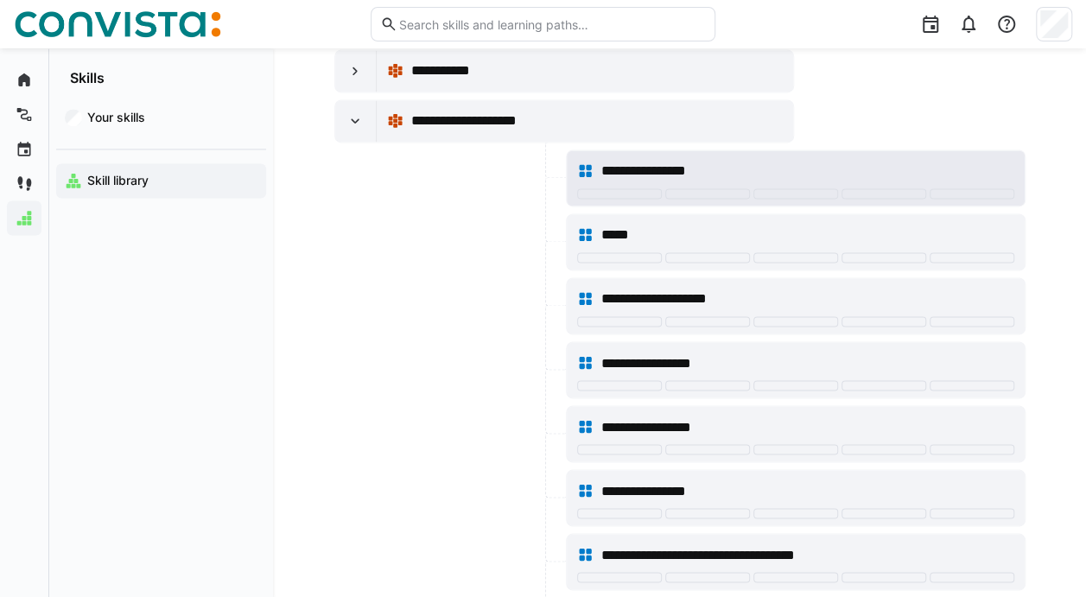
click at [641, 161] on span "**********" at bounding box center [662, 171] width 122 height 21
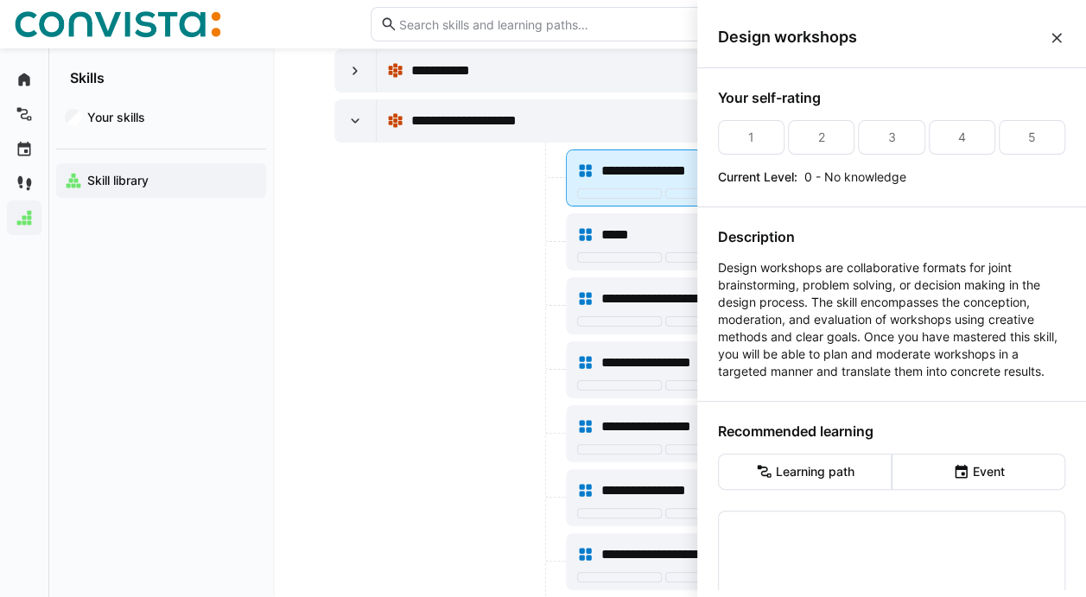
scroll to position [0, 0]
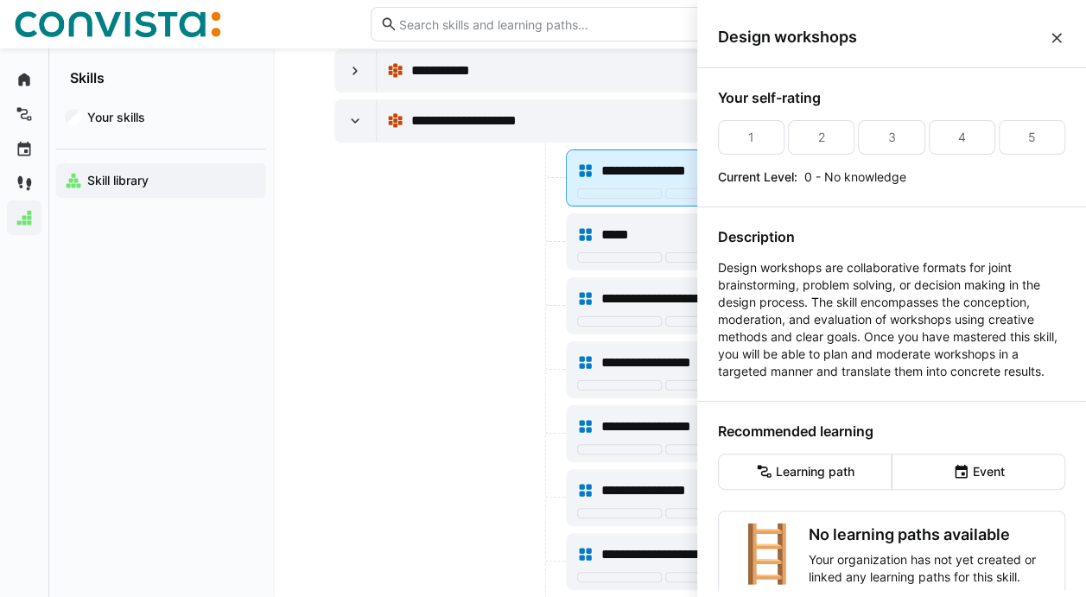
click at [626, 161] on span "**********" at bounding box center [662, 171] width 122 height 21
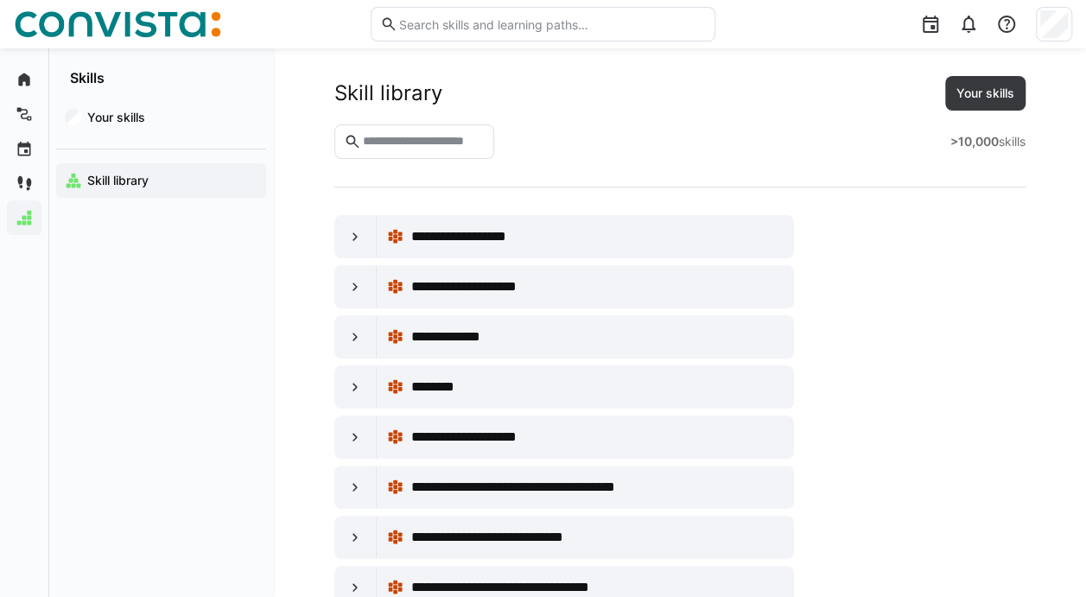
scroll to position [1319, 0]
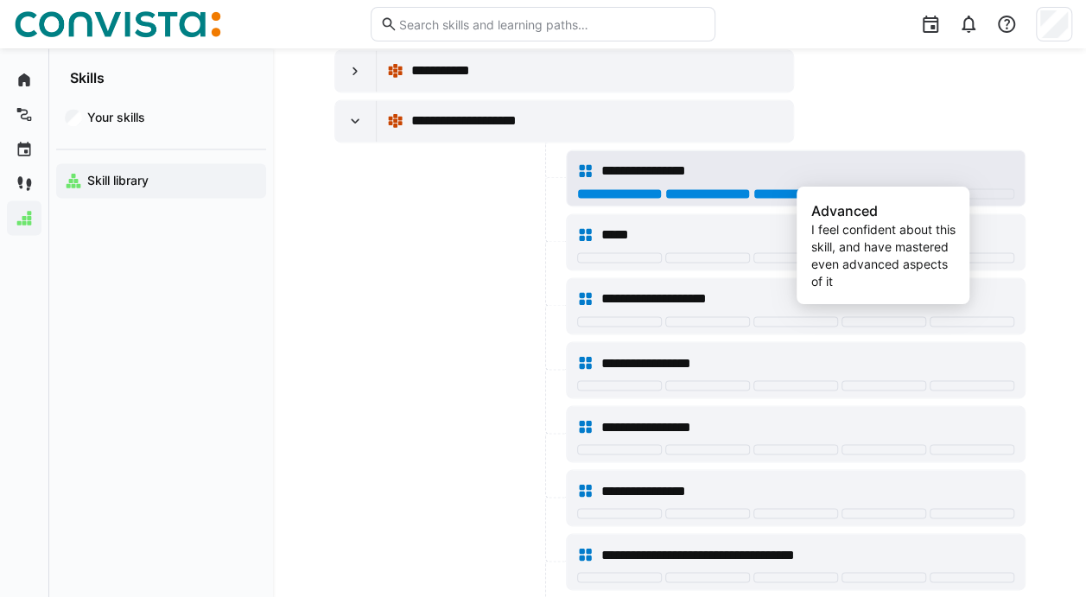
click at [849, 188] on div at bounding box center [884, 193] width 85 height 10
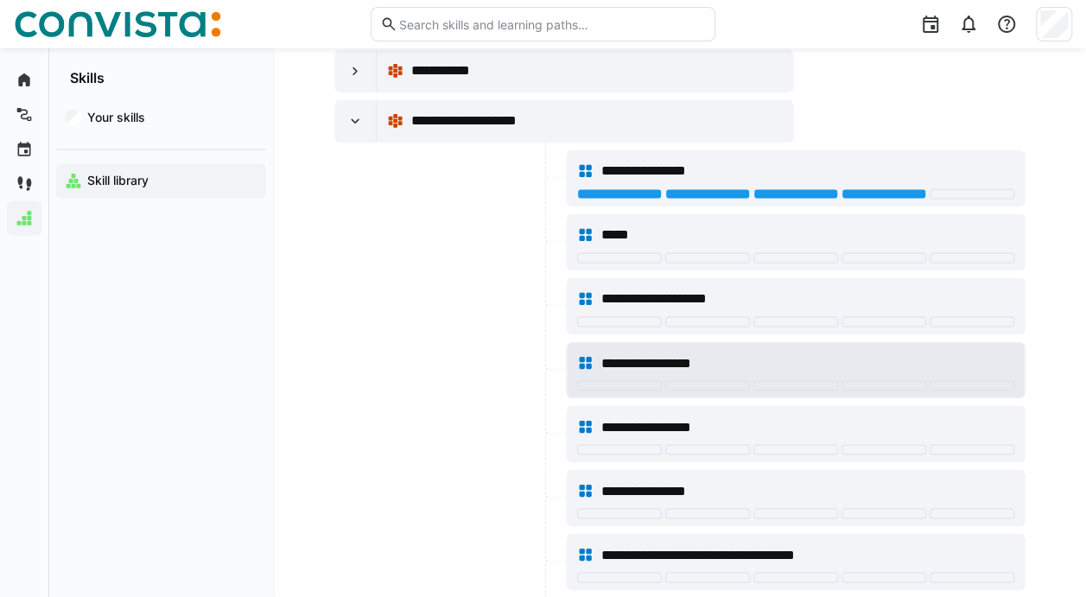
click at [757, 346] on div "**********" at bounding box center [795, 363] width 437 height 35
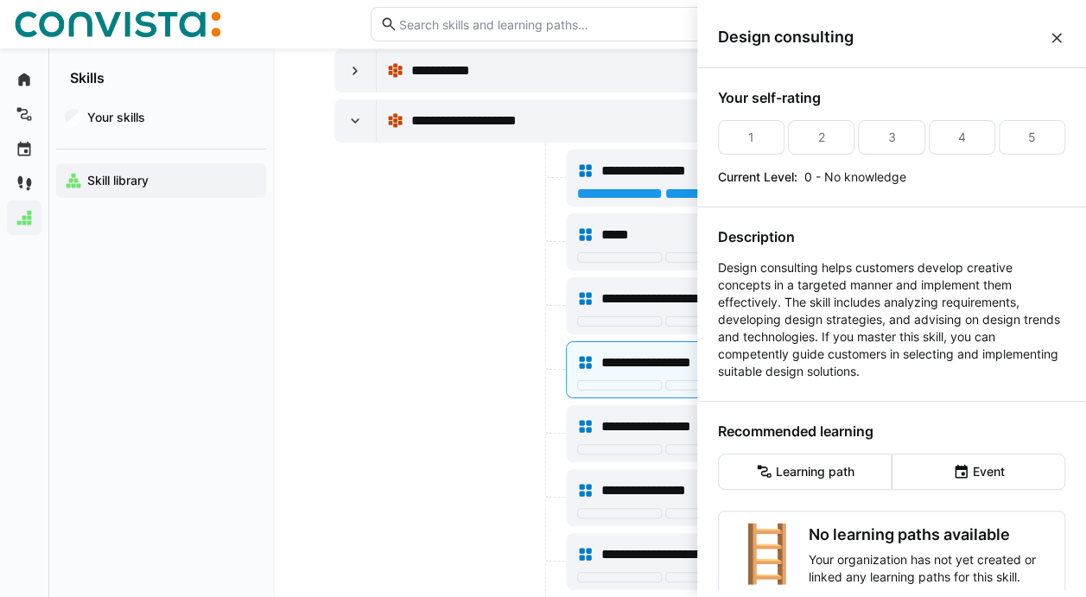
click at [423, 312] on div at bounding box center [448, 305] width 228 height 57
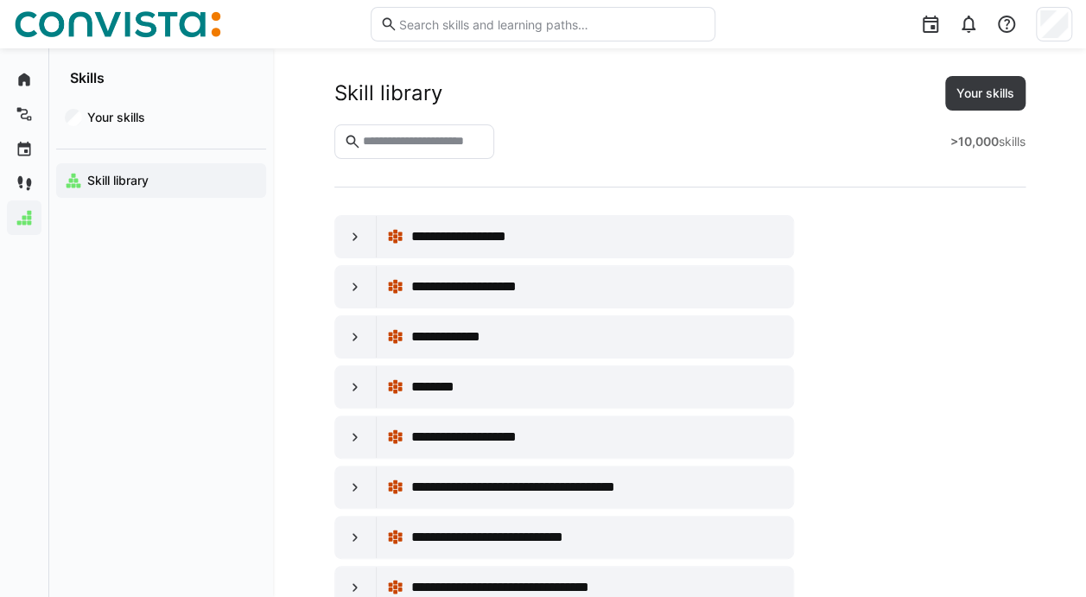
scroll to position [1319, 0]
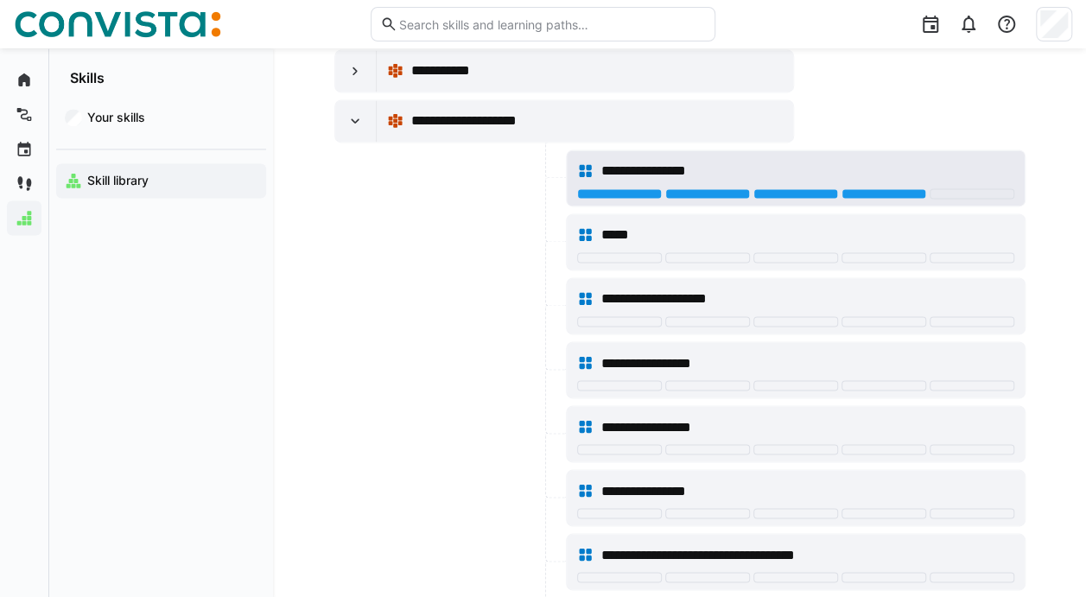
click at [709, 161] on span "**********" at bounding box center [662, 171] width 122 height 21
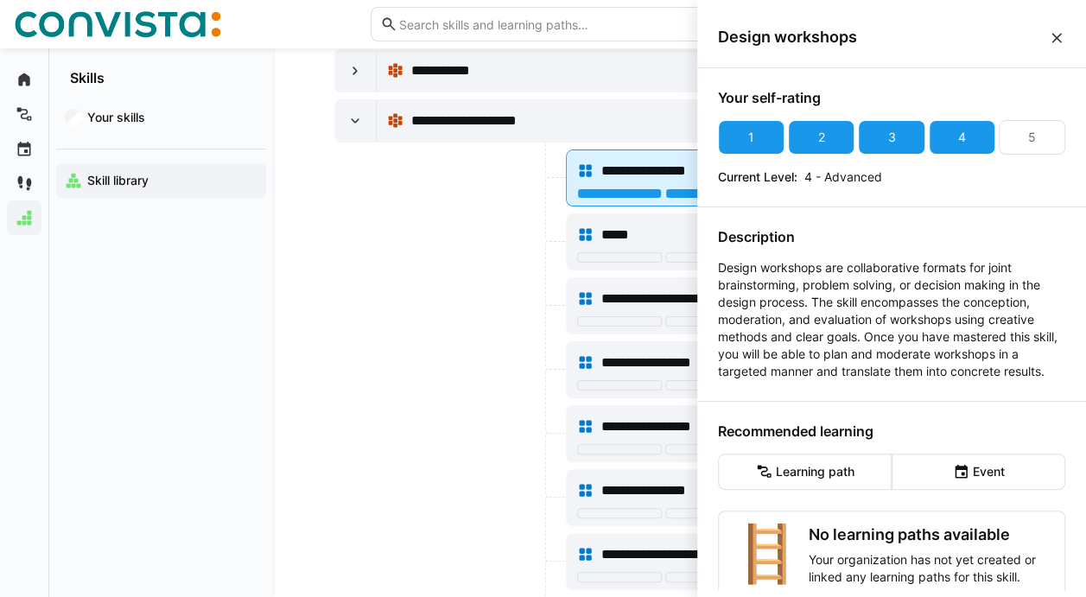
scroll to position [0, 0]
click at [389, 229] on div at bounding box center [448, 241] width 228 height 57
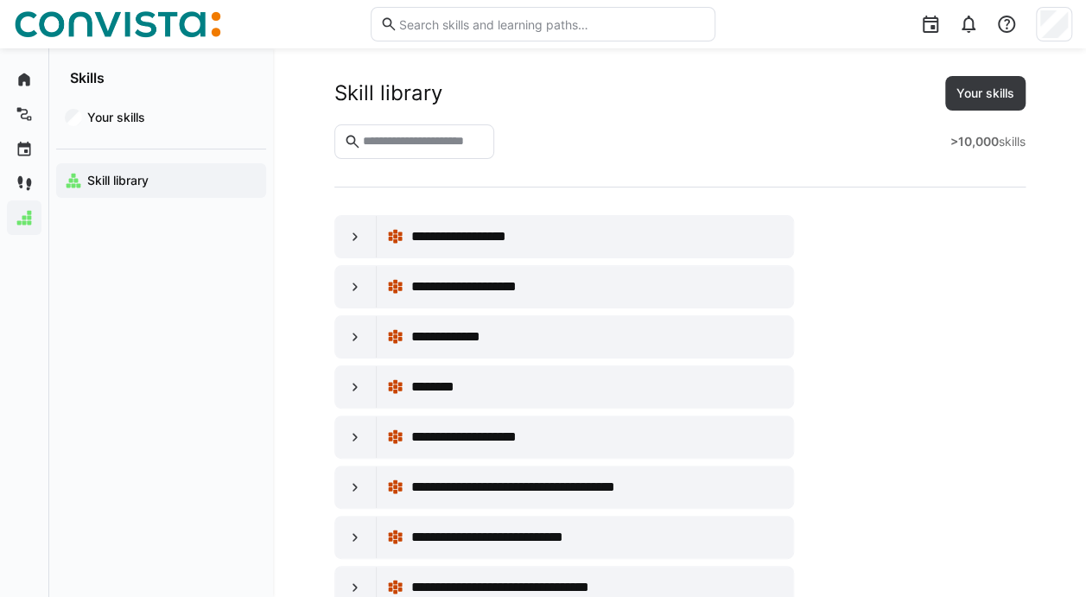
scroll to position [1319, 0]
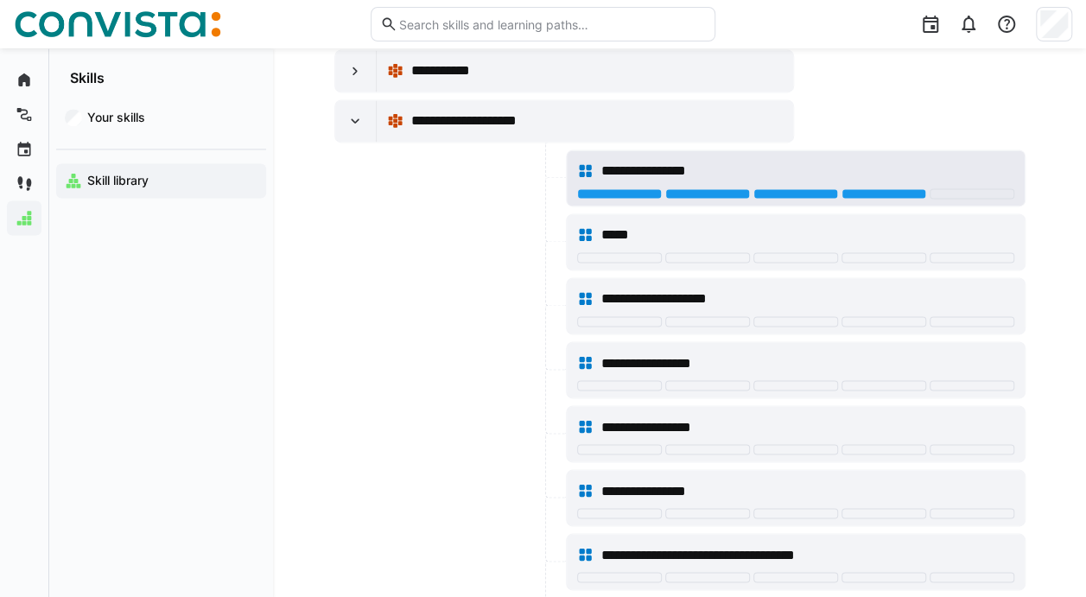
click at [811, 188] on div at bounding box center [796, 193] width 85 height 10
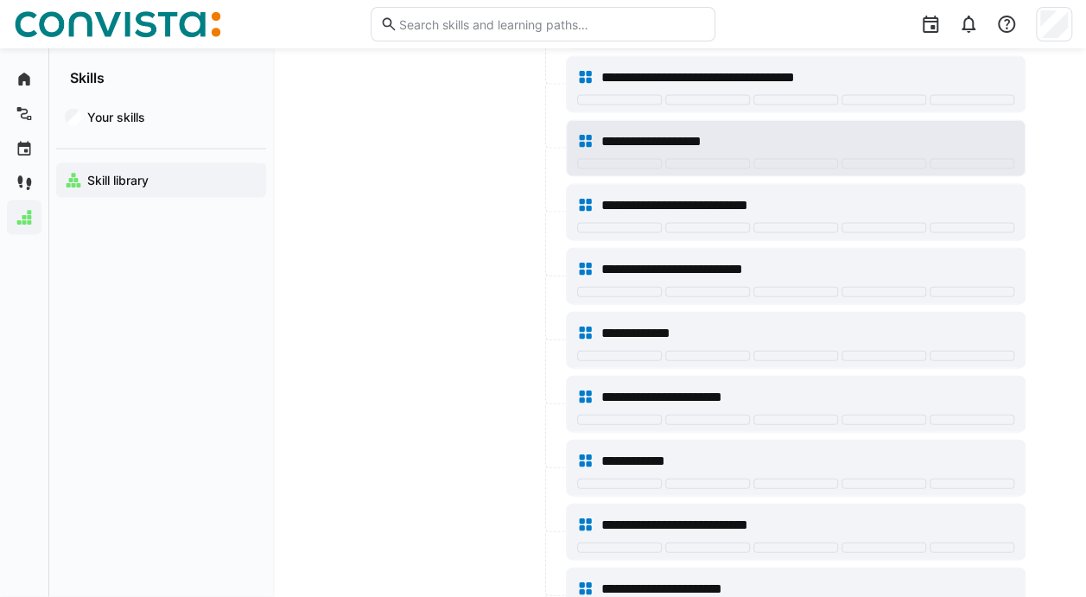
scroll to position [1837, 0]
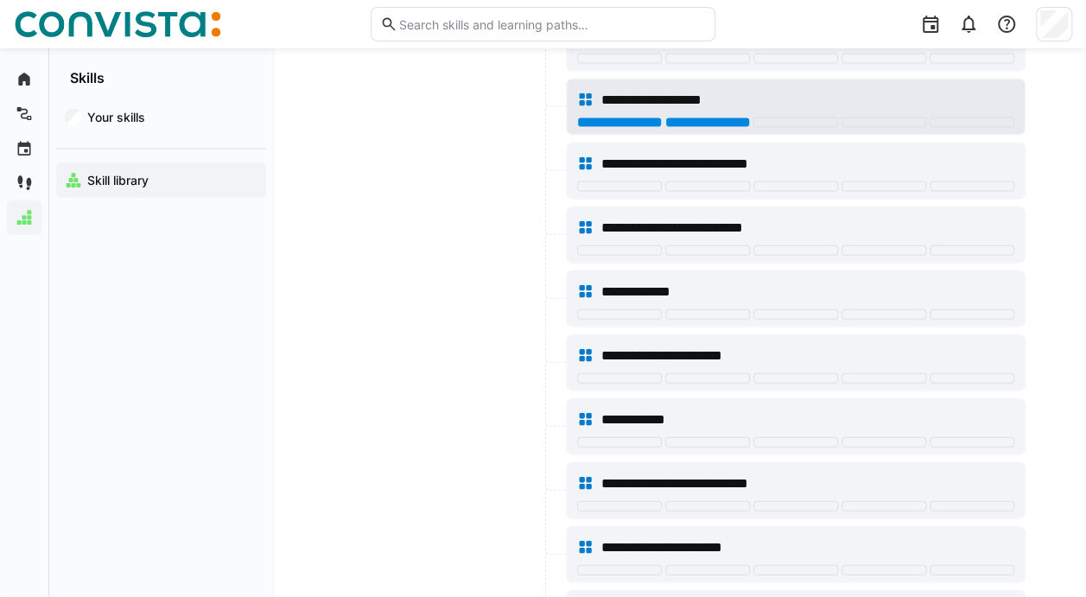
click at [698, 118] on div at bounding box center [707, 123] width 85 height 10
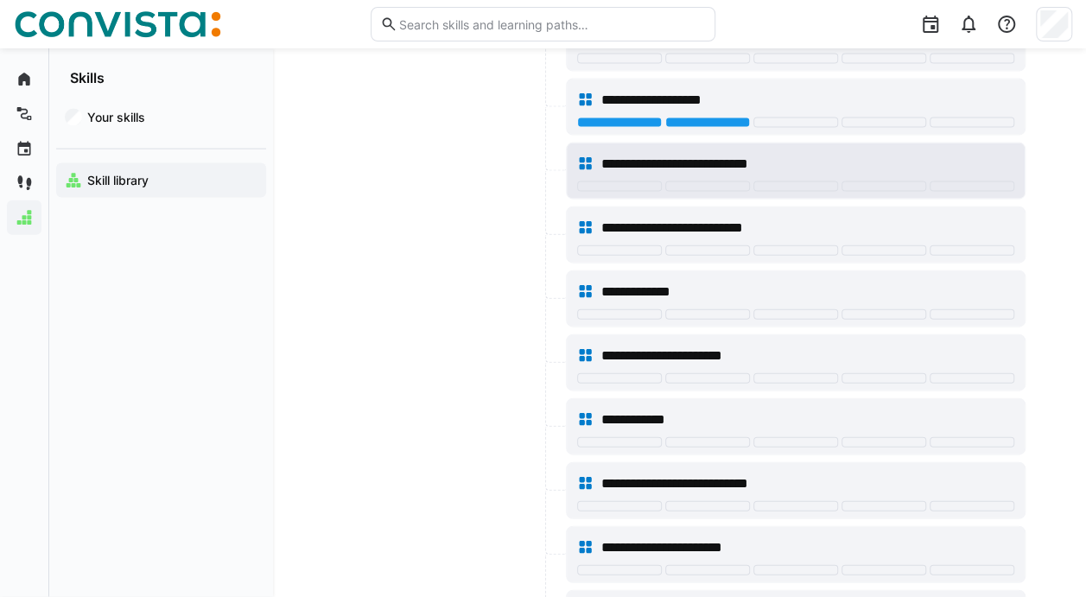
click at [703, 154] on span "**********" at bounding box center [703, 164] width 205 height 21
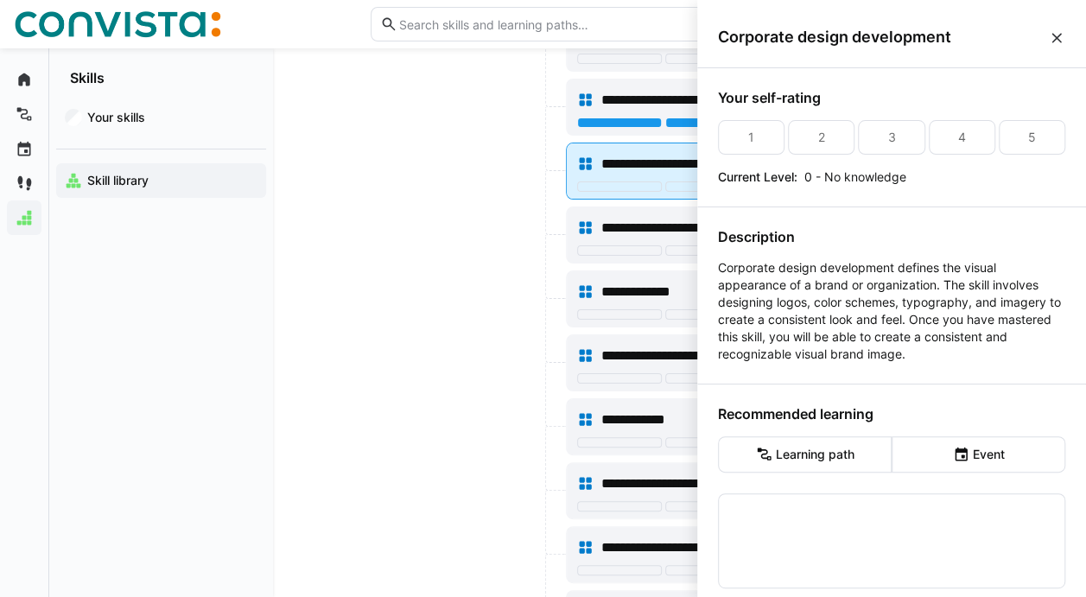
scroll to position [0, 0]
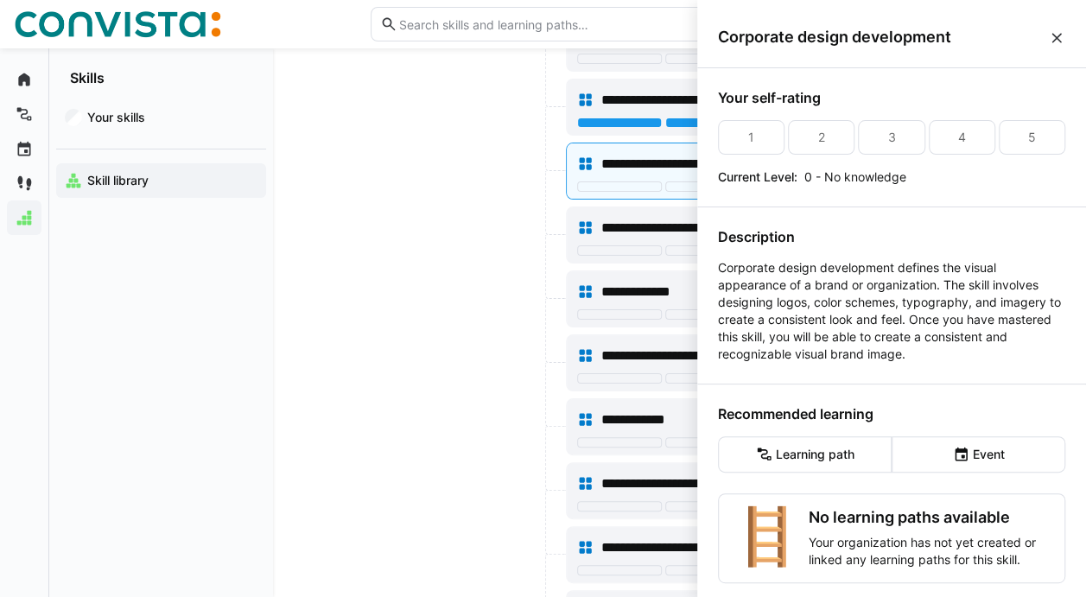
click at [474, 213] on div at bounding box center [448, 235] width 228 height 57
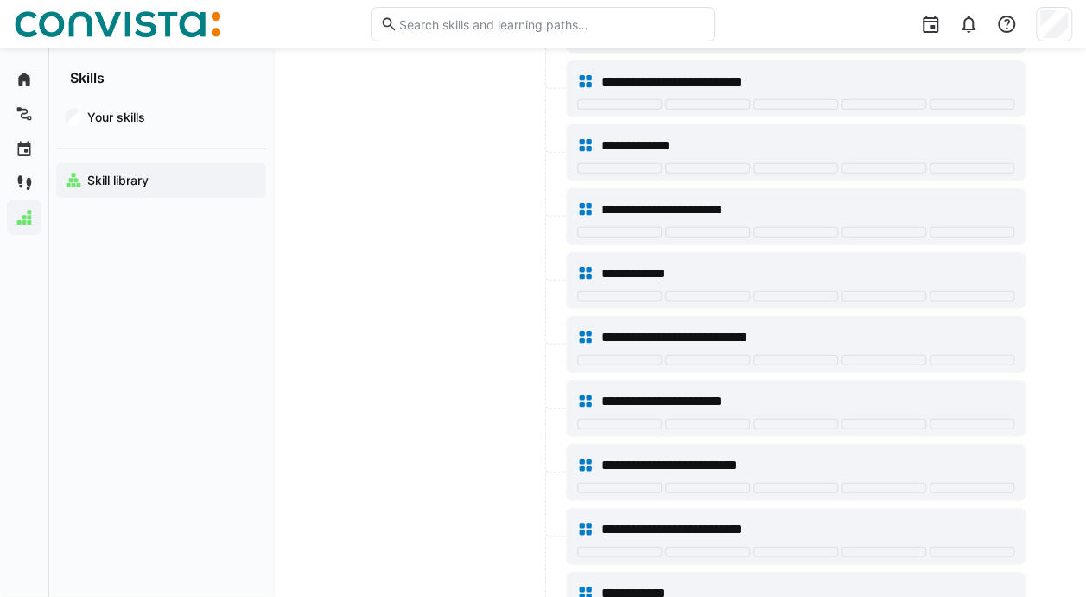
scroll to position [2010, 0]
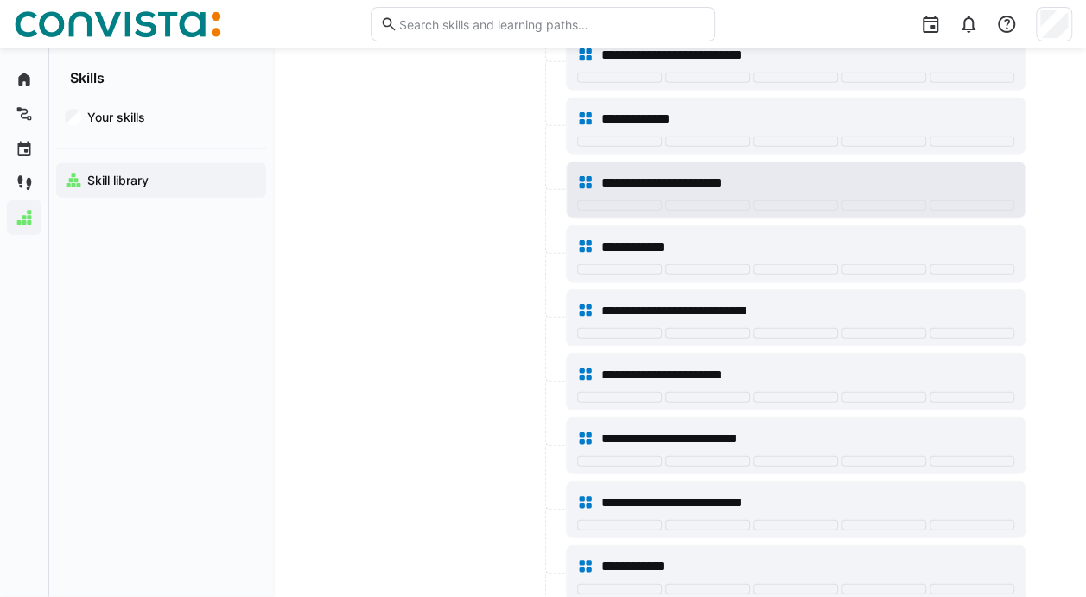
click at [662, 173] on span "**********" at bounding box center [679, 183] width 156 height 21
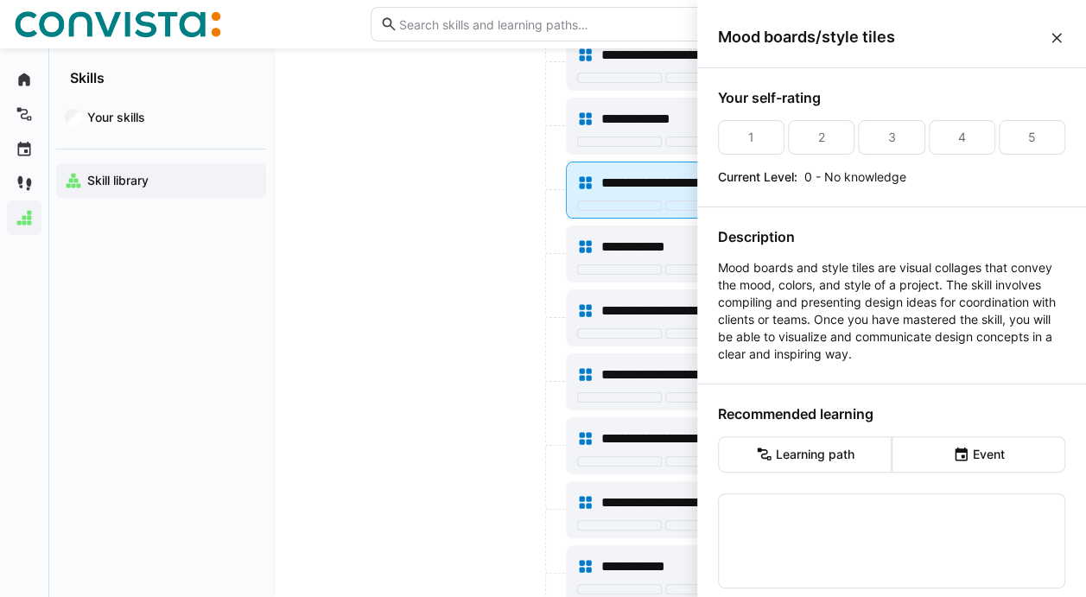
scroll to position [0, 0]
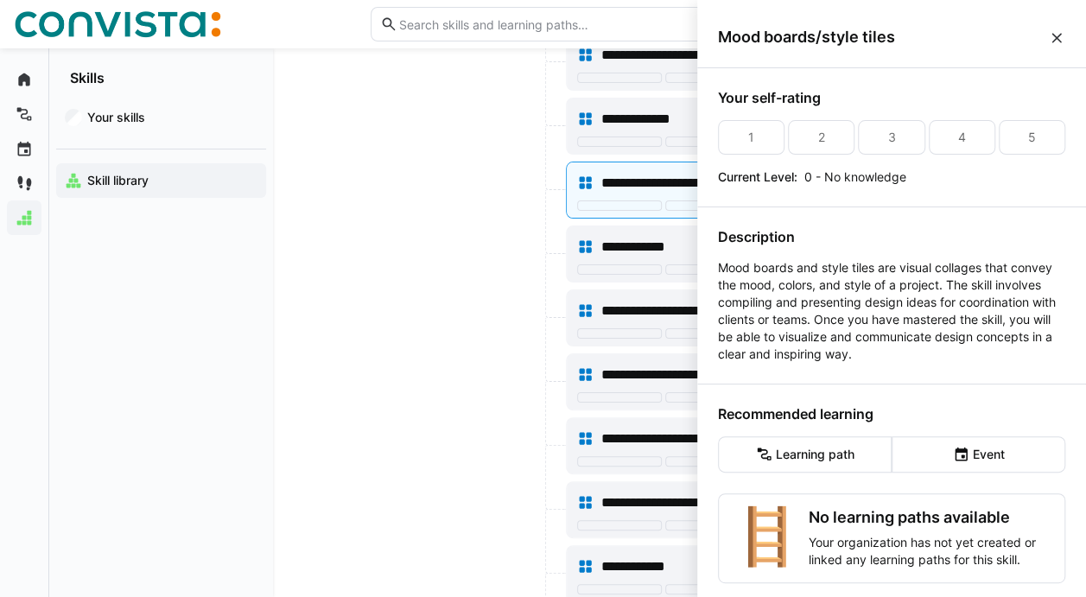
drag, startPoint x: 482, startPoint y: 228, endPoint x: 513, endPoint y: 226, distance: 31.2
click at [483, 228] on div at bounding box center [448, 254] width 228 height 57
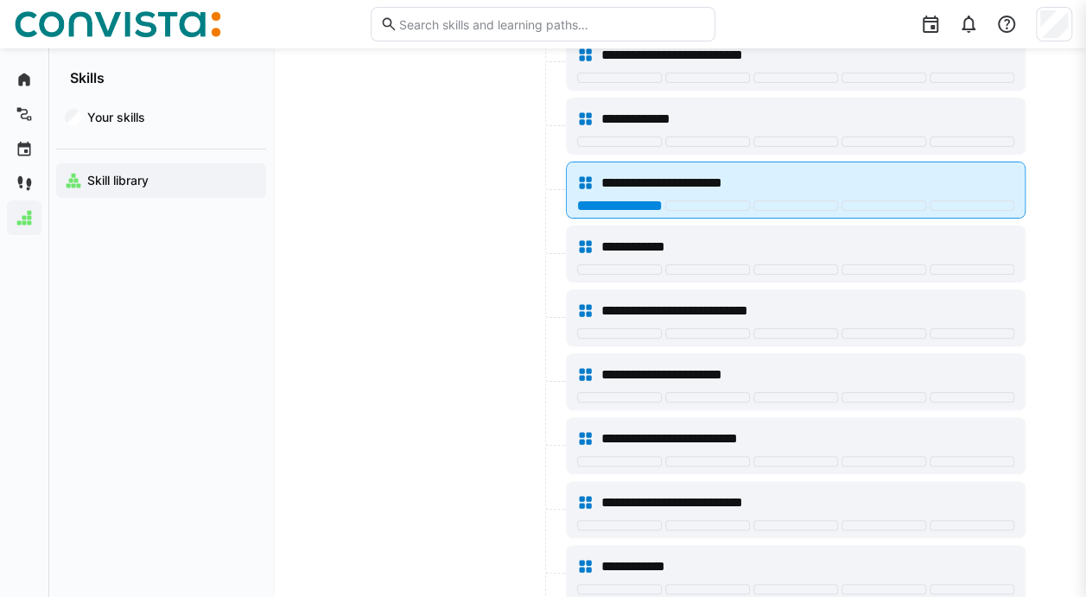
scroll to position [2010, 0]
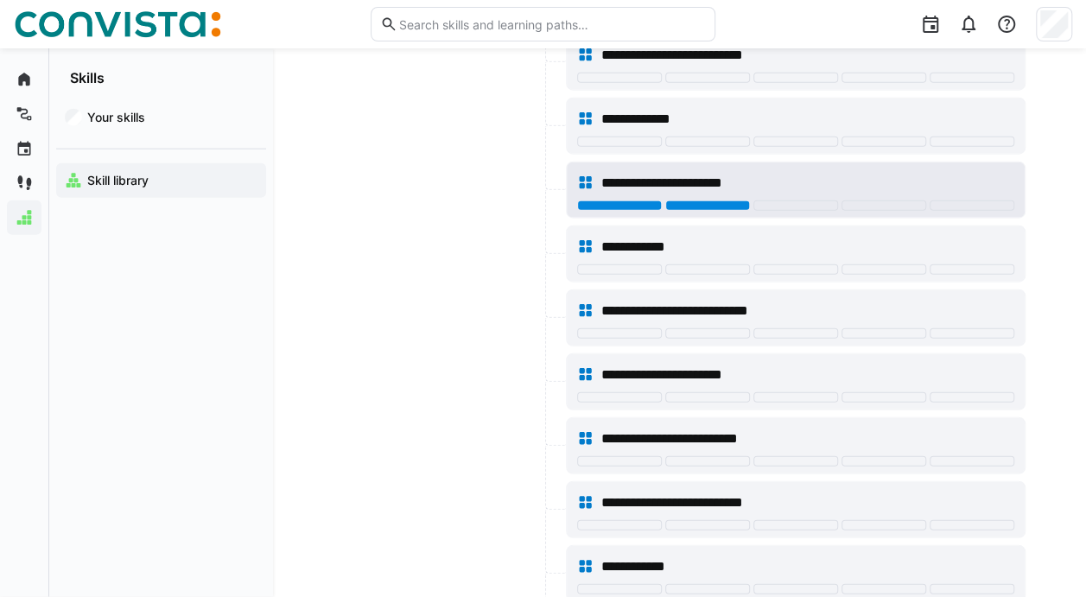
click at [676, 201] on div at bounding box center [707, 206] width 85 height 10
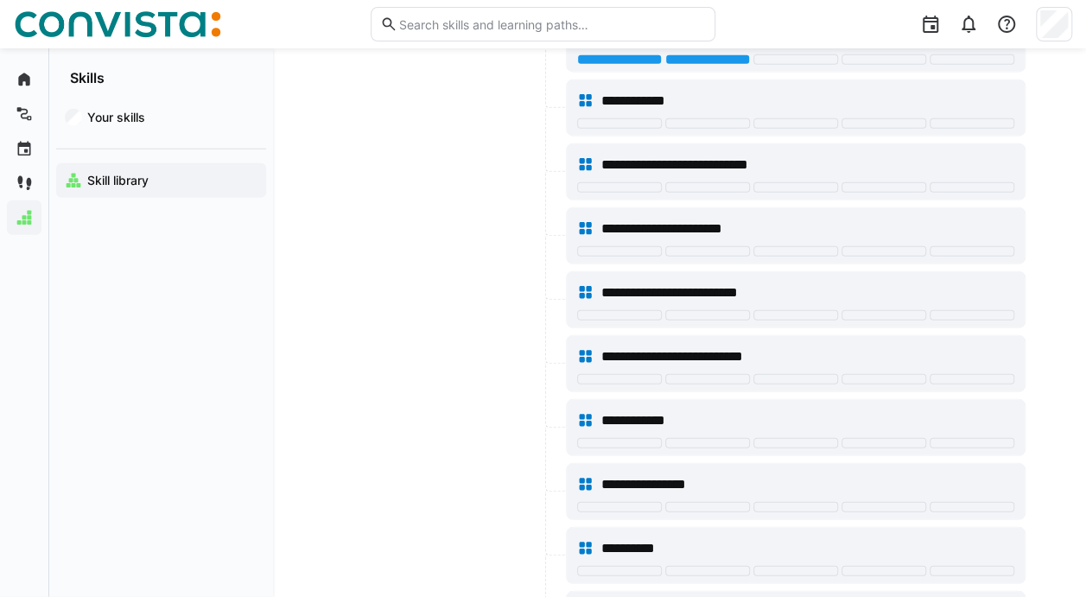
scroll to position [2183, 0]
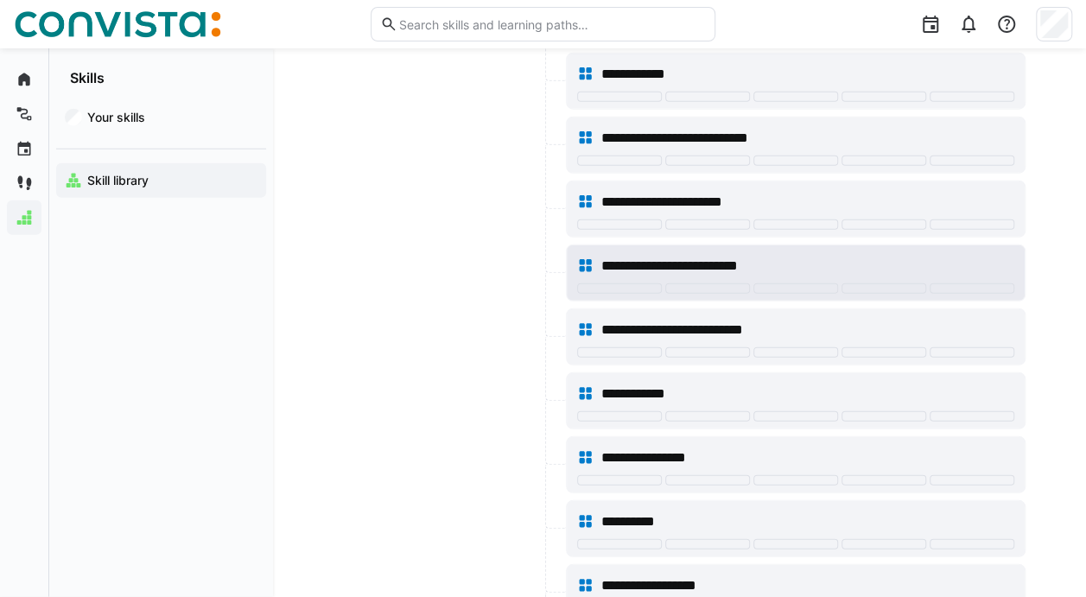
click at [733, 256] on span "**********" at bounding box center [689, 266] width 177 height 21
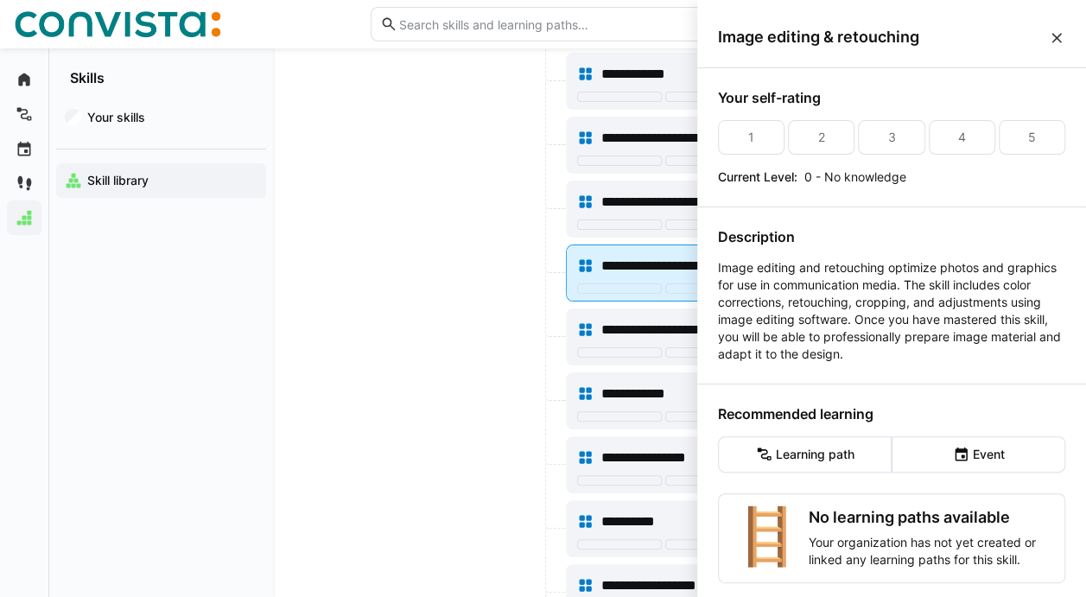
click at [681, 256] on span "**********" at bounding box center [689, 266] width 177 height 21
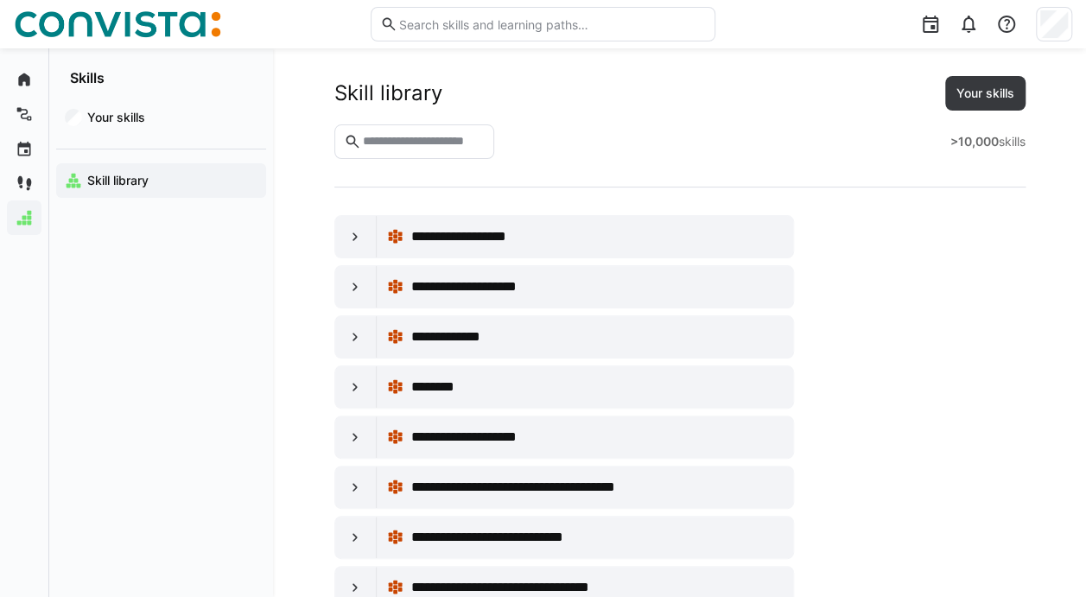
scroll to position [2183, 0]
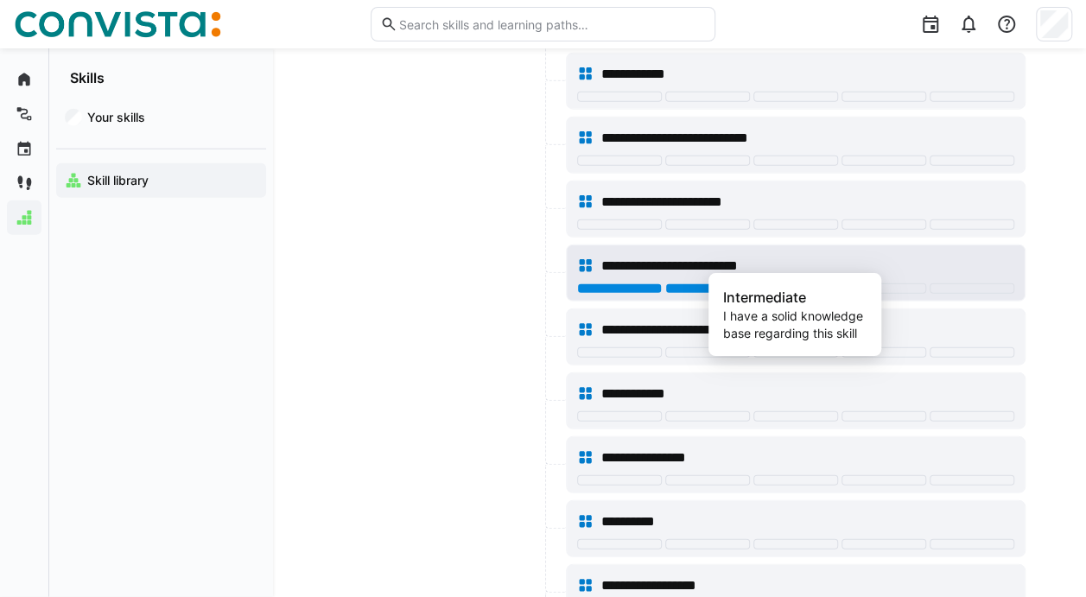
click at [800, 283] on div at bounding box center [796, 288] width 85 height 10
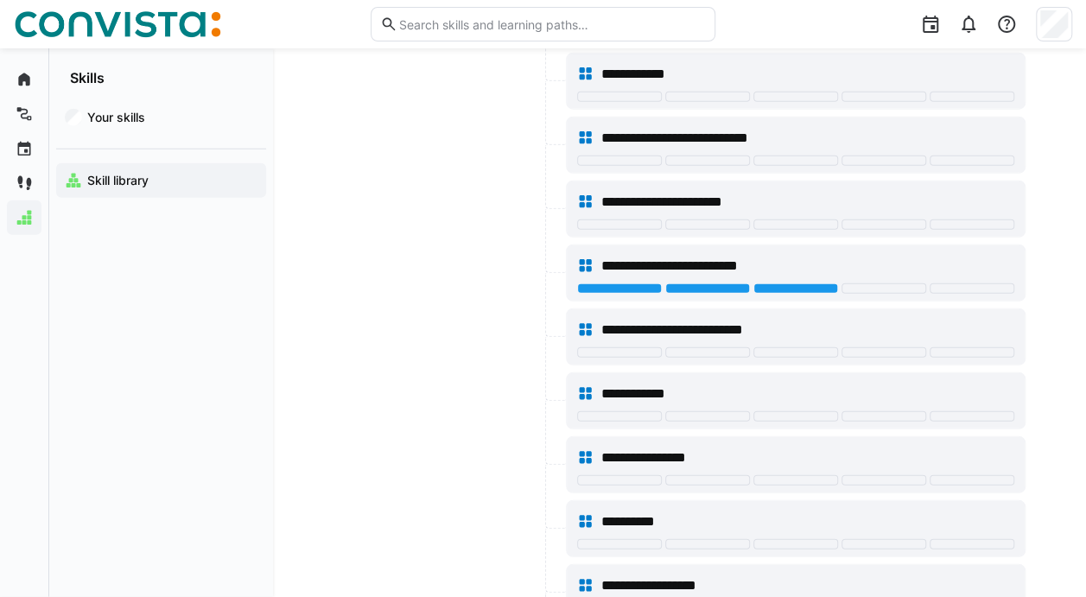
scroll to position [2270, 0]
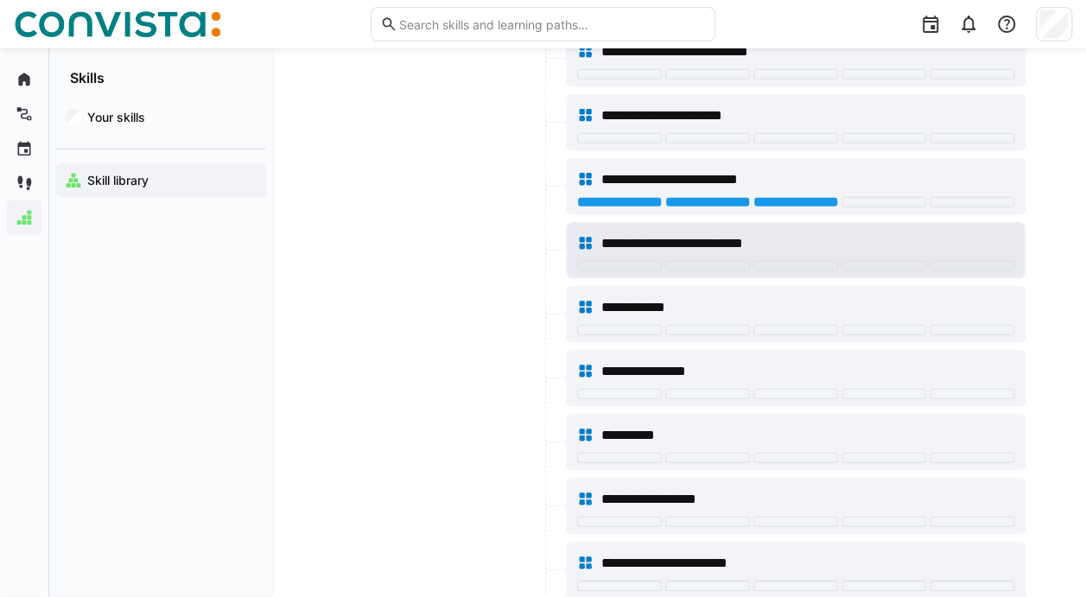
click at [792, 226] on div "**********" at bounding box center [795, 243] width 437 height 35
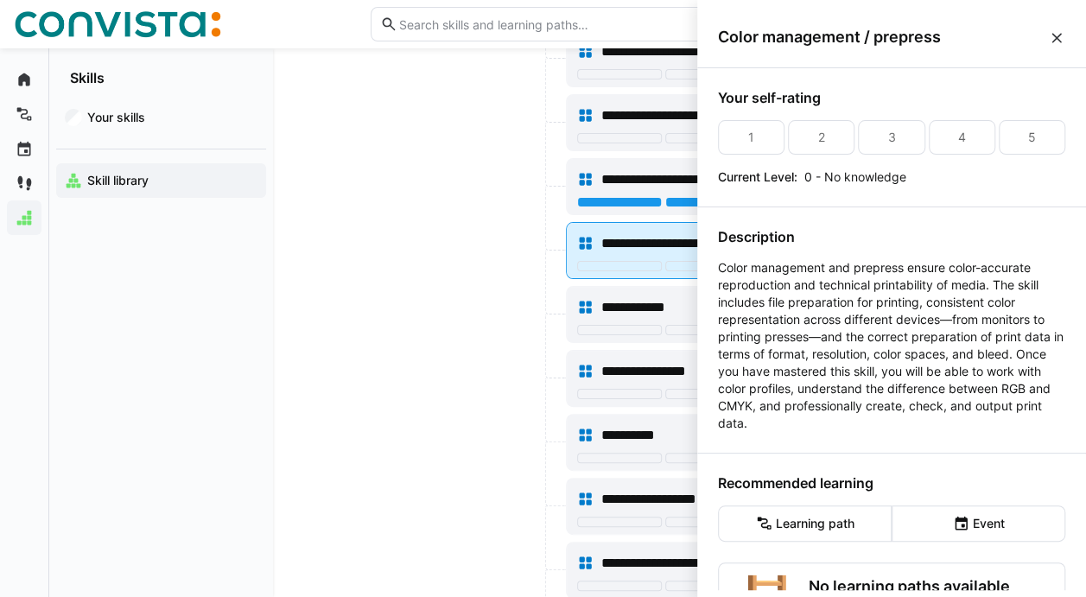
click at [664, 233] on span "**********" at bounding box center [699, 243] width 196 height 21
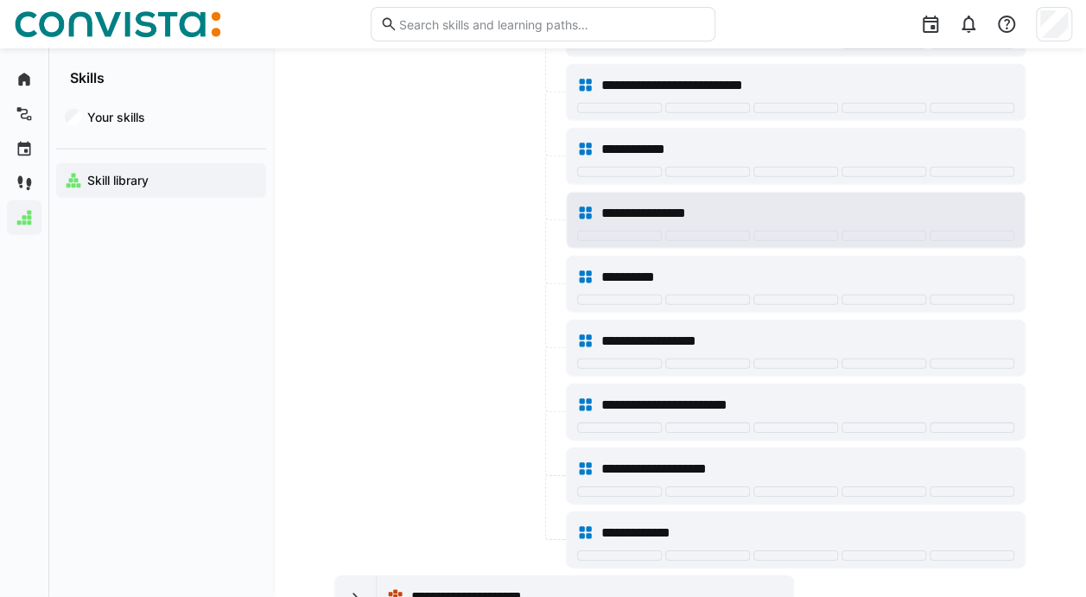
scroll to position [2442, 0]
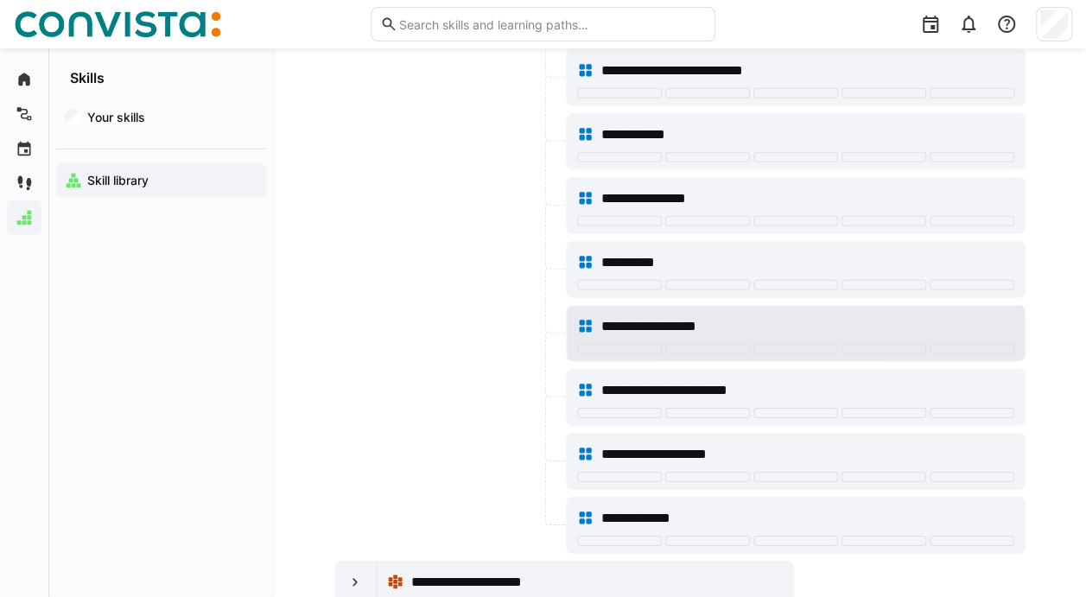
click at [802, 316] on div "**********" at bounding box center [807, 326] width 413 height 21
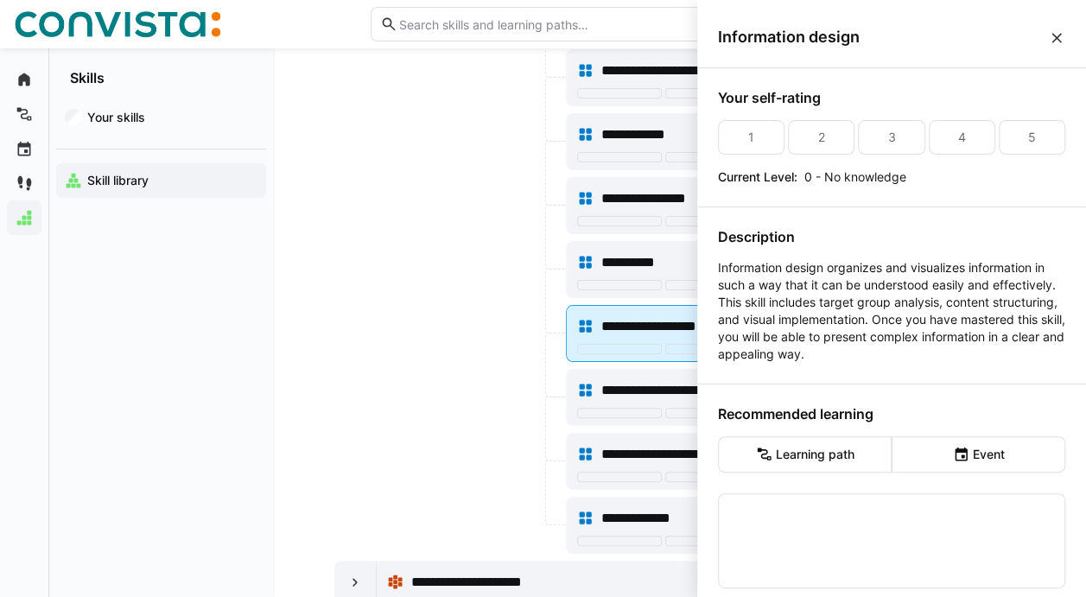
scroll to position [0, 0]
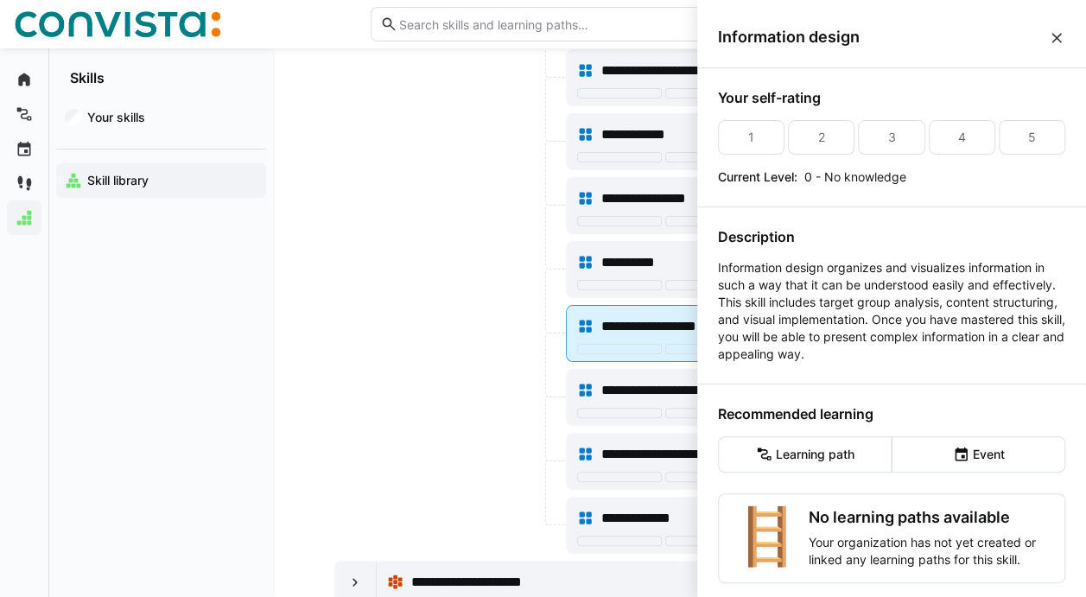
click at [671, 316] on span "**********" at bounding box center [663, 326] width 124 height 21
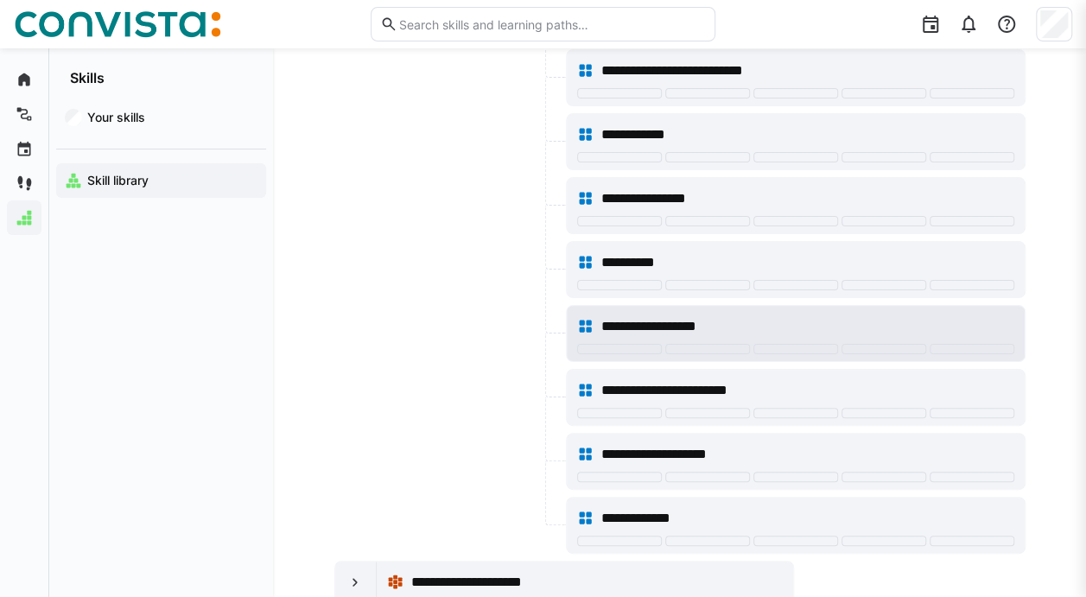
scroll to position [2442, 0]
click at [685, 316] on div "**********" at bounding box center [795, 326] width 437 height 35
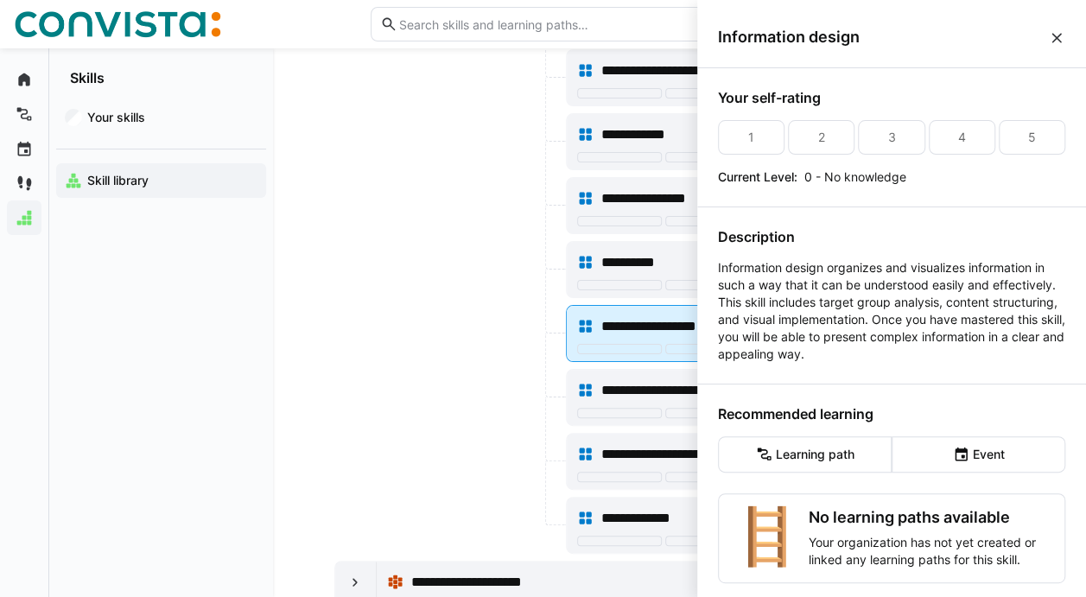
click at [594, 311] on div "**********" at bounding box center [795, 326] width 437 height 35
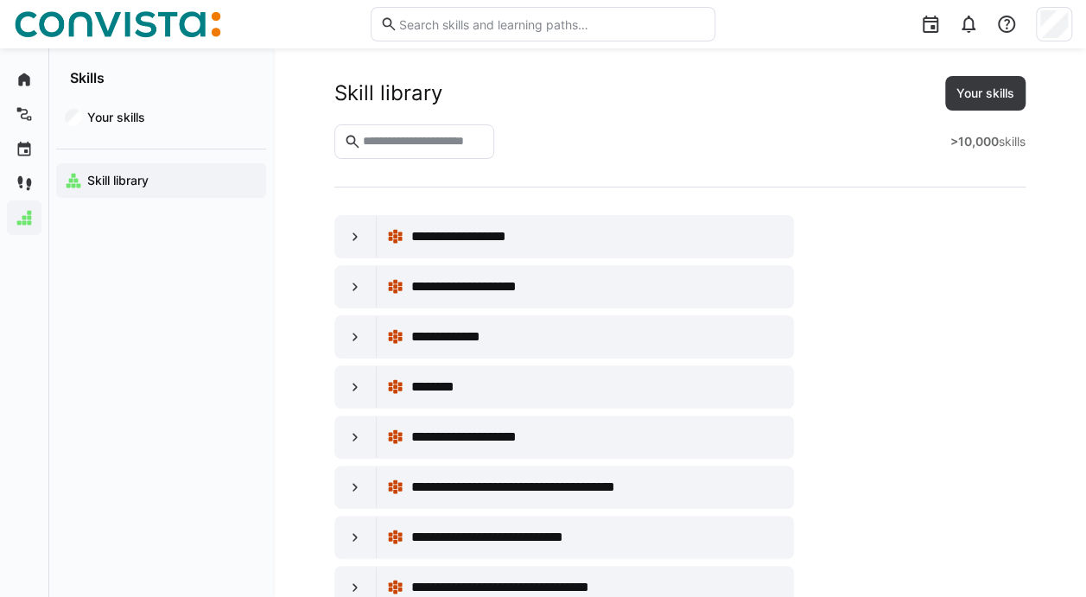
scroll to position [2442, 0]
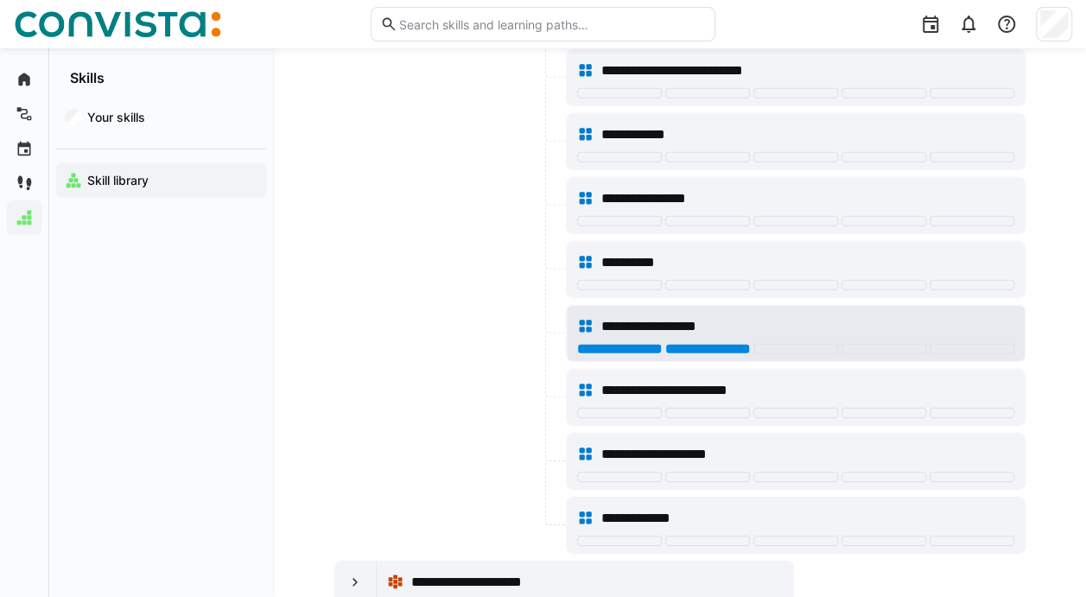
click at [703, 344] on div at bounding box center [707, 349] width 85 height 10
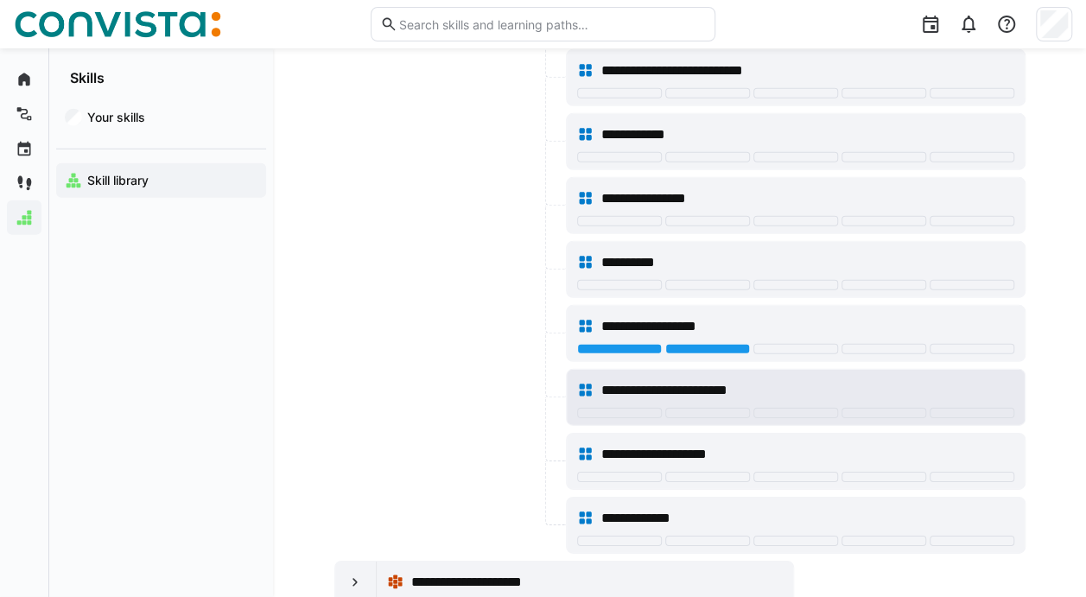
click at [726, 408] on div at bounding box center [795, 415] width 437 height 14
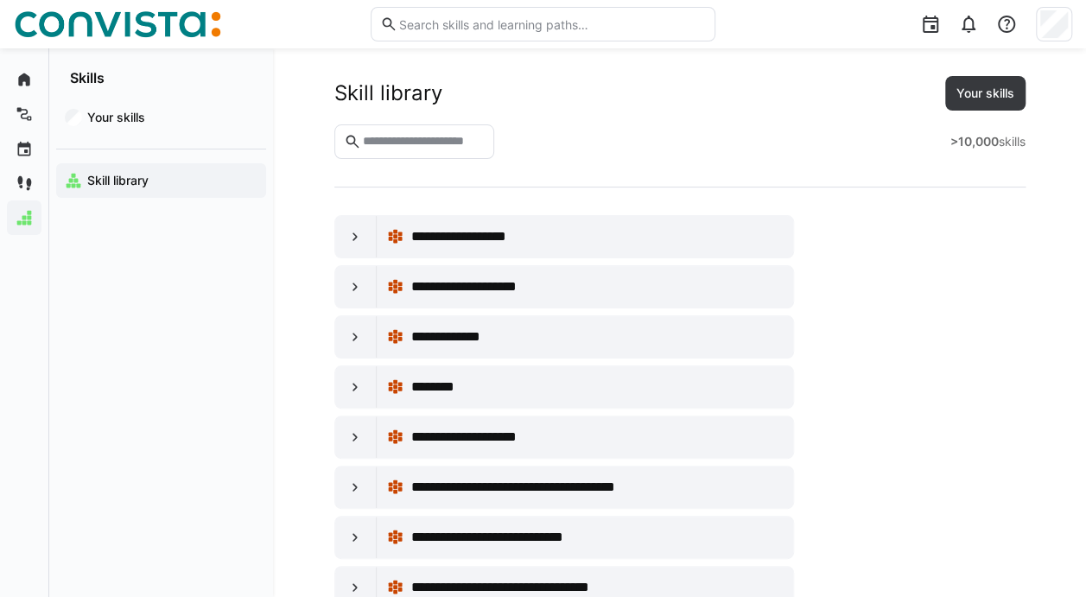
scroll to position [2442, 0]
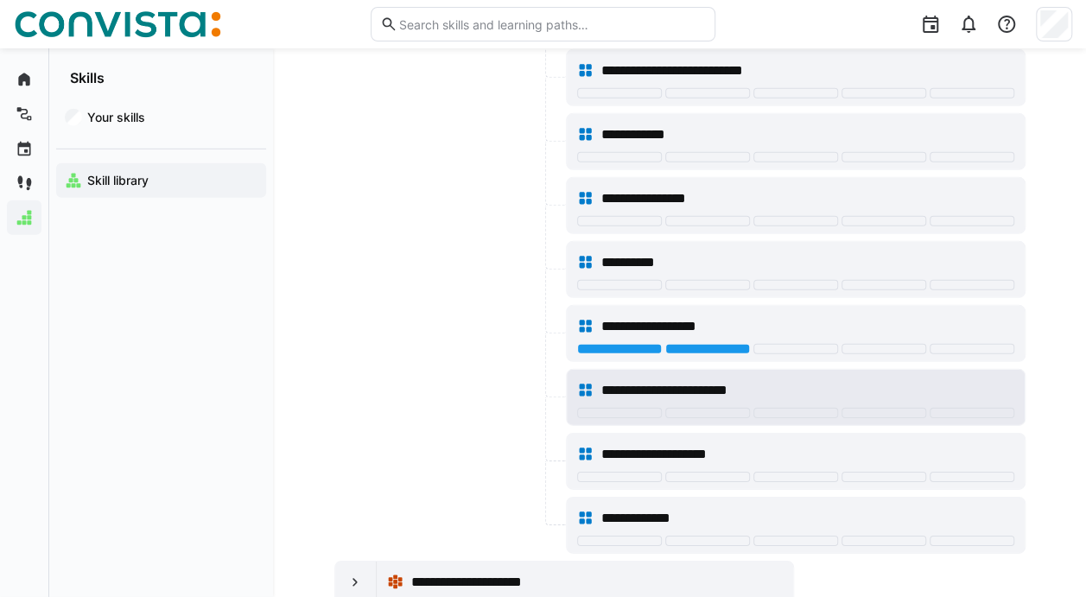
click at [717, 379] on div "**********" at bounding box center [795, 390] width 437 height 35
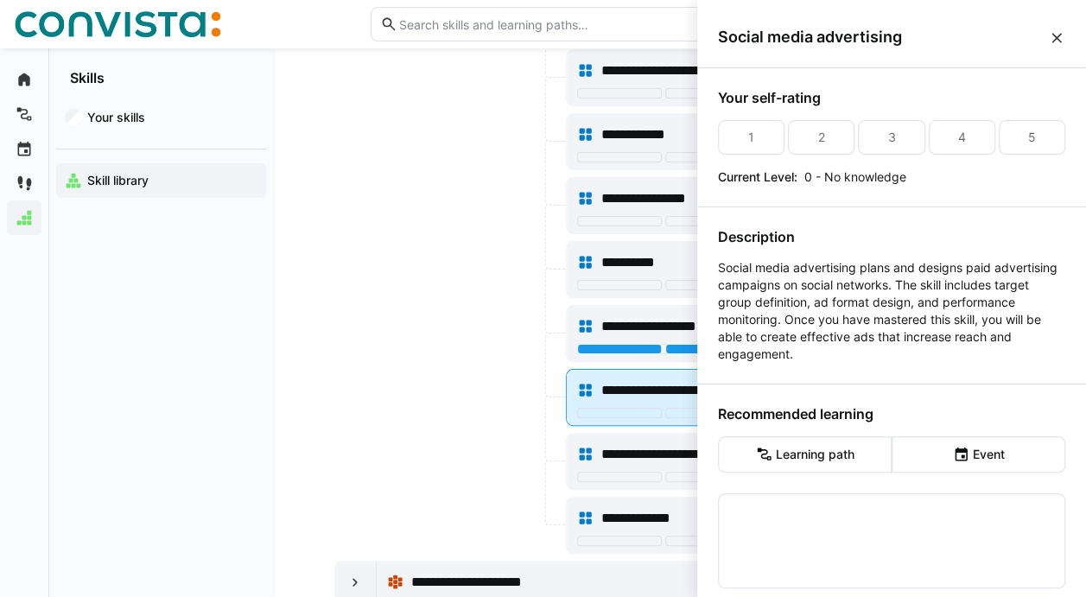
scroll to position [0, 0]
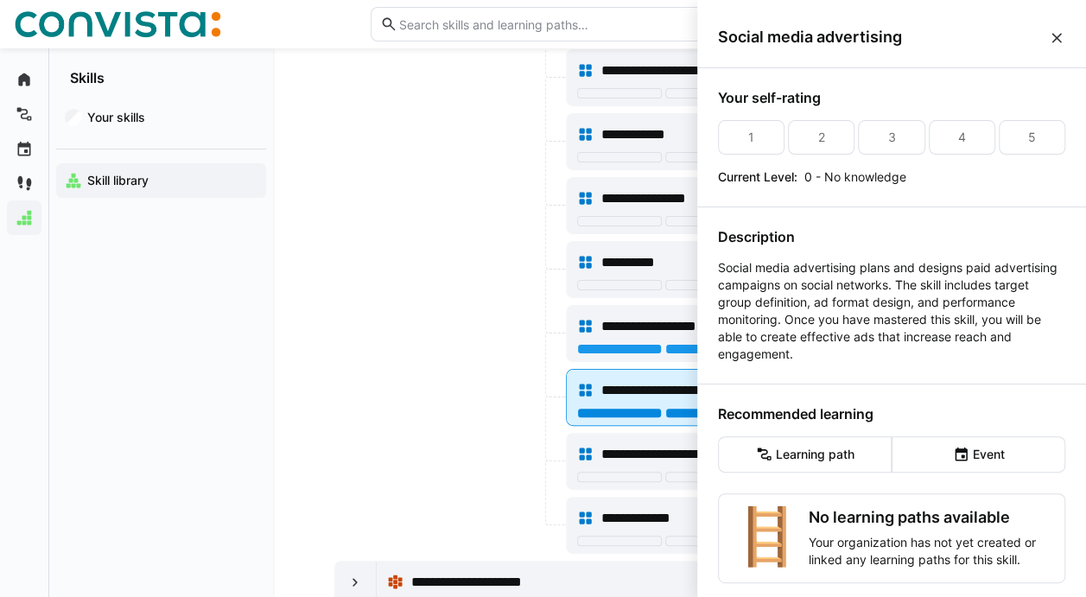
click at [679, 408] on div at bounding box center [707, 413] width 85 height 10
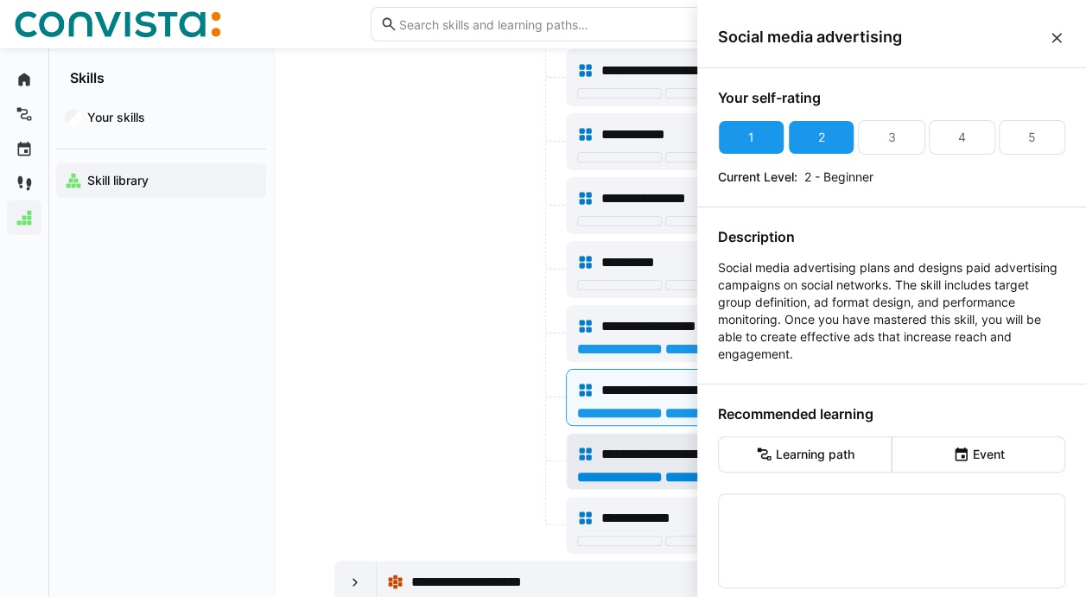
click at [686, 472] on div at bounding box center [707, 477] width 85 height 10
click at [597, 498] on div "**********" at bounding box center [796, 525] width 458 height 55
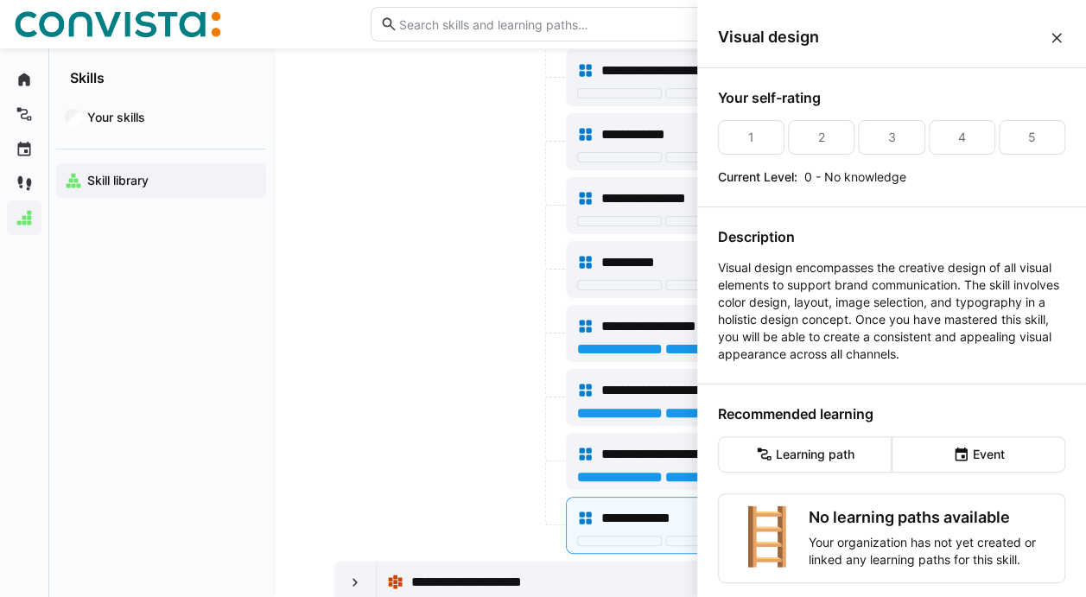
click at [461, 369] on div at bounding box center [448, 397] width 228 height 57
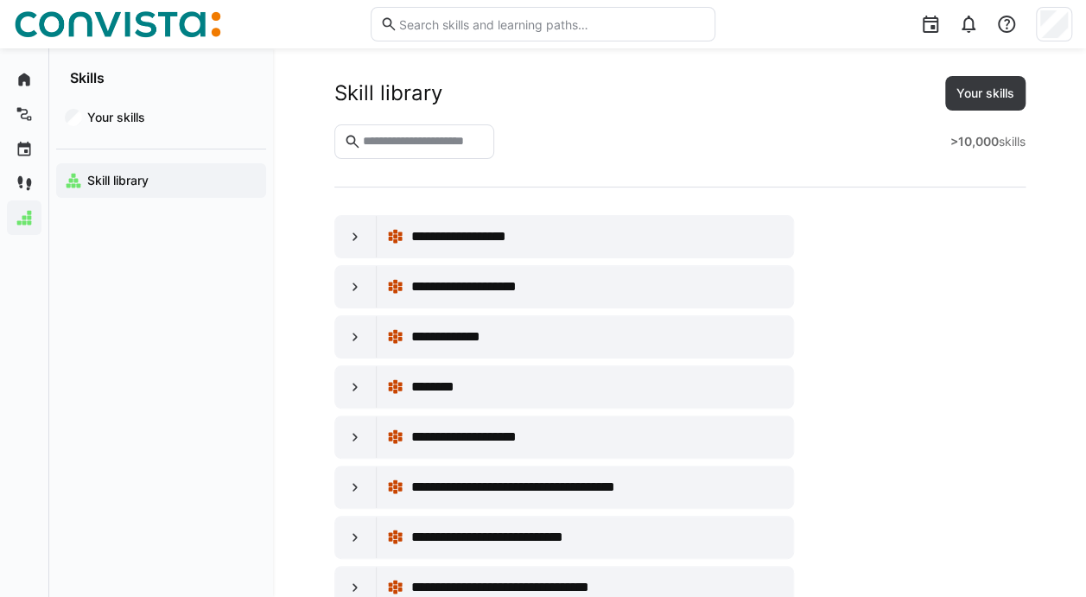
scroll to position [2442, 0]
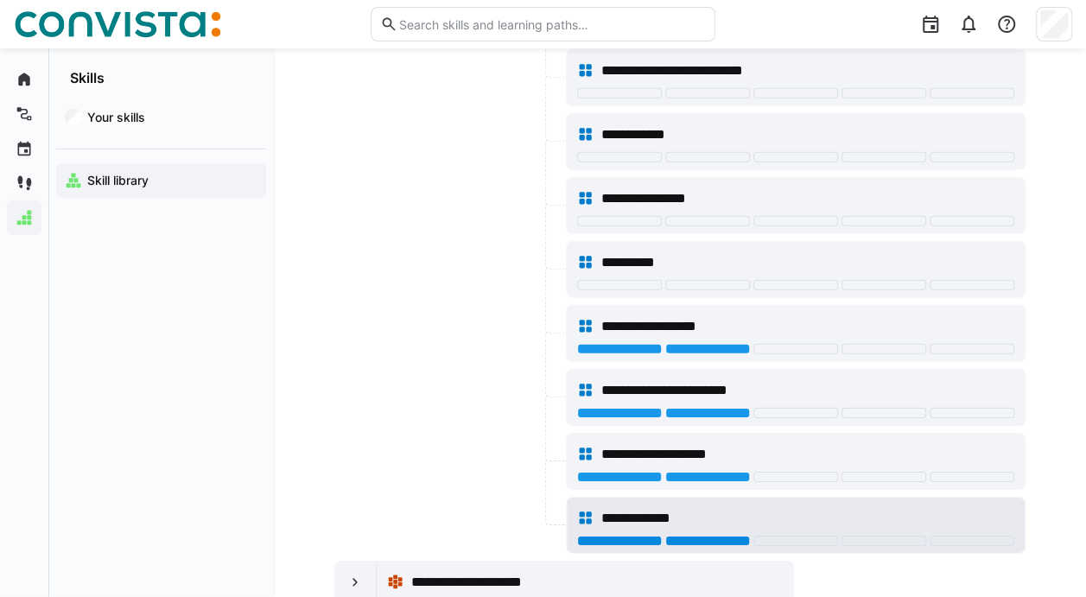
click at [703, 536] on div at bounding box center [707, 541] width 85 height 10
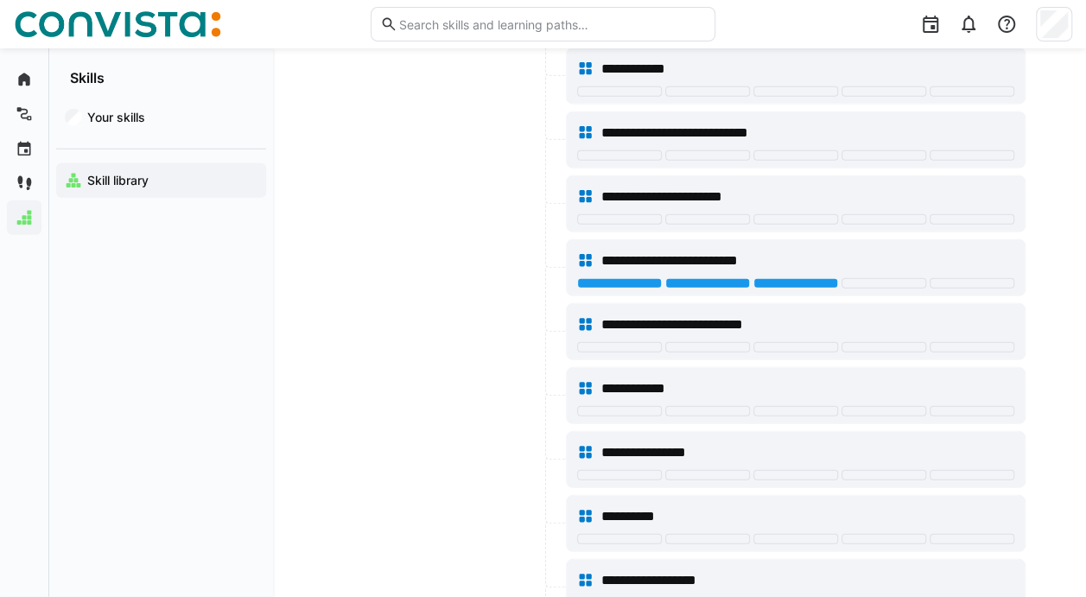
scroll to position [2183, 0]
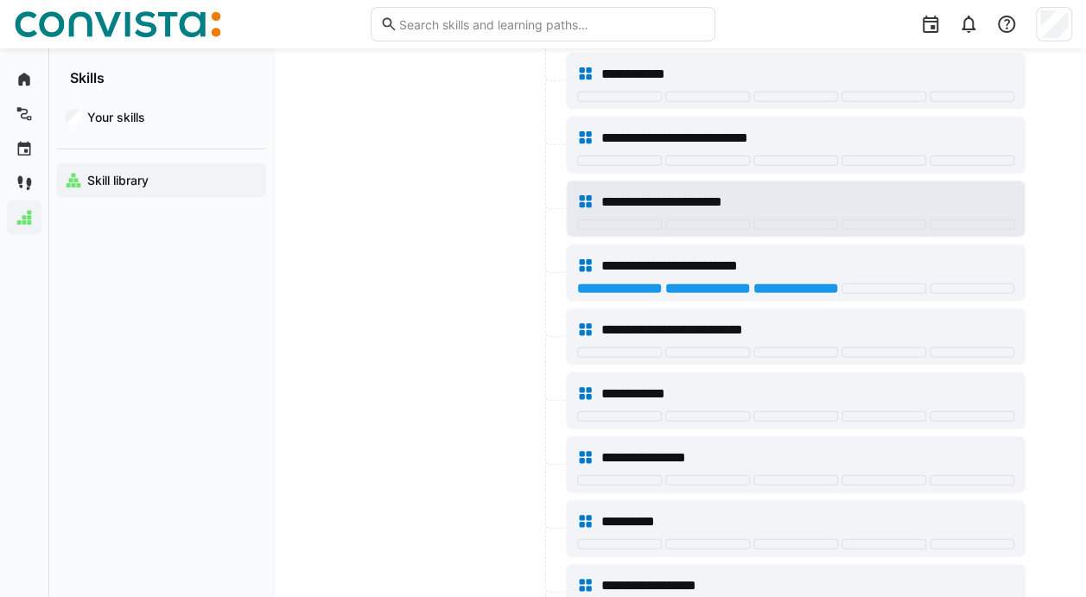
click at [675, 192] on span "**********" at bounding box center [682, 202] width 162 height 21
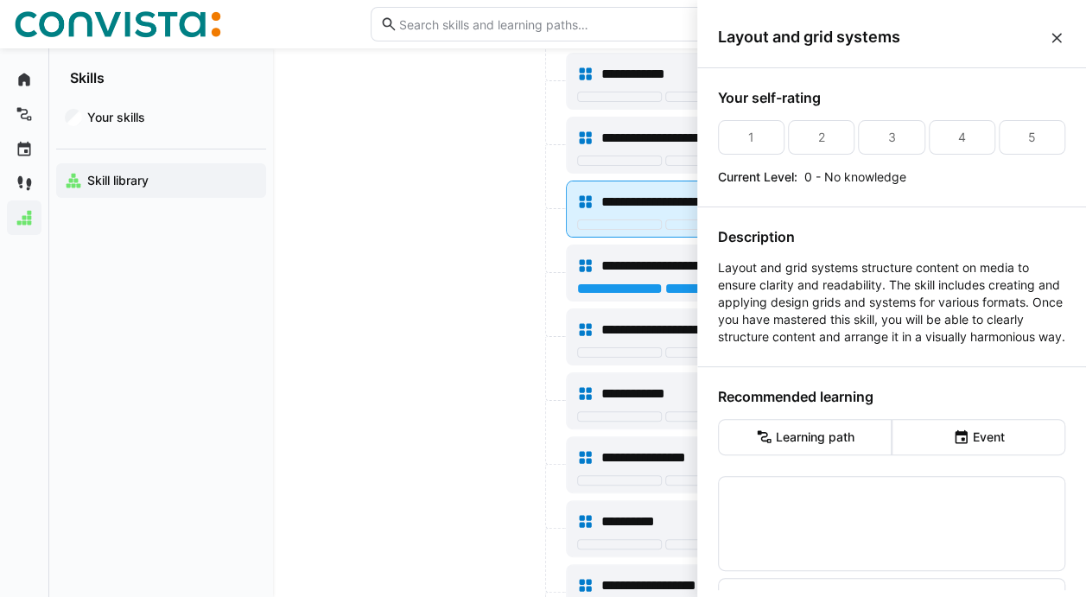
scroll to position [0, 0]
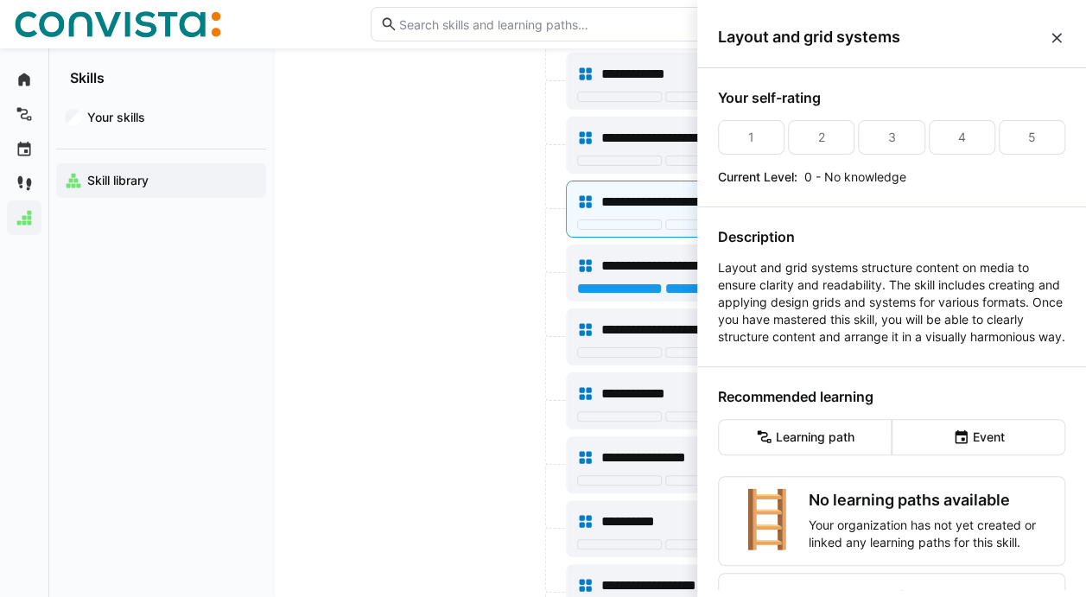
click at [474, 192] on div at bounding box center [448, 209] width 228 height 57
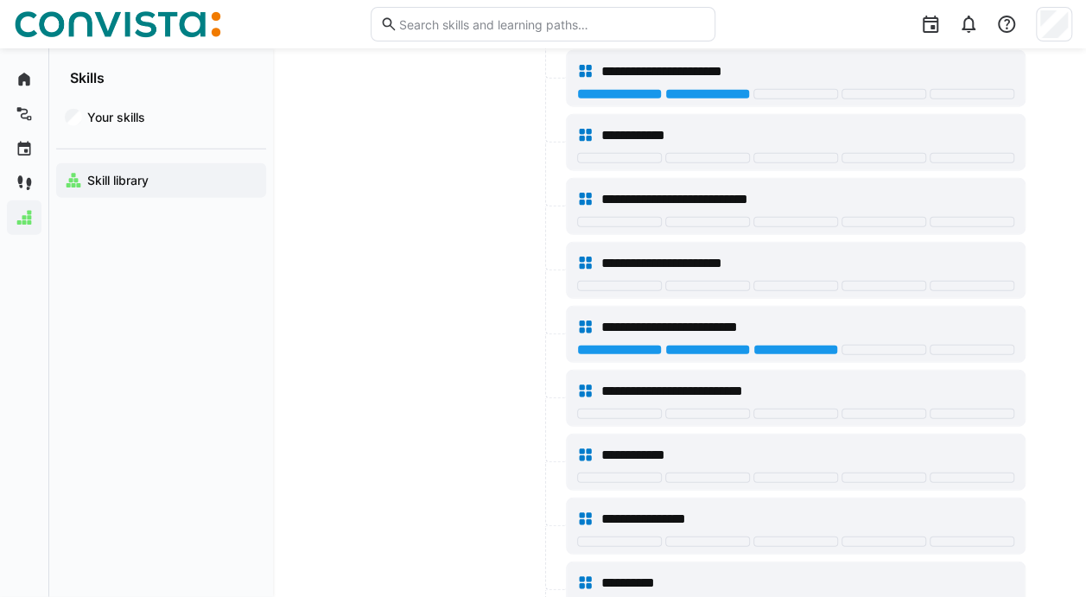
scroll to position [2097, 0]
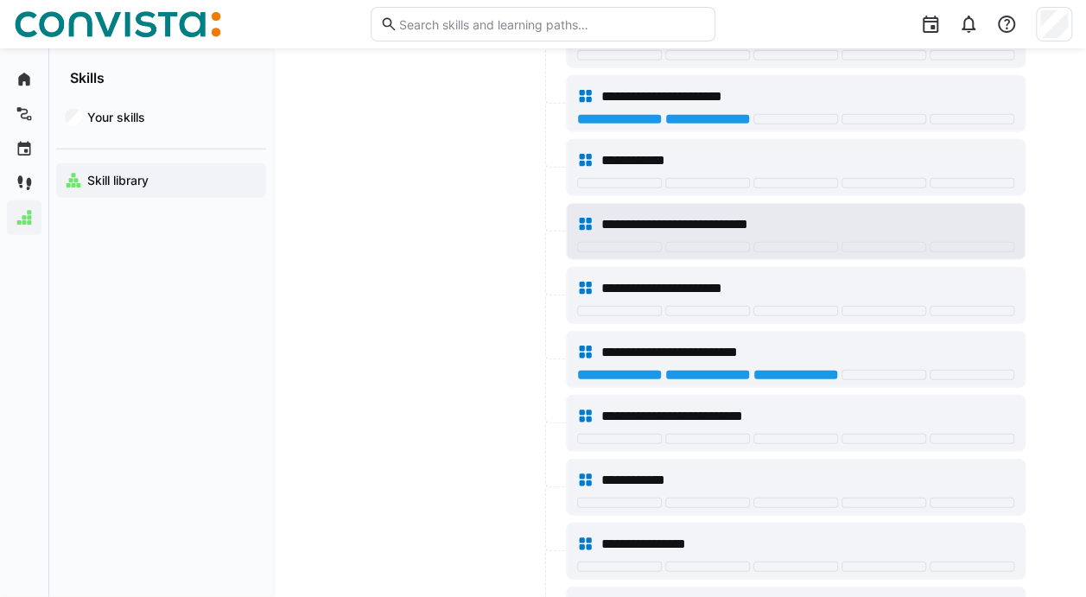
click at [720, 214] on span "**********" at bounding box center [696, 224] width 191 height 21
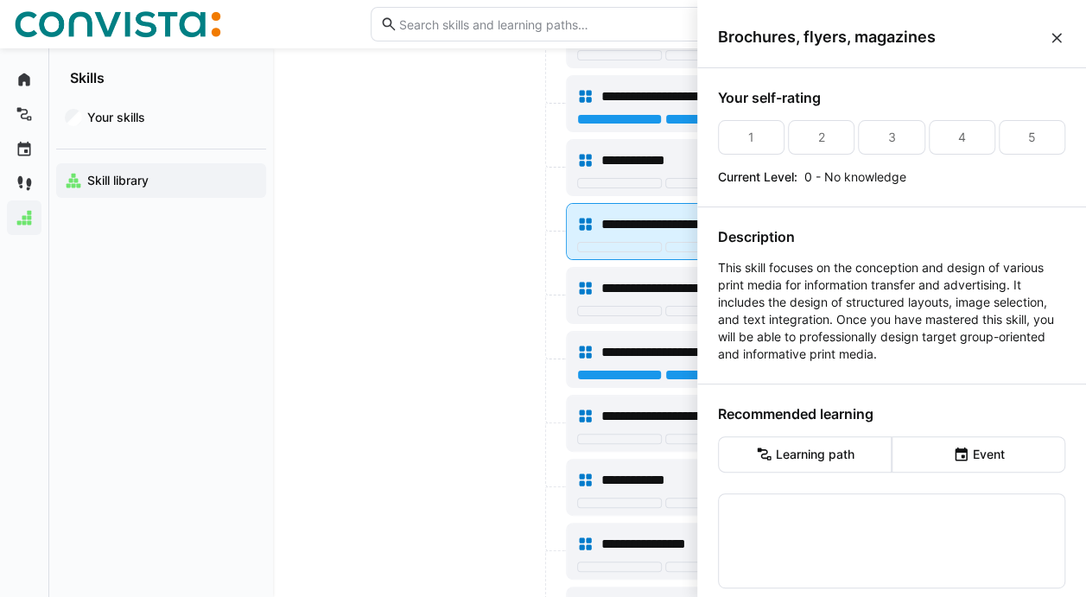
scroll to position [0, 0]
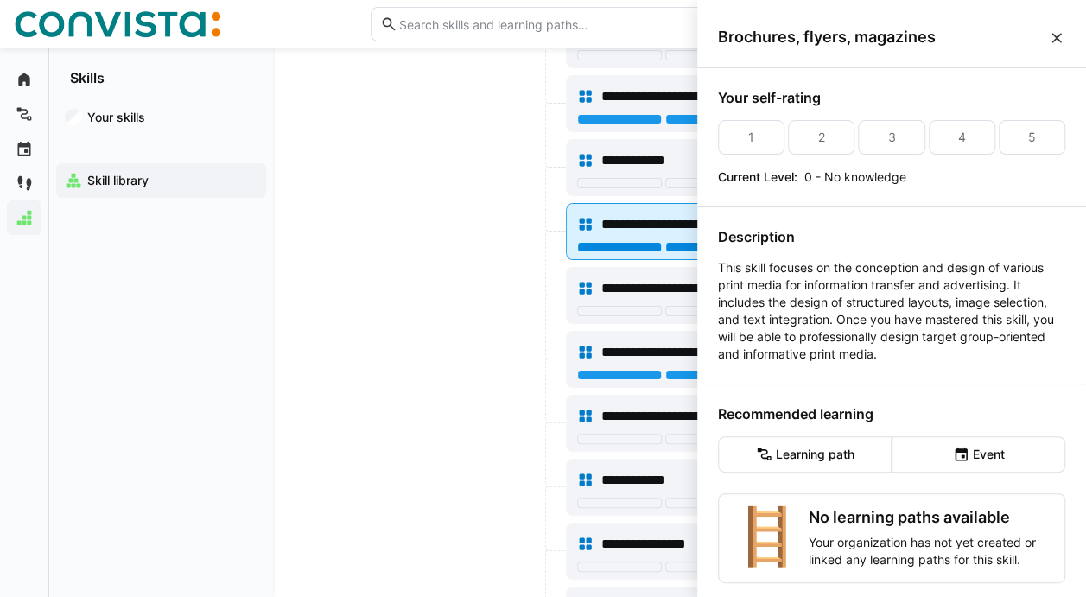
click at [685, 242] on div at bounding box center [707, 247] width 85 height 10
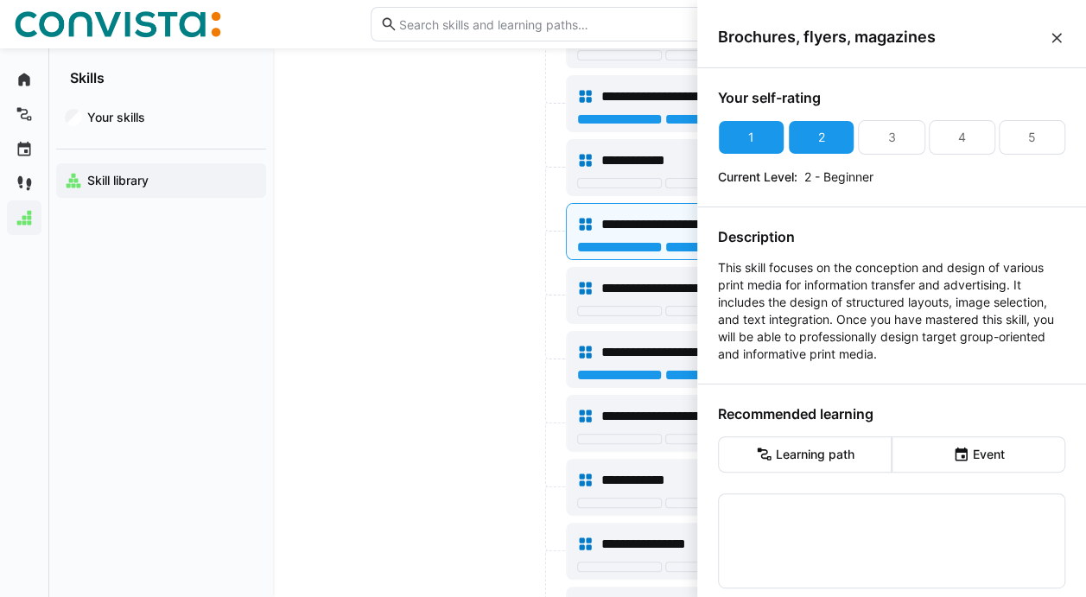
click at [481, 203] on div at bounding box center [448, 231] width 228 height 57
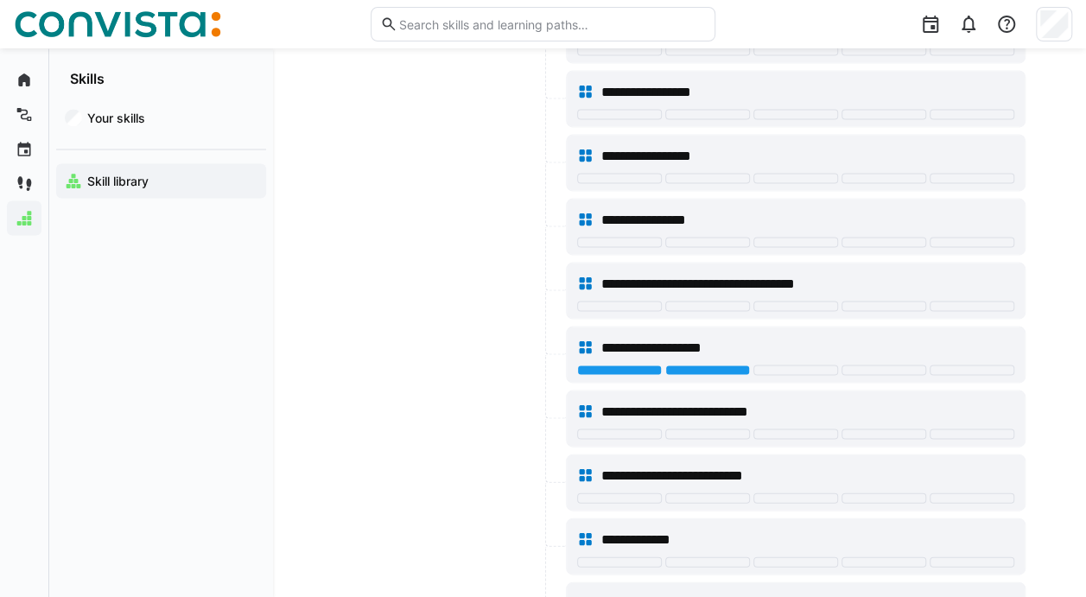
scroll to position [1578, 0]
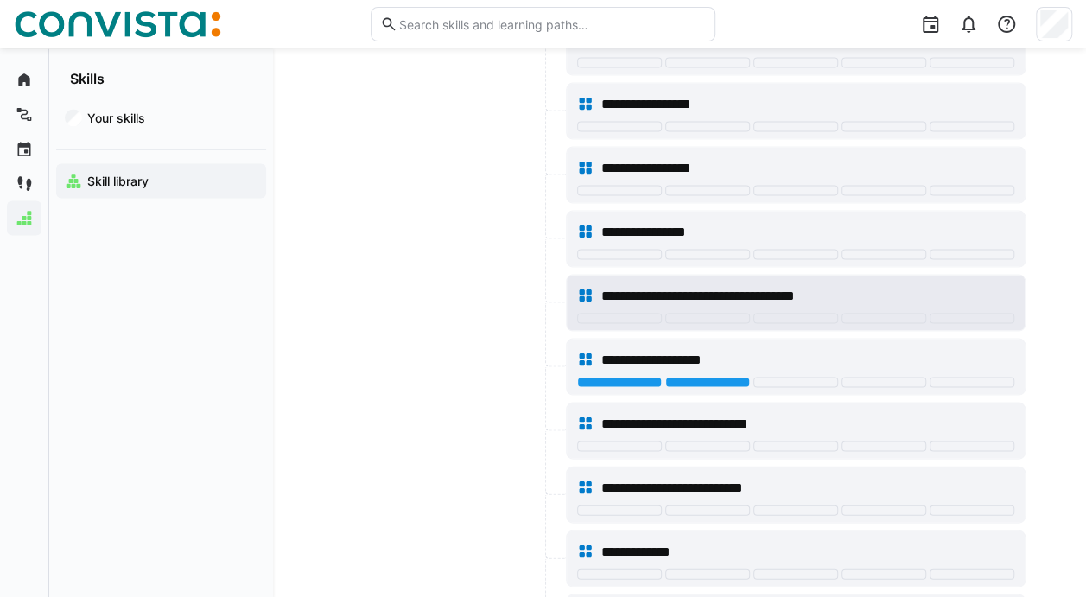
click at [754, 285] on span "**********" at bounding box center [744, 295] width 286 height 21
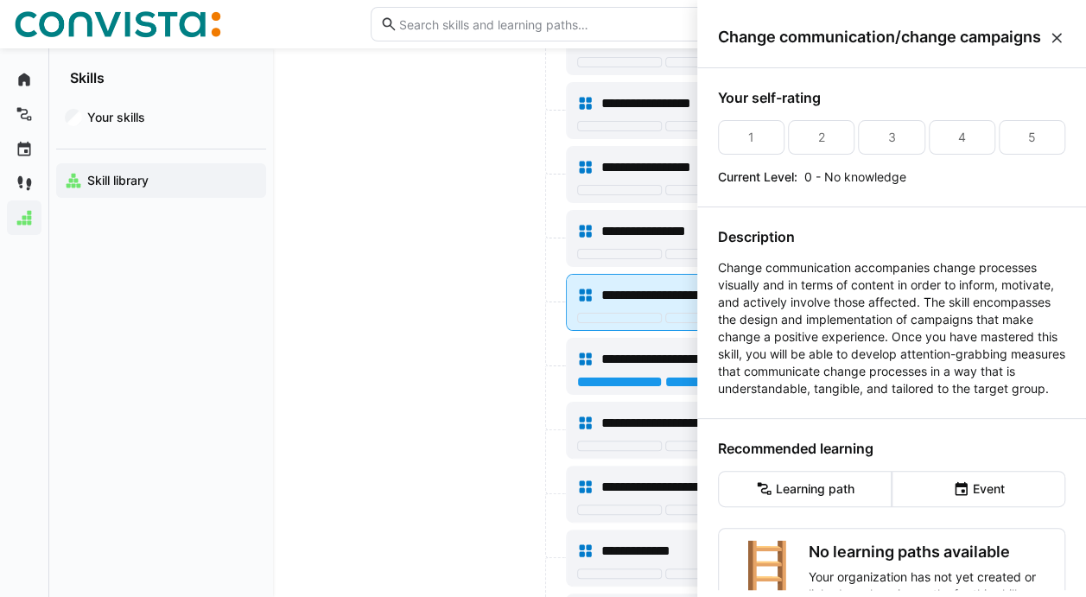
click at [659, 285] on span "**********" at bounding box center [744, 295] width 286 height 21
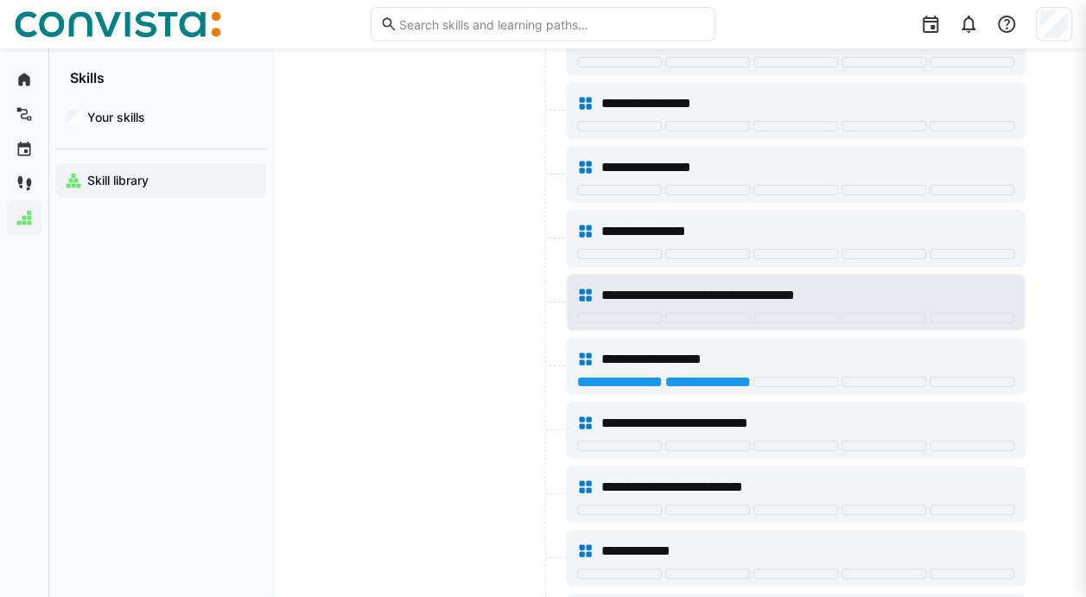
scroll to position [1578, 0]
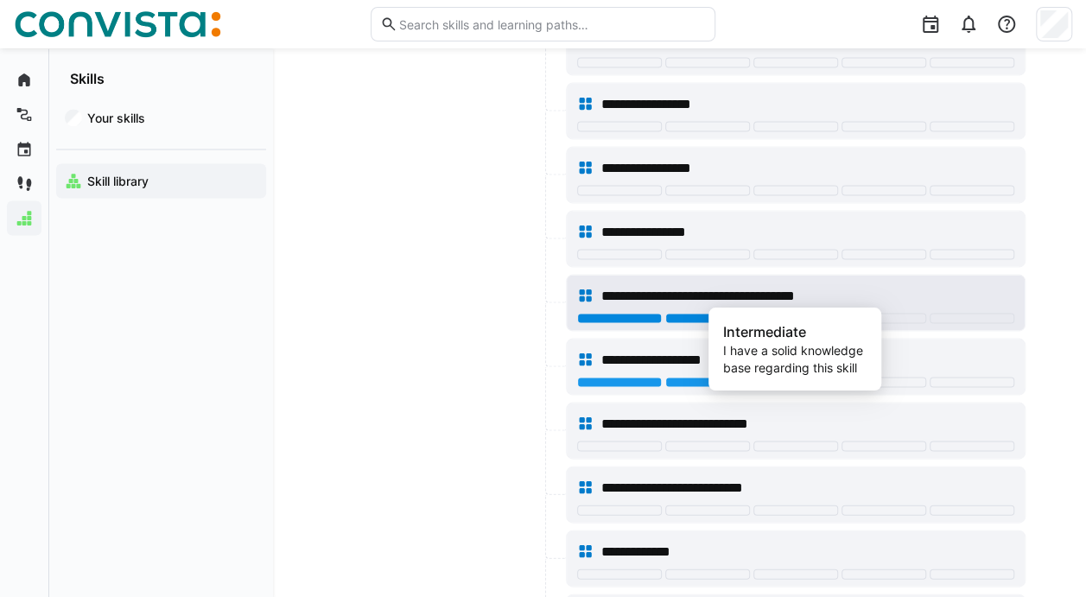
click at [792, 313] on div at bounding box center [796, 318] width 85 height 10
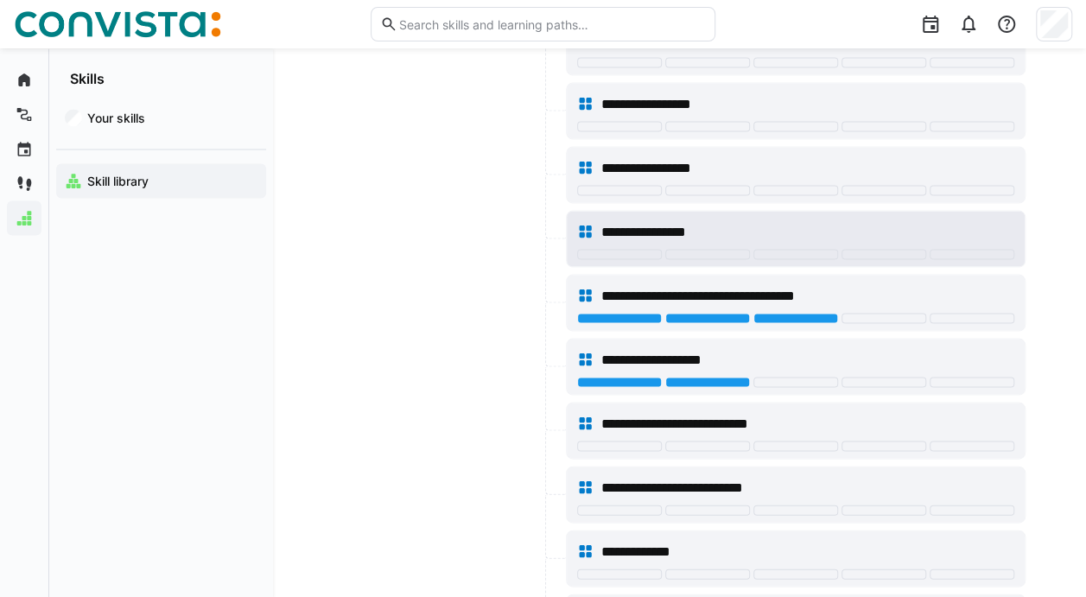
click at [802, 221] on div "**********" at bounding box center [807, 231] width 413 height 21
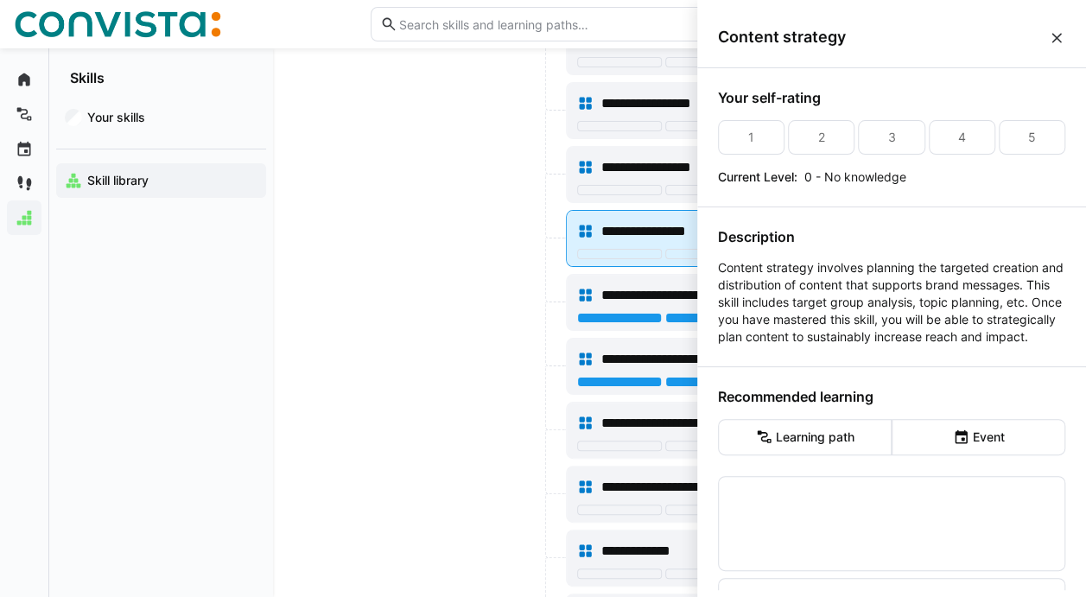
scroll to position [0, 0]
click at [517, 238] on div at bounding box center [448, 238] width 228 height 57
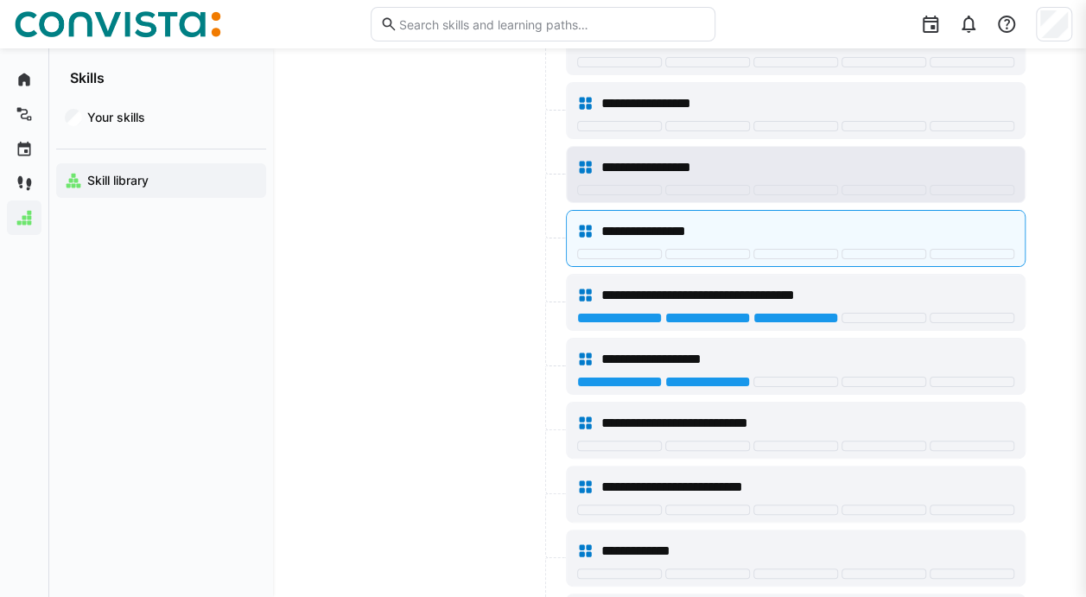
scroll to position [1578, 0]
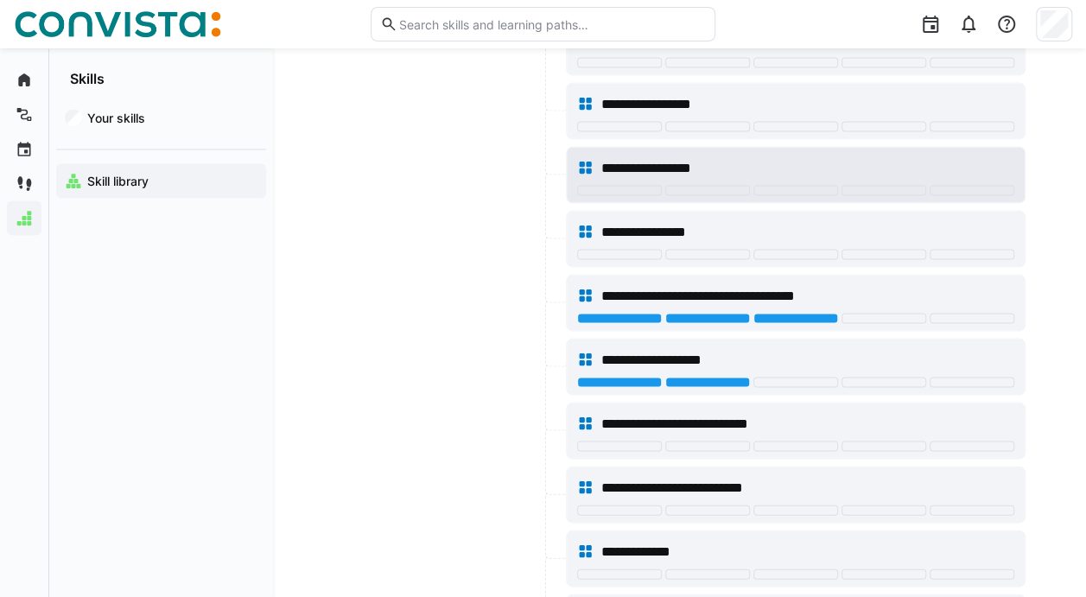
click at [823, 157] on div "**********" at bounding box center [807, 167] width 413 height 21
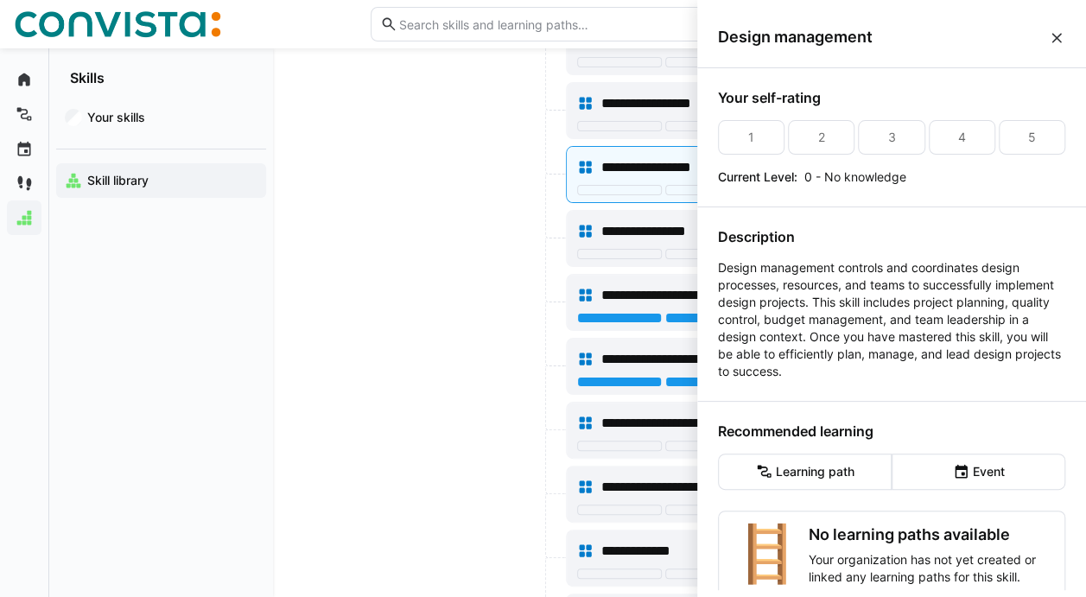
click at [448, 297] on div at bounding box center [448, 302] width 228 height 57
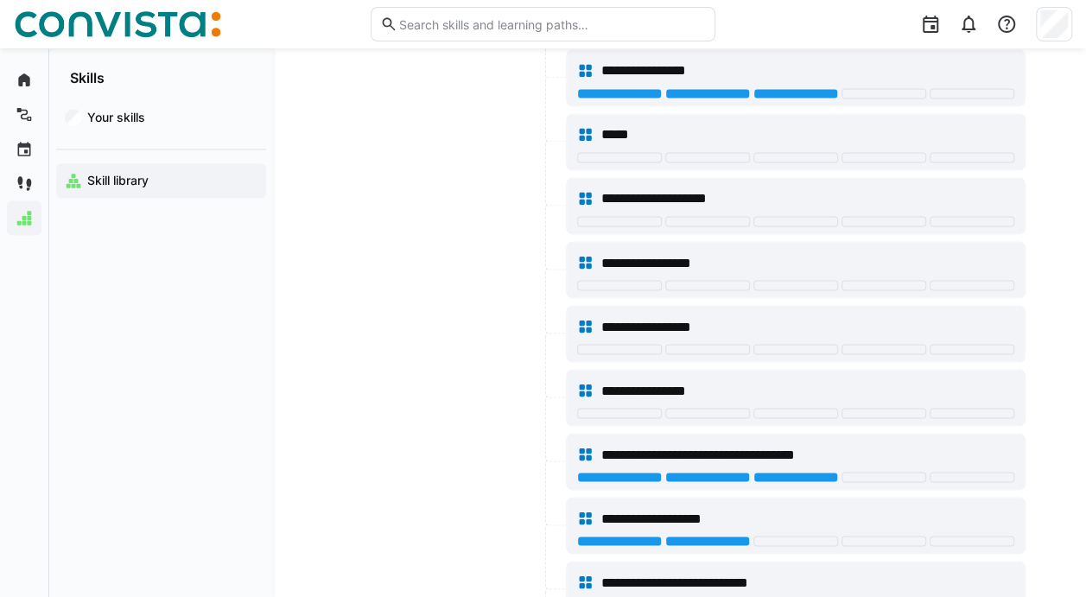
scroll to position [1405, 0]
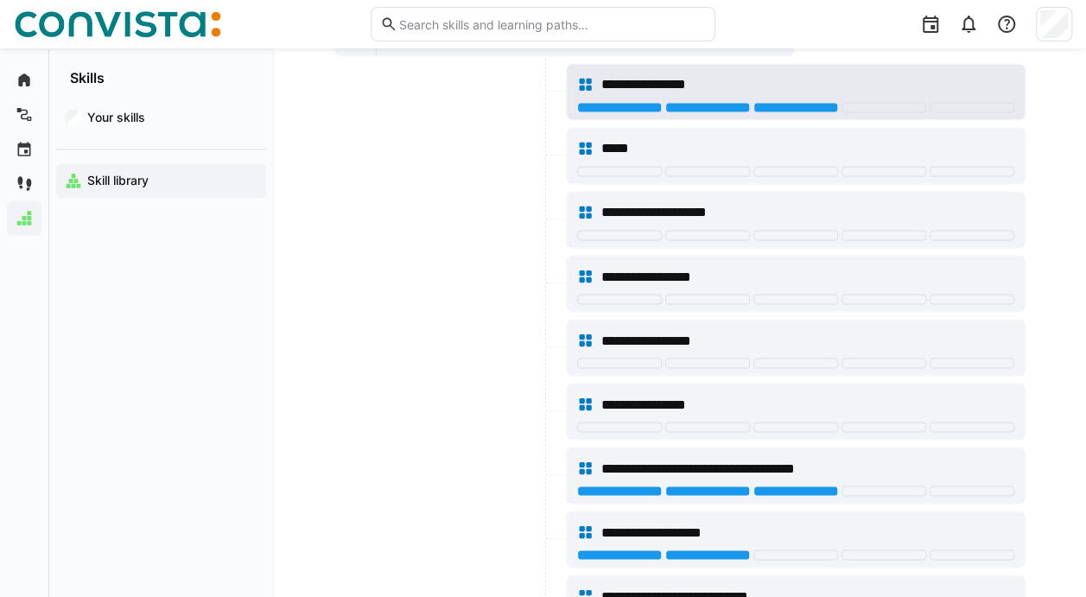
click at [778, 74] on div "**********" at bounding box center [807, 84] width 413 height 21
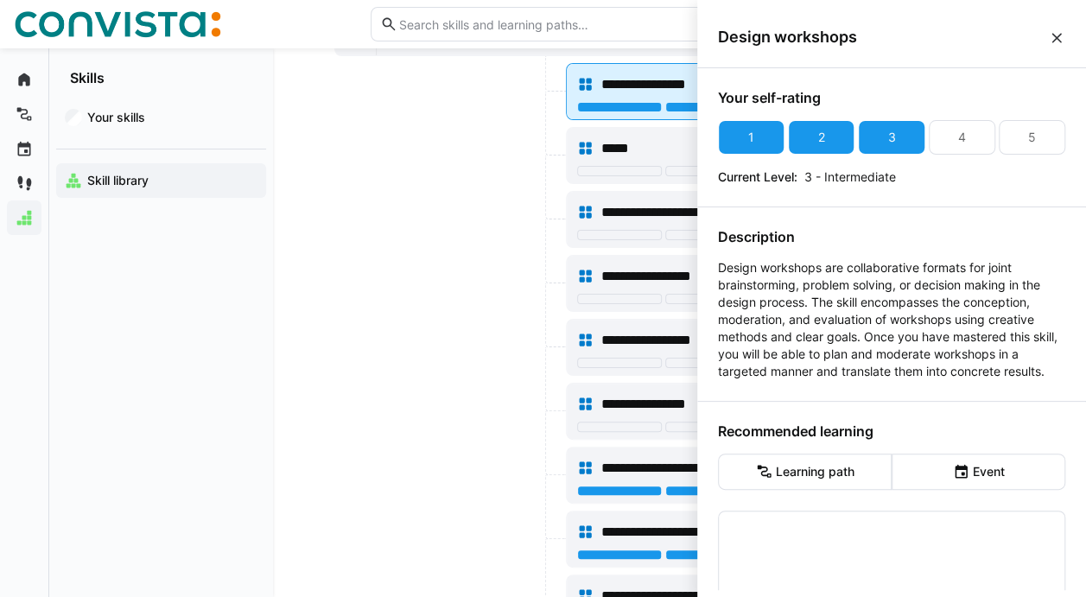
scroll to position [0, 0]
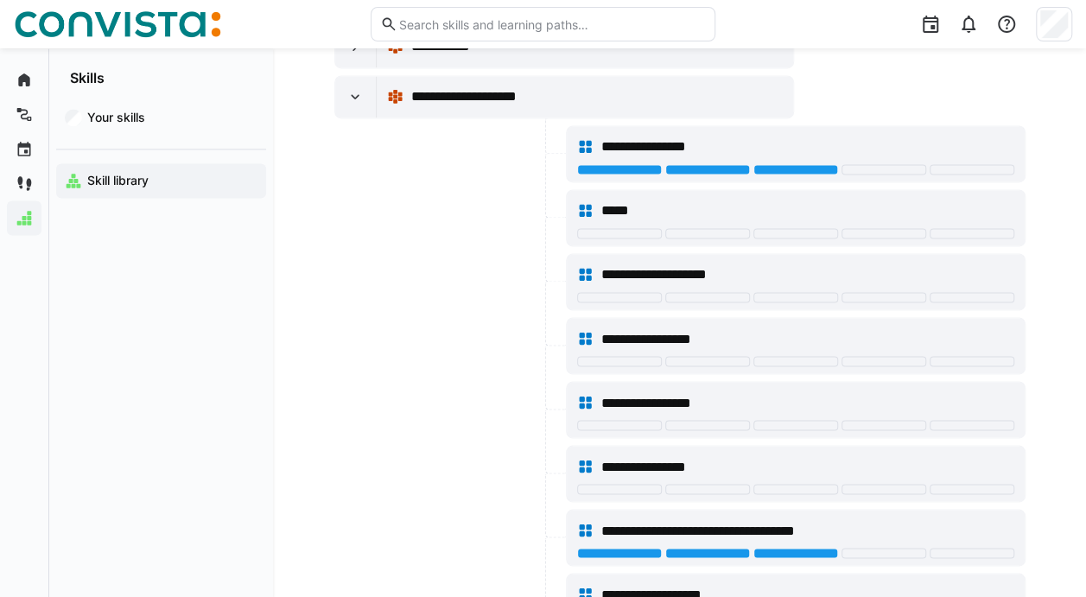
scroll to position [1319, 0]
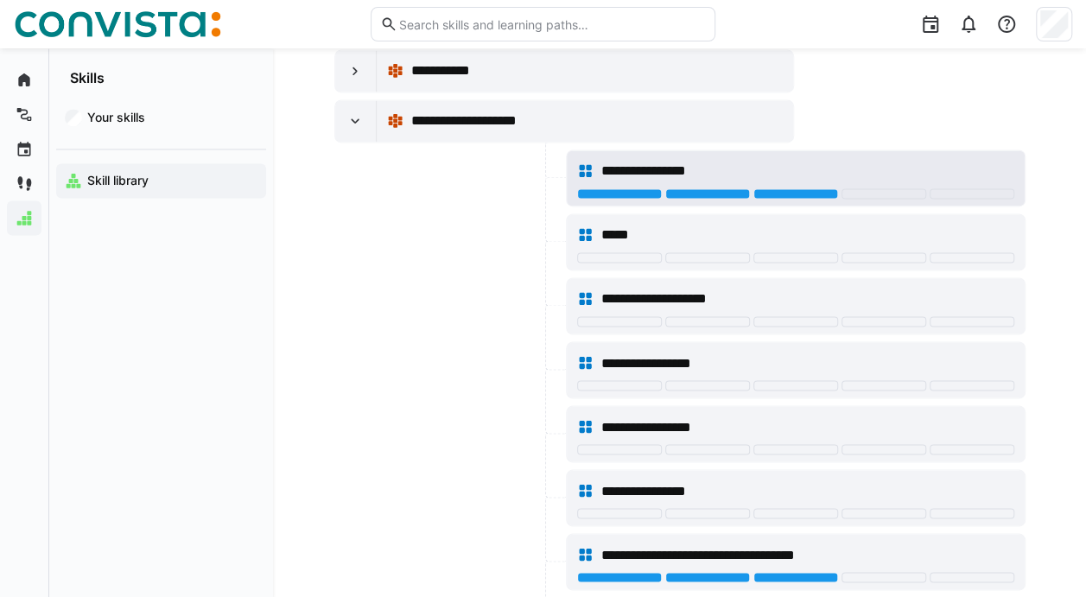
click at [797, 154] on div "**********" at bounding box center [795, 171] width 437 height 35
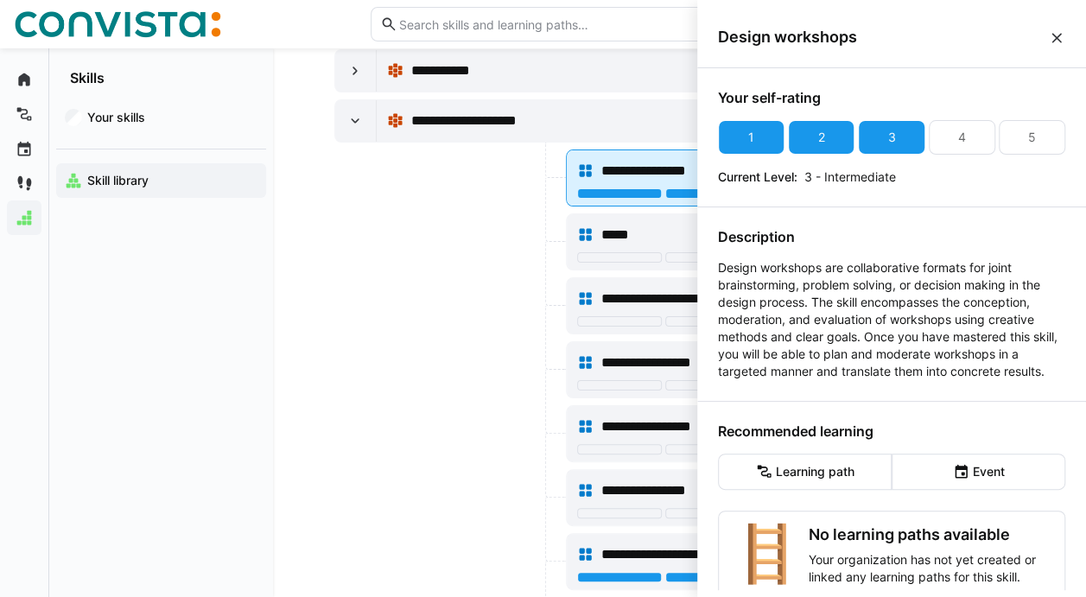
scroll to position [0, 0]
click at [425, 280] on div at bounding box center [448, 305] width 228 height 57
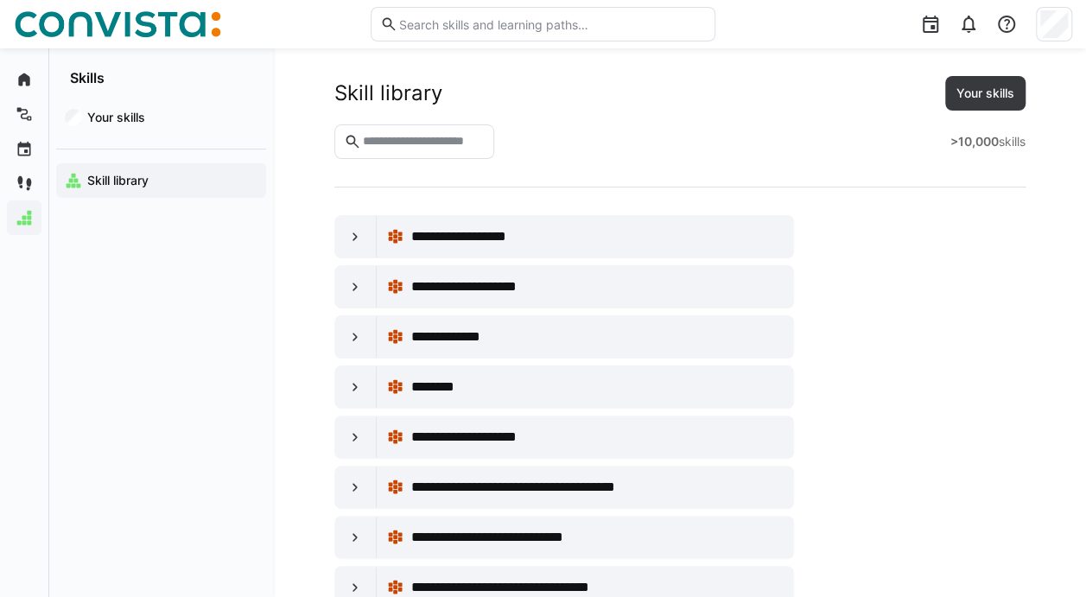
scroll to position [1319, 0]
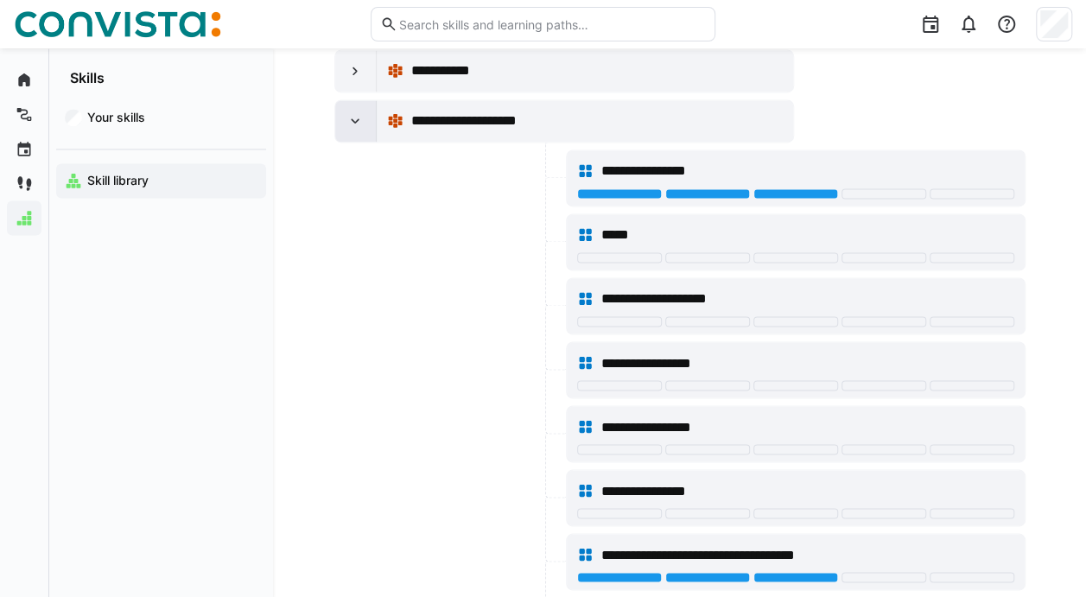
click at [362, 119] on div at bounding box center [355, 120] width 41 height 41
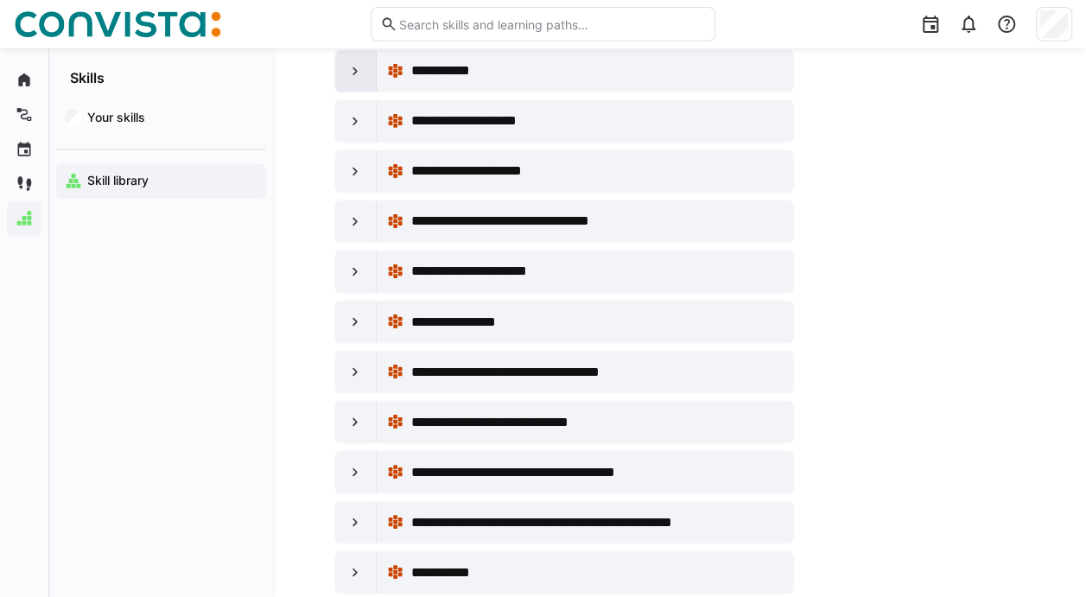
click at [358, 62] on eds-icon at bounding box center [355, 70] width 17 height 17
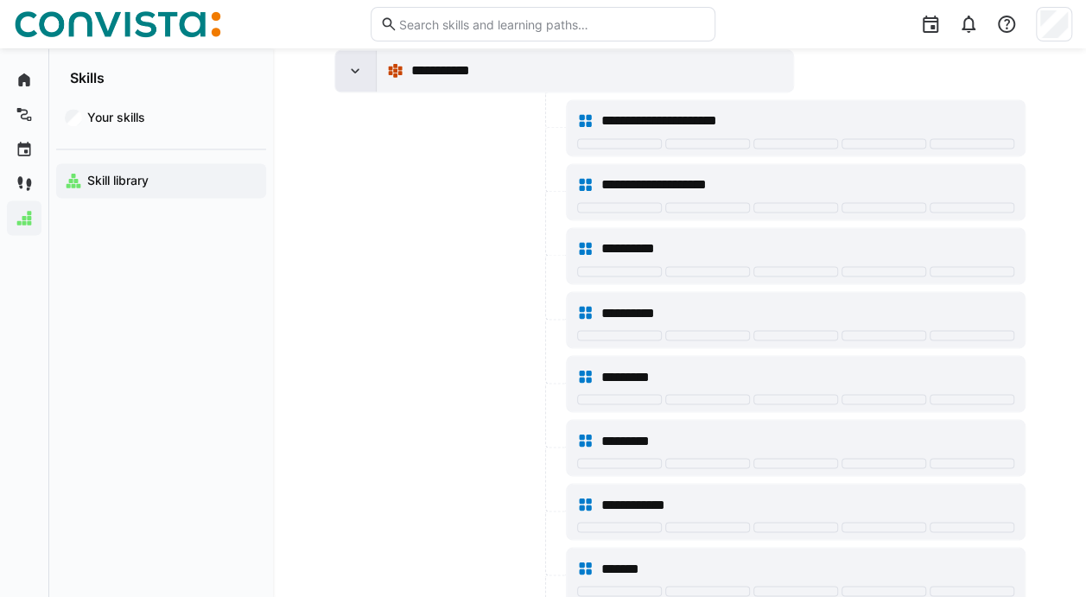
click at [358, 62] on eds-icon at bounding box center [355, 70] width 17 height 17
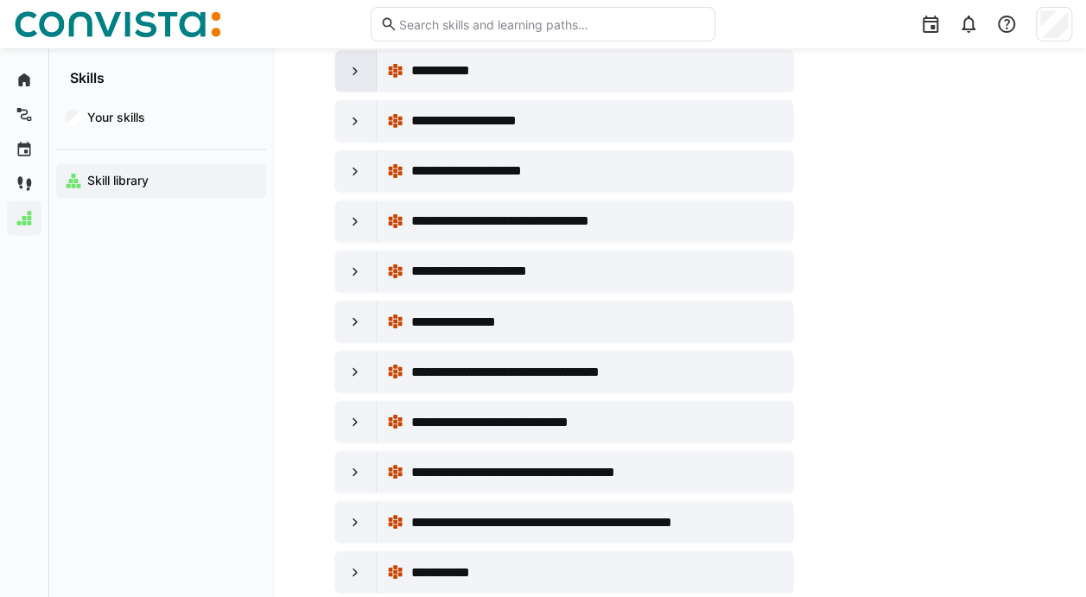
scroll to position [1232, 0]
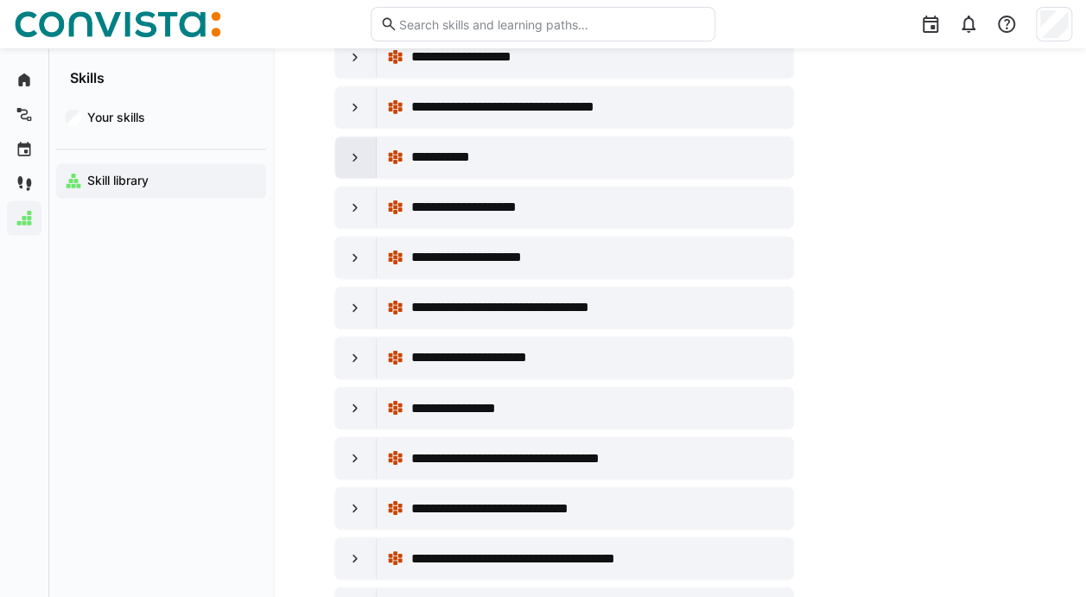
click at [361, 149] on eds-icon at bounding box center [355, 157] width 17 height 17
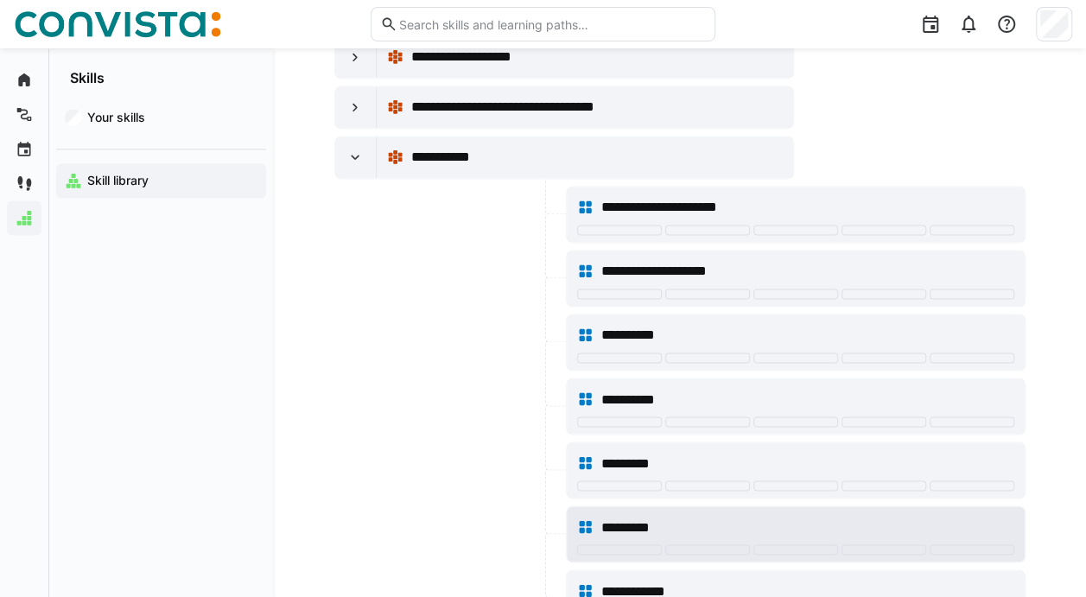
click at [724, 517] on div "*********" at bounding box center [807, 527] width 413 height 21
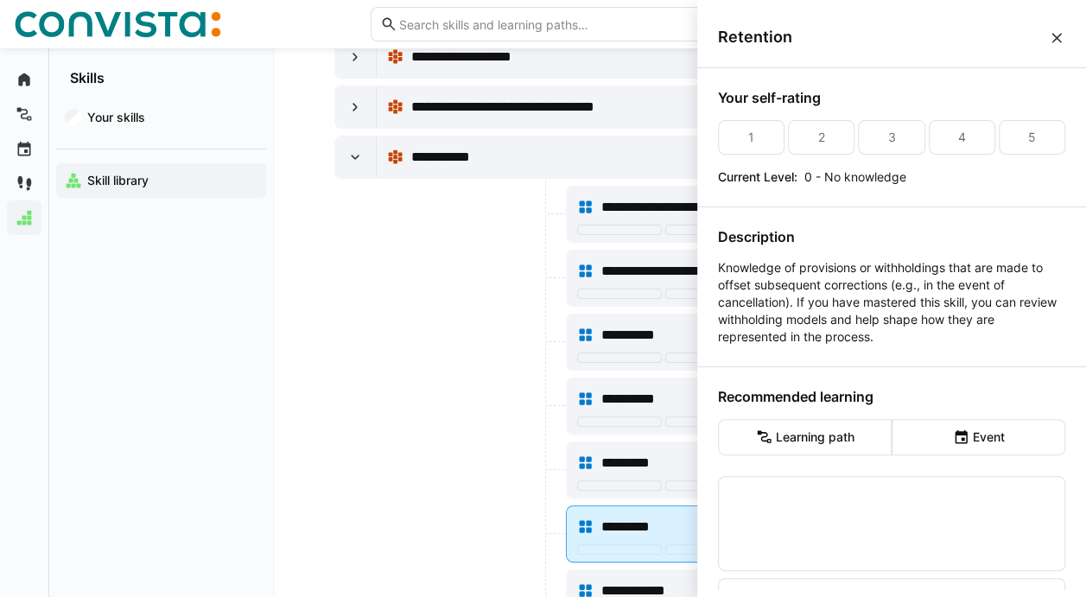
scroll to position [0, 0]
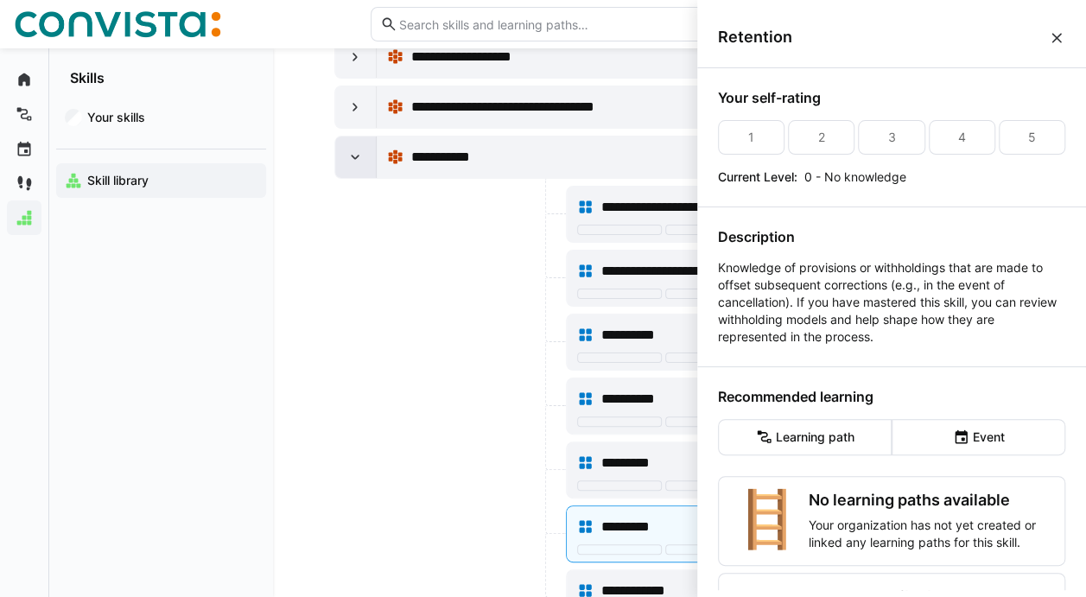
click at [347, 149] on eds-icon at bounding box center [355, 157] width 17 height 17
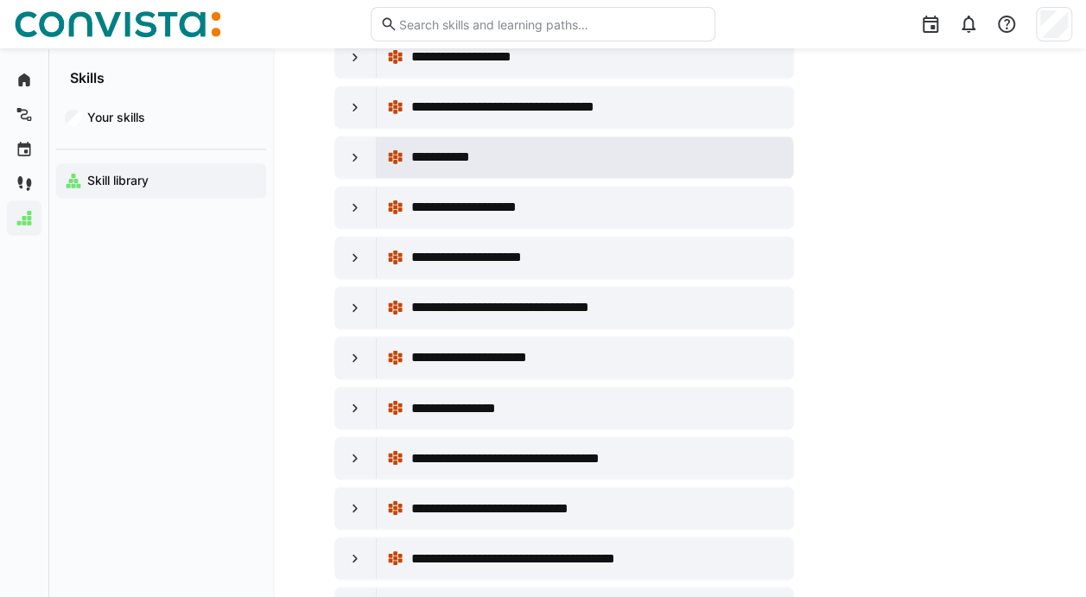
scroll to position [1146, 0]
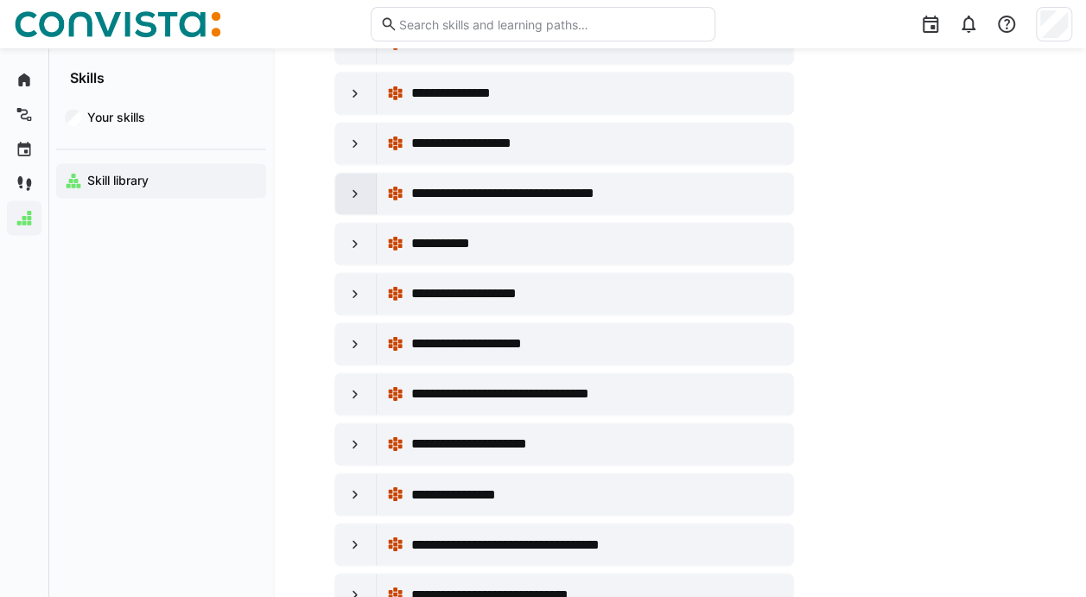
click at [362, 185] on eds-icon at bounding box center [355, 193] width 17 height 17
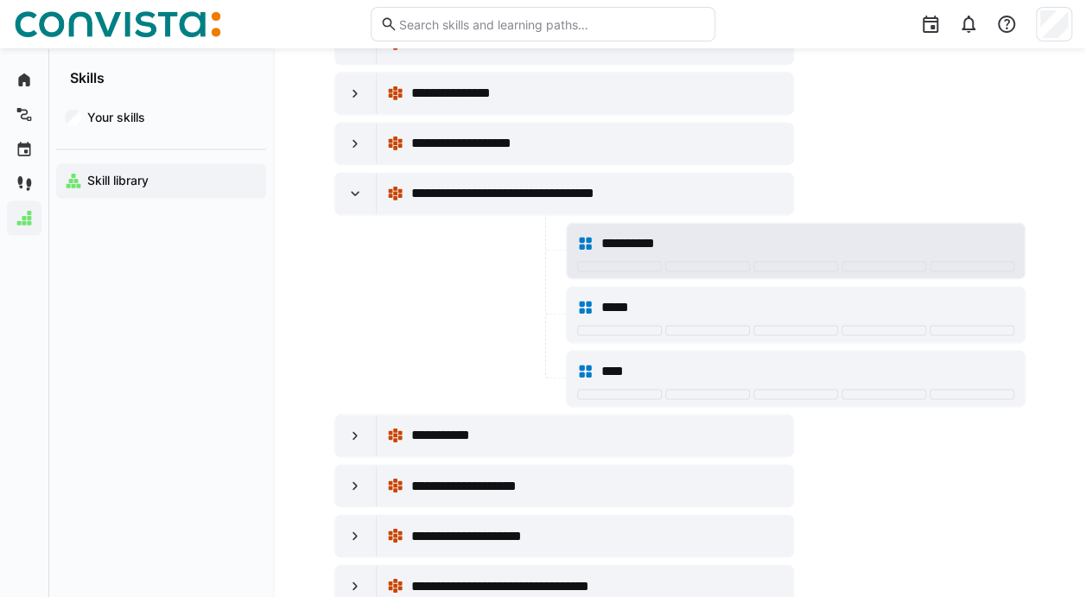
click at [688, 233] on div "**********" at bounding box center [807, 243] width 413 height 21
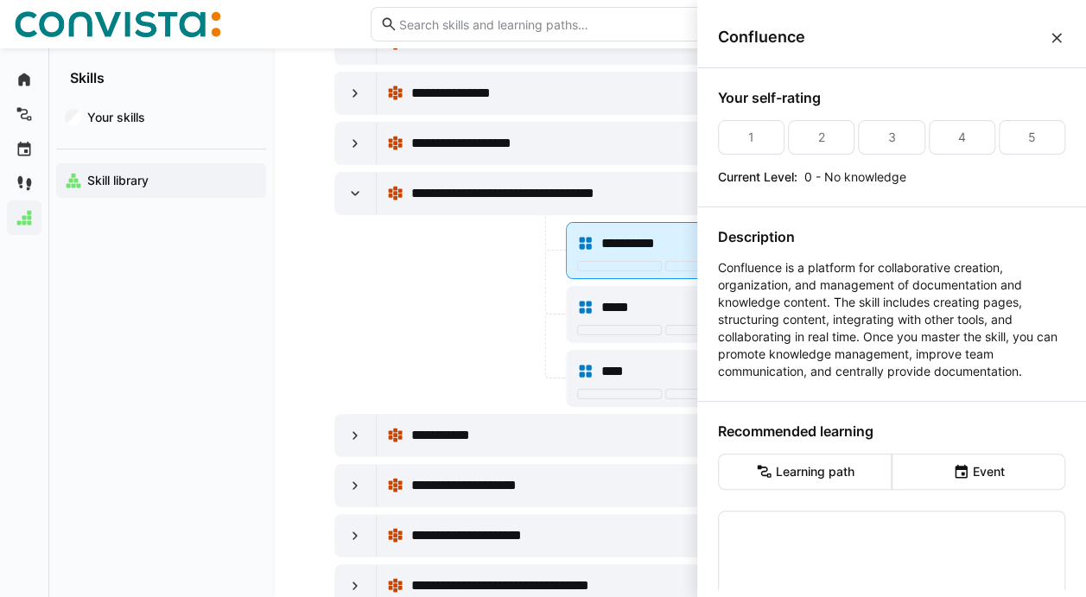
scroll to position [0, 0]
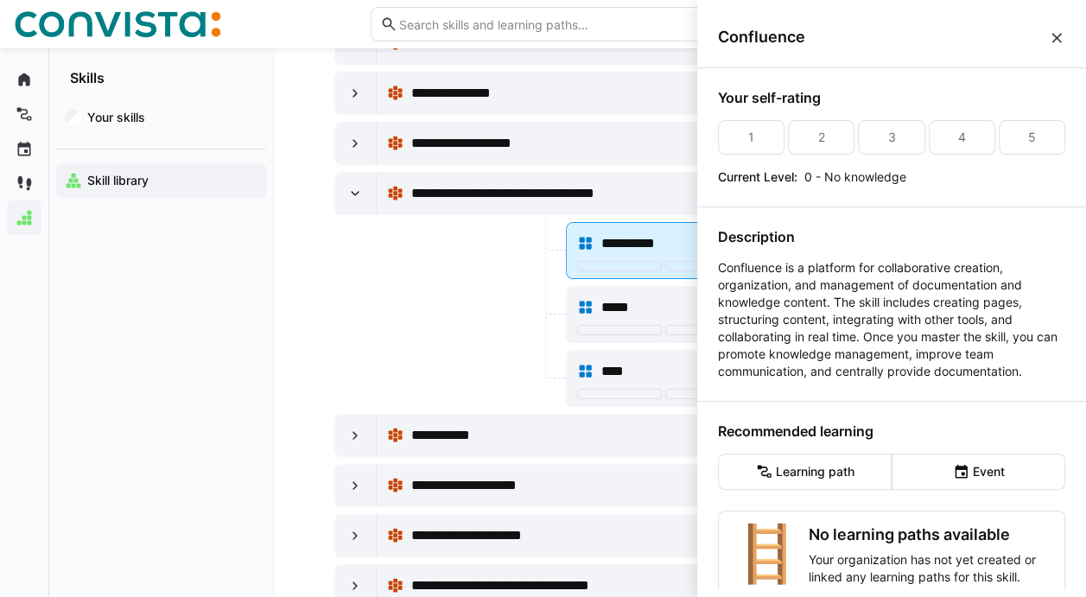
click at [655, 233] on span "**********" at bounding box center [639, 243] width 76 height 21
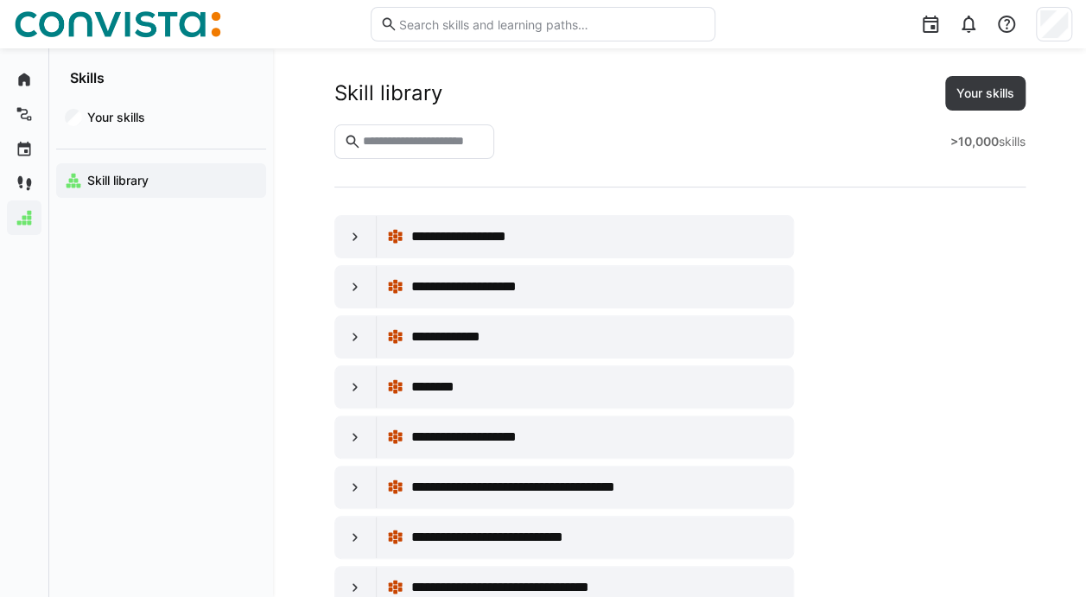
scroll to position [1146, 0]
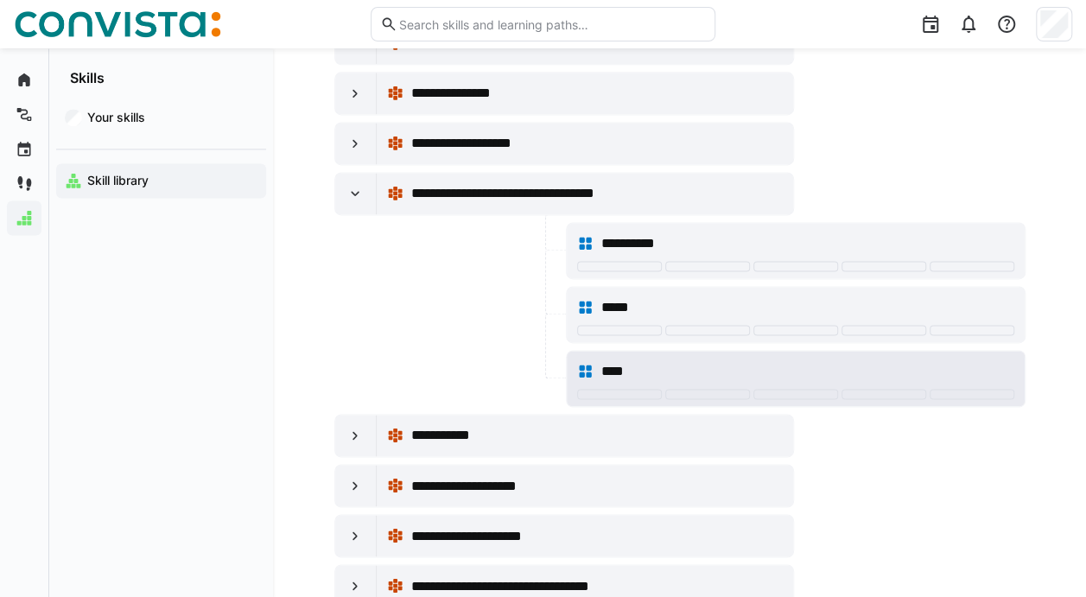
click at [671, 361] on div "****" at bounding box center [807, 371] width 413 height 21
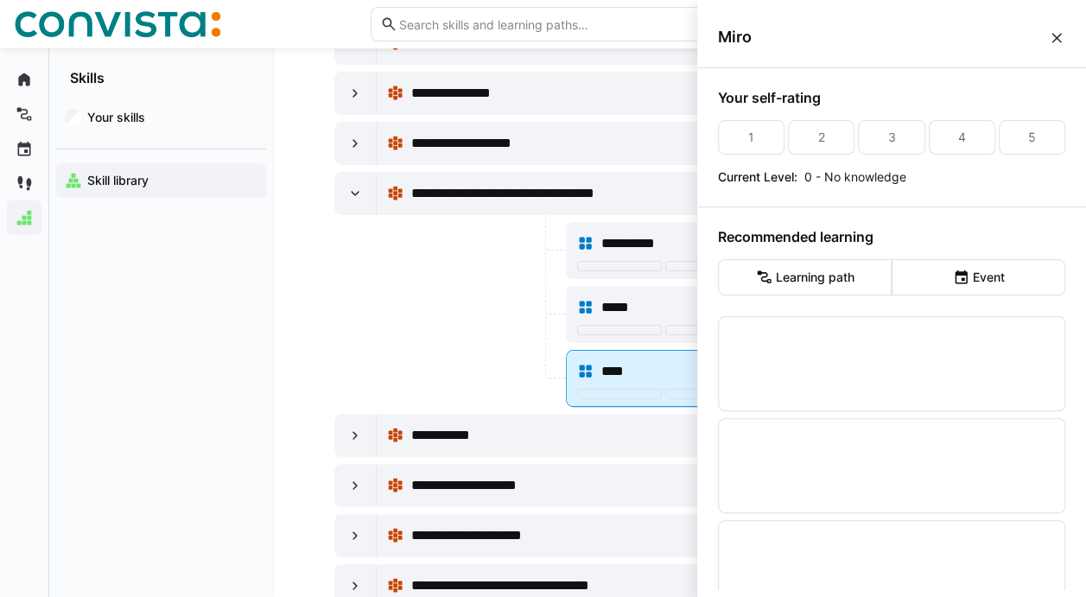
scroll to position [0, 0]
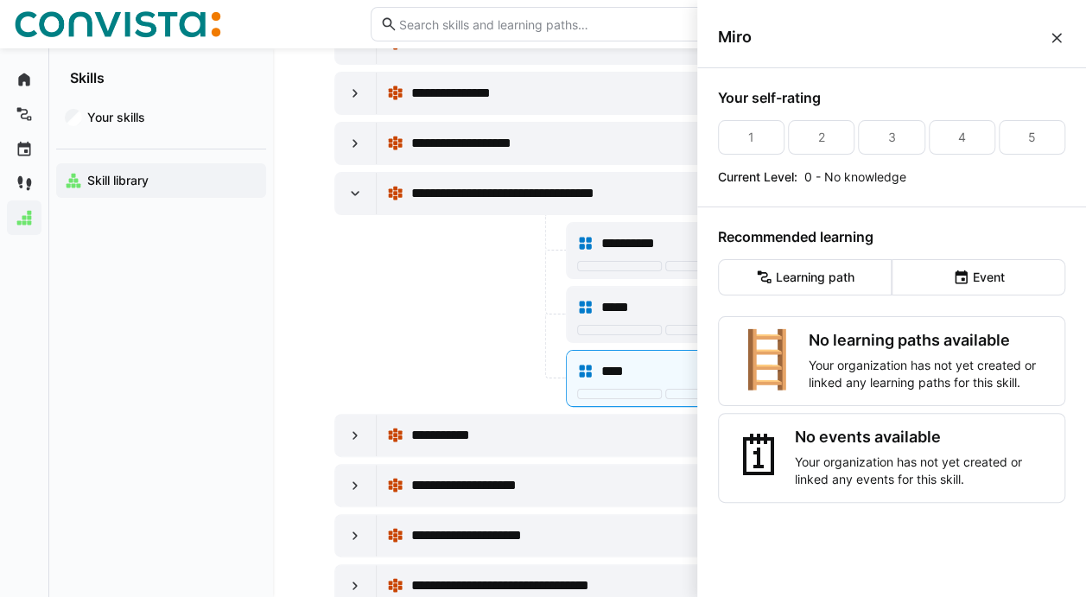
click at [488, 292] on div at bounding box center [448, 314] width 228 height 57
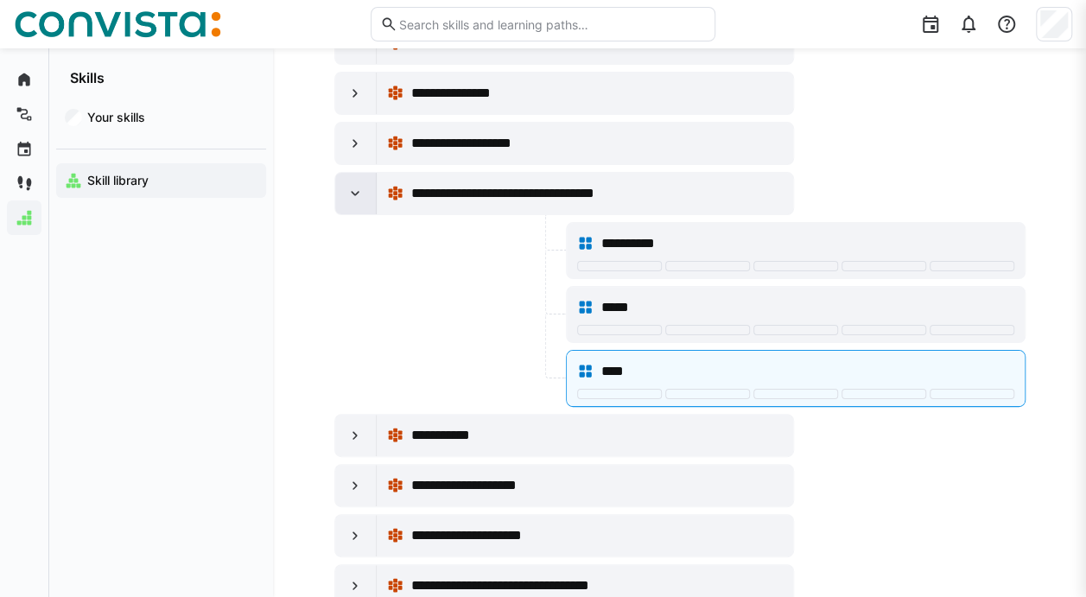
scroll to position [1146, 0]
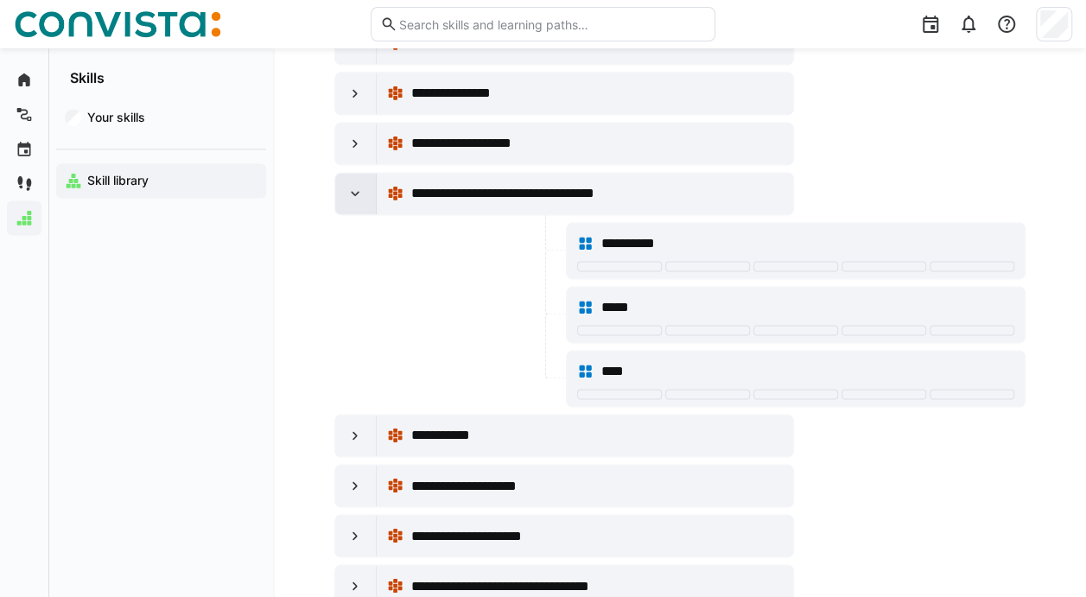
click at [354, 185] on eds-icon at bounding box center [355, 193] width 17 height 17
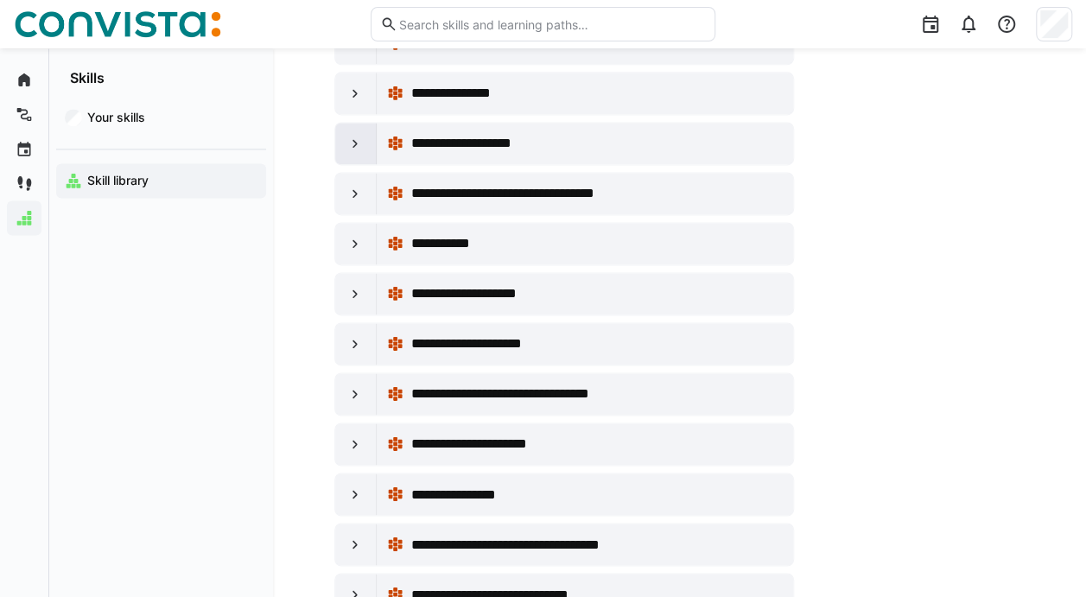
scroll to position [1060, 0]
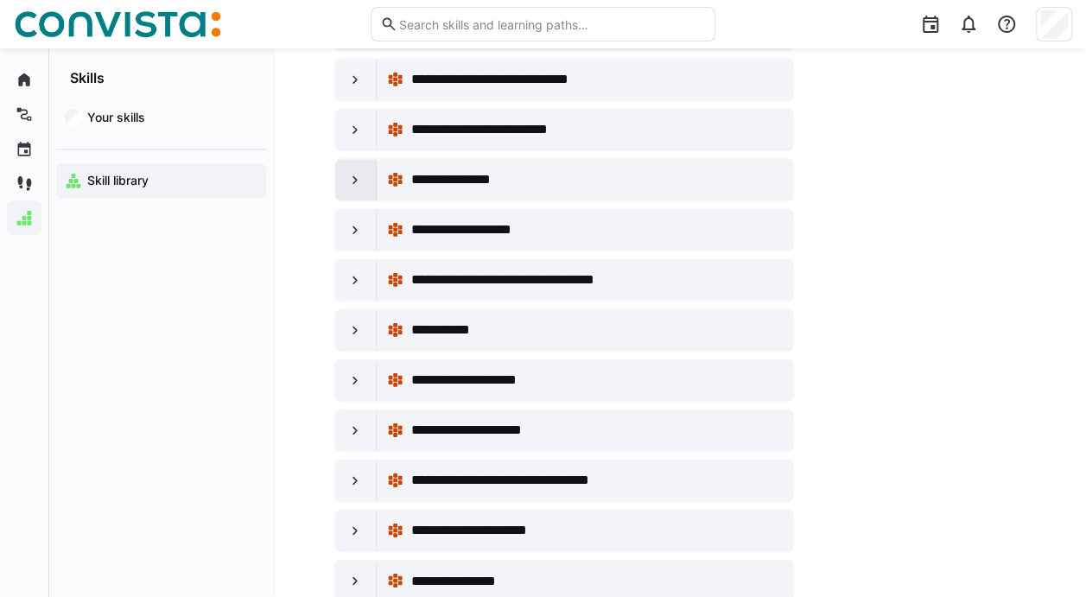
click at [360, 171] on eds-icon at bounding box center [355, 179] width 17 height 17
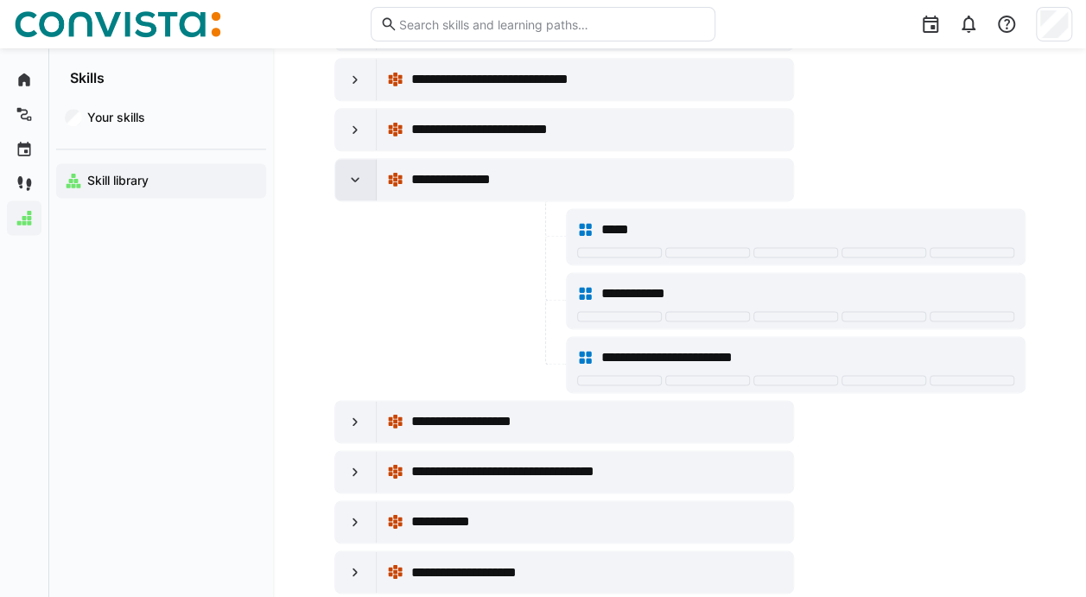
click at [360, 171] on eds-icon at bounding box center [355, 179] width 17 height 17
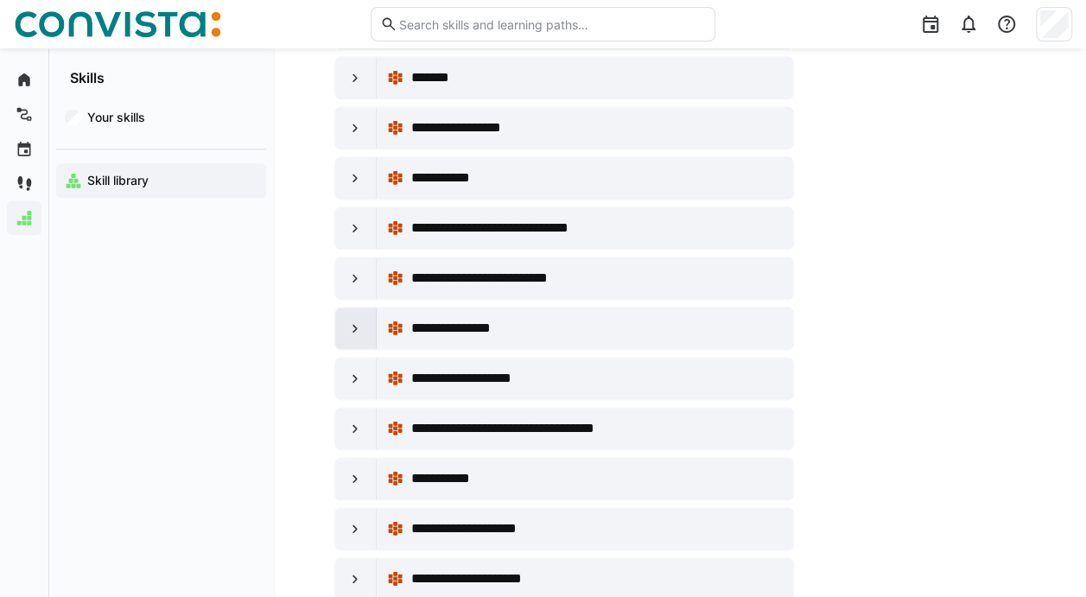
scroll to position [887, 0]
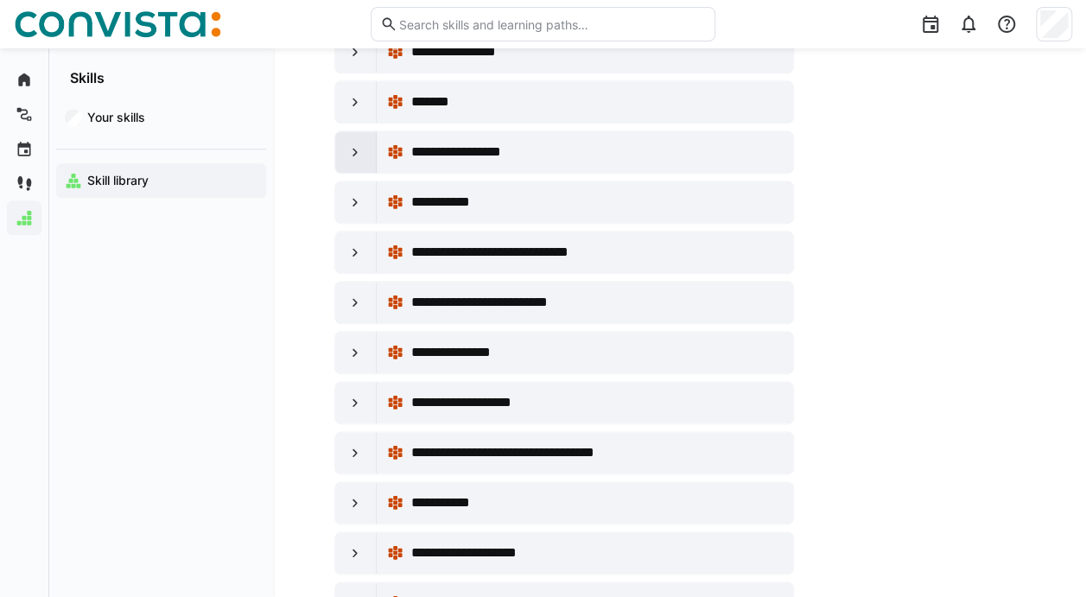
click at [357, 143] on eds-icon at bounding box center [355, 151] width 17 height 17
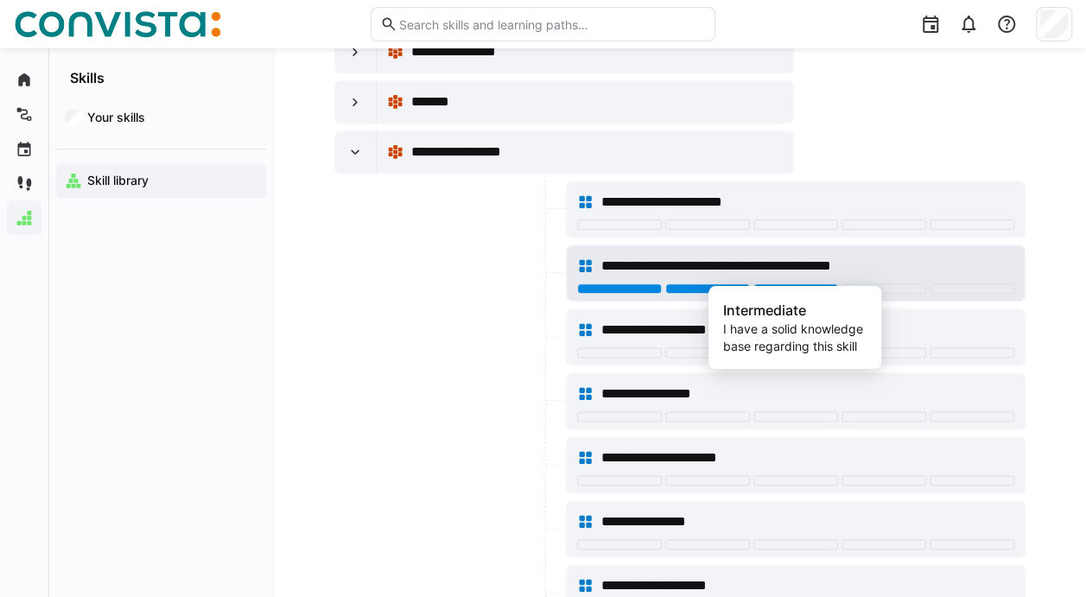
click at [798, 283] on div at bounding box center [796, 288] width 85 height 10
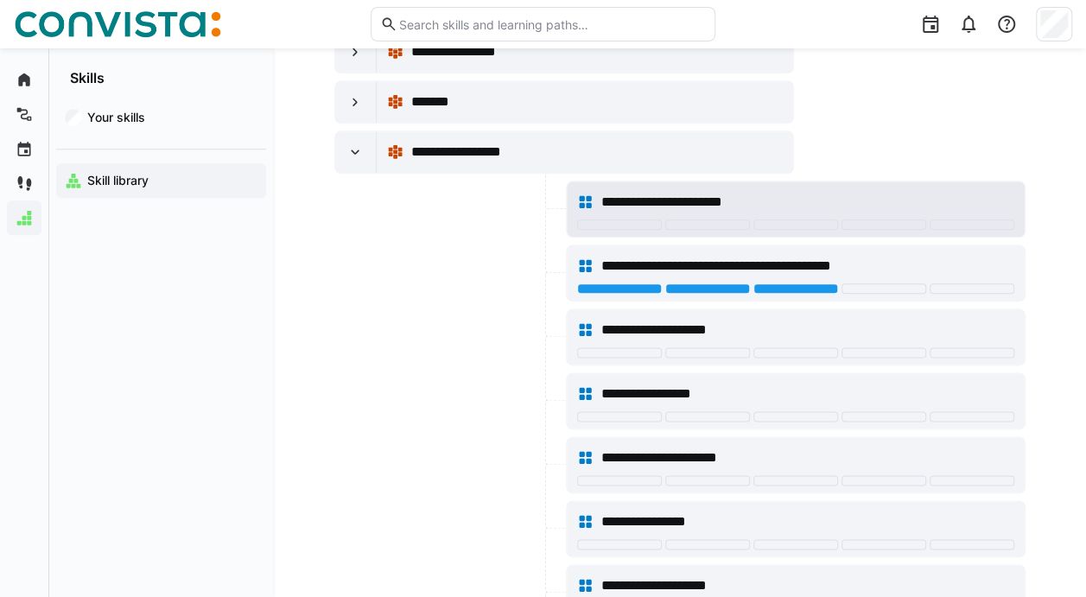
click at [793, 192] on div "**********" at bounding box center [807, 202] width 413 height 21
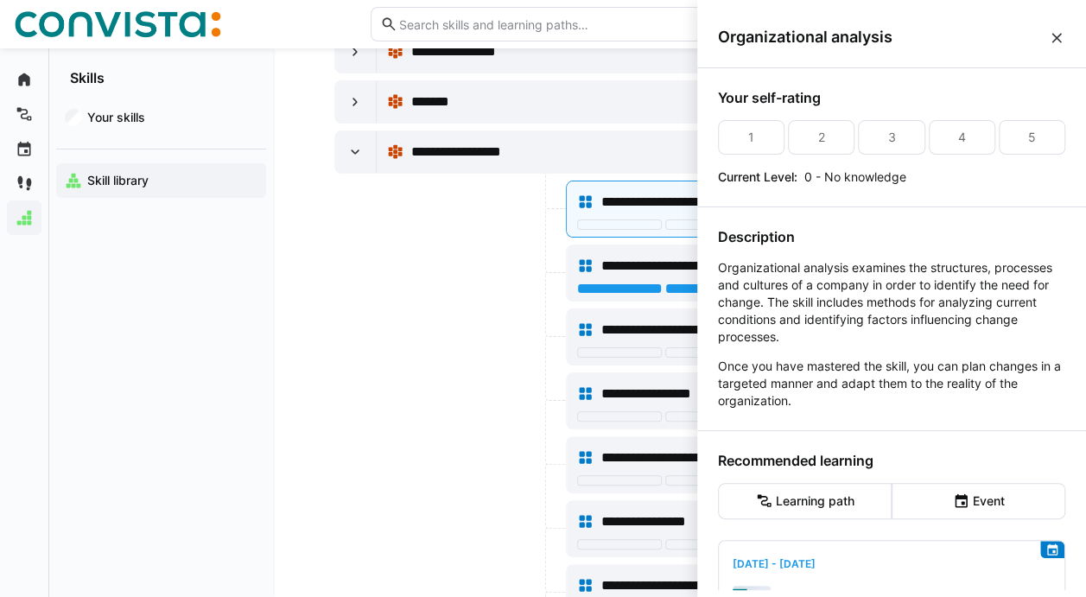
click at [703, 195] on div "**********" at bounding box center [891, 329] width 389 height 522
click at [640, 202] on div "**********" at bounding box center [795, 202] width 437 height 35
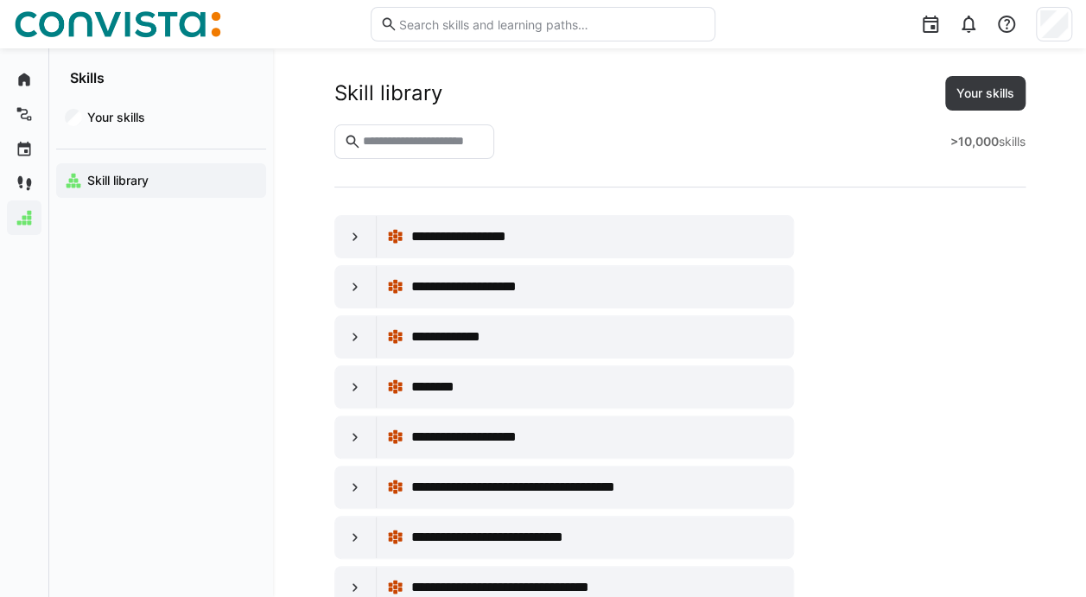
scroll to position [887, 0]
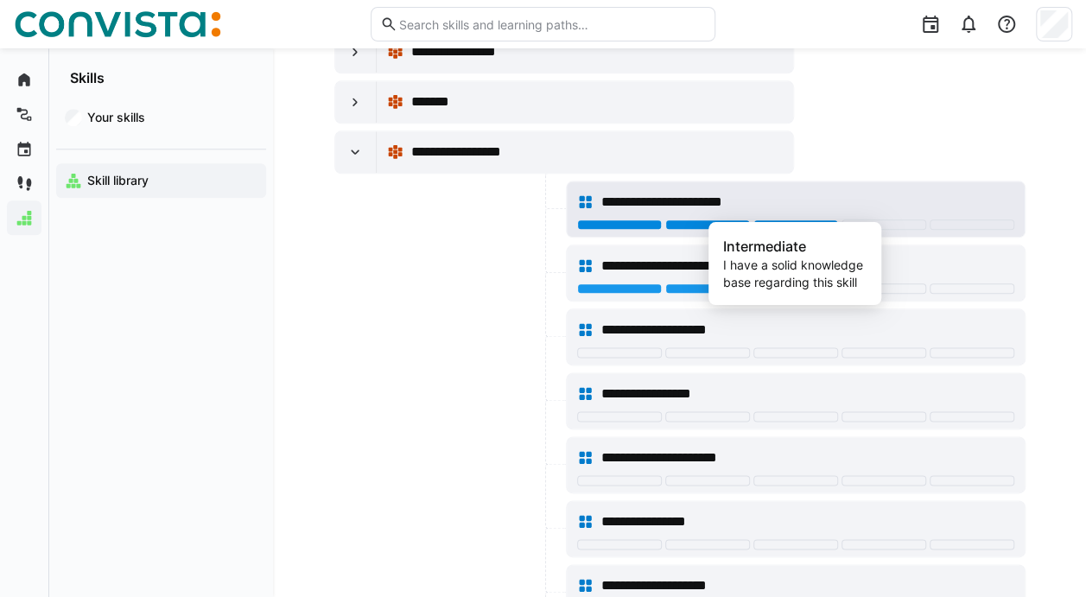
click at [824, 220] on div at bounding box center [796, 225] width 85 height 10
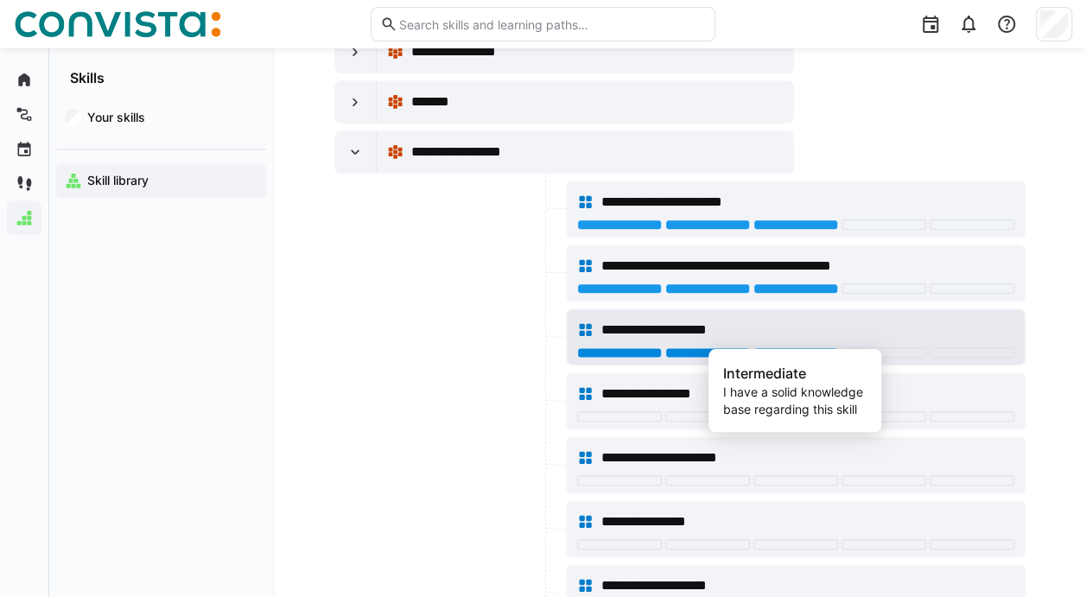
click at [801, 347] on div at bounding box center [796, 352] width 85 height 10
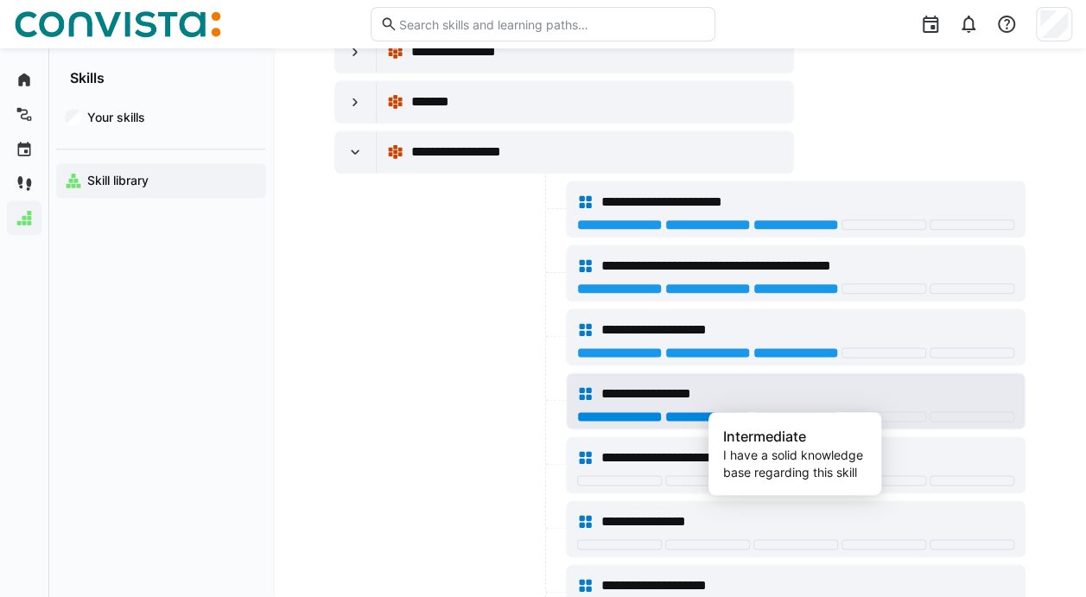
click at [812, 411] on div at bounding box center [796, 416] width 85 height 10
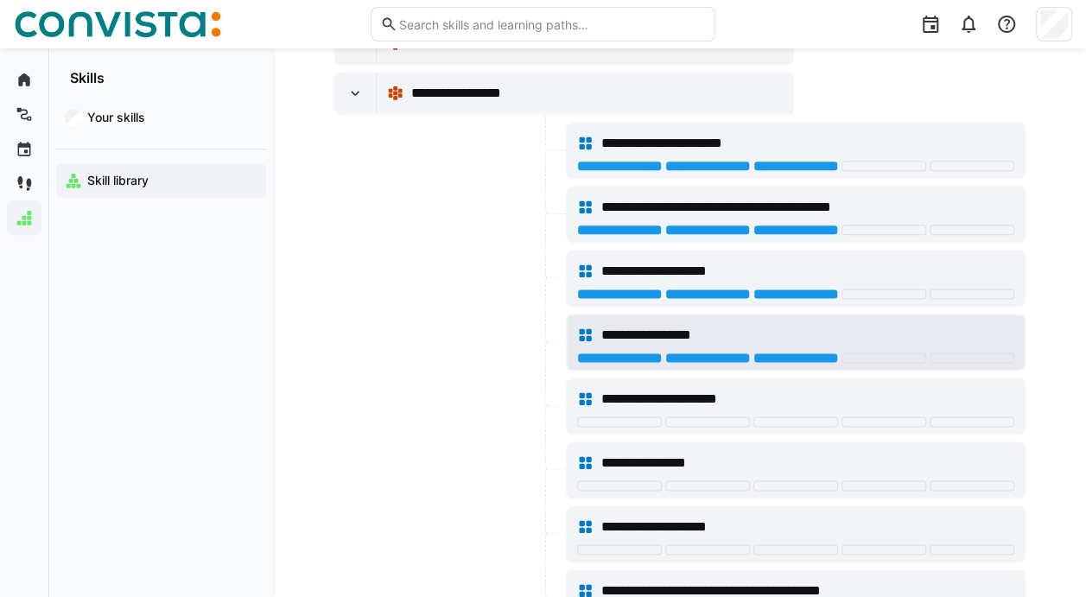
scroll to position [973, 0]
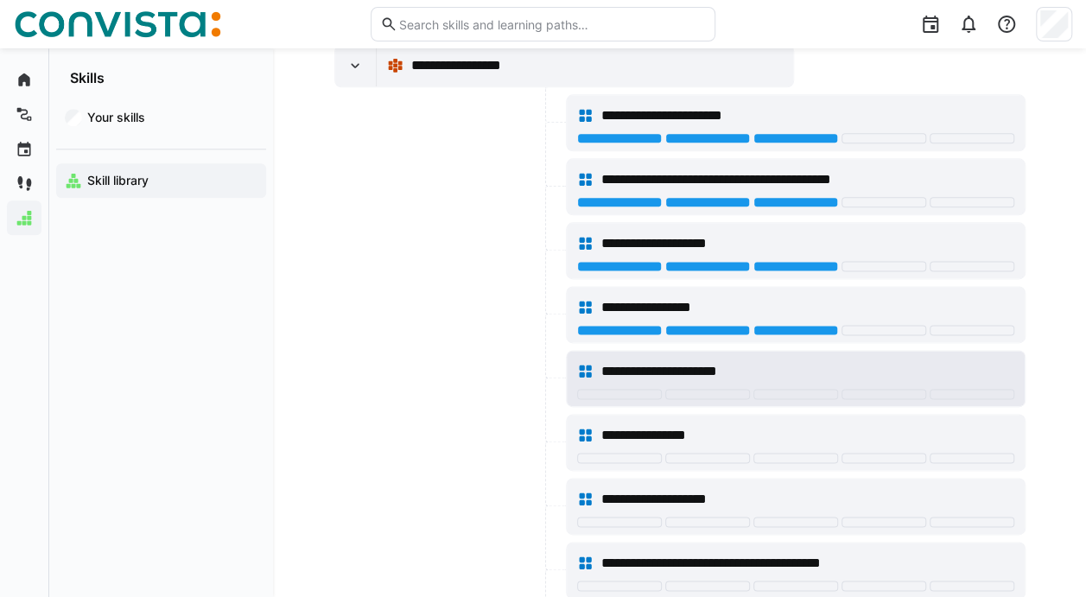
click at [799, 374] on div "**********" at bounding box center [795, 371] width 437 height 35
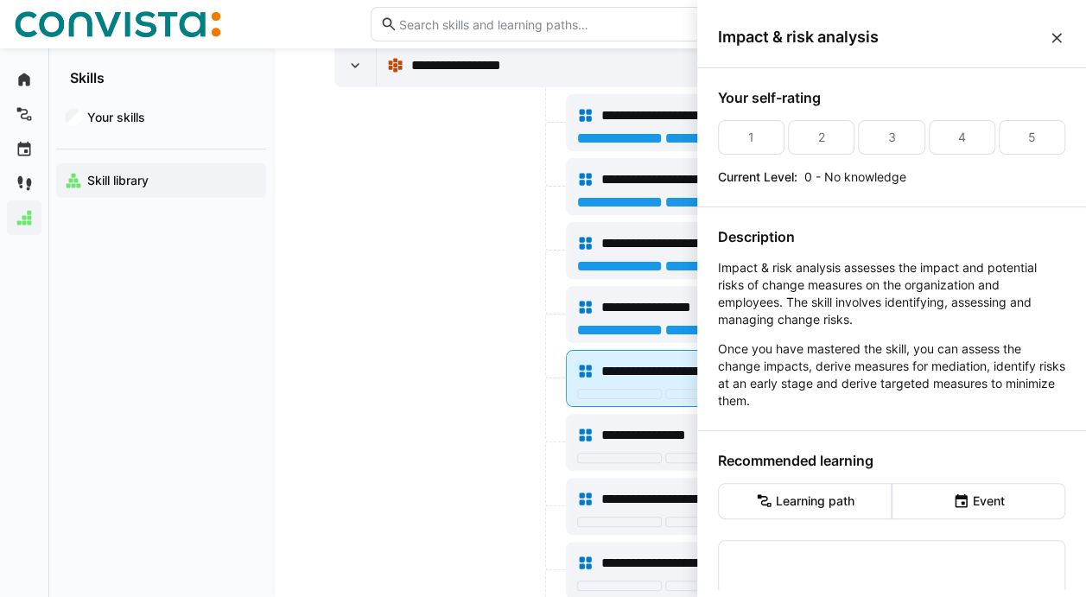
scroll to position [0, 0]
click at [640, 361] on span "**********" at bounding box center [672, 371] width 143 height 21
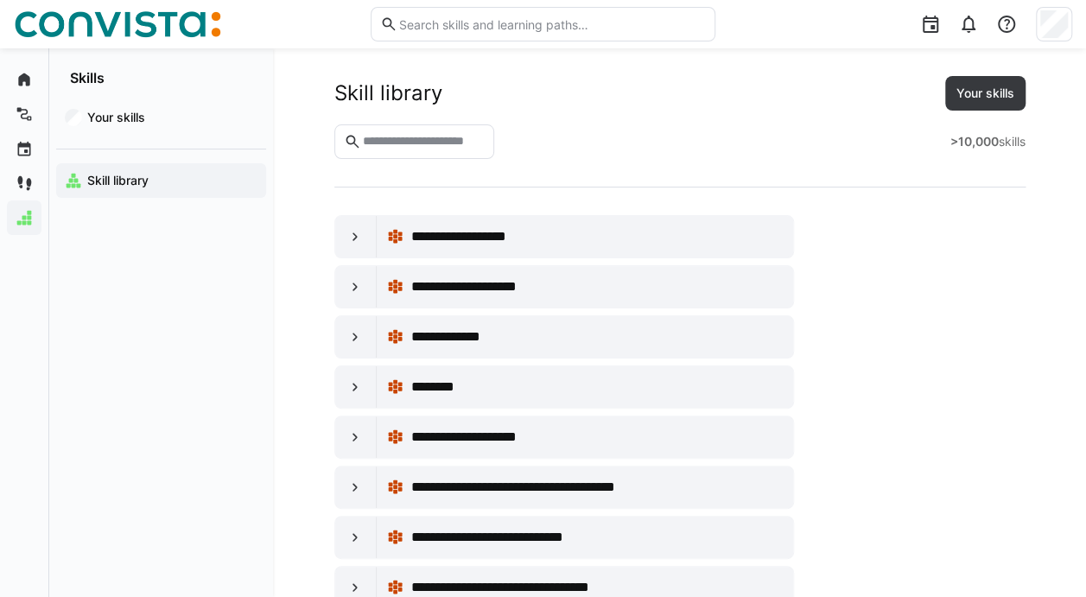
scroll to position [973, 0]
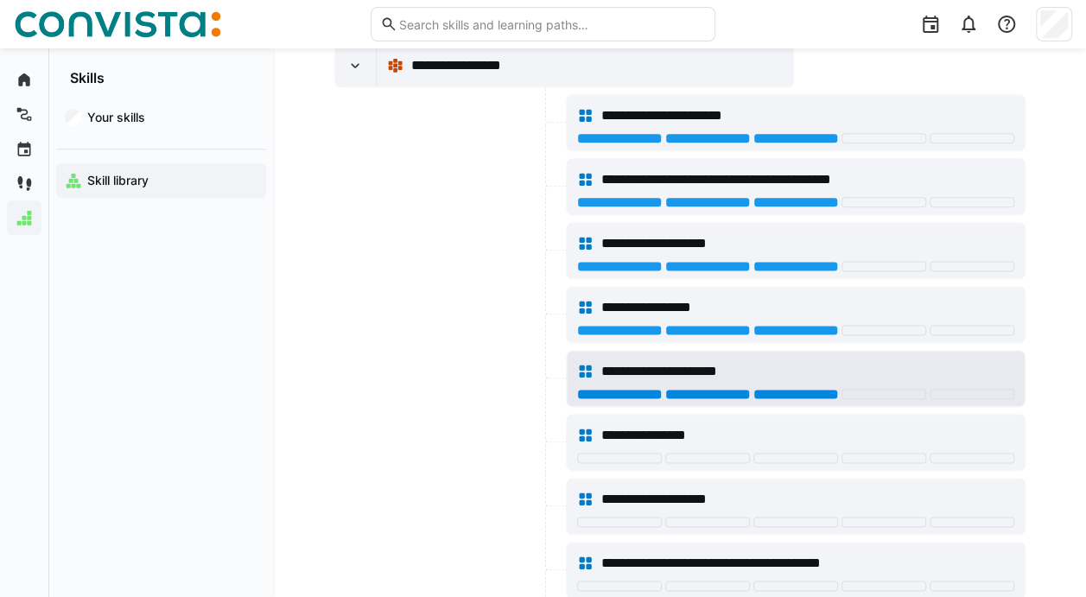
click at [798, 389] on div at bounding box center [796, 394] width 85 height 10
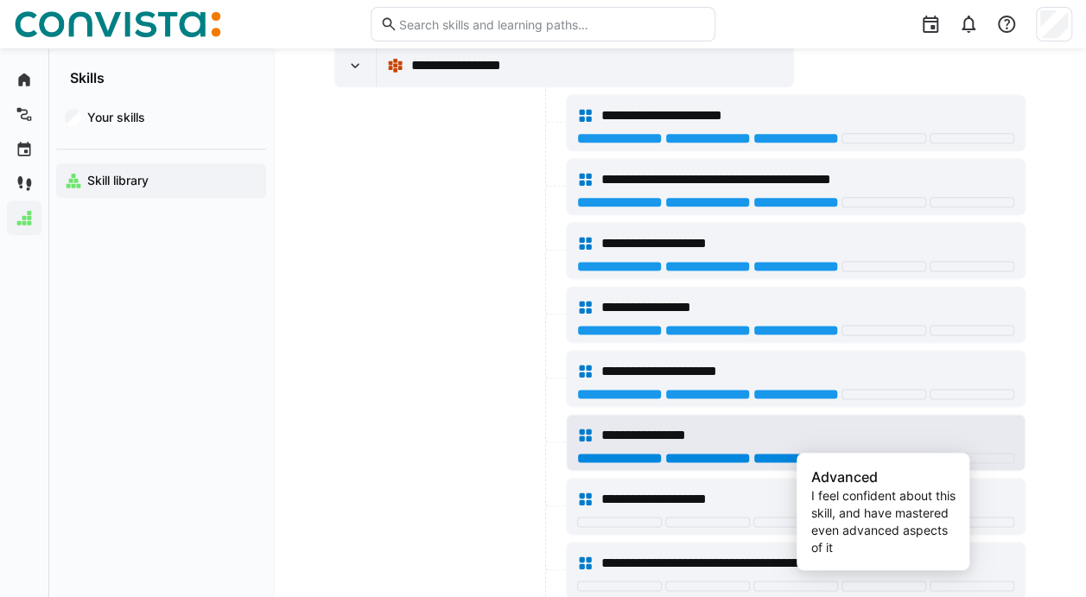
click at [844, 453] on div at bounding box center [884, 458] width 85 height 10
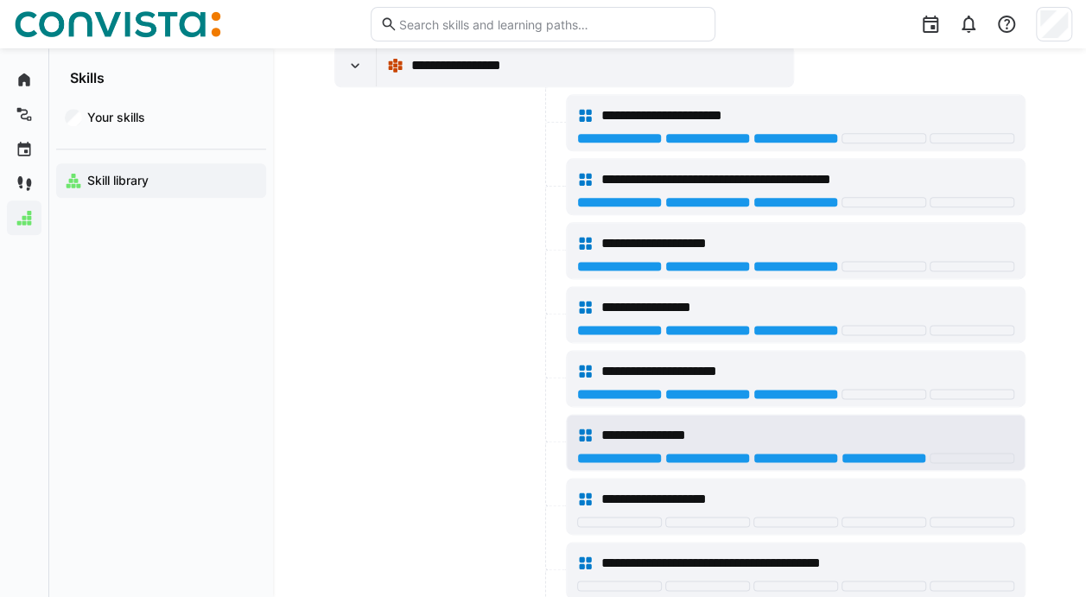
scroll to position [1060, 0]
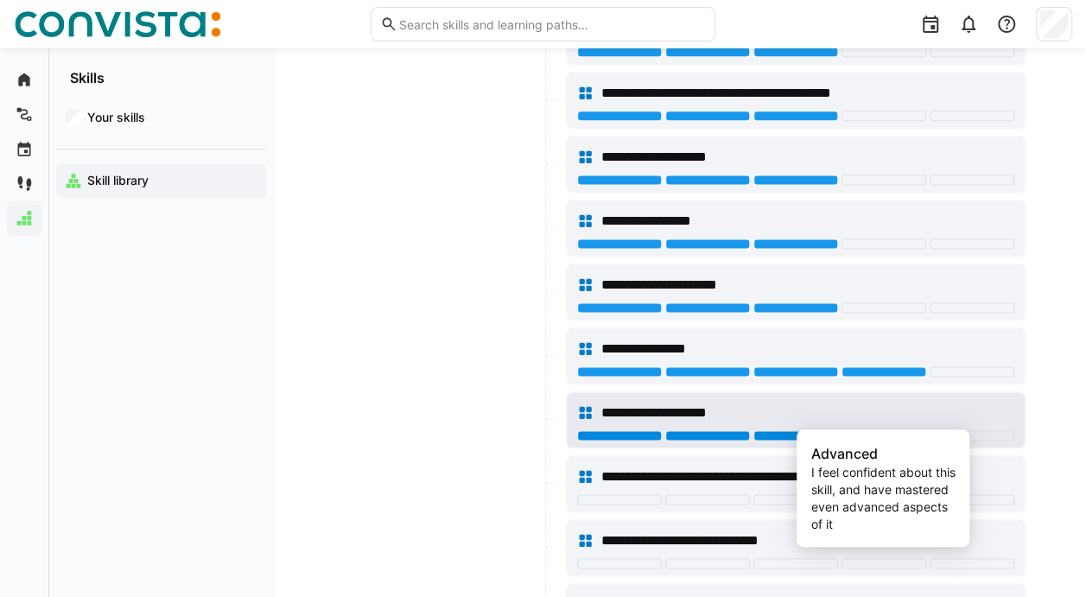
click at [912, 430] on div at bounding box center [884, 435] width 85 height 10
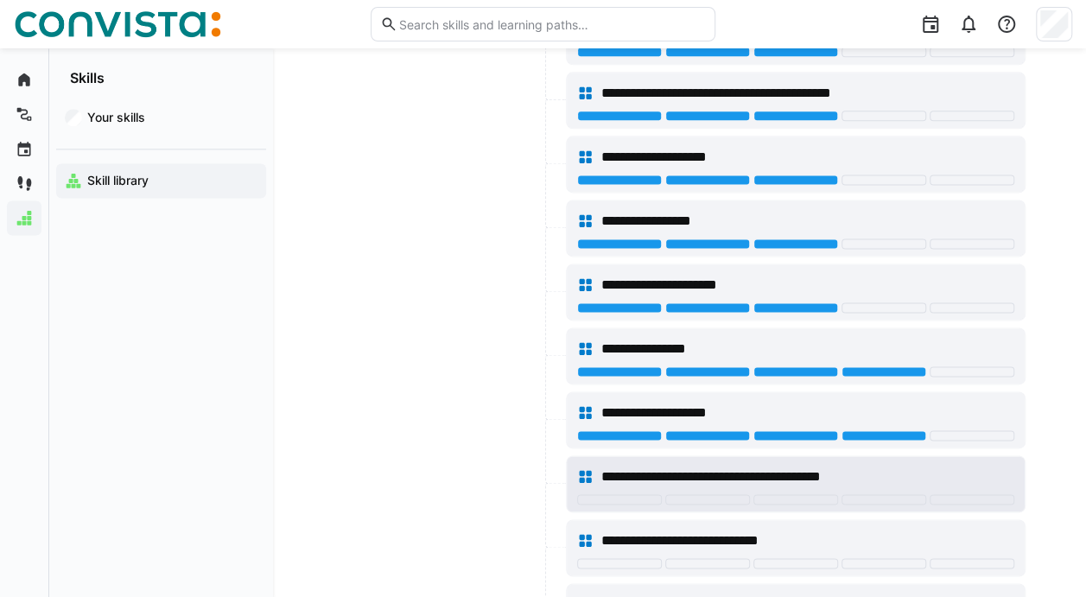
scroll to position [1146, 0]
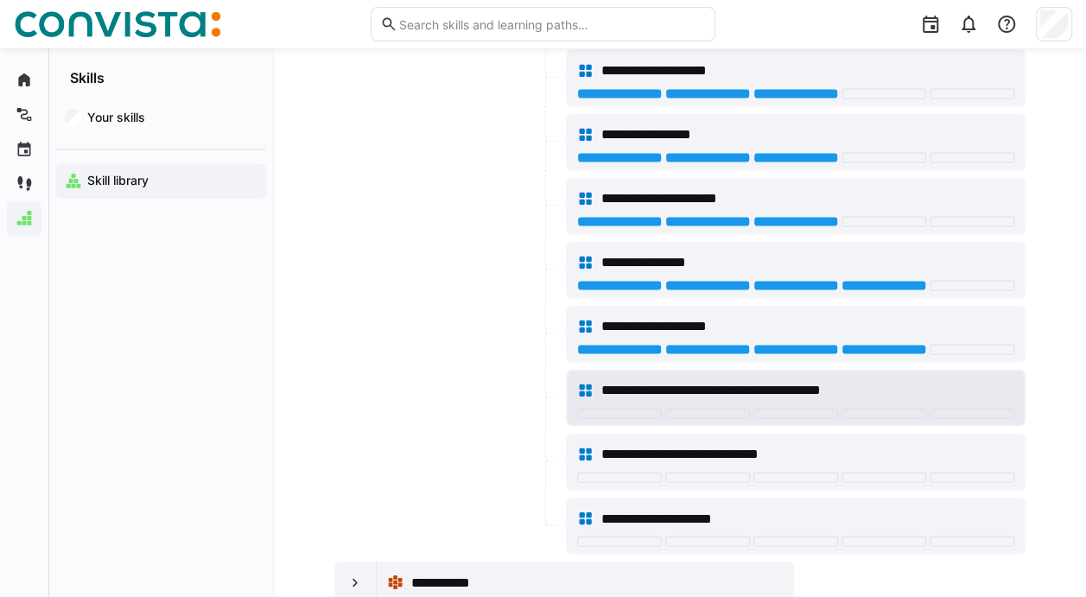
click at [814, 380] on span "**********" at bounding box center [754, 390] width 307 height 21
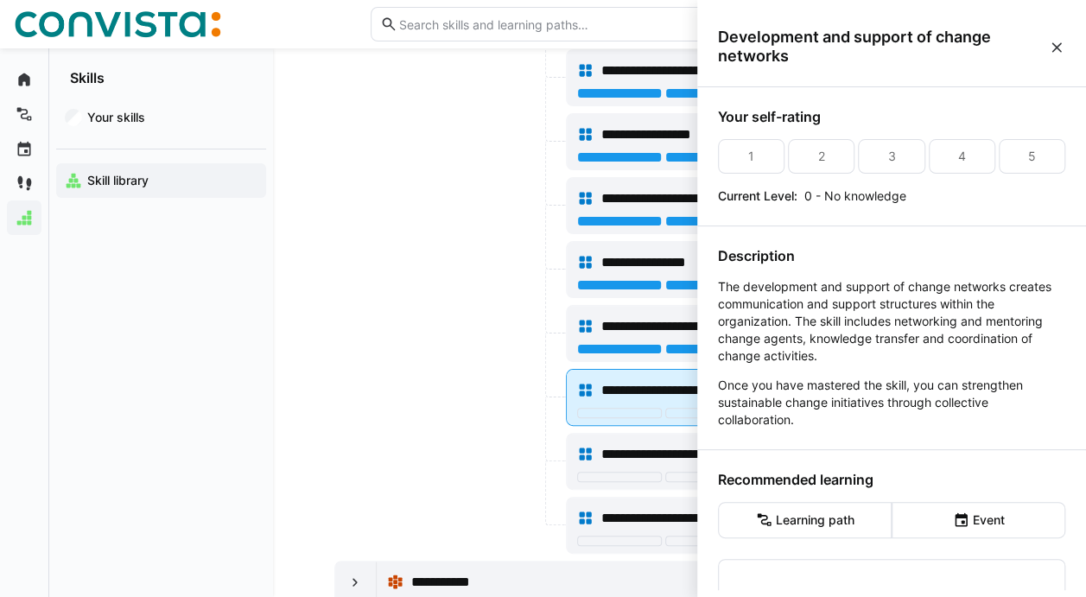
scroll to position [0, 0]
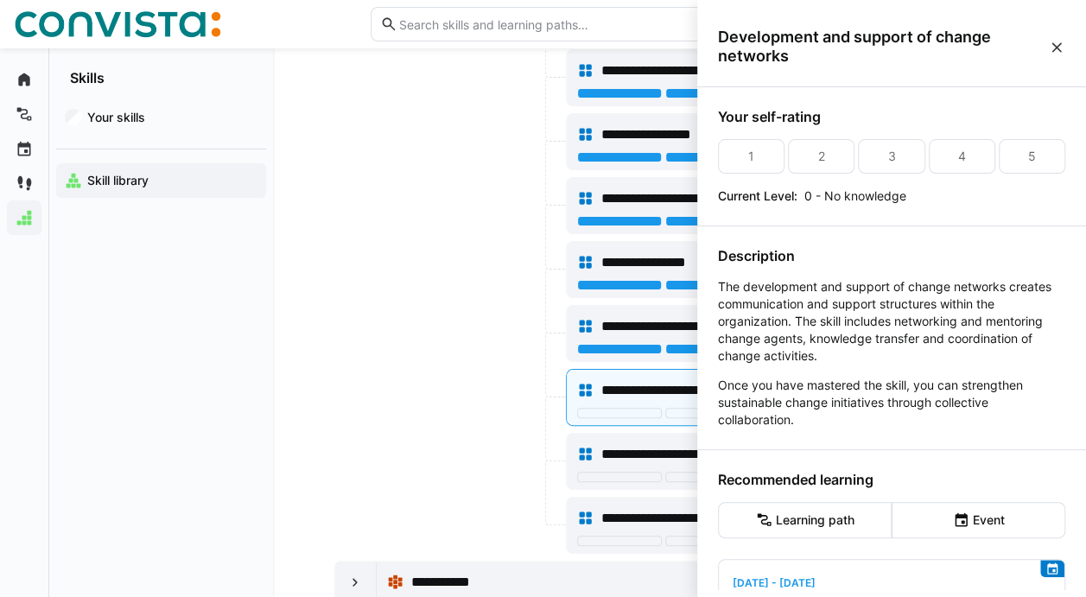
click at [532, 369] on div at bounding box center [448, 397] width 228 height 57
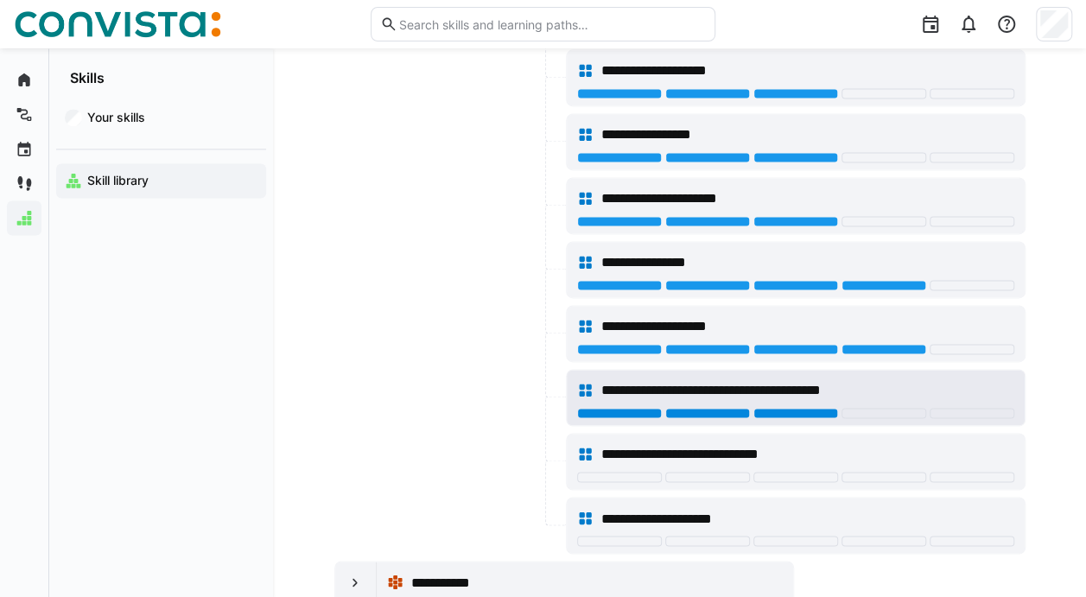
click at [814, 408] on div at bounding box center [796, 413] width 85 height 10
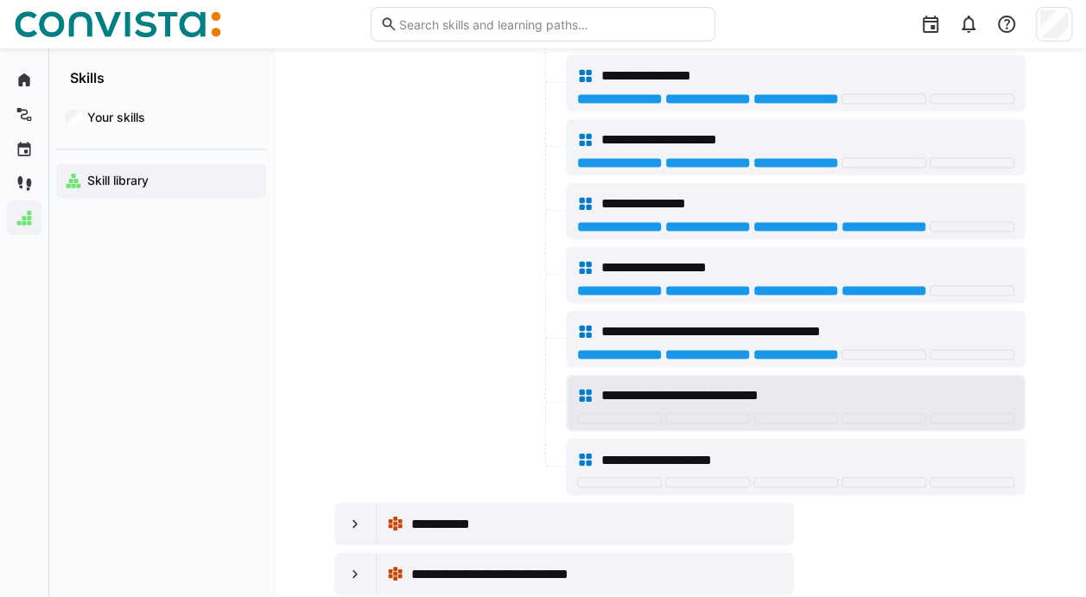
scroll to position [1232, 0]
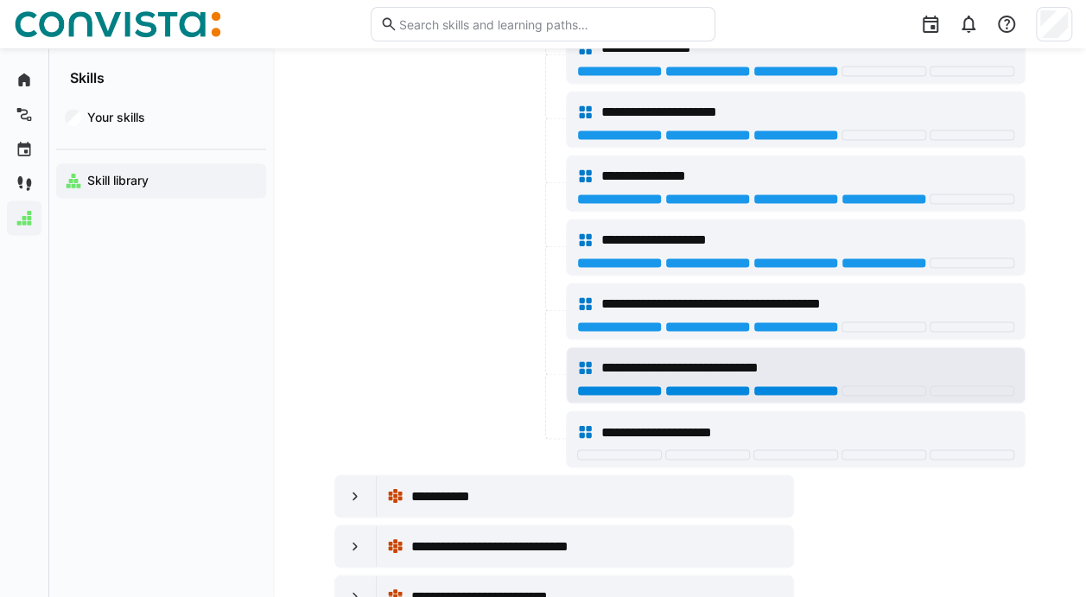
click at [783, 385] on div at bounding box center [796, 390] width 85 height 10
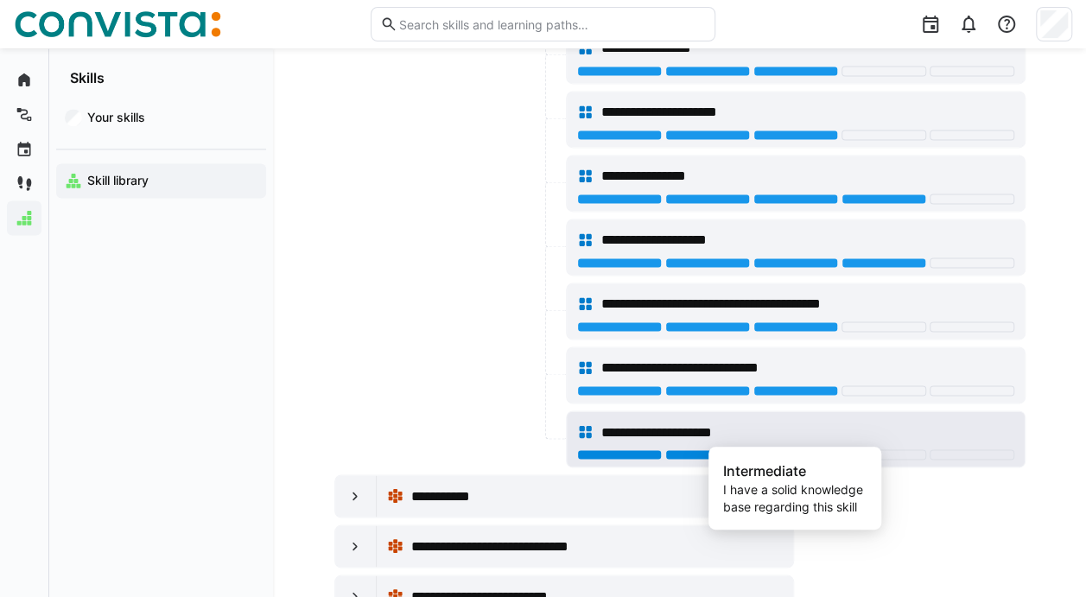
click at [796, 449] on div at bounding box center [796, 454] width 85 height 10
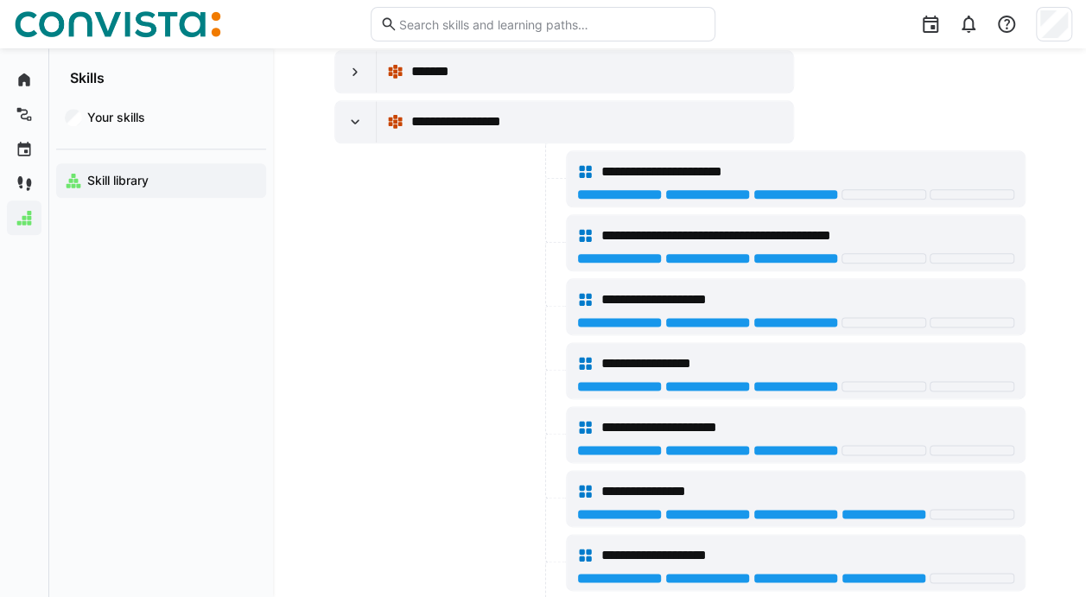
scroll to position [887, 0]
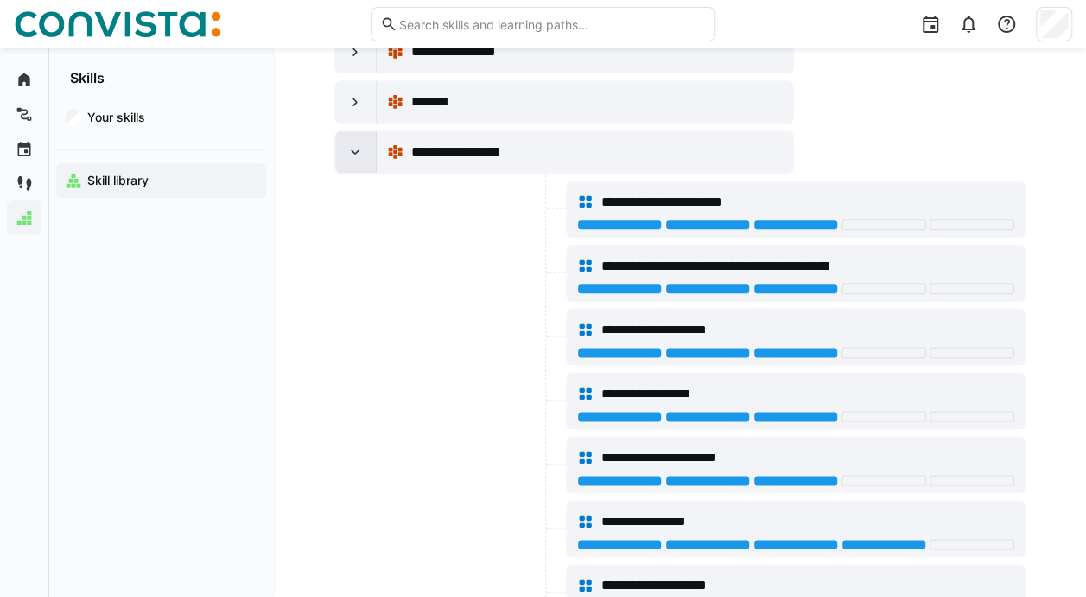
click at [354, 143] on eds-icon at bounding box center [355, 151] width 17 height 17
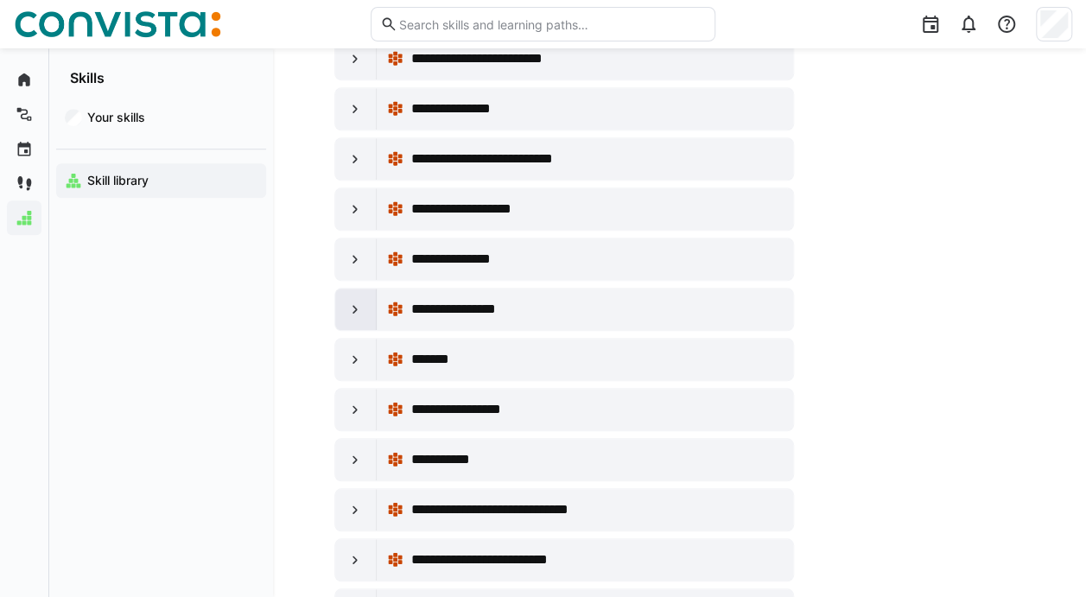
scroll to position [627, 0]
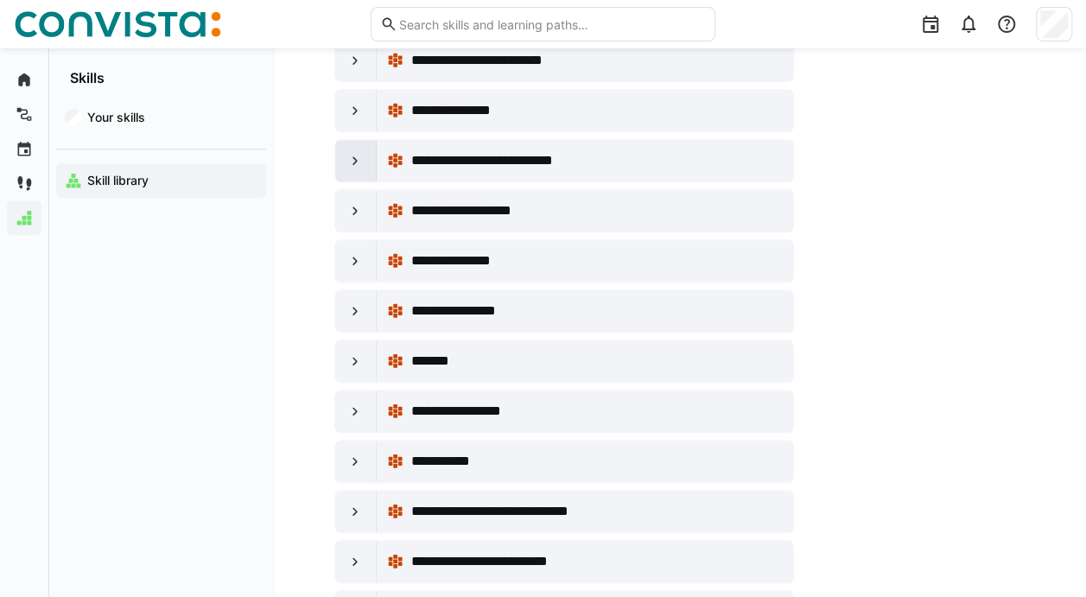
click at [367, 154] on div at bounding box center [355, 160] width 41 height 41
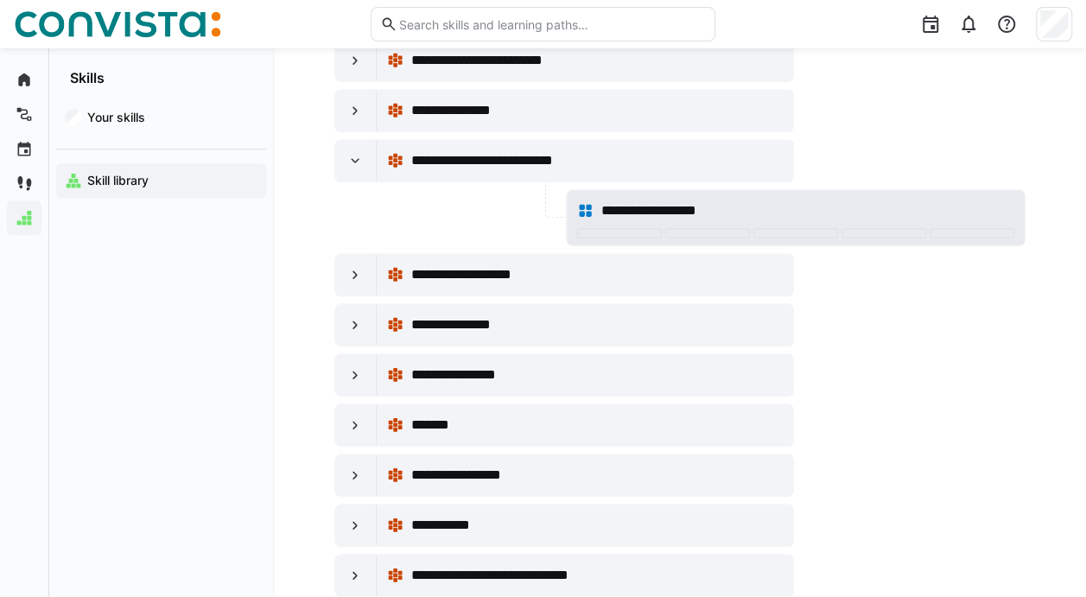
click at [697, 201] on span "**********" at bounding box center [662, 211] width 122 height 21
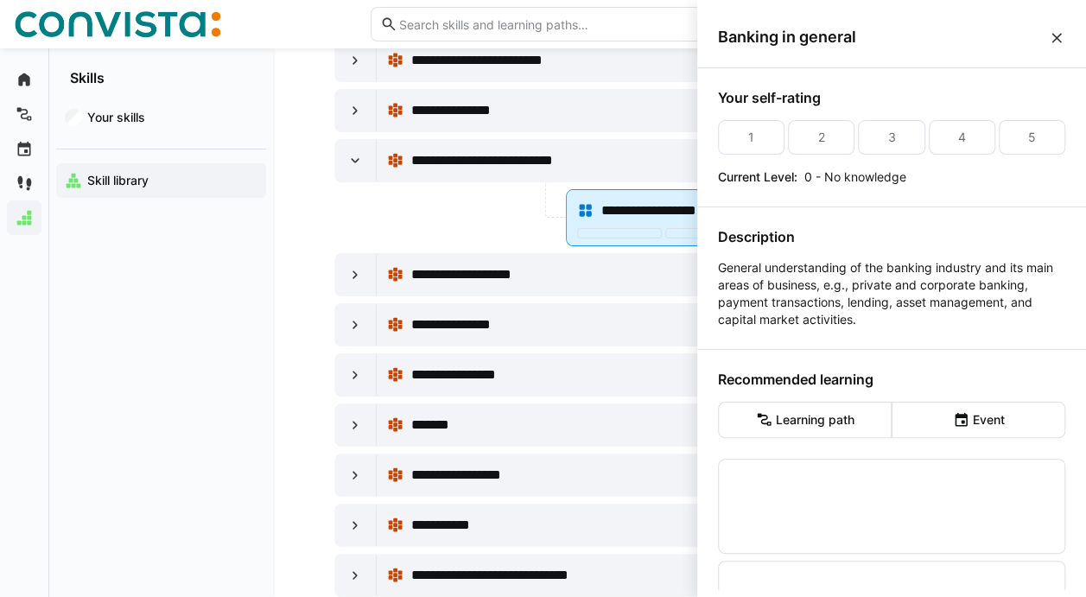
scroll to position [0, 0]
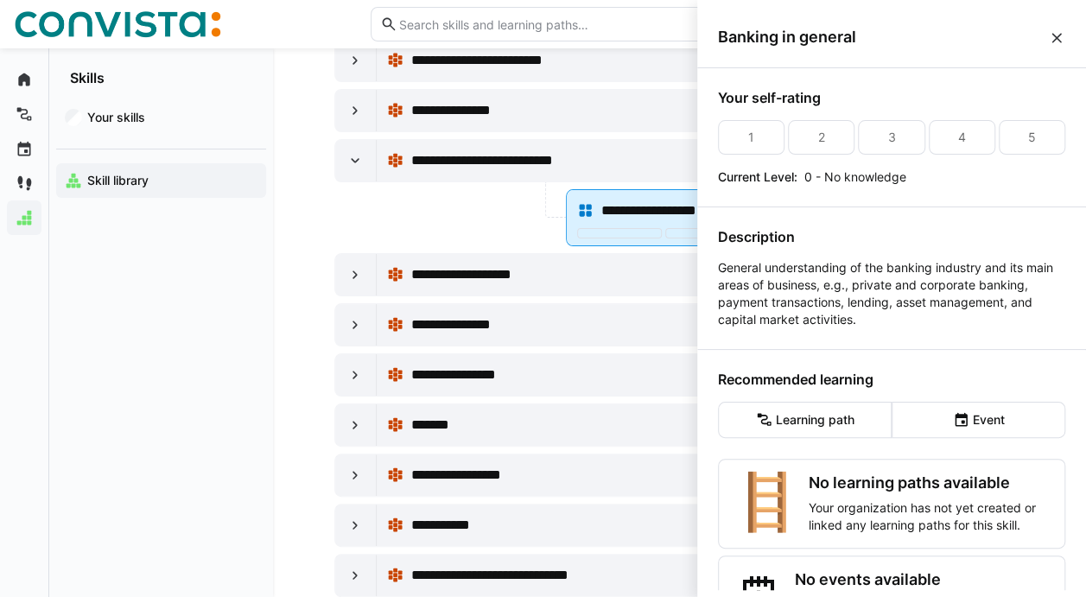
click at [646, 201] on span "**********" at bounding box center [662, 211] width 122 height 21
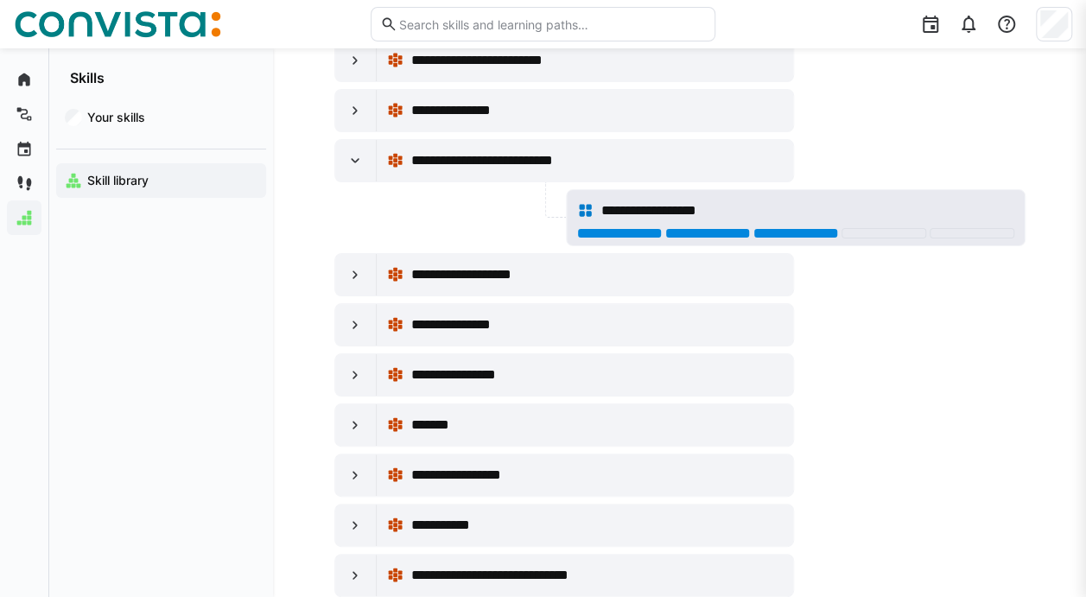
scroll to position [627, 0]
click at [781, 228] on div at bounding box center [796, 233] width 85 height 10
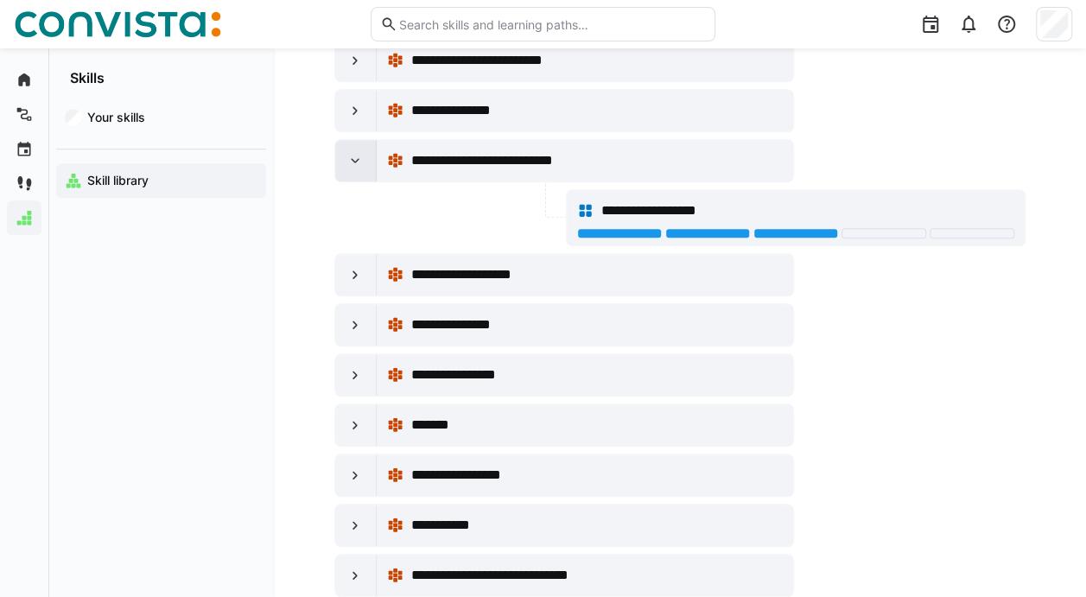
click at [353, 152] on eds-icon at bounding box center [355, 160] width 17 height 17
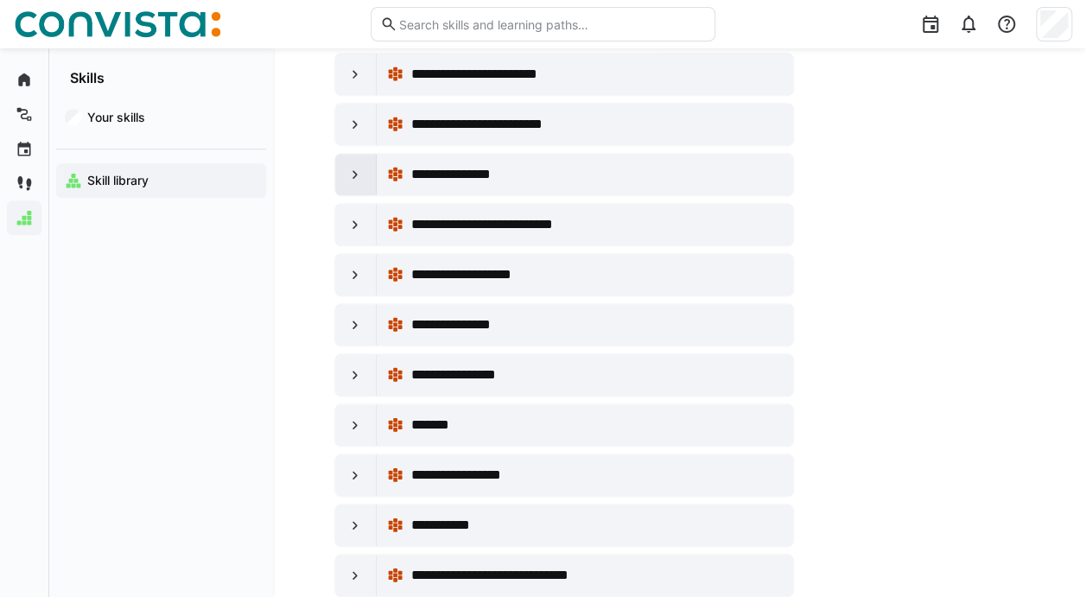
scroll to position [541, 0]
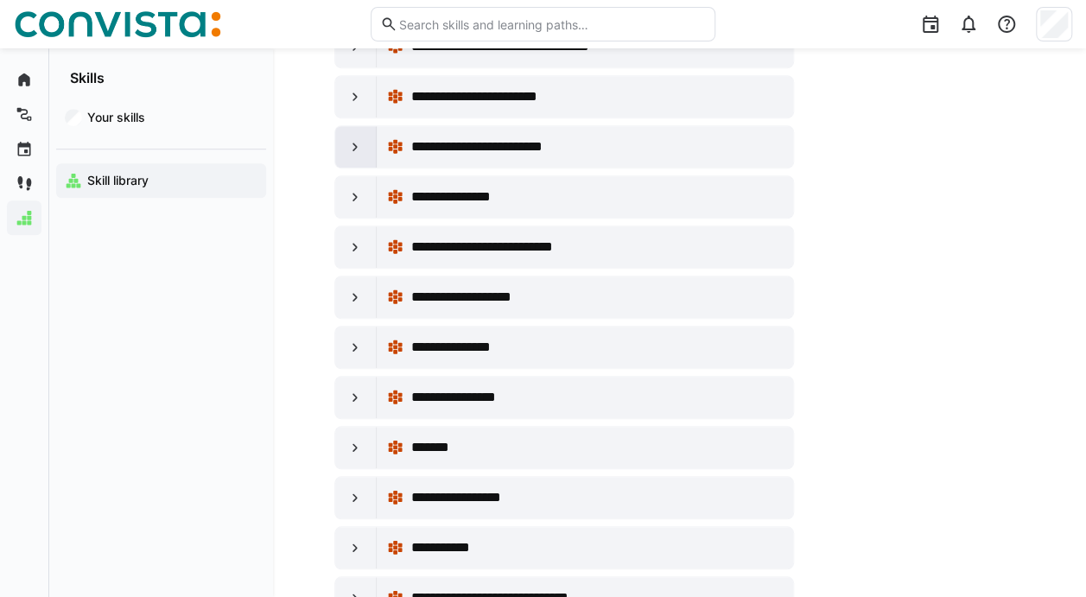
click at [367, 144] on div at bounding box center [355, 146] width 41 height 41
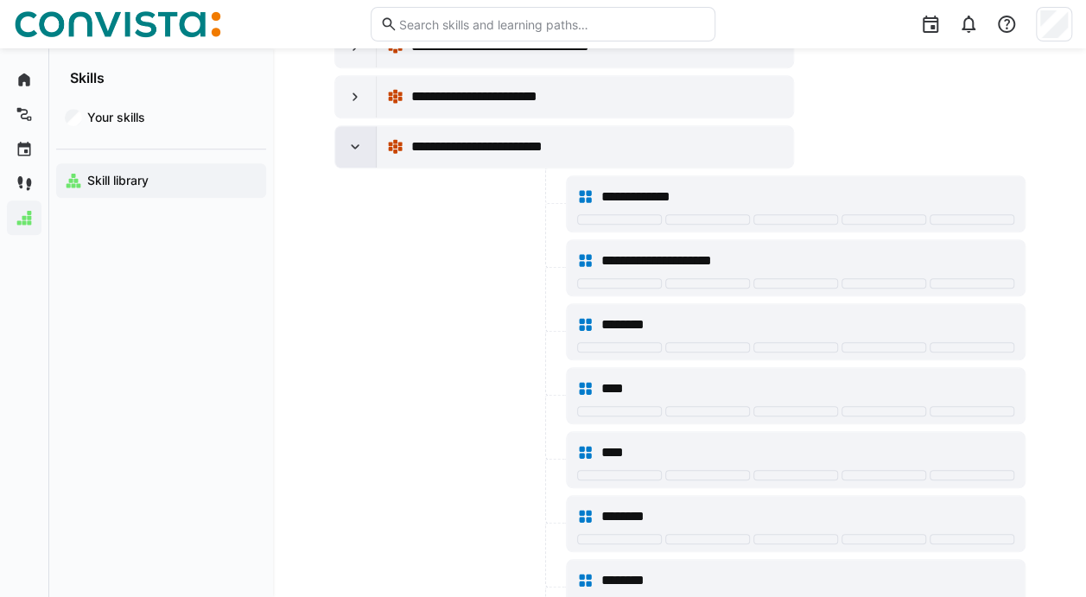
click at [365, 136] on div at bounding box center [355, 146] width 41 height 41
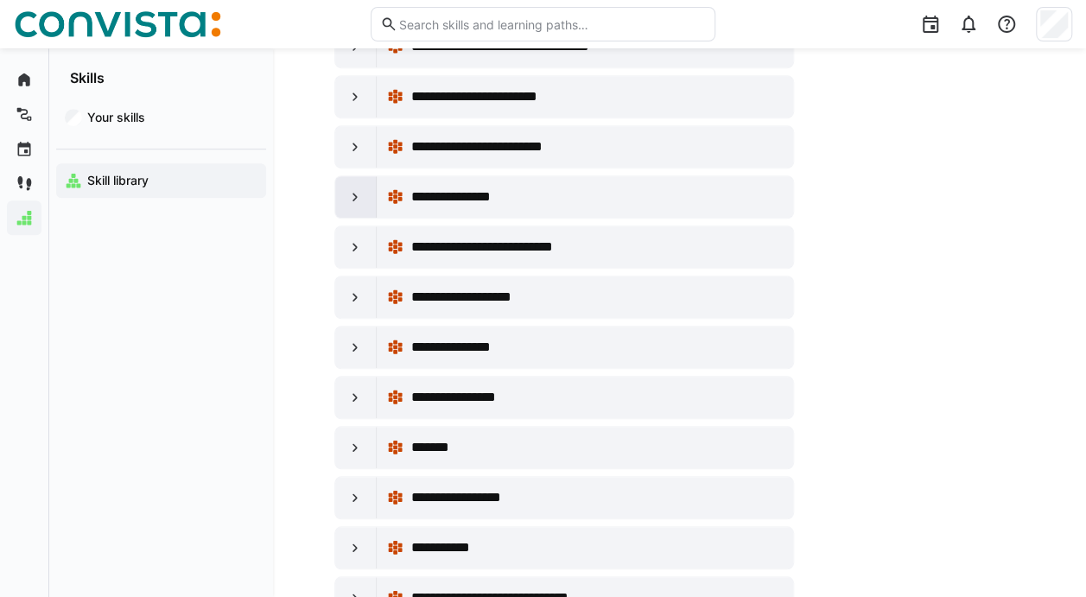
click at [360, 188] on eds-icon at bounding box center [355, 196] width 17 height 17
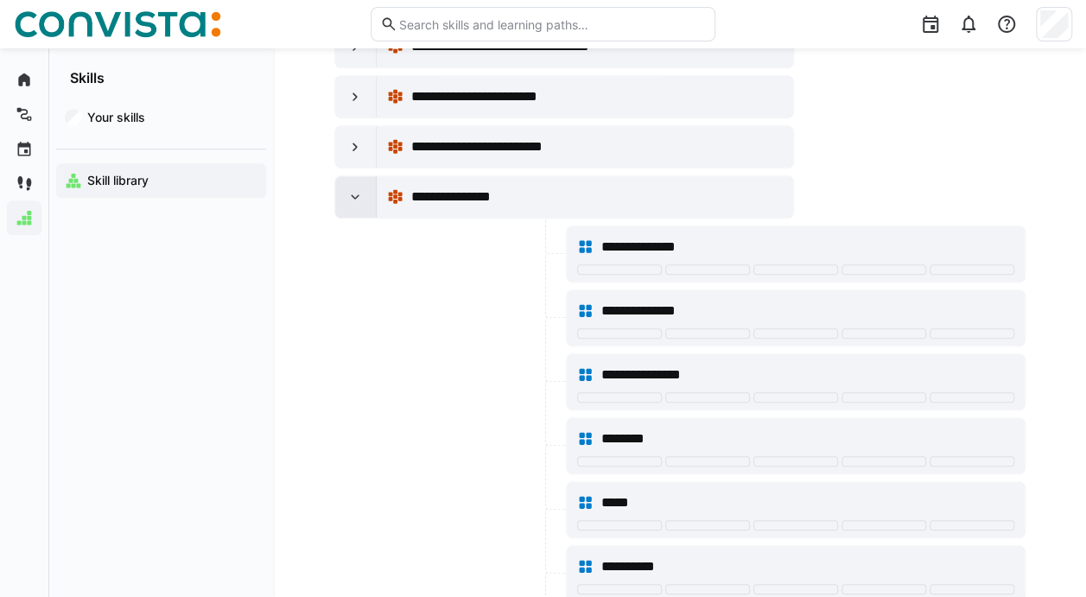
click at [353, 178] on div at bounding box center [355, 196] width 41 height 41
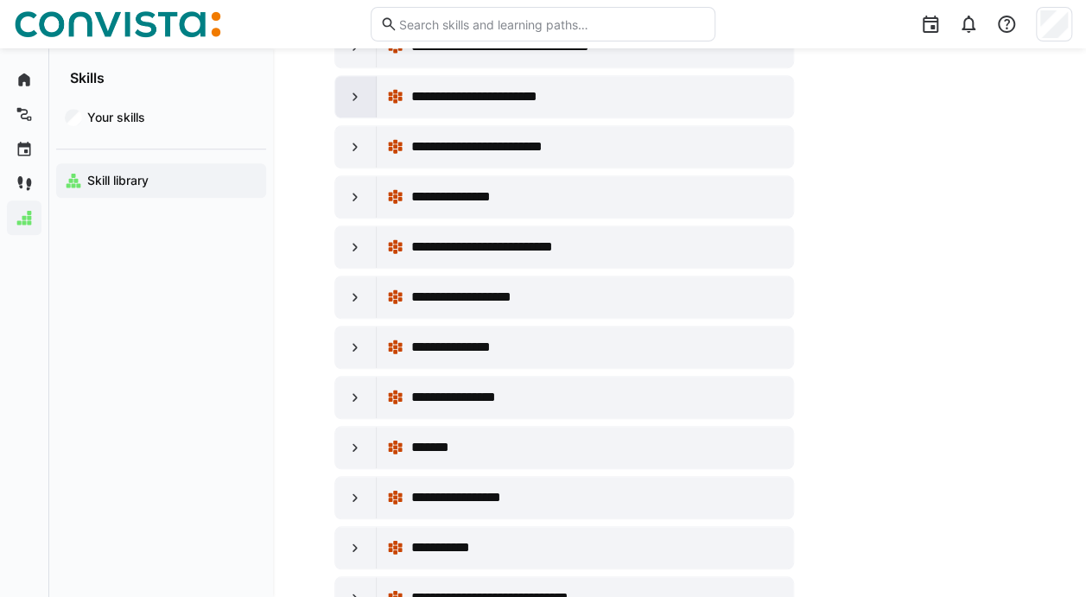
scroll to position [455, 0]
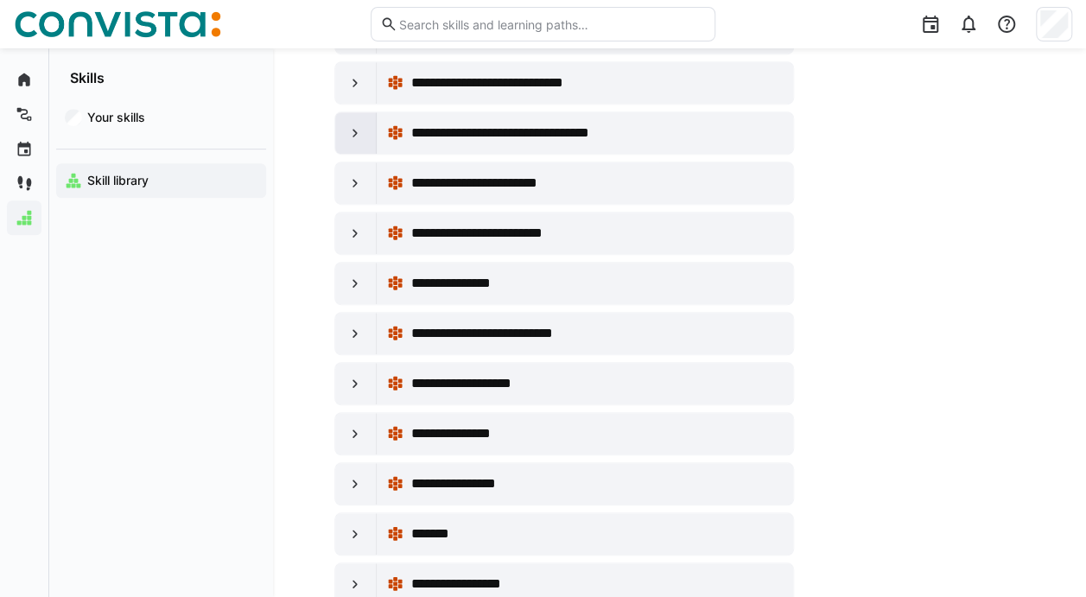
click at [361, 118] on div at bounding box center [355, 132] width 41 height 41
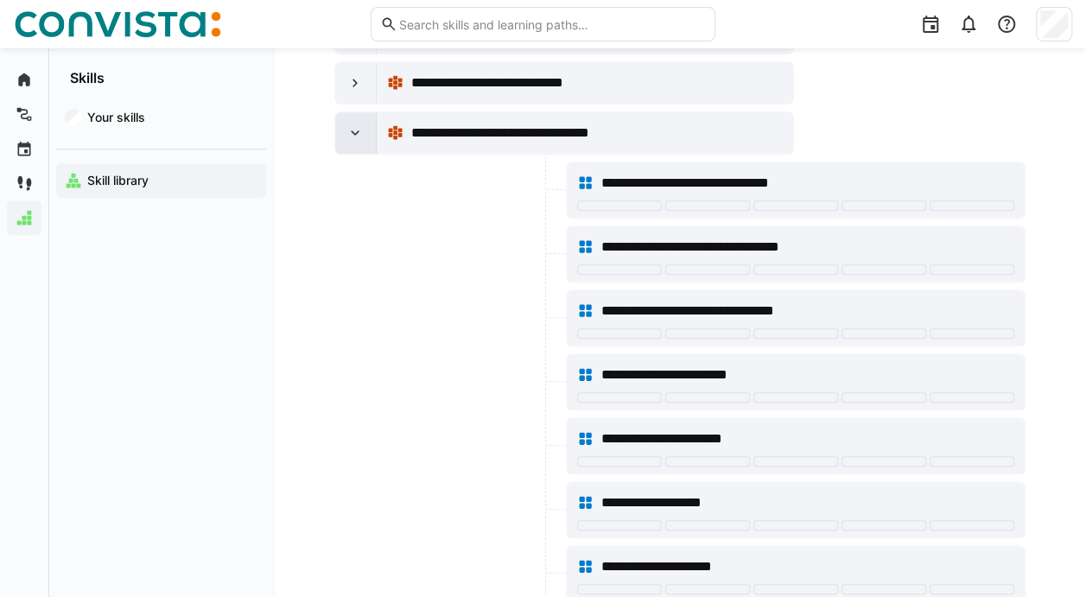
click at [361, 118] on div at bounding box center [355, 132] width 41 height 41
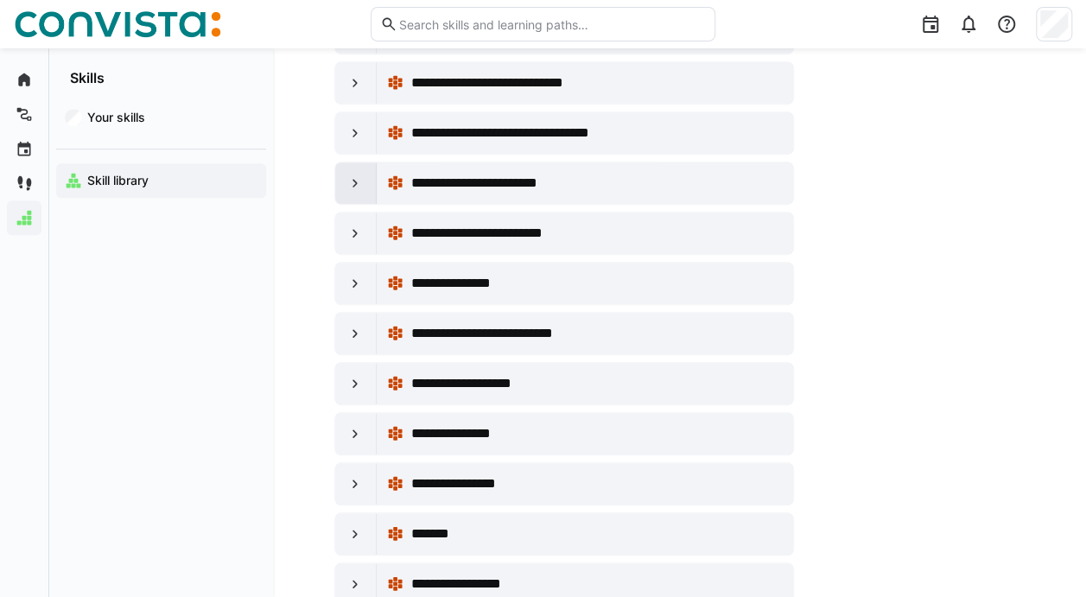
click at [360, 178] on eds-icon at bounding box center [355, 183] width 17 height 17
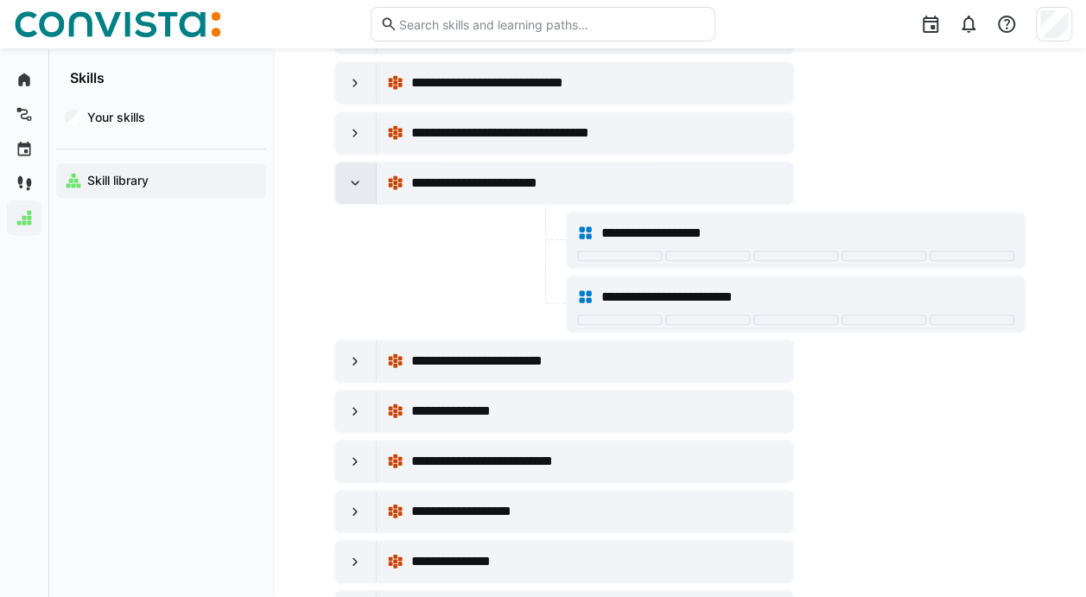
click at [360, 178] on eds-icon at bounding box center [355, 183] width 17 height 17
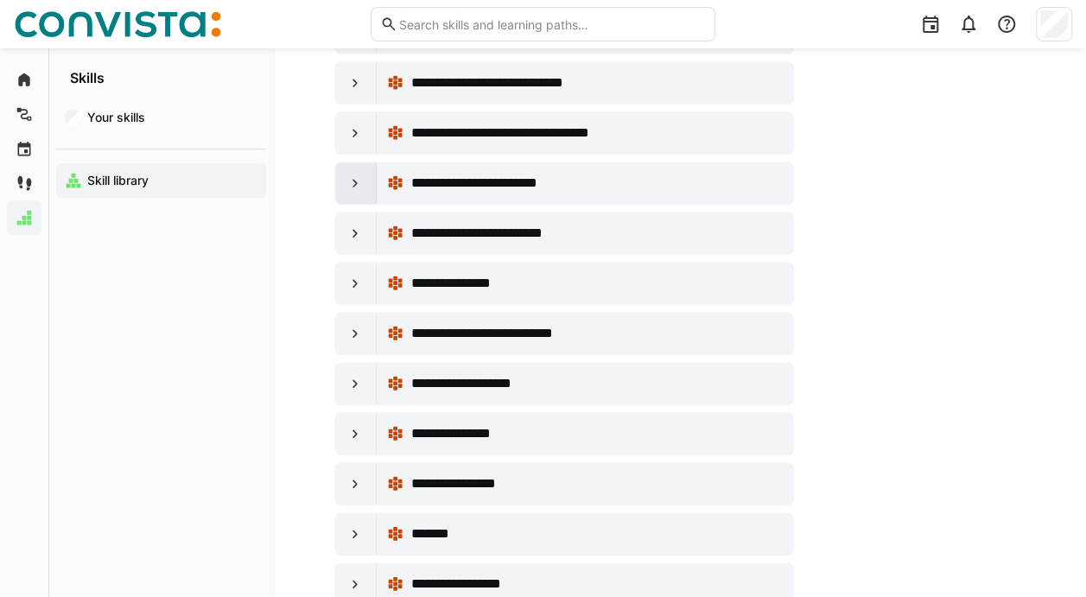
scroll to position [368, 0]
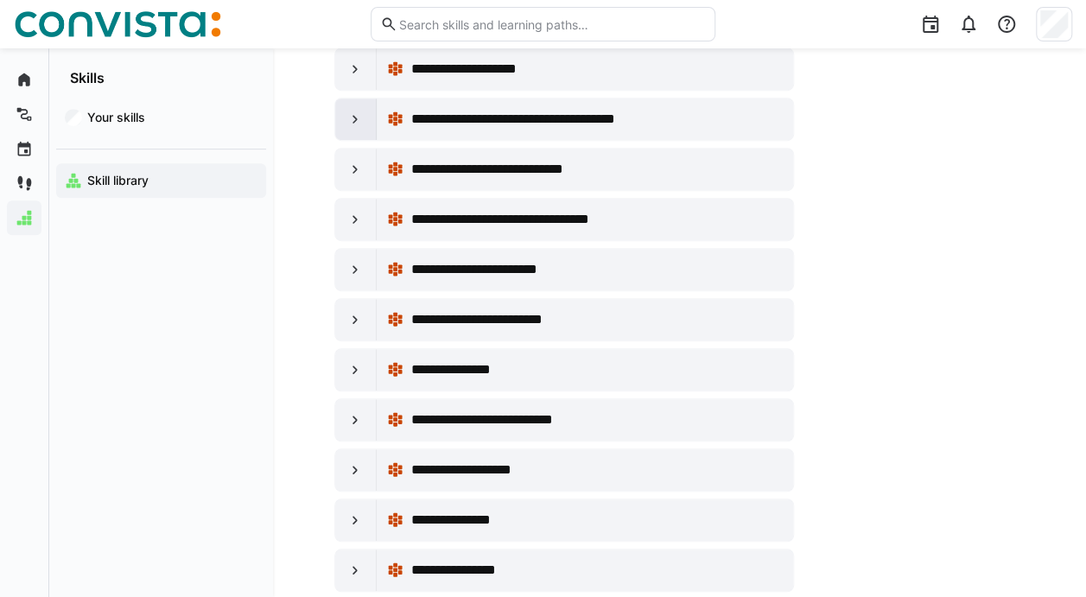
click at [369, 113] on div at bounding box center [355, 119] width 41 height 41
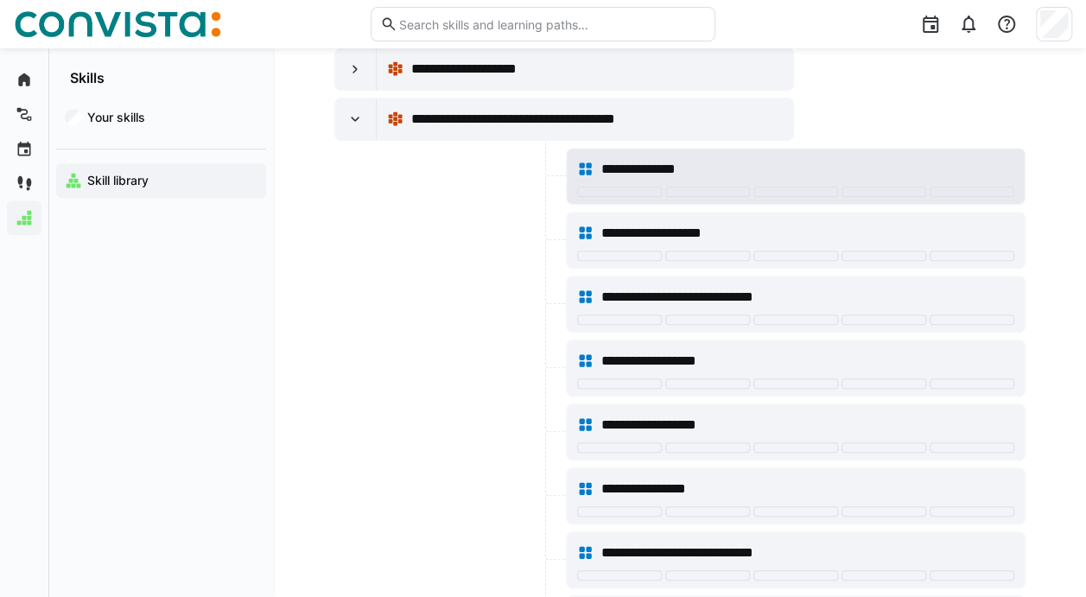
click at [730, 153] on div "**********" at bounding box center [795, 169] width 437 height 35
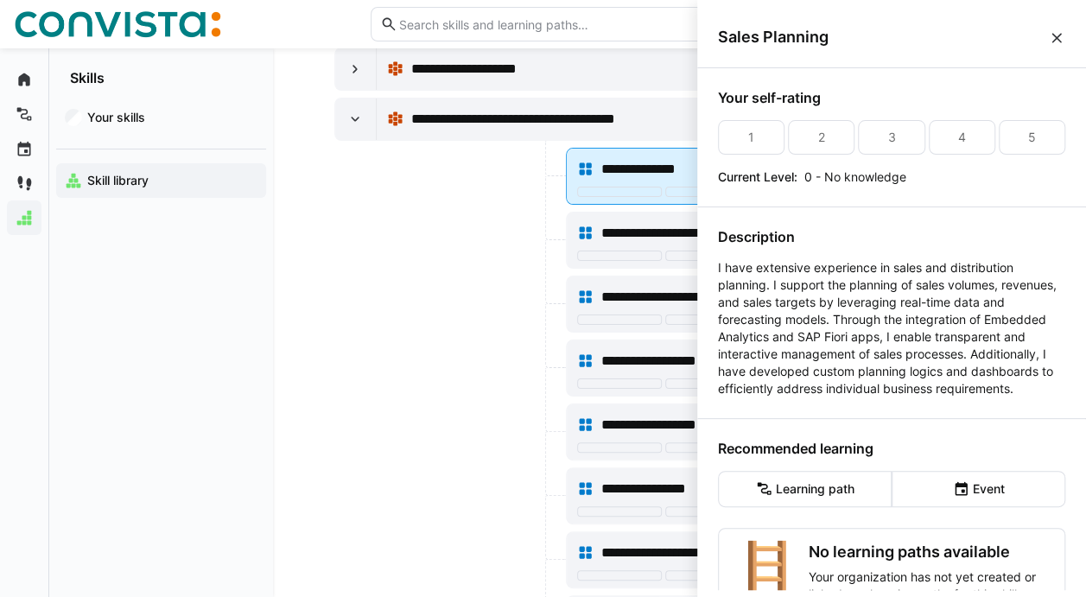
click at [667, 159] on span "**********" at bounding box center [649, 169] width 96 height 21
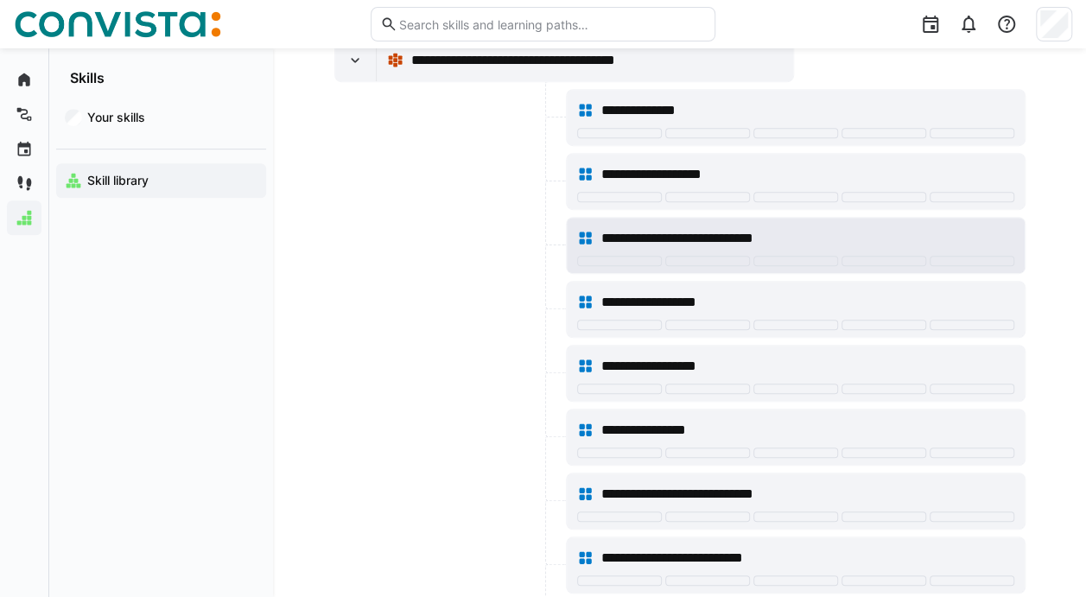
scroll to position [455, 0]
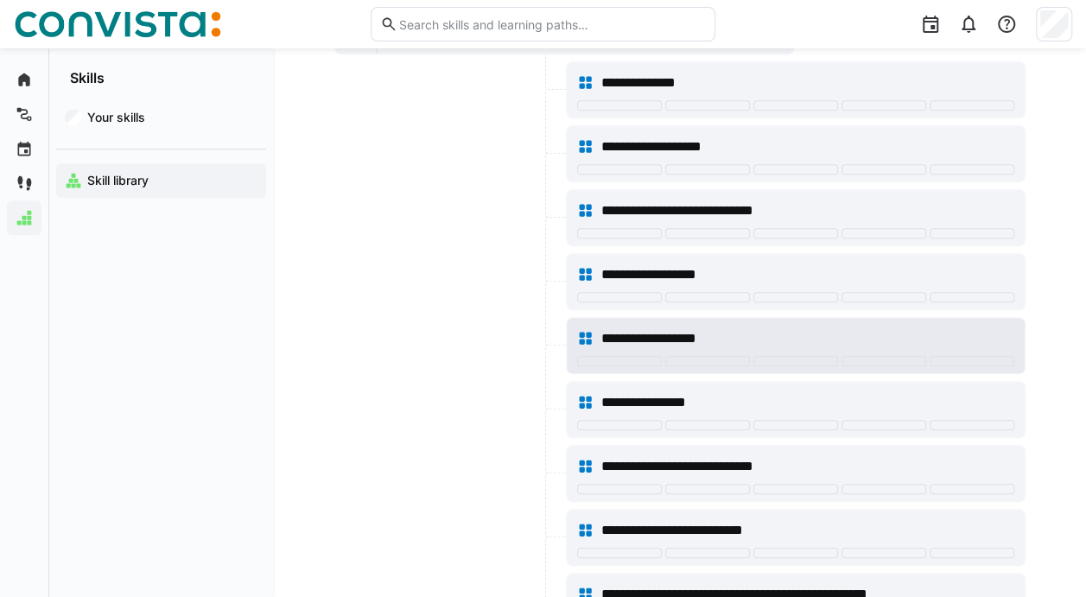
click at [776, 328] on div "**********" at bounding box center [807, 338] width 413 height 21
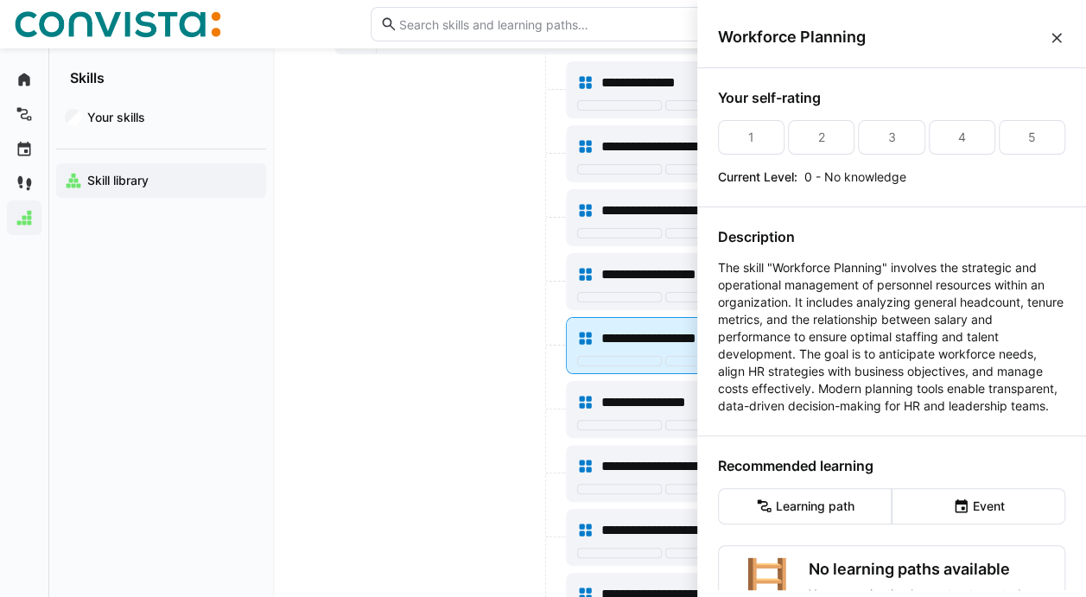
click at [686, 328] on span "**********" at bounding box center [665, 338] width 129 height 21
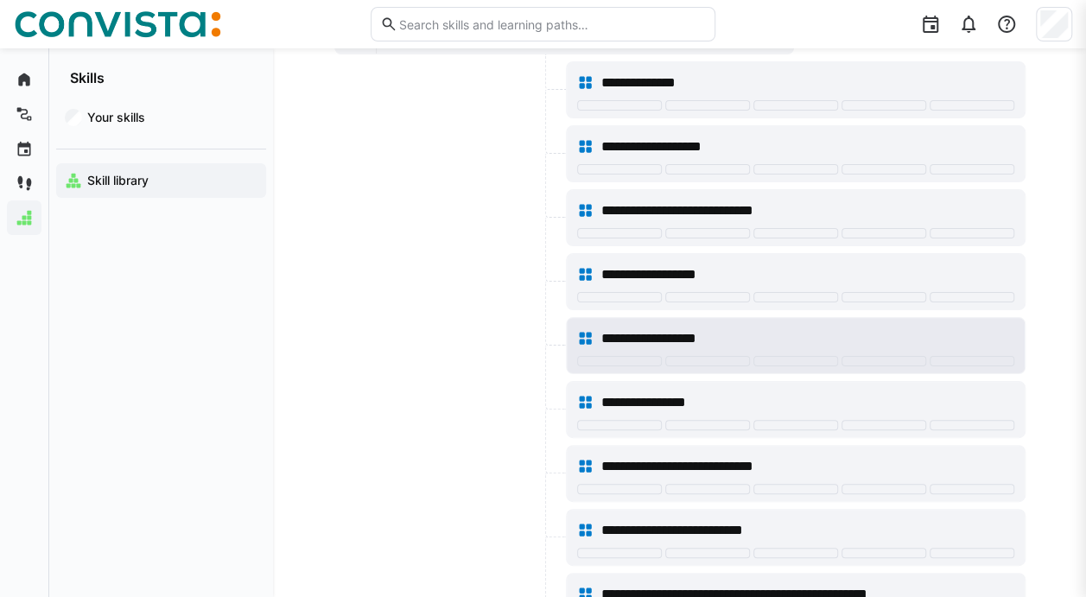
scroll to position [455, 0]
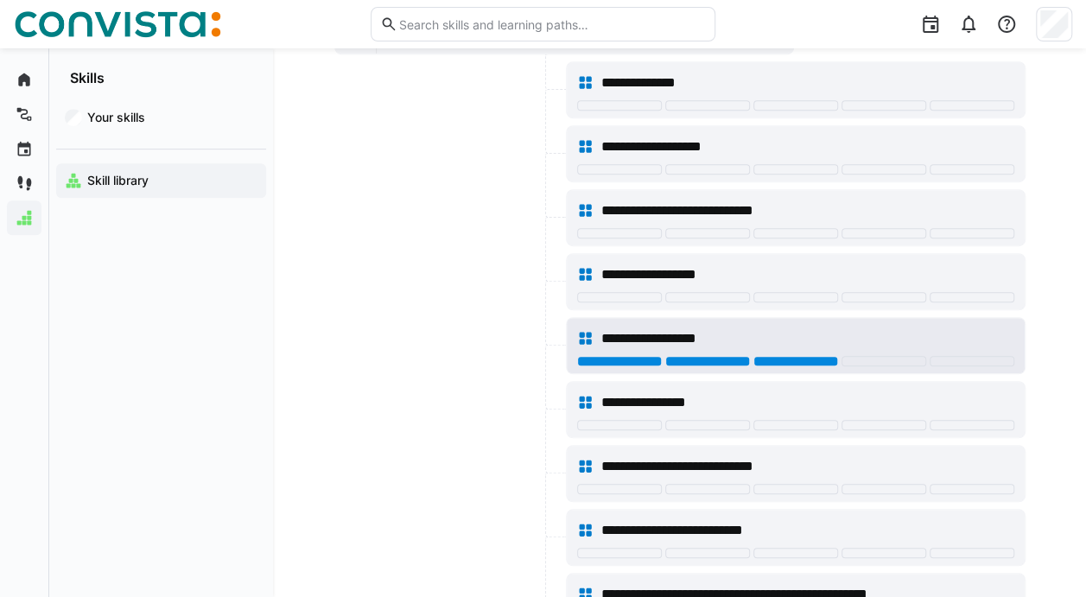
click at [800, 359] on div at bounding box center [796, 361] width 85 height 10
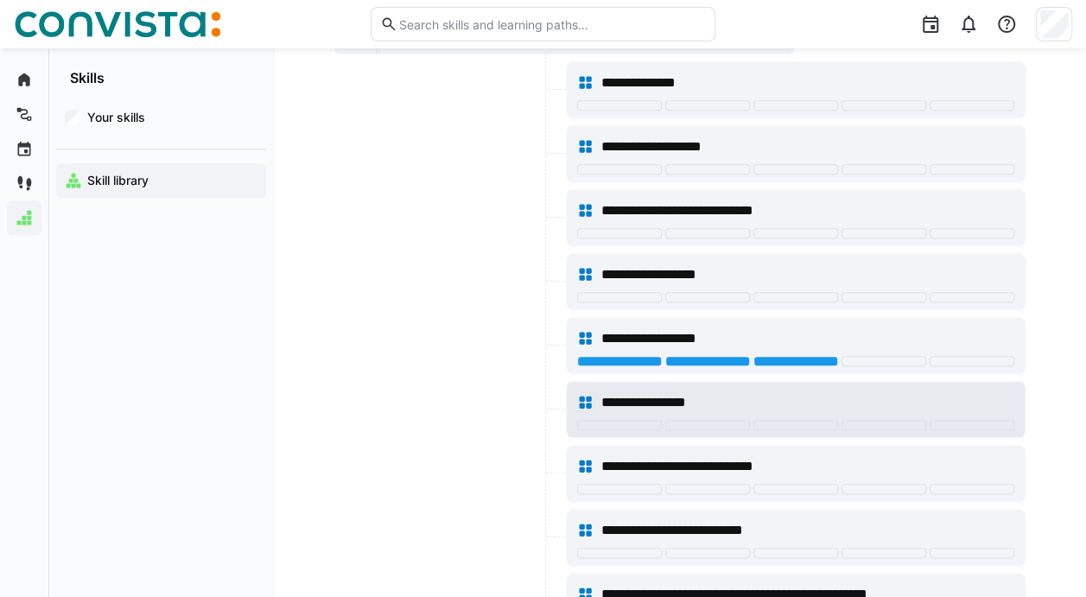
scroll to position [541, 0]
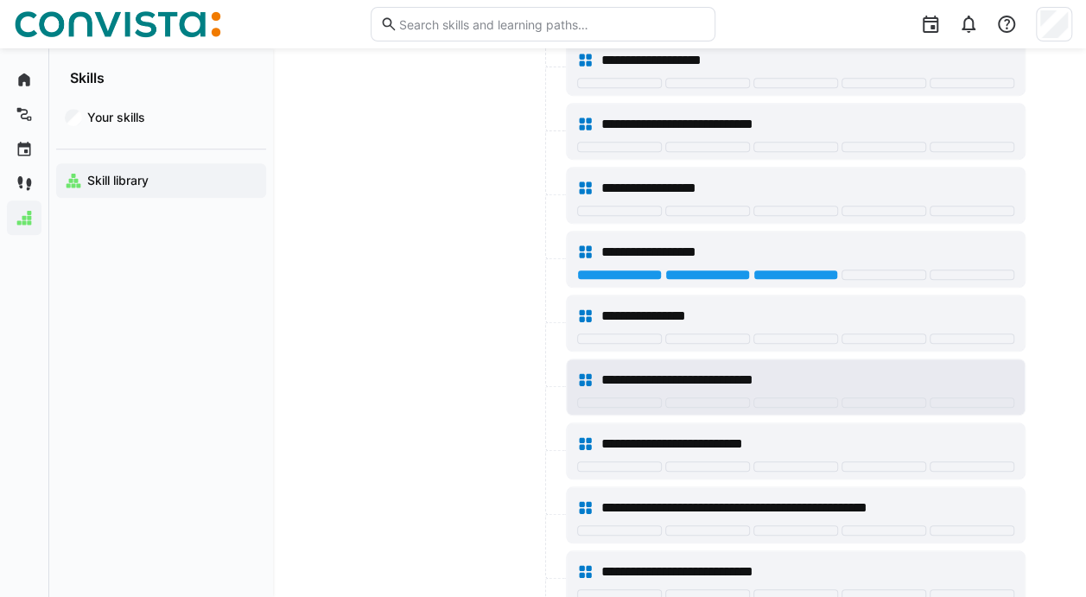
click at [811, 363] on div "**********" at bounding box center [795, 380] width 437 height 35
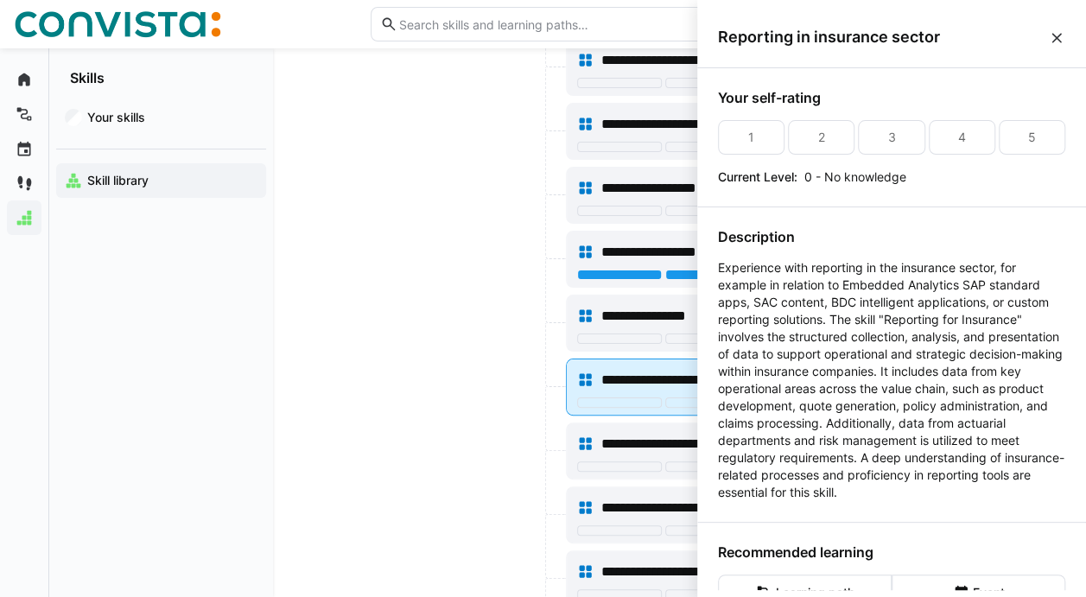
scroll to position [0, 0]
click at [678, 370] on span "**********" at bounding box center [698, 380] width 194 height 21
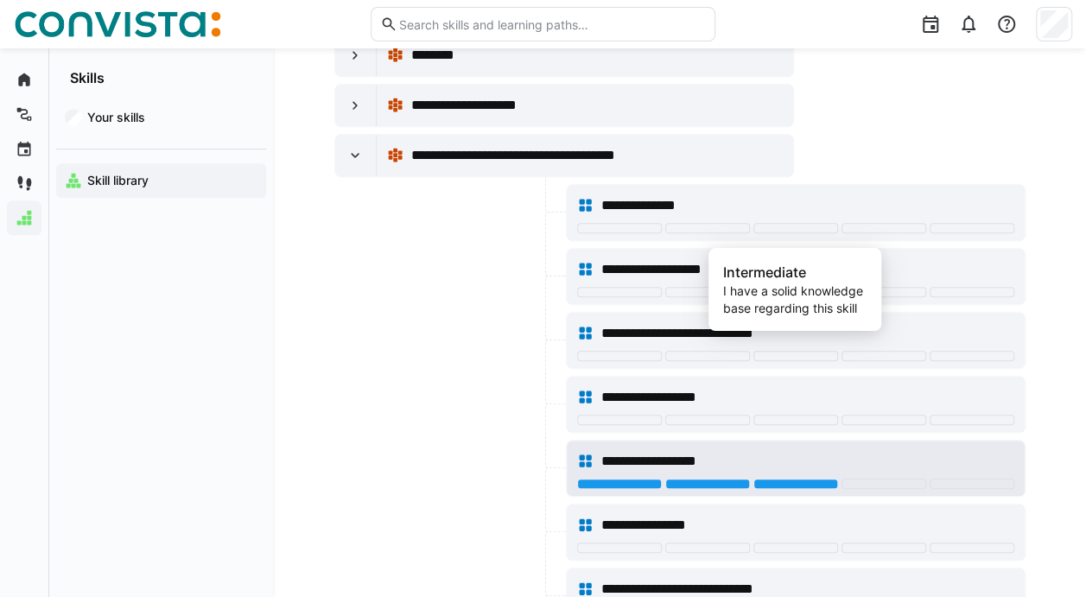
scroll to position [282, 0]
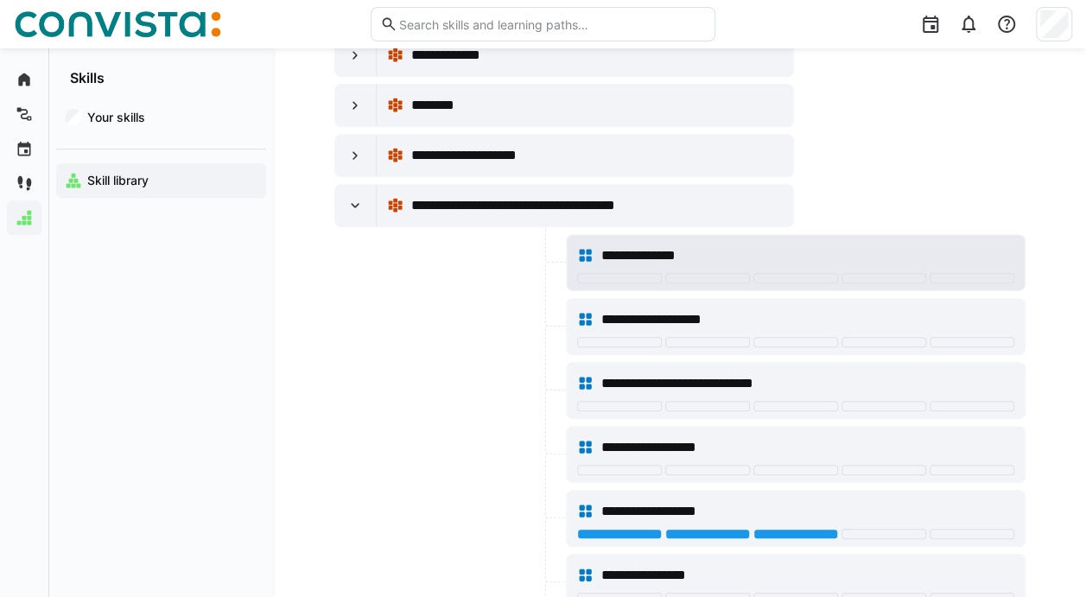
click at [780, 245] on div "**********" at bounding box center [807, 255] width 413 height 21
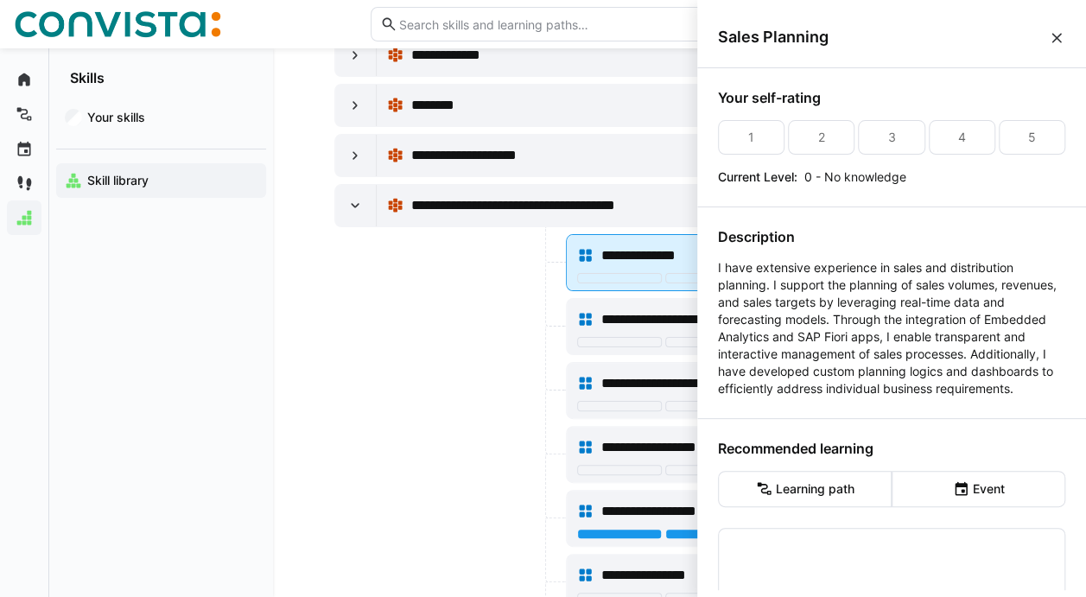
scroll to position [0, 0]
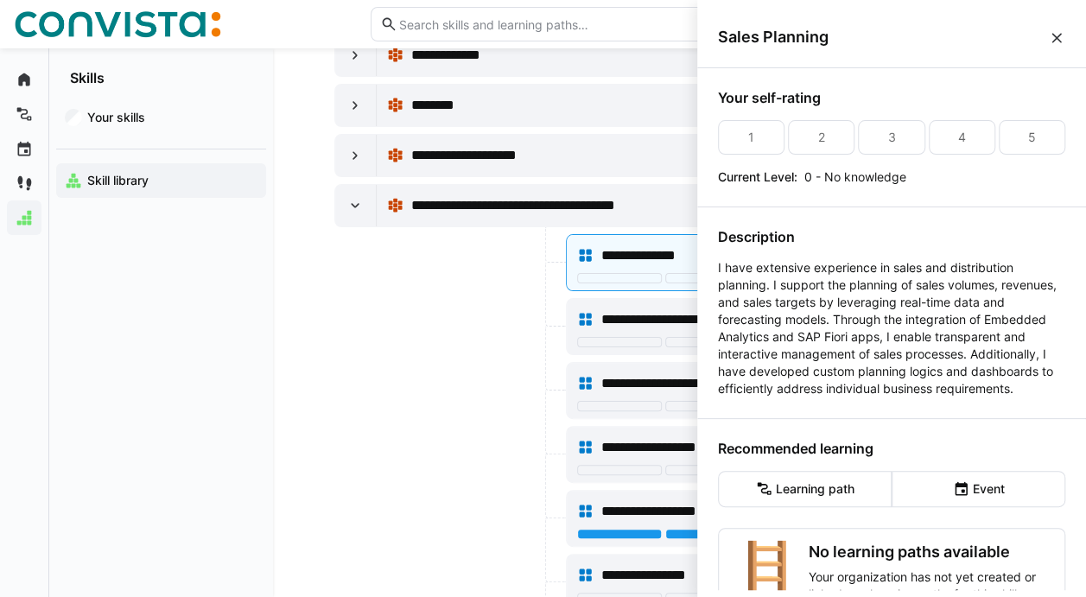
click at [707, 250] on div "Your self-rating 1 2 3 4 5 Current Level: 0 - No knowledge Description I have e…" at bounding box center [891, 329] width 389 height 522
click at [603, 250] on span "**********" at bounding box center [649, 255] width 96 height 21
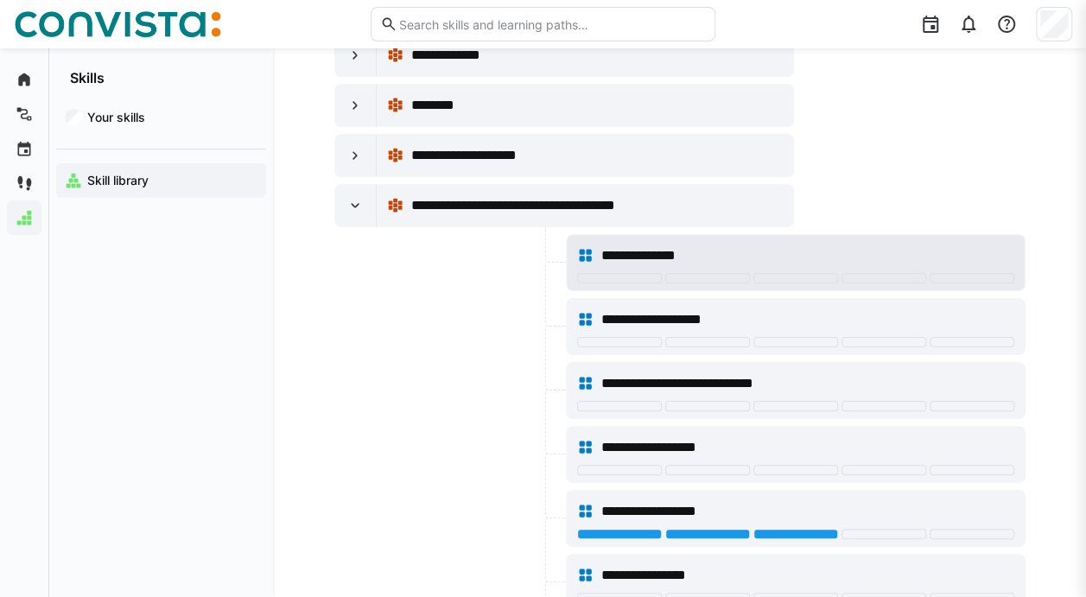
scroll to position [282, 0]
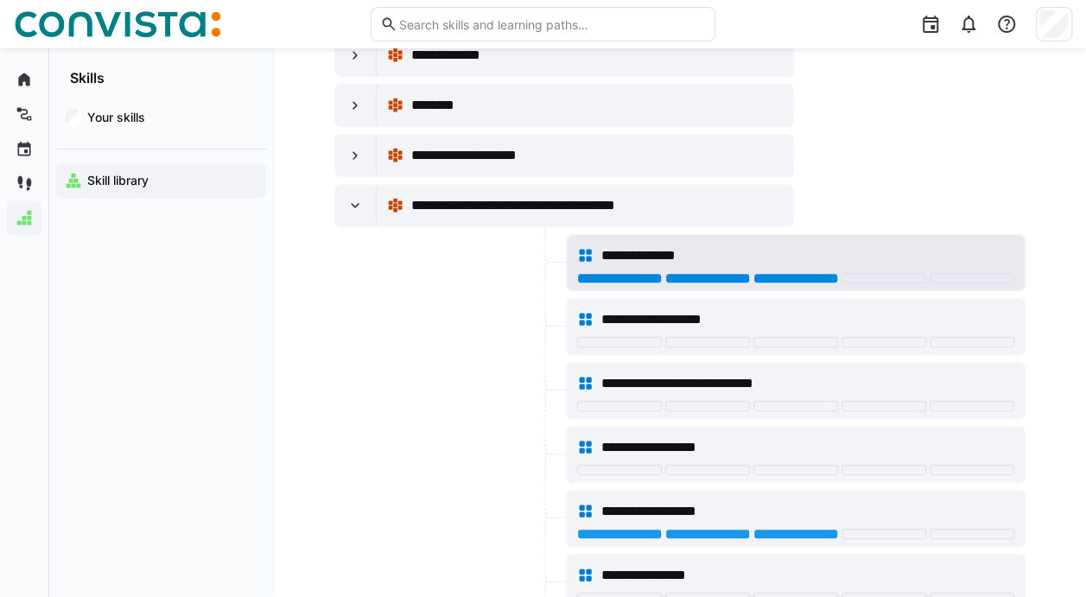
click at [805, 273] on div at bounding box center [796, 278] width 85 height 10
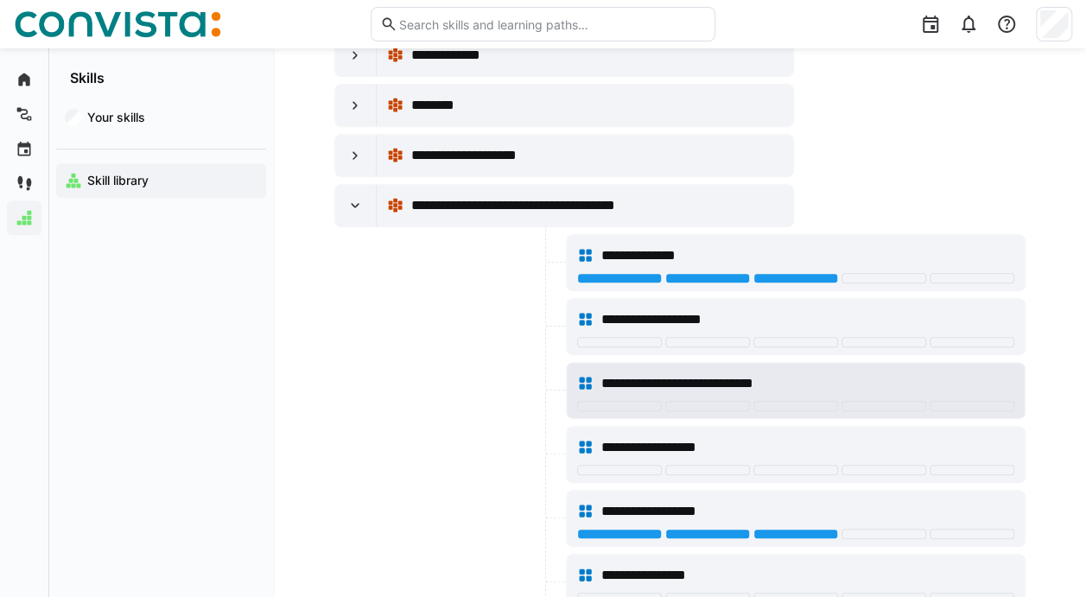
click at [800, 373] on span "**********" at bounding box center [706, 383] width 210 height 21
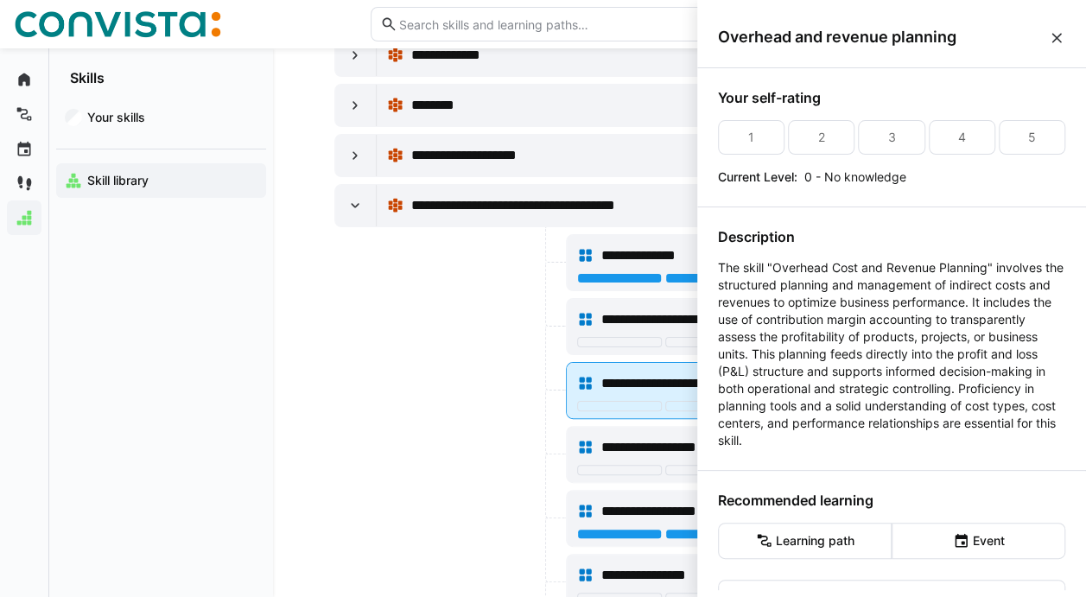
click at [688, 373] on span "**********" at bounding box center [706, 383] width 210 height 21
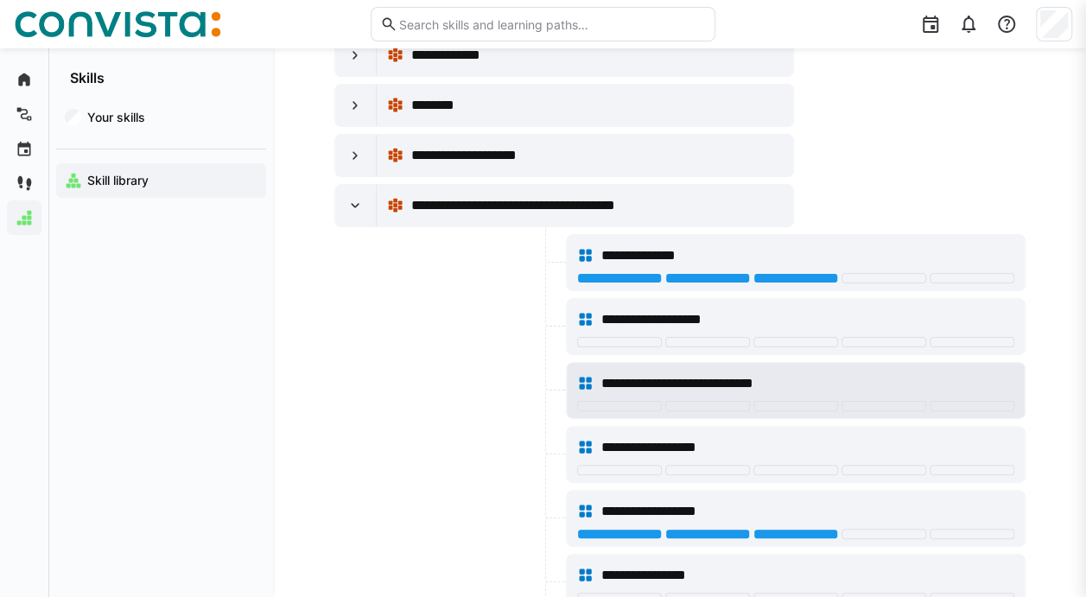
scroll to position [282, 0]
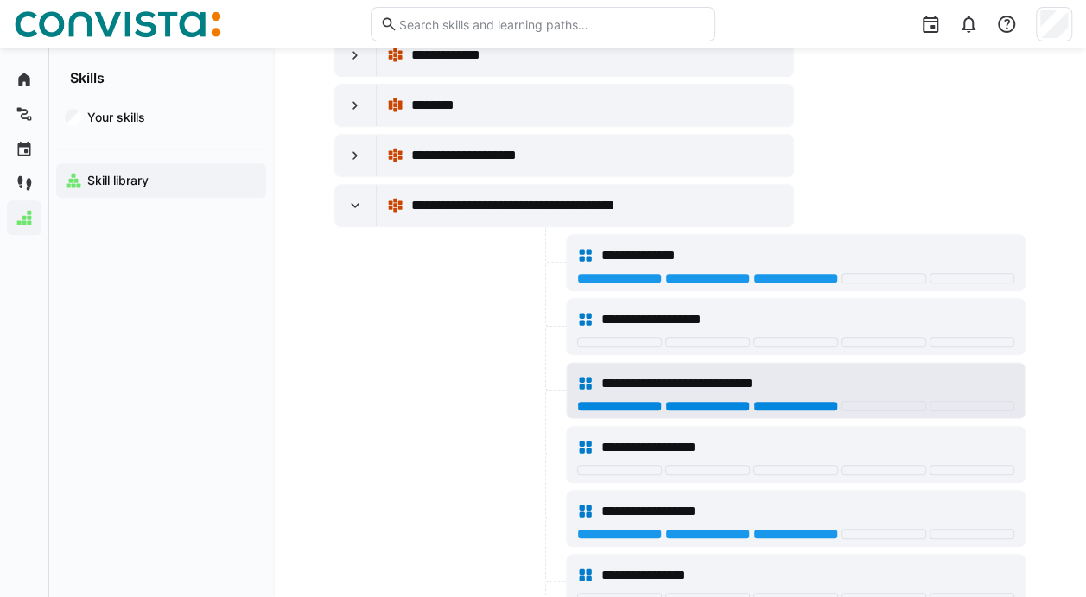
click at [783, 401] on div at bounding box center [796, 406] width 85 height 10
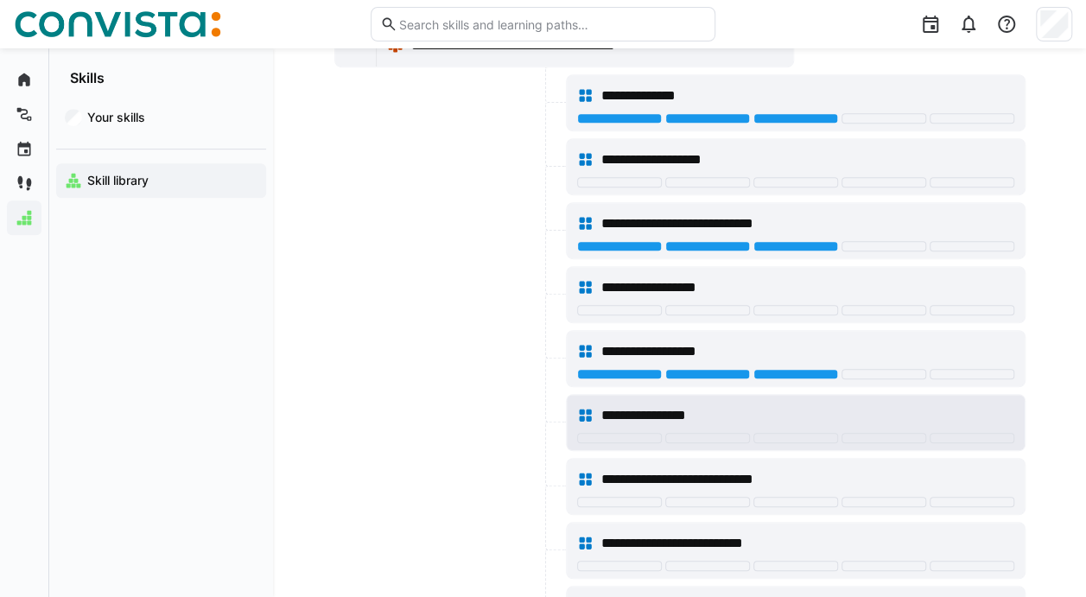
scroll to position [455, 0]
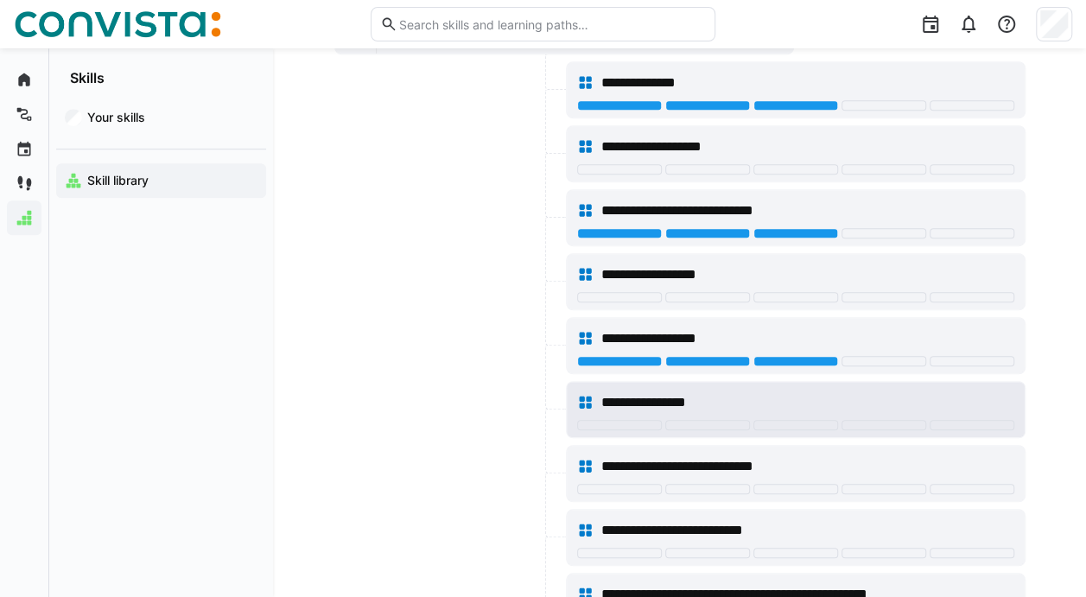
click at [776, 397] on div "**********" at bounding box center [807, 402] width 413 height 21
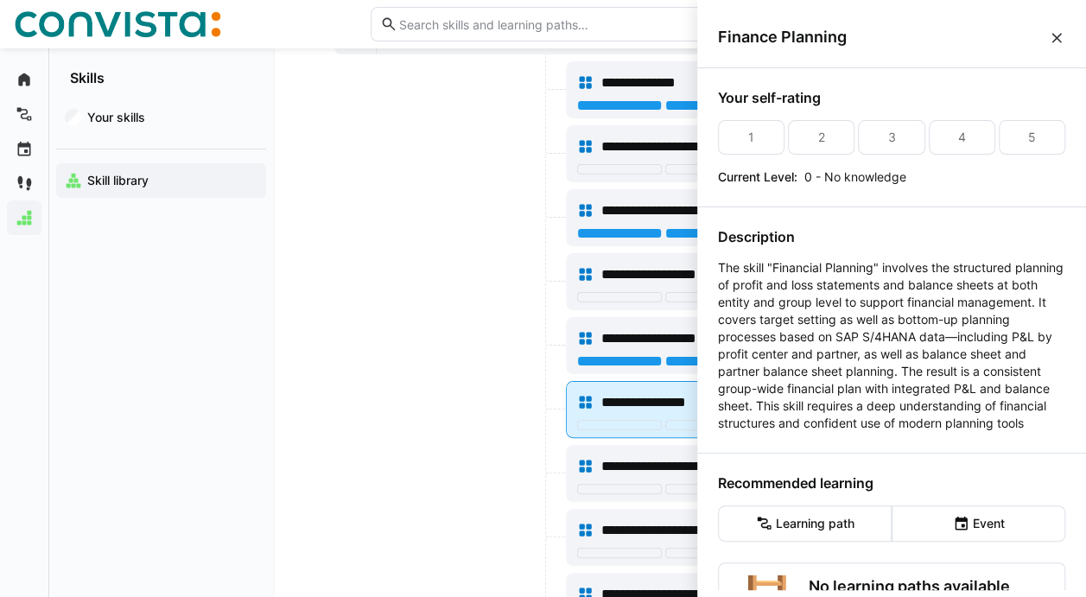
click at [695, 392] on span "**********" at bounding box center [657, 402] width 112 height 21
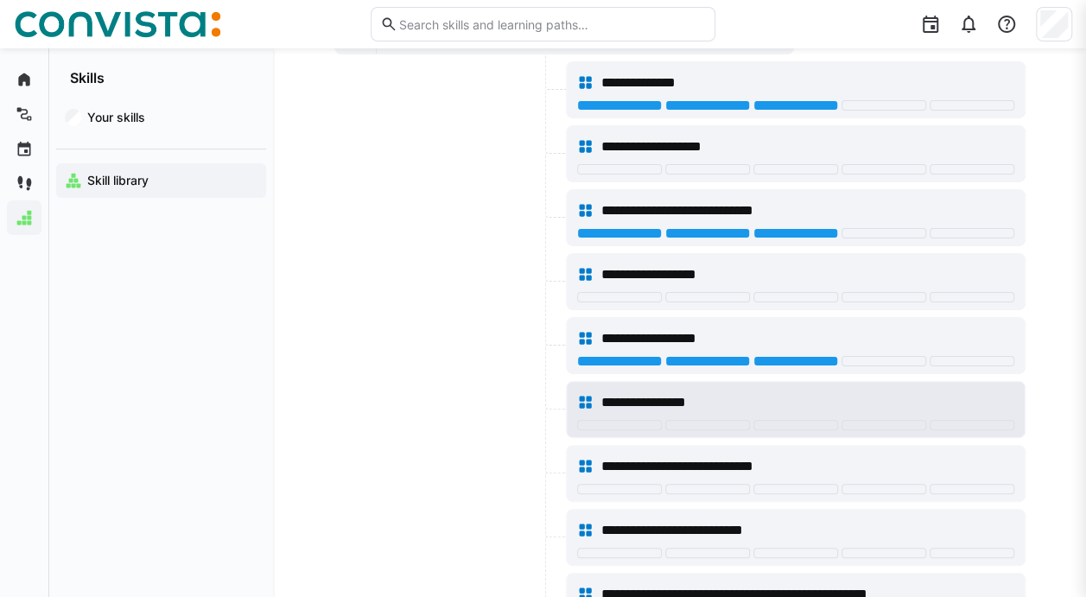
scroll to position [455, 0]
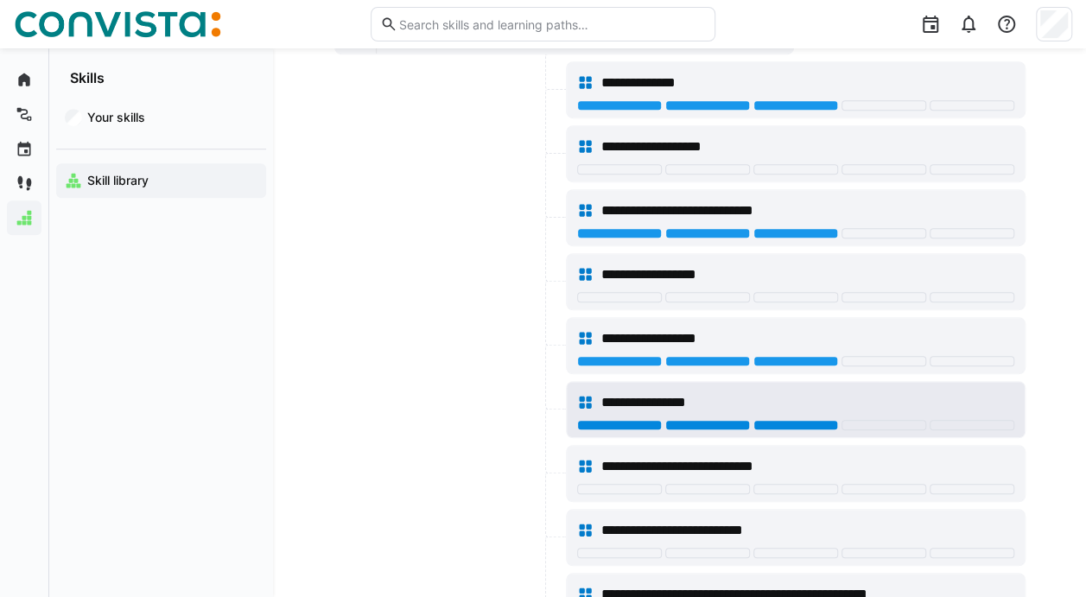
click at [777, 420] on div at bounding box center [796, 425] width 85 height 10
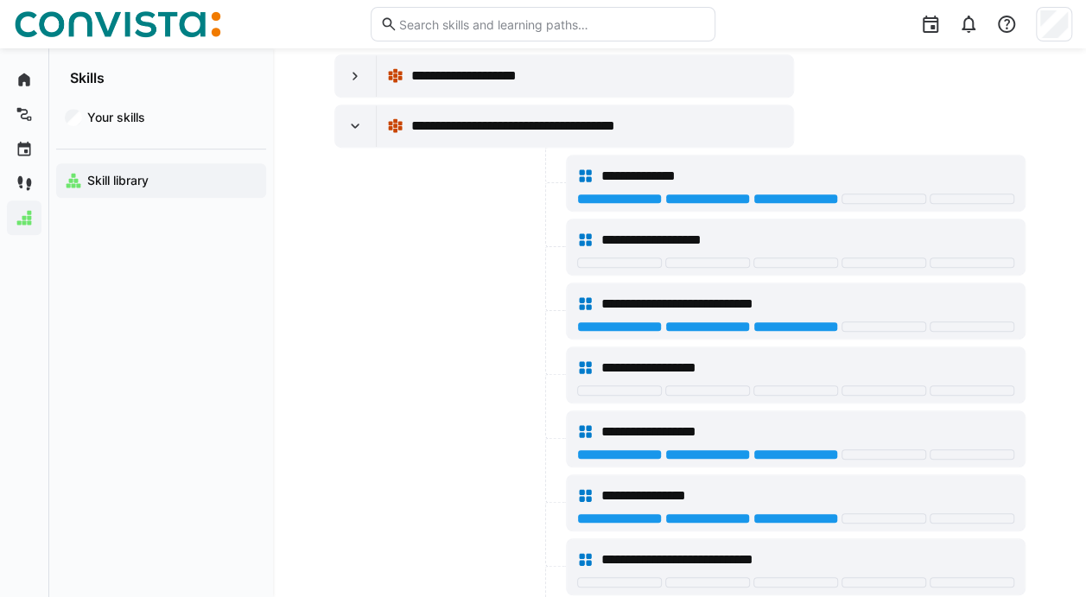
scroll to position [195, 0]
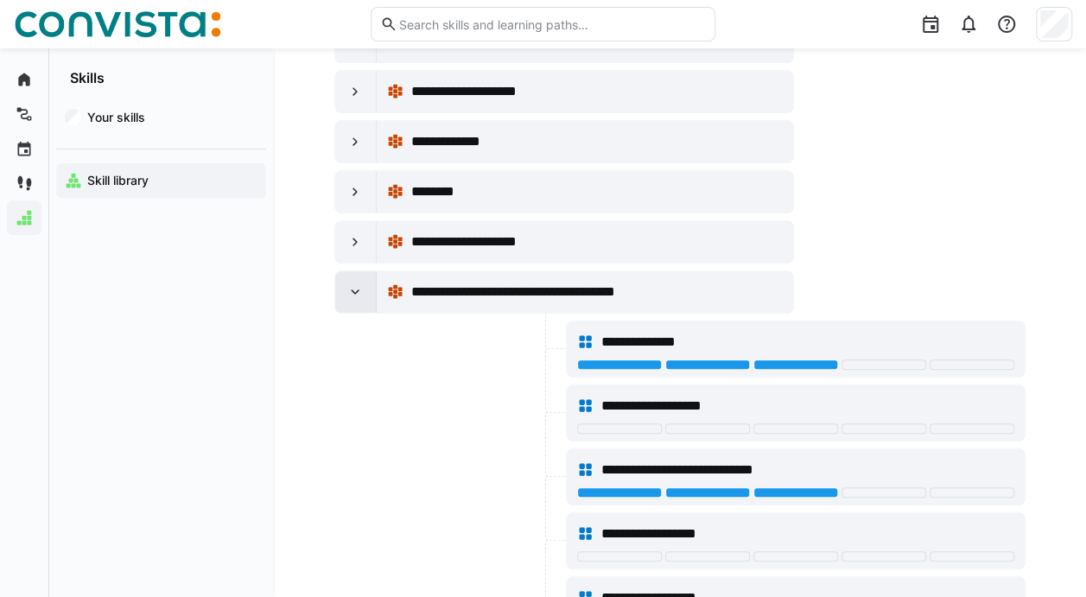
click at [360, 288] on eds-icon at bounding box center [355, 291] width 17 height 17
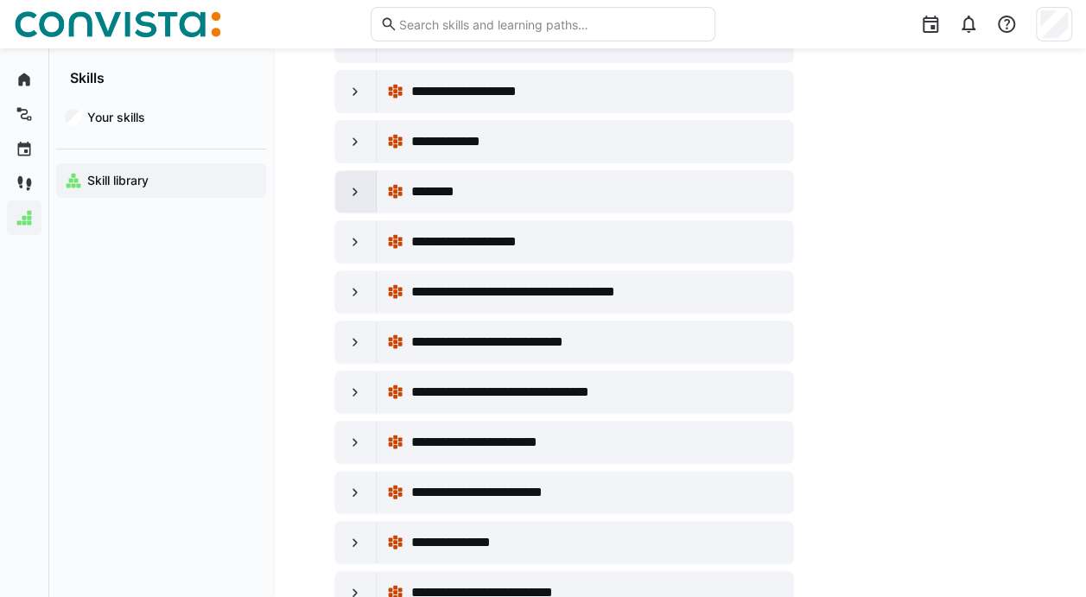
click at [360, 183] on eds-icon at bounding box center [355, 191] width 17 height 17
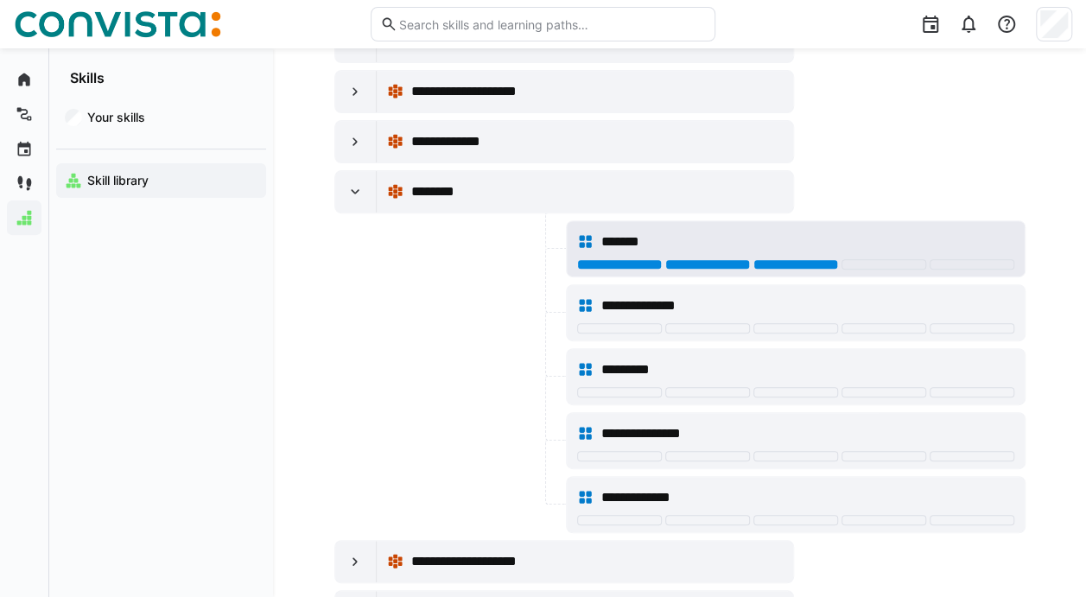
click at [769, 259] on div at bounding box center [796, 264] width 85 height 10
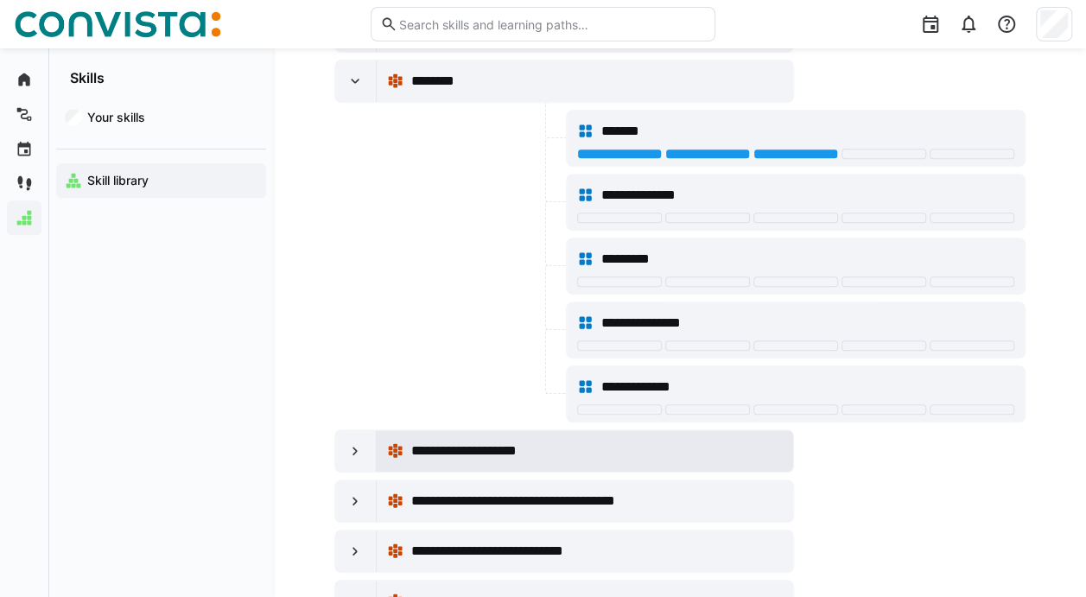
scroll to position [282, 0]
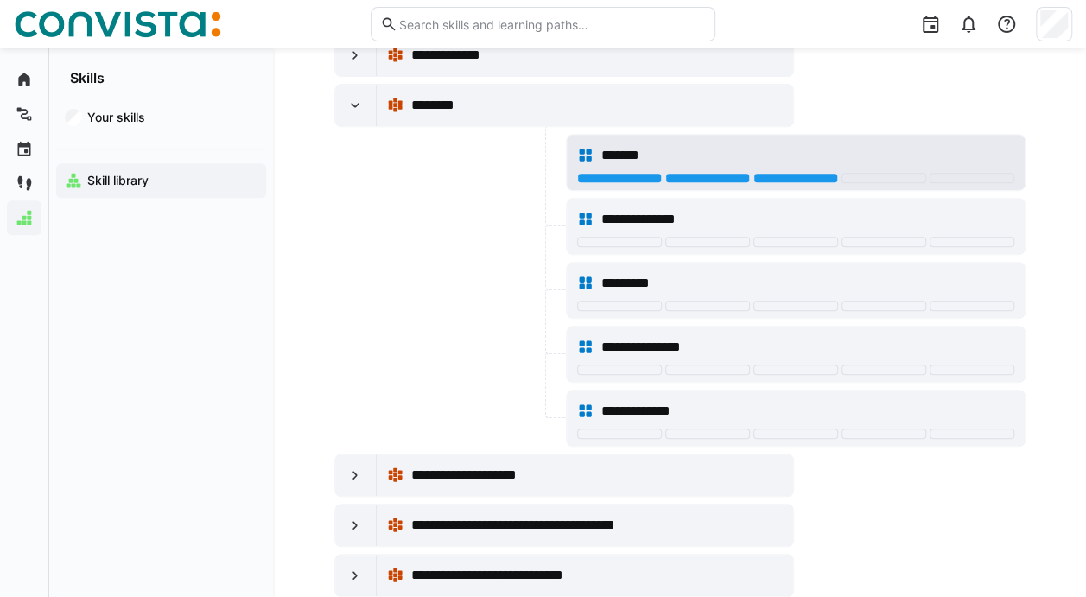
click at [603, 168] on div "*******" at bounding box center [795, 155] width 437 height 35
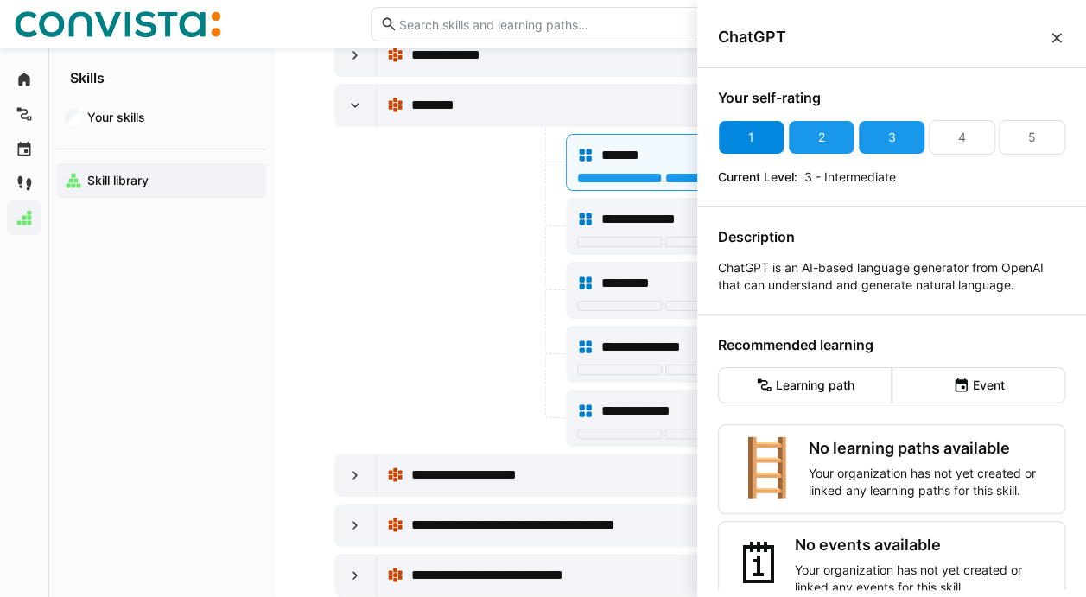
click at [732, 133] on div "1" at bounding box center [751, 137] width 67 height 35
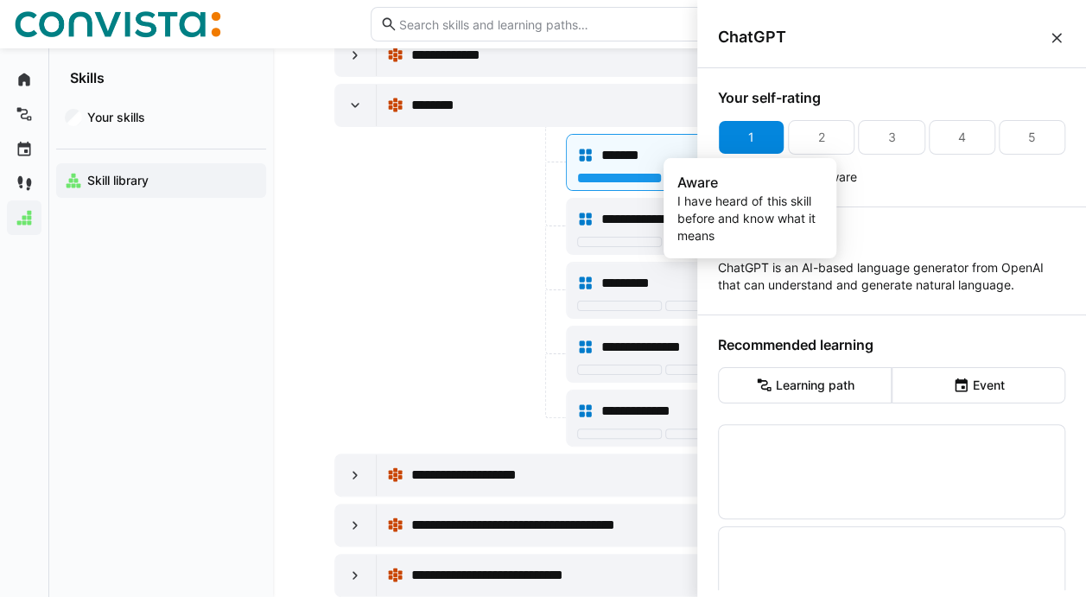
click at [732, 133] on div "1" at bounding box center [751, 137] width 67 height 35
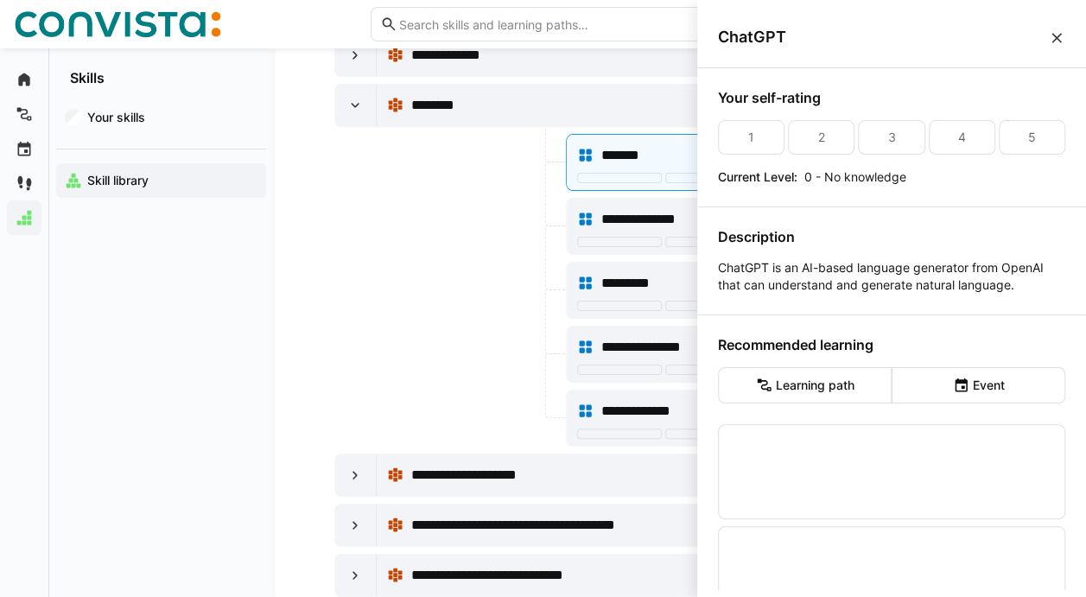
click at [474, 164] on div at bounding box center [448, 162] width 228 height 57
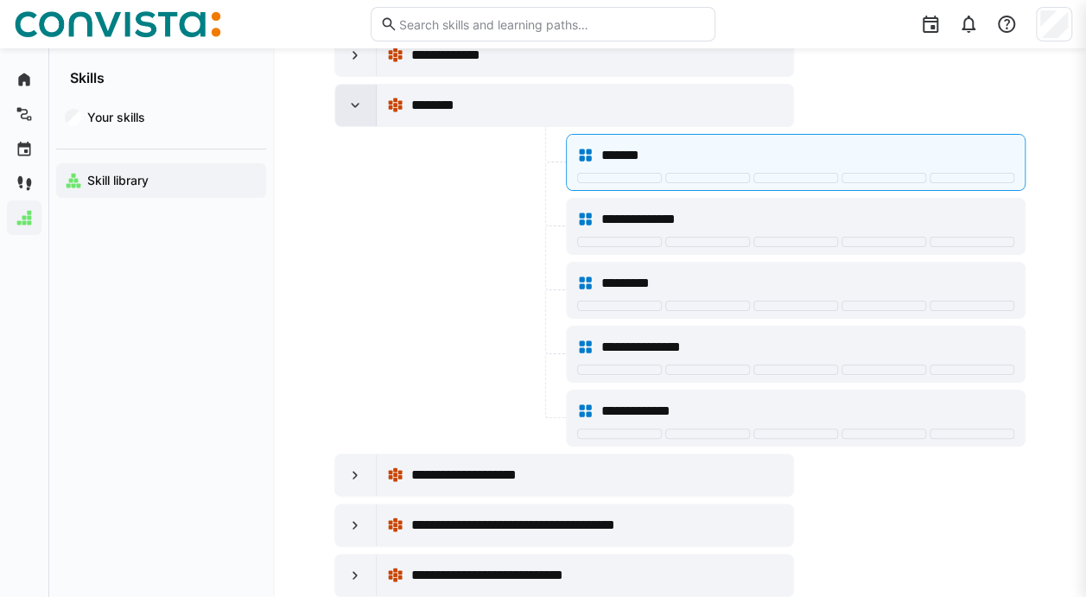
scroll to position [282, 0]
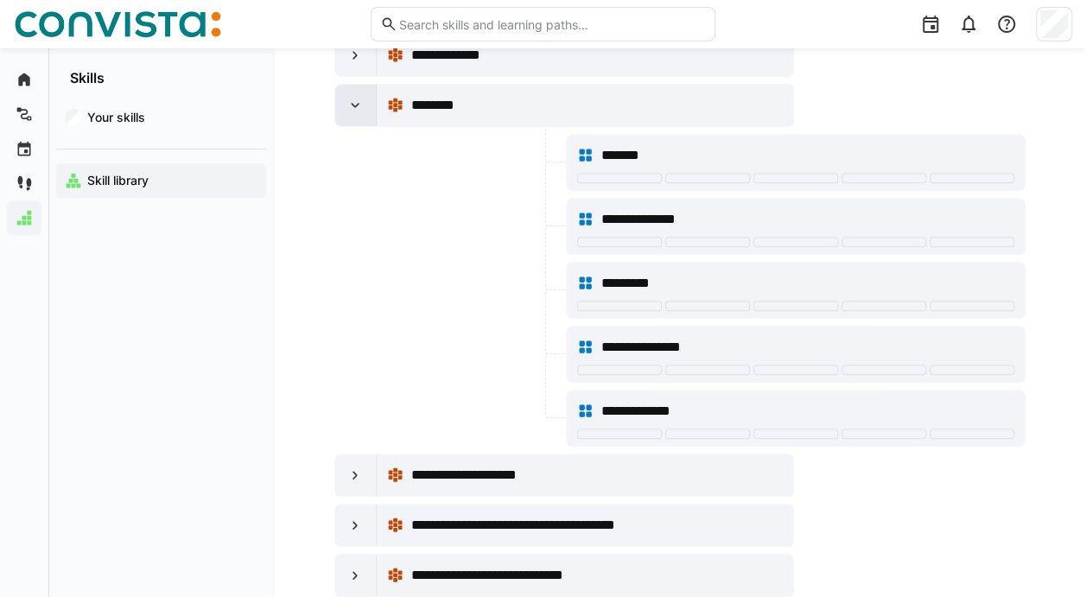
click at [367, 123] on div "********" at bounding box center [564, 105] width 460 height 43
click at [366, 112] on div at bounding box center [355, 105] width 41 height 41
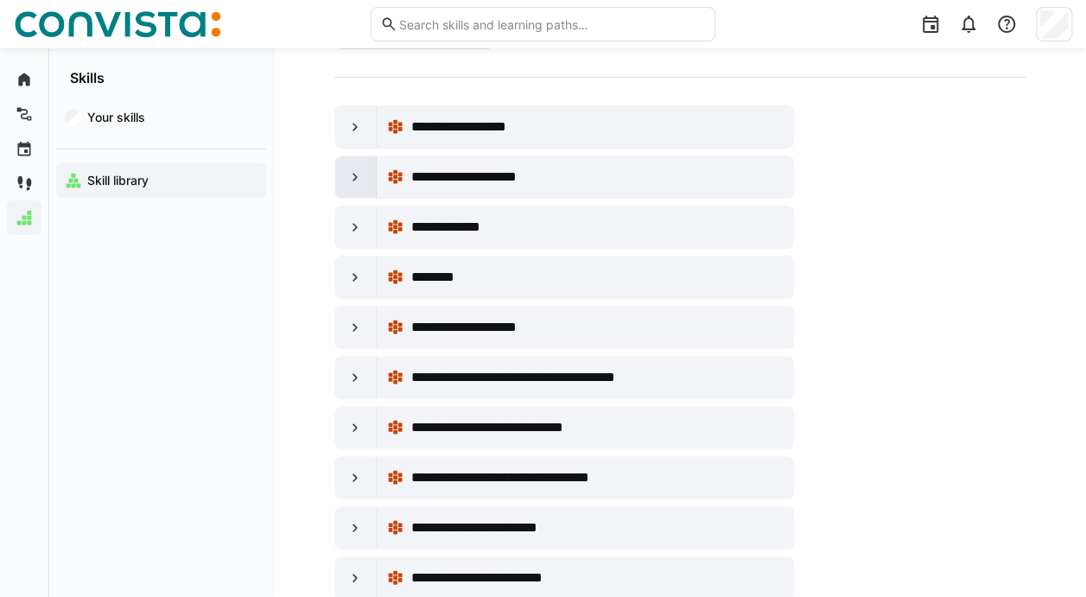
scroll to position [109, 0]
click at [358, 220] on eds-icon at bounding box center [355, 228] width 17 height 17
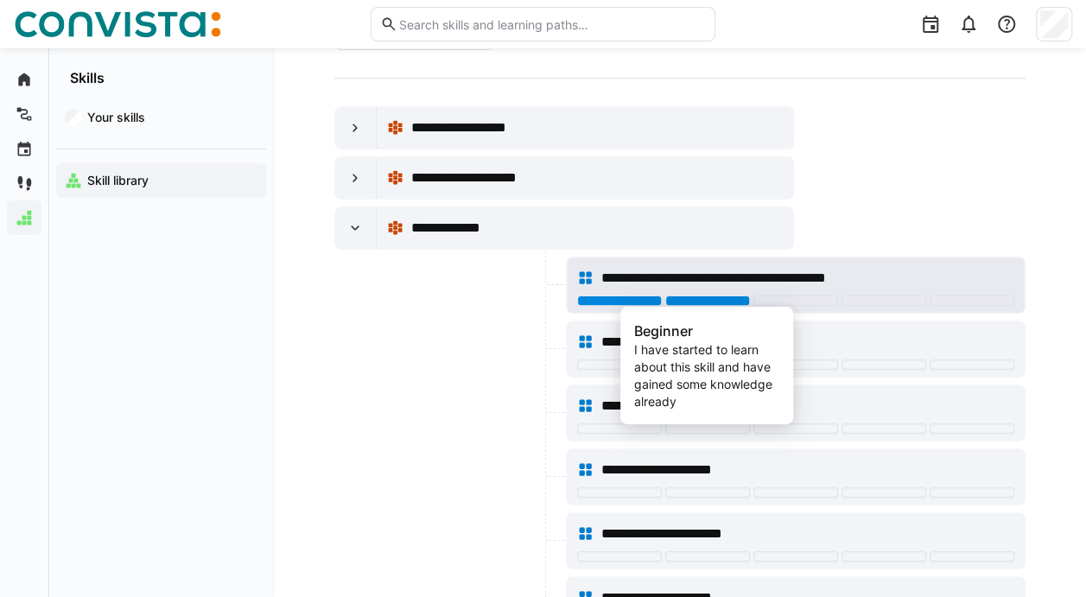
click at [717, 299] on div at bounding box center [707, 301] width 85 height 10
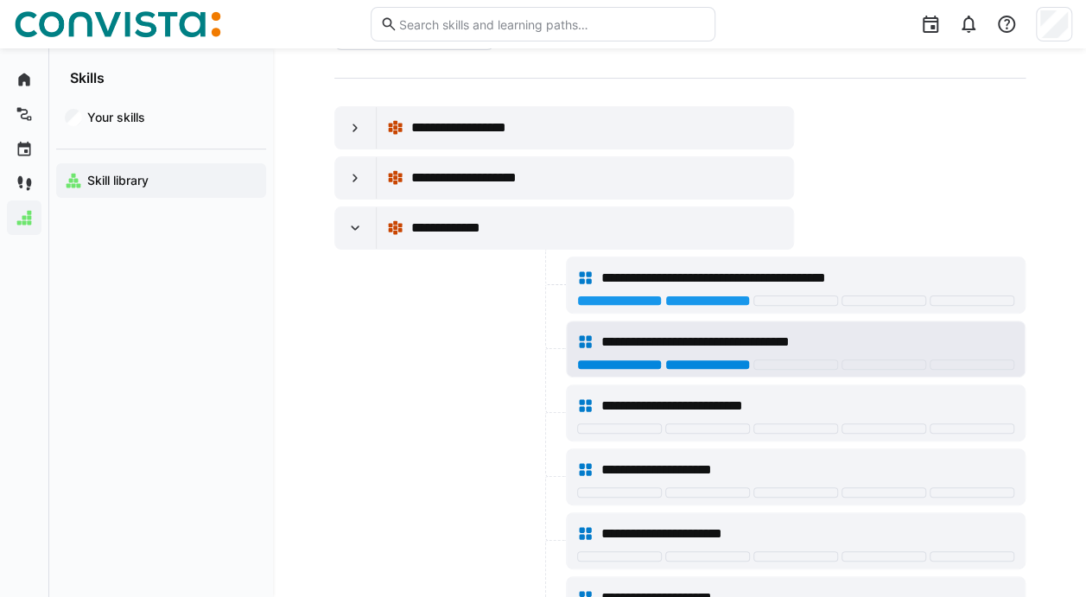
click at [706, 360] on div at bounding box center [707, 365] width 85 height 10
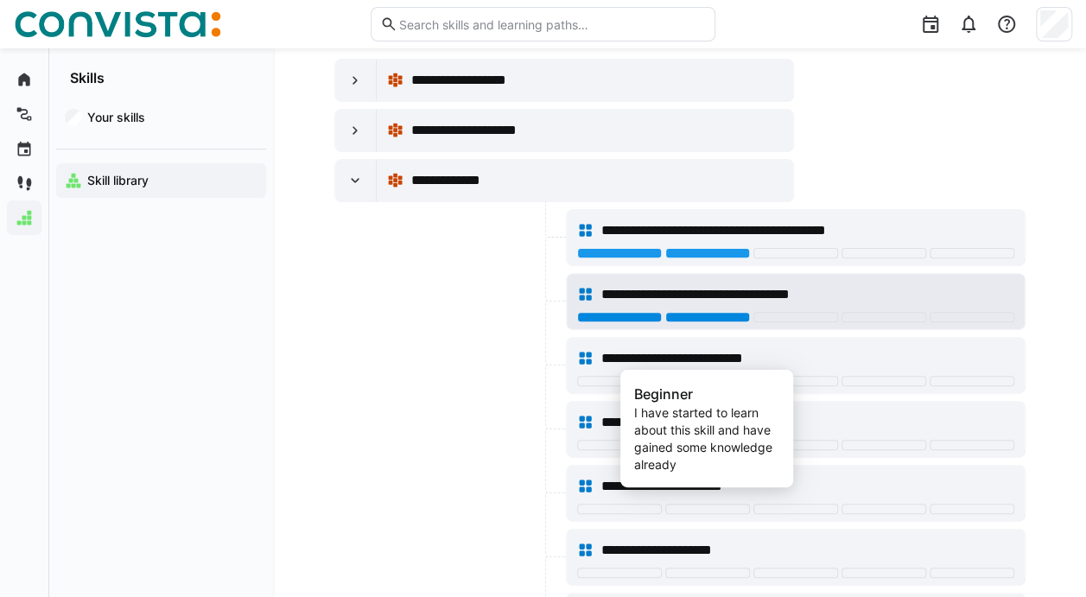
scroll to position [195, 0]
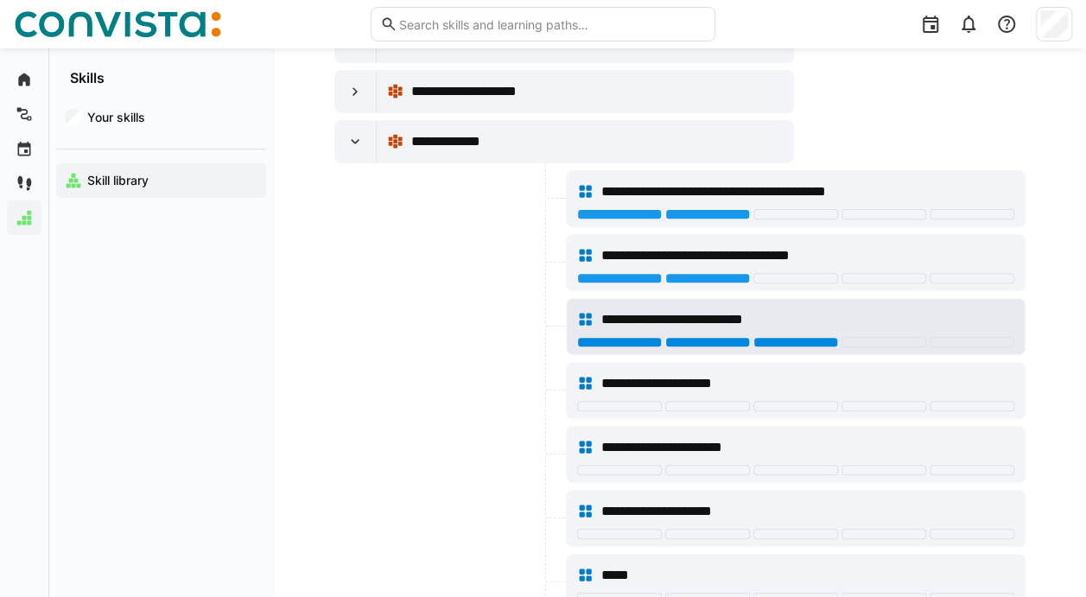
click at [808, 337] on div at bounding box center [796, 342] width 85 height 10
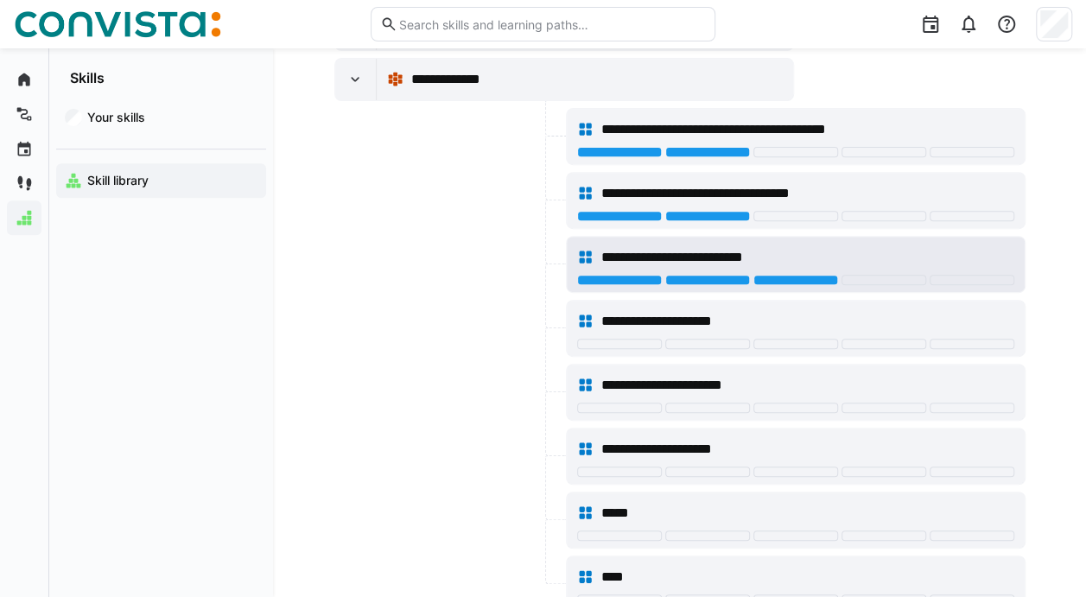
scroll to position [282, 0]
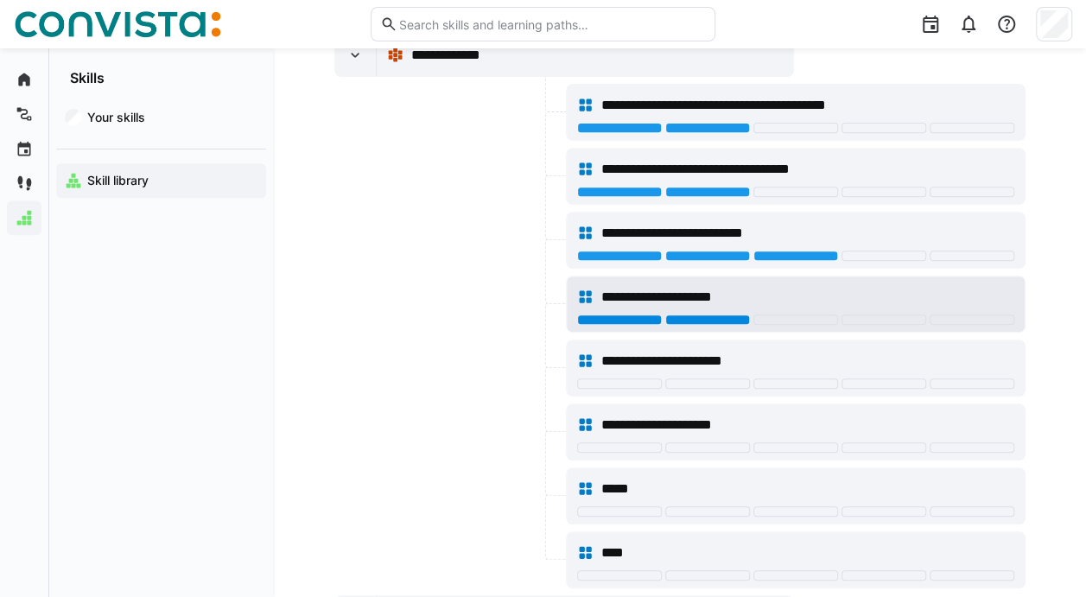
click at [678, 315] on div at bounding box center [707, 320] width 85 height 10
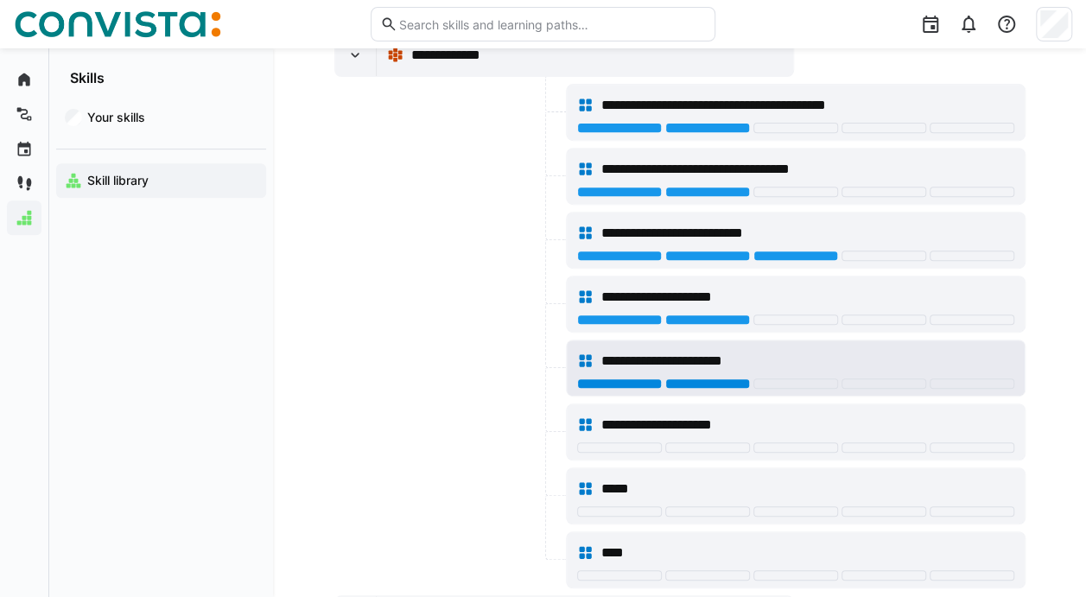
click at [704, 381] on div at bounding box center [707, 384] width 85 height 10
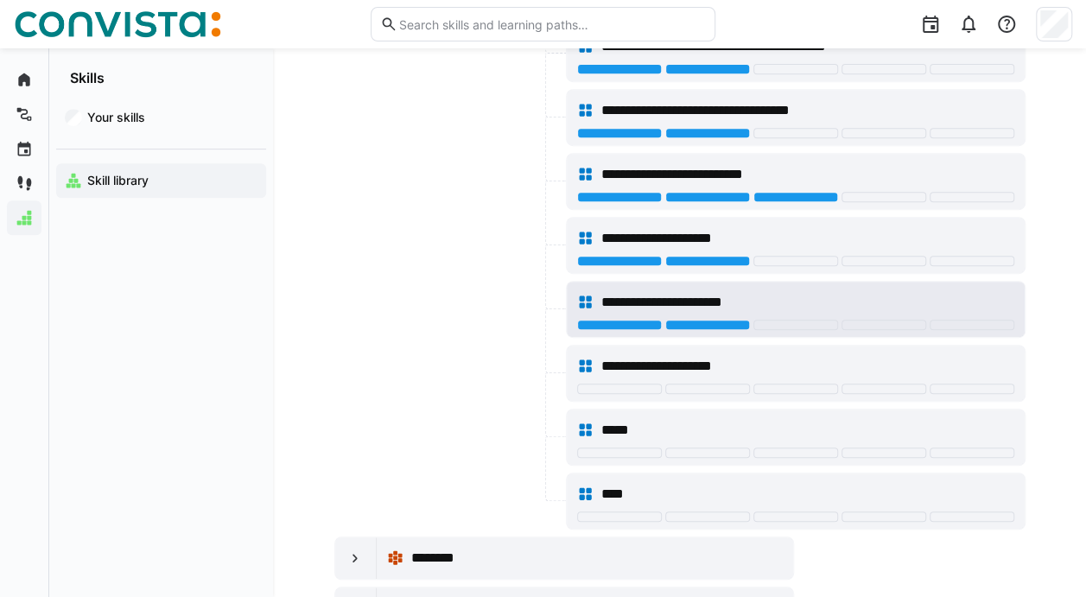
scroll to position [368, 0]
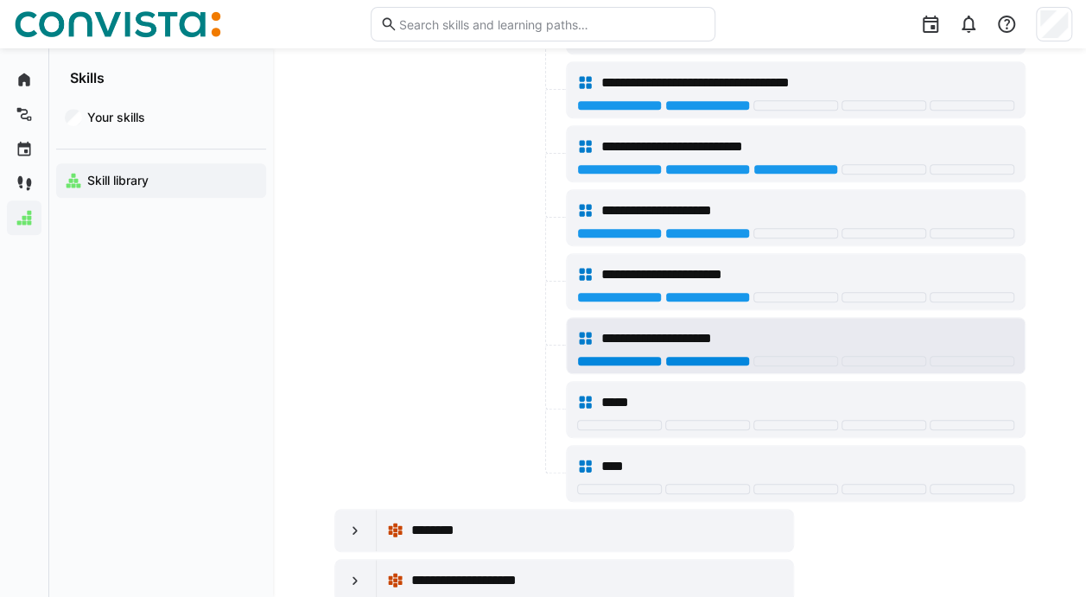
click at [704, 356] on div at bounding box center [707, 361] width 85 height 10
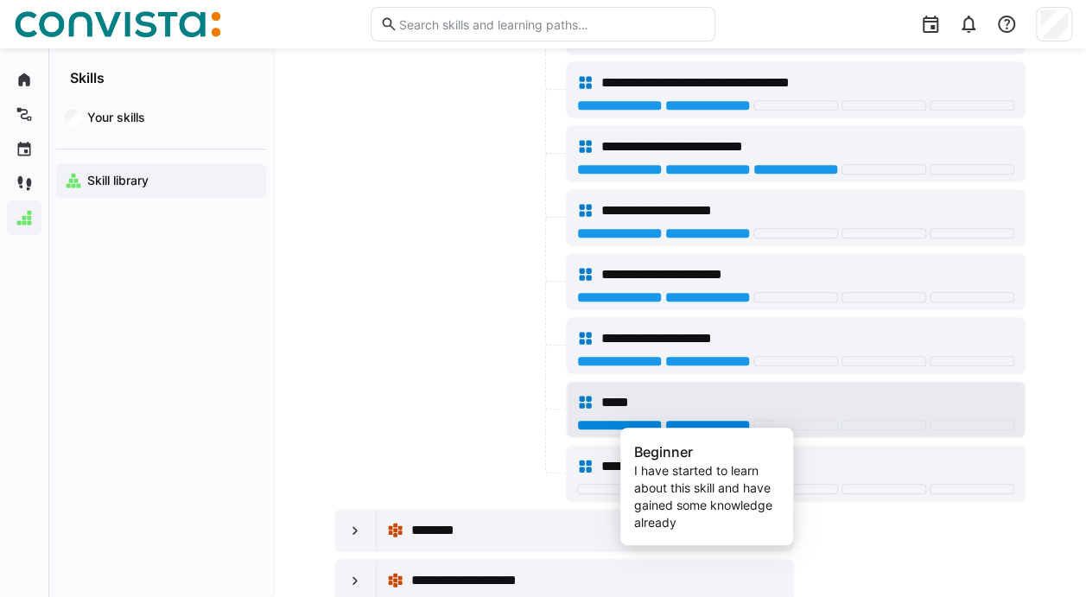
click at [715, 420] on div at bounding box center [707, 425] width 85 height 10
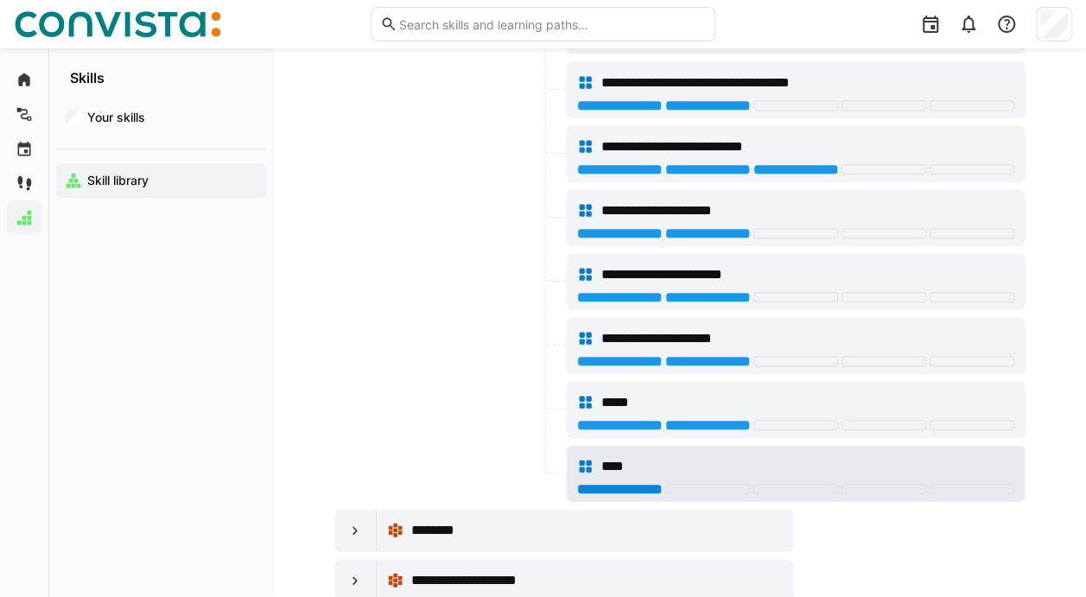
click at [636, 484] on div at bounding box center [619, 489] width 85 height 10
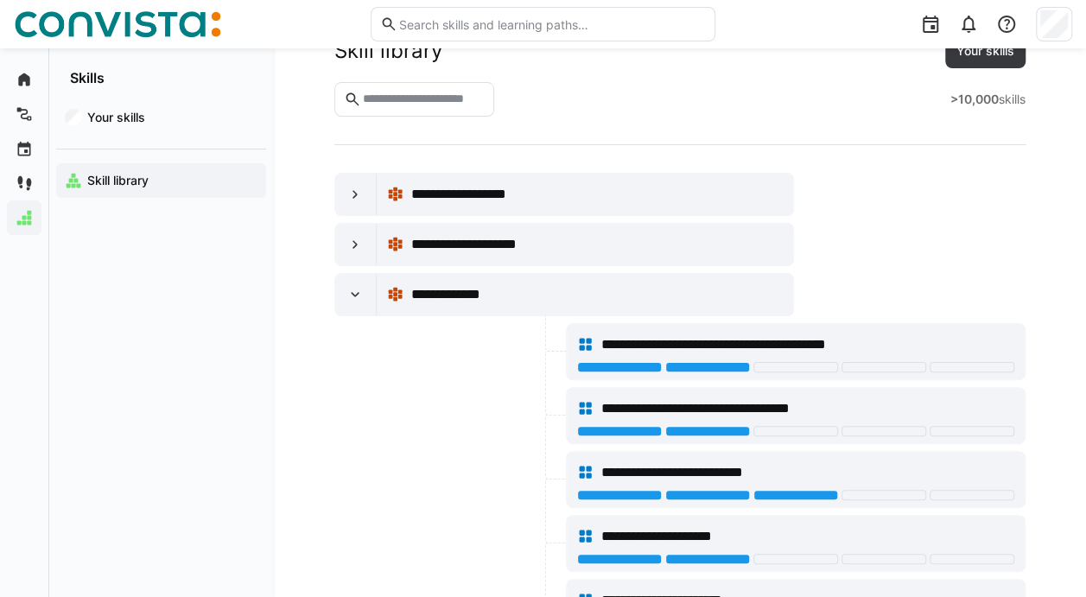
scroll to position [22, 0]
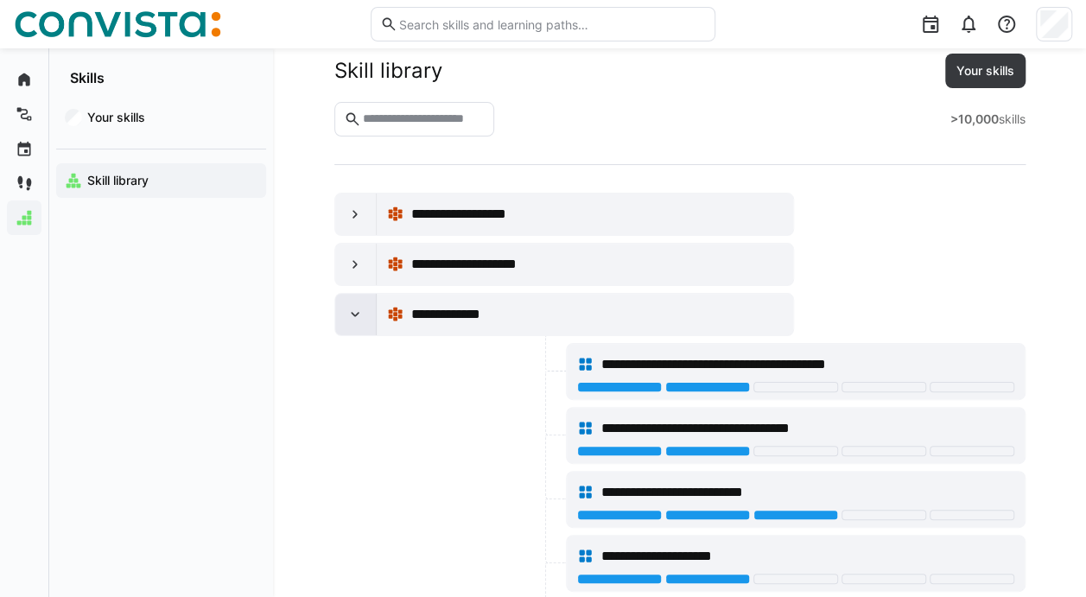
click at [361, 309] on eds-icon at bounding box center [355, 314] width 17 height 17
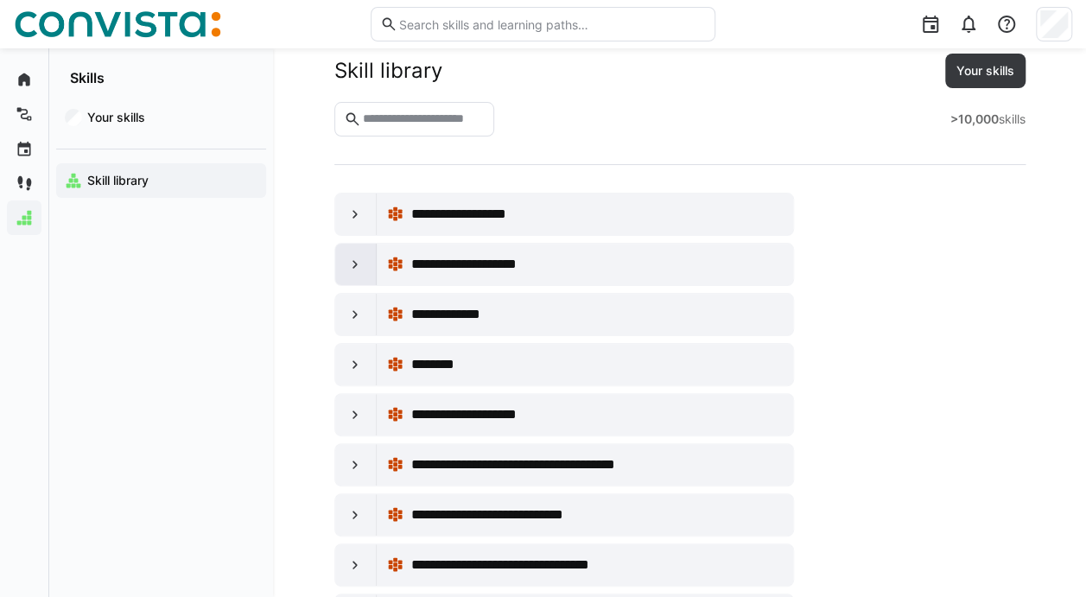
click at [360, 261] on eds-icon at bounding box center [355, 264] width 17 height 17
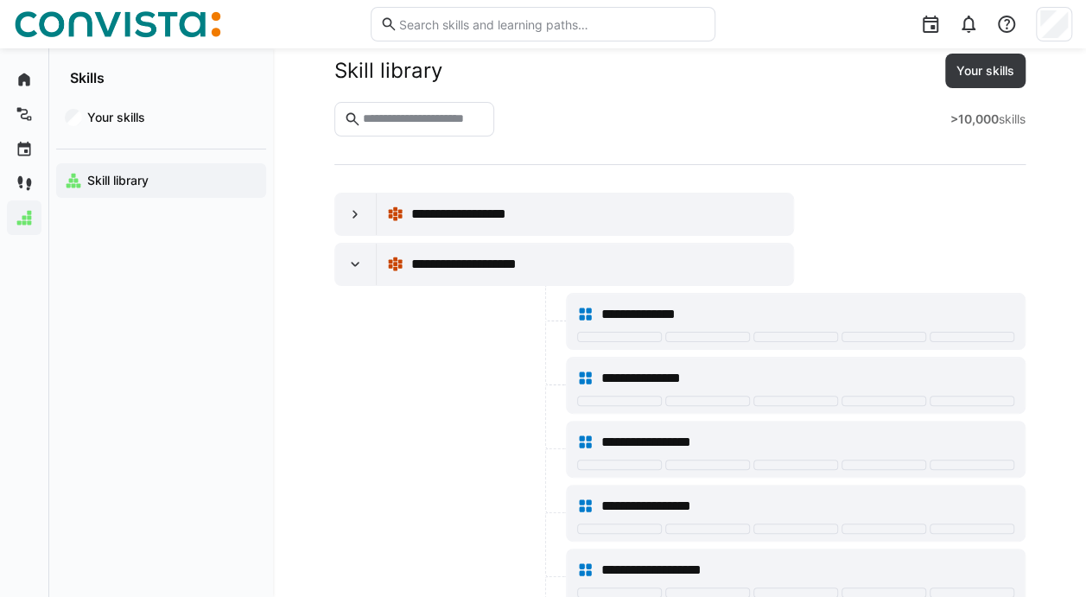
scroll to position [109, 0]
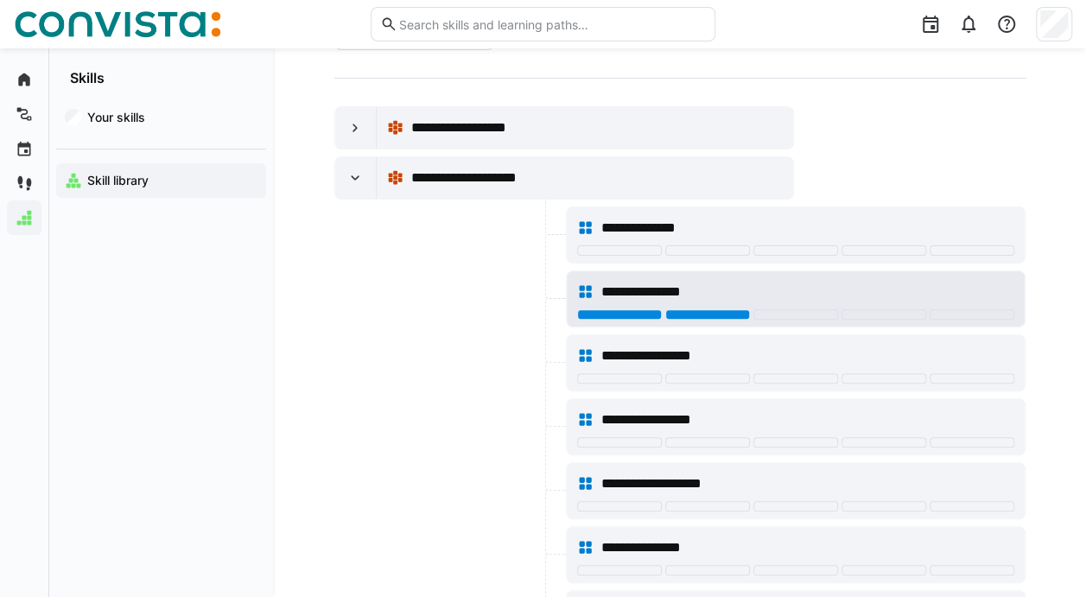
click at [700, 309] on div at bounding box center [707, 314] width 85 height 10
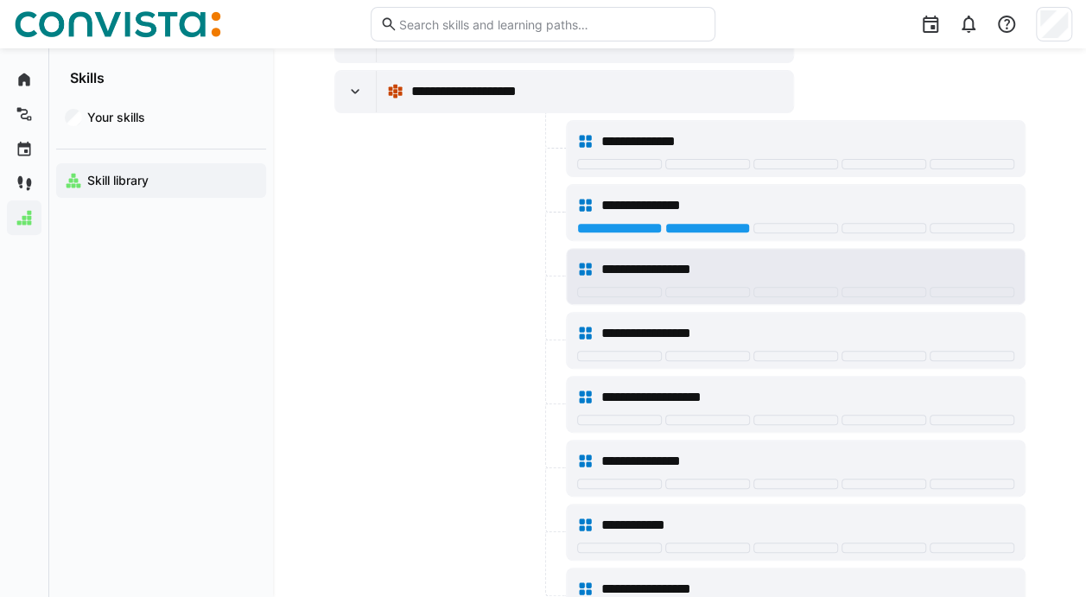
scroll to position [282, 0]
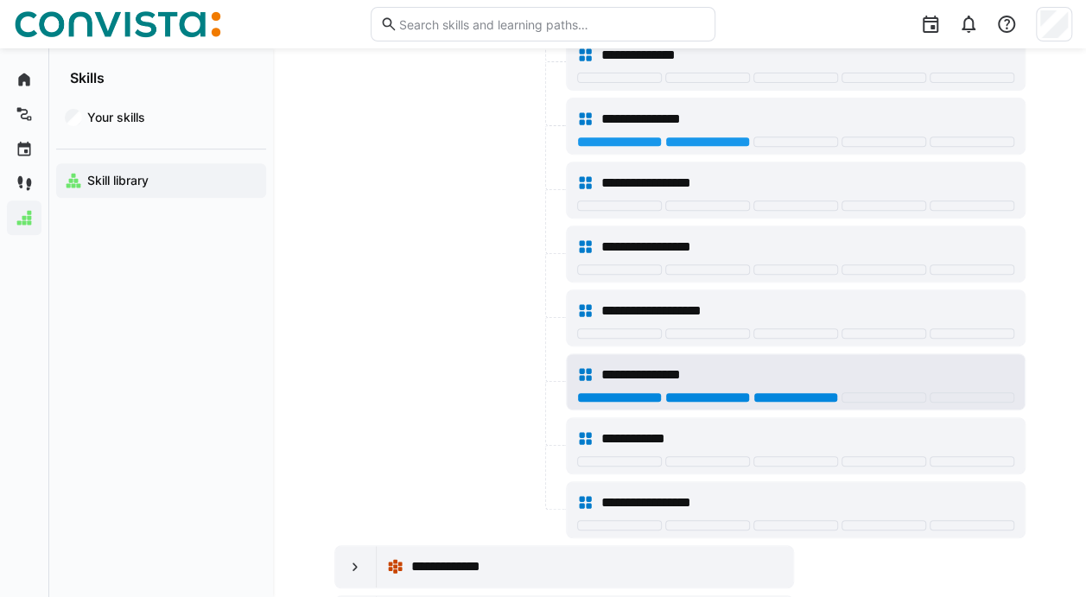
click at [780, 395] on div at bounding box center [796, 397] width 85 height 10
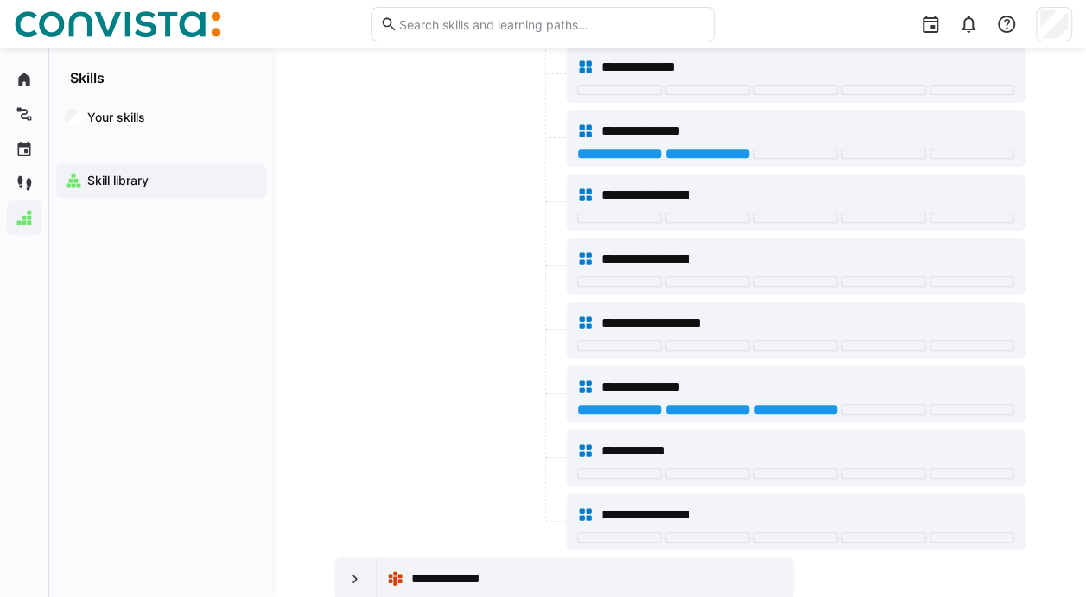
scroll to position [368, 0]
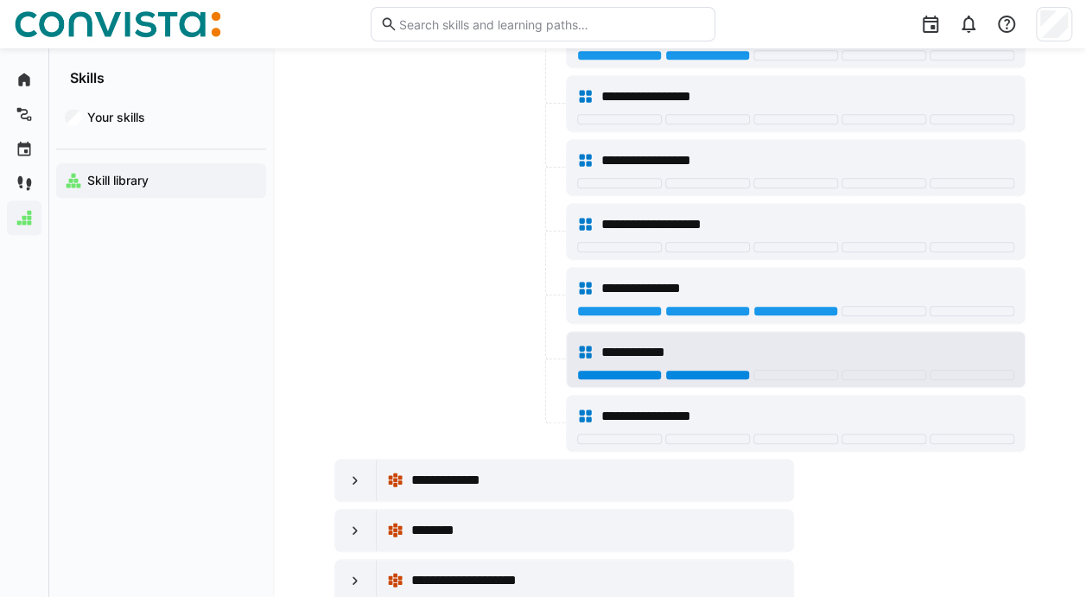
click at [729, 370] on div at bounding box center [707, 375] width 85 height 10
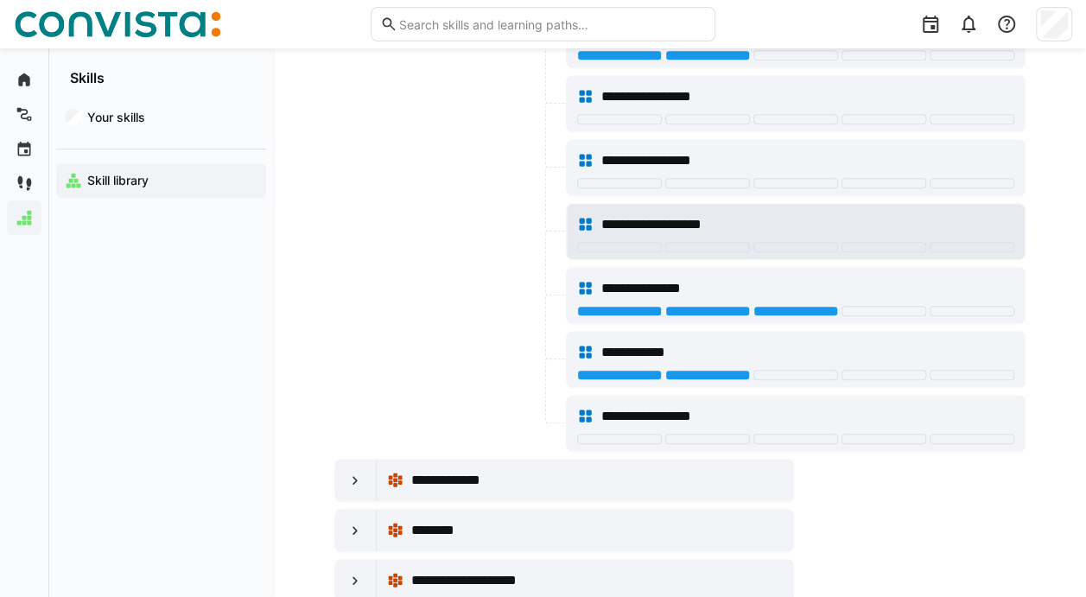
scroll to position [195, 0]
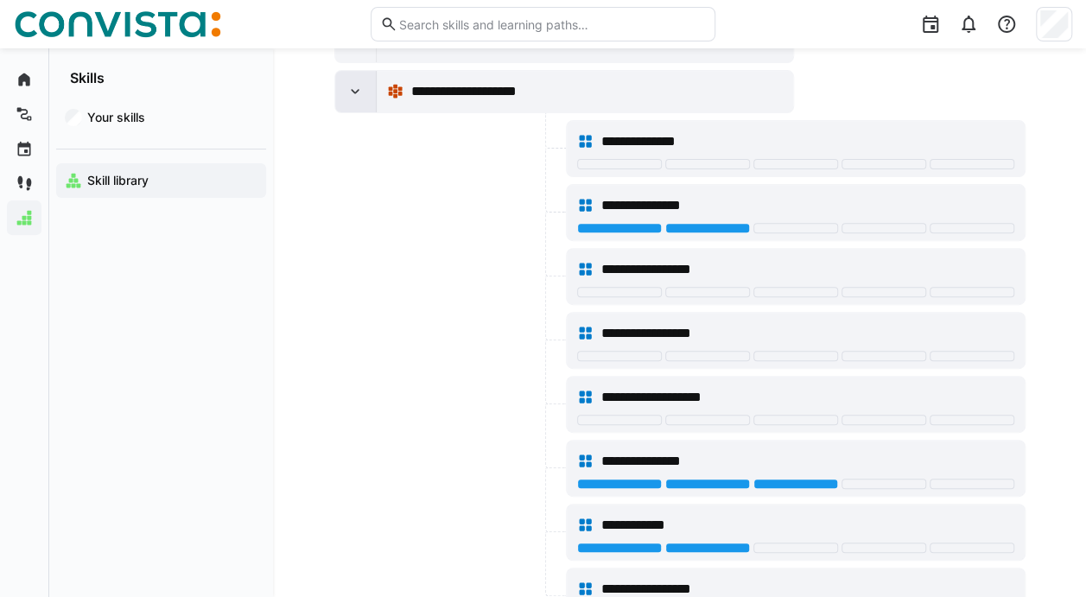
click at [363, 86] on eds-icon at bounding box center [355, 91] width 17 height 17
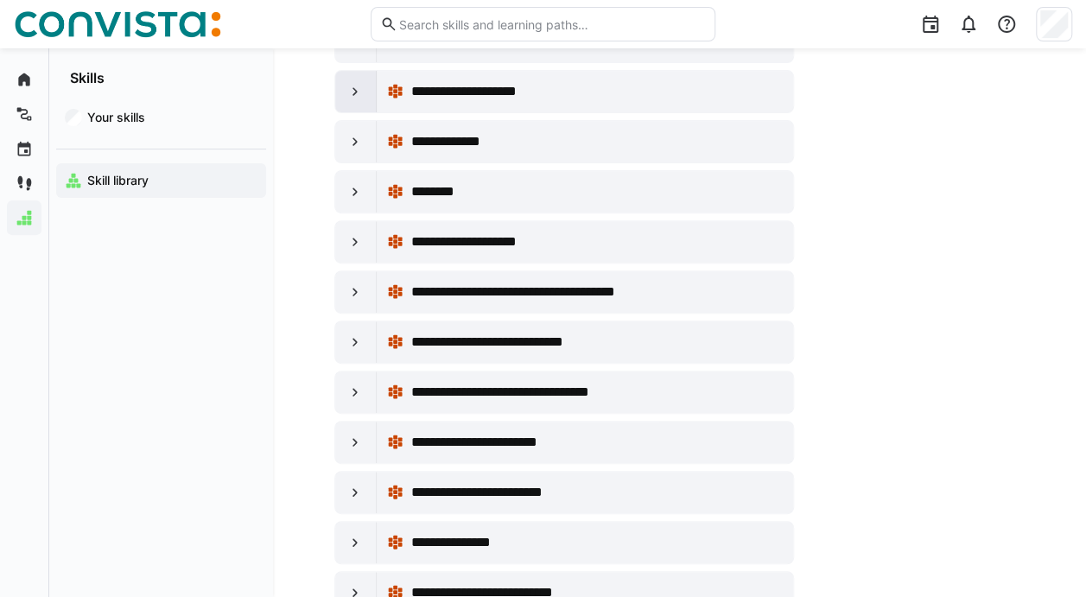
scroll to position [109, 0]
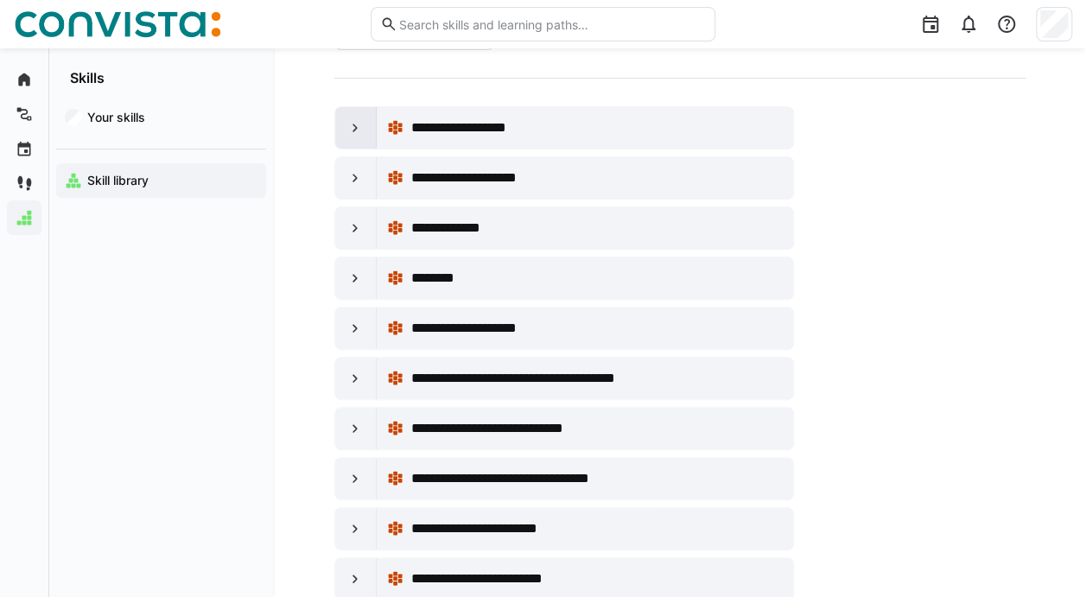
click at [368, 118] on div at bounding box center [355, 127] width 41 height 41
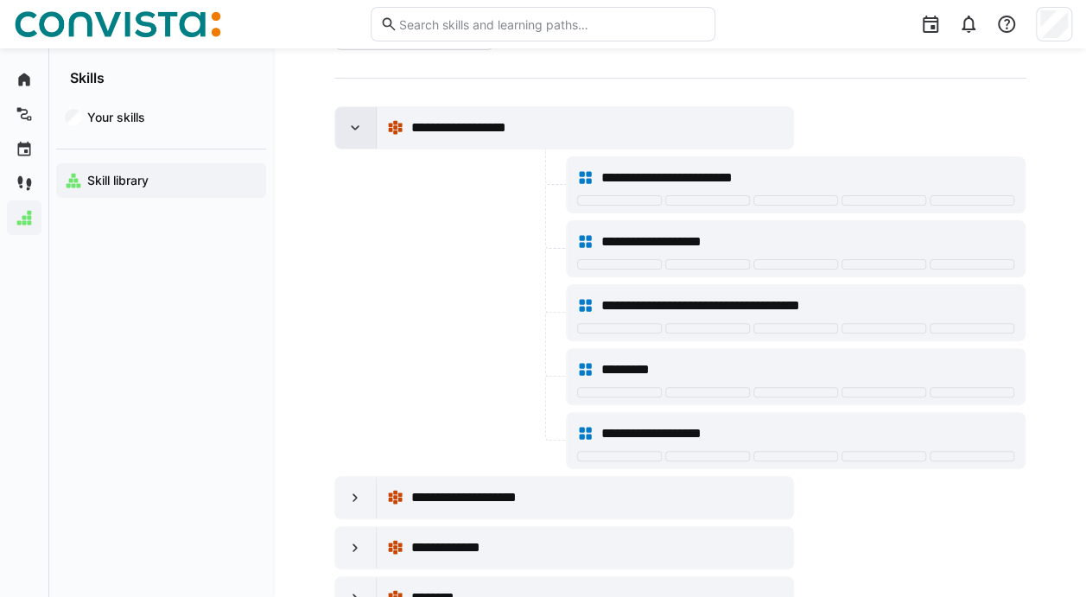
click at [348, 123] on eds-icon at bounding box center [355, 127] width 17 height 17
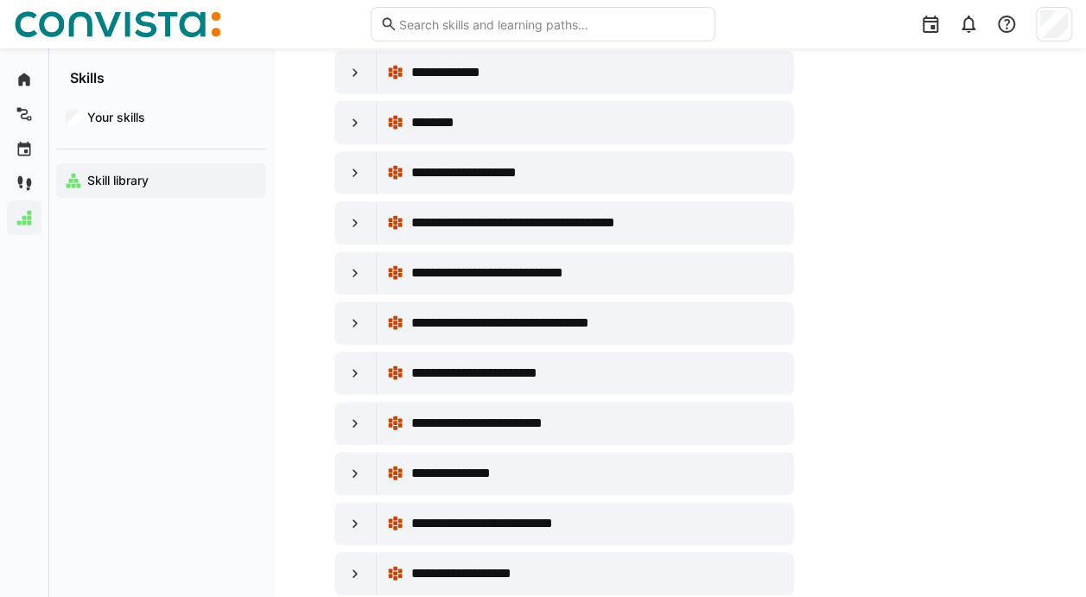
scroll to position [0, 0]
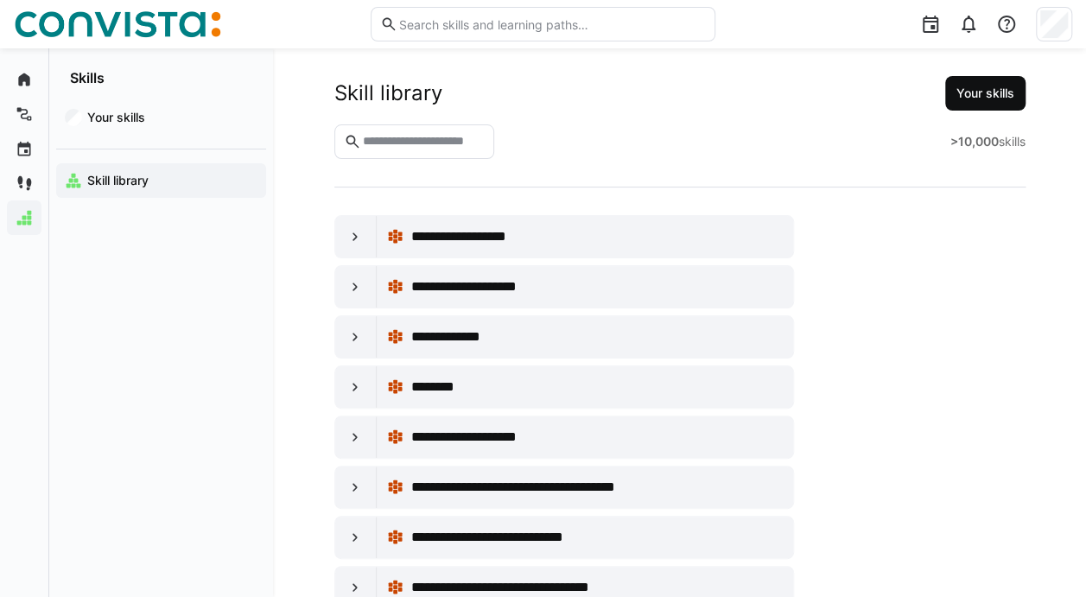
click at [992, 92] on span "Your skills" at bounding box center [985, 93] width 63 height 17
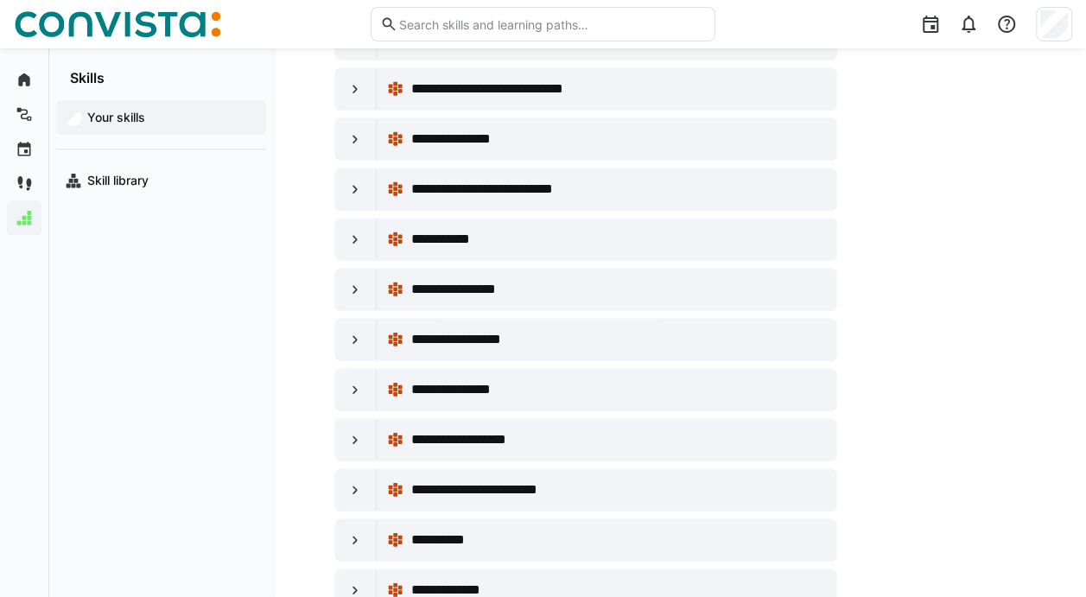
scroll to position [800, 0]
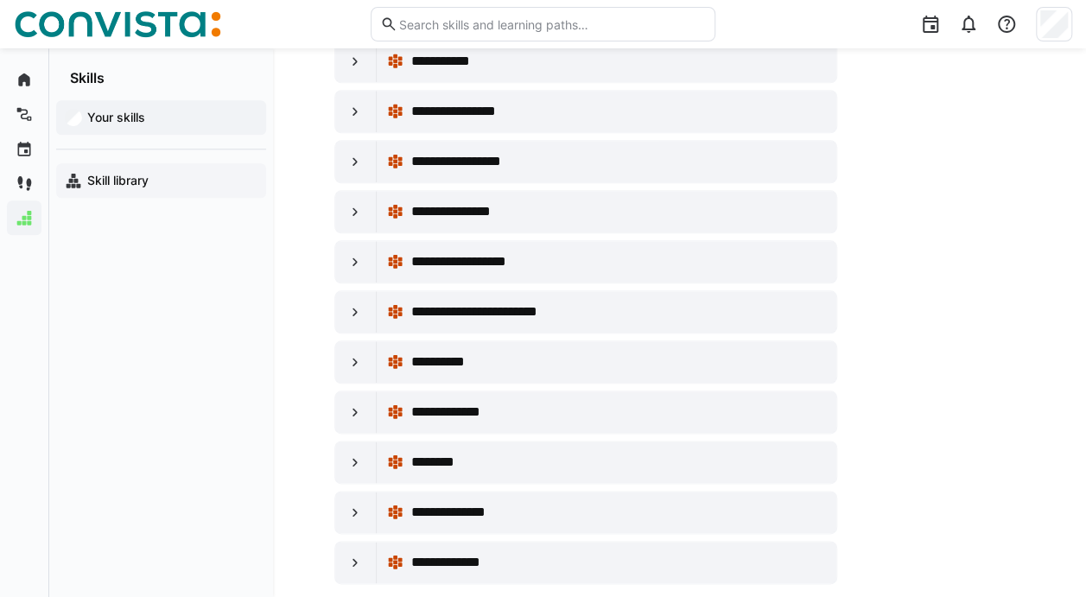
click at [0, 0] on app-navigation-label "Skill library" at bounding box center [0, 0] width 0 height 0
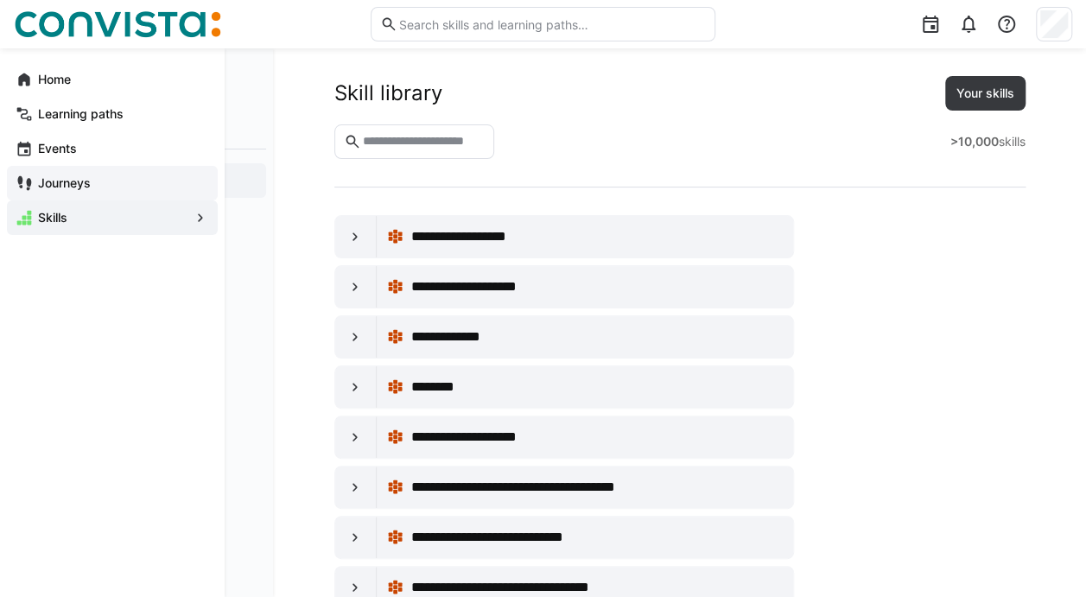
click at [28, 181] on eds-icon at bounding box center [24, 183] width 17 height 17
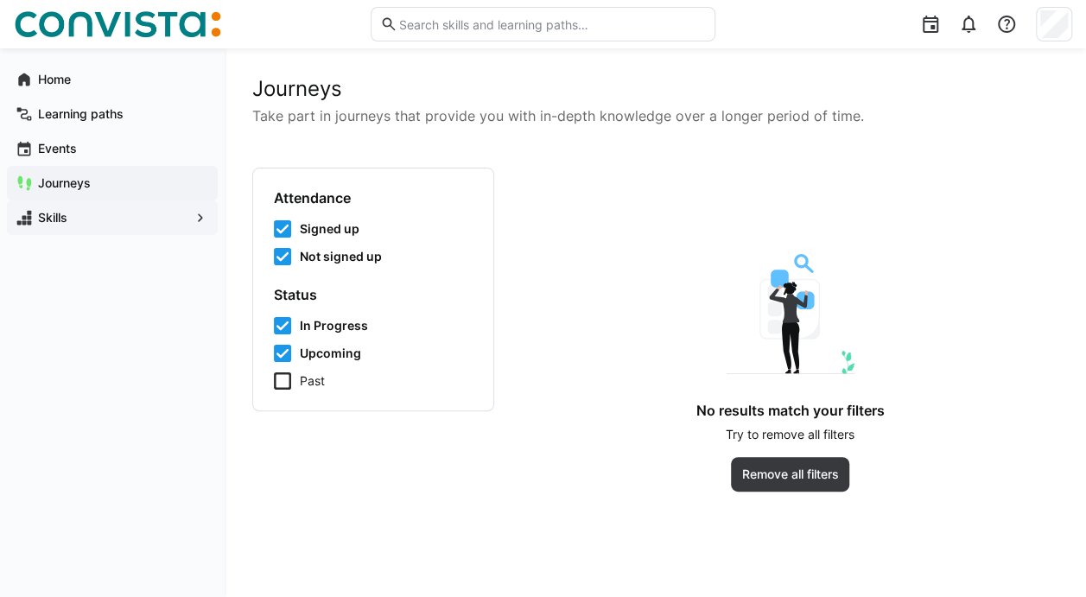
click at [288, 384] on icon at bounding box center [282, 380] width 17 height 17
click at [280, 375] on icon at bounding box center [282, 380] width 17 height 17
click at [0, 0] on app-navigation-label "Events" at bounding box center [0, 0] width 0 height 0
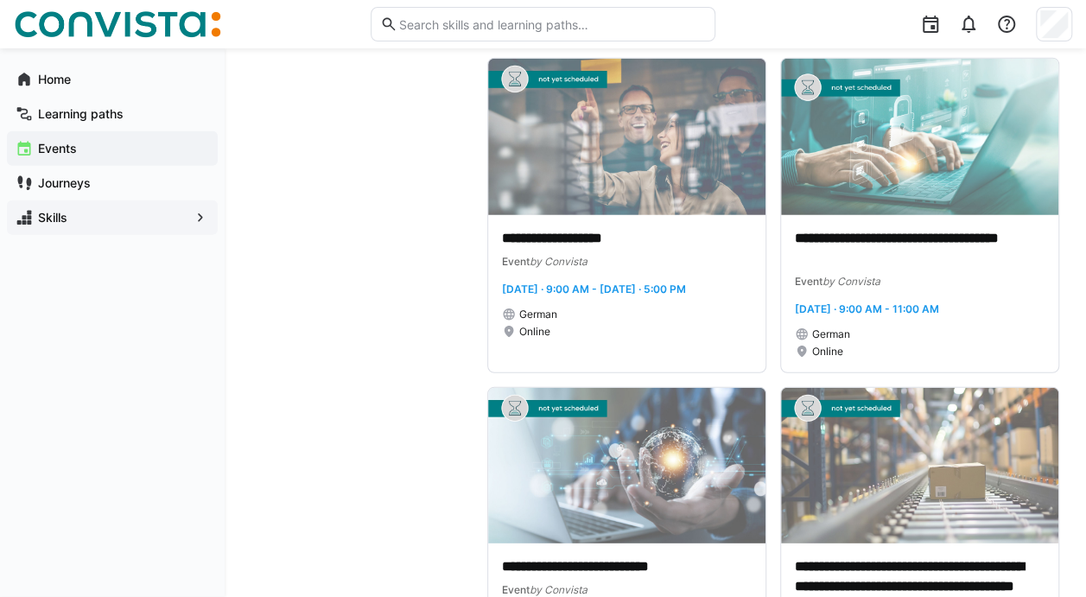
scroll to position [2161, 0]
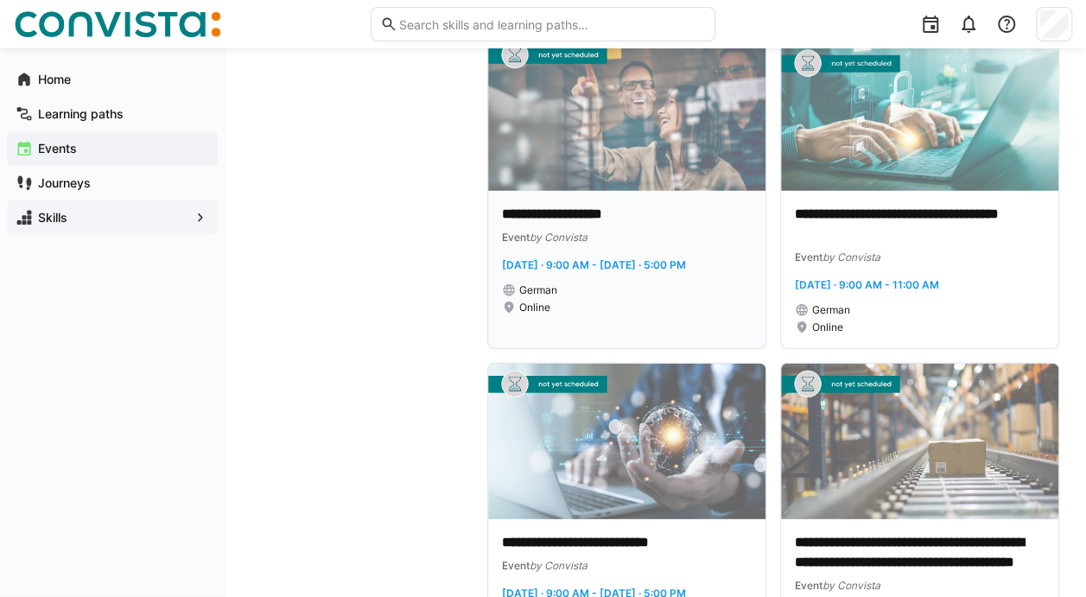
drag, startPoint x: 557, startPoint y: 260, endPoint x: 579, endPoint y: 154, distance: 108.7
click at [579, 154] on img at bounding box center [626, 113] width 277 height 156
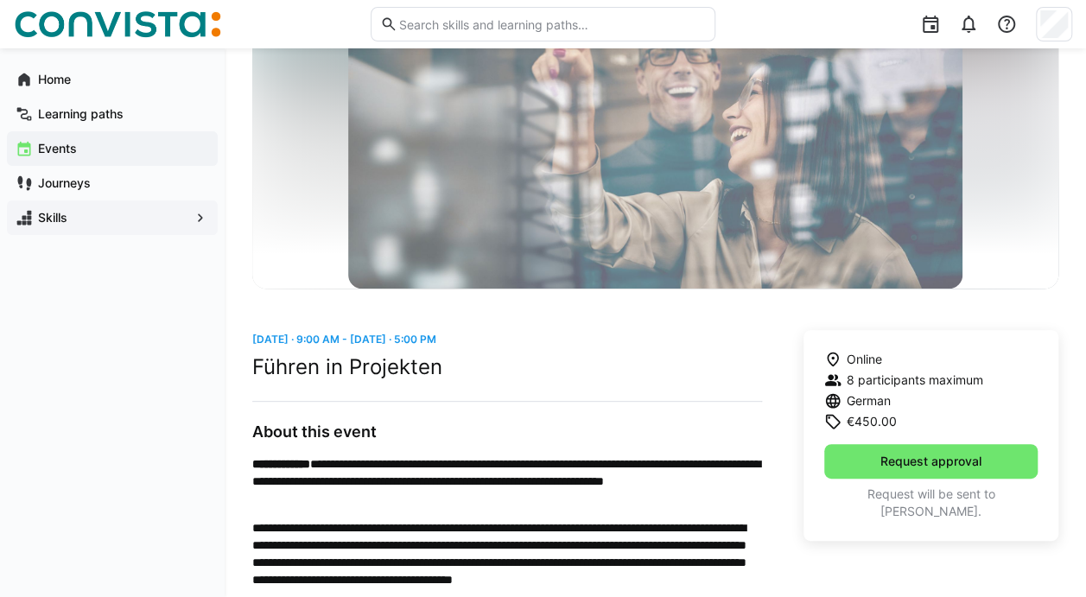
scroll to position [133, 0]
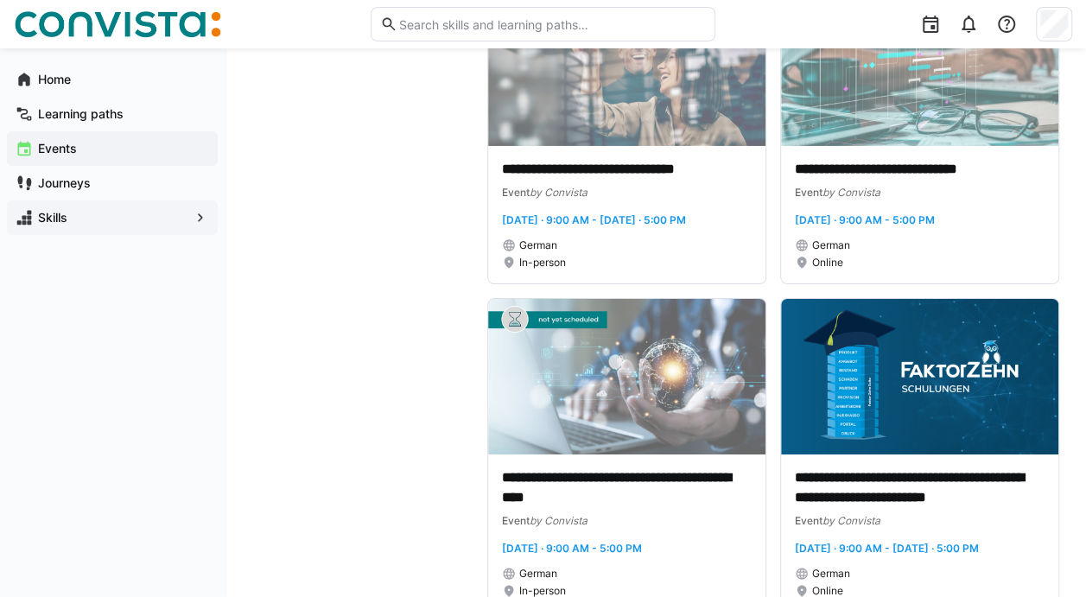
scroll to position [8988, 0]
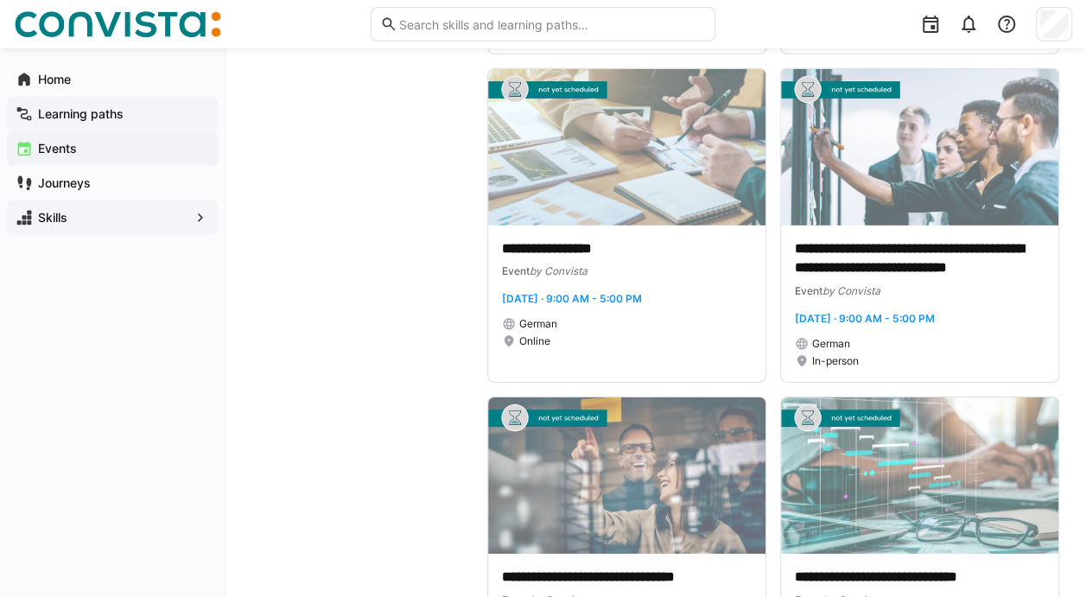
click at [0, 0] on app-navigation-label "Learning paths" at bounding box center [0, 0] width 0 height 0
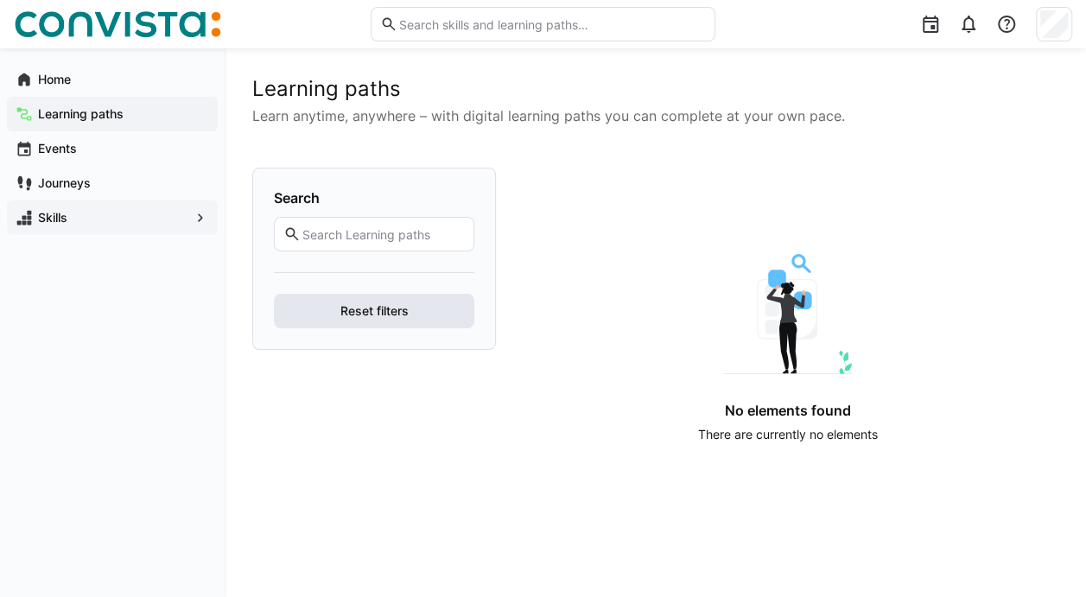
click at [391, 319] on span "Reset filters" at bounding box center [374, 311] width 201 height 35
click at [390, 319] on span "Reset filters" at bounding box center [374, 311] width 201 height 35
click at [40, 62] on div "Home" at bounding box center [112, 79] width 211 height 35
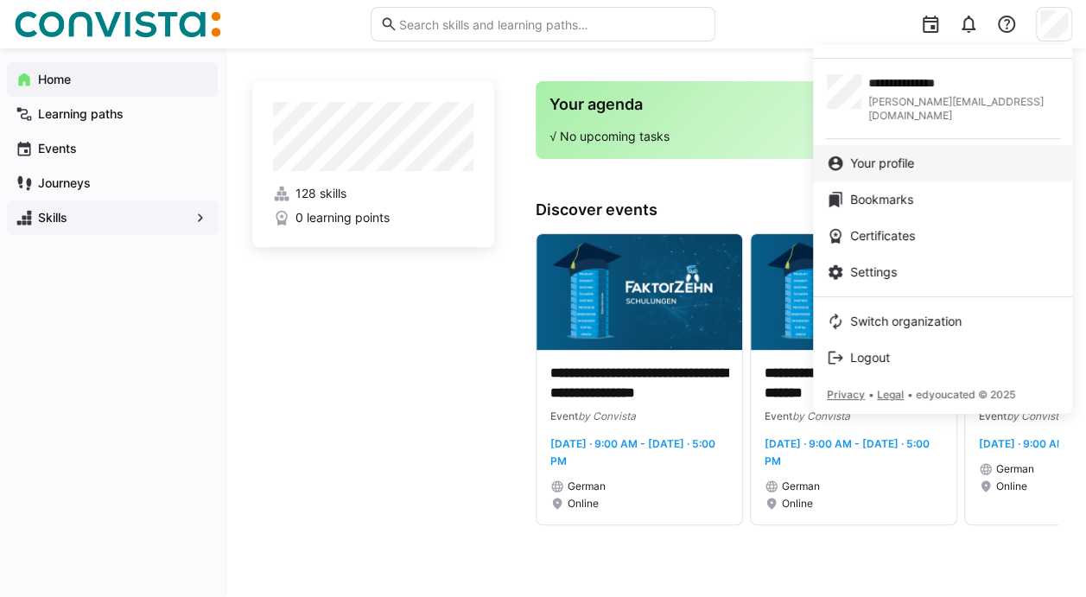
click at [907, 155] on span "Your profile" at bounding box center [882, 163] width 64 height 17
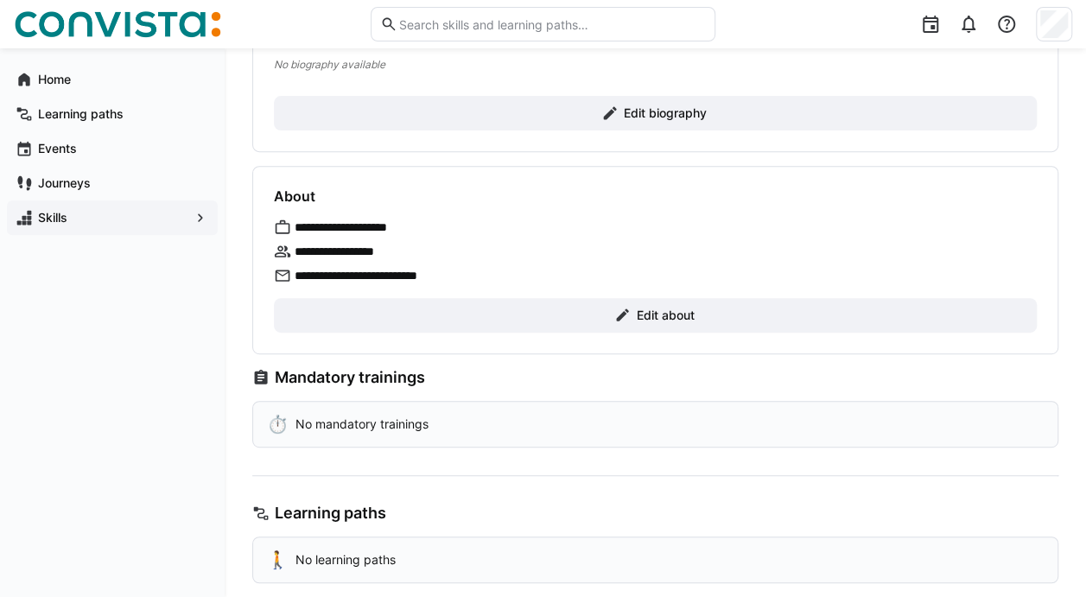
scroll to position [259, 0]
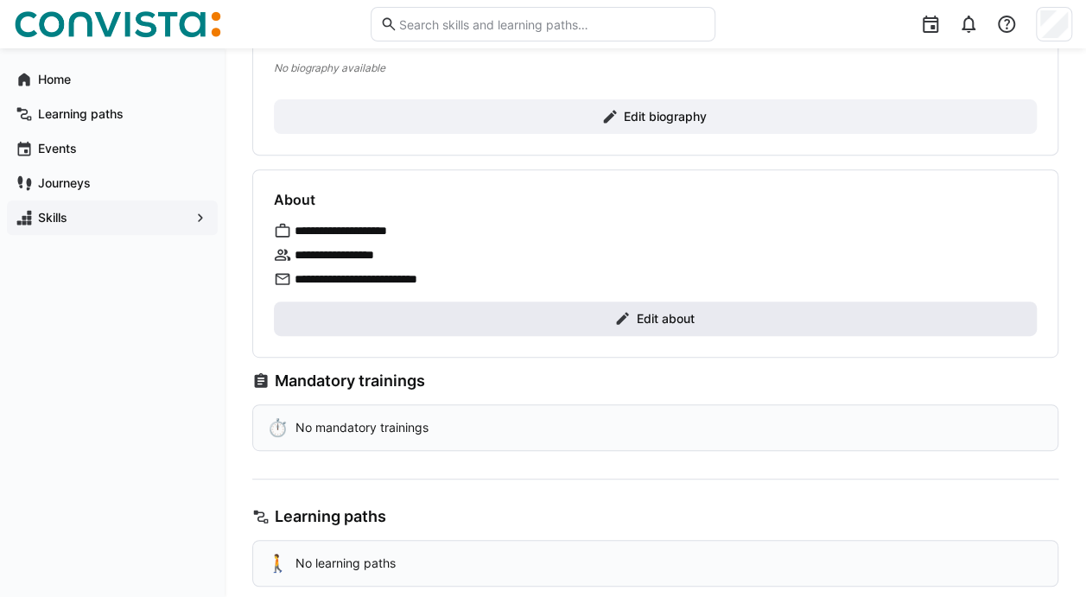
click at [683, 311] on span "Edit about" at bounding box center [664, 318] width 63 height 17
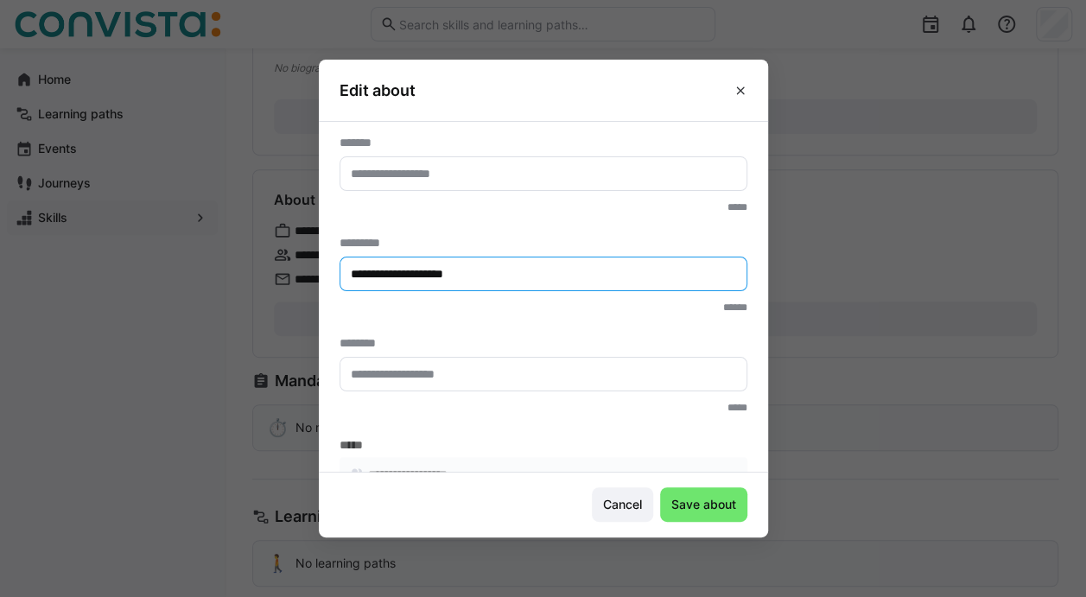
drag, startPoint x: 510, startPoint y: 270, endPoint x: 290, endPoint y: 290, distance: 220.5
click at [290, 290] on eds-dialog "**********" at bounding box center [543, 298] width 1086 height 597
type input "**********"
click at [422, 229] on form "**********" at bounding box center [544, 352] width 408 height 432
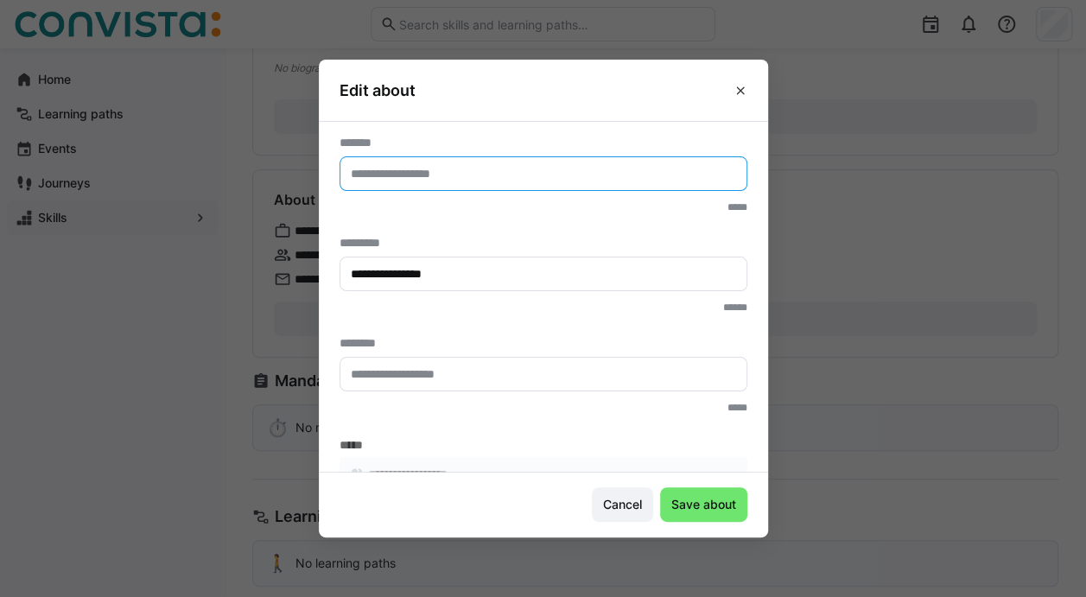
click at [507, 169] on input "text" at bounding box center [543, 174] width 389 height 16
type input "**********"
click at [479, 372] on input "text" at bounding box center [543, 374] width 389 height 16
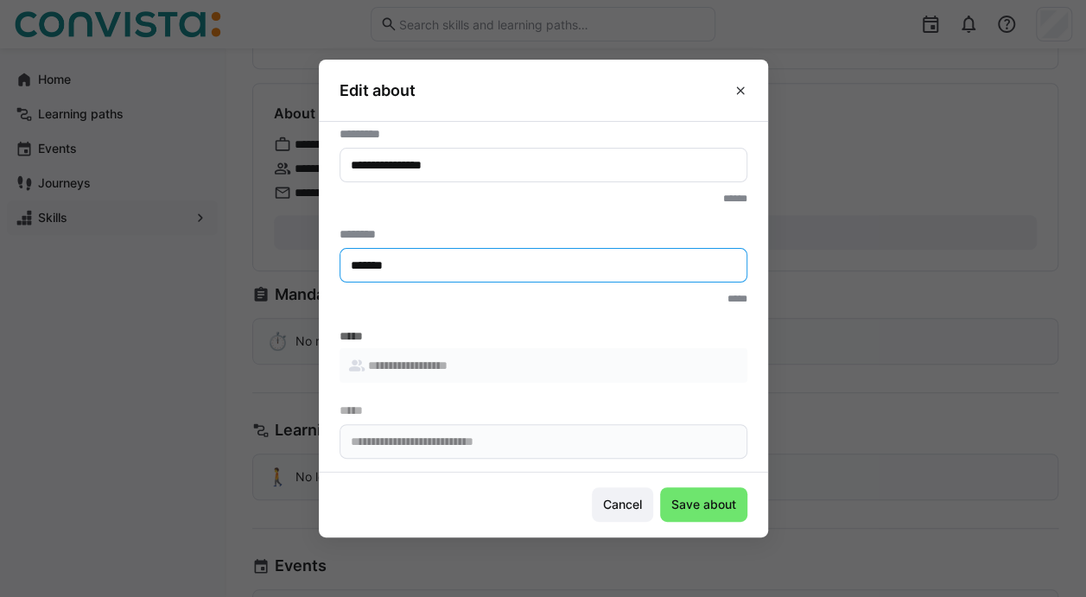
scroll to position [432, 0]
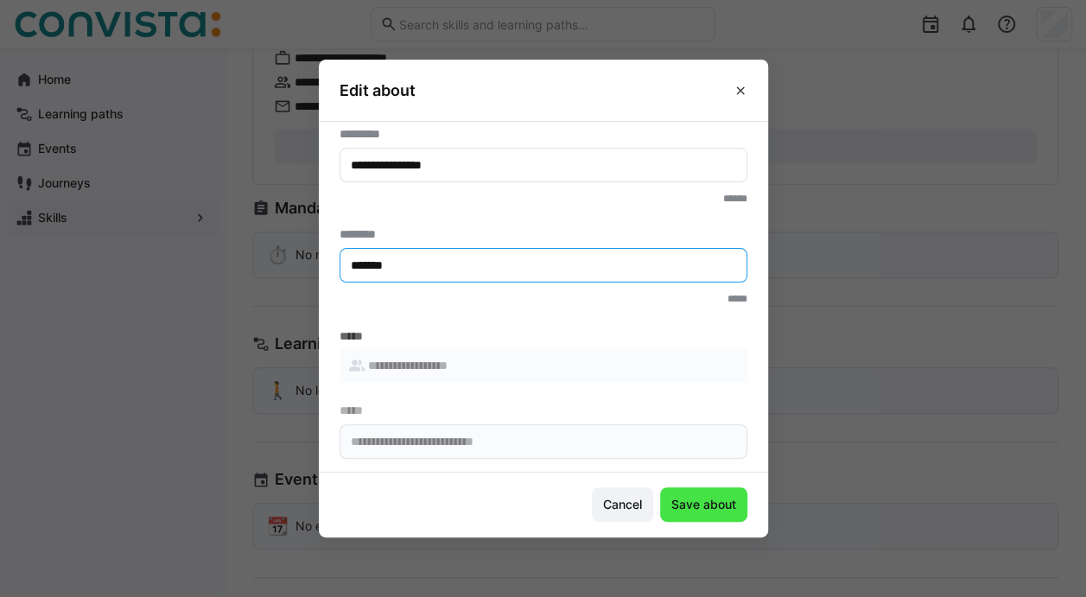
type input "*******"
click at [701, 505] on span "Save about" at bounding box center [704, 504] width 70 height 17
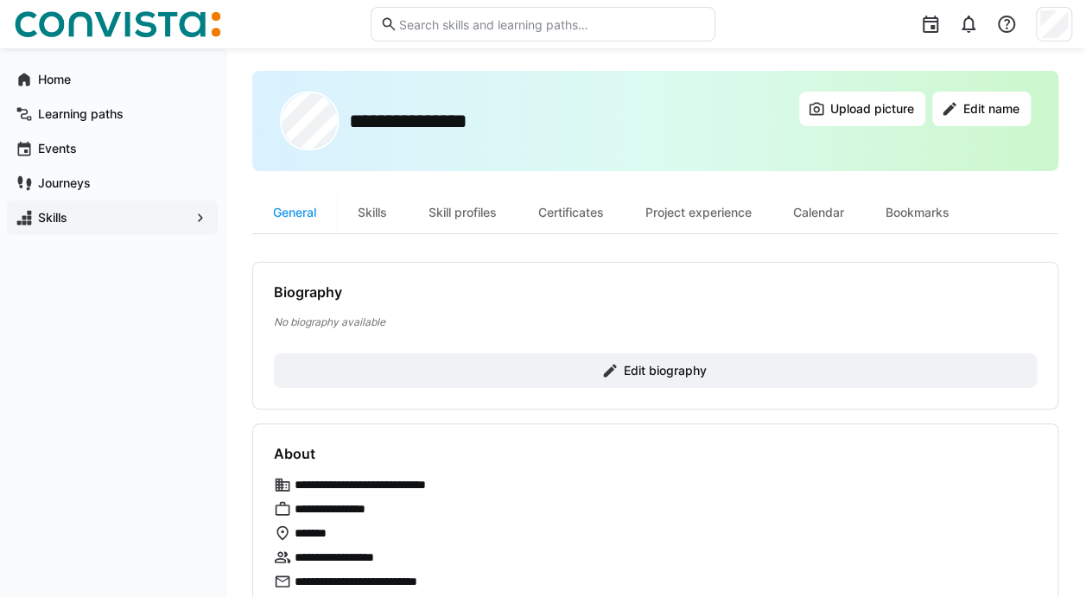
scroll to position [0, 0]
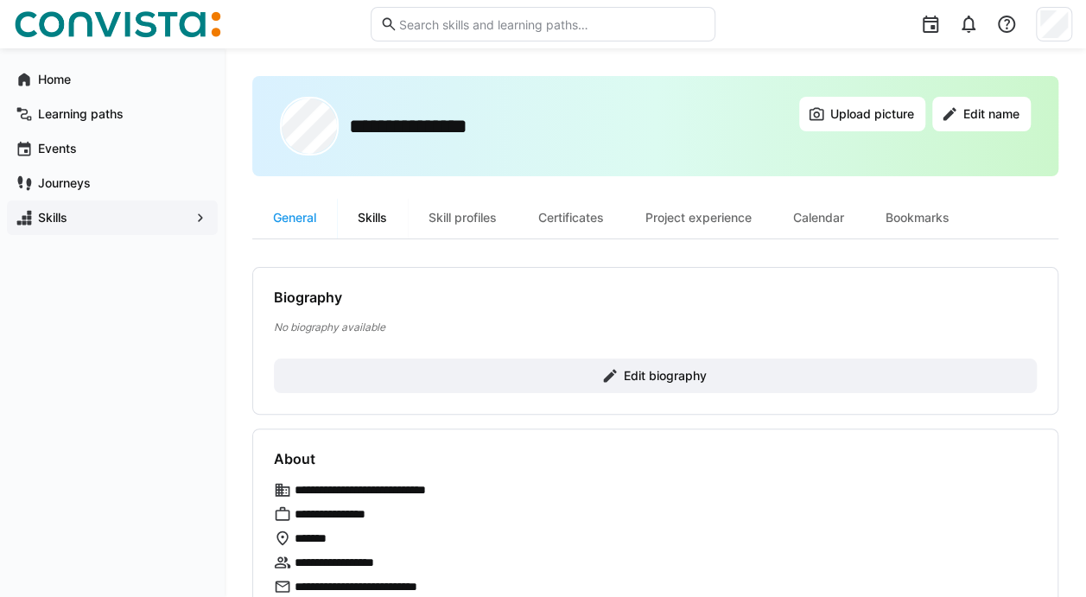
click at [398, 220] on div "Skills" at bounding box center [372, 217] width 71 height 41
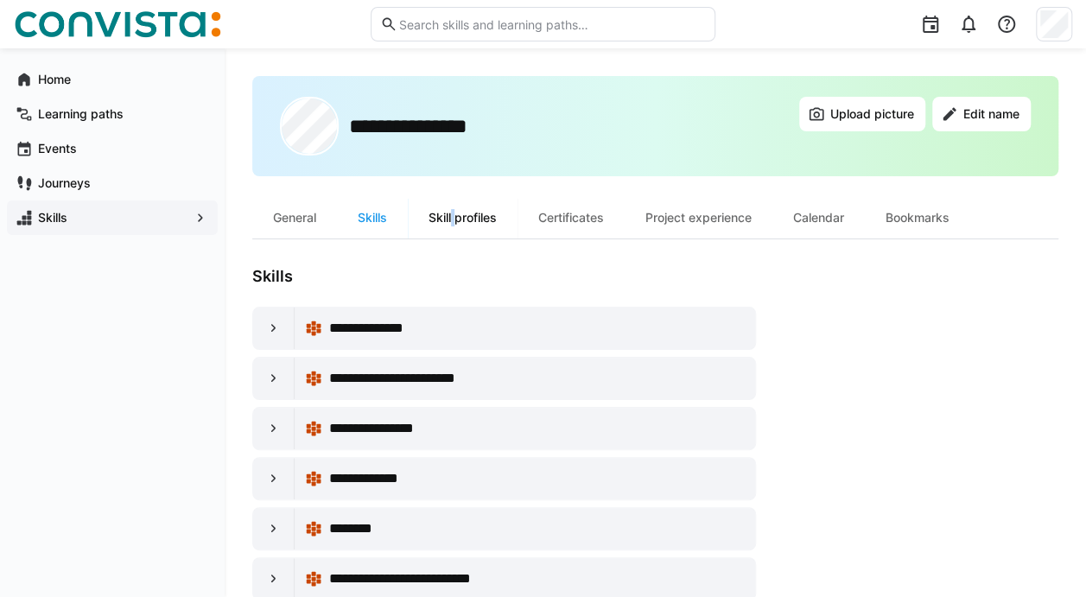
click at [451, 207] on div "Skill profiles" at bounding box center [463, 217] width 110 height 41
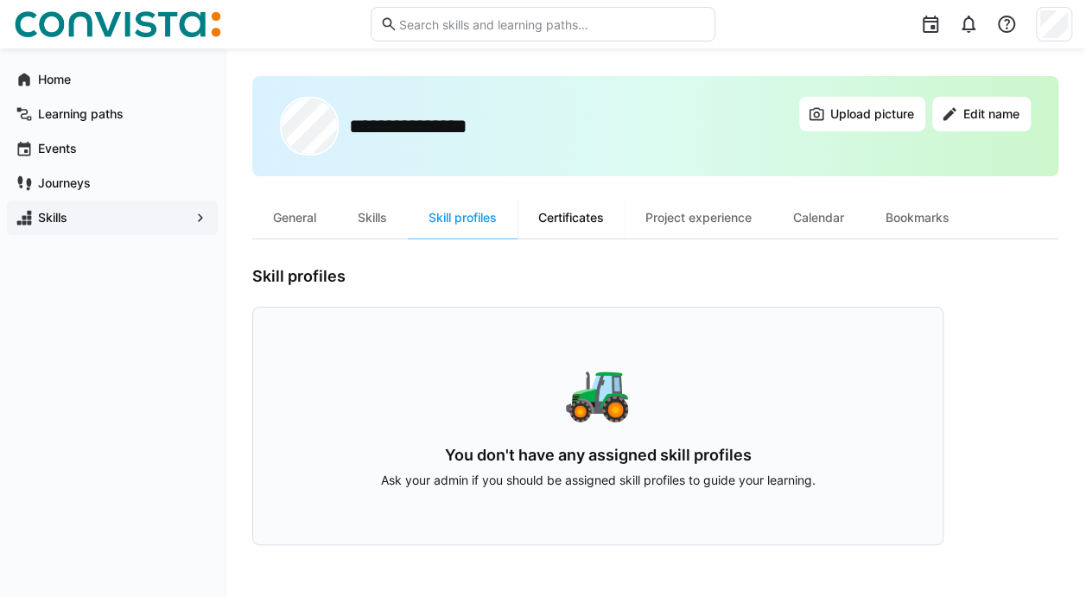
click at [591, 216] on div "Certificates" at bounding box center [571, 217] width 107 height 41
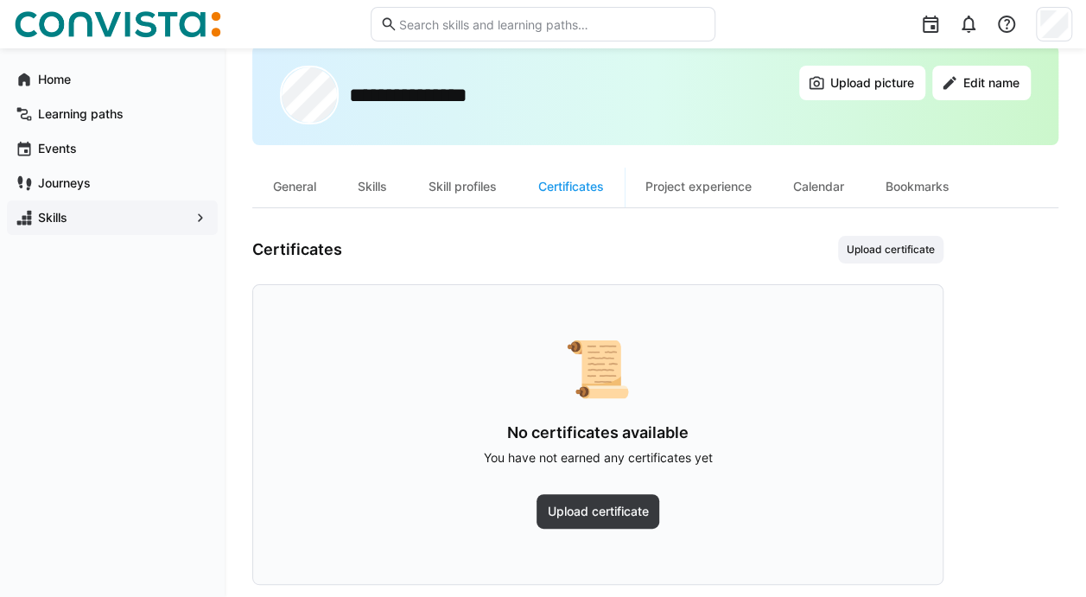
scroll to position [44, 0]
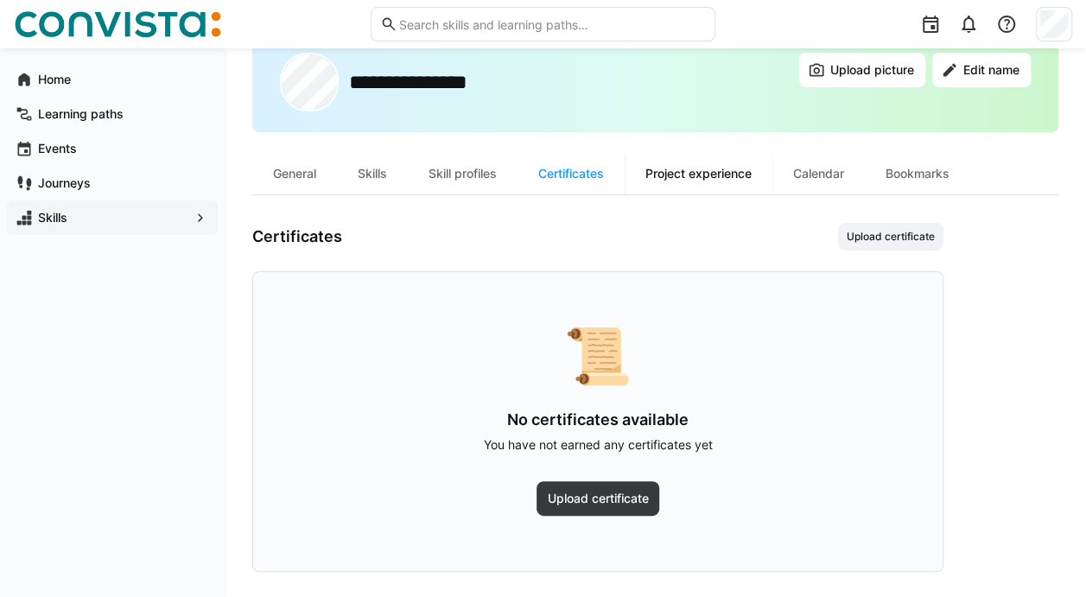
click at [712, 166] on div "Project experience" at bounding box center [699, 173] width 148 height 41
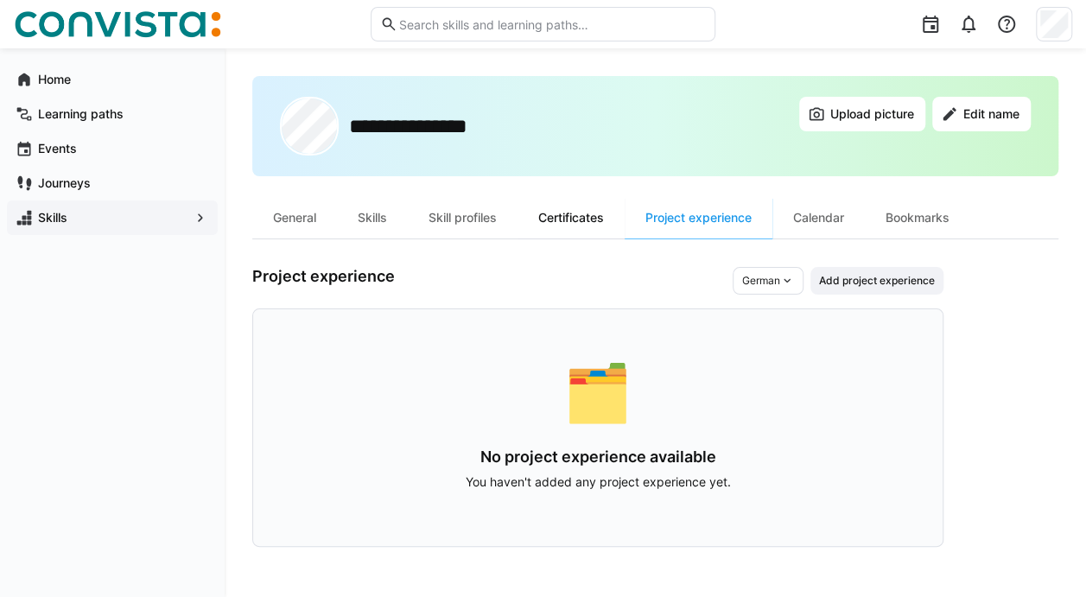
click at [563, 213] on div "Certificates" at bounding box center [571, 217] width 107 height 41
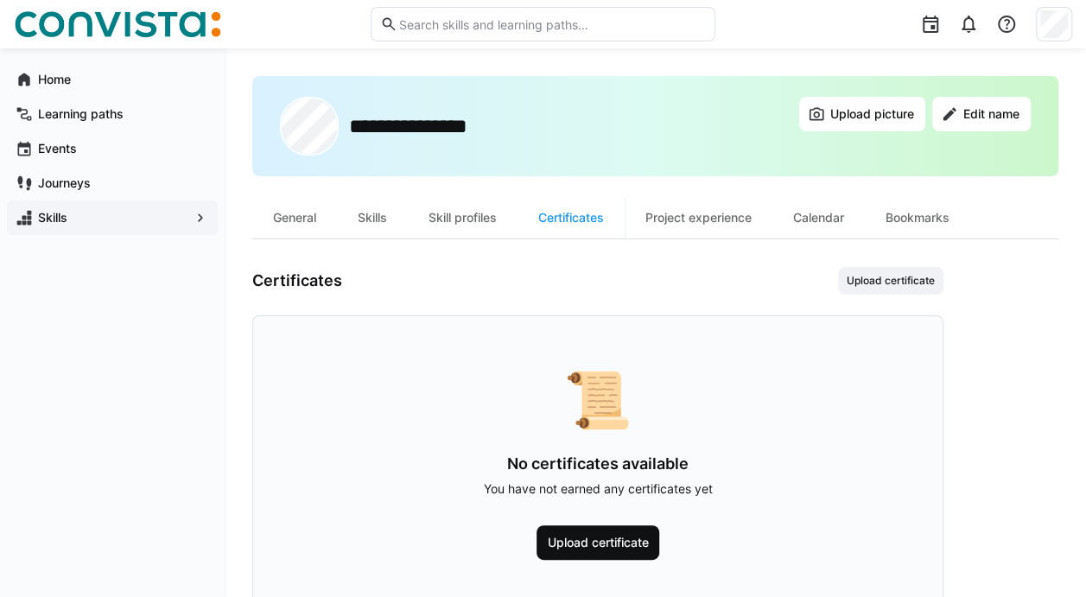
click at [605, 546] on span "Upload certificate" at bounding box center [598, 542] width 106 height 17
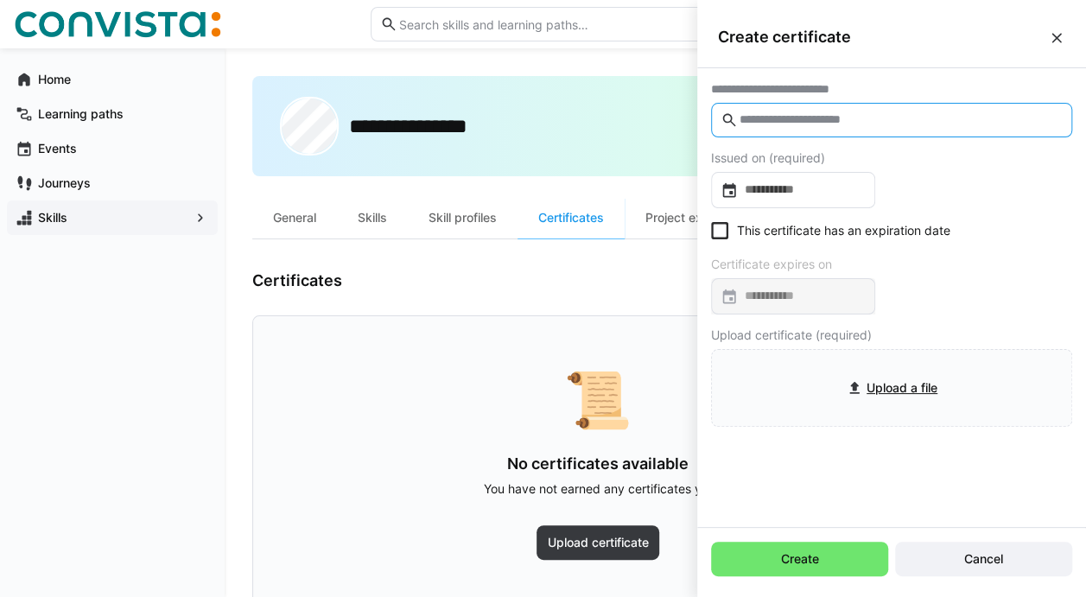
click at [875, 119] on input "text" at bounding box center [900, 120] width 325 height 16
click at [624, 245] on div "**********" at bounding box center [655, 346] width 806 height 540
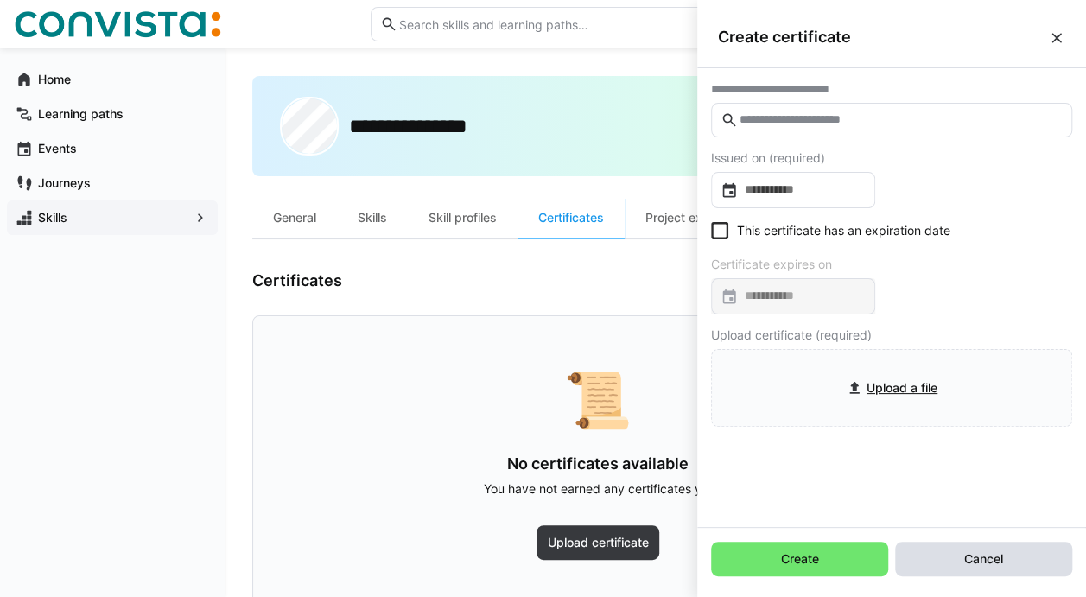
click at [962, 557] on span "Cancel" at bounding box center [984, 559] width 44 height 17
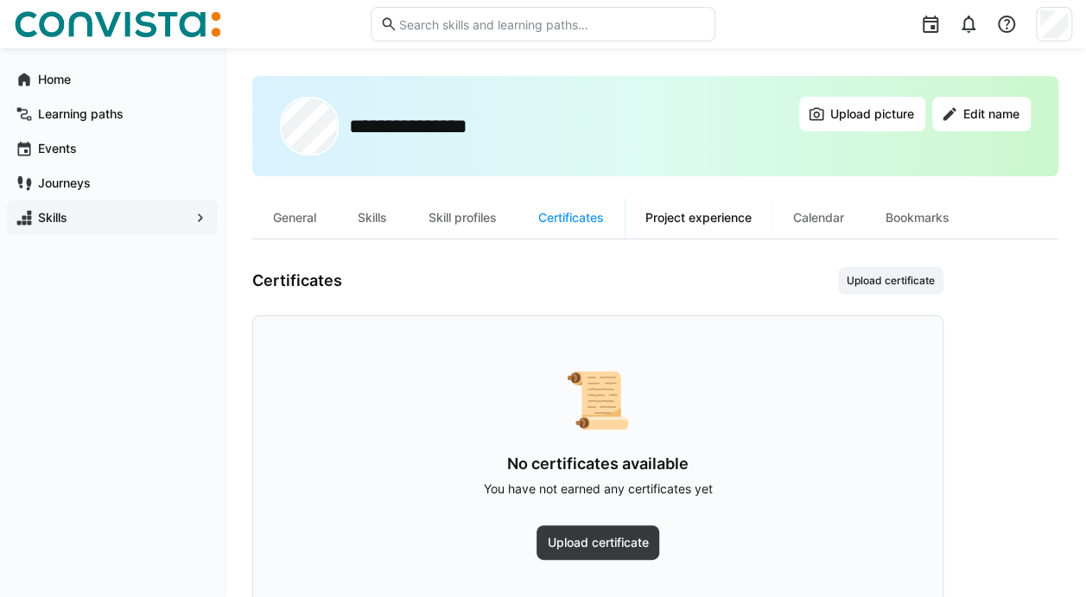
click at [705, 212] on div "Project experience" at bounding box center [699, 217] width 148 height 41
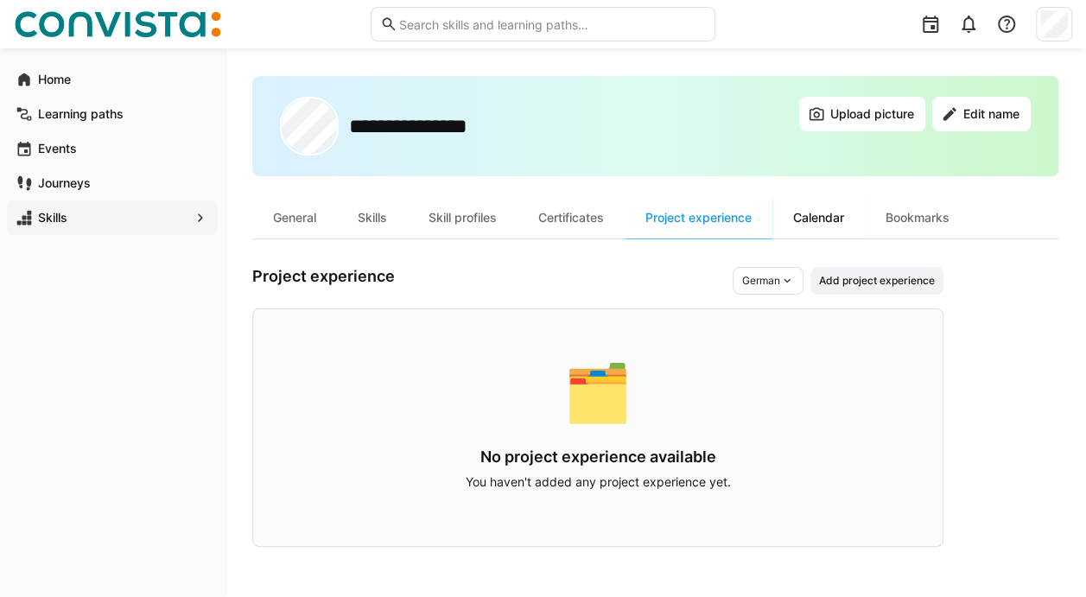
click at [811, 221] on div "Calendar" at bounding box center [819, 217] width 92 height 41
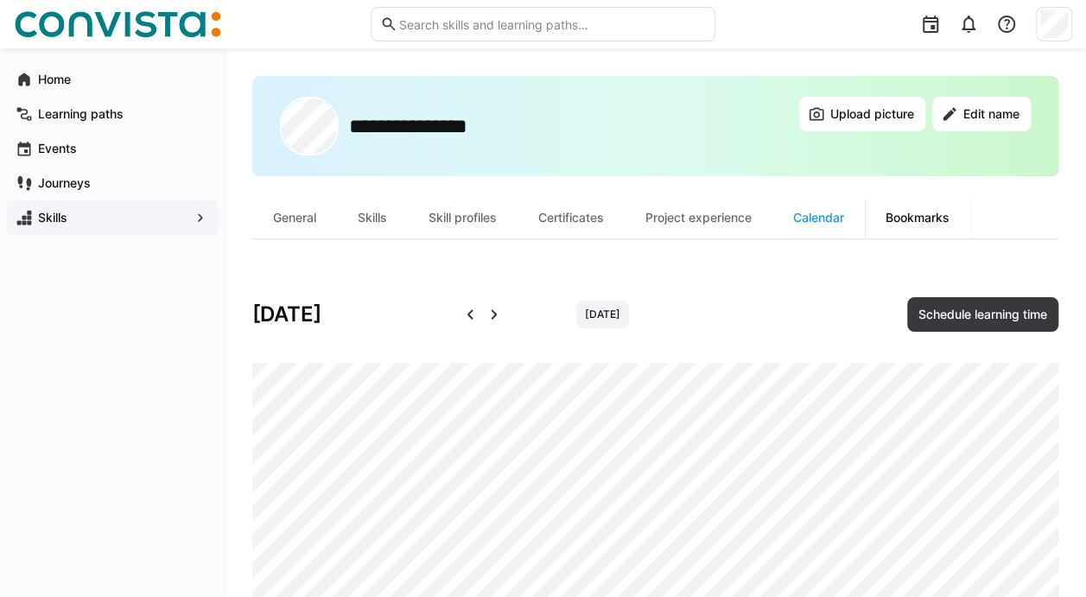
click at [919, 221] on div "Bookmarks" at bounding box center [917, 217] width 105 height 41
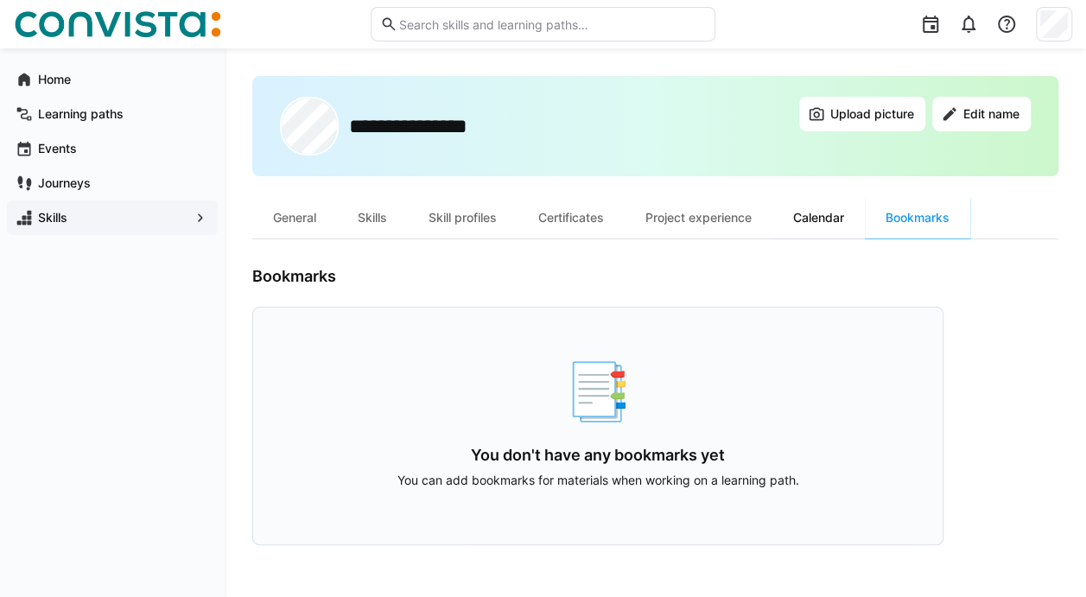
click at [833, 216] on div "Calendar" at bounding box center [819, 217] width 92 height 41
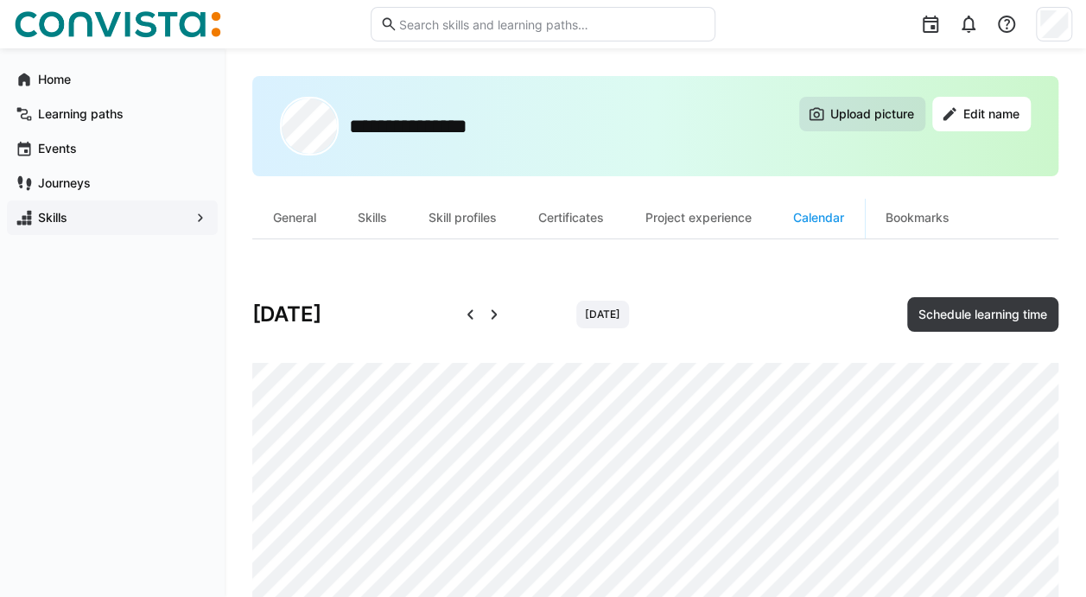
click at [834, 113] on span "Upload picture" at bounding box center [872, 113] width 89 height 17
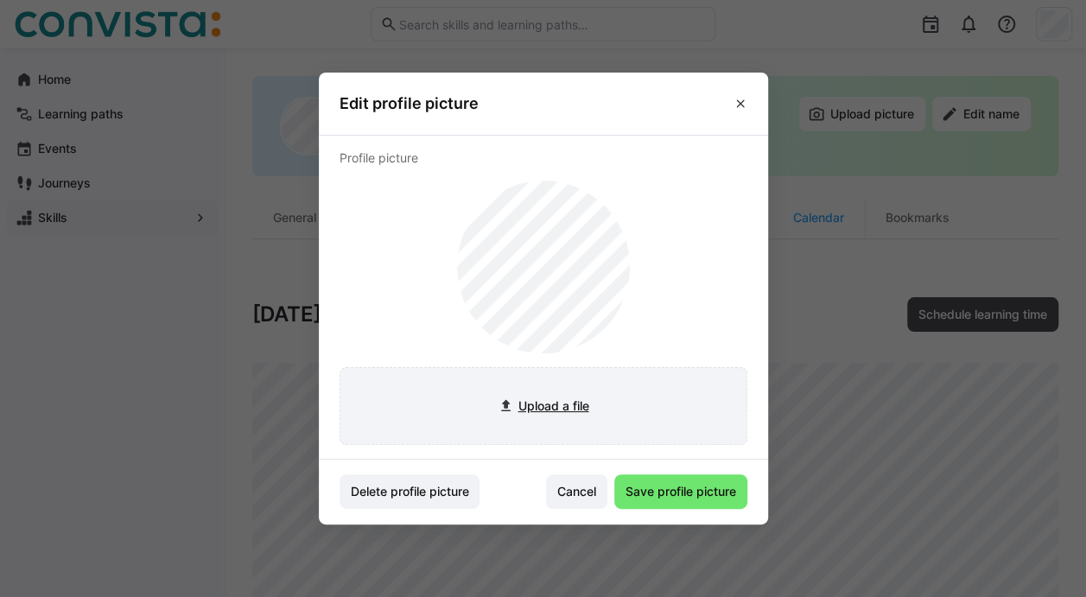
click at [567, 407] on input "file" at bounding box center [544, 406] width 406 height 76
click at [748, 105] on eds-icon at bounding box center [741, 104] width 14 height 14
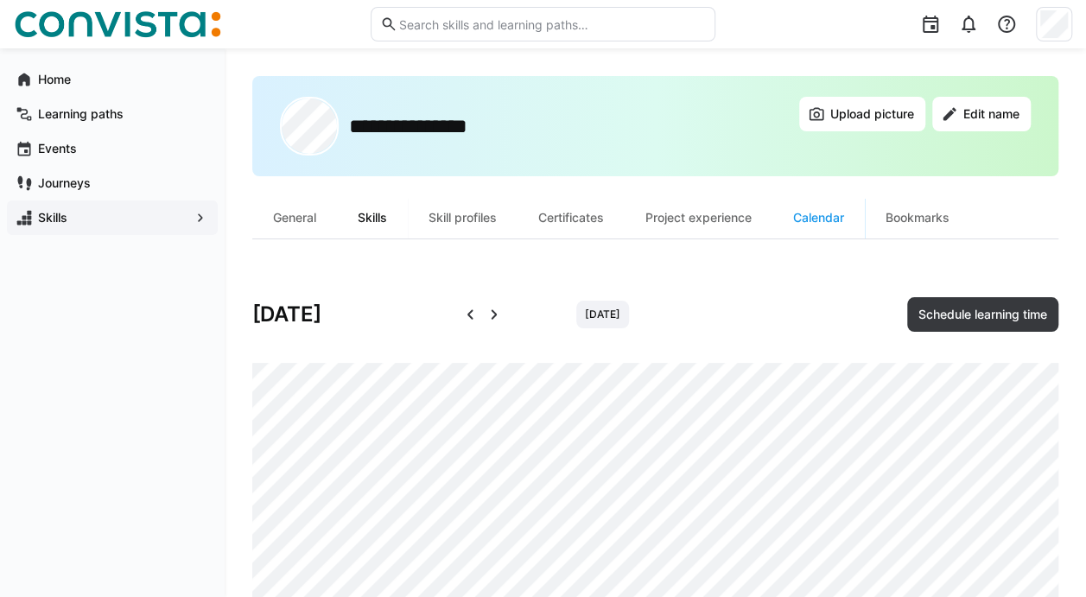
click at [378, 213] on div "Skills" at bounding box center [372, 217] width 71 height 41
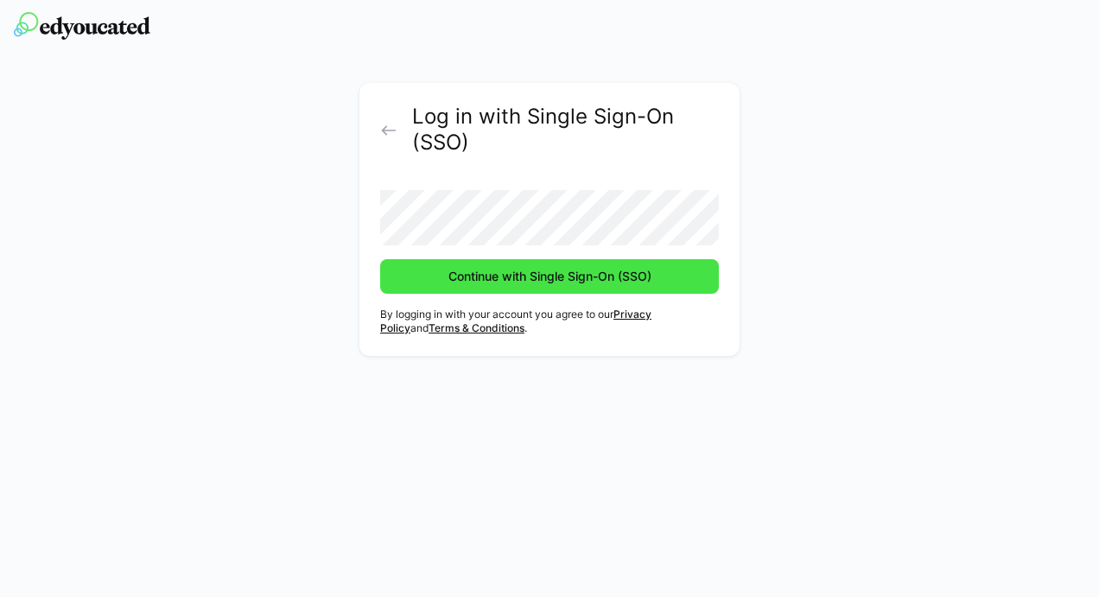
click at [544, 268] on span "Continue with Single Sign-On (SSO)" at bounding box center [550, 276] width 208 height 17
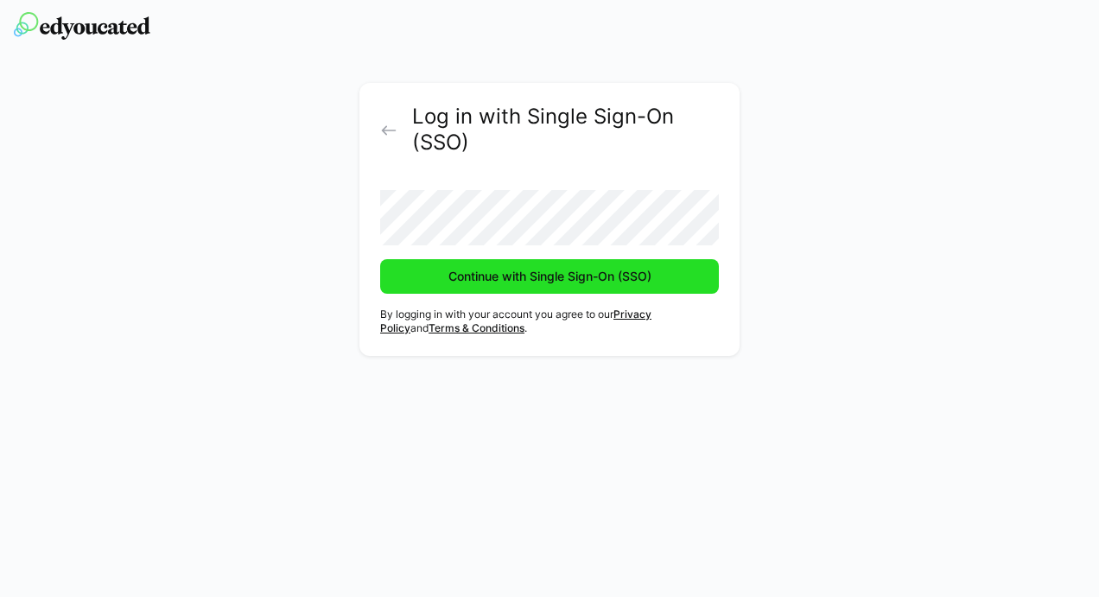
click at [554, 277] on span "Continue with Single Sign-On (SSO)" at bounding box center [550, 276] width 208 height 17
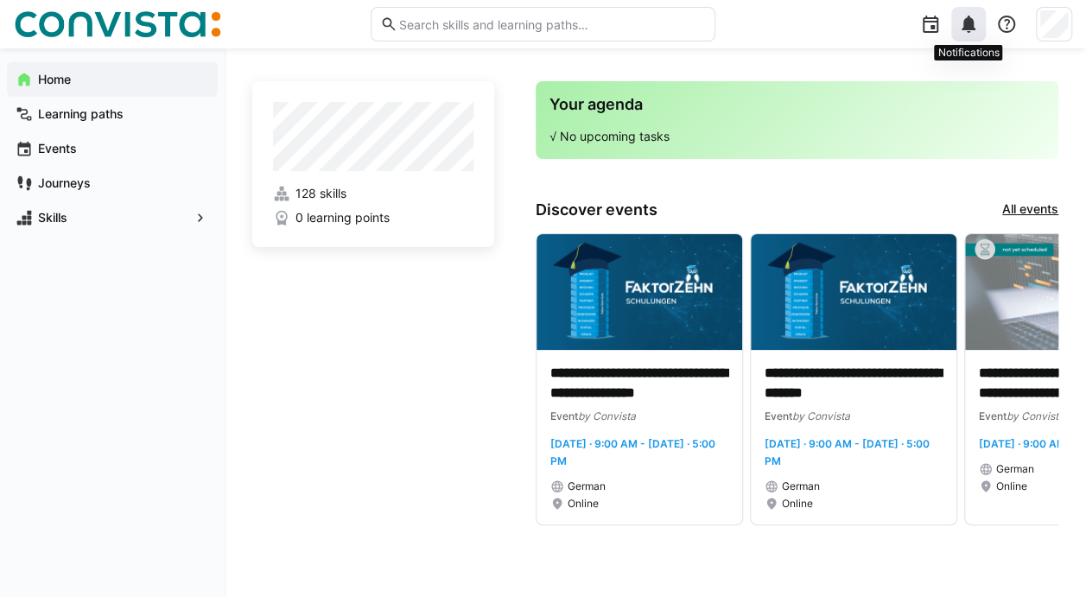
click at [965, 32] on eds-icon at bounding box center [968, 24] width 21 height 21
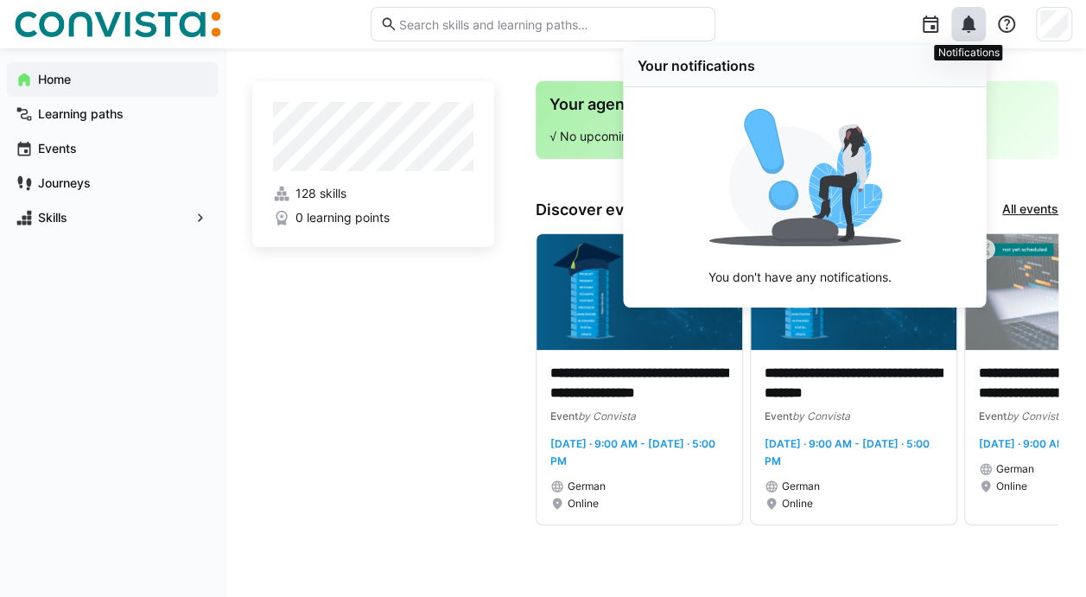
click at [966, 30] on eds-icon at bounding box center [968, 24] width 21 height 21
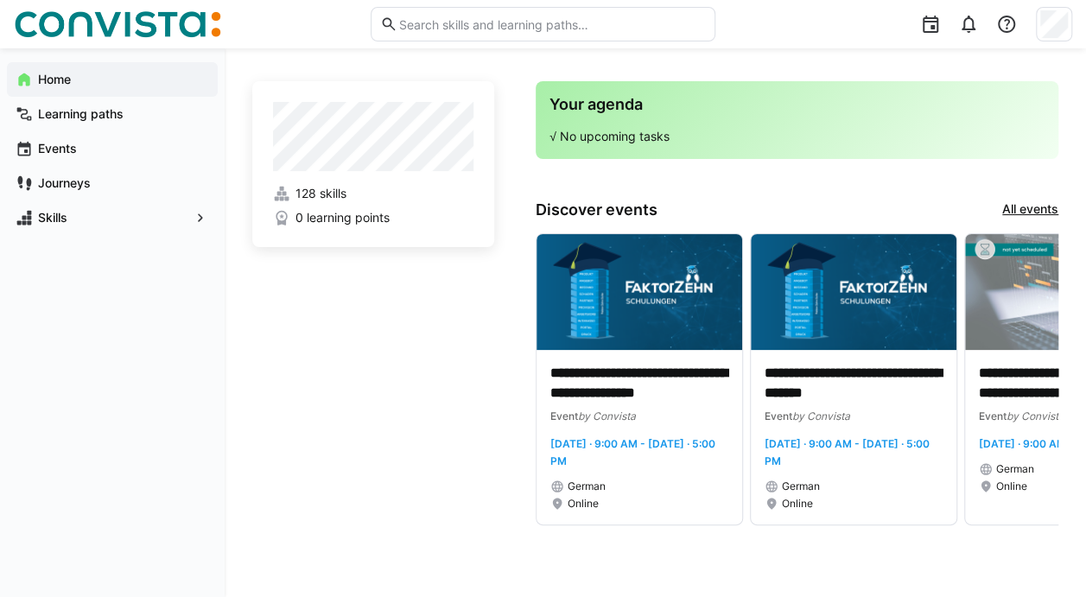
click at [840, 25] on div at bounding box center [900, 24] width 345 height 48
